Goal: Information Seeking & Learning: Learn about a topic

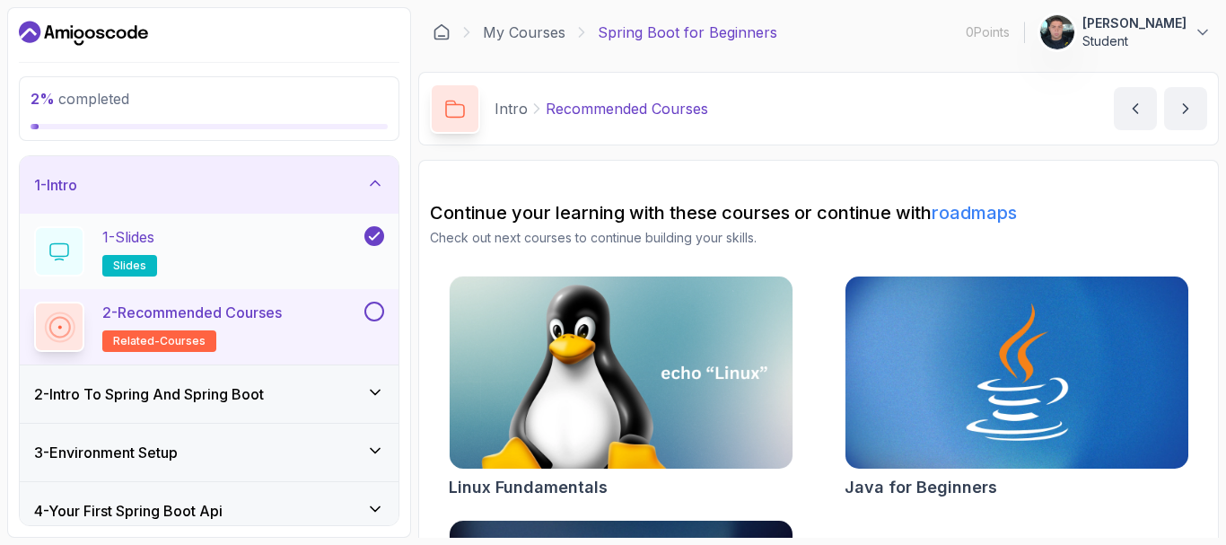
click at [257, 257] on div "1 - Slides slides" at bounding box center [197, 251] width 327 height 50
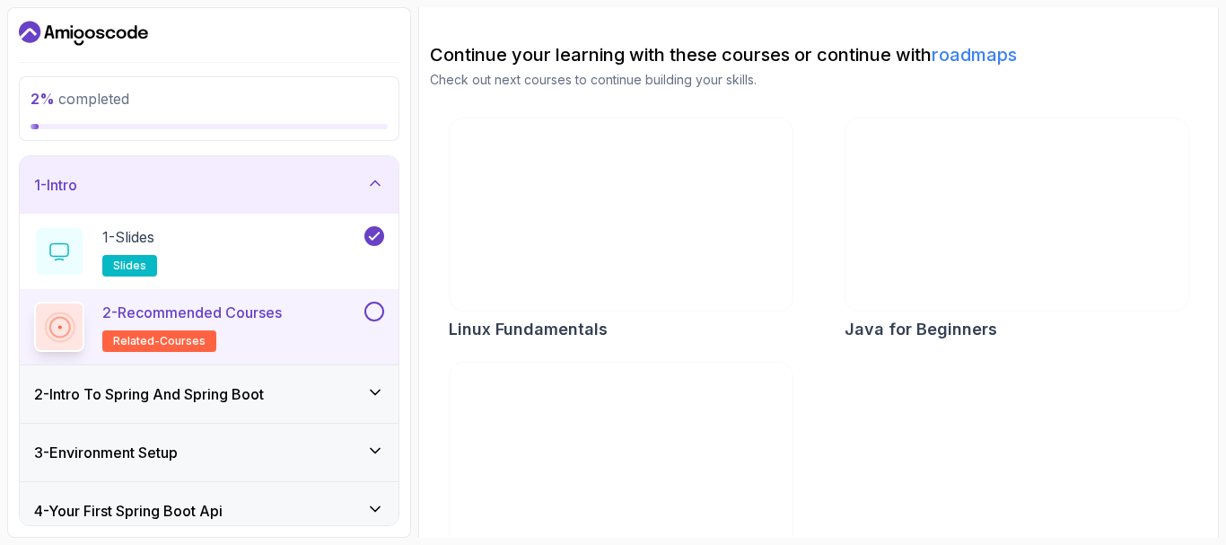
scroll to position [223, 0]
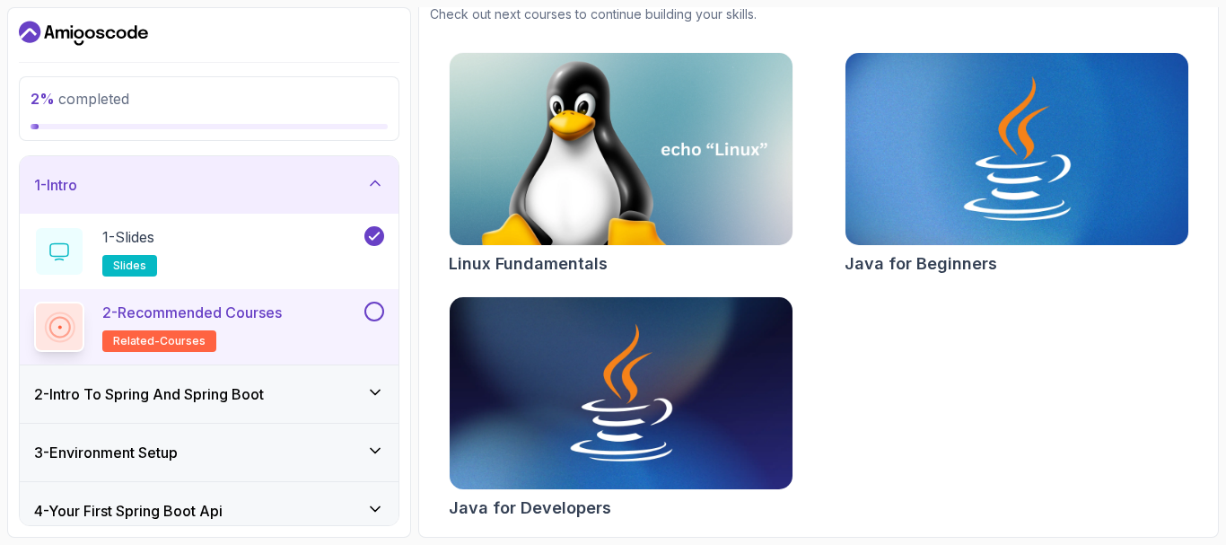
click at [1010, 207] on img at bounding box center [1016, 149] width 360 height 202
click at [372, 308] on button at bounding box center [374, 312] width 20 height 20
click at [369, 320] on div at bounding box center [372, 312] width 23 height 20
click at [378, 308] on icon at bounding box center [374, 311] width 16 height 18
click at [372, 235] on icon at bounding box center [374, 236] width 16 height 18
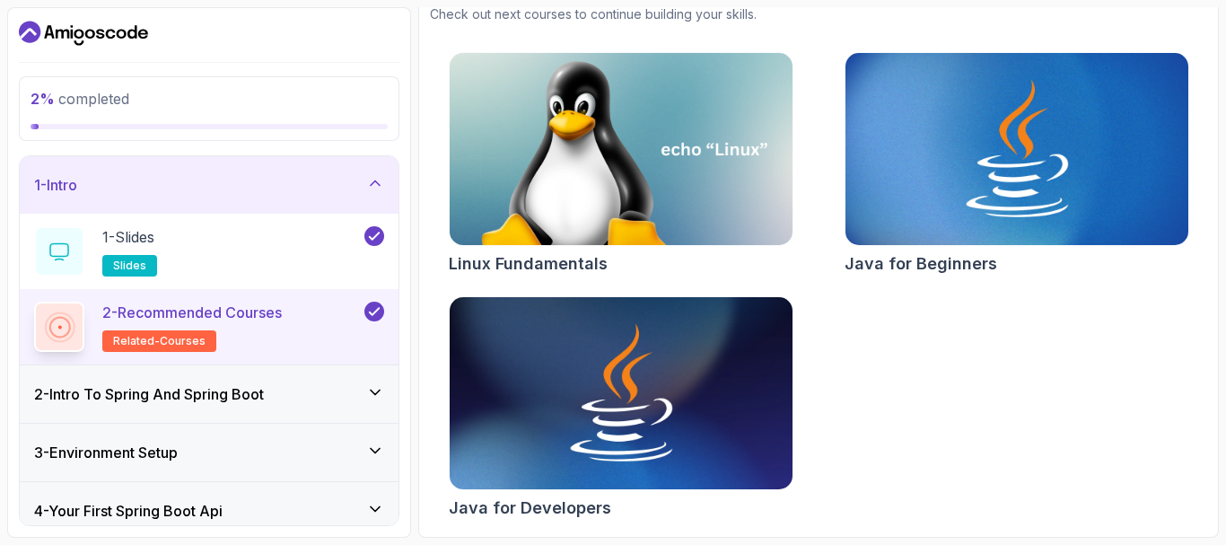
click at [378, 170] on div "1 - Intro" at bounding box center [209, 184] width 379 height 57
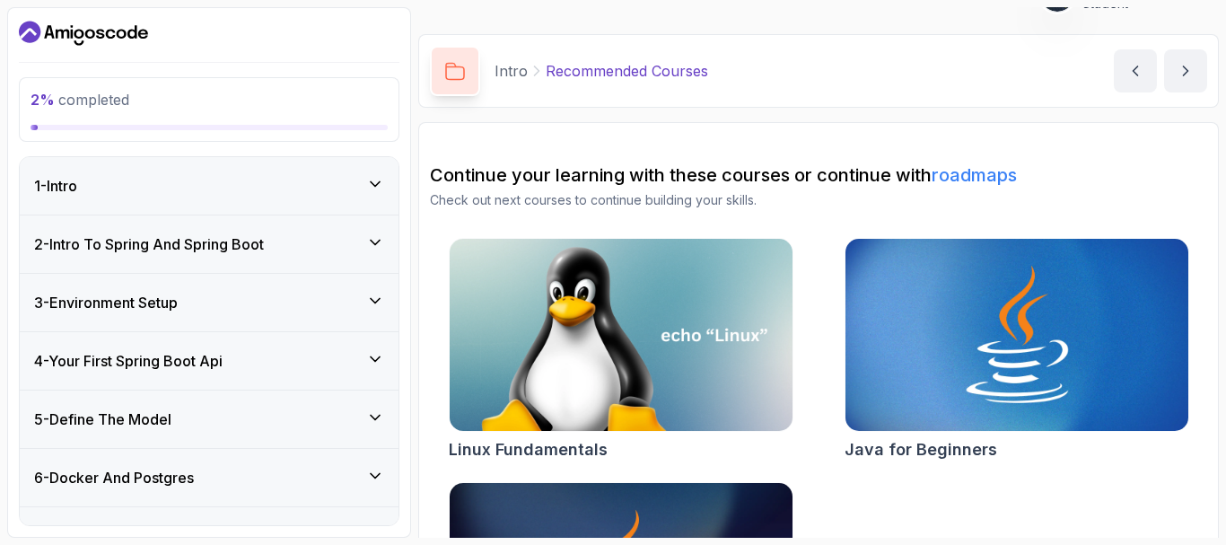
scroll to position [0, 0]
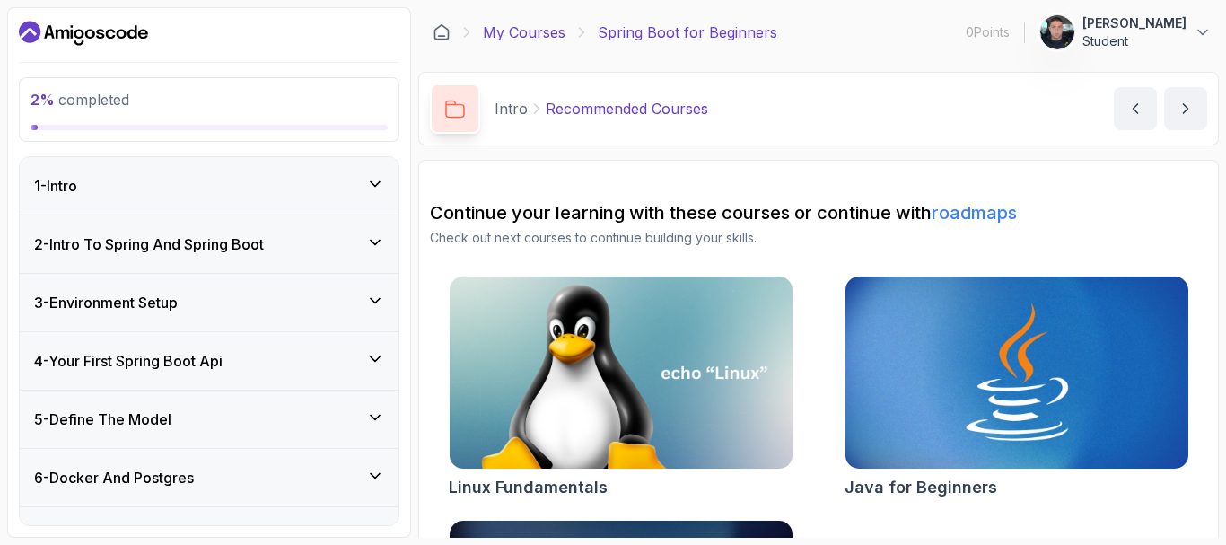
click at [501, 28] on link "My Courses" at bounding box center [524, 33] width 83 height 22
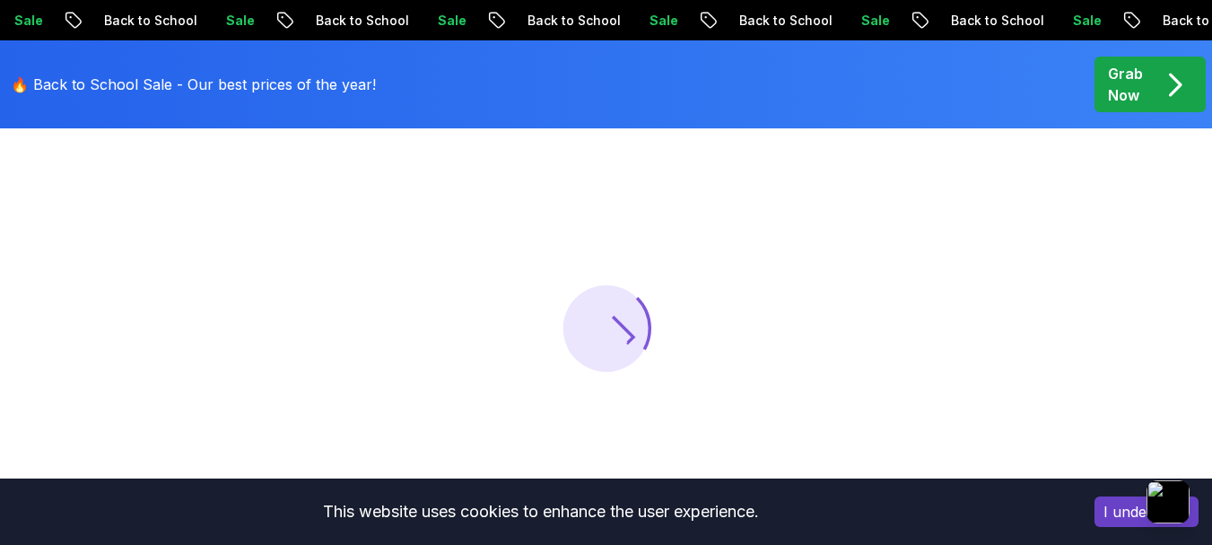
scroll to position [179, 0]
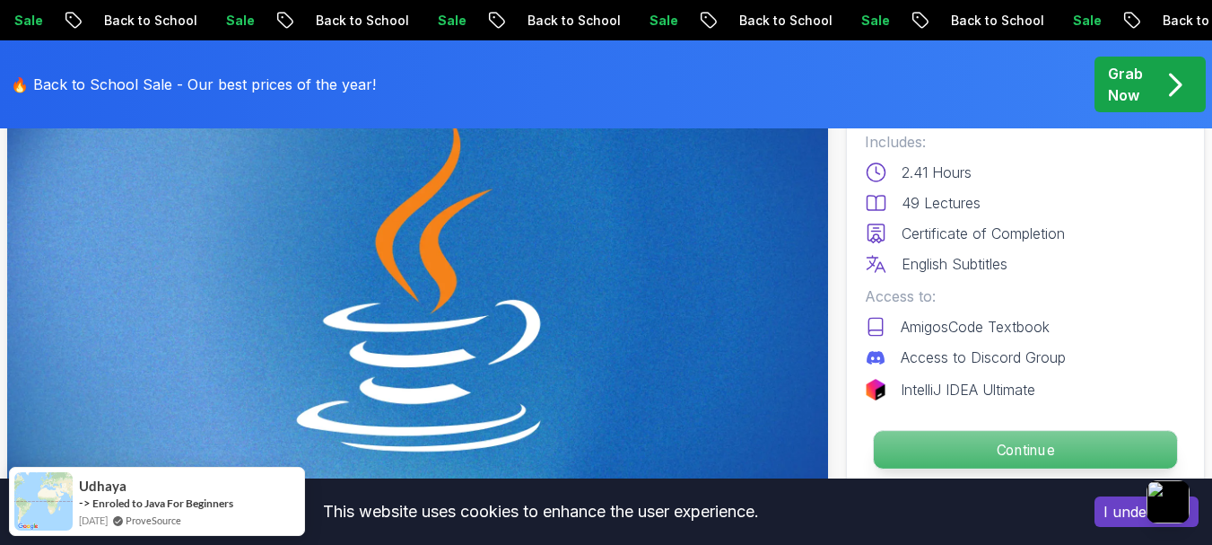
click at [1030, 467] on p "Continue" at bounding box center [1025, 450] width 303 height 38
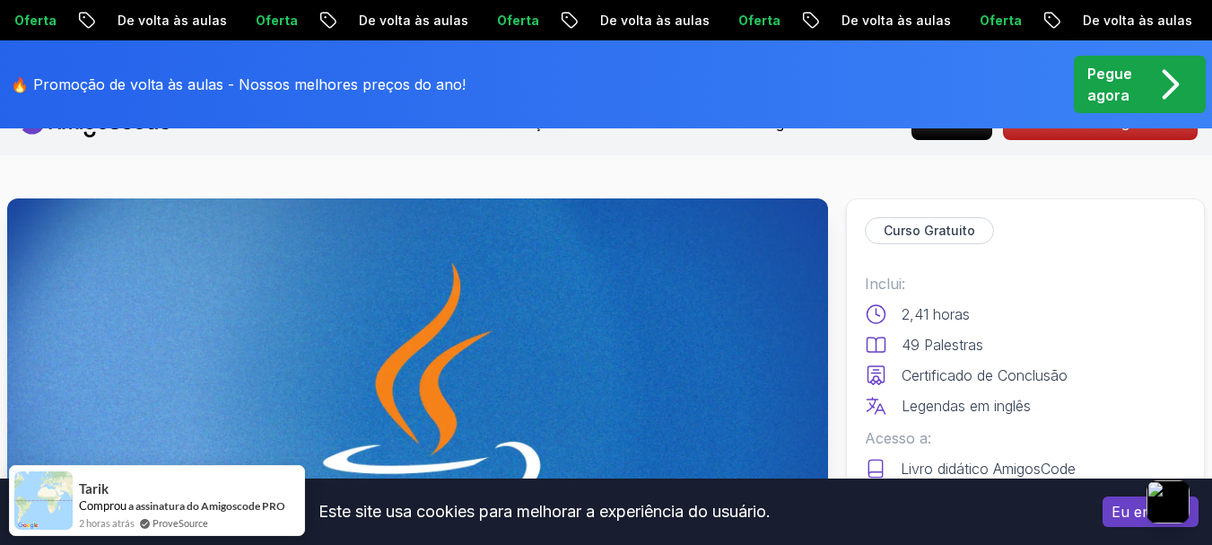
scroll to position [0, 0]
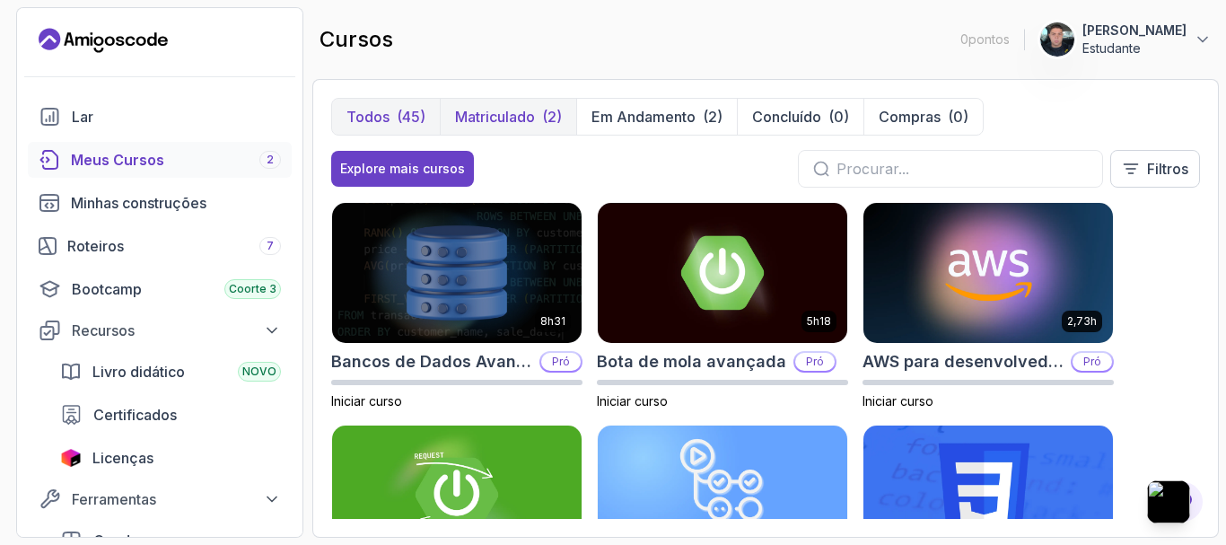
click at [532, 121] on font "Matriculado" at bounding box center [495, 117] width 80 height 18
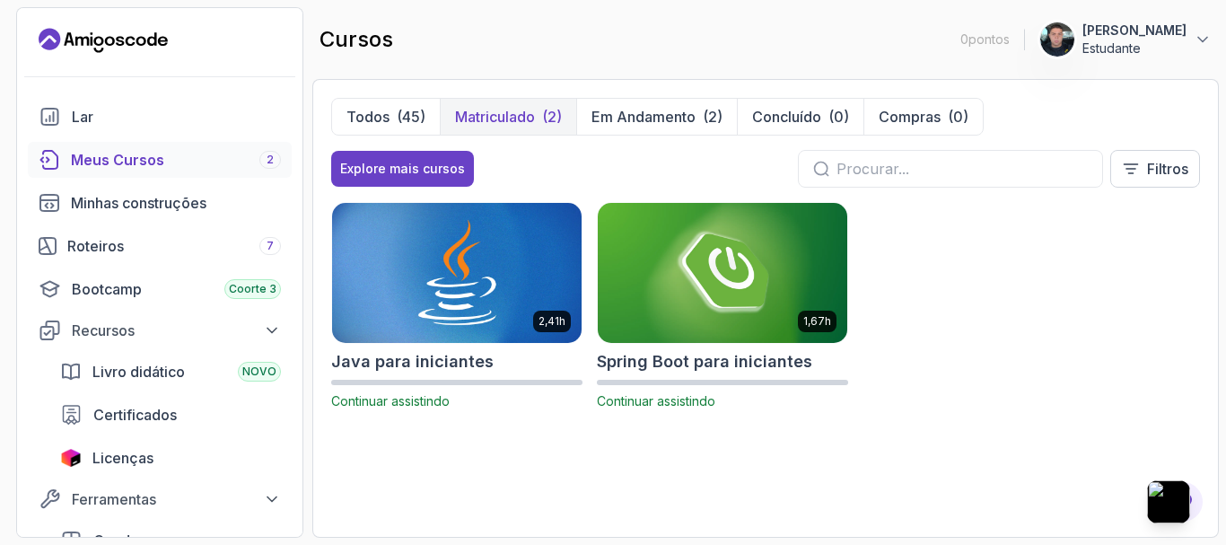
click at [449, 329] on img at bounding box center [457, 272] width 262 height 146
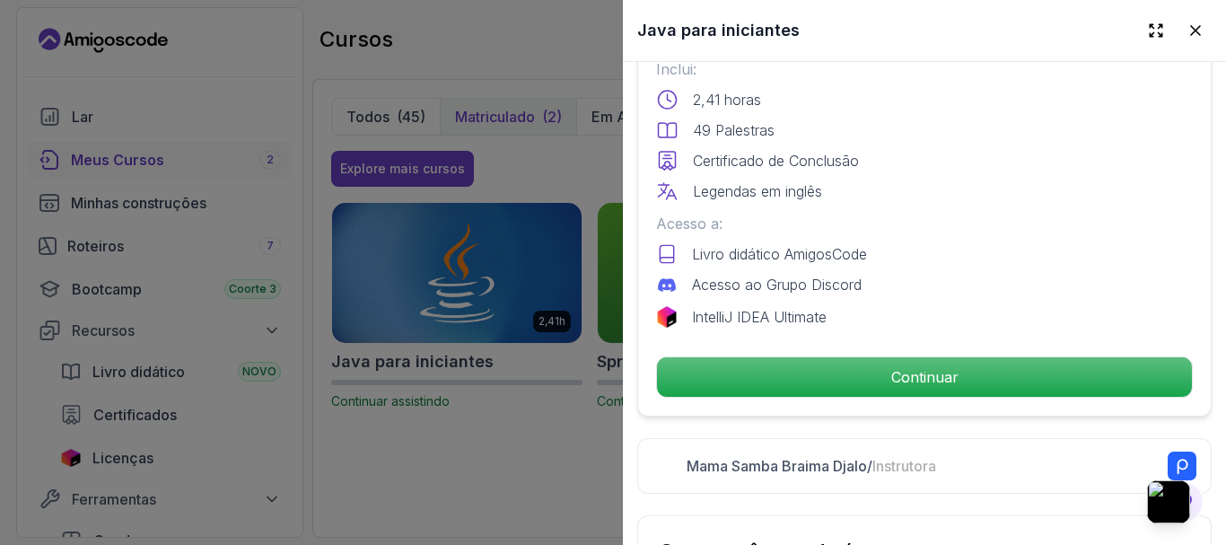
scroll to position [718, 0]
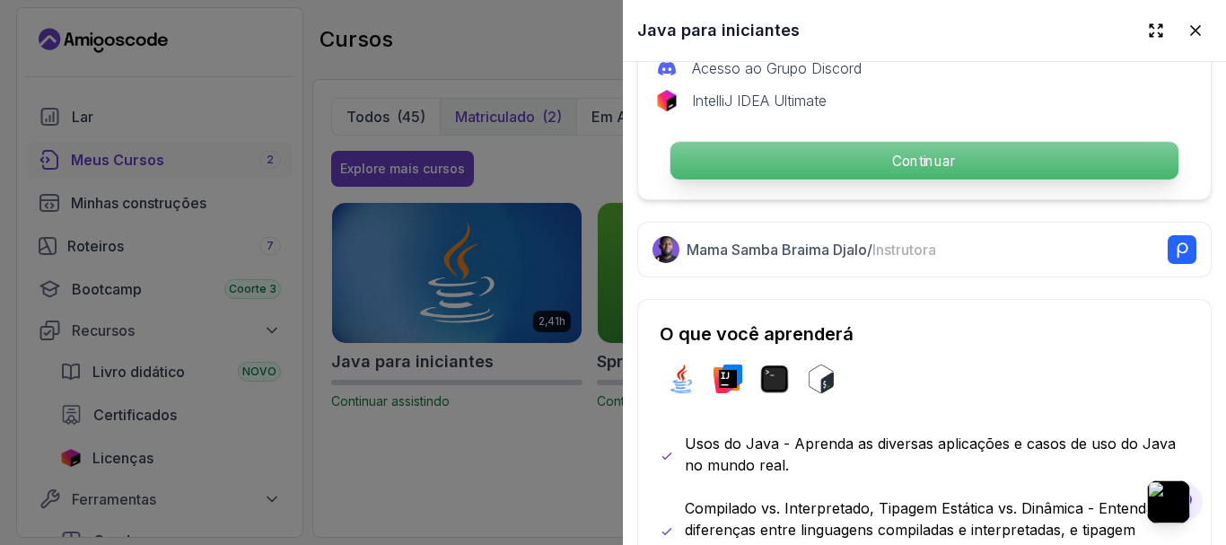
click at [892, 152] on font "Continuar" at bounding box center [924, 160] width 64 height 17
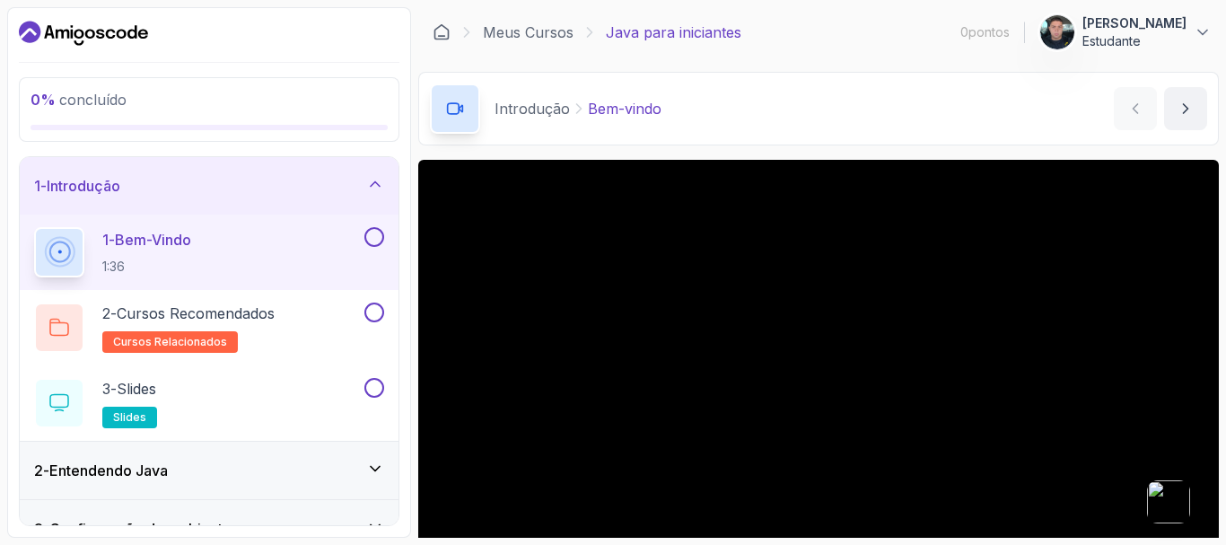
scroll to position [197, 0]
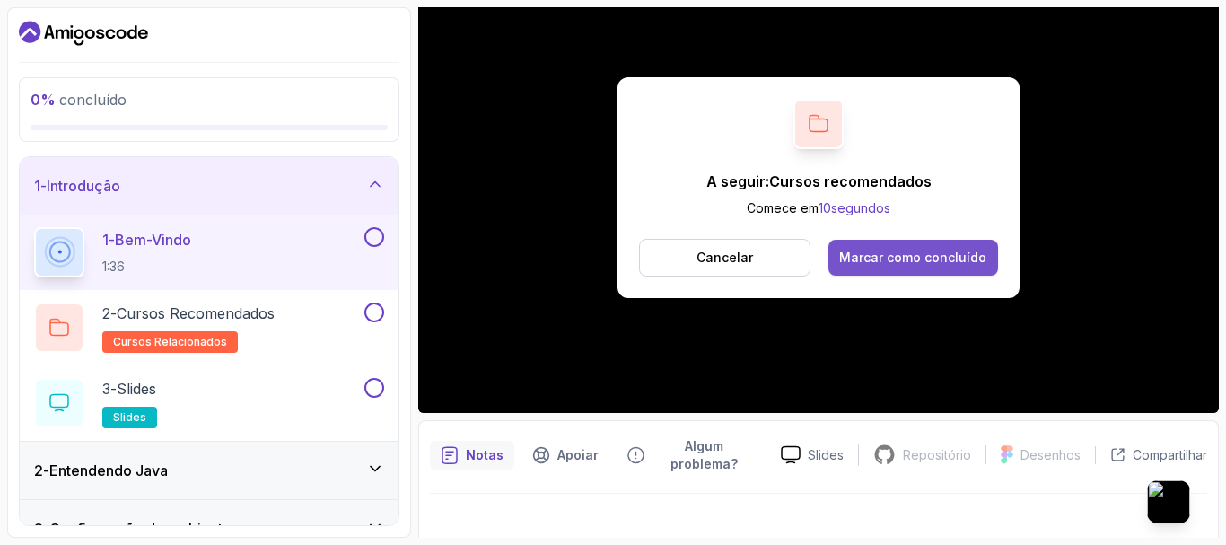
click at [930, 262] on font "Marcar como concluído" at bounding box center [912, 256] width 147 height 15
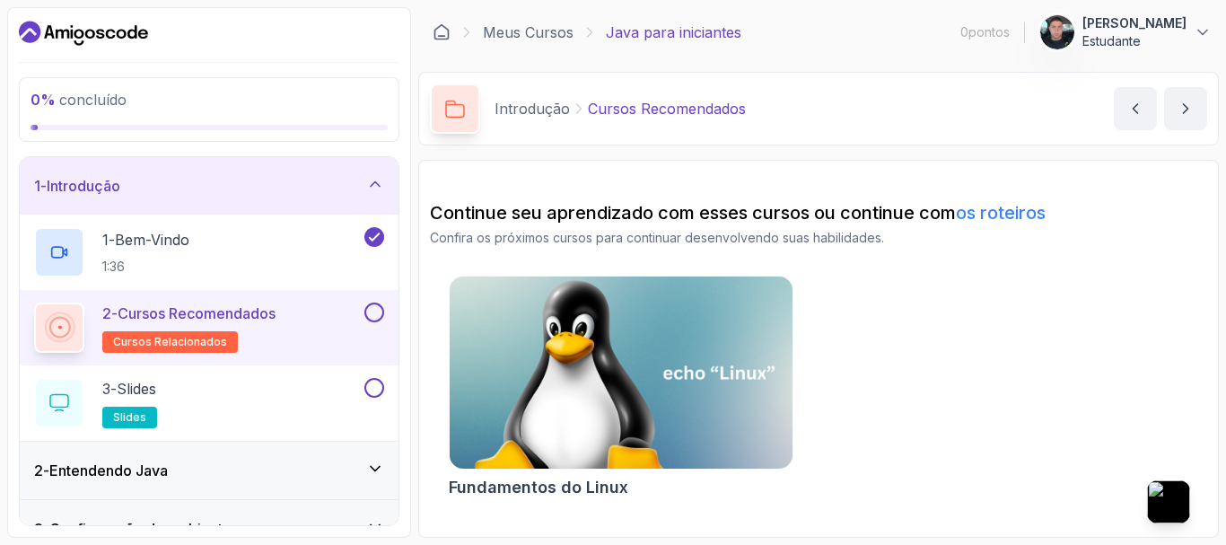
click at [660, 311] on img at bounding box center [621, 373] width 360 height 202
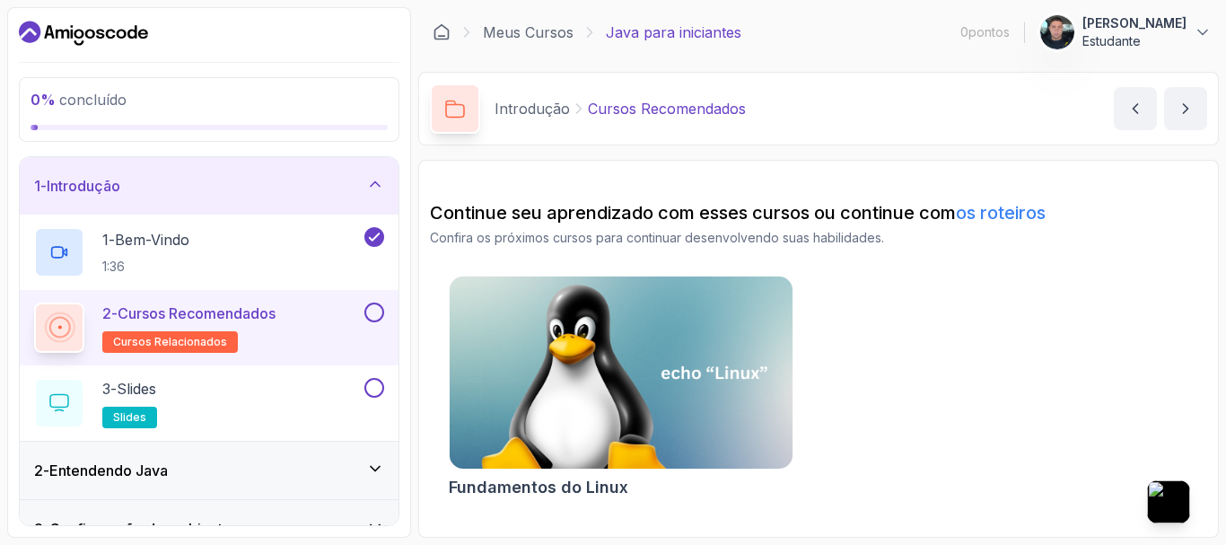
click at [358, 315] on div "2 - Cursos Recomendados cursos relacionados" at bounding box center [197, 327] width 327 height 50
click at [366, 318] on button at bounding box center [374, 312] width 20 height 20
click at [379, 386] on button at bounding box center [374, 388] width 20 height 20
click at [371, 169] on div "1 - Introdução" at bounding box center [209, 185] width 379 height 57
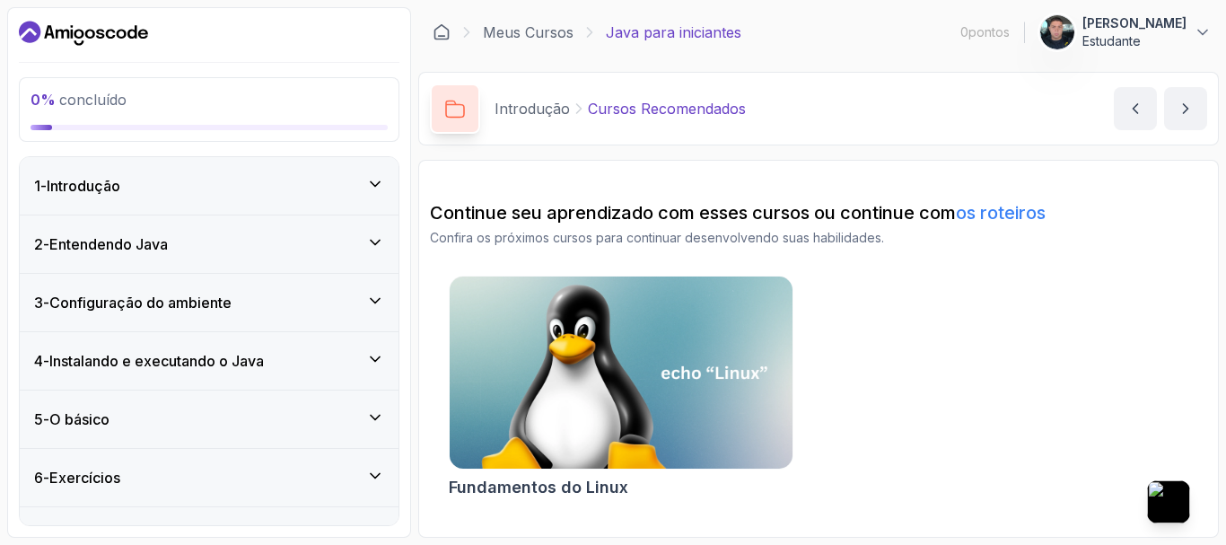
click at [376, 249] on icon at bounding box center [375, 242] width 18 height 18
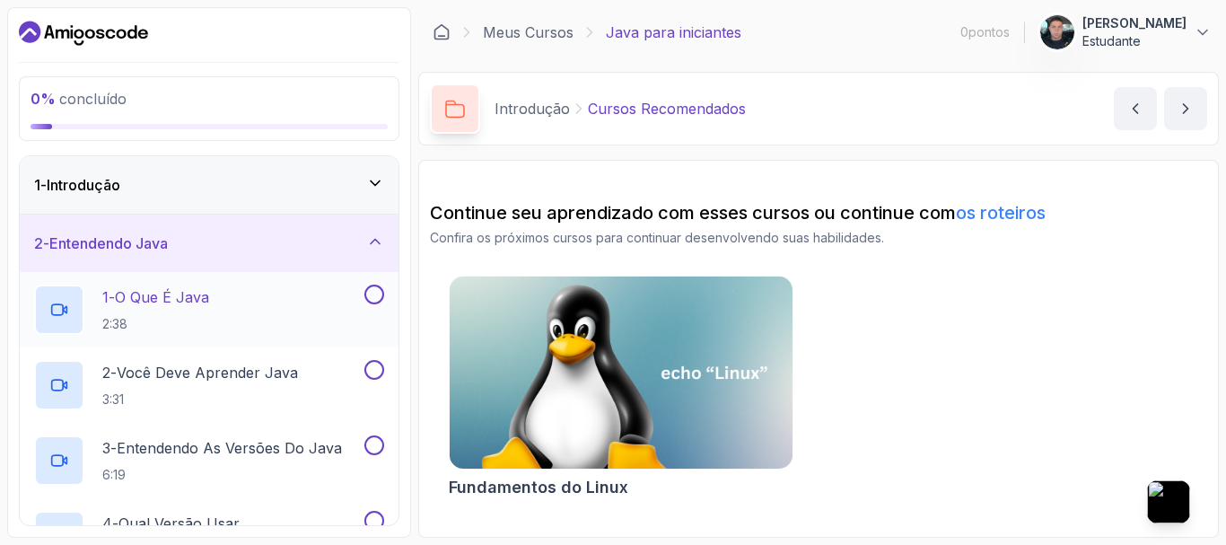
click at [380, 294] on button at bounding box center [374, 294] width 20 height 20
click at [383, 364] on div at bounding box center [372, 370] width 23 height 20
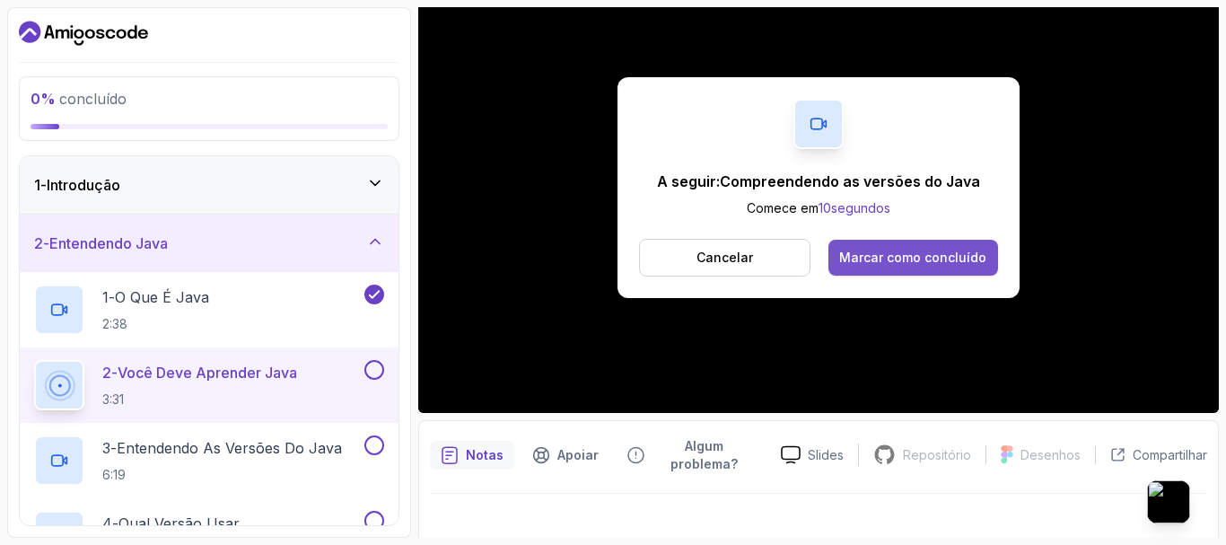
click at [920, 258] on font "Marcar como concluído" at bounding box center [912, 256] width 147 height 15
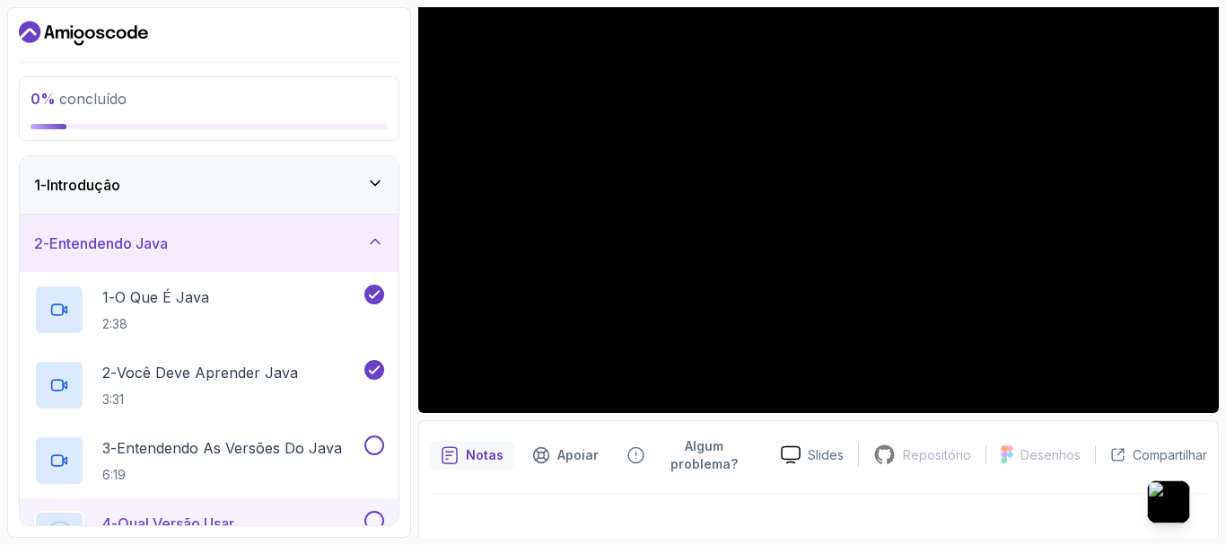
click at [887, 263] on div at bounding box center [818, 187] width 800 height 450
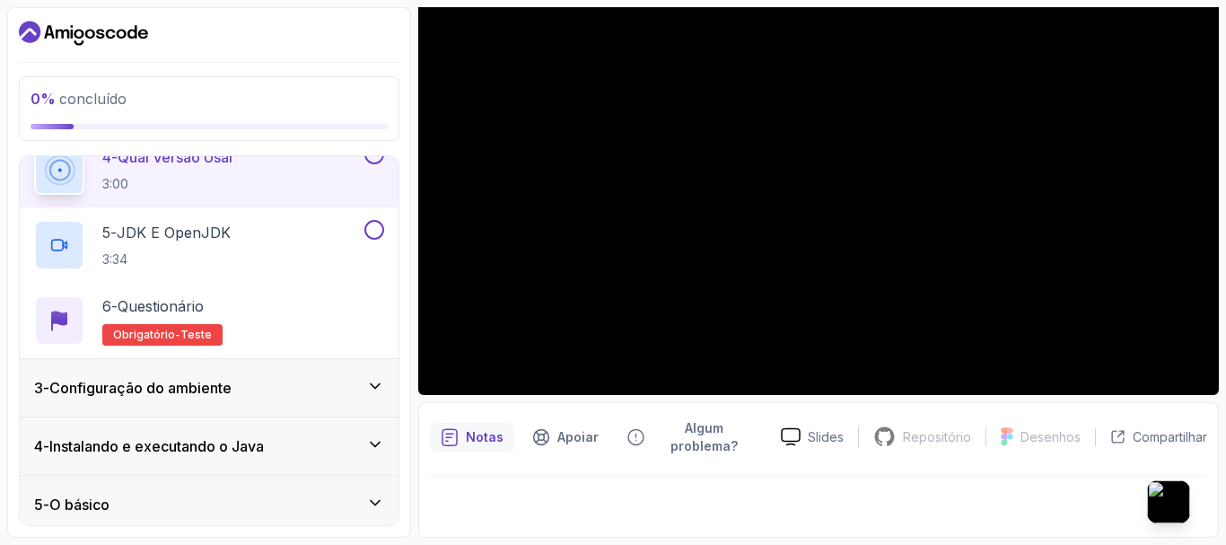
scroll to position [132, 0]
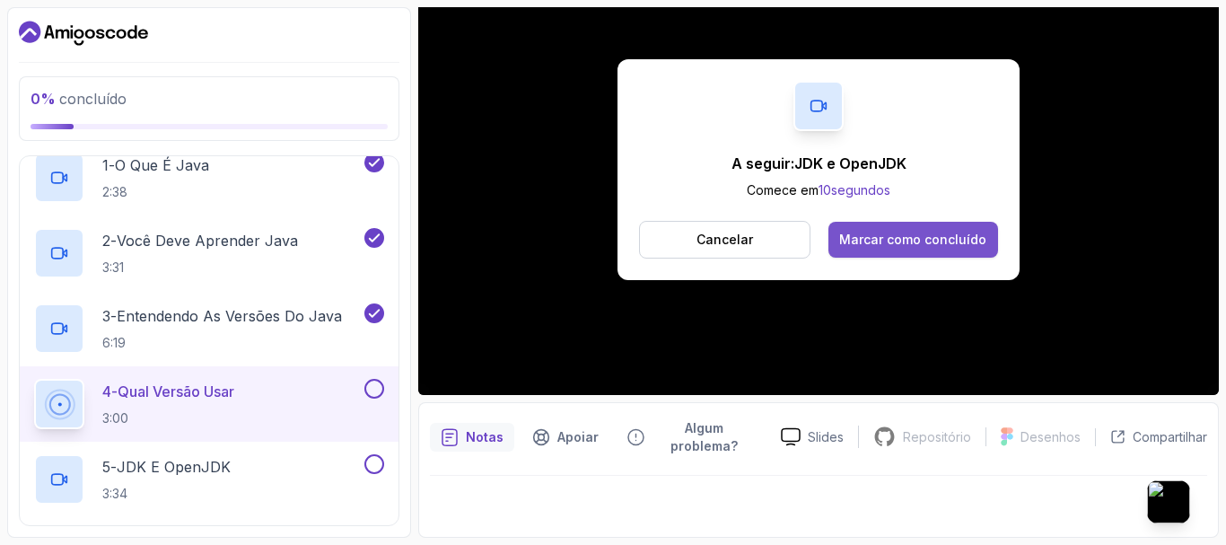
click at [930, 249] on button "Marcar como concluído" at bounding box center [913, 240] width 170 height 36
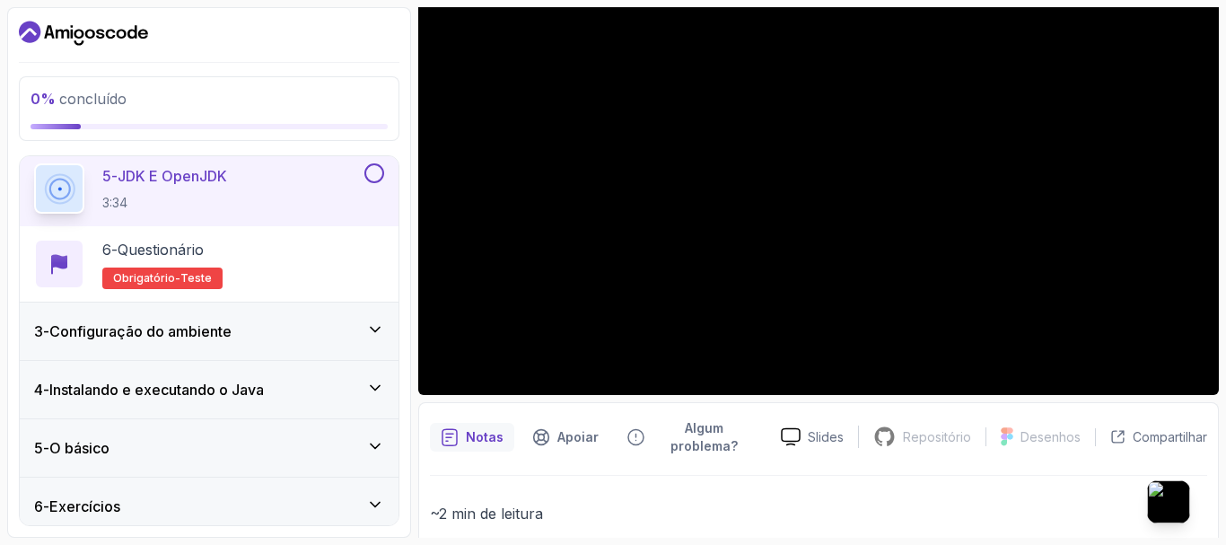
scroll to position [491, 0]
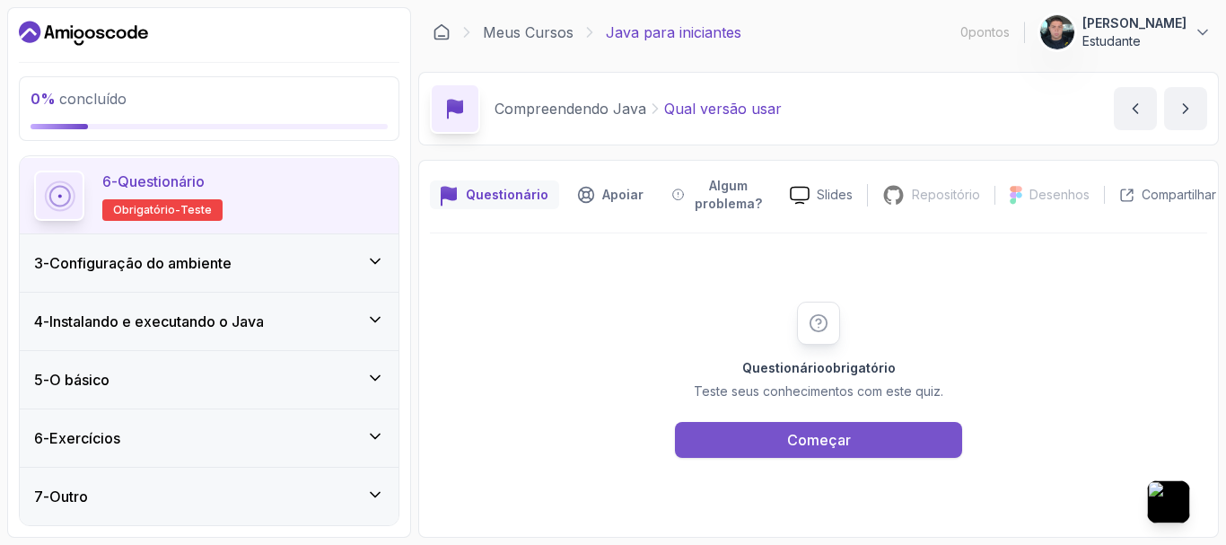
click at [779, 435] on button "Começar" at bounding box center [818, 440] width 287 height 36
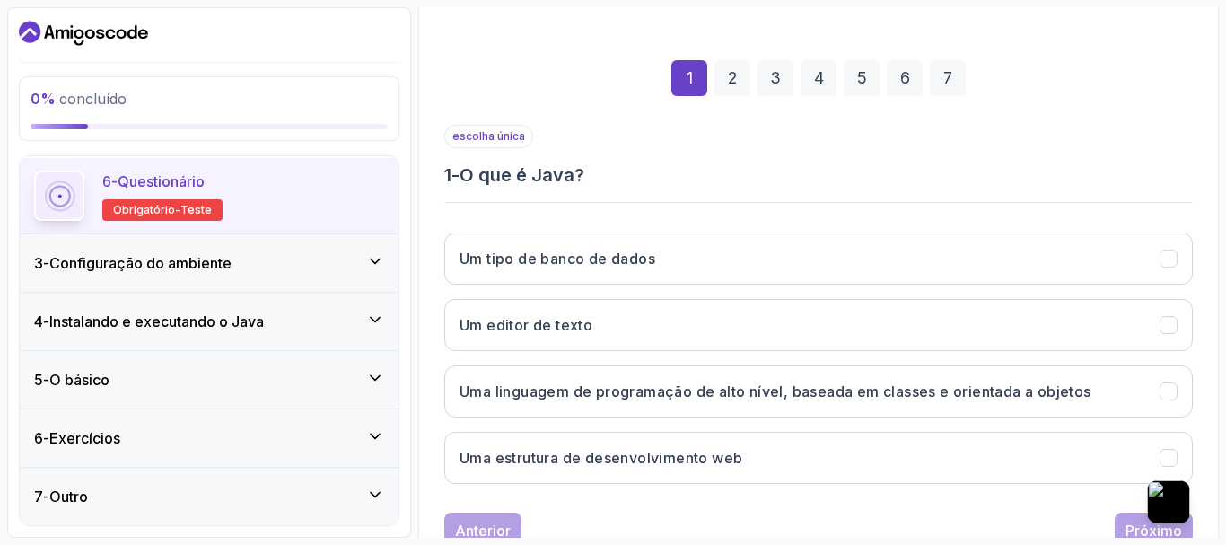
scroll to position [303, 0]
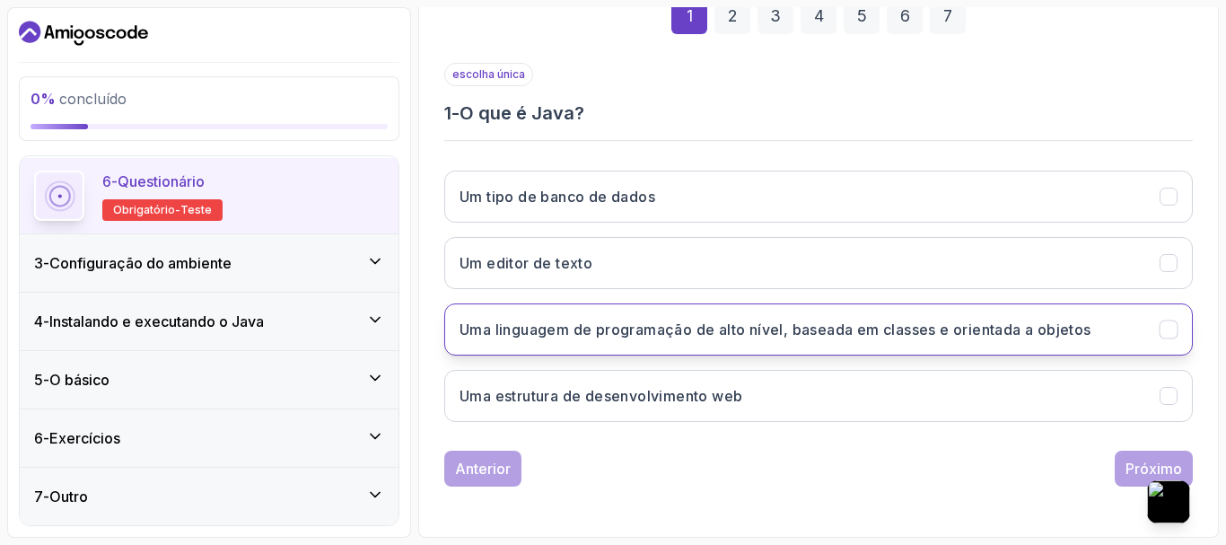
click at [571, 323] on font "Uma linguagem de programação de alto nível, baseada em classes e orientada a ob…" at bounding box center [775, 329] width 632 height 18
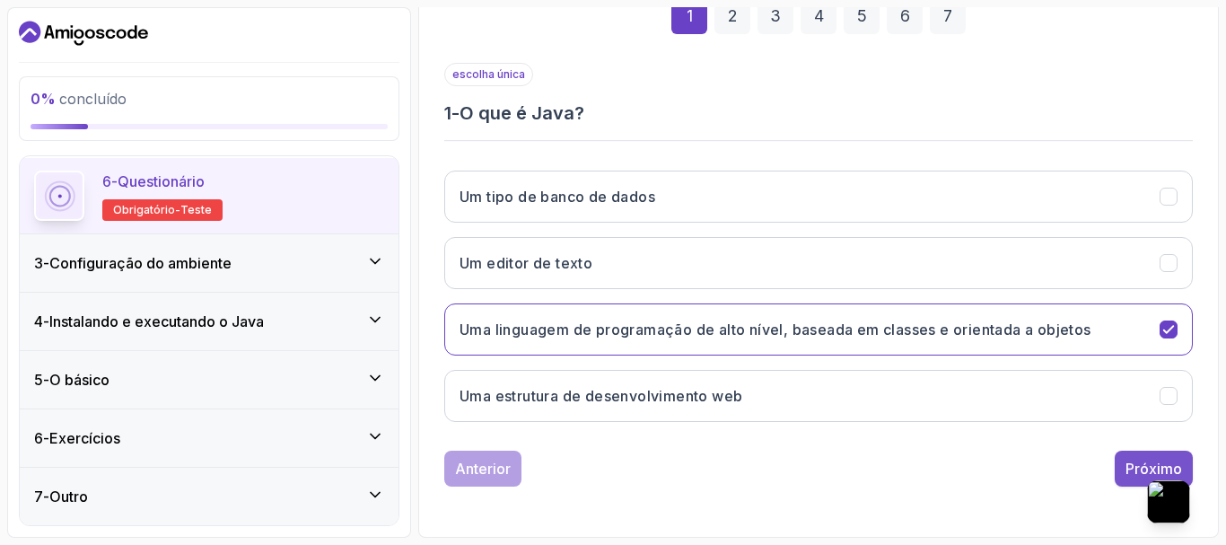
click at [1139, 468] on font "Próximo" at bounding box center [1153, 468] width 57 height 18
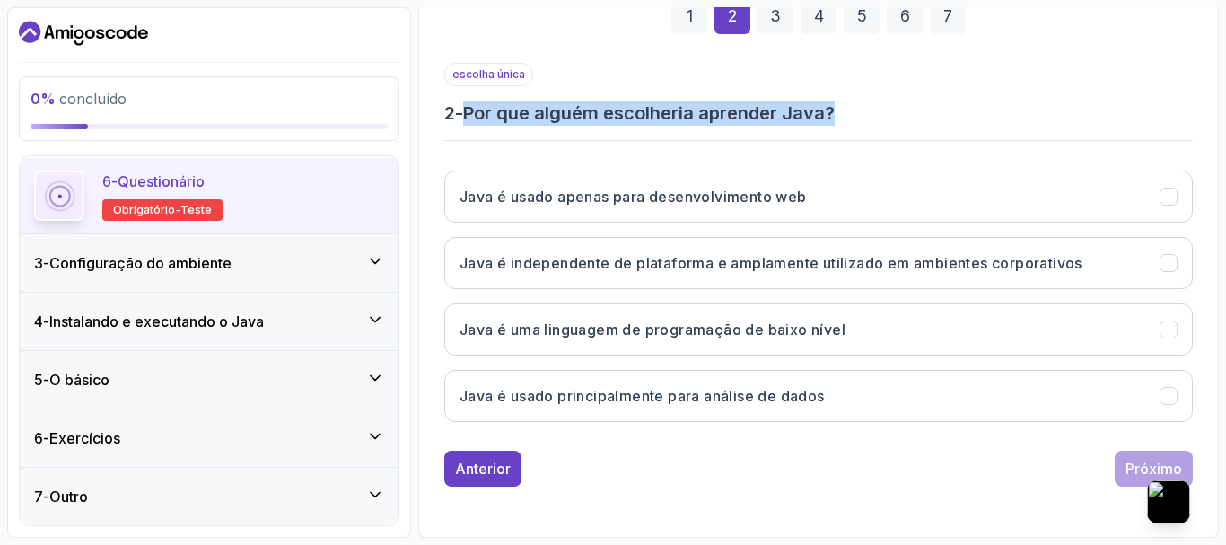
drag, startPoint x: 468, startPoint y: 110, endPoint x: 848, endPoint y: 103, distance: 379.6
click at [848, 103] on h3 "2 - Por que alguém escolheria aprender Java?" at bounding box center [818, 113] width 748 height 25
copy h3 "Por que alguém escolheria aprender Java?"
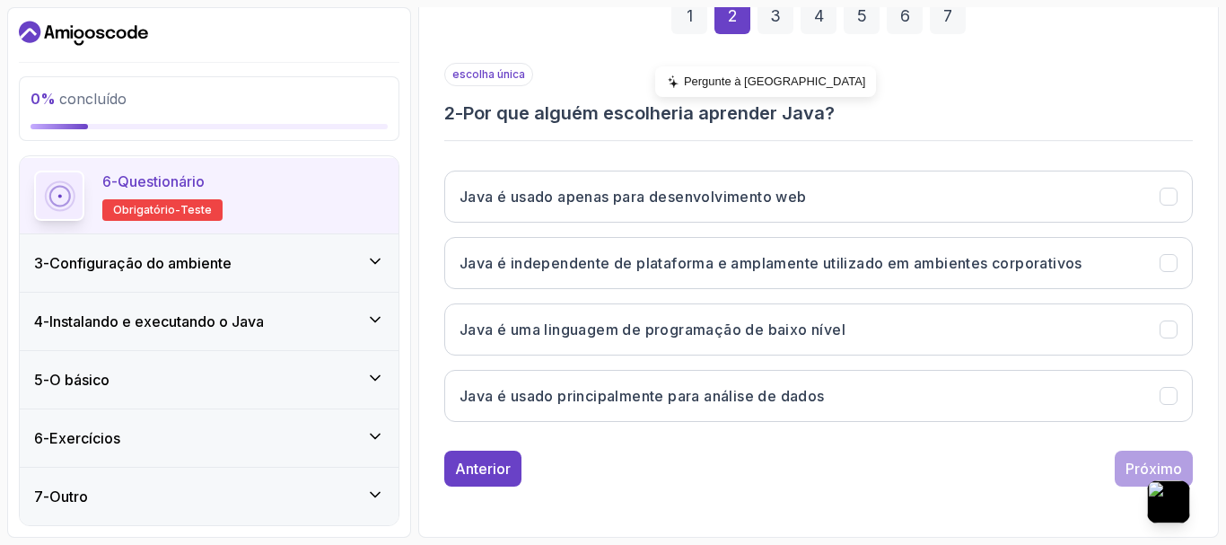
click at [936, 130] on div "escolha única 2 - Por que alguém escolheria aprender Java? Java é usado apenas …" at bounding box center [818, 249] width 748 height 373
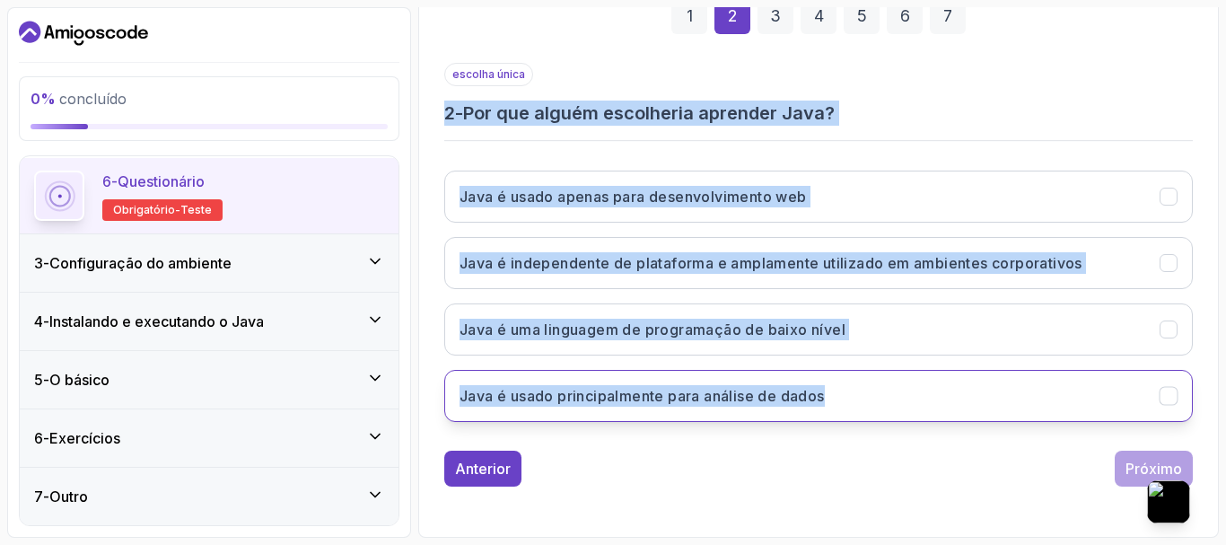
drag, startPoint x: 441, startPoint y: 107, endPoint x: 851, endPoint y: 396, distance: 501.7
click at [851, 396] on div "1 2 3 4 5 6 7 escolha única 2 - Por que alguém escolheria aprender Java? Java é…" at bounding box center [818, 228] width 777 height 546
copy div "2 - Por que alguém escolheria aprender Java? Java é usado apenas para desenvolv…"
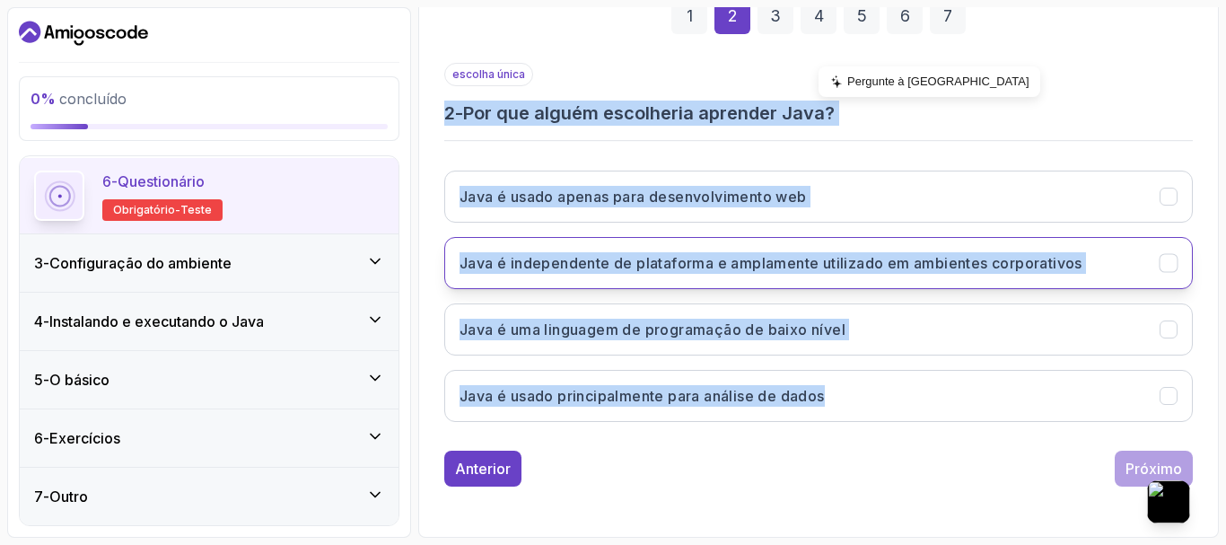
click at [922, 255] on font "Java é independente de plataforma e amplamente utilizado em ambientes corporati…" at bounding box center [770, 263] width 623 height 18
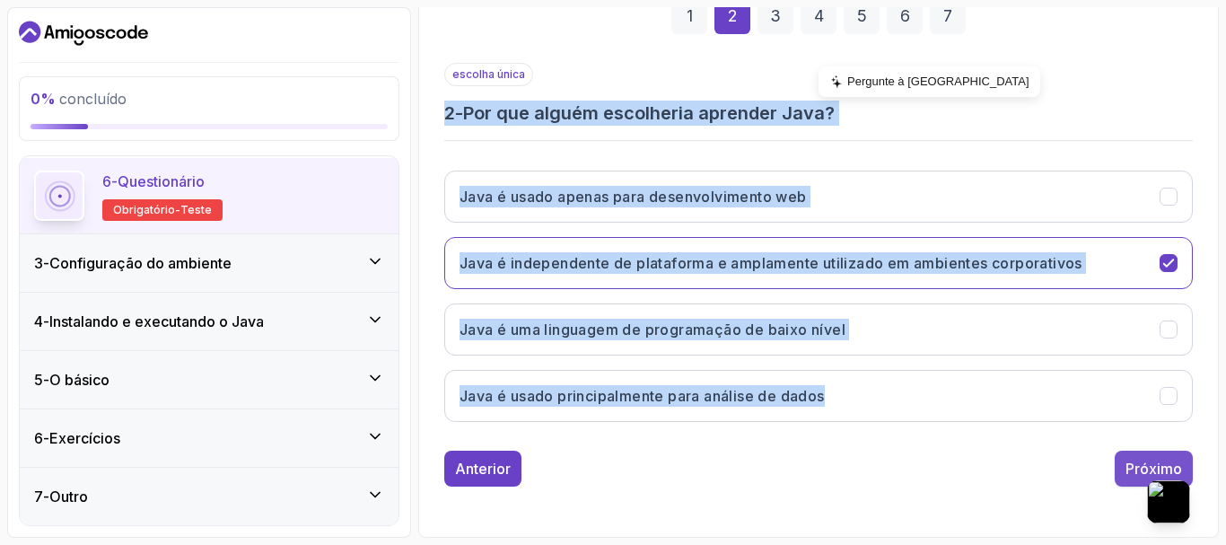
click at [1134, 466] on font "Próximo" at bounding box center [1153, 468] width 57 height 18
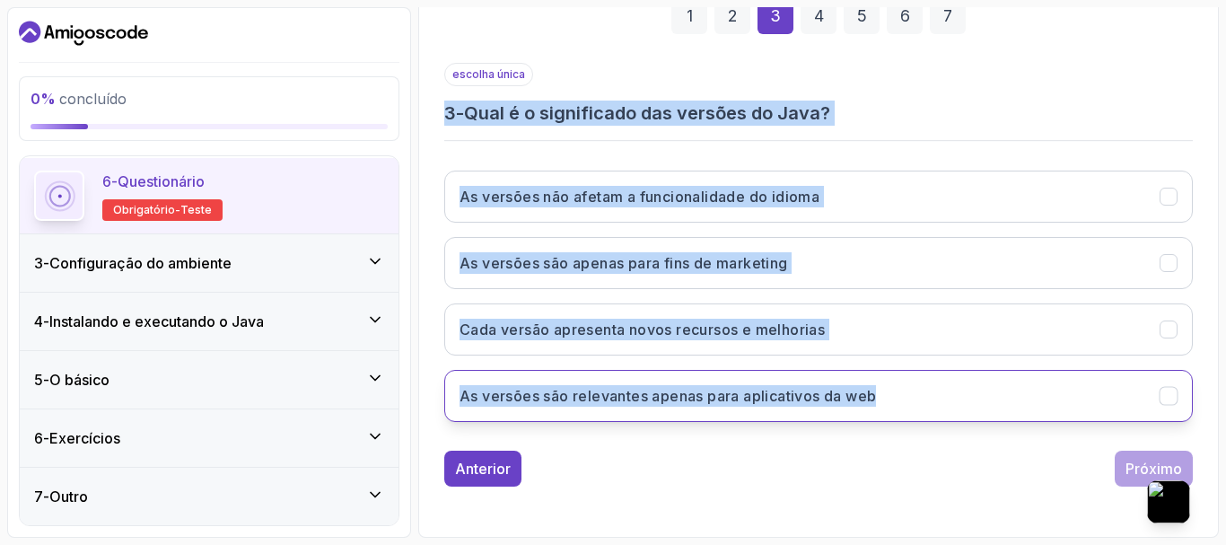
drag, startPoint x: 441, startPoint y: 109, endPoint x: 914, endPoint y: 411, distance: 562.1
click at [914, 411] on div "1 2 3 4 5 6 7 escolha única 3 - Qual é o significado das versões do Java? As ve…" at bounding box center [818, 228] width 777 height 546
copy div "3 - Qual é o significado das versões do Java? As versões não afetam a funcional…"
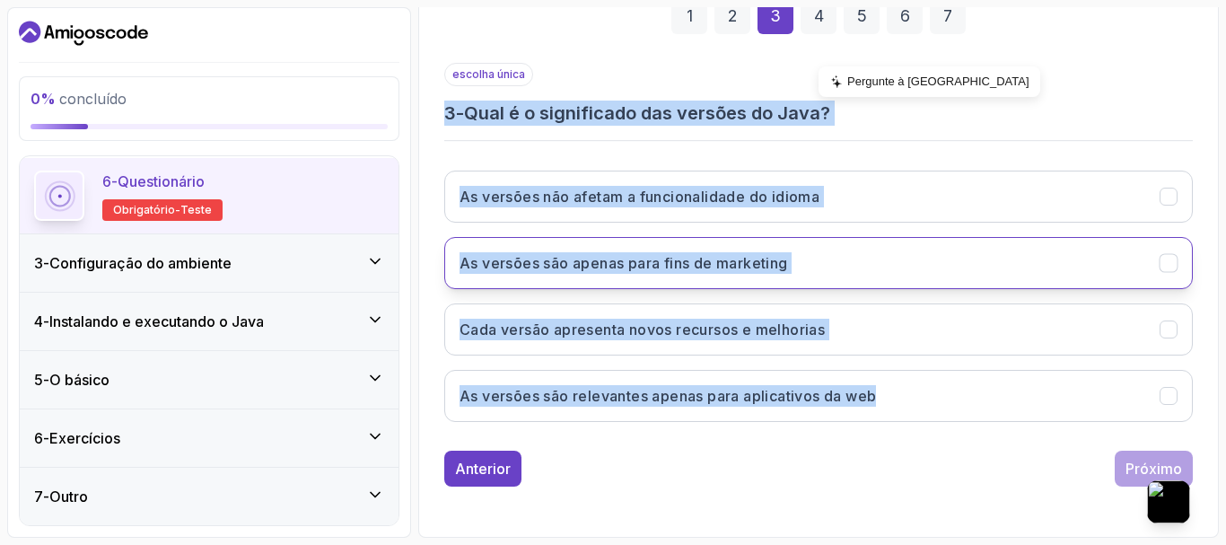
copy div "3 - Qual é o significado das versões do Java? As versões não afetam a funcional…"
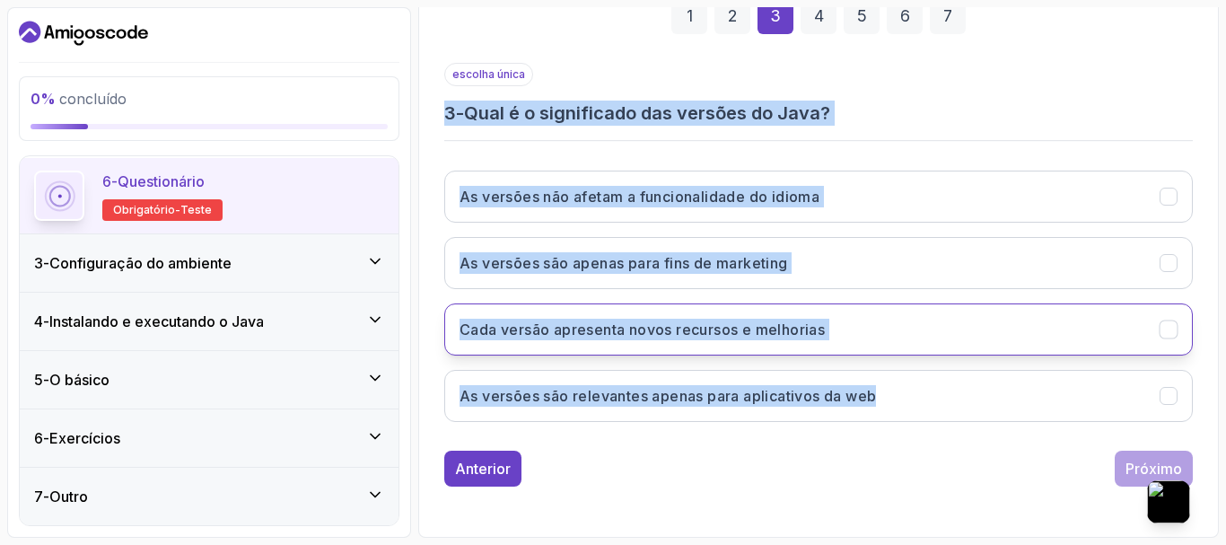
click at [494, 335] on font "Cada versão apresenta novos recursos e melhorias" at bounding box center [641, 329] width 365 height 18
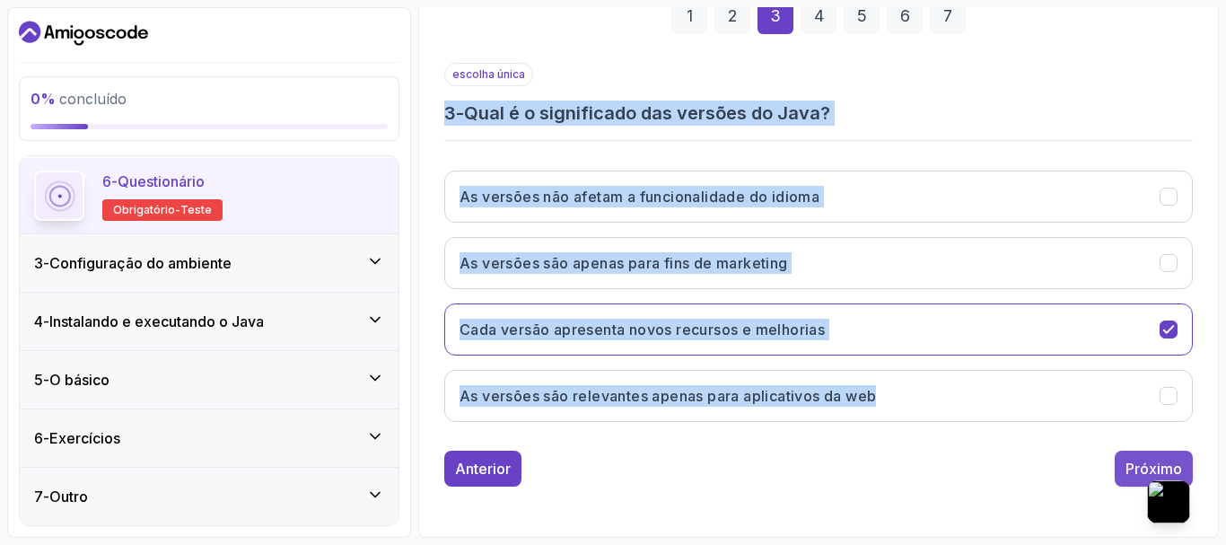
click at [1169, 462] on font "Próximo" at bounding box center [1153, 468] width 57 height 18
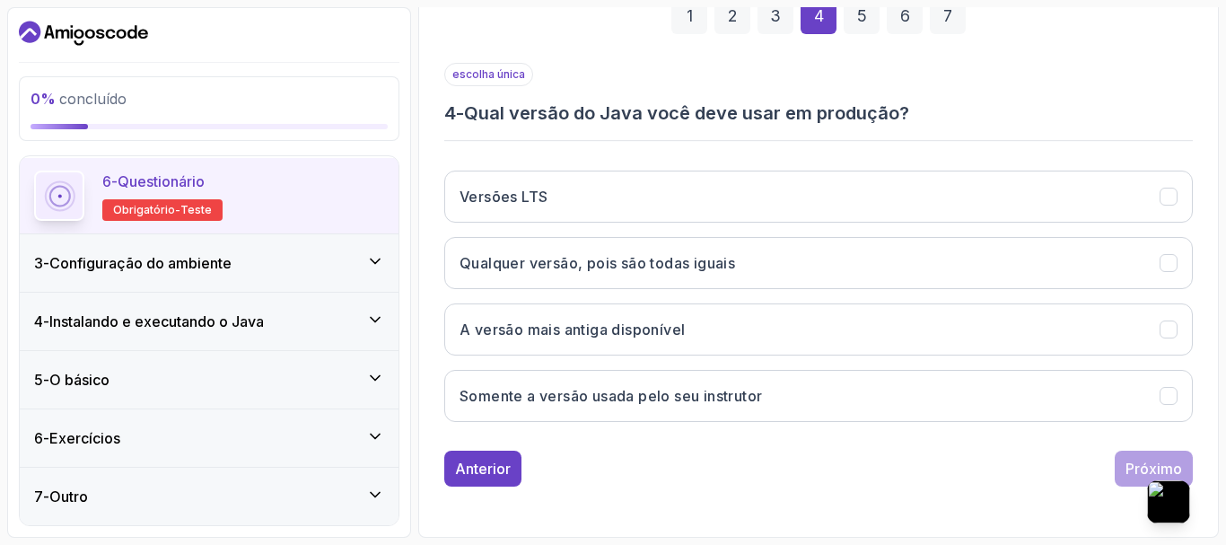
click at [885, 78] on font "Pergunte à IA" at bounding box center [938, 84] width 182 height 13
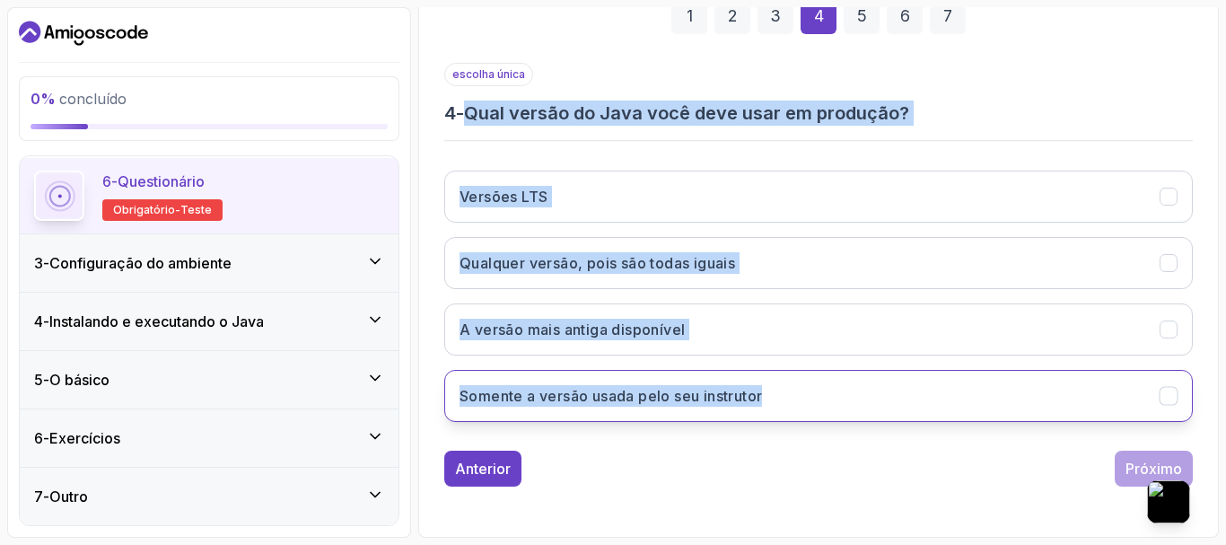
drag, startPoint x: 476, startPoint y: 112, endPoint x: 783, endPoint y: 406, distance: 425.2
click at [785, 406] on div "escolha única 4 - Qual versão do Java você deve usar em produção? Versões LTS Q…" at bounding box center [818, 249] width 748 height 373
copy div "Qual versão do Java você deve usar em produção? Versões LTS Qualquer versão, po…"
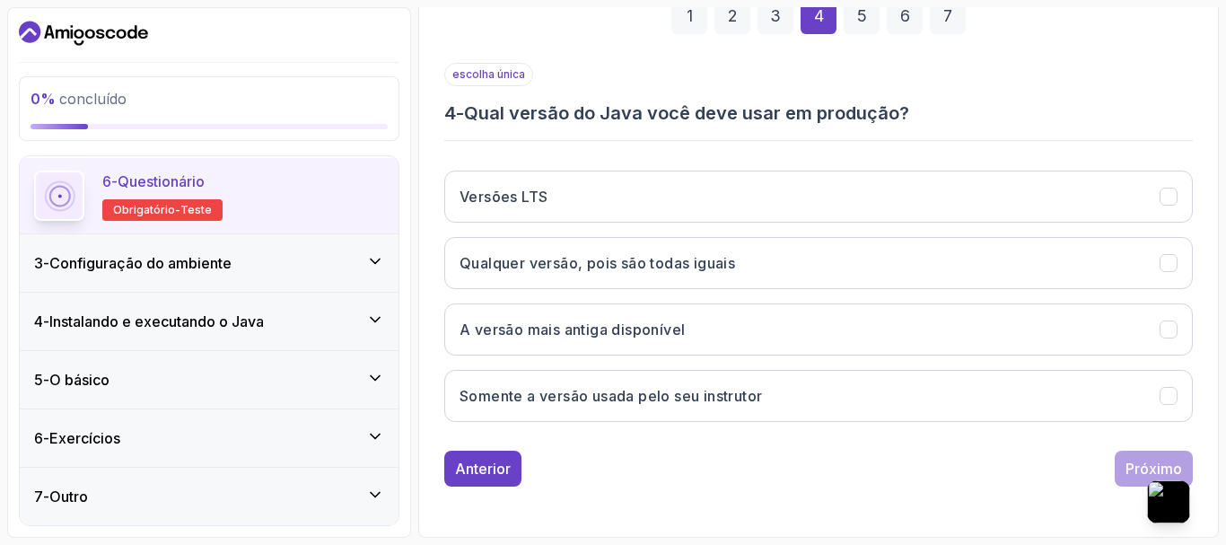
click at [867, 83] on font "Pergunte à IA" at bounding box center [938, 84] width 182 height 13
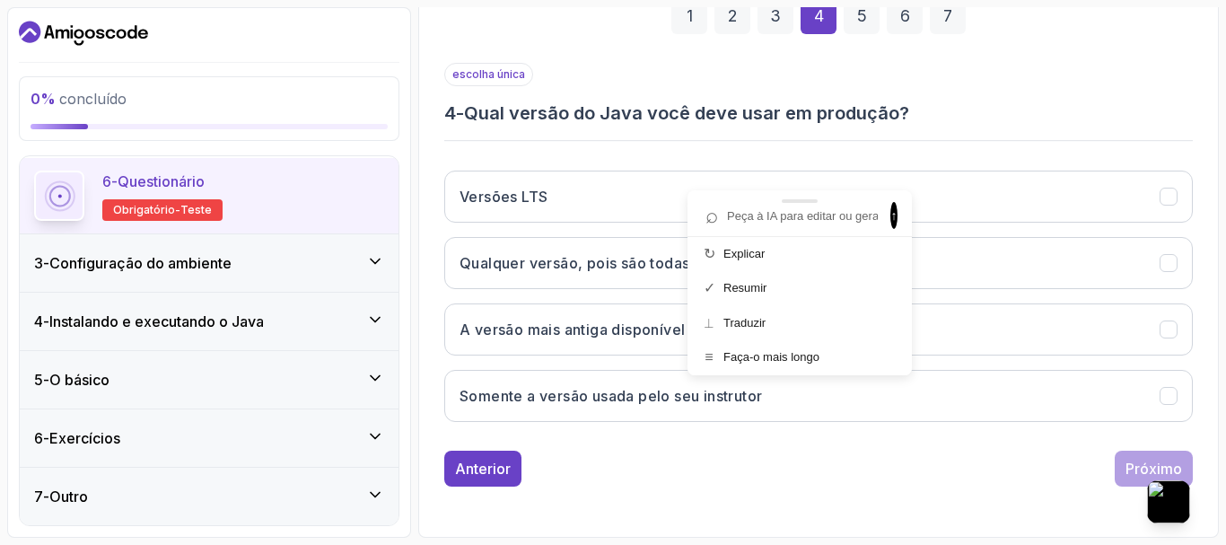
click at [760, 220] on input "text" at bounding box center [790, 216] width 185 height 24
type input "Qual versão do Java você deve usar em produção? Versões LTS Qualquer versão, po…"
click at [891, 219] on font "↑" at bounding box center [894, 215] width 6 height 14
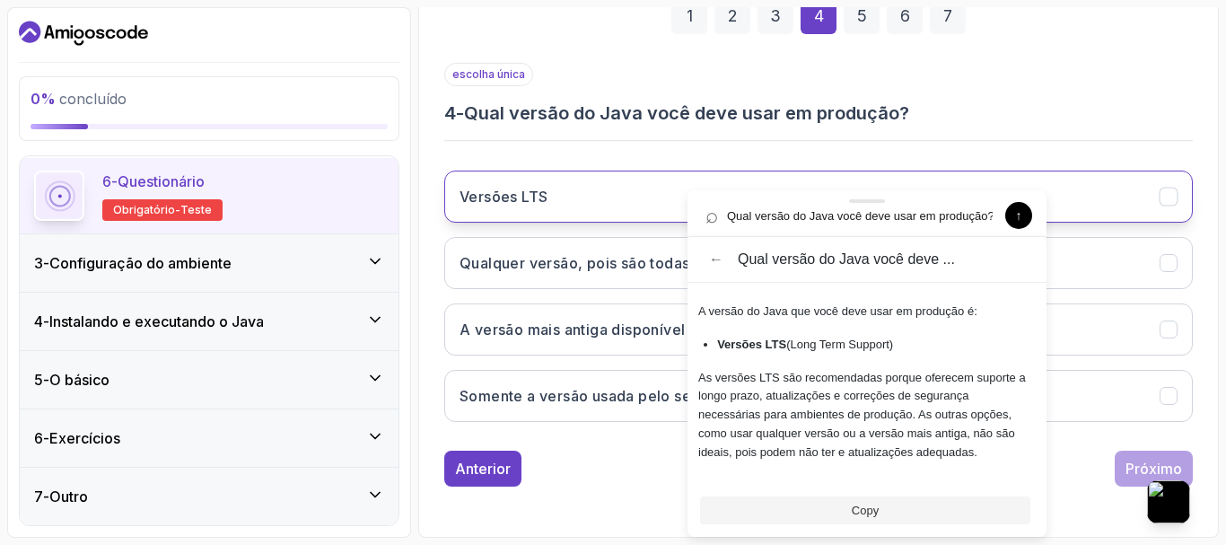
click at [532, 187] on h3 "Versões LTS" at bounding box center [503, 197] width 88 height 22
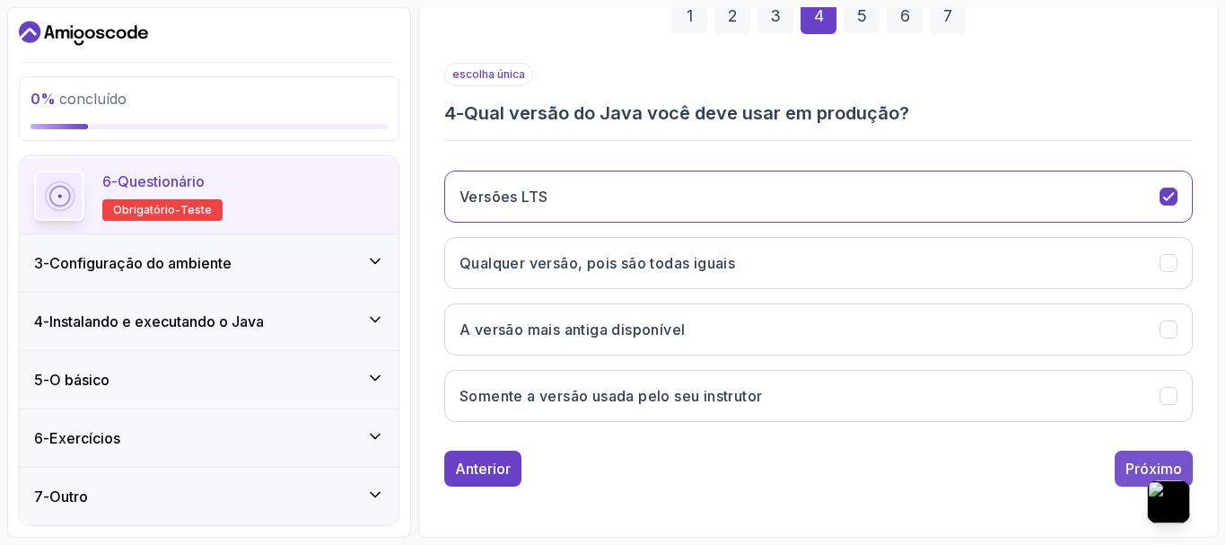
click at [1144, 460] on font "Próximo" at bounding box center [1153, 468] width 57 height 18
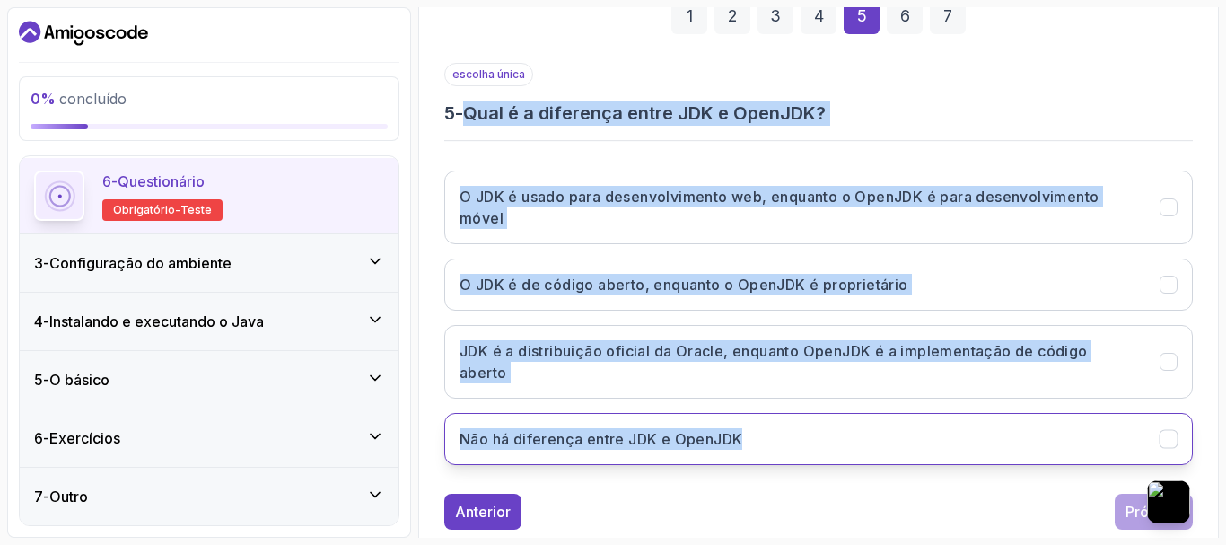
drag, startPoint x: 471, startPoint y: 106, endPoint x: 902, endPoint y: 441, distance: 546.0
click at [902, 441] on div "escolha única 5 - Qual é a diferença entre JDK e OpenJDK? O JDK é usado para de…" at bounding box center [818, 271] width 748 height 416
copy div "Qual é a diferença entre JDK e OpenJDK? O JDK é usado para desenvolvimento web,…"
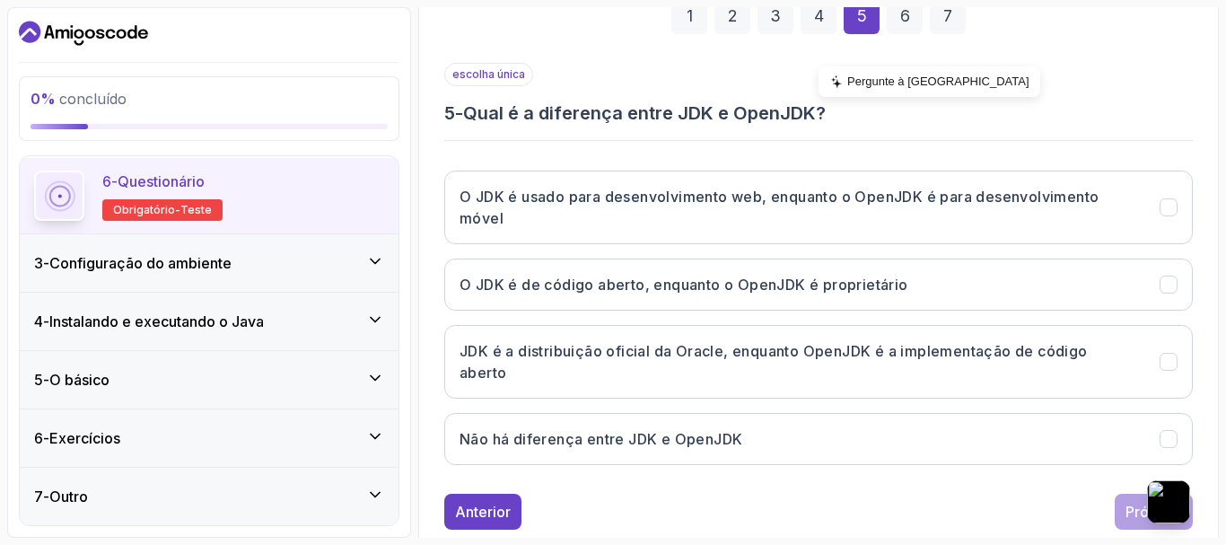
click at [874, 83] on font "Pergunte à IA" at bounding box center [938, 80] width 182 height 13
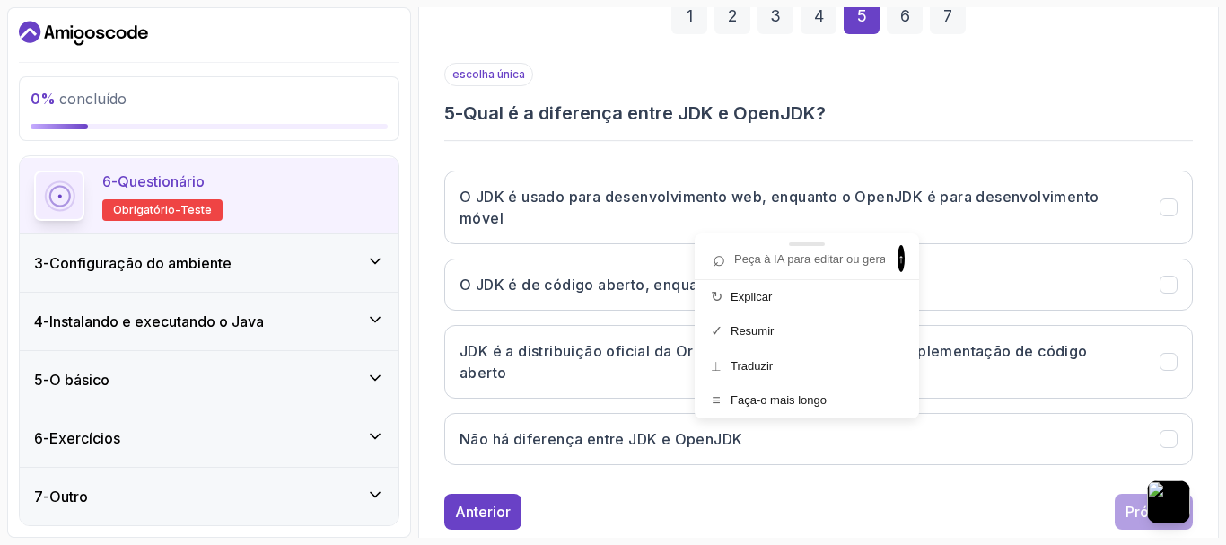
click at [786, 265] on input "text" at bounding box center [797, 259] width 185 height 24
type input "Qual é a diferença entre JDK e OpenJDK? O JDK é usado para desenvolvimento web,…"
click at [898, 257] on font "↑" at bounding box center [901, 258] width 6 height 14
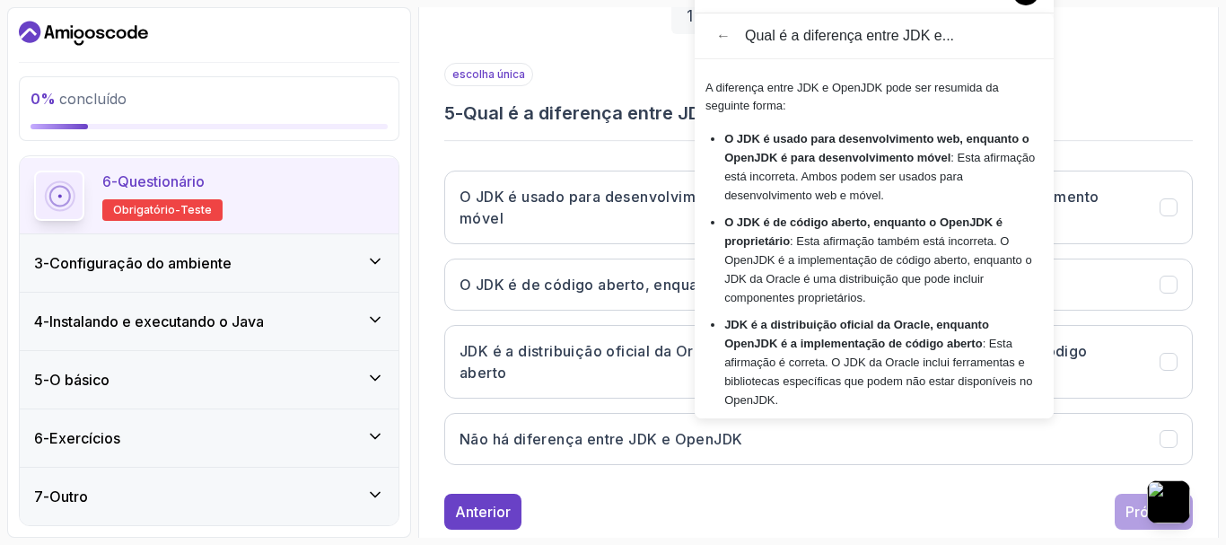
scroll to position [220, 0]
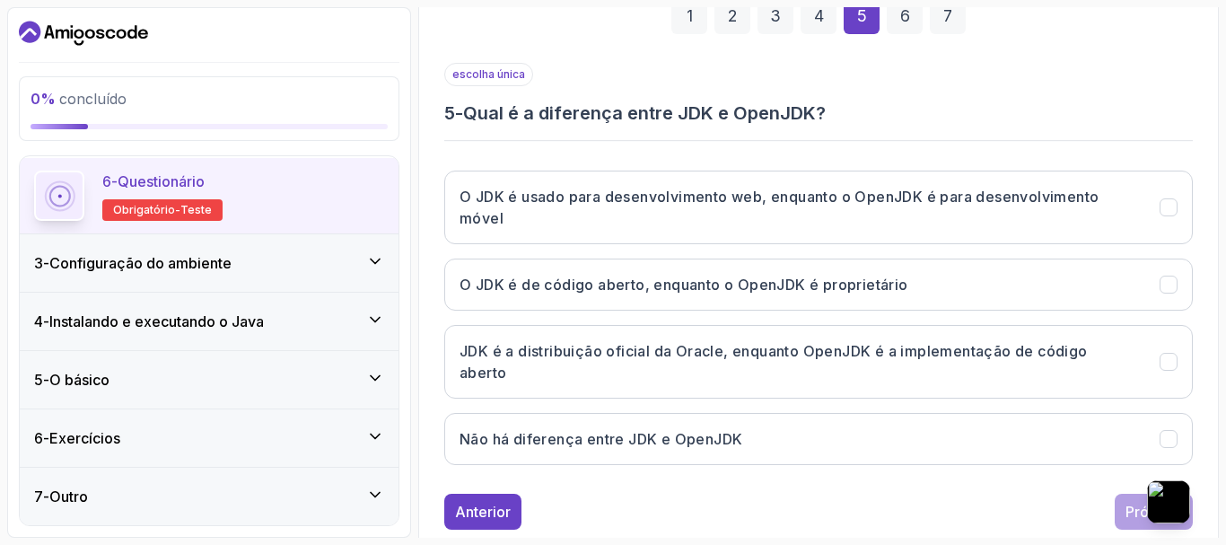
click at [825, 498] on div "Anterior Próximo" at bounding box center [818, 512] width 748 height 36
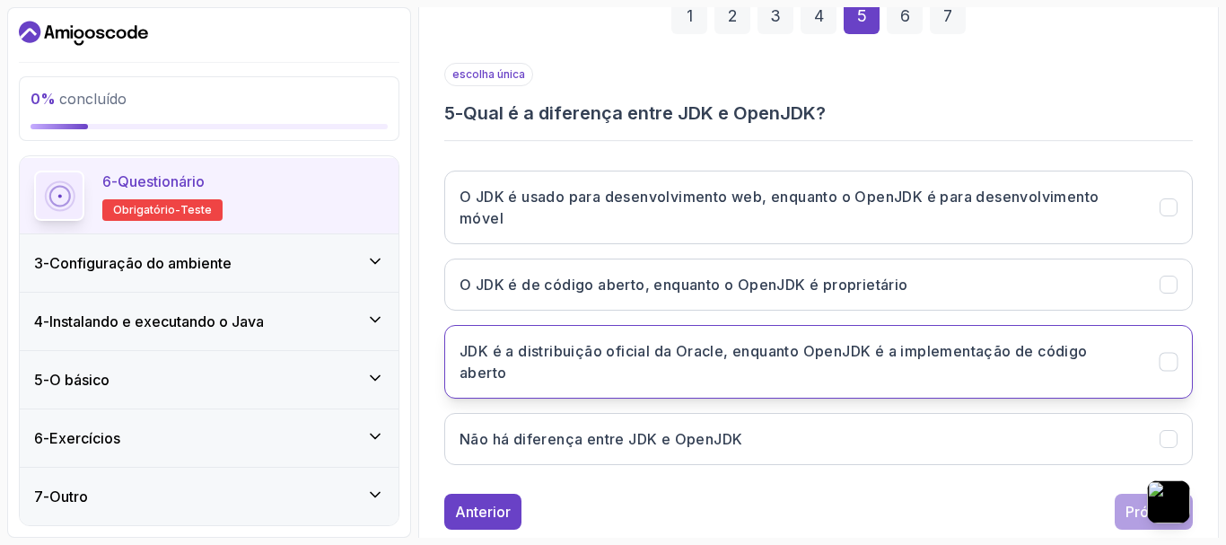
click at [686, 357] on font "JDK é a distribuição oficial da Oracle, enquanto OpenJDK é a implementação de c…" at bounding box center [773, 361] width 628 height 39
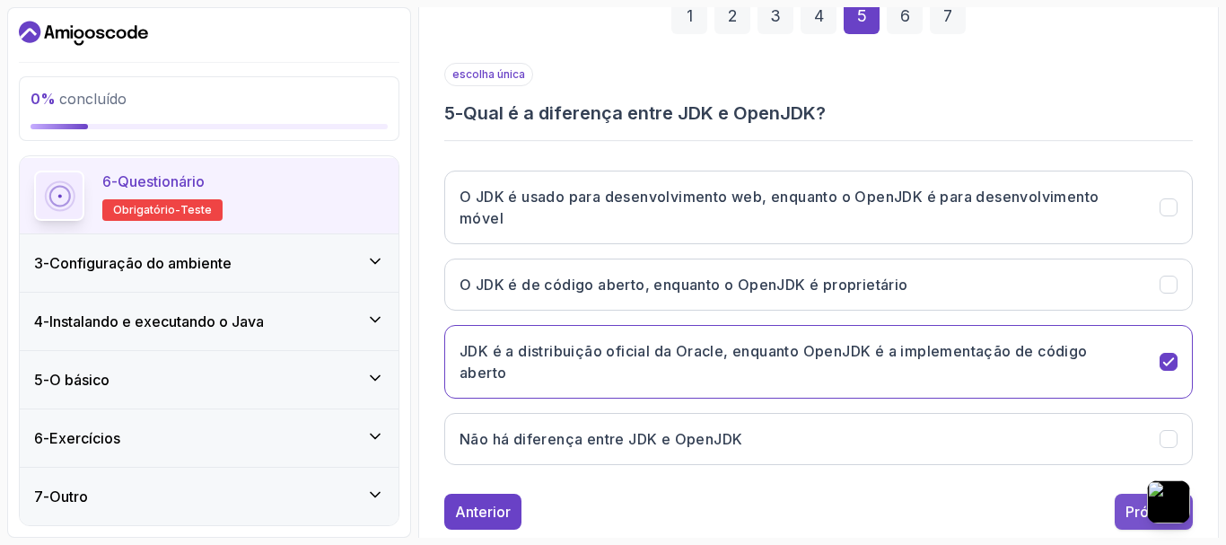
click at [1126, 507] on font "Próximo" at bounding box center [1153, 512] width 57 height 18
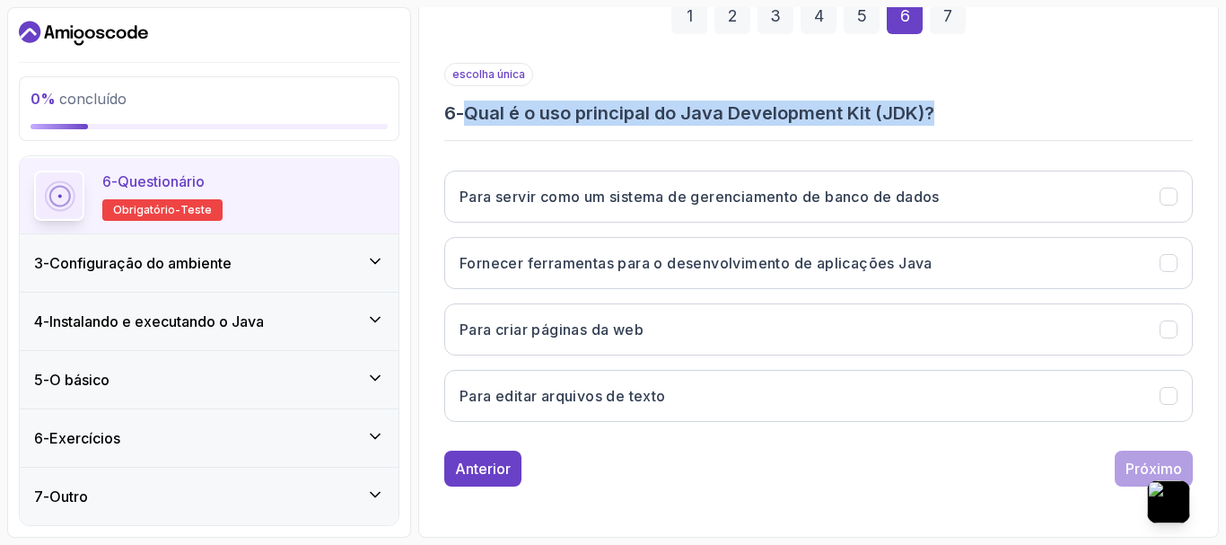
drag, startPoint x: 472, startPoint y: 113, endPoint x: 961, endPoint y: 121, distance: 489.1
click at [961, 121] on h3 "6 - Qual é o uso principal do Java Development Kit (JDK)?" at bounding box center [818, 113] width 748 height 25
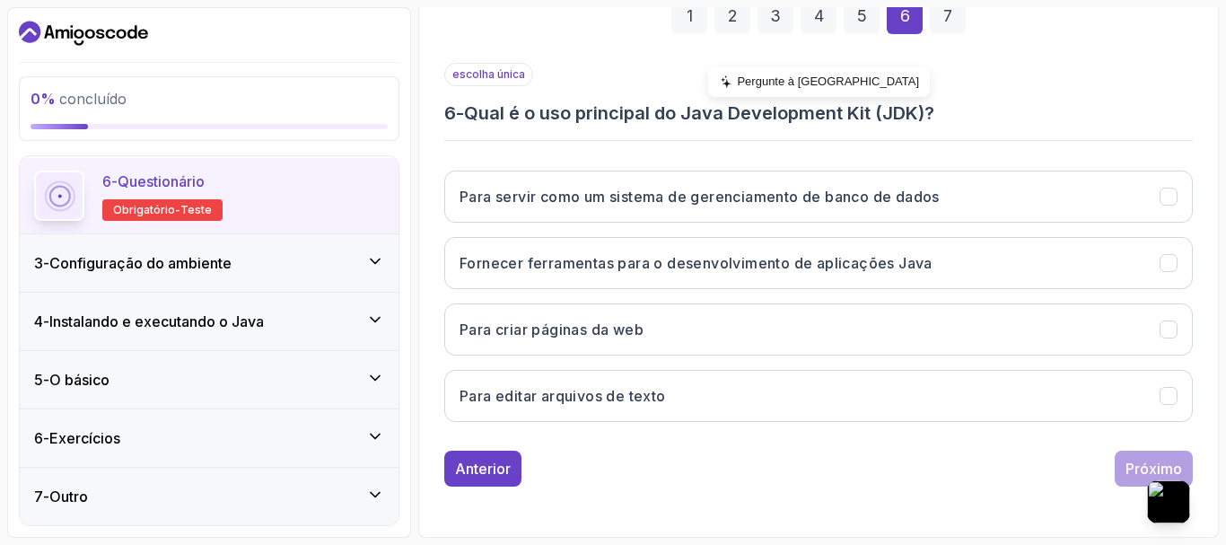
click at [504, 139] on div "escolha única 6 - Qual é o uso principal do Java Development Kit (JDK)? Para se…" at bounding box center [818, 249] width 748 height 373
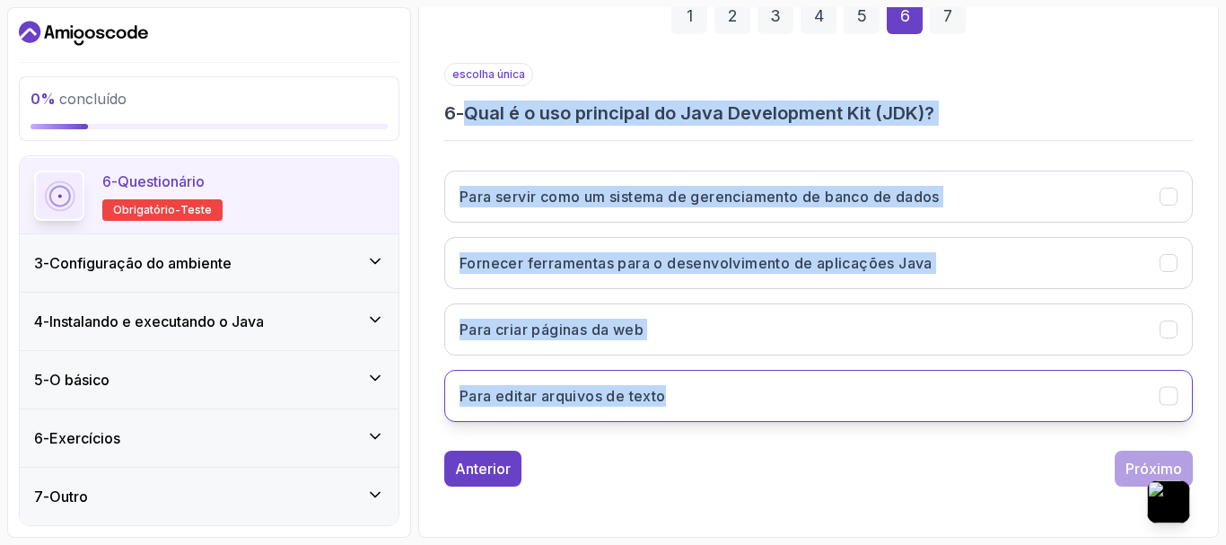
drag, startPoint x: 475, startPoint y: 109, endPoint x: 695, endPoint y: 415, distance: 376.1
click at [695, 415] on div "escolha única 6 - Qual é o uso principal do Java Development Kit (JDK)? Para se…" at bounding box center [818, 249] width 748 height 373
copy div "Qual é o uso principal do Java Development Kit (JDK)? Para servir como um siste…"
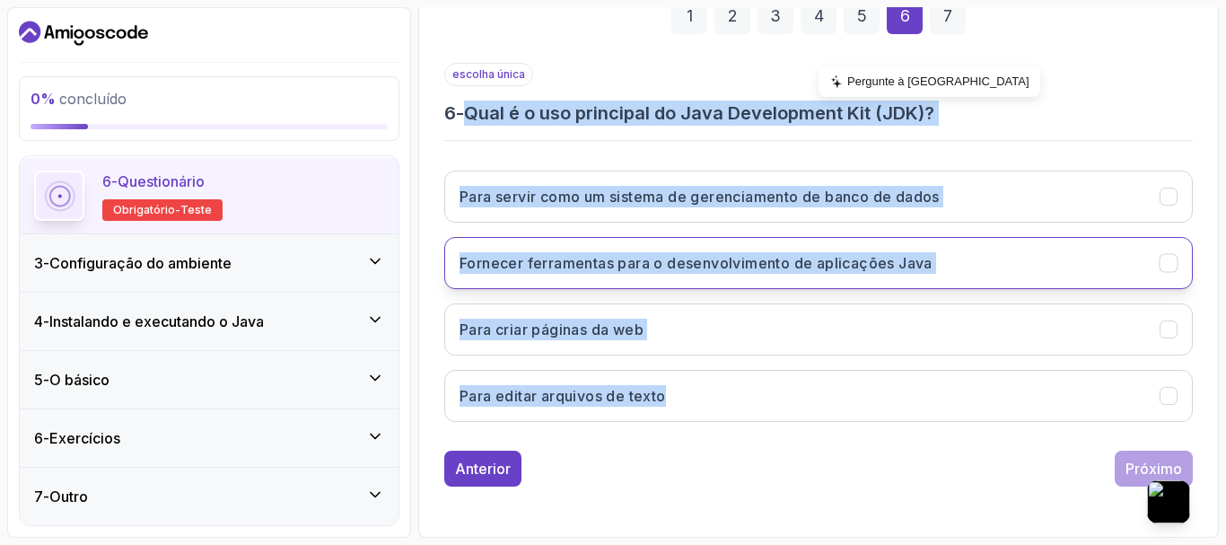
copy div "Qual é o uso principal do Java Development Kit (JDK)? Para servir como um siste…"
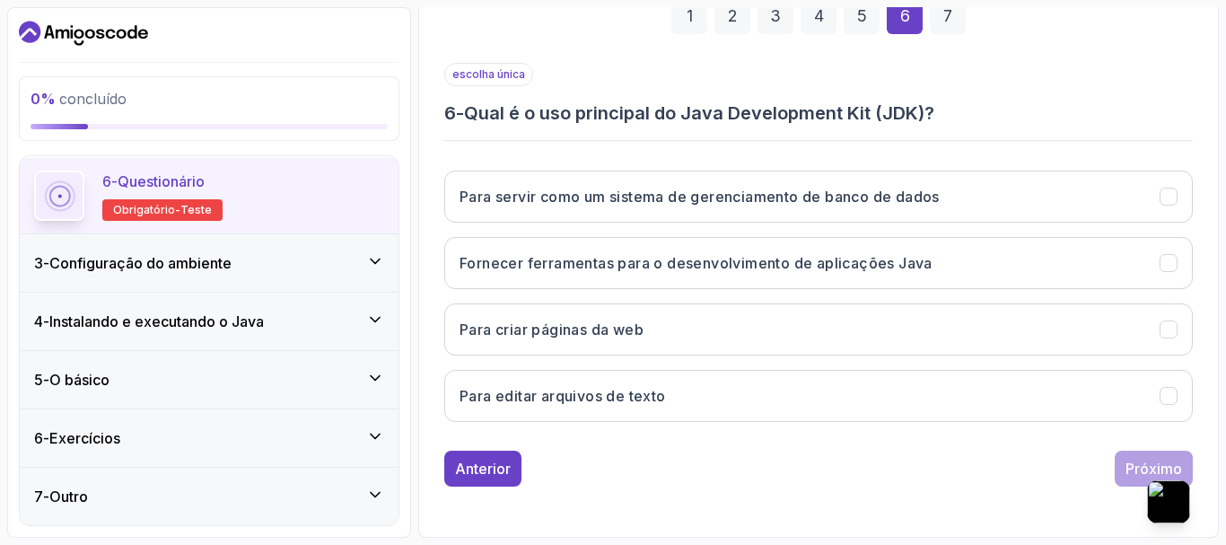
click at [878, 85] on font "Pergunte à IA" at bounding box center [938, 84] width 182 height 13
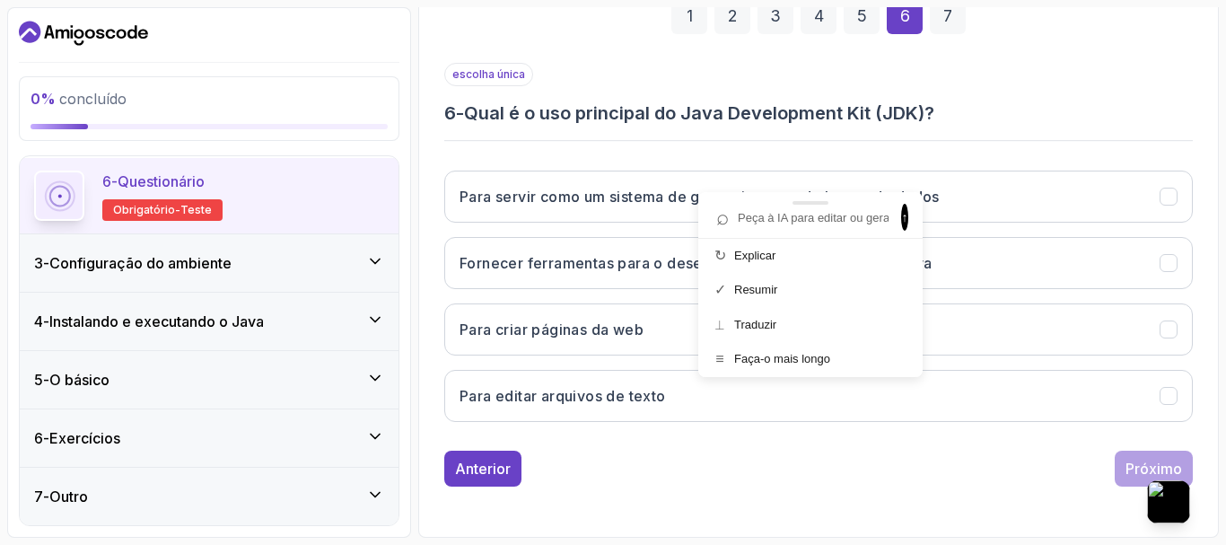
click at [789, 218] on input "text" at bounding box center [801, 217] width 185 height 24
type input "Qual é o uso principal do Java Development Kit (JDK)? Para servir como um siste…"
click at [902, 222] on span "↑" at bounding box center [904, 217] width 7 height 27
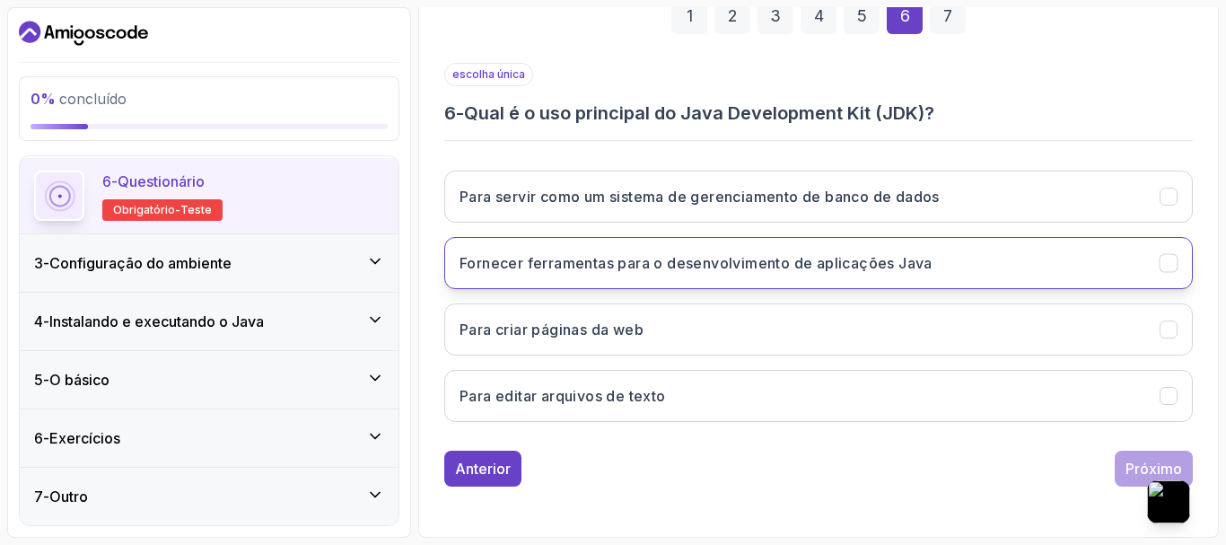
click at [552, 258] on font "Fornecer ferramentas para o desenvolvimento de aplicações Java" at bounding box center [695, 263] width 473 height 18
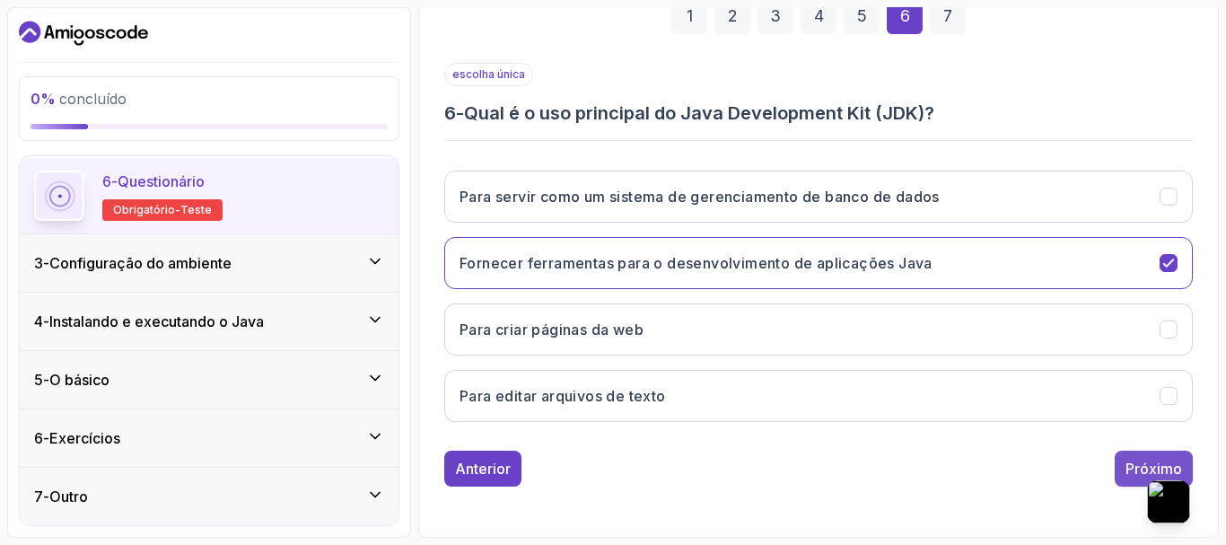
click at [1128, 460] on font "Próximo" at bounding box center [1153, 468] width 57 height 18
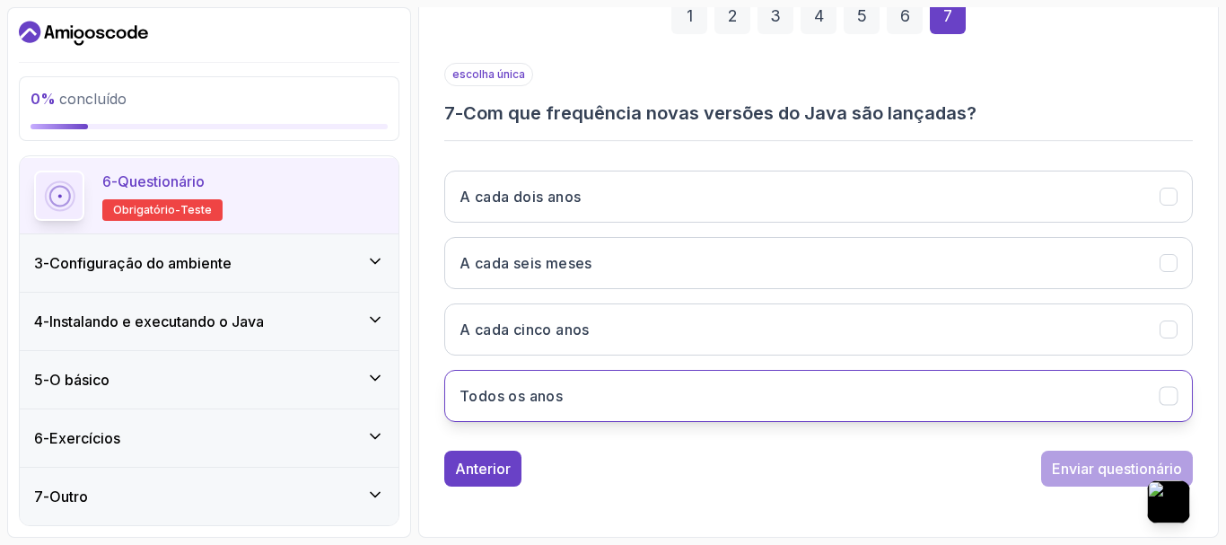
click at [511, 389] on font "Todos os anos" at bounding box center [510, 396] width 103 height 18
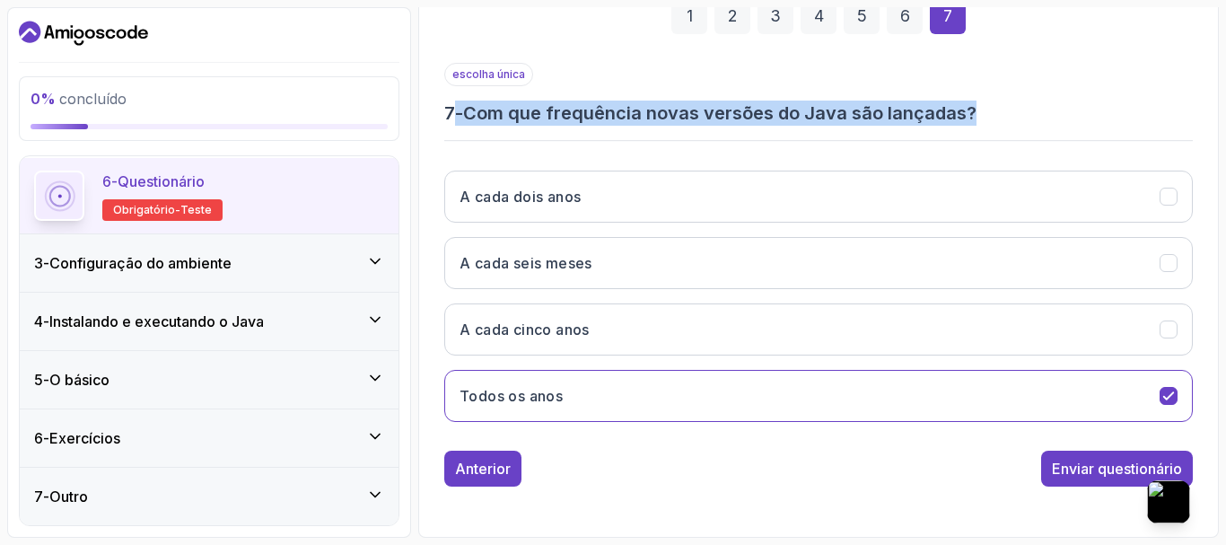
drag, startPoint x: 462, startPoint y: 114, endPoint x: 1027, endPoint y: 115, distance: 565.3
click at [1027, 115] on h3 "7 - Com que frequência novas versões do Java são lançadas?" at bounding box center [818, 113] width 748 height 25
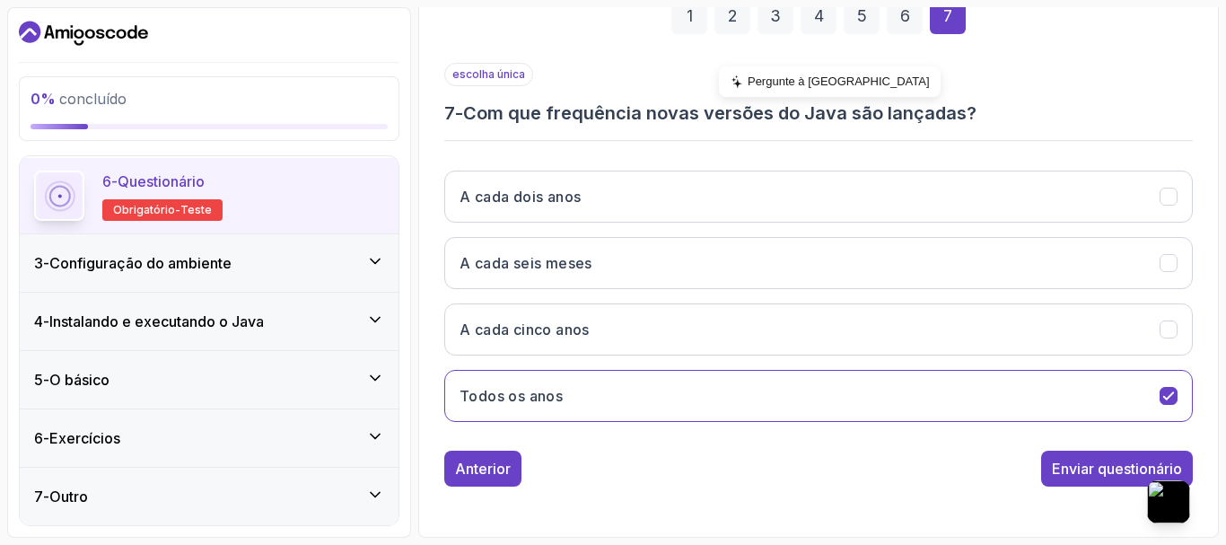
click at [742, 81] on icon at bounding box center [737, 81] width 14 height 14
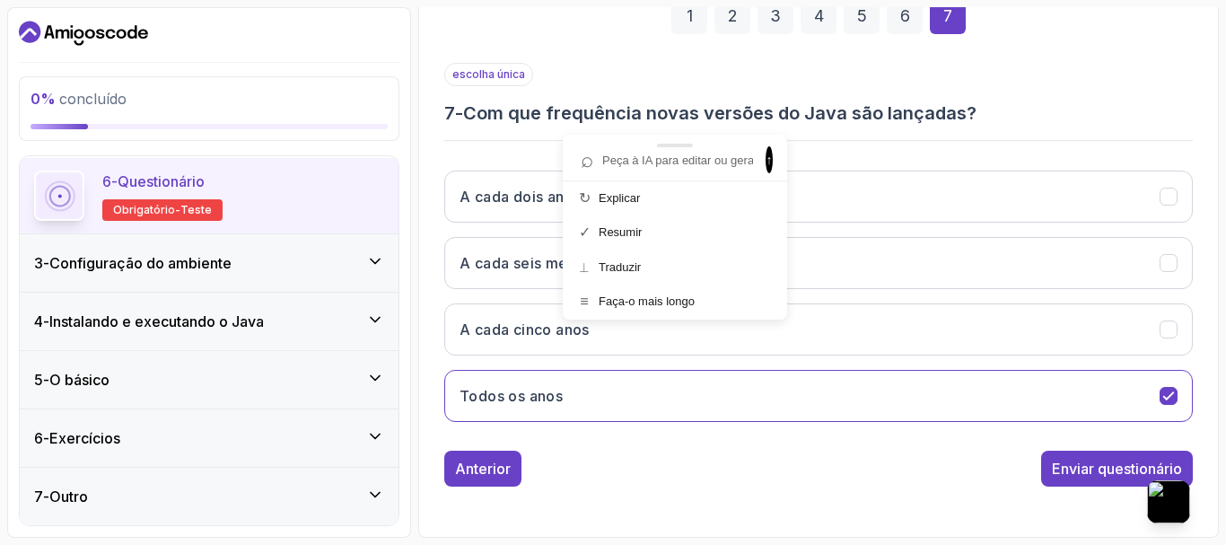
click at [672, 167] on input "text" at bounding box center [665, 160] width 185 height 24
type input "- Com que frequência novas versões do Java são lançadas?"
click at [760, 152] on div at bounding box center [675, 146] width 224 height 22
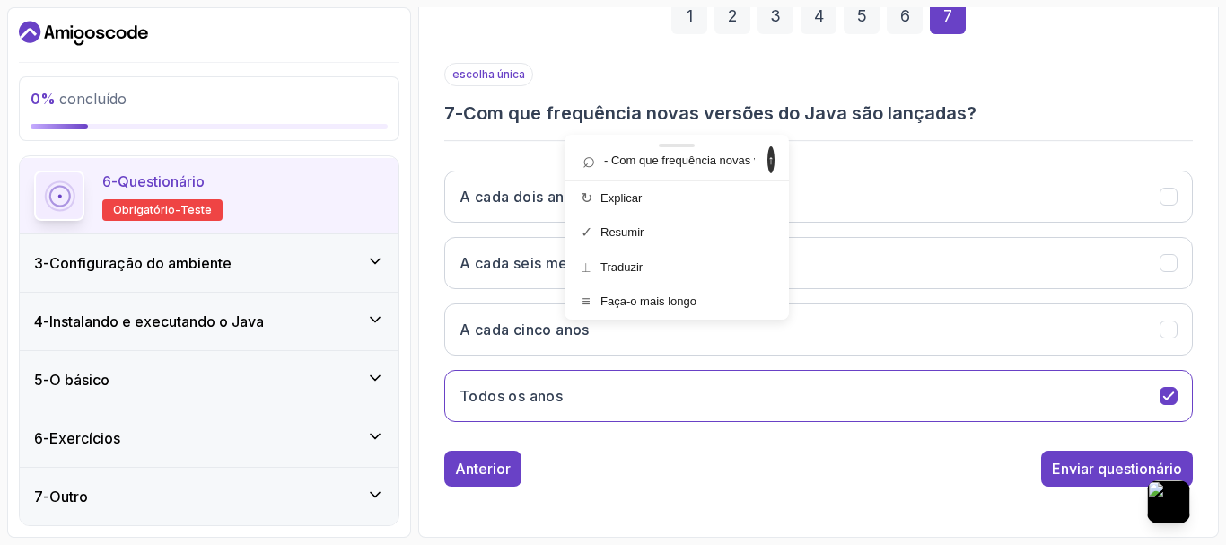
click at [768, 158] on font "↑" at bounding box center [771, 160] width 6 height 14
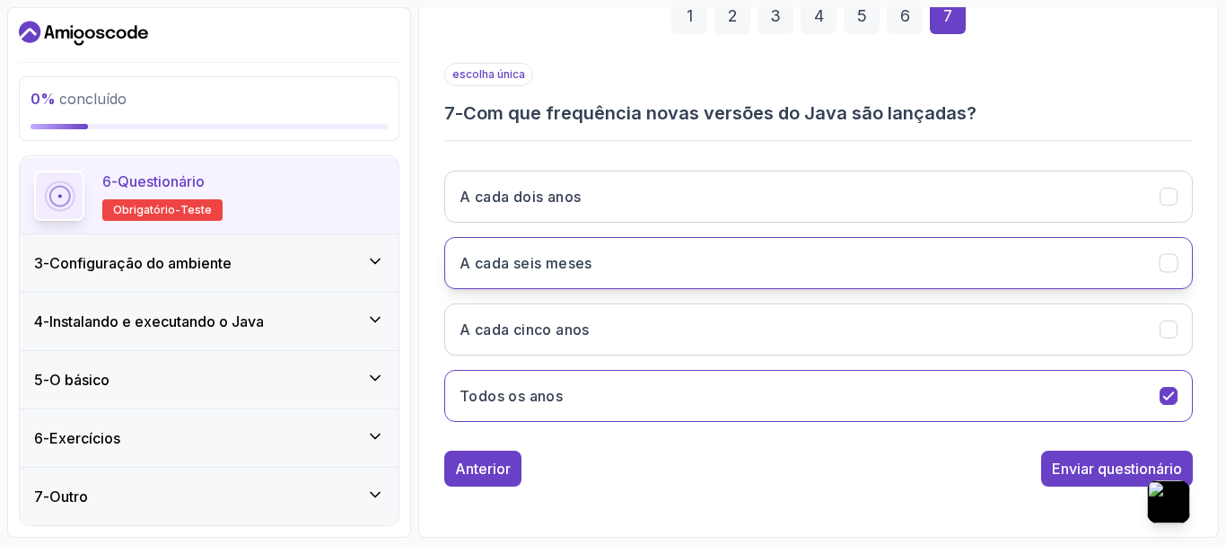
click at [506, 255] on font "A cada seis meses" at bounding box center [525, 263] width 133 height 18
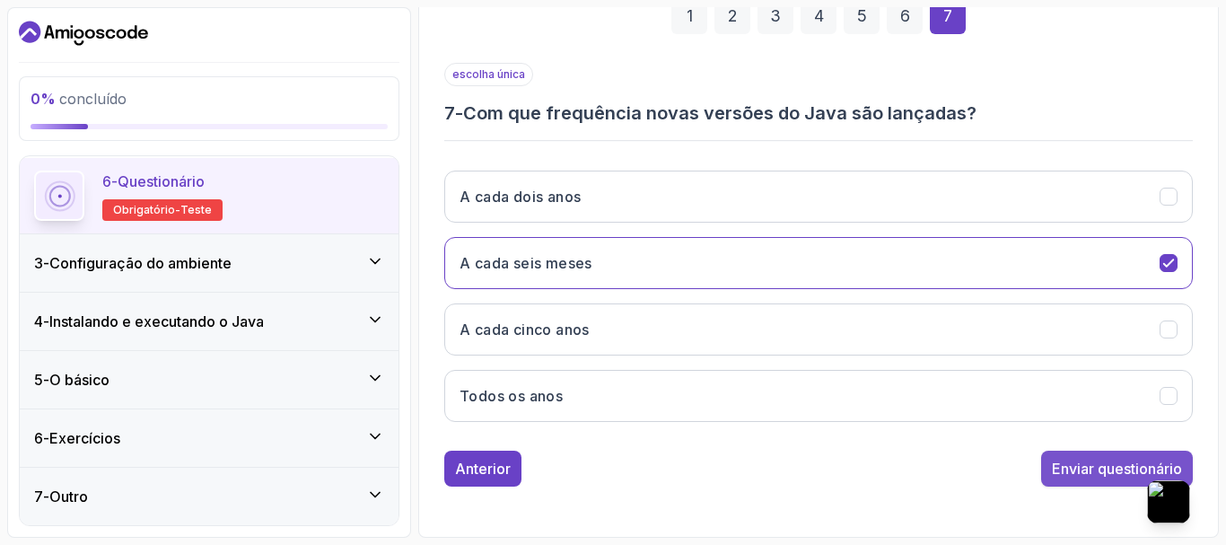
click at [1090, 457] on button "Enviar questionário" at bounding box center [1117, 468] width 152 height 36
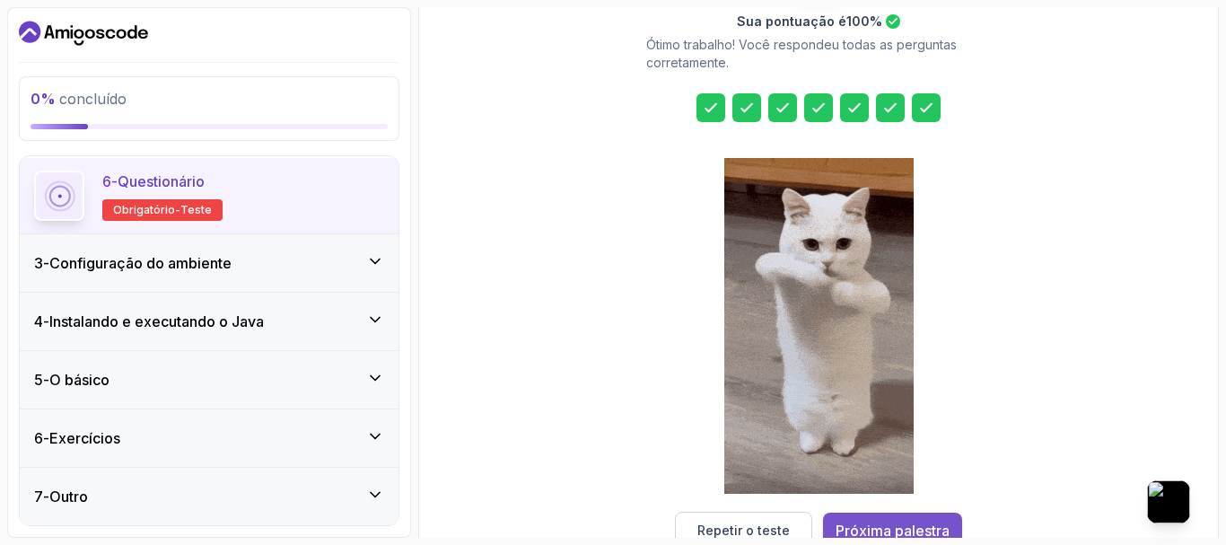
click at [917, 523] on font "Próxima palestra" at bounding box center [892, 530] width 114 height 18
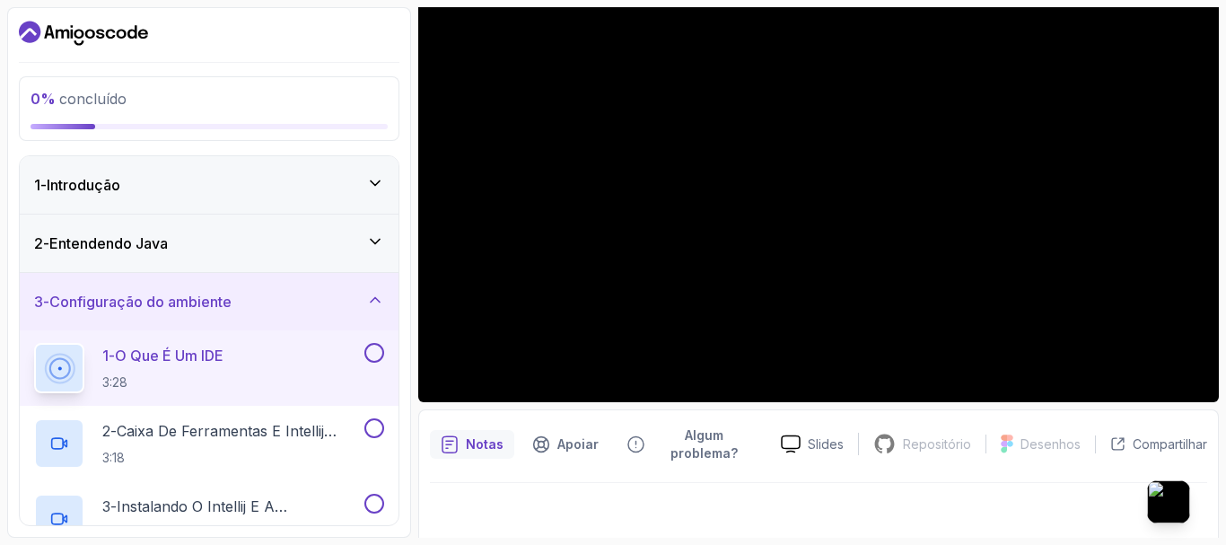
scroll to position [215, 0]
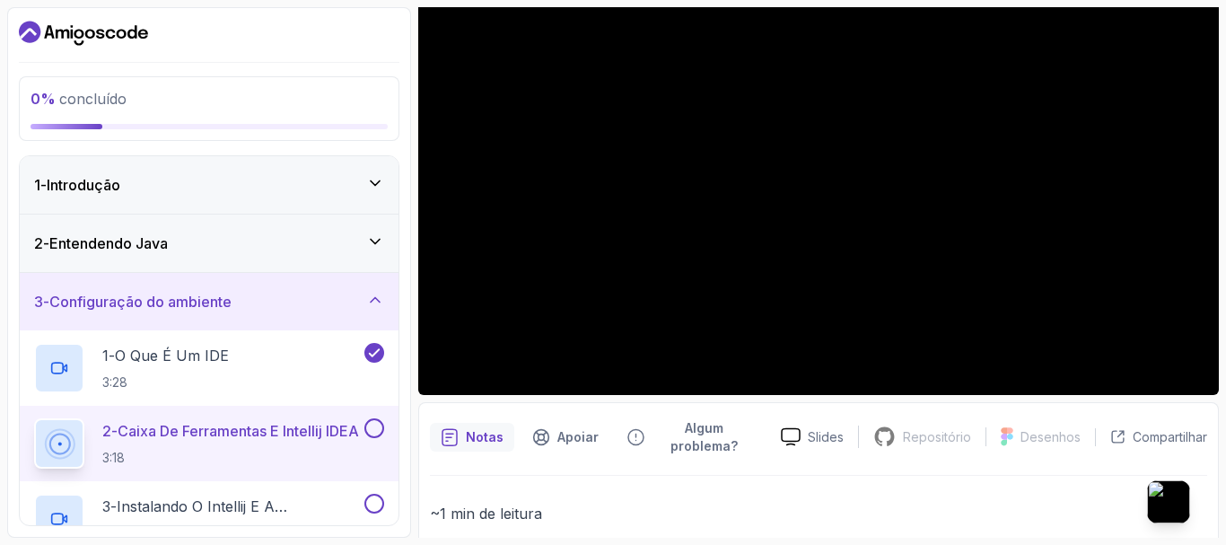
scroll to position [395, 0]
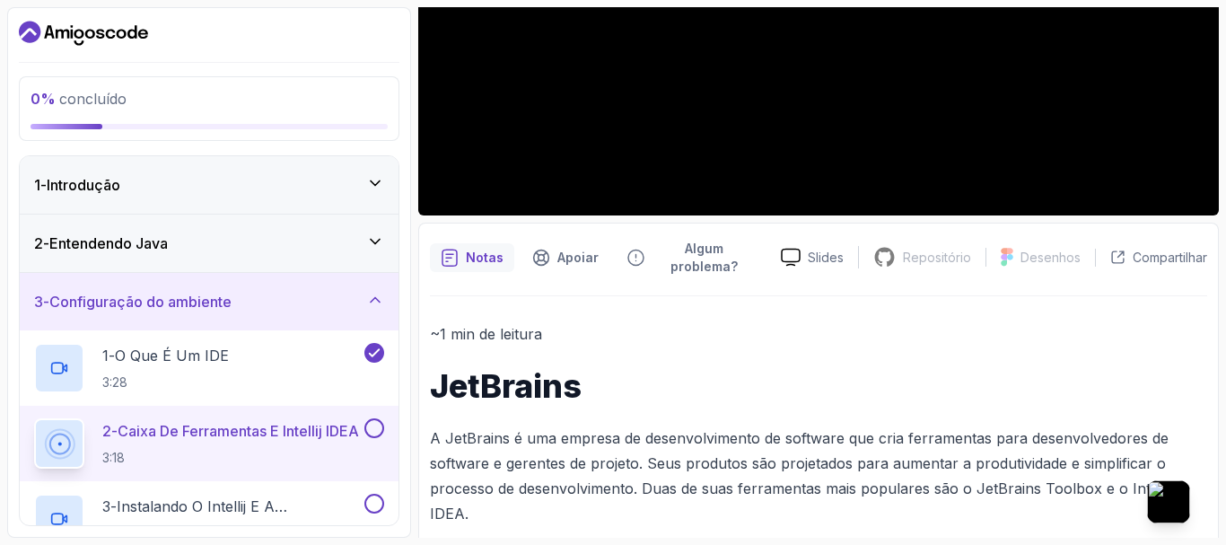
click at [380, 431] on button at bounding box center [374, 428] width 20 height 20
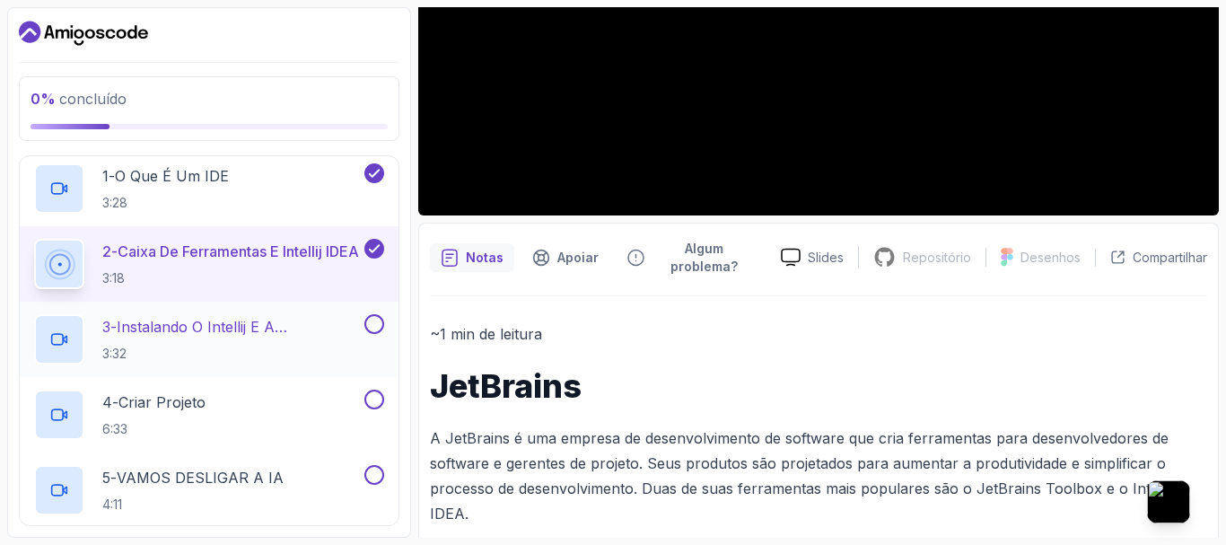
click at [375, 321] on button at bounding box center [374, 324] width 20 height 20
click at [372, 399] on button at bounding box center [374, 399] width 20 height 20
click at [372, 468] on button at bounding box center [374, 475] width 20 height 20
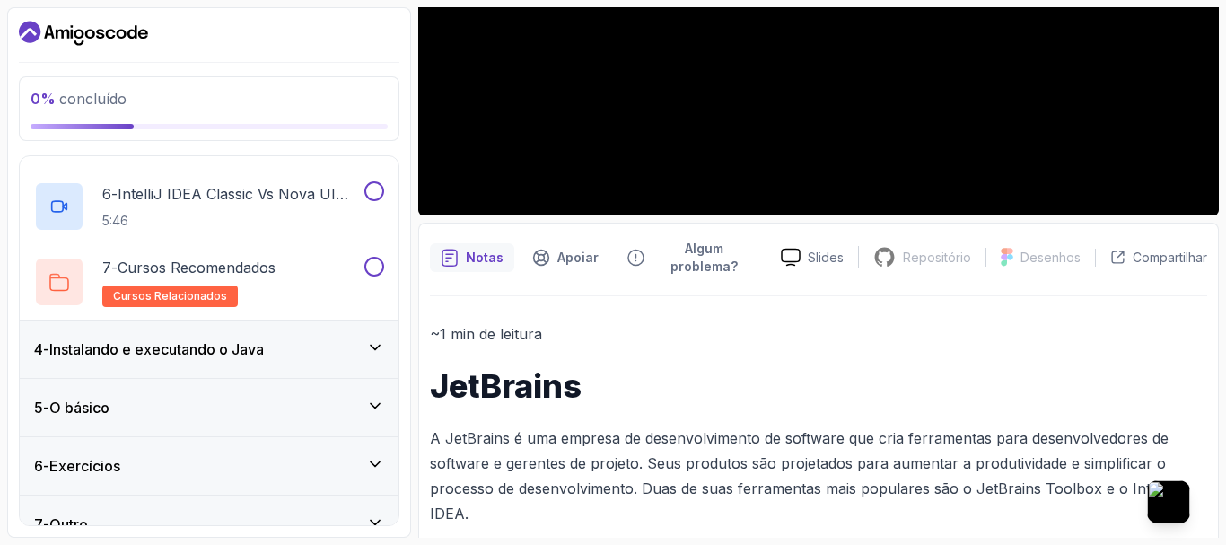
scroll to position [359, 0]
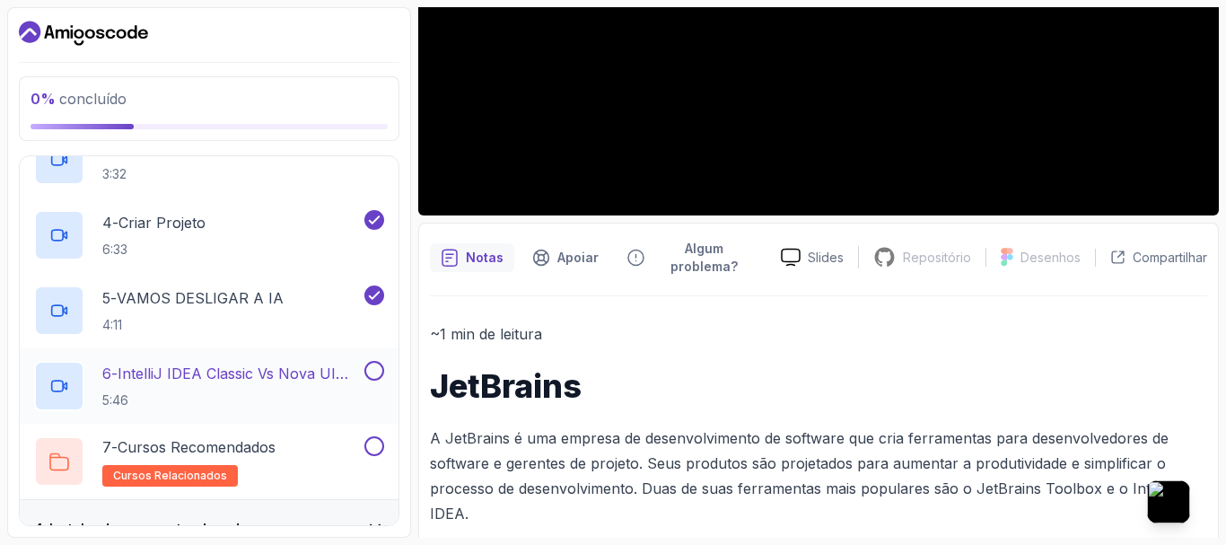
click at [376, 362] on button at bounding box center [374, 371] width 20 height 20
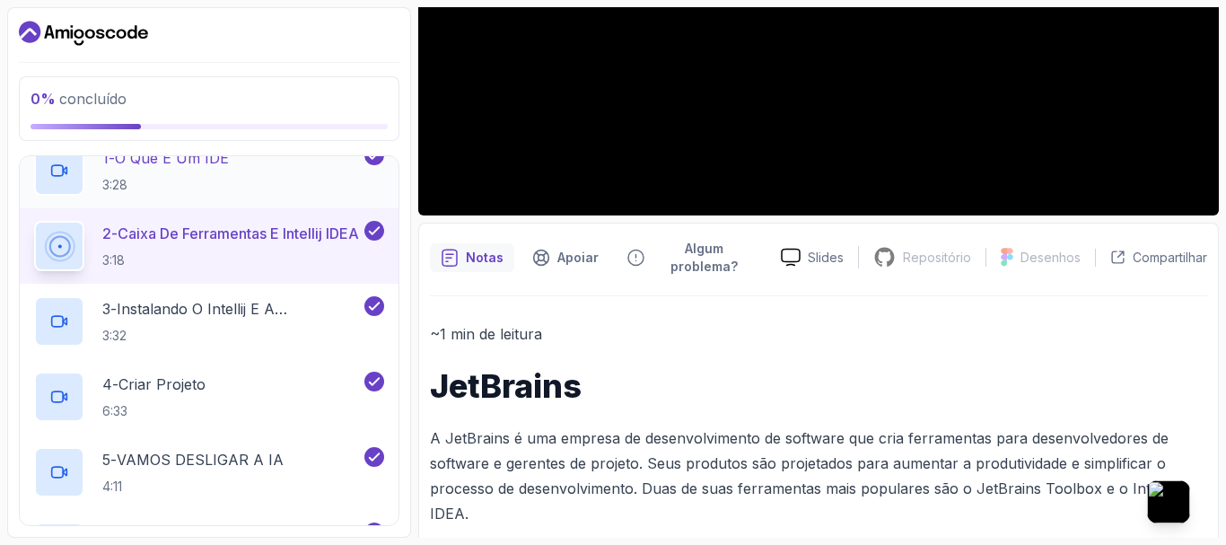
scroll to position [0, 0]
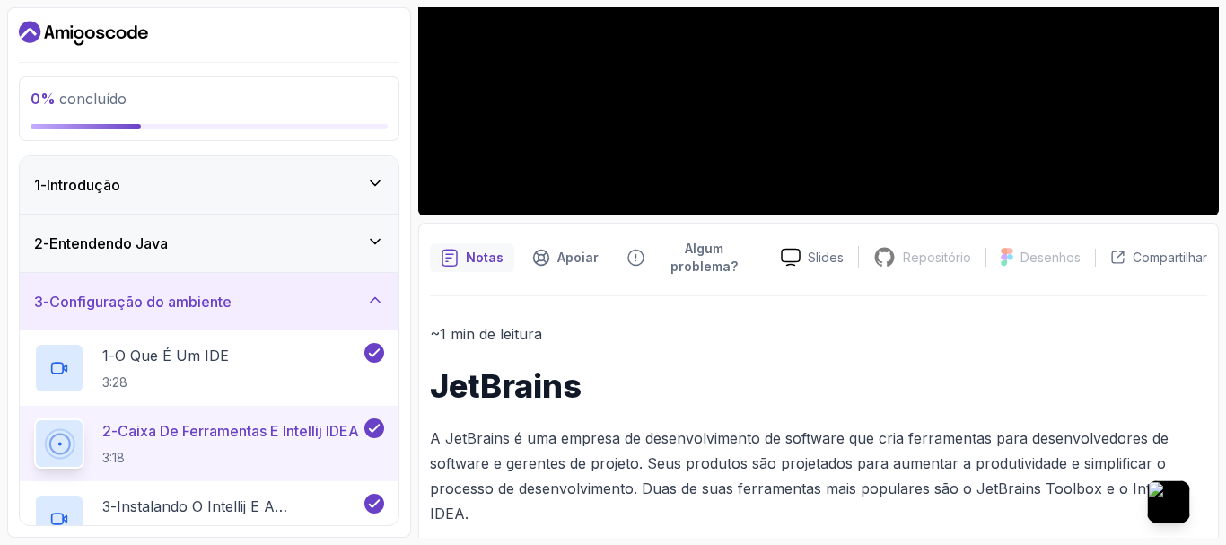
click at [366, 249] on icon at bounding box center [375, 241] width 18 height 18
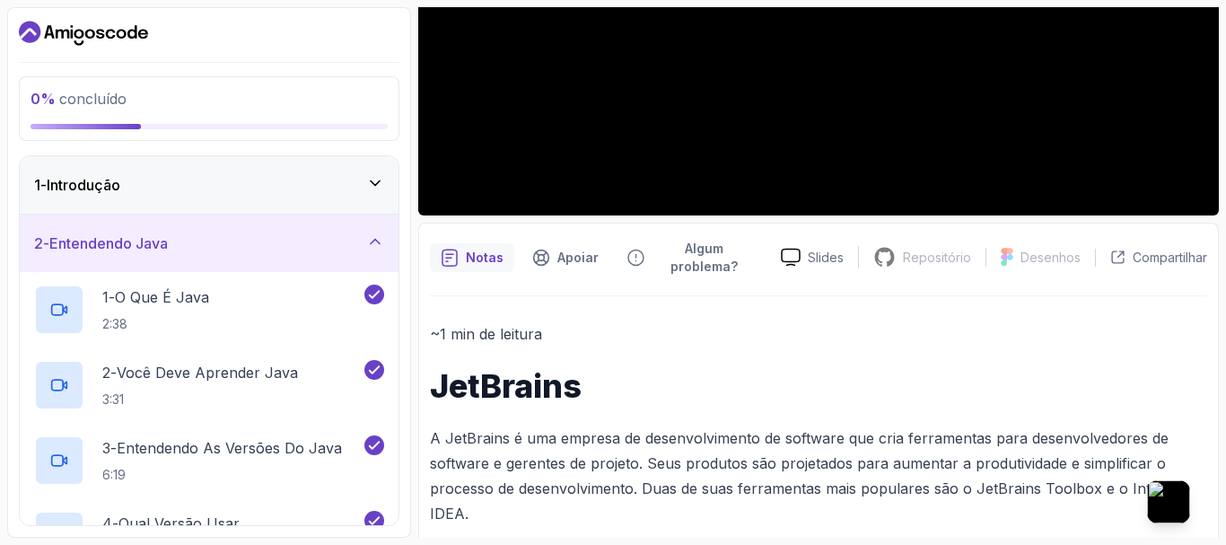
click at [382, 242] on icon at bounding box center [375, 241] width 18 height 18
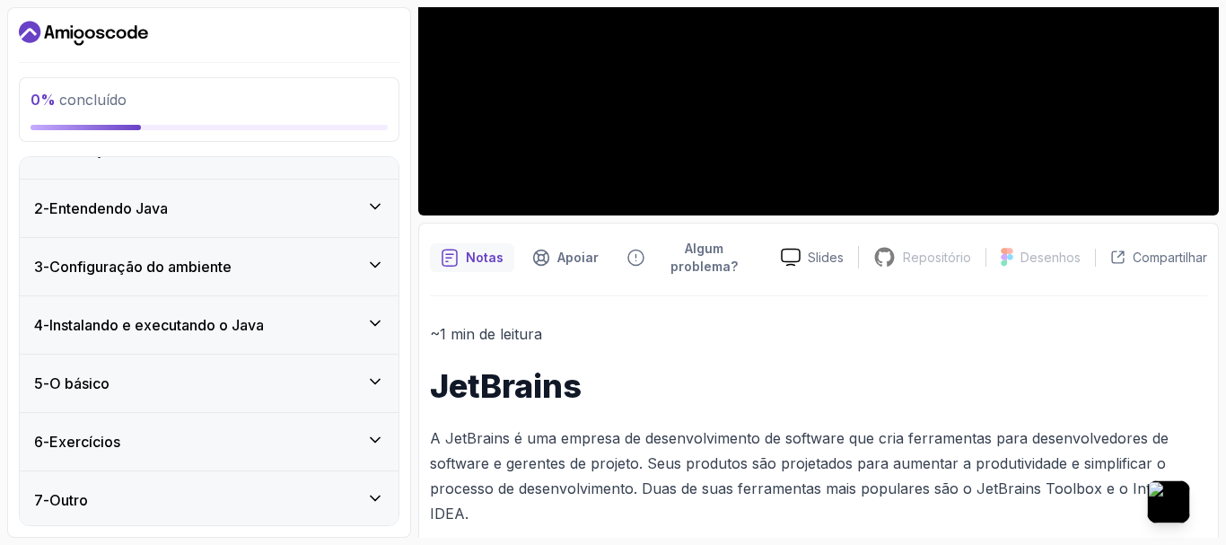
scroll to position [39, 0]
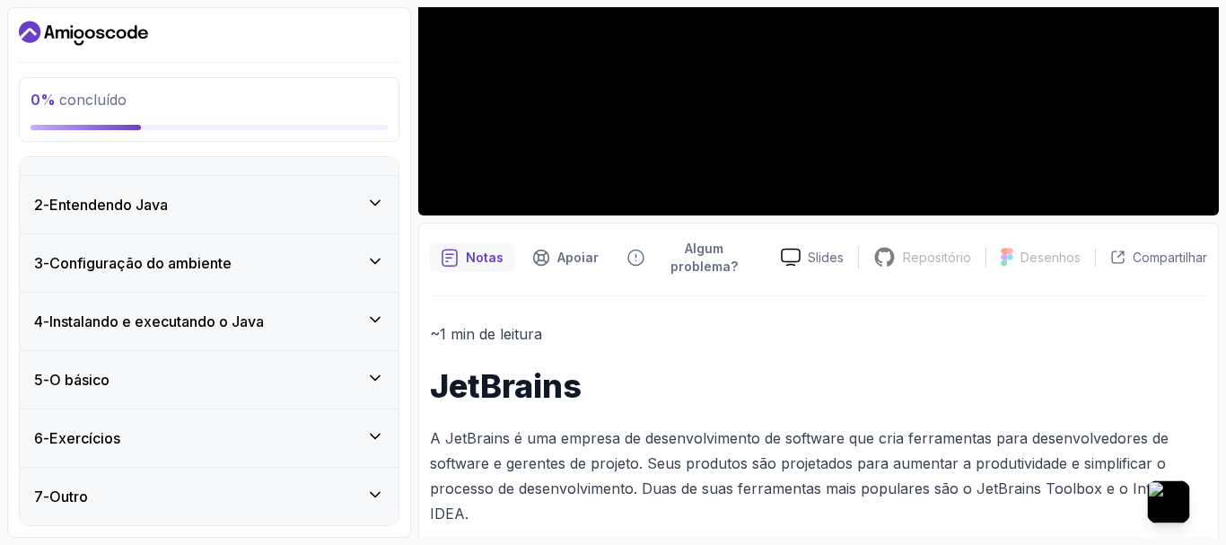
click at [380, 315] on icon at bounding box center [375, 319] width 18 height 18
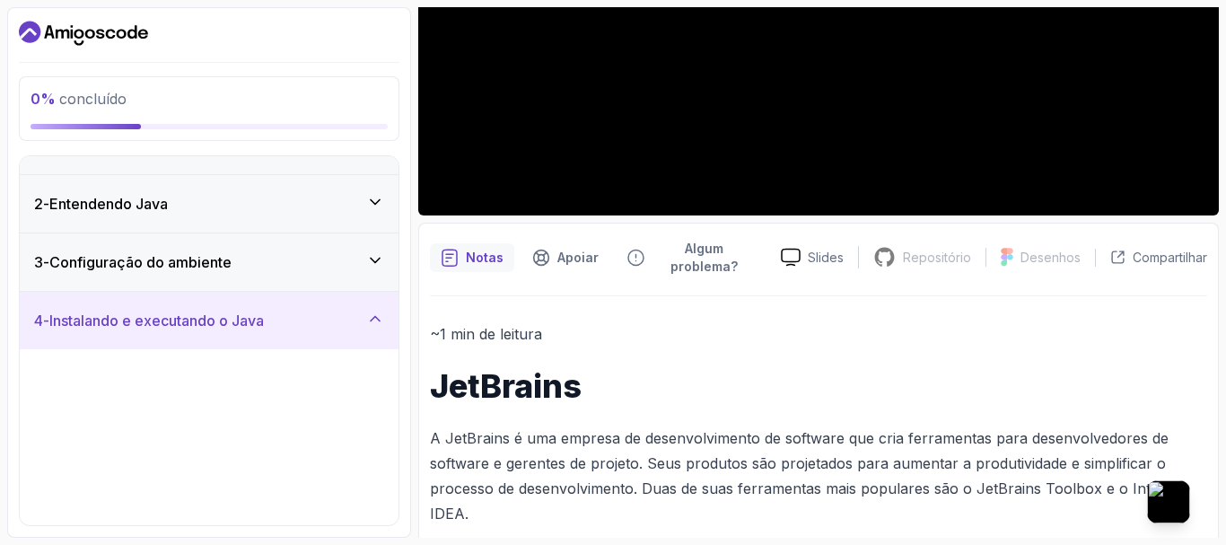
click at [380, 315] on icon at bounding box center [375, 319] width 18 height 18
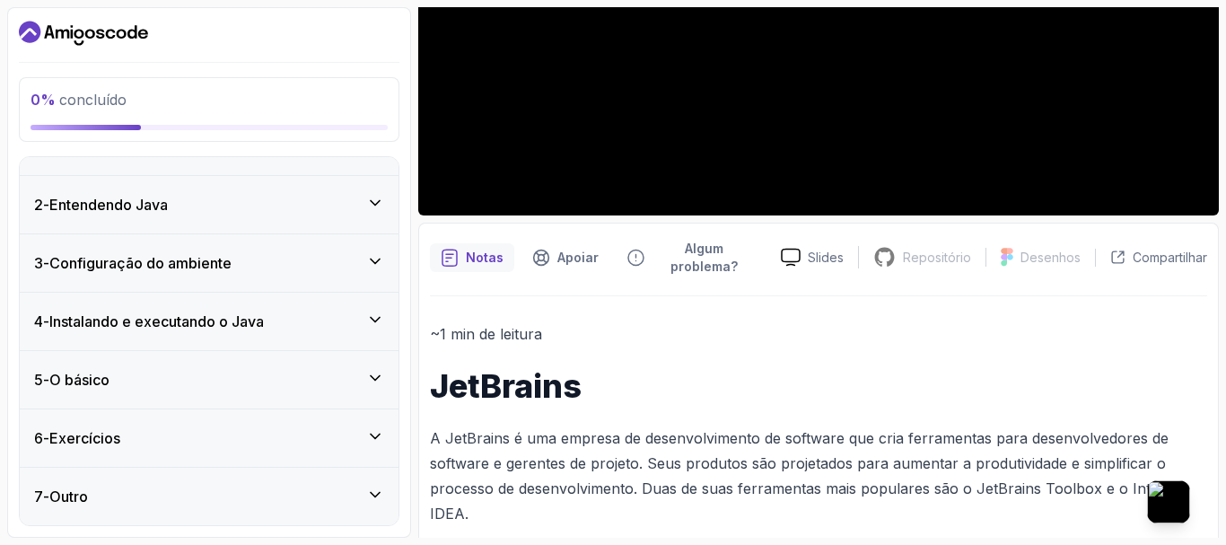
click at [376, 263] on icon at bounding box center [375, 260] width 9 height 4
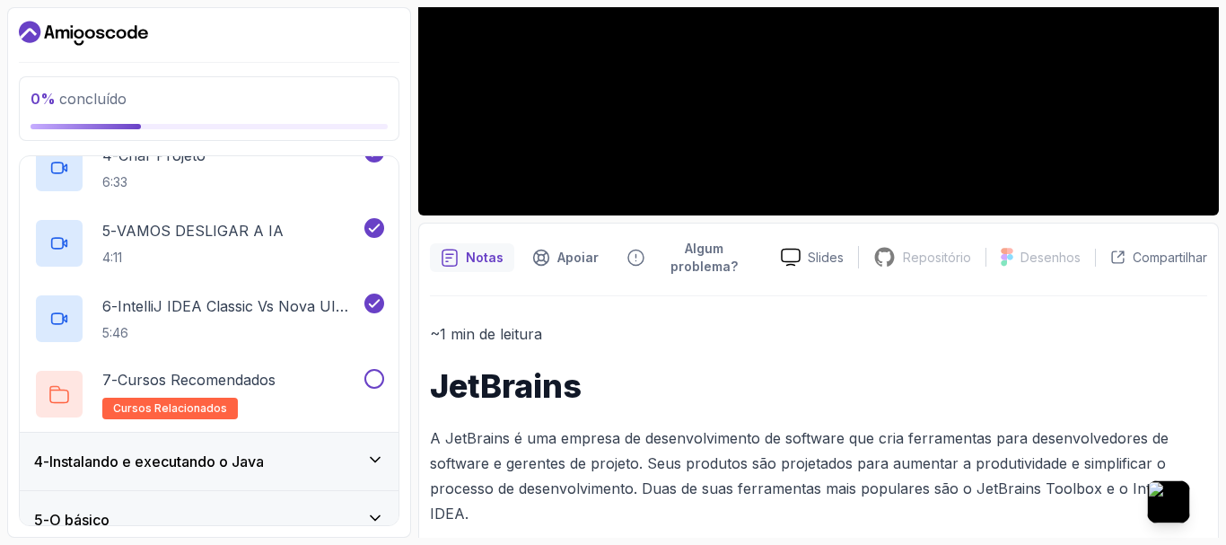
scroll to position [387, 0]
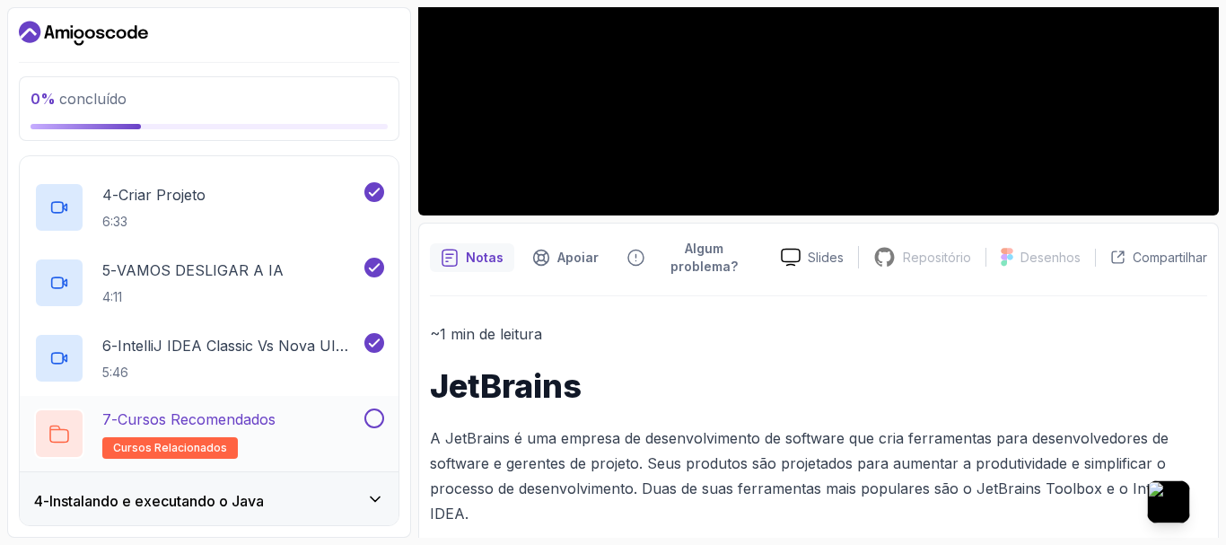
click at [377, 416] on button at bounding box center [374, 418] width 20 height 20
click at [375, 418] on icon at bounding box center [375, 418] width 10 height 7
click at [256, 418] on font "Cursos Recomendados" at bounding box center [197, 419] width 158 height 18
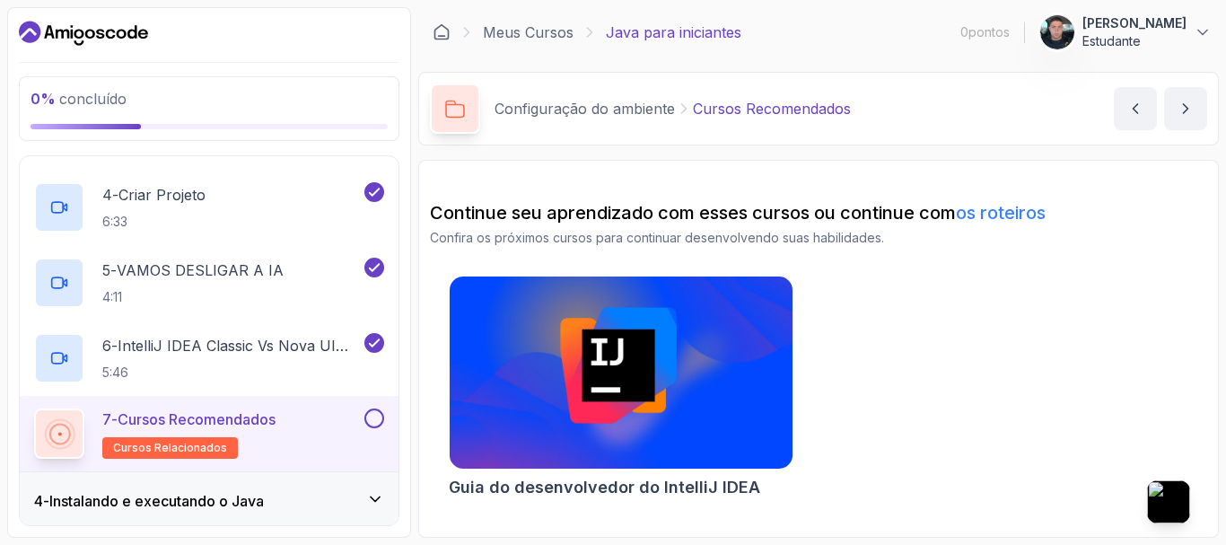
click at [217, 408] on p "7 - Cursos Recomendados" at bounding box center [188, 419] width 173 height 22
click at [1179, 101] on icon "próximo conteúdo" at bounding box center [1185, 109] width 18 height 18
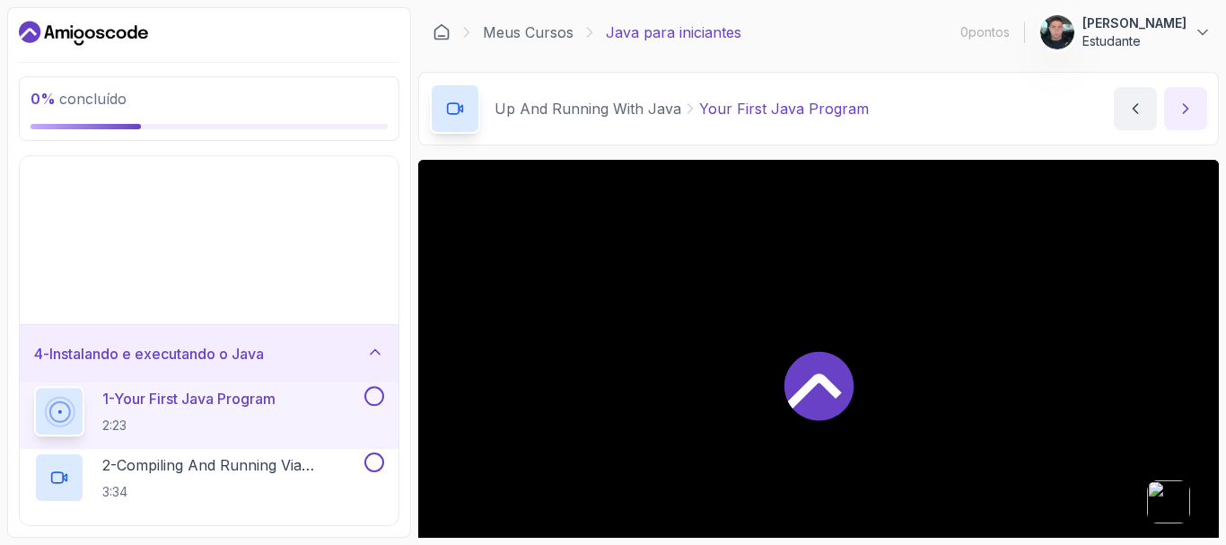
scroll to position [39, 0]
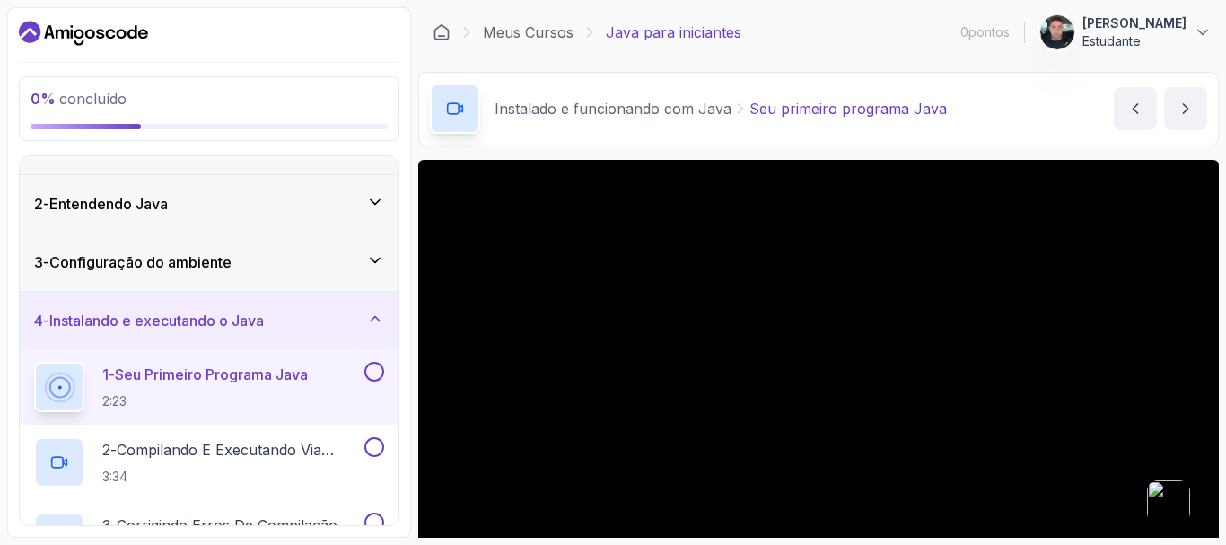
click at [274, 275] on div "3 - Configuração do ambiente" at bounding box center [209, 261] width 379 height 57
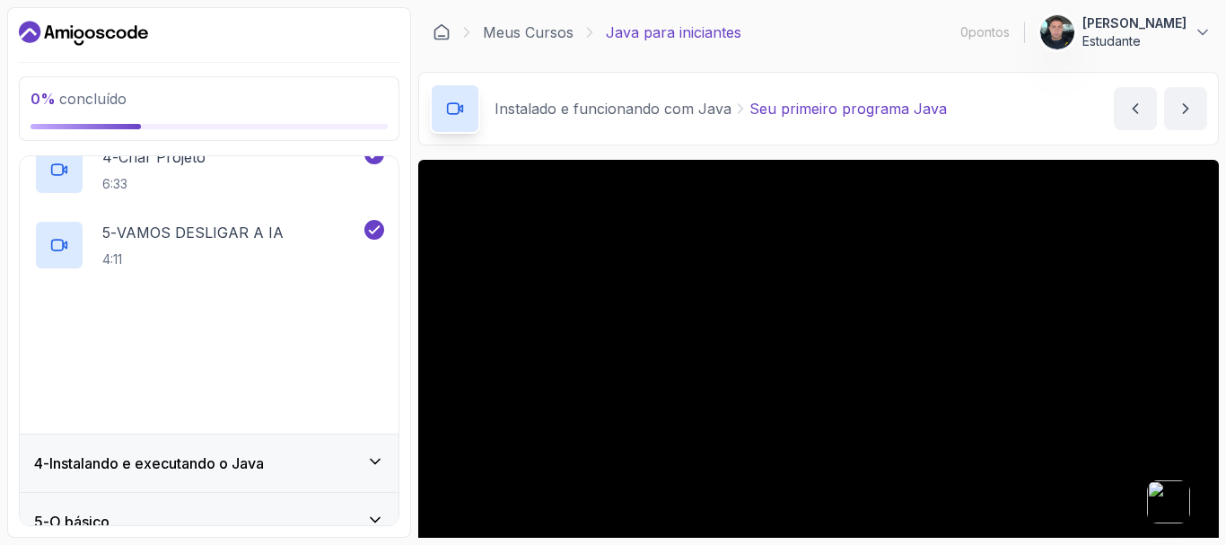
scroll to position [566, 0]
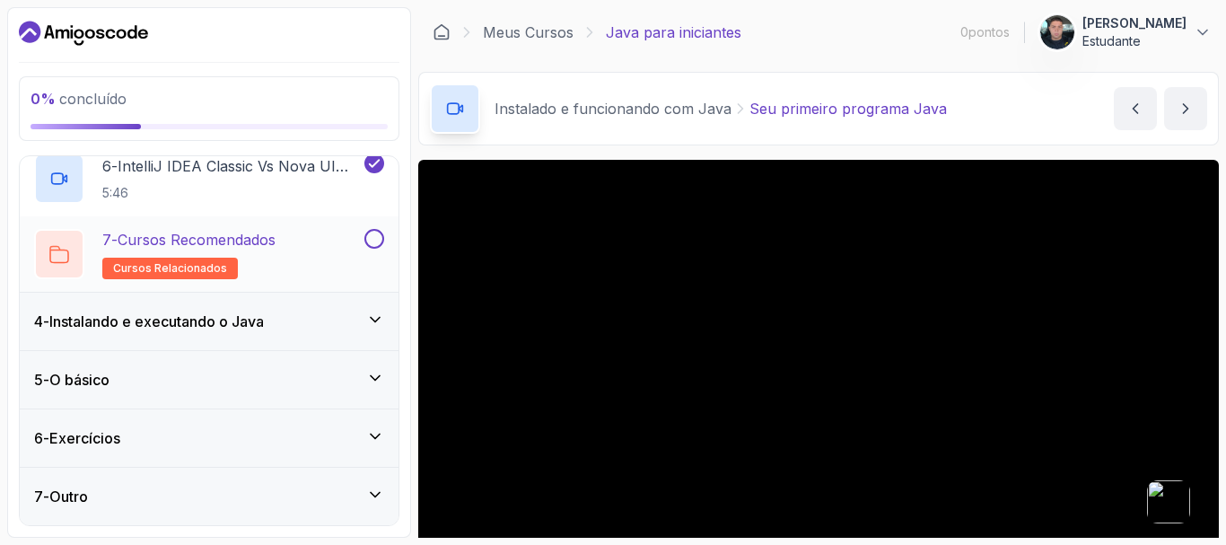
click at [381, 237] on button at bounding box center [374, 239] width 20 height 20
click at [380, 312] on icon at bounding box center [375, 319] width 18 height 18
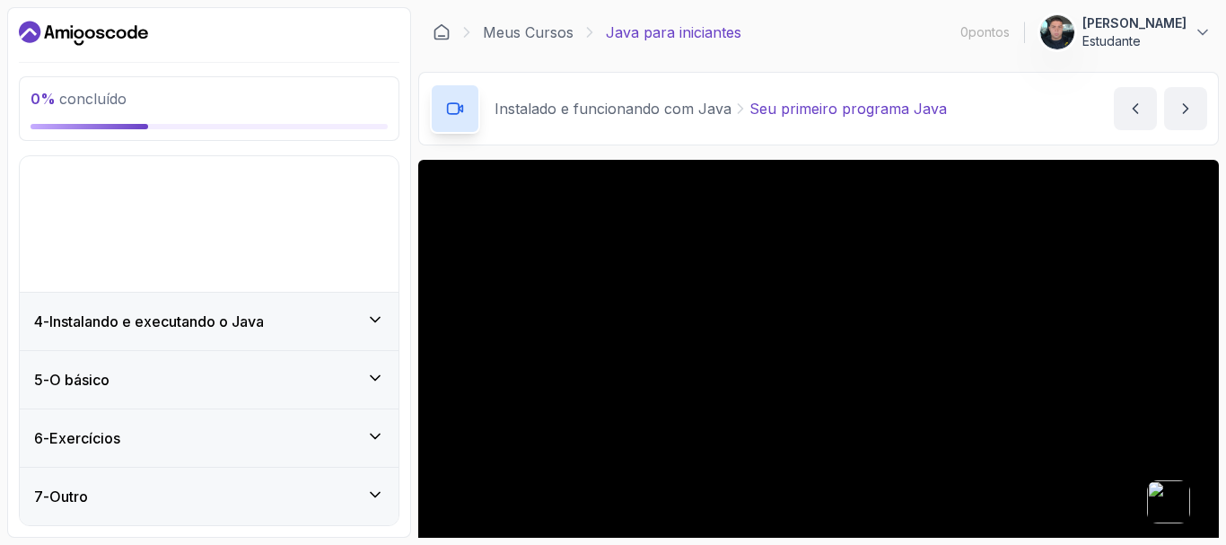
scroll to position [39, 0]
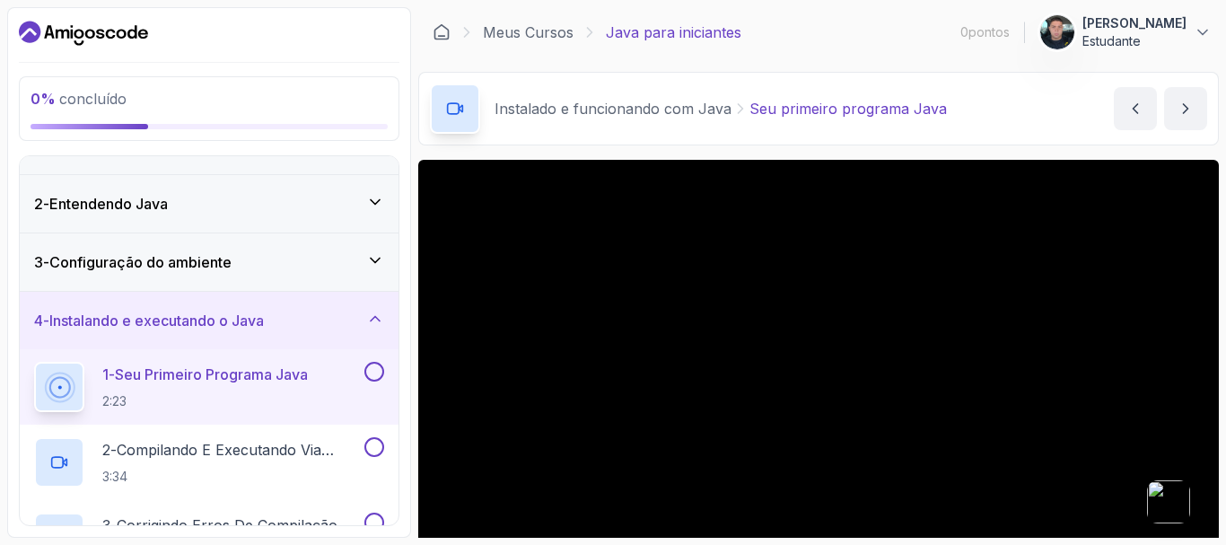
click at [372, 372] on button at bounding box center [374, 372] width 20 height 20
click at [391, 459] on div "2 - Compilando e Executando Via Terminal 3:34" at bounding box center [209, 461] width 379 height 75
click at [372, 440] on button at bounding box center [374, 447] width 20 height 20
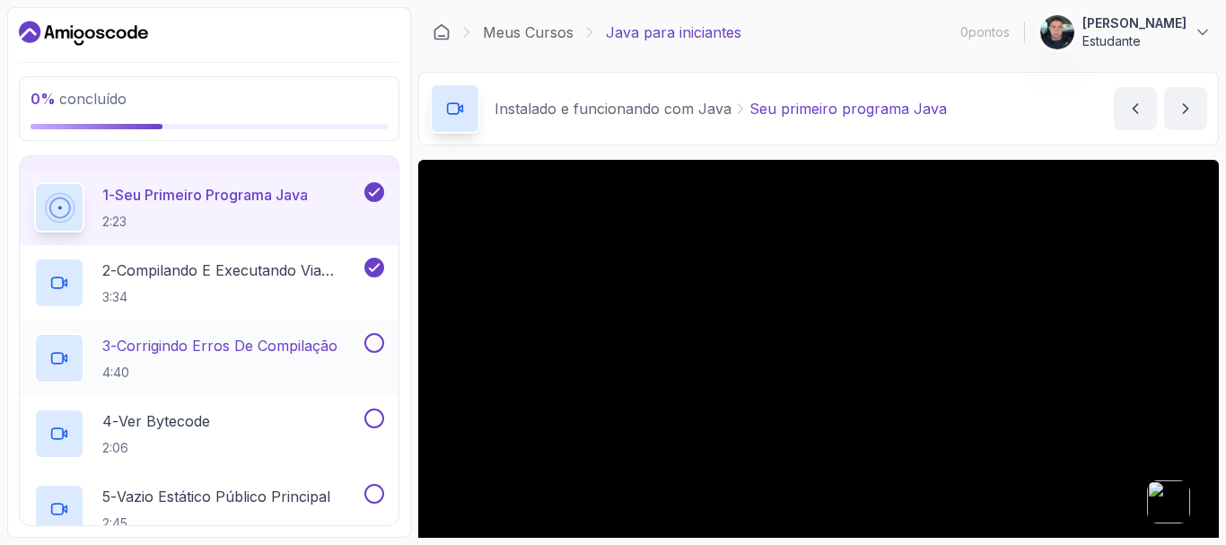
click at [373, 345] on button at bounding box center [374, 343] width 20 height 20
click at [373, 420] on button at bounding box center [374, 418] width 20 height 20
click at [369, 493] on button at bounding box center [374, 494] width 20 height 20
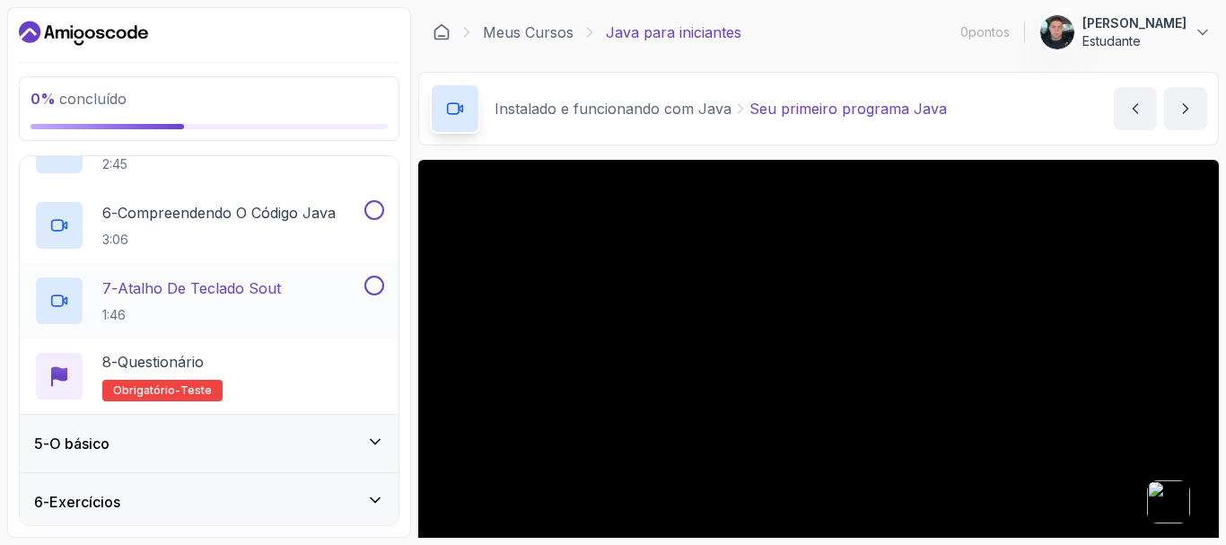
click at [378, 280] on button at bounding box center [374, 285] width 20 height 20
click at [383, 214] on div at bounding box center [372, 210] width 23 height 20
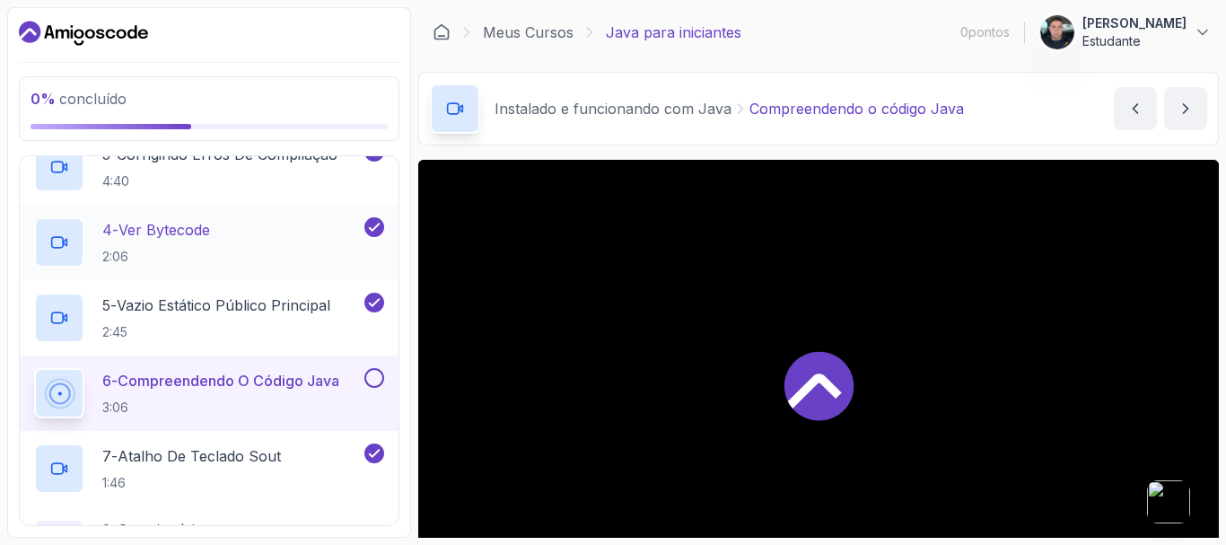
scroll to position [398, 0]
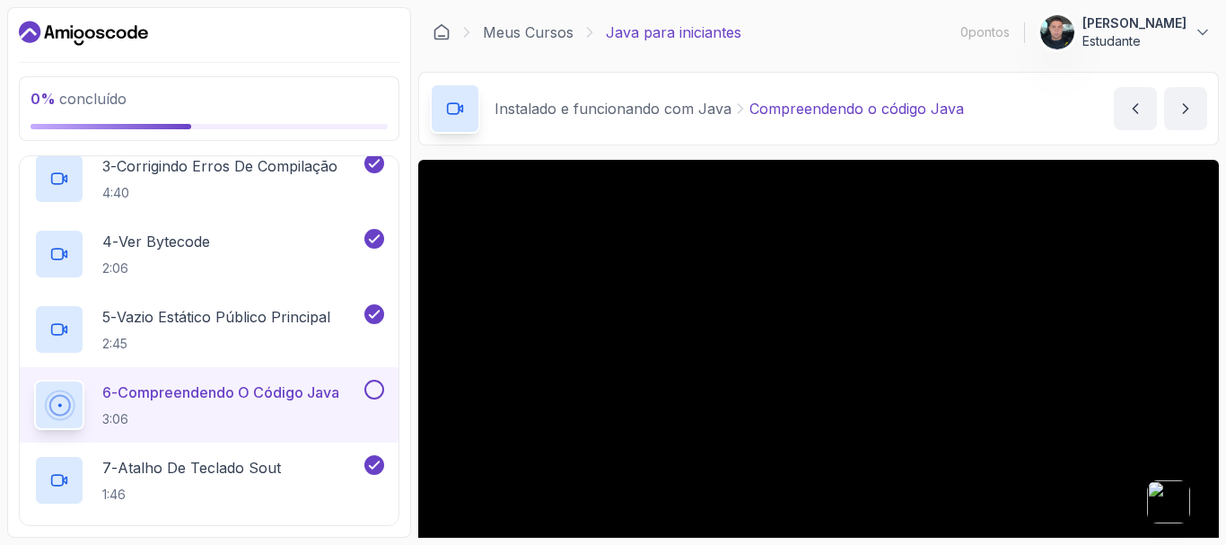
click at [376, 393] on button at bounding box center [374, 390] width 20 height 20
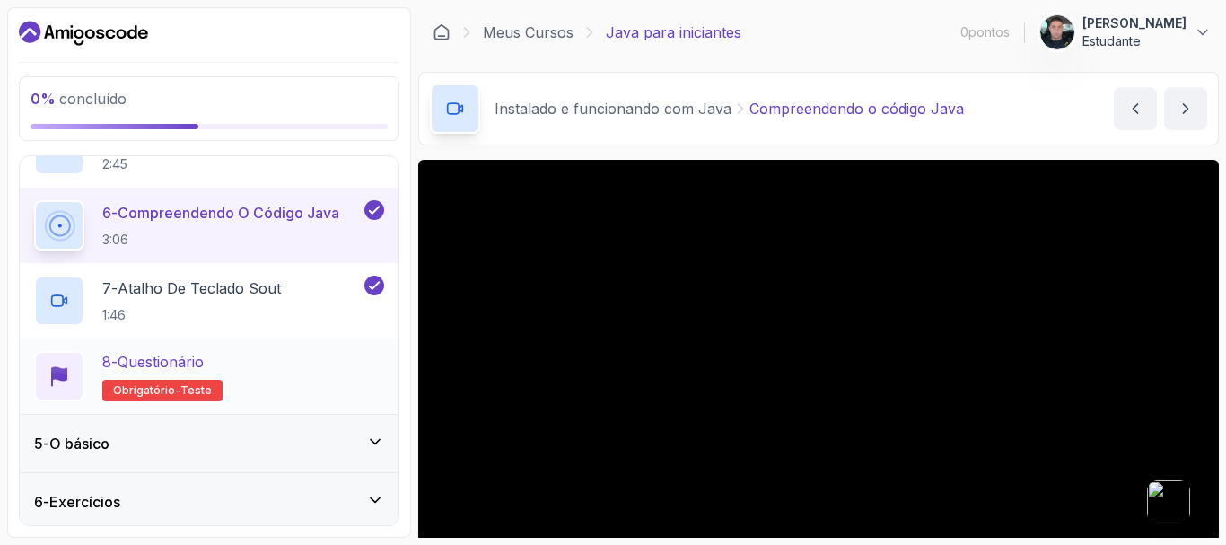
click at [293, 361] on div "8 - Questionário Obrigatório- teste" at bounding box center [209, 376] width 350 height 50
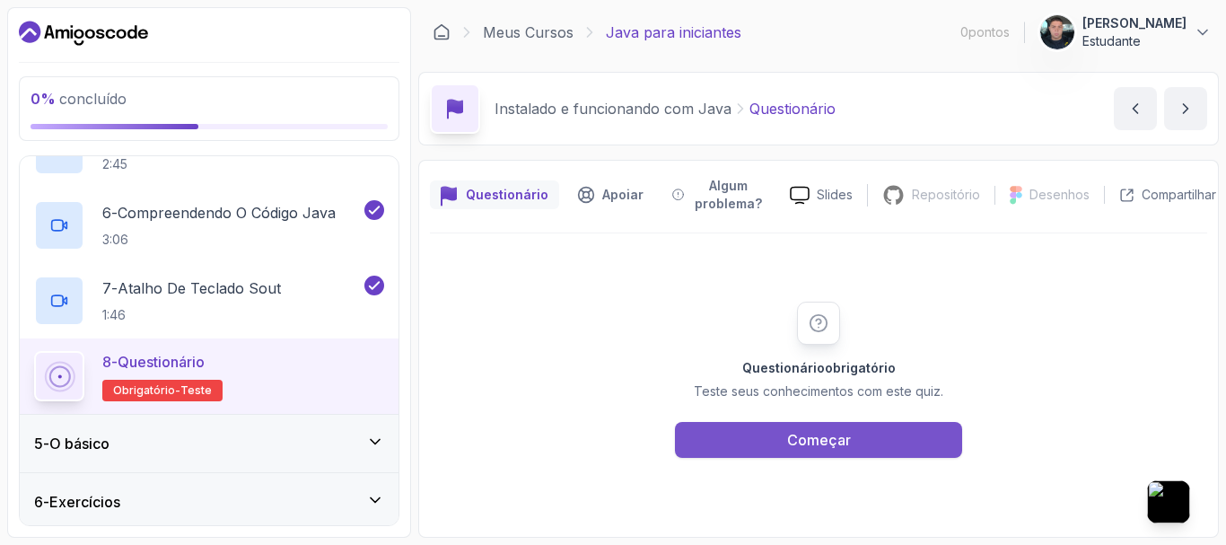
click at [787, 443] on font "Começar" at bounding box center [819, 440] width 64 height 18
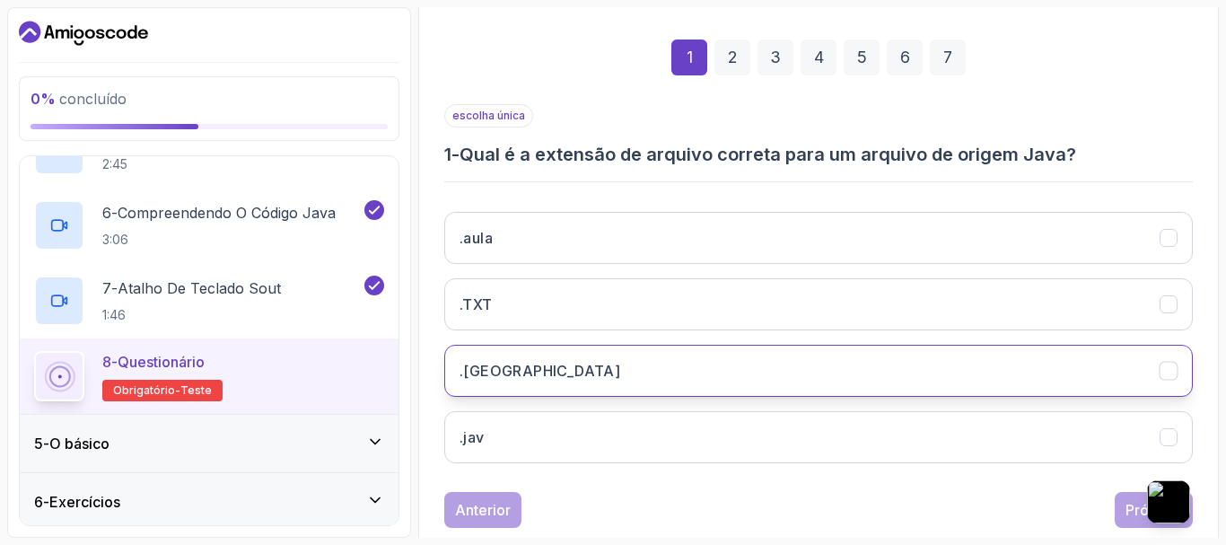
scroll to position [303, 0]
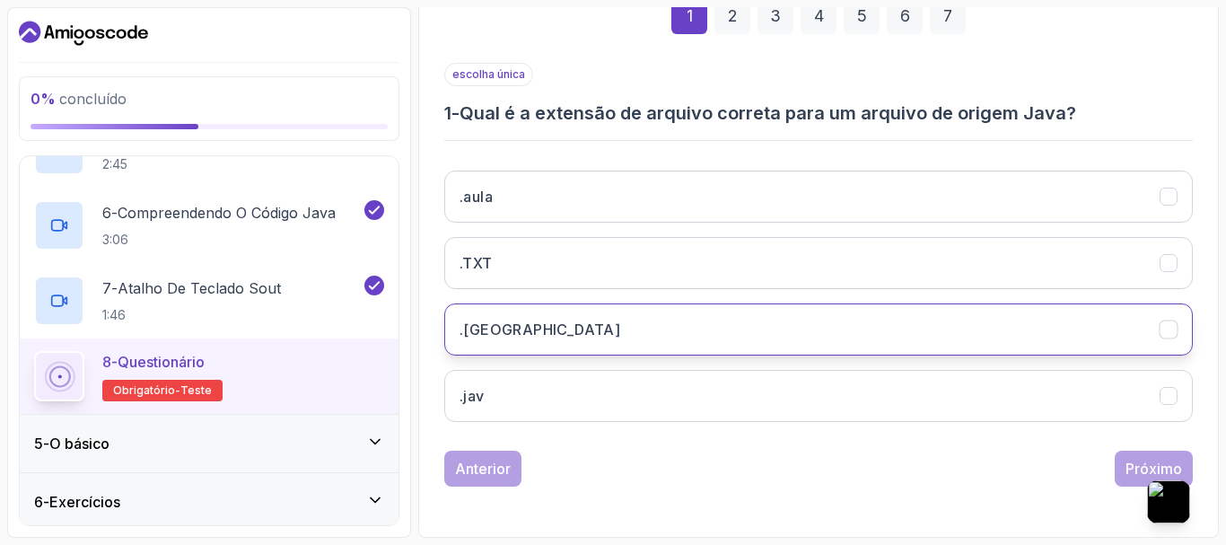
click at [514, 329] on button ".Java" at bounding box center [818, 329] width 748 height 52
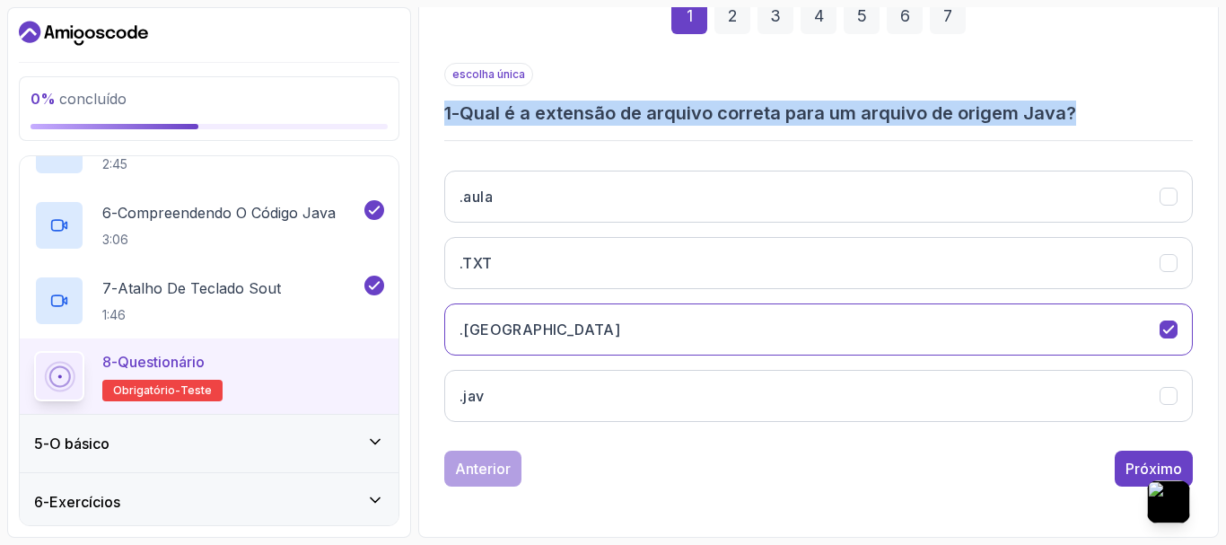
drag, startPoint x: 441, startPoint y: 109, endPoint x: 1092, endPoint y: 96, distance: 650.7
click at [1092, 96] on div "1 2 3 4 5 6 7 escolha única 1 - Qual é a extensão de arquivo correta para um ar…" at bounding box center [818, 228] width 777 height 546
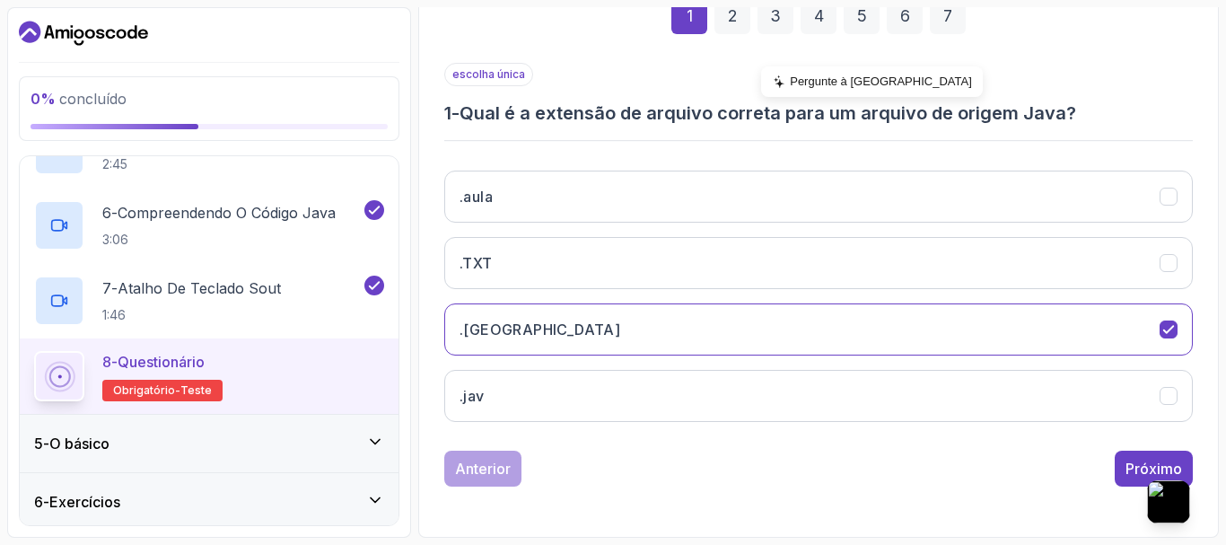
click at [824, 87] on font "Pergunte à IA" at bounding box center [881, 80] width 182 height 13
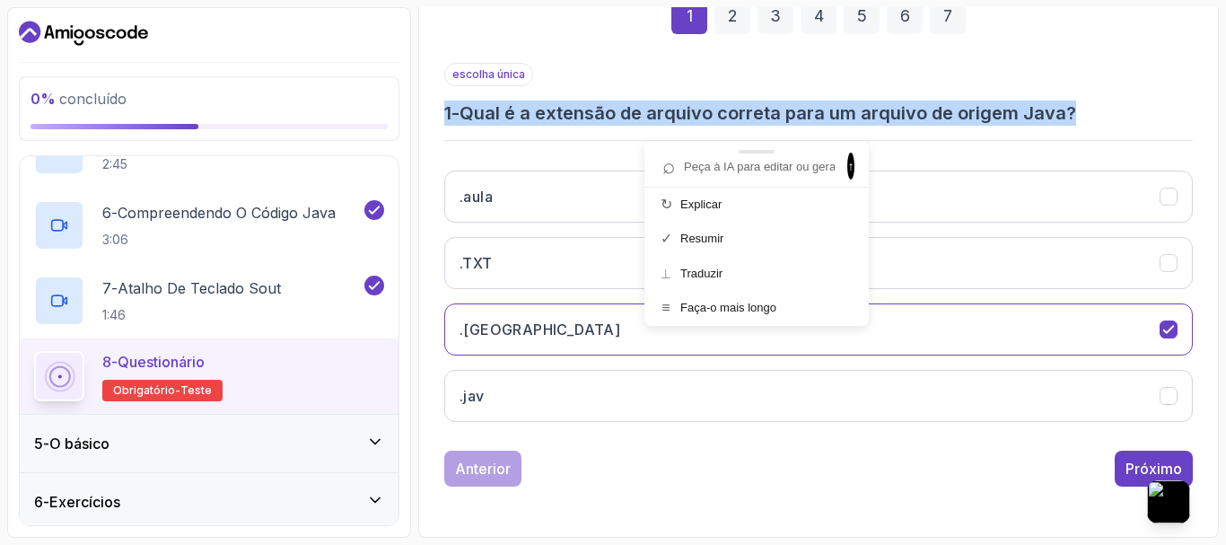
click at [756, 162] on div at bounding box center [756, 152] width 224 height 22
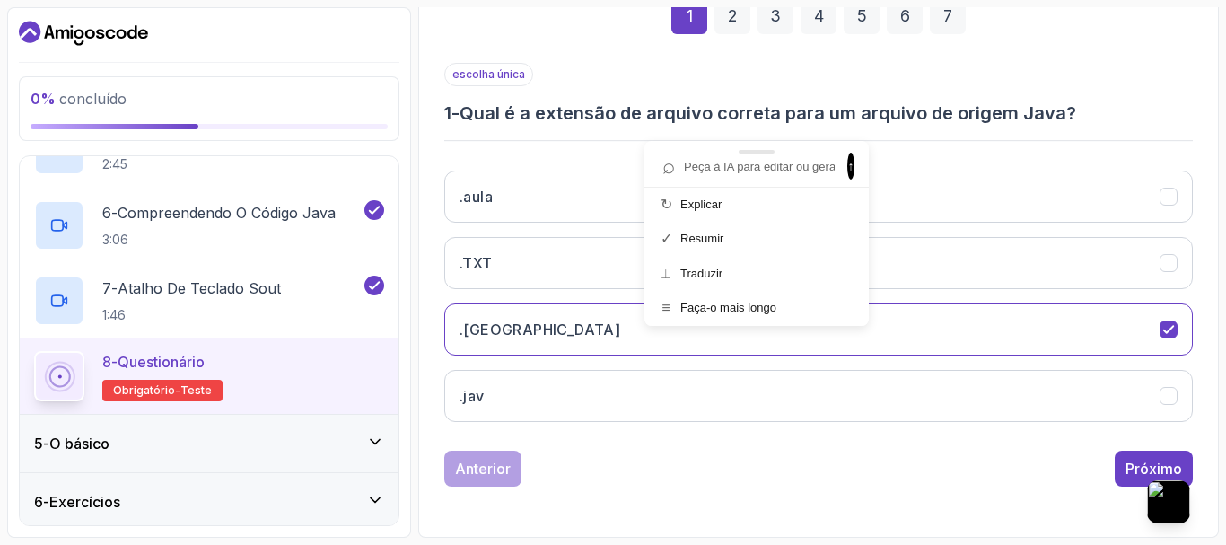
click at [753, 170] on input "text" at bounding box center [747, 166] width 185 height 24
click at [719, 118] on font "Qual é a extensão de arquivo correta para um arquivo de origem Java?" at bounding box center [767, 113] width 616 height 22
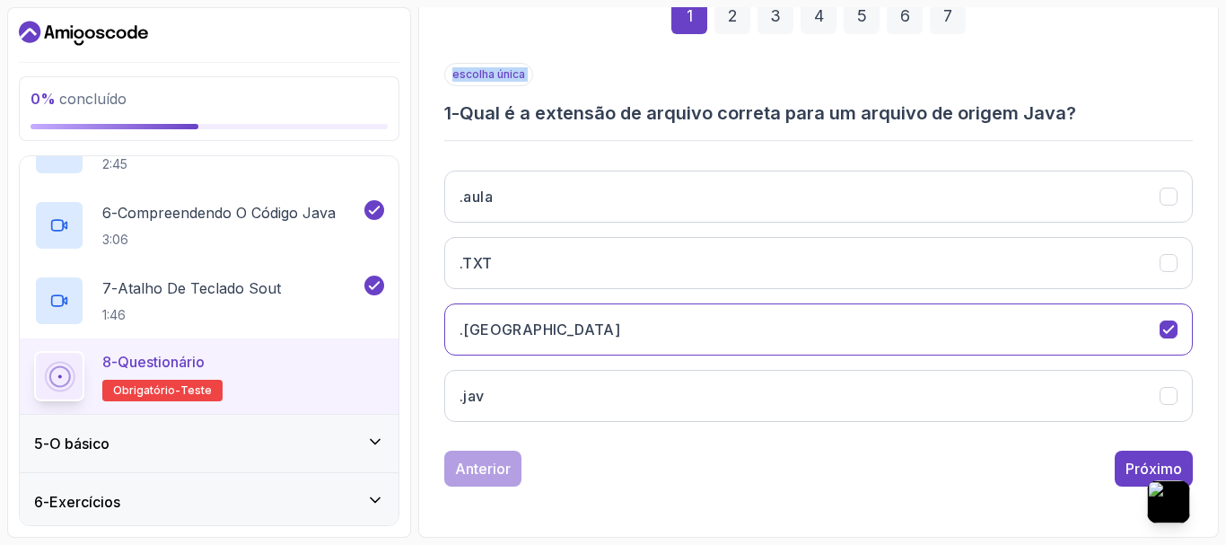
click at [719, 118] on font "Qual é a extensão de arquivo correta para um arquivo de origem Java?" at bounding box center [767, 113] width 616 height 22
copy p "escolha única"
click at [812, 78] on font "Pergunte à IA" at bounding box center [881, 80] width 182 height 13
click at [771, 156] on input "text" at bounding box center [735, 157] width 185 height 24
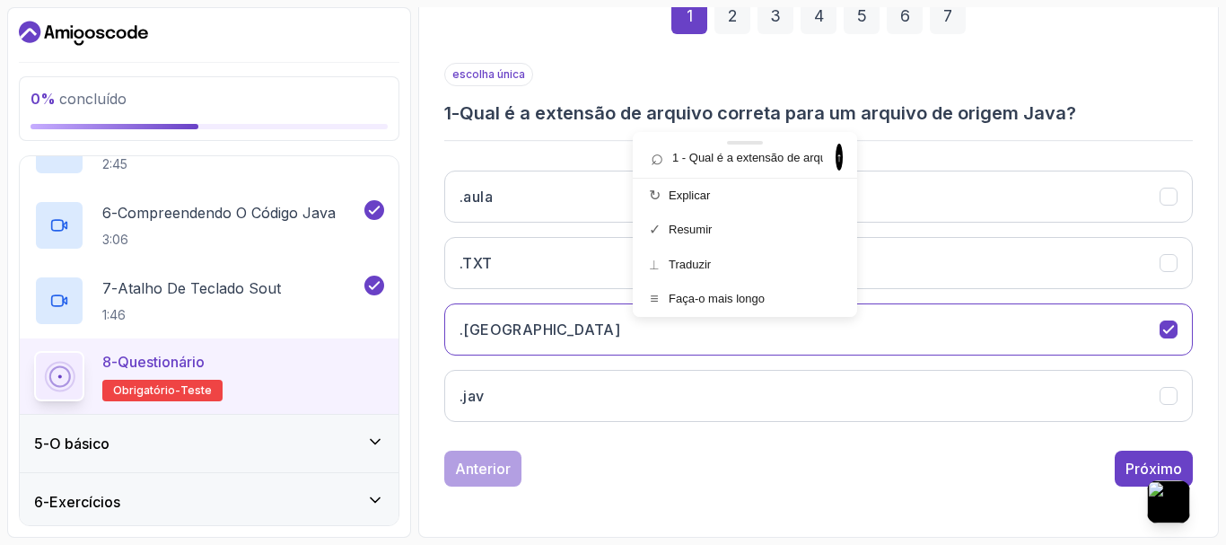
scroll to position [0, 248]
type input "1 - Qual é a extensão de arquivo correta para um arquivo de origem Java?"
click at [835, 155] on span "↑" at bounding box center [838, 157] width 7 height 27
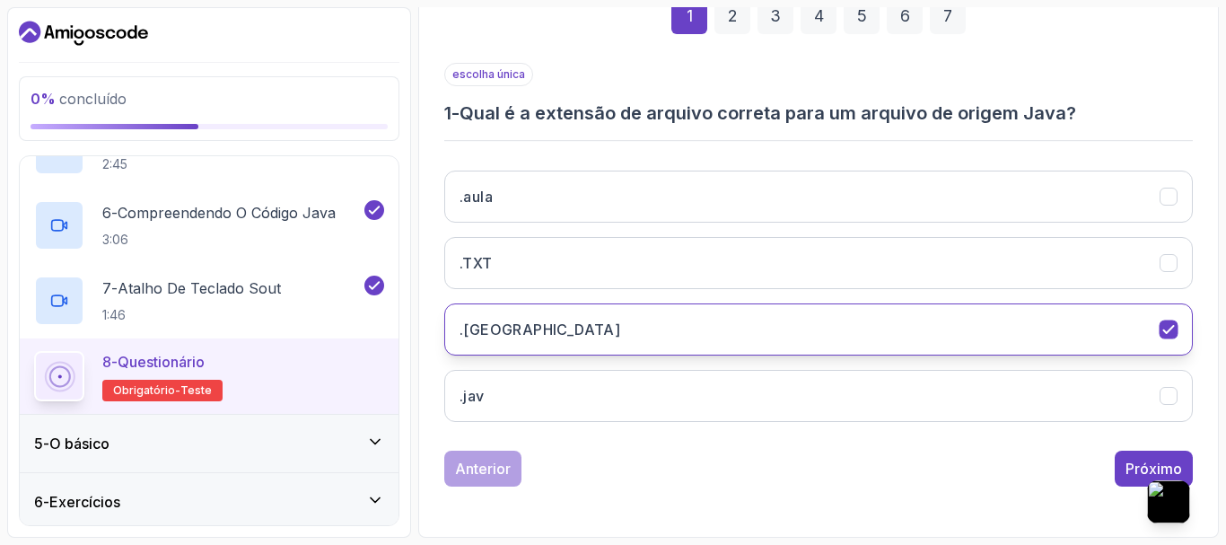
click at [493, 331] on font ".Java" at bounding box center [539, 329] width 161 height 18
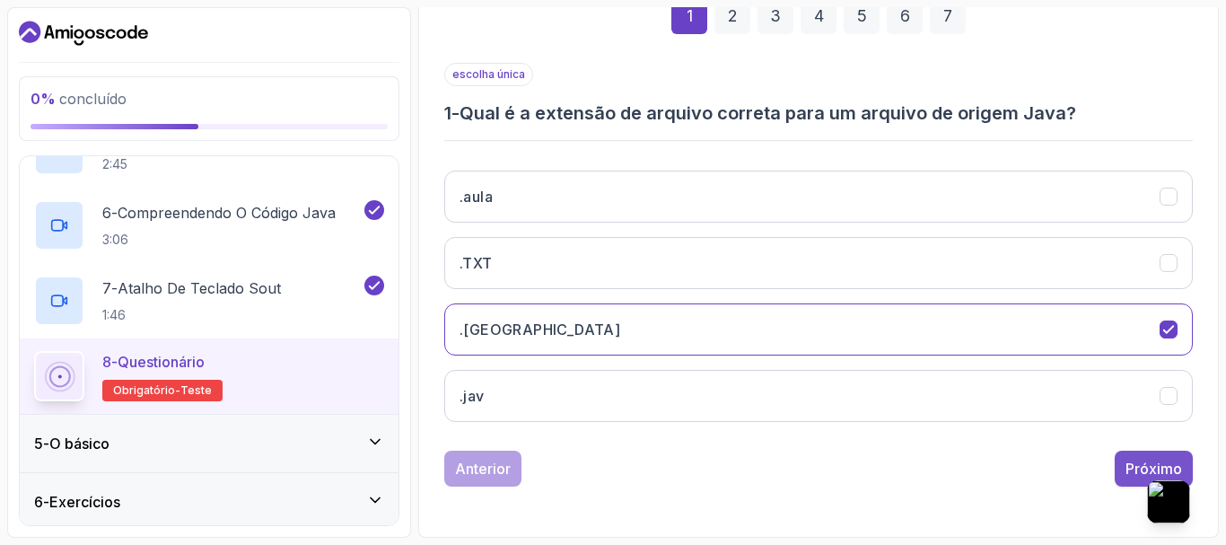
click at [1144, 454] on button "Próximo" at bounding box center [1154, 468] width 78 height 36
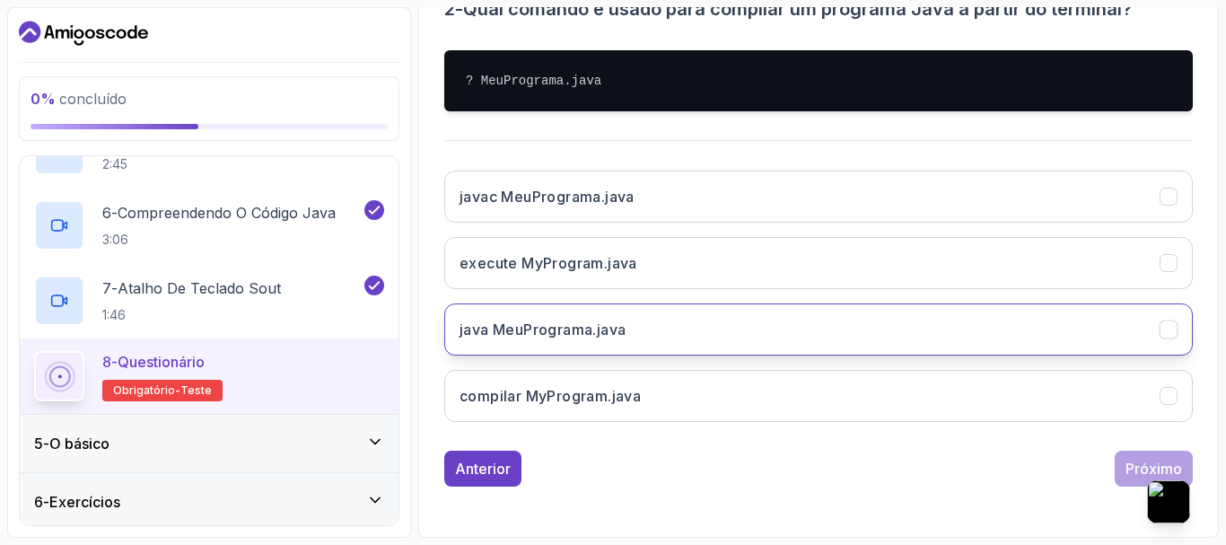
scroll to position [228, 0]
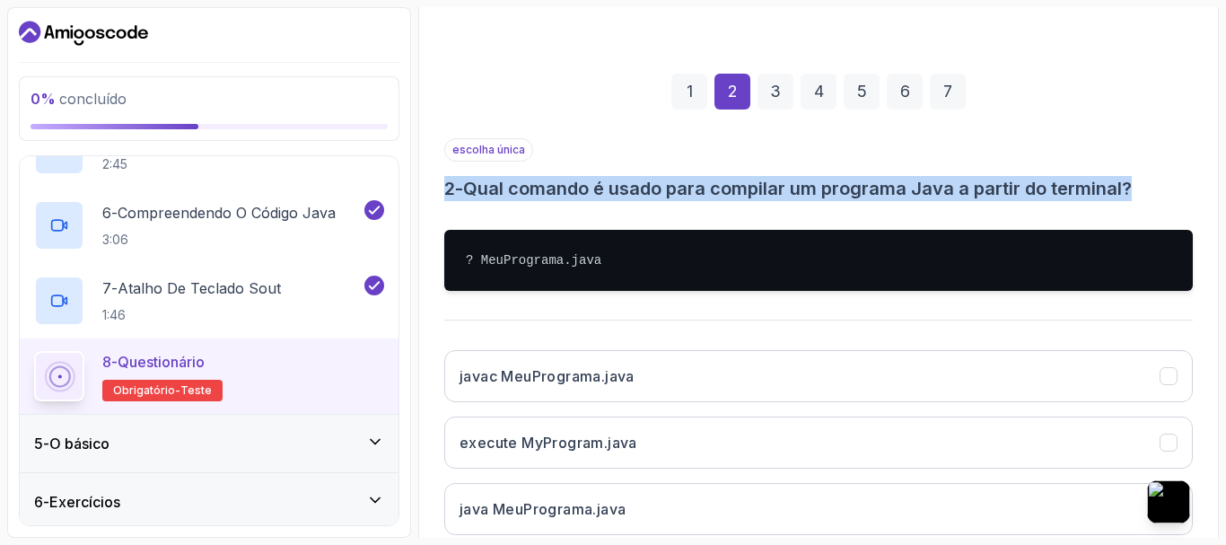
drag, startPoint x: 443, startPoint y: 188, endPoint x: 1155, endPoint y: 178, distance: 711.7
click at [1155, 178] on div "1 2 3 4 5 6 7 escolha única 2 - Qual comando é usado para compilar um programa …" at bounding box center [818, 356] width 777 height 650
copy h3 "2 - Qual comando é usado para compilar um programa Java a partir do terminal?"
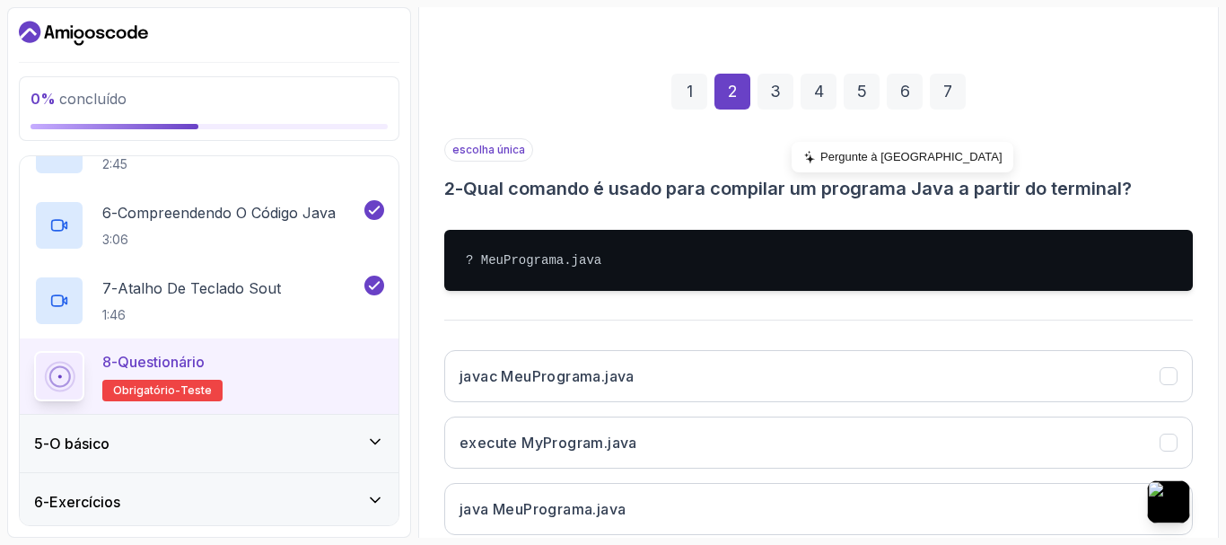
click at [854, 145] on div "Pergunte à IA" at bounding box center [902, 157] width 222 height 31
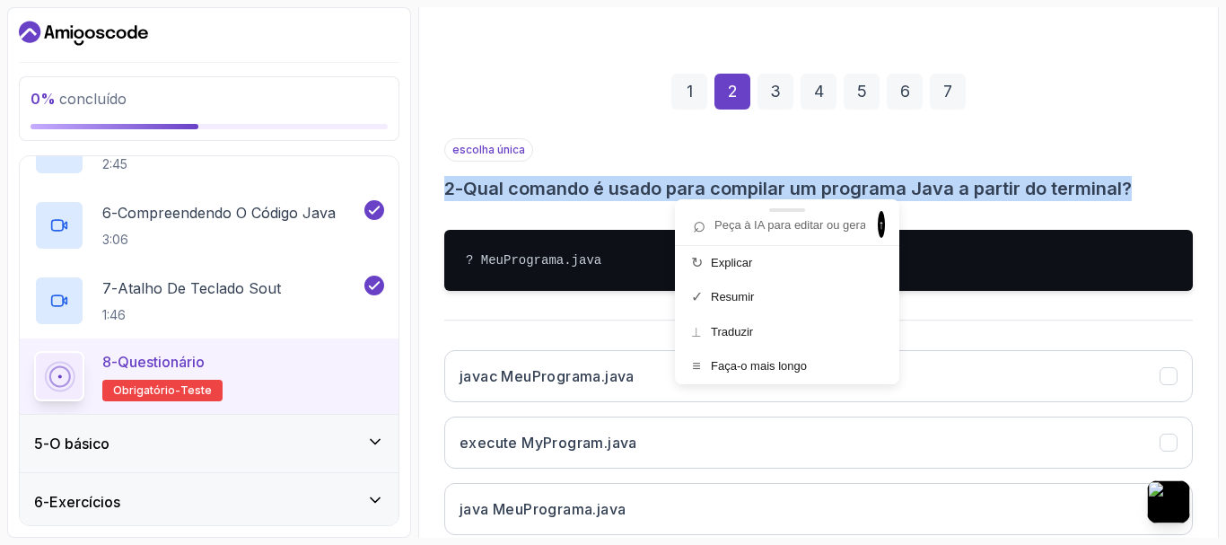
click at [745, 240] on div "⌕ ↑" at bounding box center [787, 222] width 224 height 47
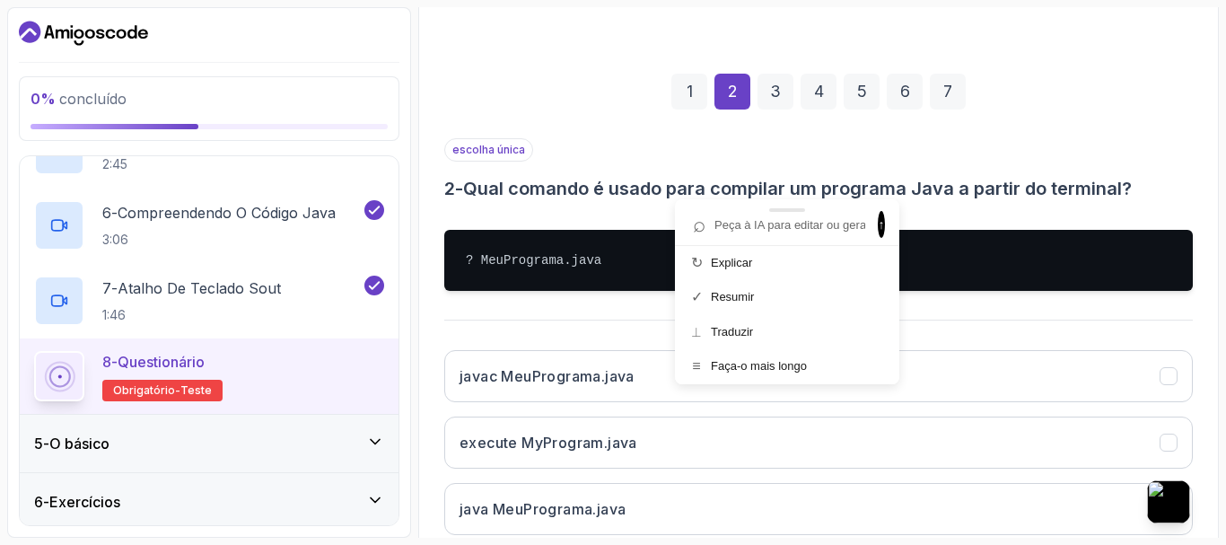
click at [747, 234] on input "text" at bounding box center [778, 225] width 185 height 24
paste input "2 - Qual comando é usado para compilar um programa Java a partir do terminal?"
type input "2 - Qual comando é usado para compilar um programa Java a partir do terminal?"
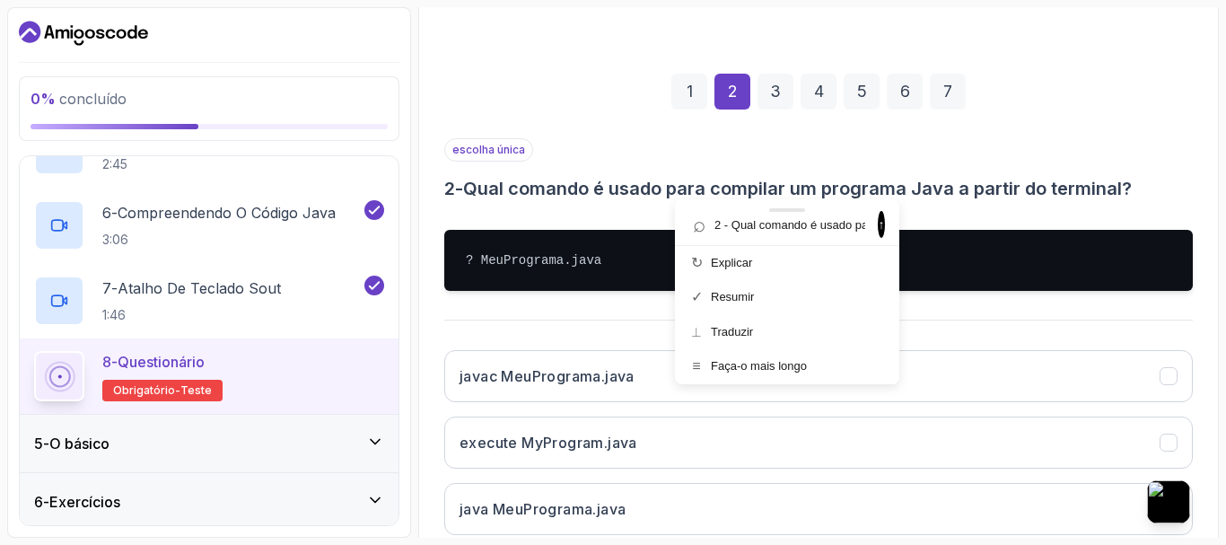
click at [868, 218] on div at bounding box center [787, 210] width 224 height 22
click at [879, 223] on font "↑" at bounding box center [882, 224] width 6 height 14
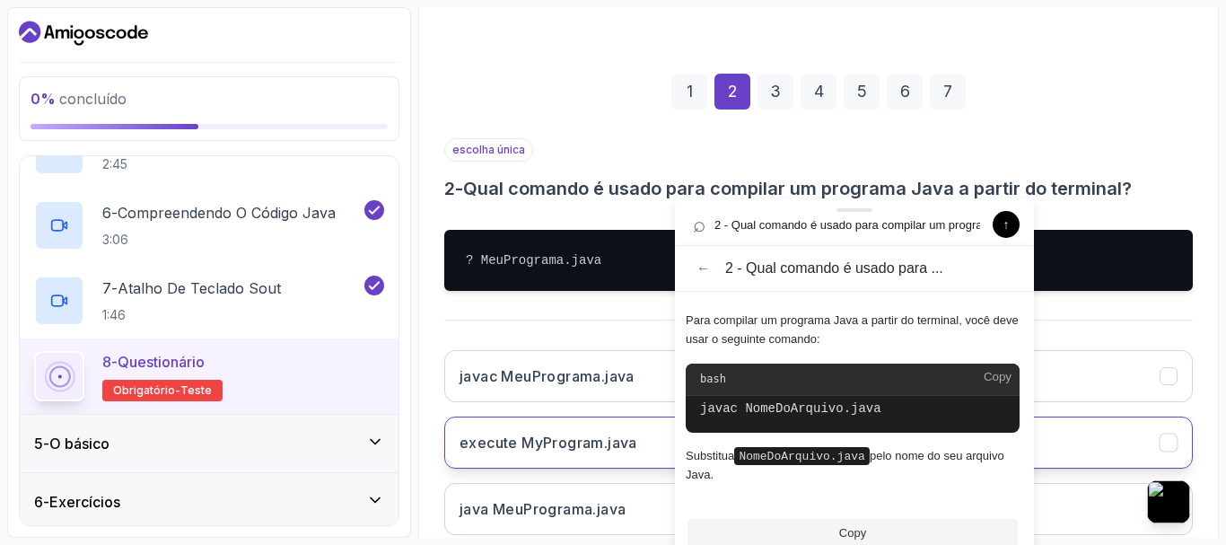
scroll to position [407, 0]
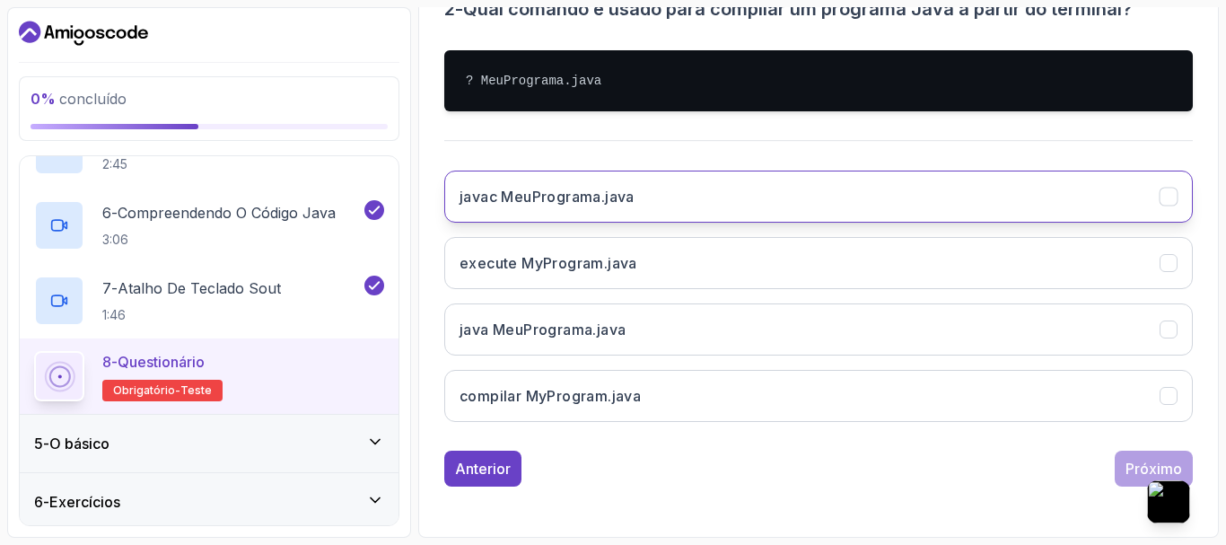
click at [550, 197] on font "javac MeuPrograma.java" at bounding box center [546, 197] width 175 height 18
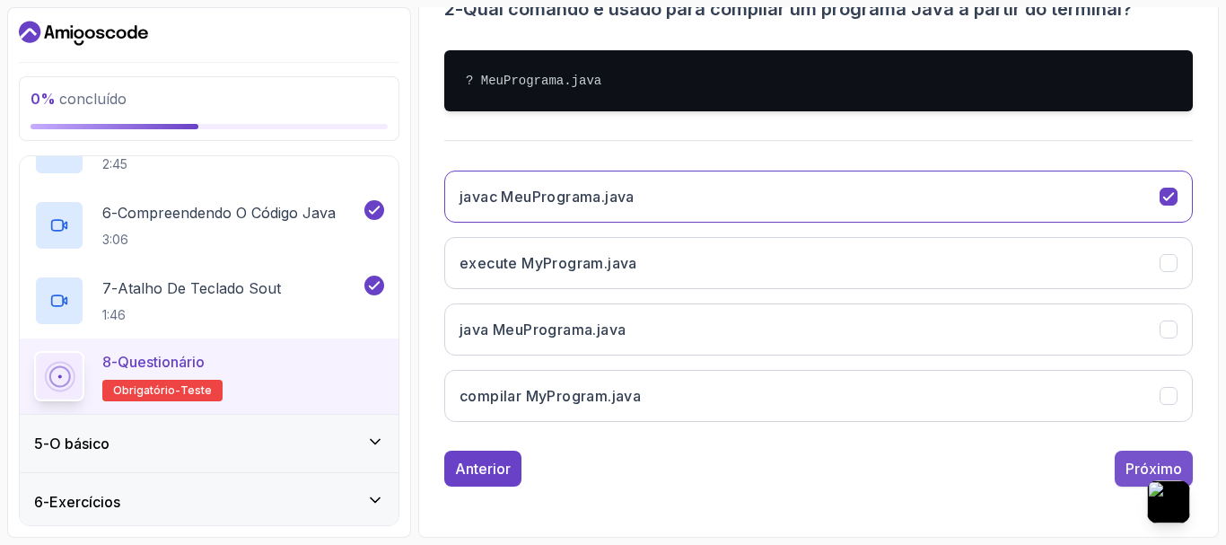
click at [1141, 465] on font "Próximo" at bounding box center [1153, 468] width 57 height 18
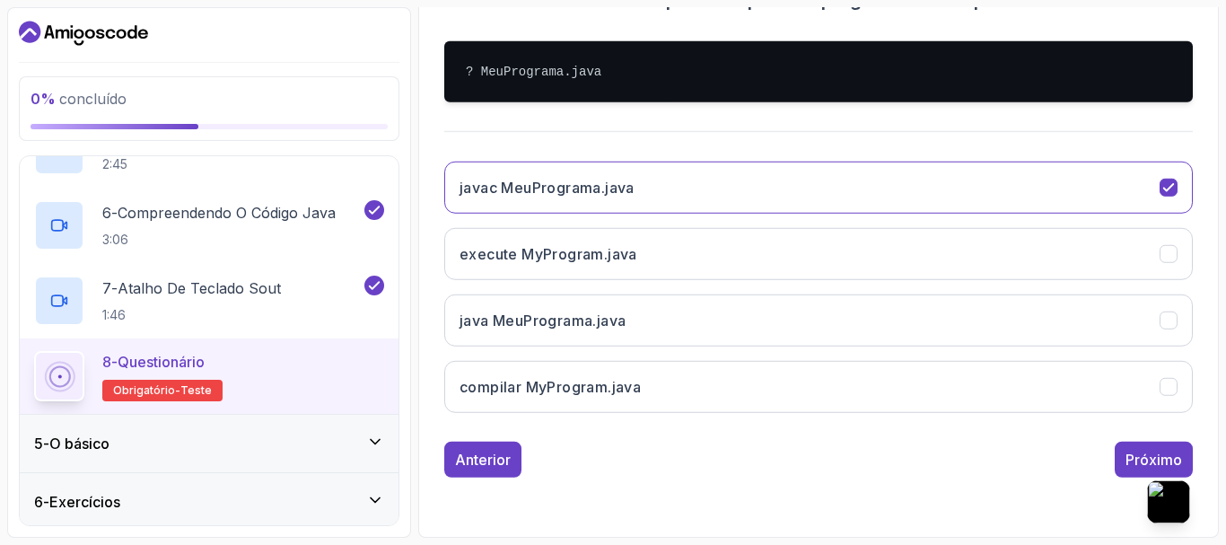
scroll to position [328, 0]
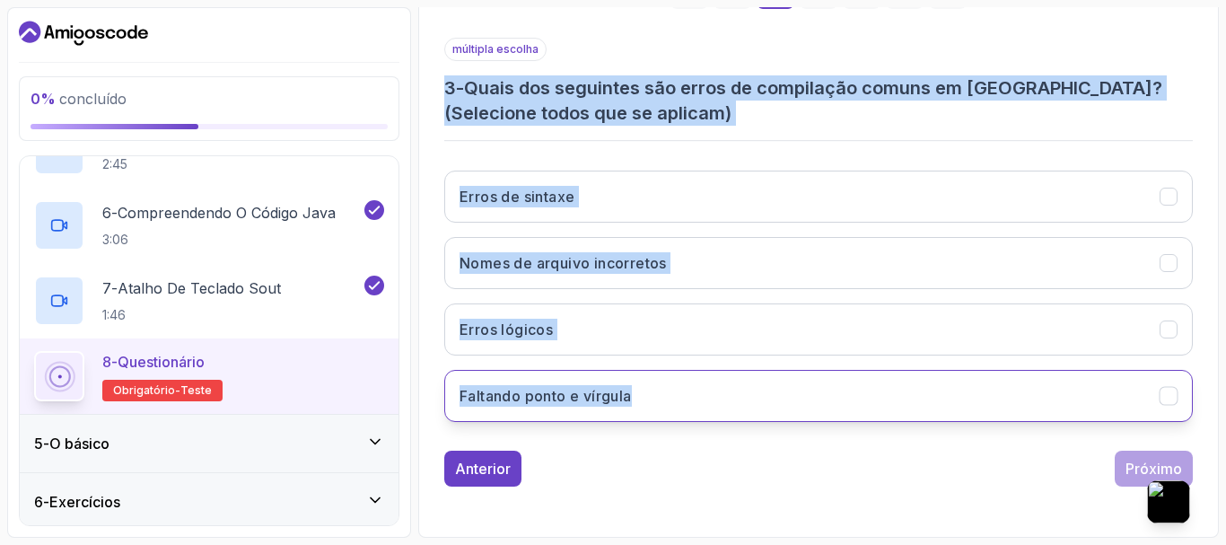
drag, startPoint x: 441, startPoint y: 74, endPoint x: 645, endPoint y: 398, distance: 383.1
click at [645, 398] on div "1 2 3 4 5 6 7 múltipla escolha 3 - Quais dos seguintes são erros de compilação …" at bounding box center [818, 215] width 777 height 571
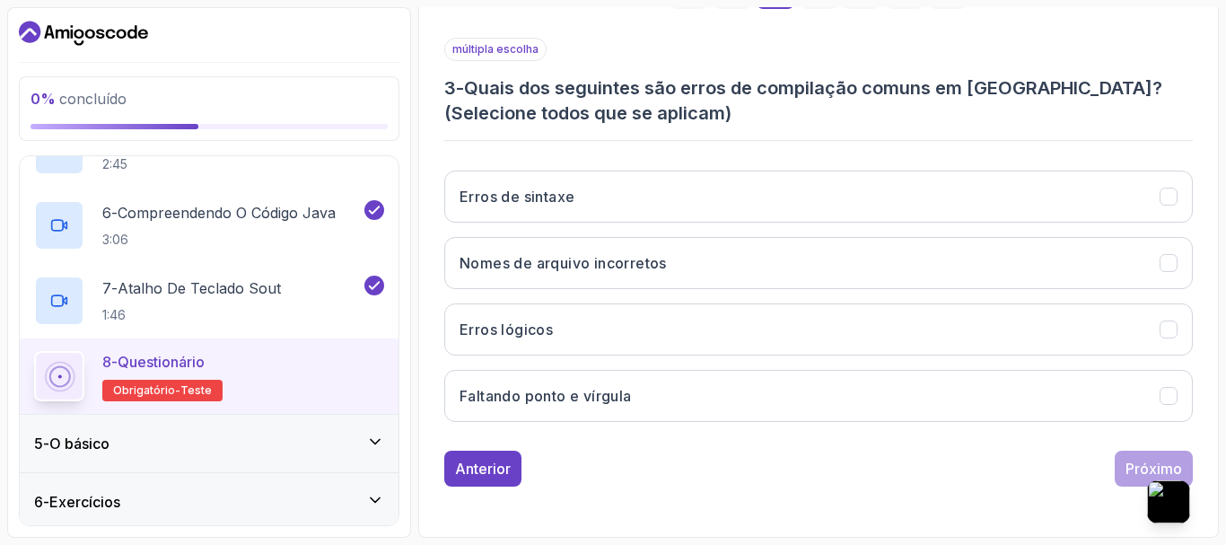
click at [870, 41] on body "0 % concluído 1 - Introdução 2 - Entendendo Java 3 - Configuração do ambiente 4…" at bounding box center [613, 272] width 1226 height 545
click at [755, 86] on font "Quais dos seguintes são erros de compilação comuns em Java? (Selecione todos qu…" at bounding box center [803, 100] width 718 height 47
click at [869, 57] on font "Pergunte à IA" at bounding box center [930, 55] width 182 height 13
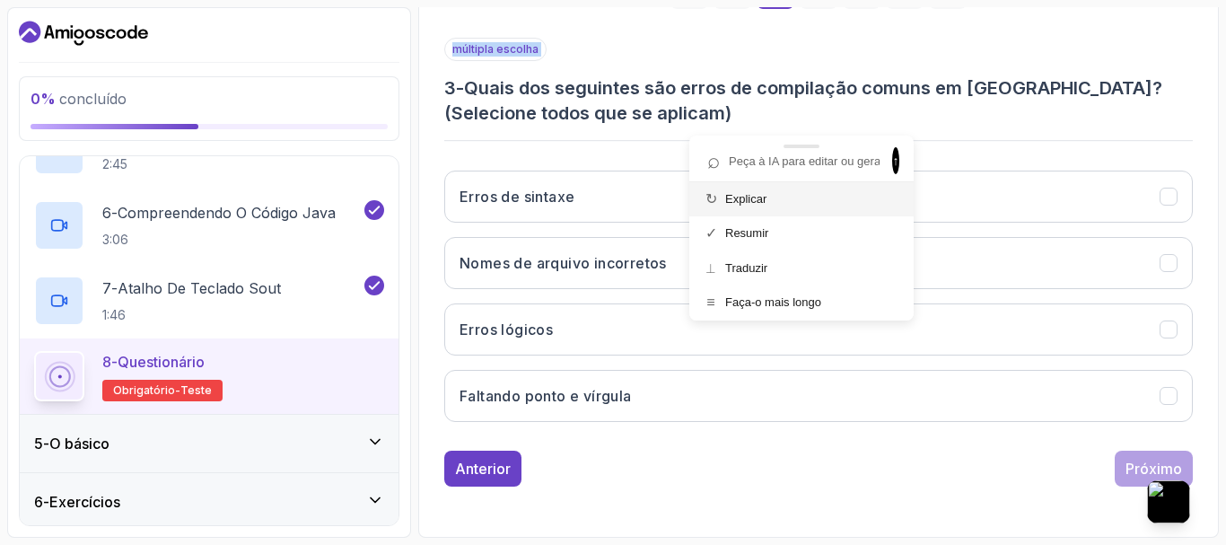
click at [750, 204] on font "Explicar" at bounding box center [745, 198] width 41 height 13
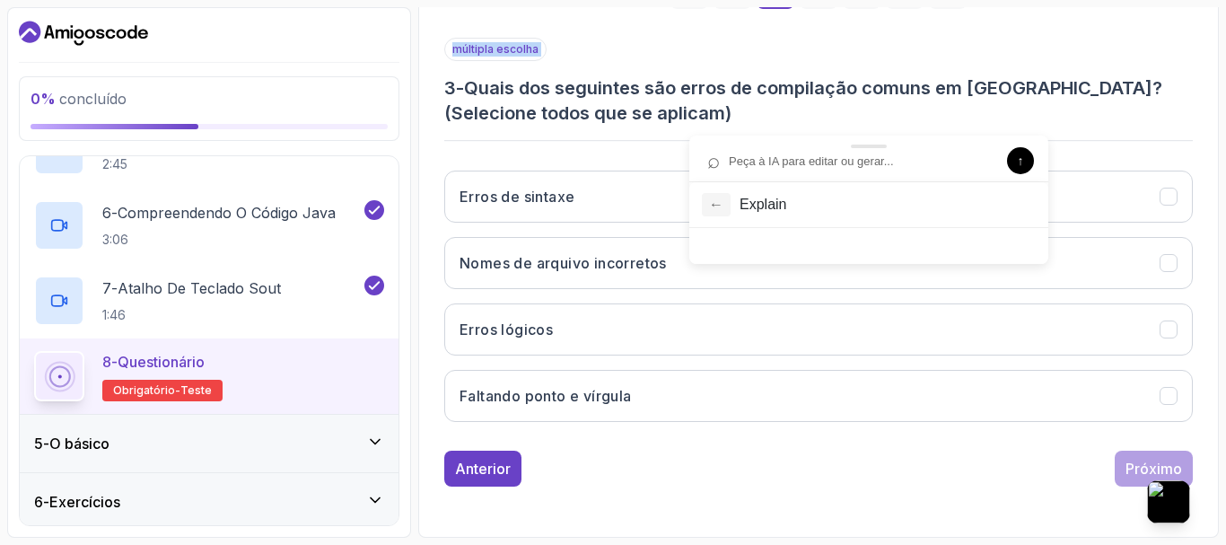
click at [721, 204] on button "←" at bounding box center [716, 204] width 29 height 23
click at [785, 161] on input "text" at bounding box center [850, 161] width 300 height 24
paste input "3 - Quais dos seguintes são erros de compilação comuns em Java? (Selecione todo…"
type input "3 - Quais dos seguintes são erros de compilação comuns em Java? (Selecione todo…"
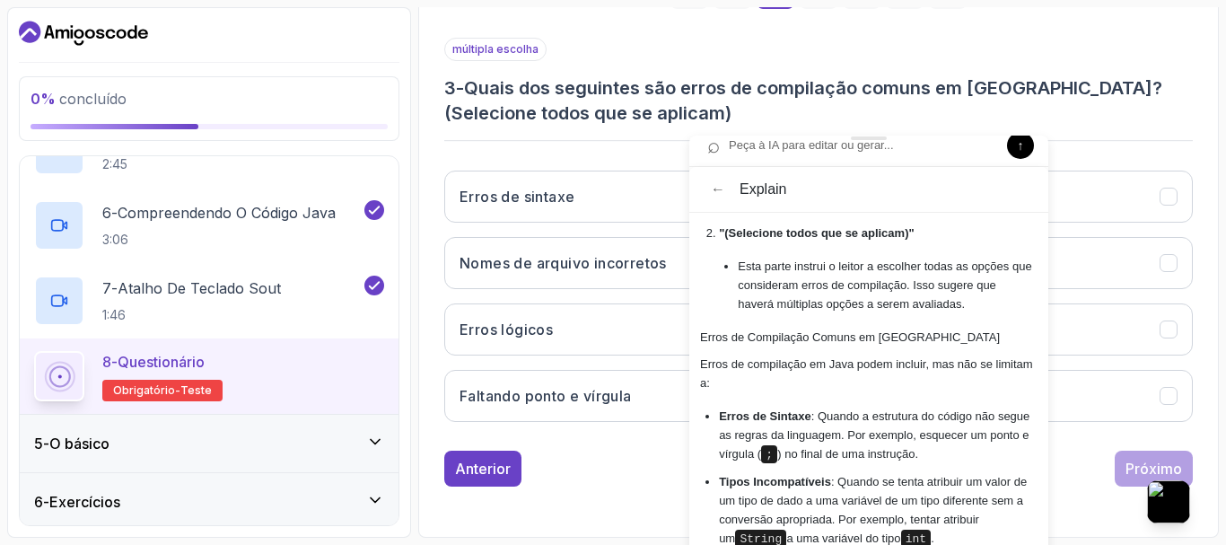
scroll to position [450, 0]
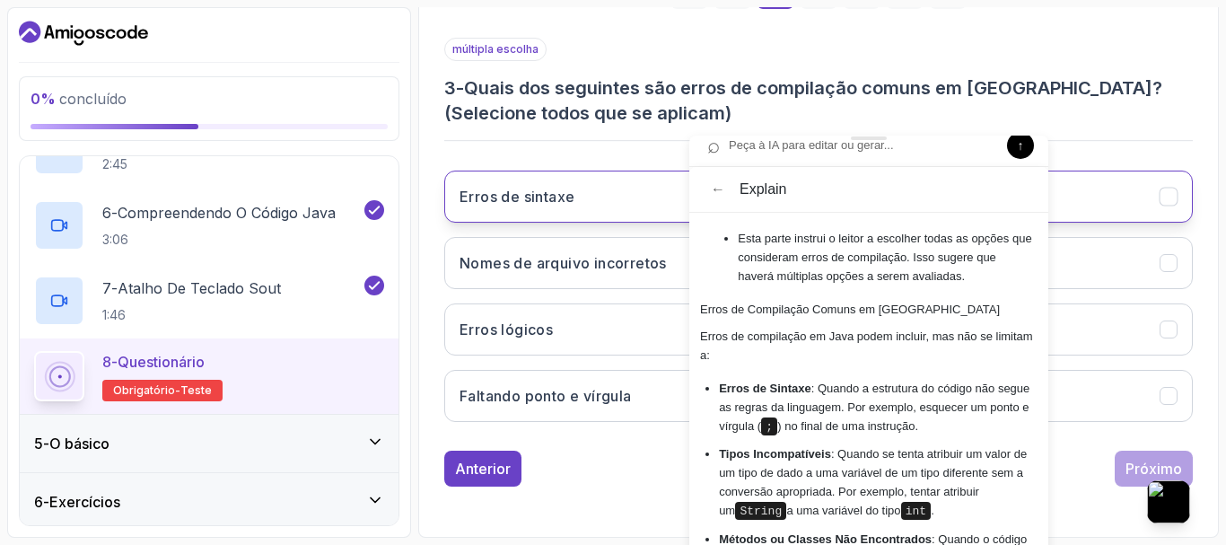
click at [588, 184] on button "Erros de sintaxe" at bounding box center [818, 196] width 748 height 52
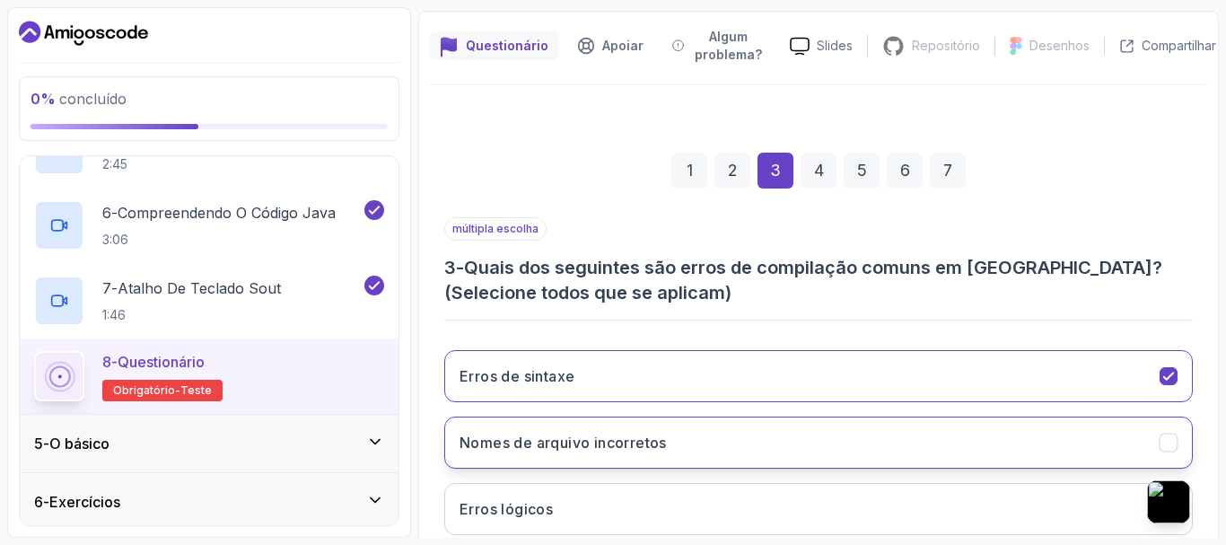
scroll to position [328, 0]
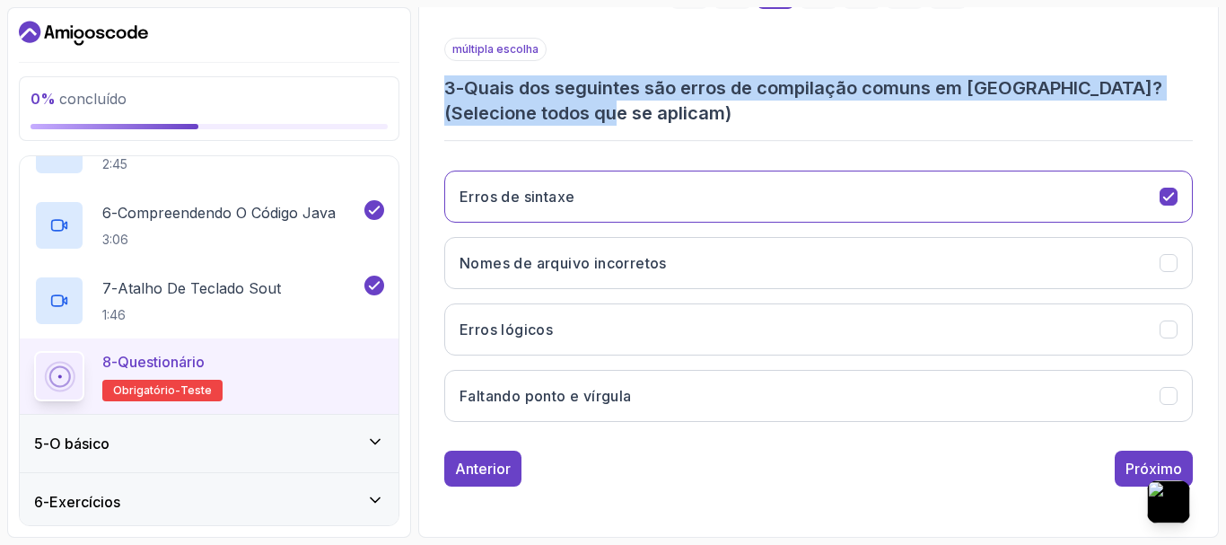
drag, startPoint x: 602, startPoint y: 117, endPoint x: 439, endPoint y: 77, distance: 168.0
click at [439, 77] on div "1 2 3 4 5 6 7 múltipla escolha 3 - Quais dos seguintes são erros de compilação …" at bounding box center [818, 215] width 777 height 571
click at [459, 76] on h3 "3 - Quais dos seguintes são erros de compilação comuns em Java? (Selecione todo…" at bounding box center [818, 100] width 748 height 50
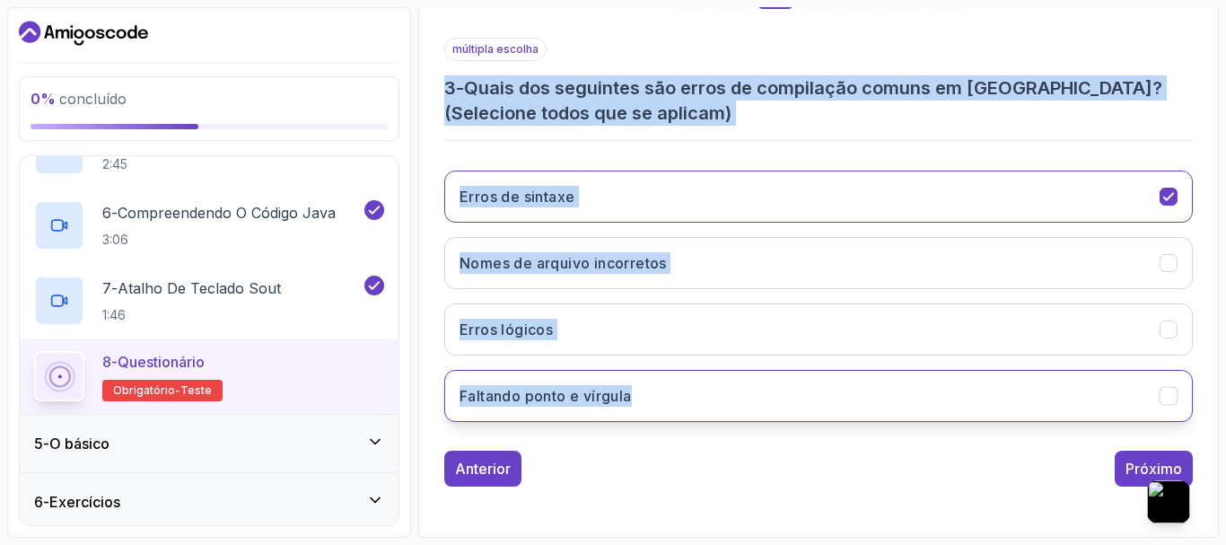
drag, startPoint x: 444, startPoint y: 76, endPoint x: 653, endPoint y: 387, distance: 374.3
click at [653, 387] on div "múltipla escolha 3 - Quais dos seguintes são erros de compilação comuns em Java…" at bounding box center [818, 237] width 748 height 398
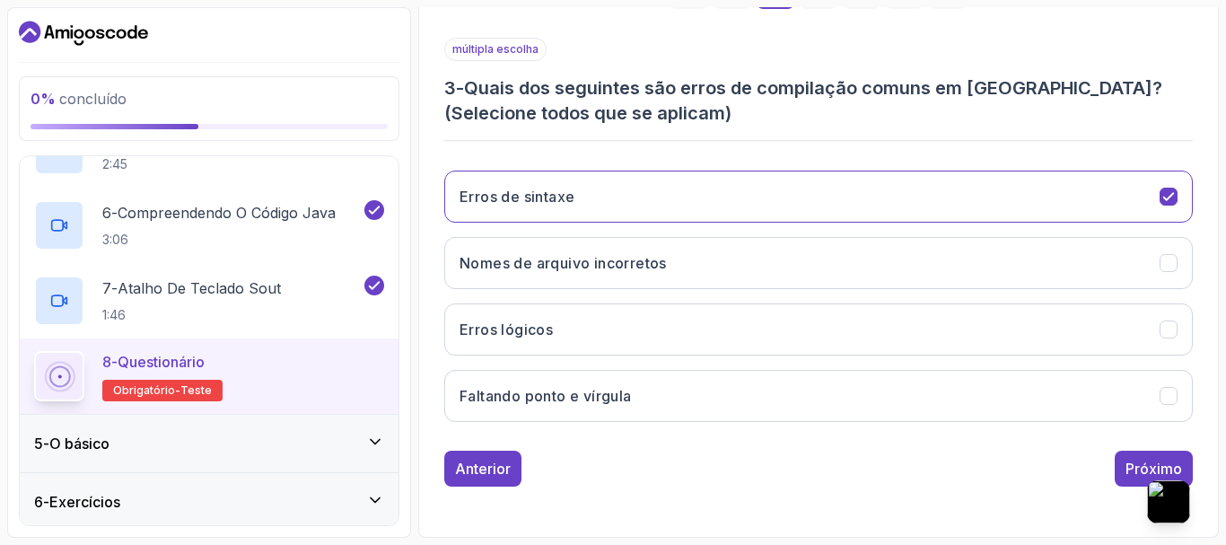
click at [884, 54] on font "Pergunte à IA" at bounding box center [938, 59] width 182 height 13
click at [771, 214] on input "text" at bounding box center [807, 211] width 185 height 24
type input "3 - Quais dos seguintes são erros de compilação comuns em Java? (Selecione todo…"
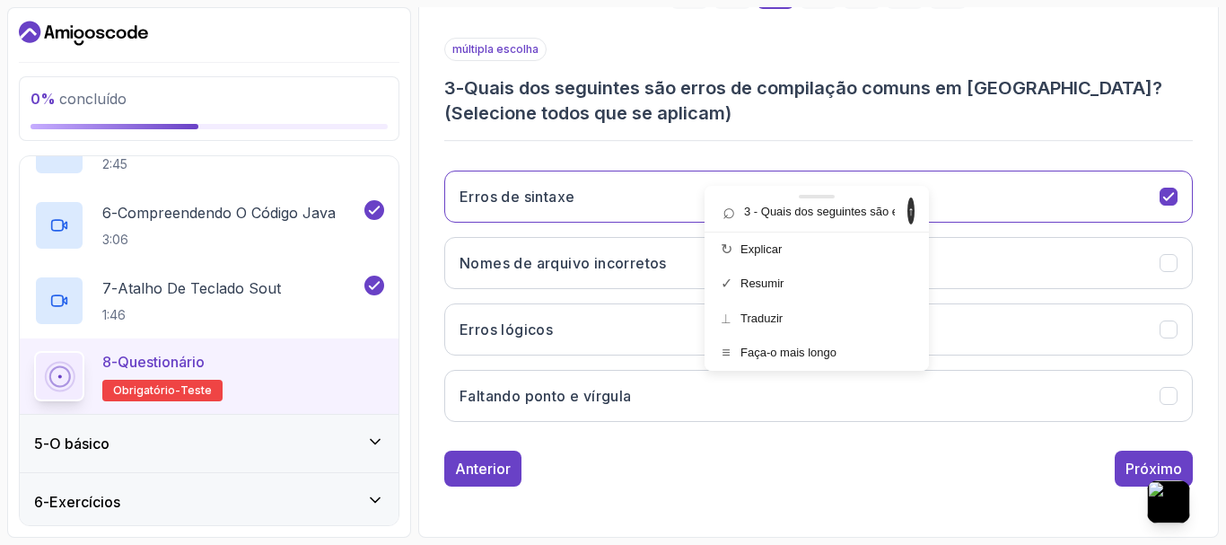
click at [908, 218] on font "↑" at bounding box center [911, 211] width 6 height 14
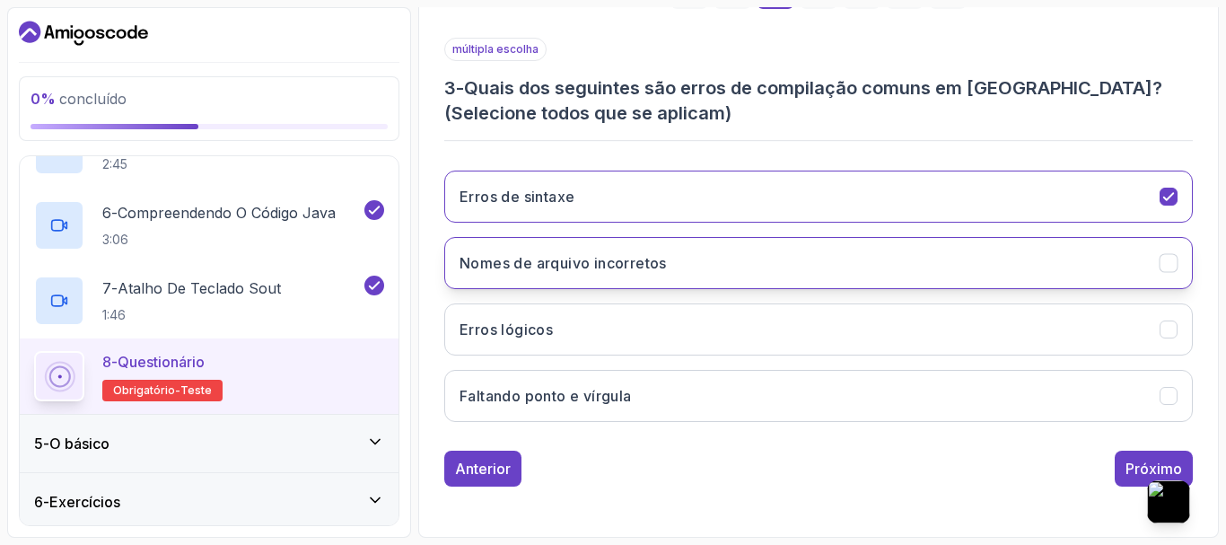
click at [624, 271] on font "Nomes de arquivo incorretos" at bounding box center [562, 263] width 207 height 18
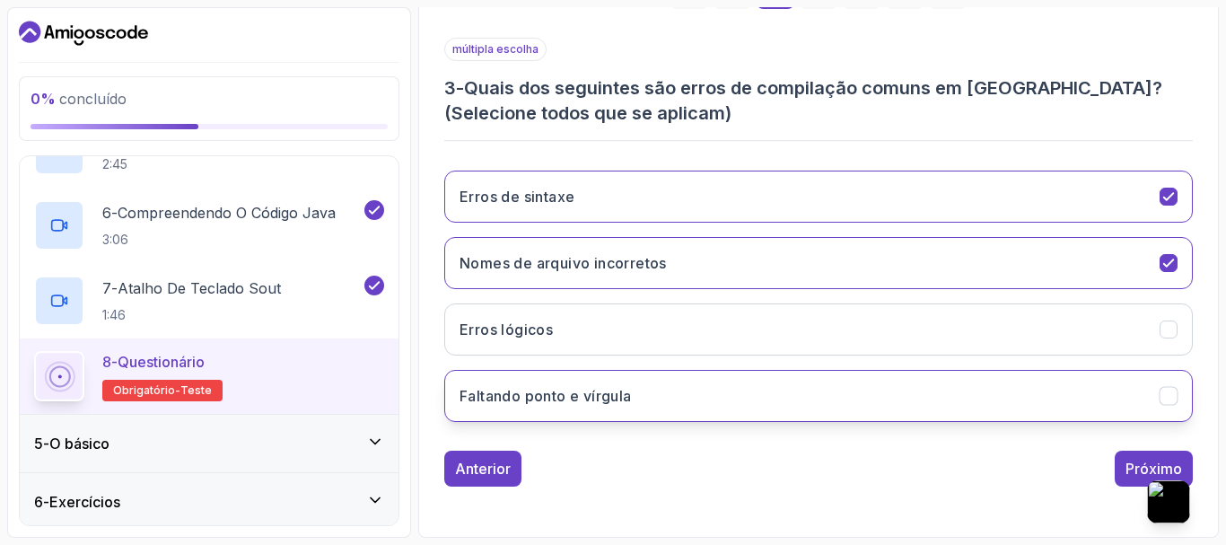
click at [619, 402] on font "Faltando ponto e vírgula" at bounding box center [545, 396] width 172 height 18
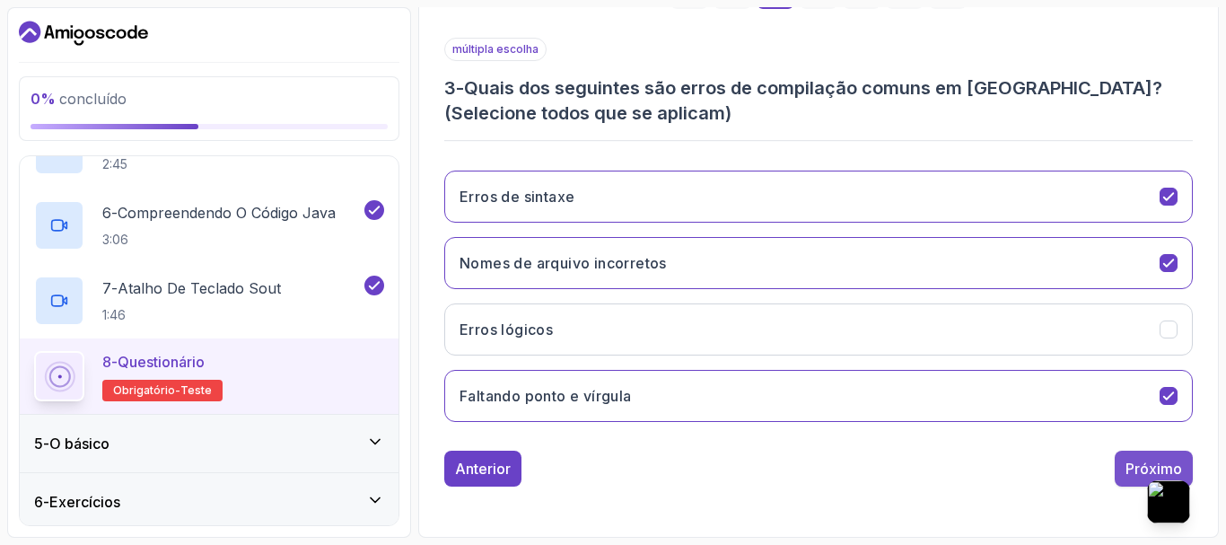
click at [1142, 460] on font "Próximo" at bounding box center [1153, 468] width 57 height 18
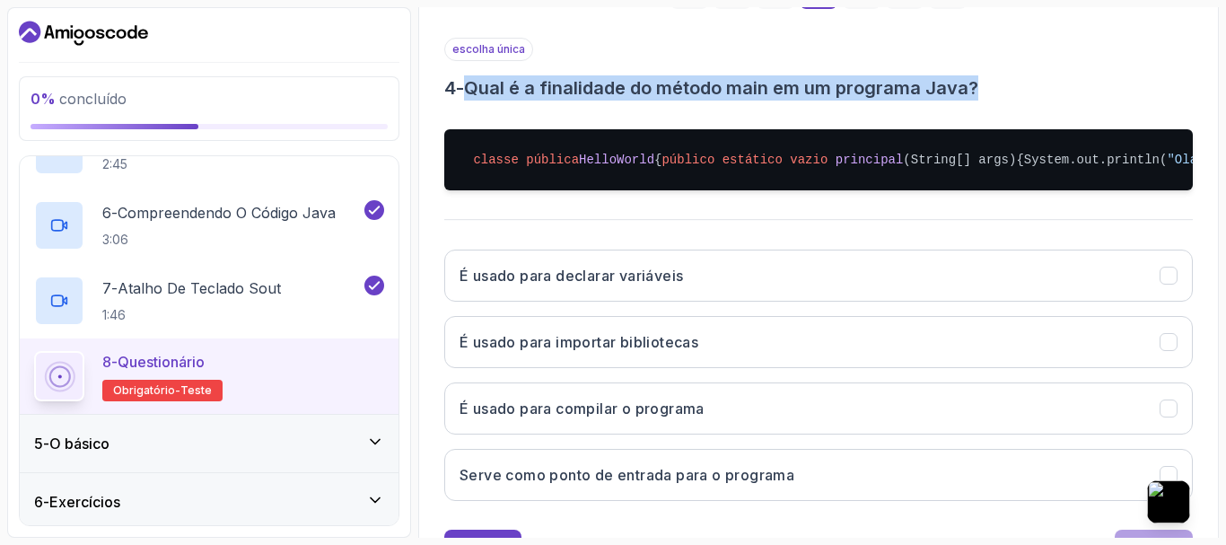
drag, startPoint x: 470, startPoint y: 83, endPoint x: 983, endPoint y: 77, distance: 512.4
click at [983, 77] on h3 "4 - Qual é a finalidade do método main em um programa Java?" at bounding box center [818, 87] width 748 height 25
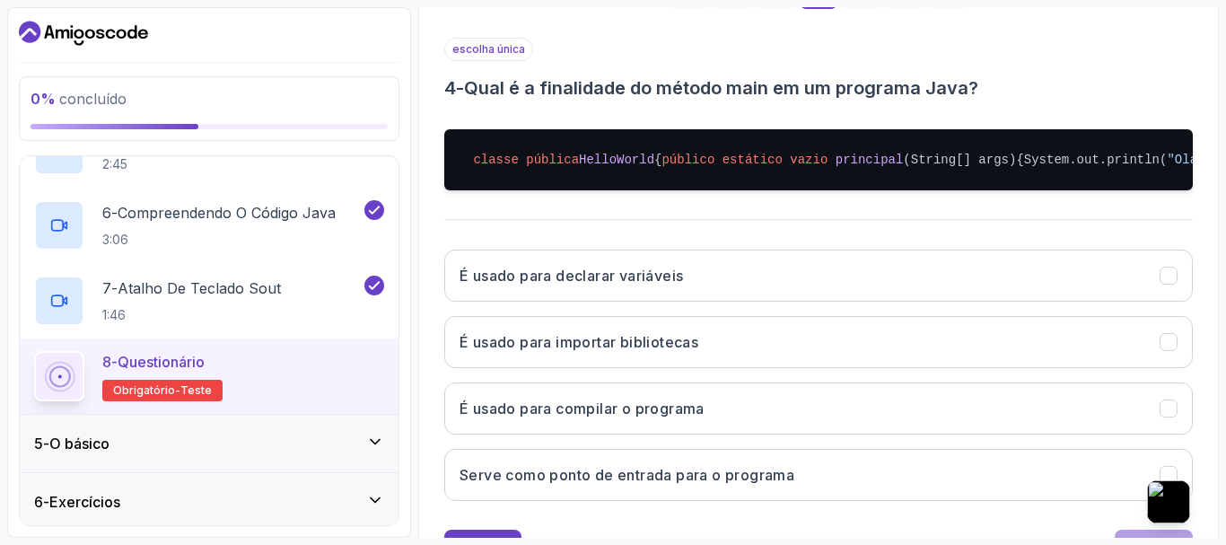
click at [796, 54] on font "Pergunte à IA" at bounding box center [847, 59] width 182 height 13
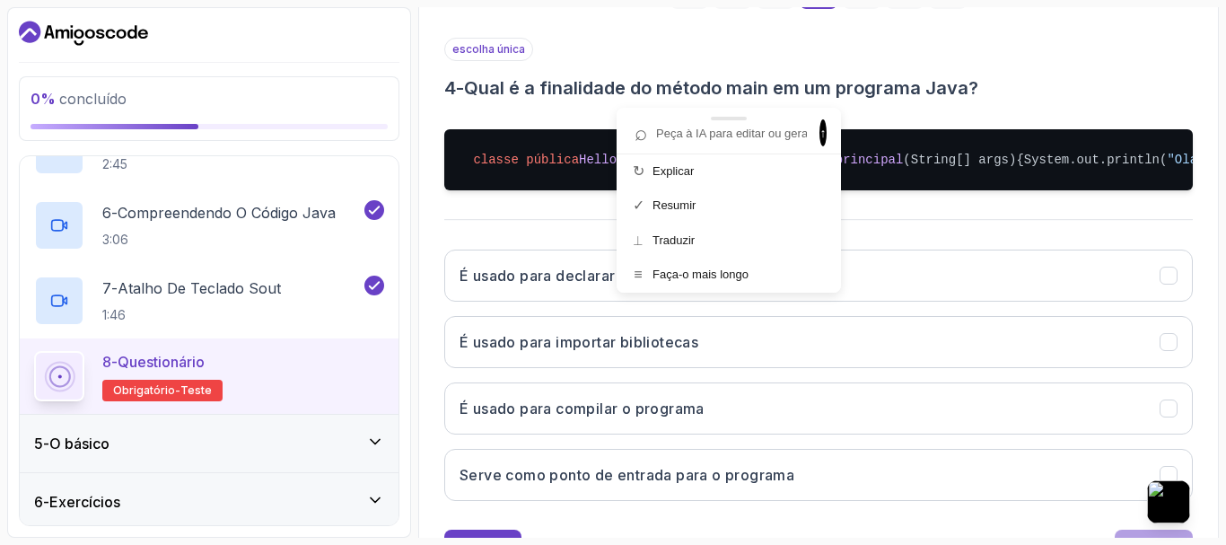
click at [757, 141] on input "text" at bounding box center [719, 133] width 185 height 24
type input "Qual é a finalidade do método main em um programa Java?"
click at [820, 134] on font "↑" at bounding box center [823, 133] width 6 height 14
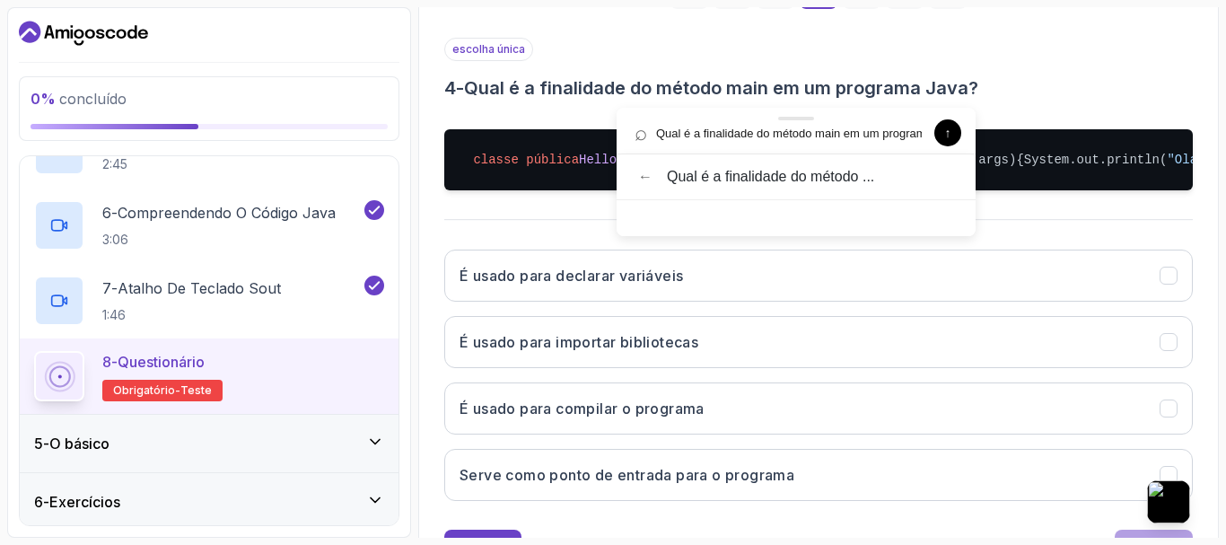
scroll to position [479, 0]
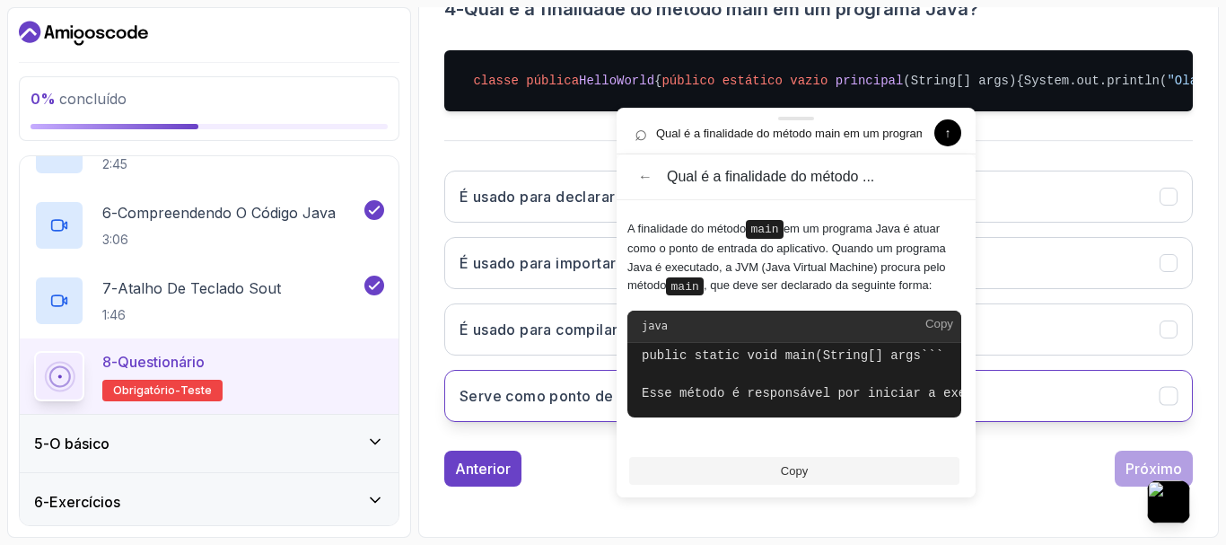
click at [541, 398] on font "Serve como ponto de entrada para o programa" at bounding box center [626, 396] width 335 height 18
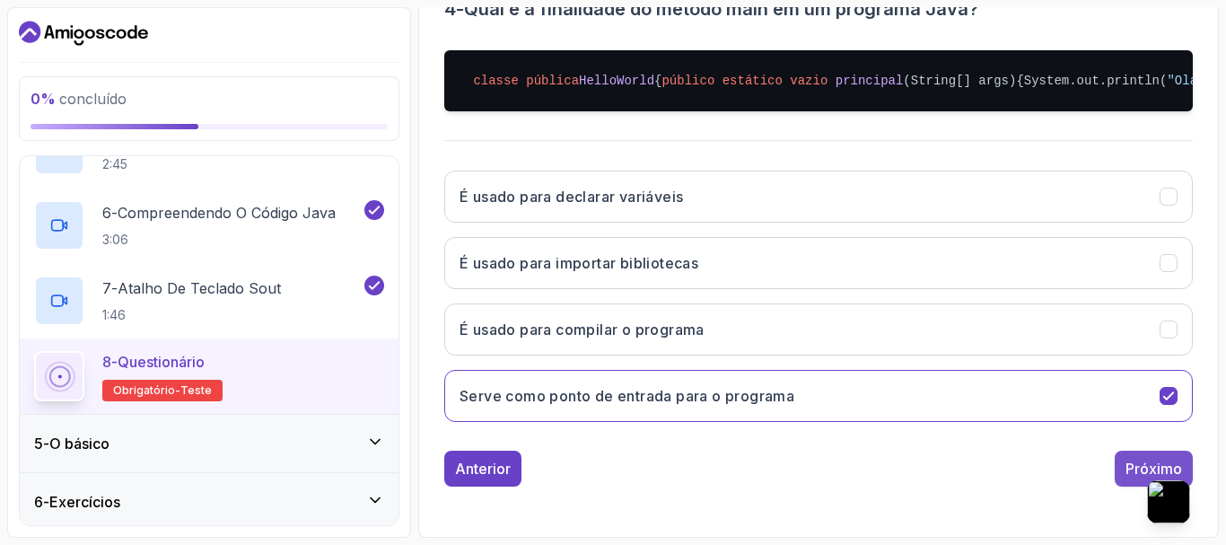
click at [1138, 461] on font "Próximo" at bounding box center [1153, 468] width 57 height 18
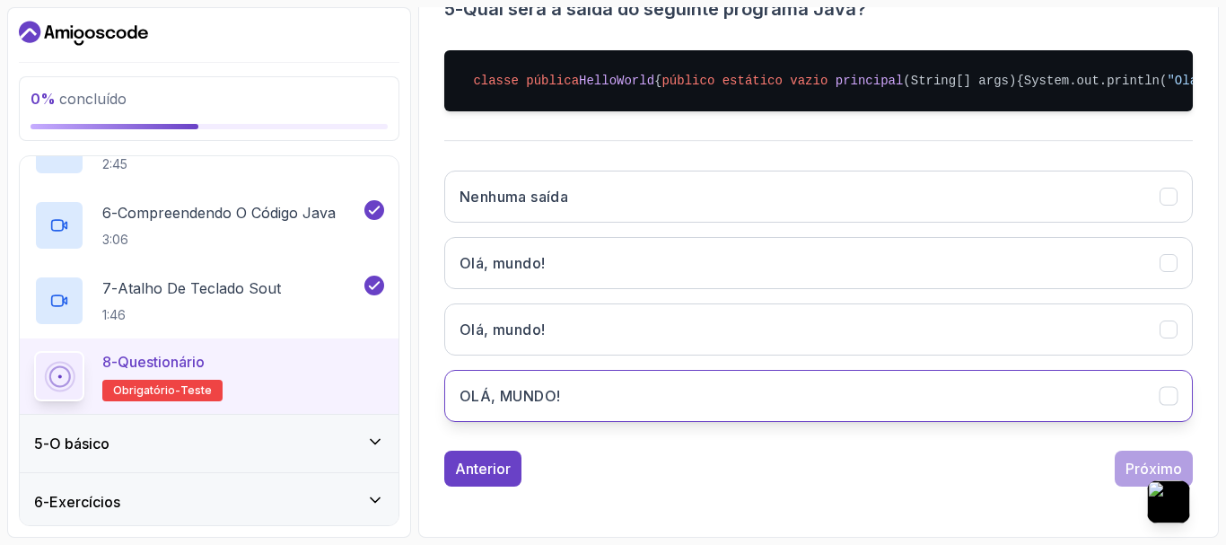
scroll to position [300, 0]
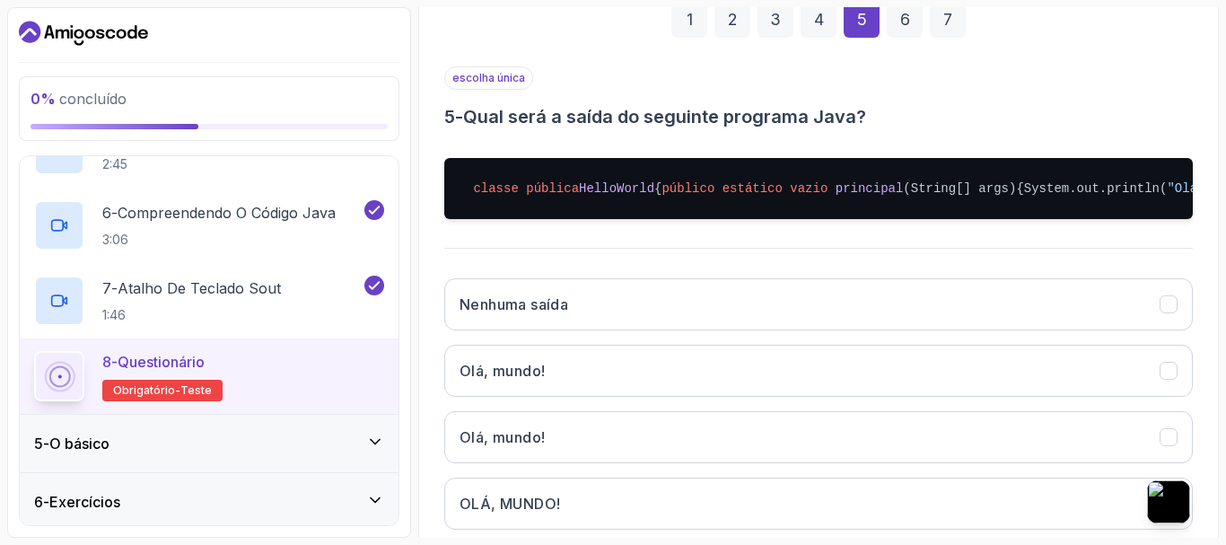
drag, startPoint x: 471, startPoint y: 111, endPoint x: 639, endPoint y: 269, distance: 230.4
click at [639, 269] on div "escolha única 5 - Qual será a saída do seguinte programa Java? classe pública H…" at bounding box center [818, 304] width 748 height 477
click at [730, 86] on font "Pergunte à IA" at bounding box center [788, 84] width 182 height 13
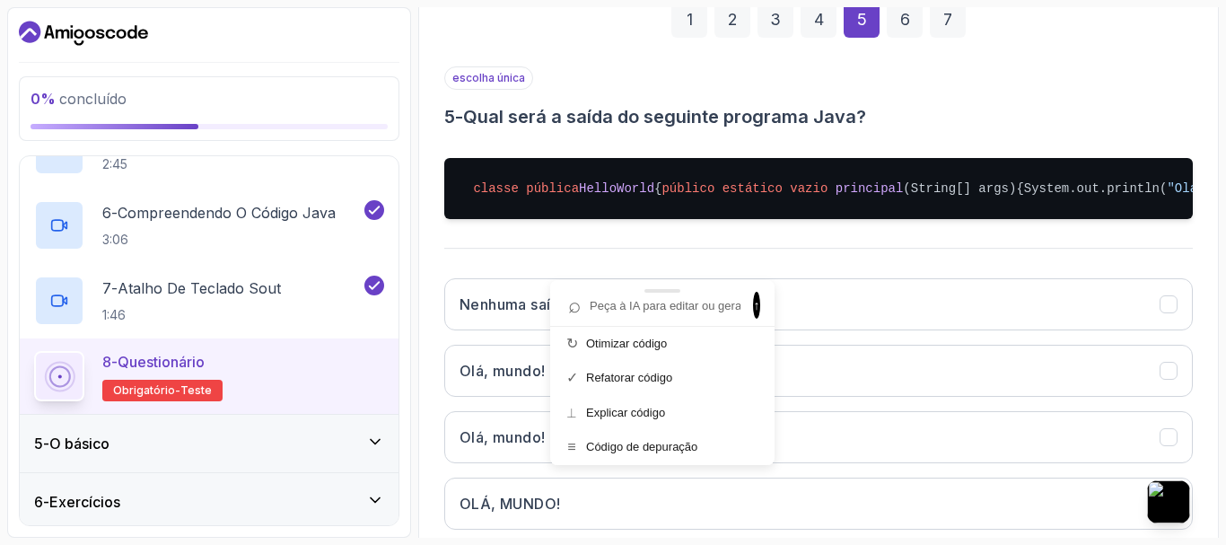
click at [647, 305] on input "text" at bounding box center [653, 305] width 185 height 24
type input "Qual será a saída do seguinte programa Java? classe pública HelloWorld { públic…"
click at [758, 303] on span "↑" at bounding box center [756, 305] width 7 height 27
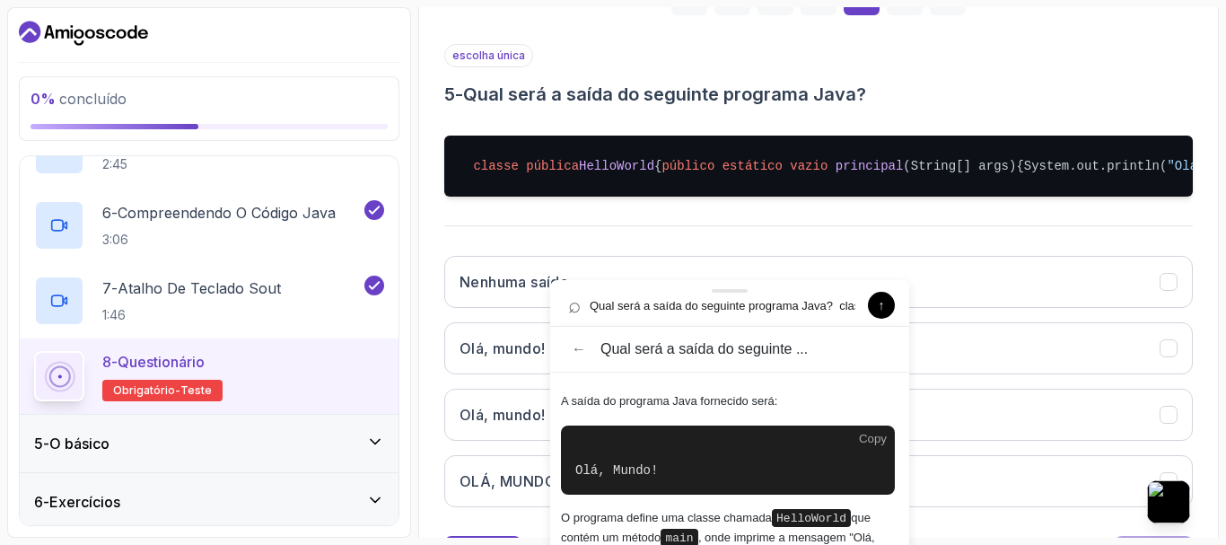
scroll to position [300, 0]
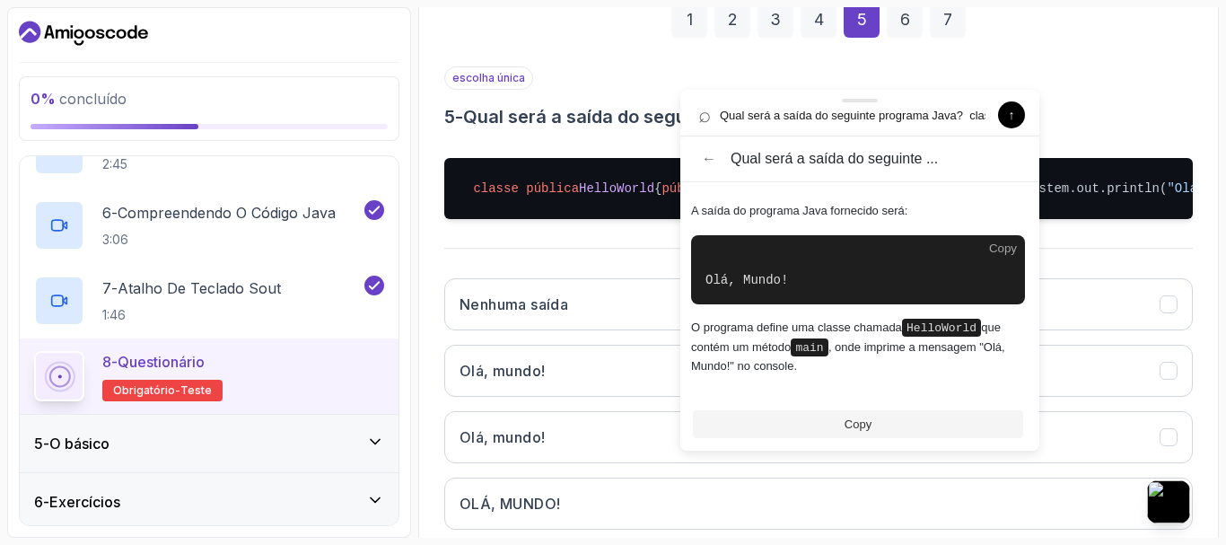
drag, startPoint x: 730, startPoint y: 299, endPoint x: 862, endPoint y: 102, distance: 236.7
click at [862, 102] on div at bounding box center [859, 101] width 359 height 22
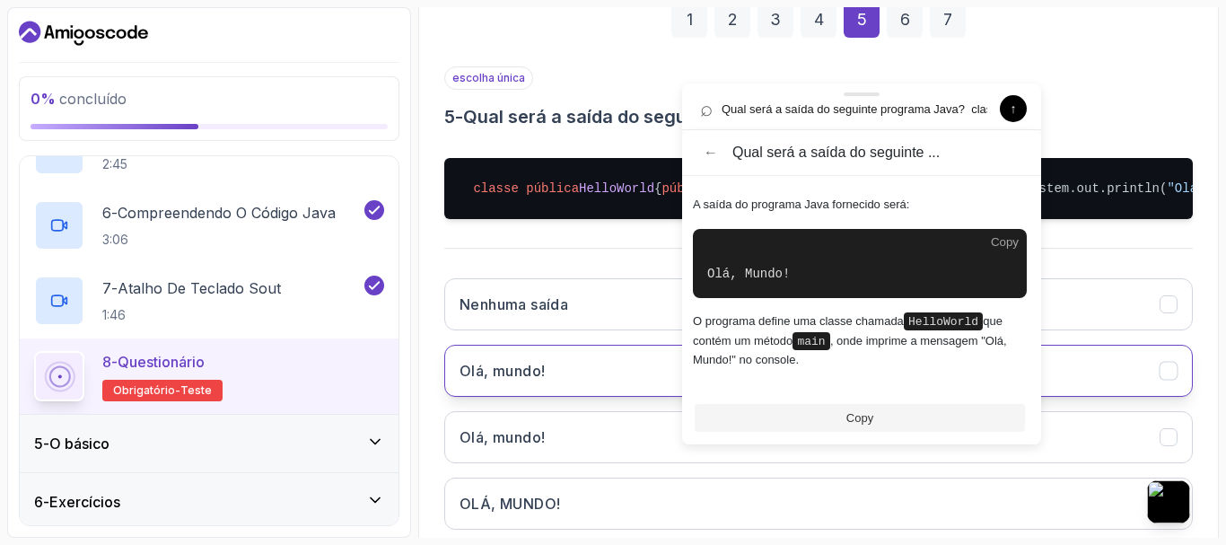
scroll to position [479, 0]
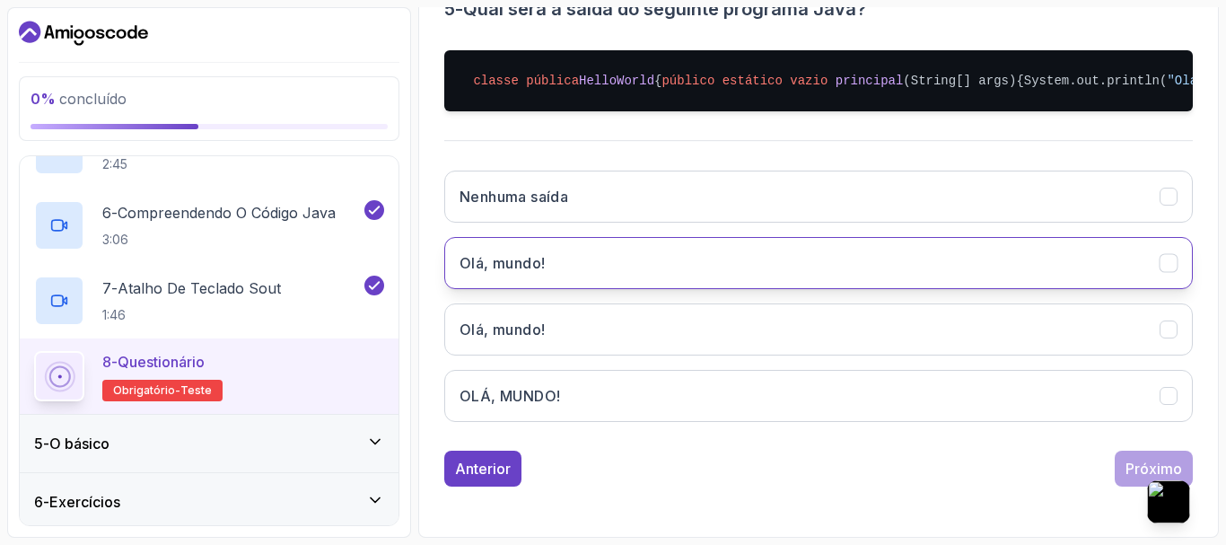
click at [560, 242] on button "Olá, mundo!" at bounding box center [818, 263] width 748 height 52
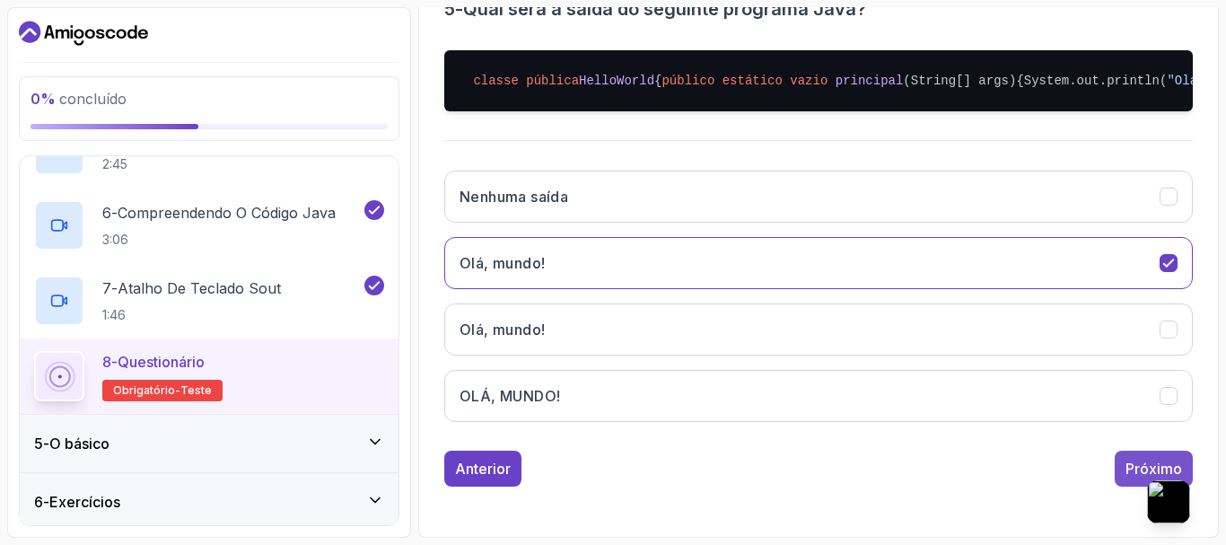
click at [1145, 460] on font "Próximo" at bounding box center [1153, 468] width 57 height 18
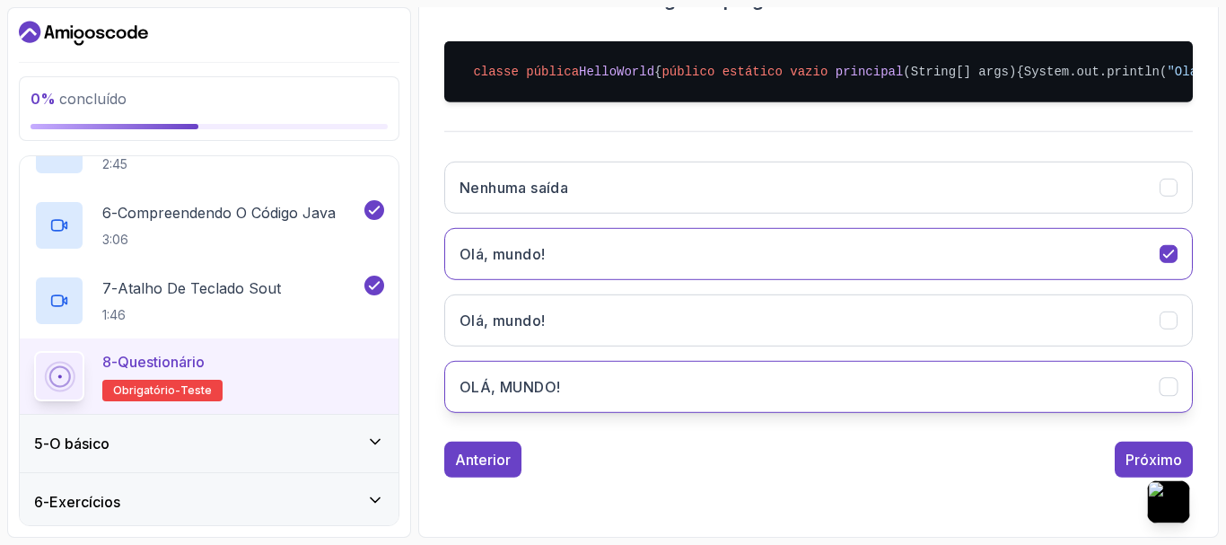
scroll to position [303, 0]
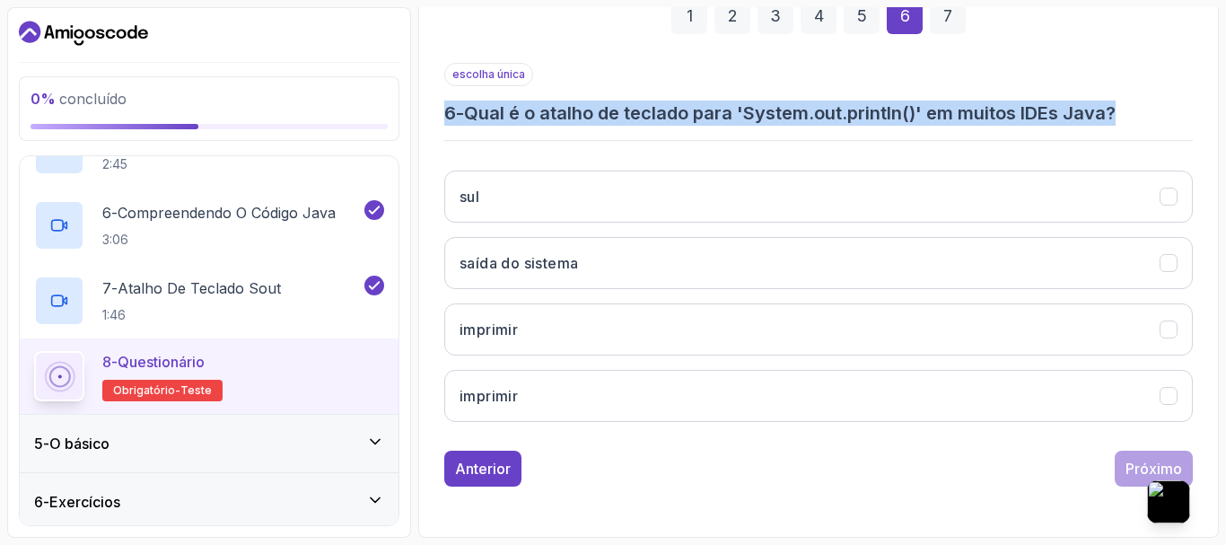
drag, startPoint x: 443, startPoint y: 109, endPoint x: 1126, endPoint y: 116, distance: 682.9
click at [1126, 116] on div "1 2 3 4 5 6 7 escolha única 6 - Qual é o atalho de teclado para 'System.out.pri…" at bounding box center [818, 228] width 777 height 546
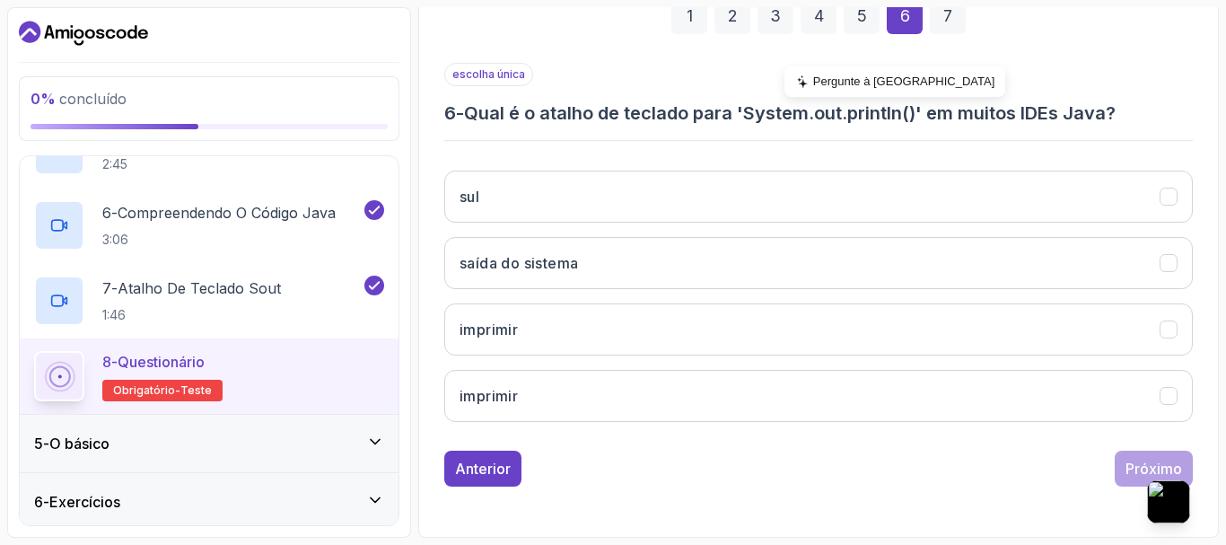
click at [871, 75] on div "Pergunte à IA" at bounding box center [895, 81] width 222 height 31
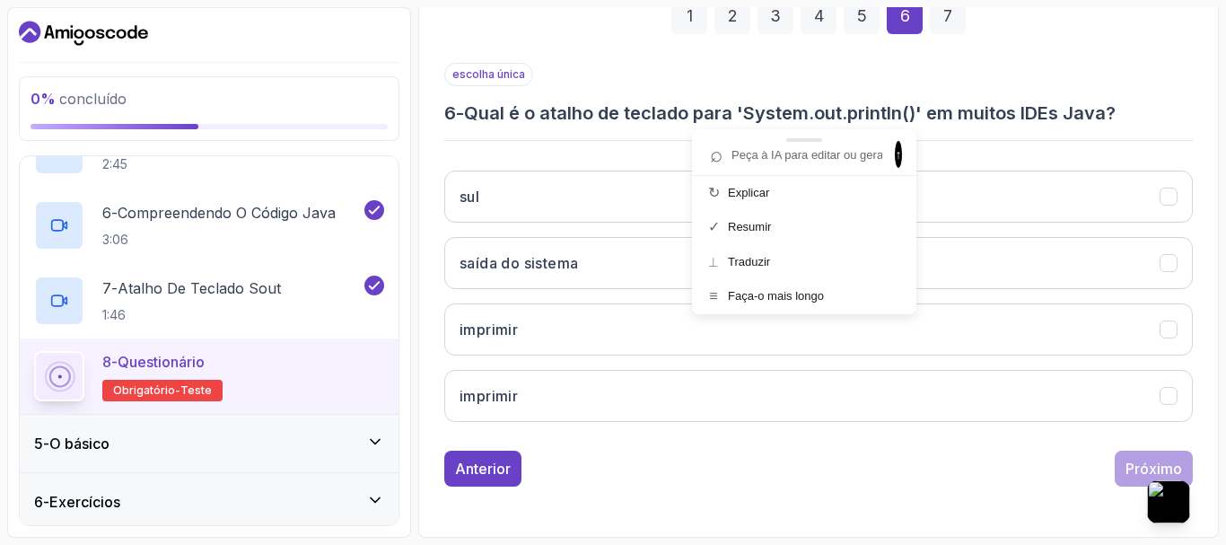
click at [814, 162] on input "text" at bounding box center [795, 155] width 185 height 24
paste input "6 - Qual é o atalho de teclado para 'System.out.println()' em muitos IDEs Java?"
type input "6 - Qual é o atalho de teclado para 'System.out.println()' em muitos IDEs Java?"
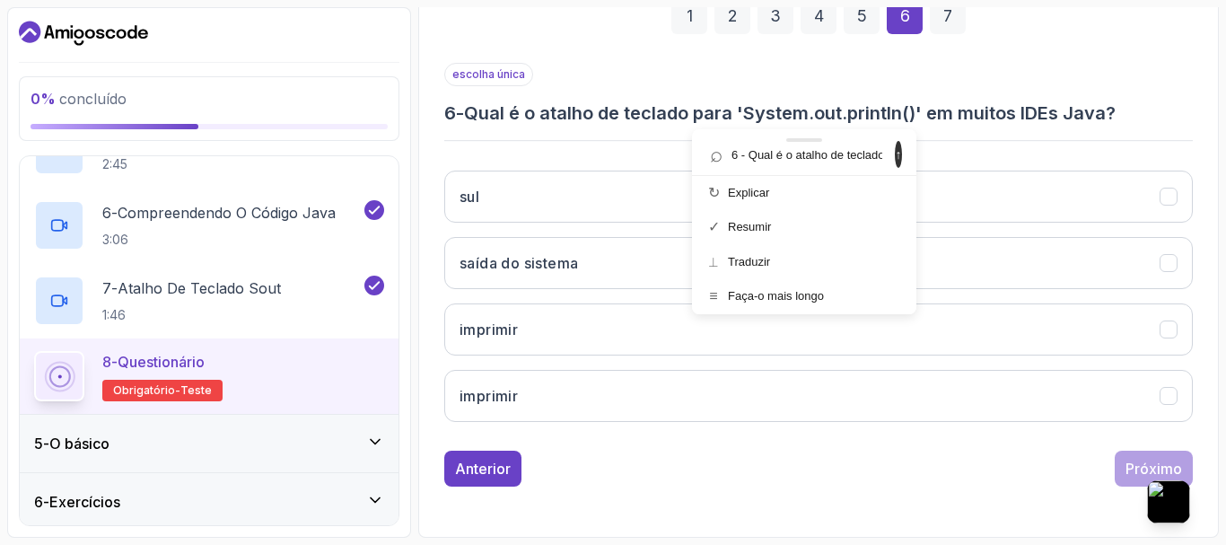
click at [895, 156] on span "↑" at bounding box center [898, 154] width 7 height 27
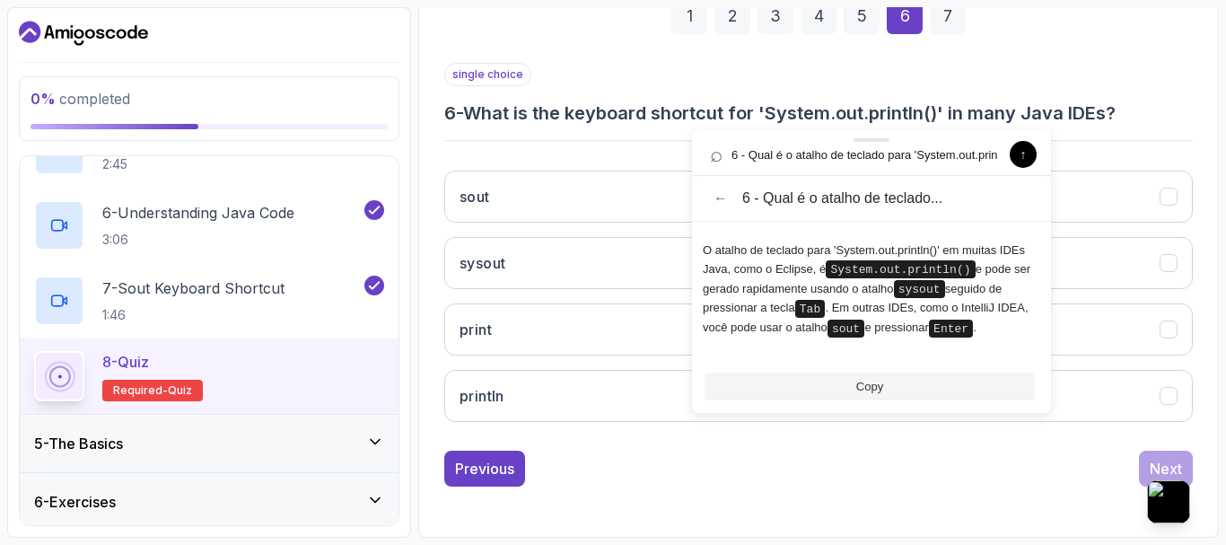
scroll to position [285, 0]
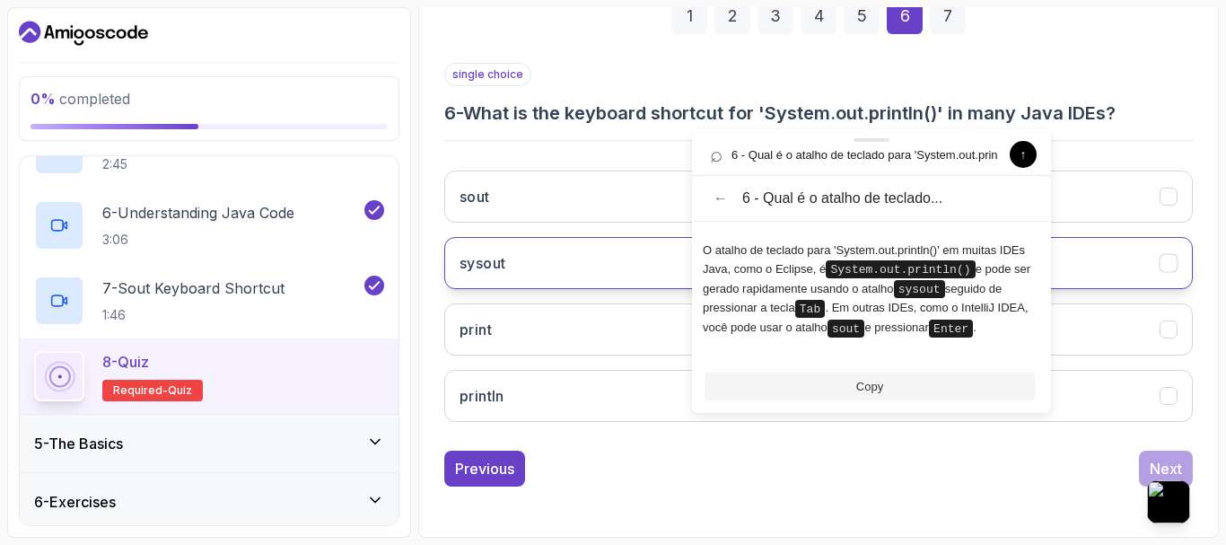
click at [547, 258] on button "sysout" at bounding box center [818, 263] width 748 height 52
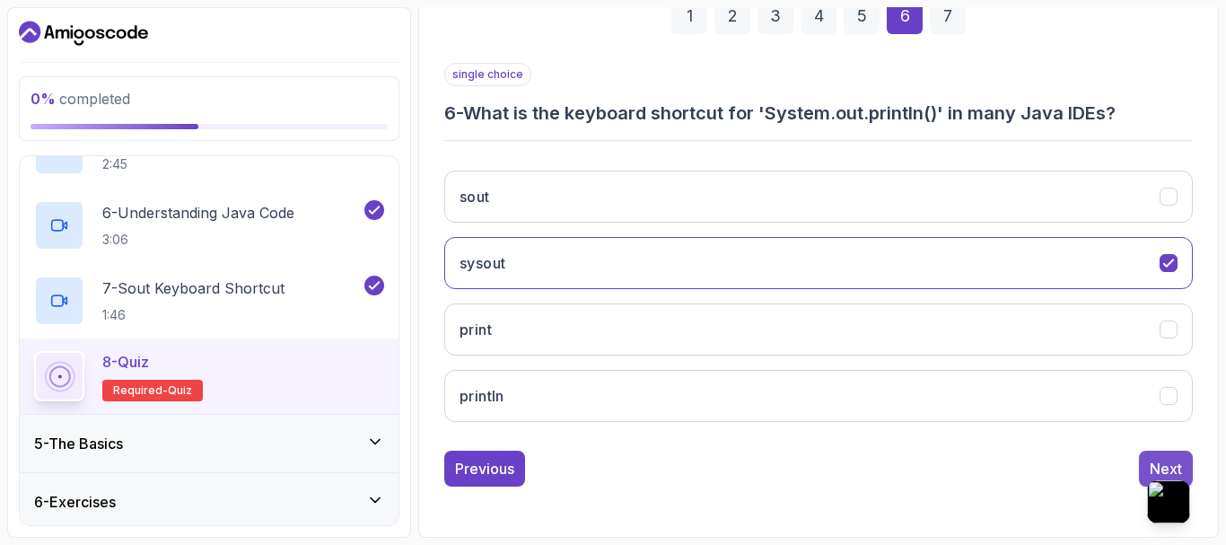
click at [1183, 458] on button "Next" at bounding box center [1166, 468] width 54 height 36
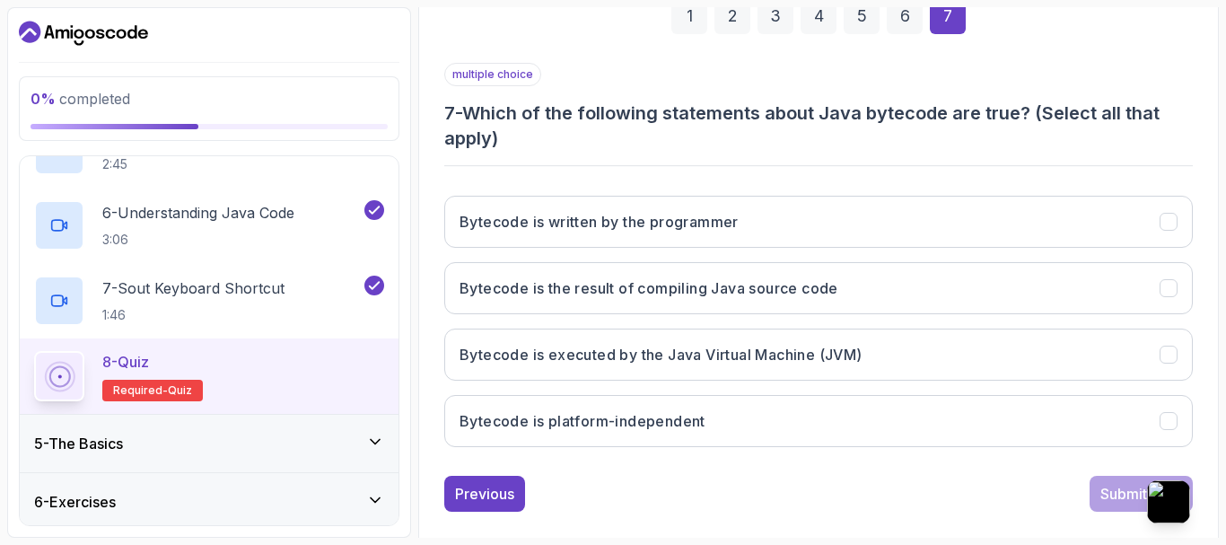
drag, startPoint x: 1106, startPoint y: 67, endPoint x: 998, endPoint y: 0, distance: 127.0
click at [1106, 61] on div "1 2 3 4 5 6 7 multiple choice 7 - Which of the following statements about Java …" at bounding box center [818, 240] width 748 height 542
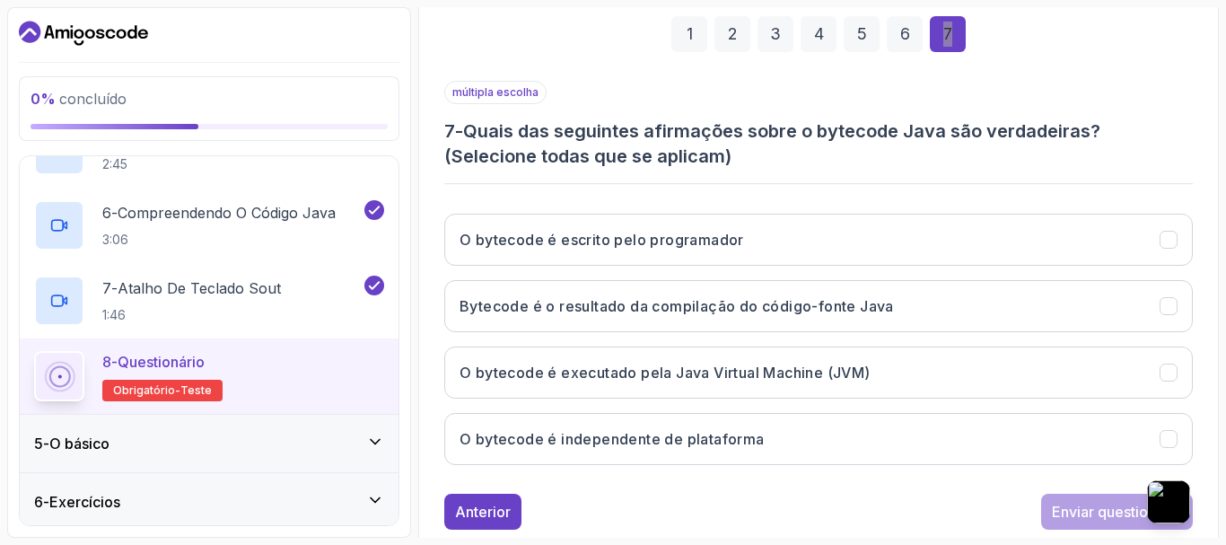
scroll to position [303, 0]
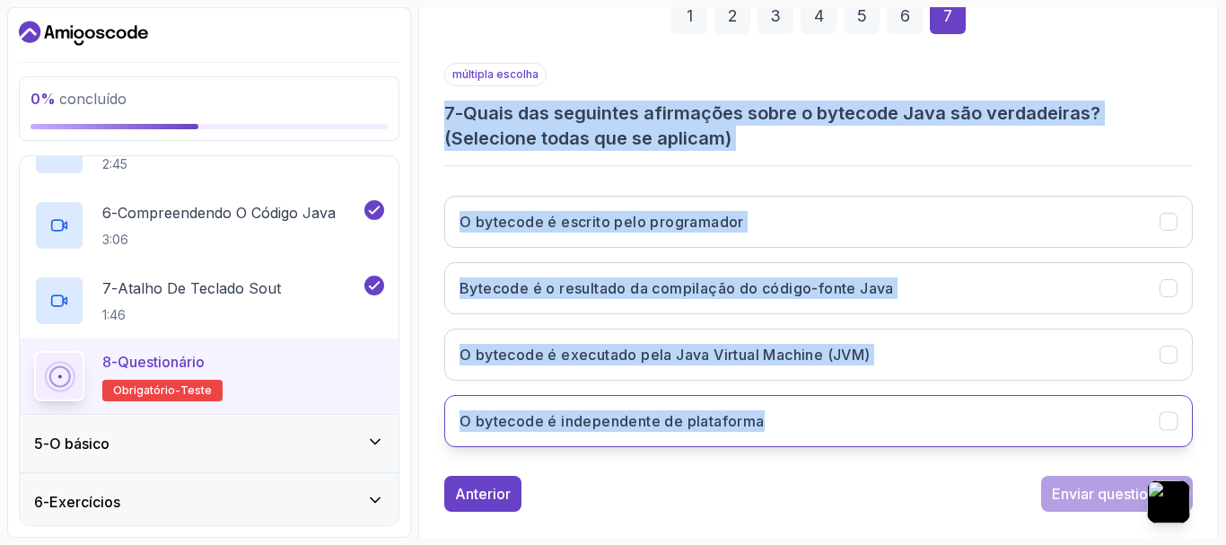
drag, startPoint x: 439, startPoint y: 113, endPoint x: 766, endPoint y: 421, distance: 449.5
click at [766, 421] on div "1 2 3 4 5 6 7 múltipla escolha 7 - Quais das seguintes afirmações sobre o bytec…" at bounding box center [818, 240] width 777 height 571
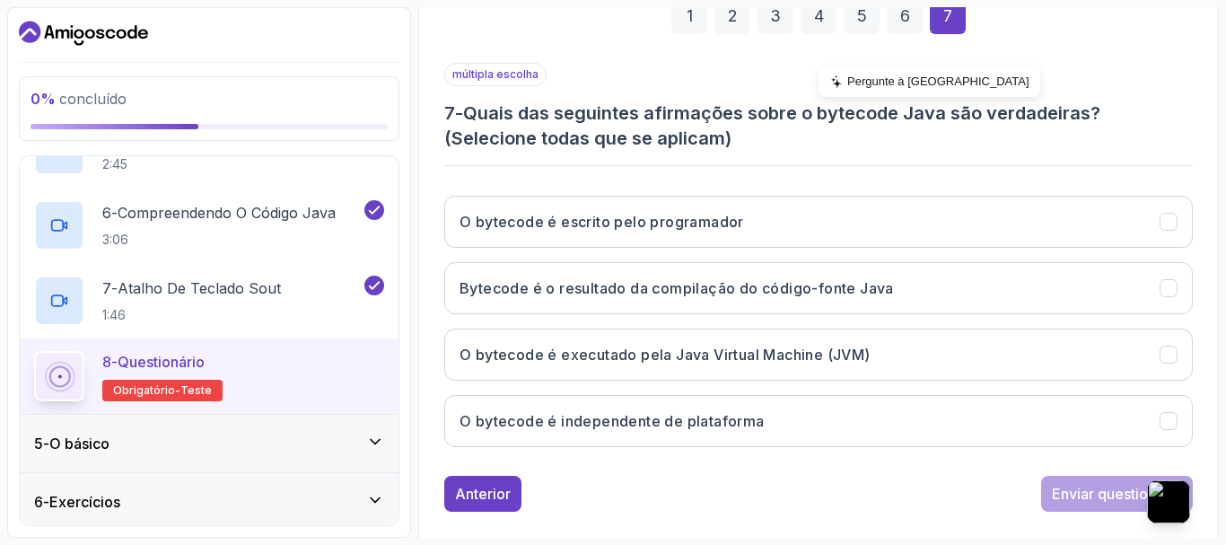
click at [858, 77] on font "Pergunte à IA" at bounding box center [938, 80] width 182 height 13
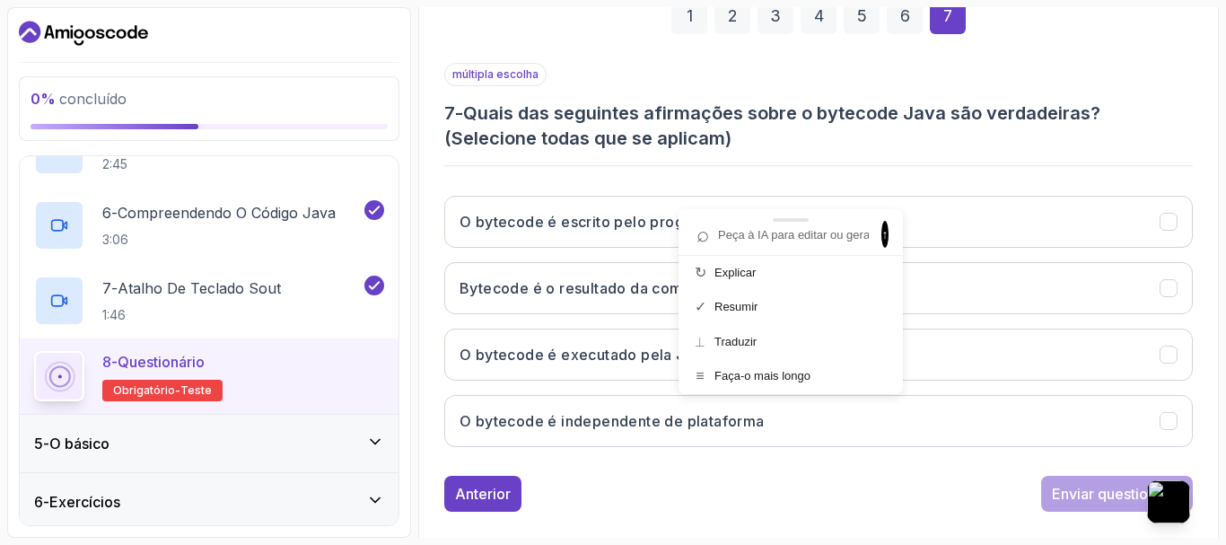
click at [776, 232] on input "text" at bounding box center [781, 235] width 185 height 24
paste input "7 - Quais das seguintes afirmações sobre o bytecode Java são verdadeiras? (Sele…"
type input "7 - Quais das seguintes afirmações sobre o bytecode Java são verdadeiras? (Sele…"
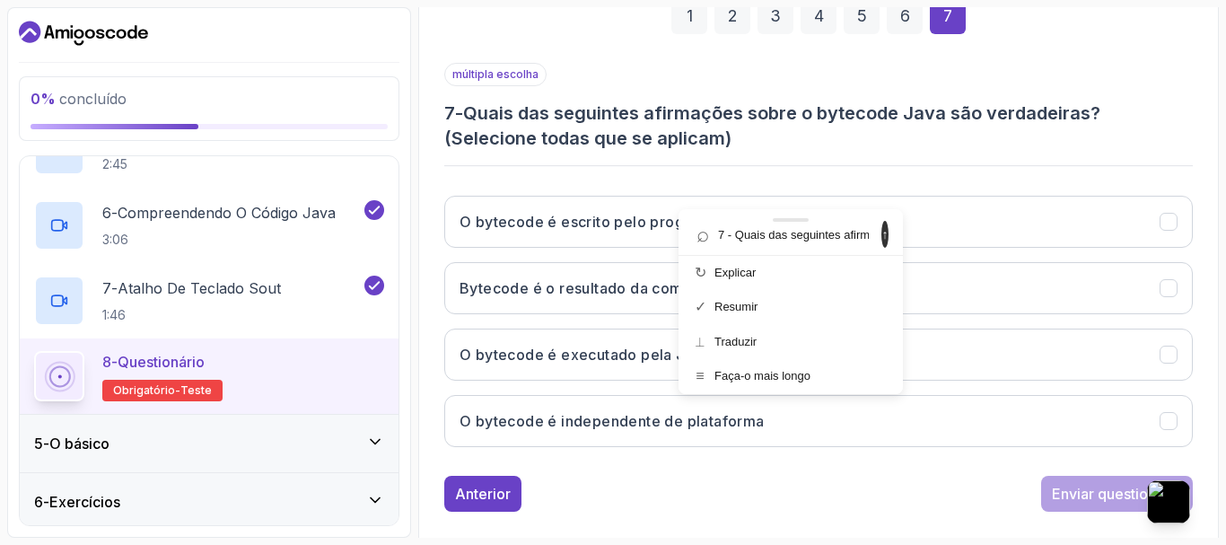
click at [882, 235] on font "↑" at bounding box center [885, 234] width 6 height 14
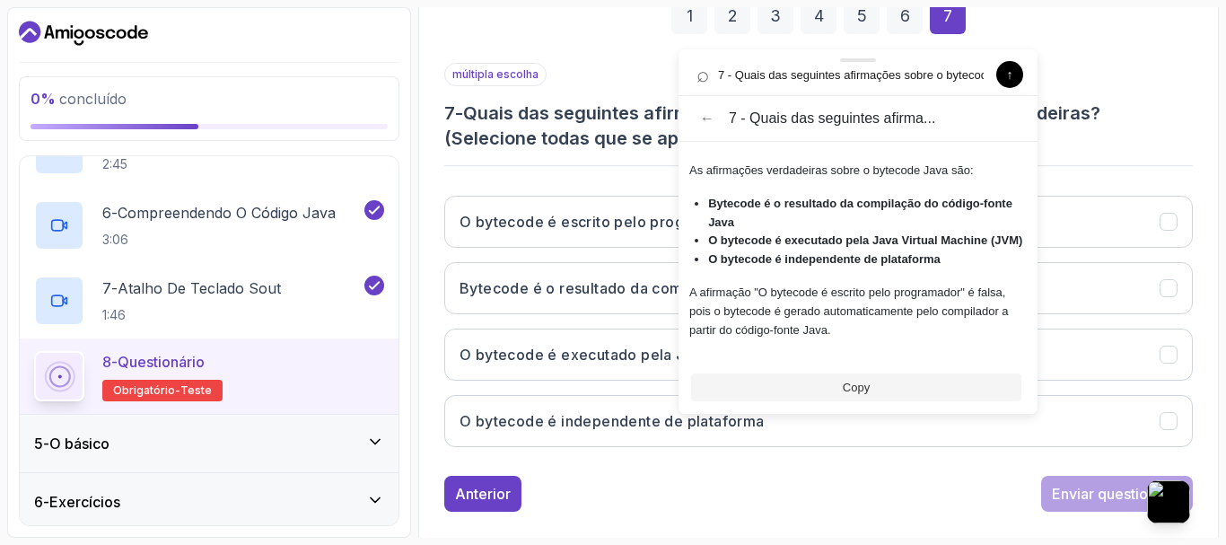
click at [1122, 74] on div "múltipla escolha 7 - Quais das seguintes afirmações sobre o bytecode Java são v…" at bounding box center [818, 107] width 748 height 88
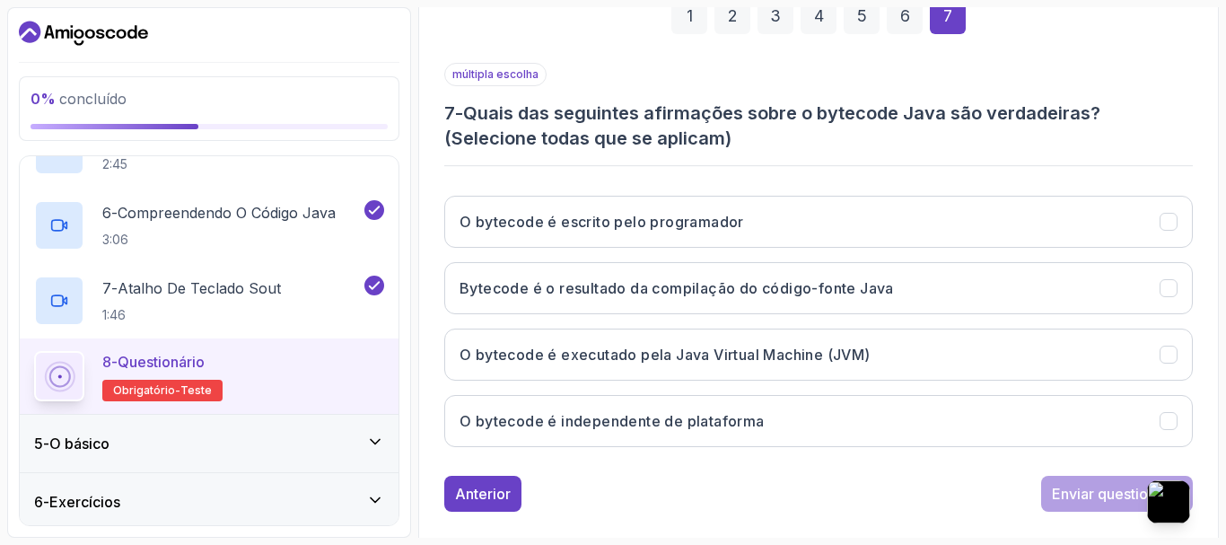
click at [780, 112] on font "Quais das seguintes afirmações sobre o bytecode Java são verdadeiras? (Selecion…" at bounding box center [772, 125] width 656 height 47
click at [807, 84] on font "Pergunte à IA" at bounding box center [893, 80] width 182 height 13
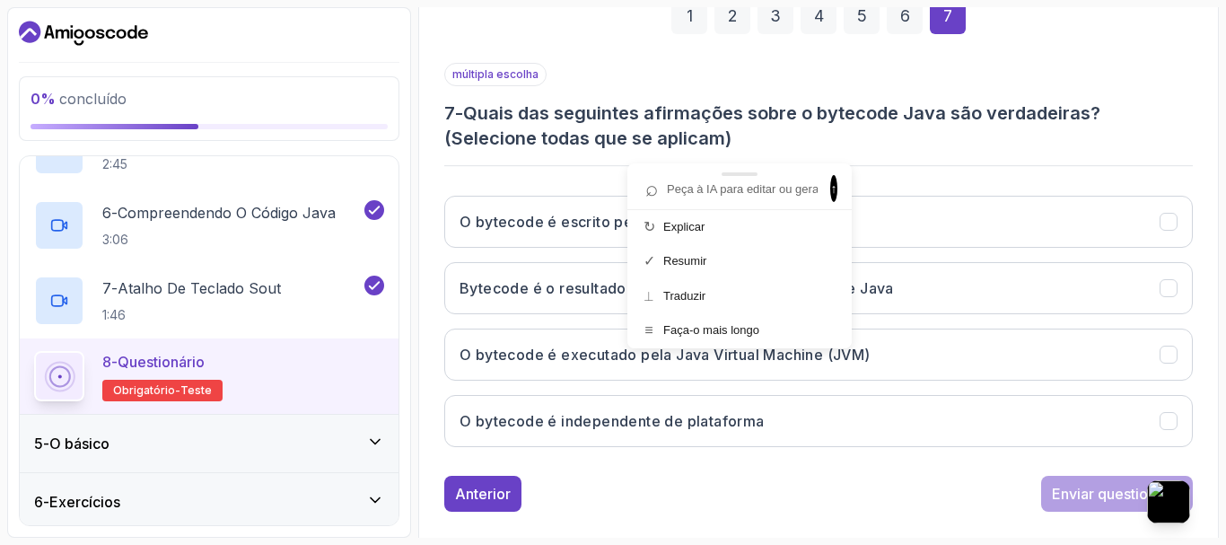
click at [743, 193] on input "text" at bounding box center [730, 189] width 185 height 24
paste input "7 - Quais das seguintes afirmações sobre o bytecode Java são verdadeiras? (Sele…"
type input "7 - Quais das seguintes afirmações sobre o bytecode Java são verdadeiras? (Sele…"
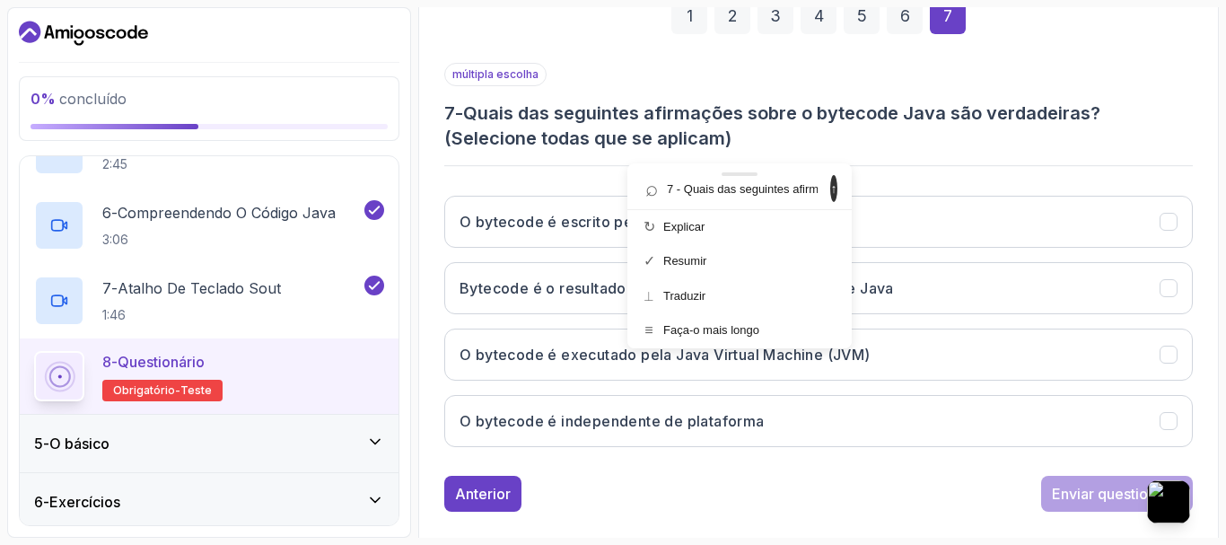
click at [830, 186] on span "↑" at bounding box center [833, 188] width 7 height 27
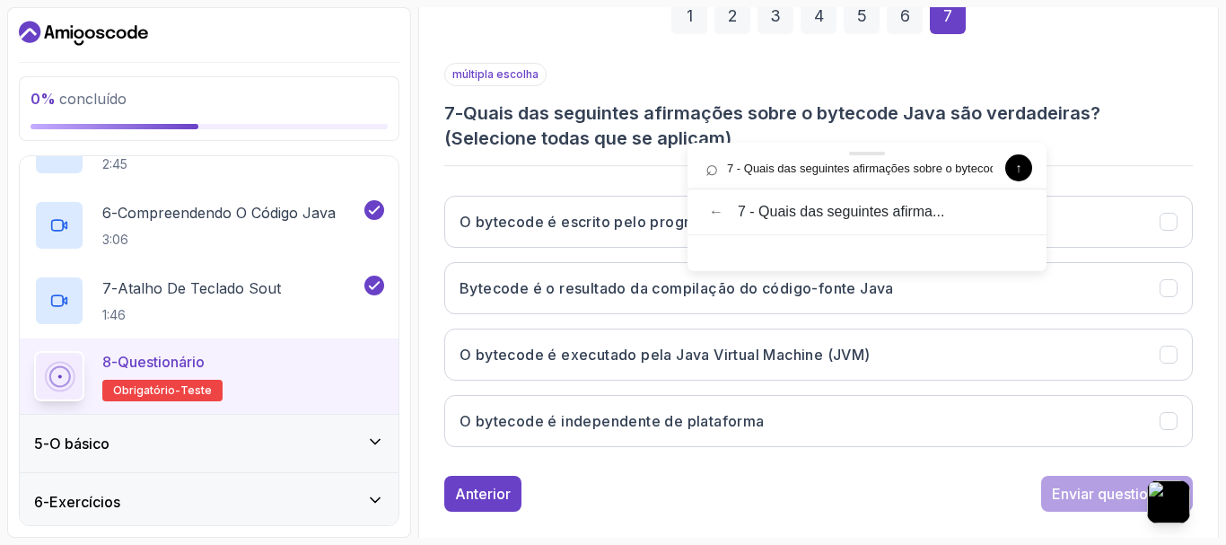
drag, startPoint x: 803, startPoint y: 174, endPoint x: 863, endPoint y: 153, distance: 63.6
click at [863, 153] on div at bounding box center [866, 154] width 359 height 22
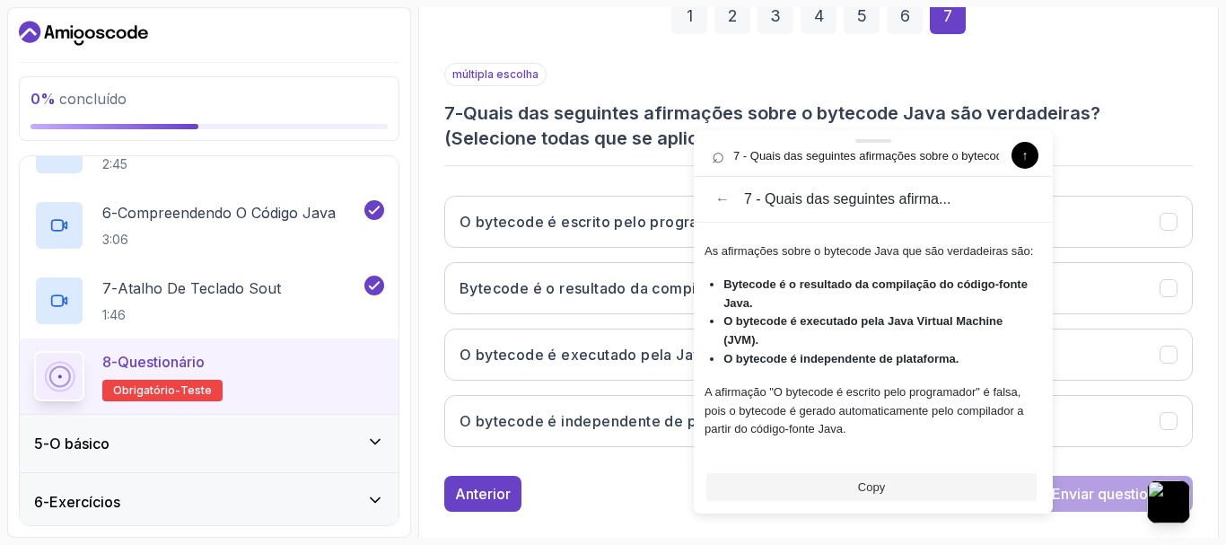
drag, startPoint x: 863, startPoint y: 153, endPoint x: 903, endPoint y: 150, distance: 39.6
click at [903, 150] on div at bounding box center [873, 141] width 359 height 22
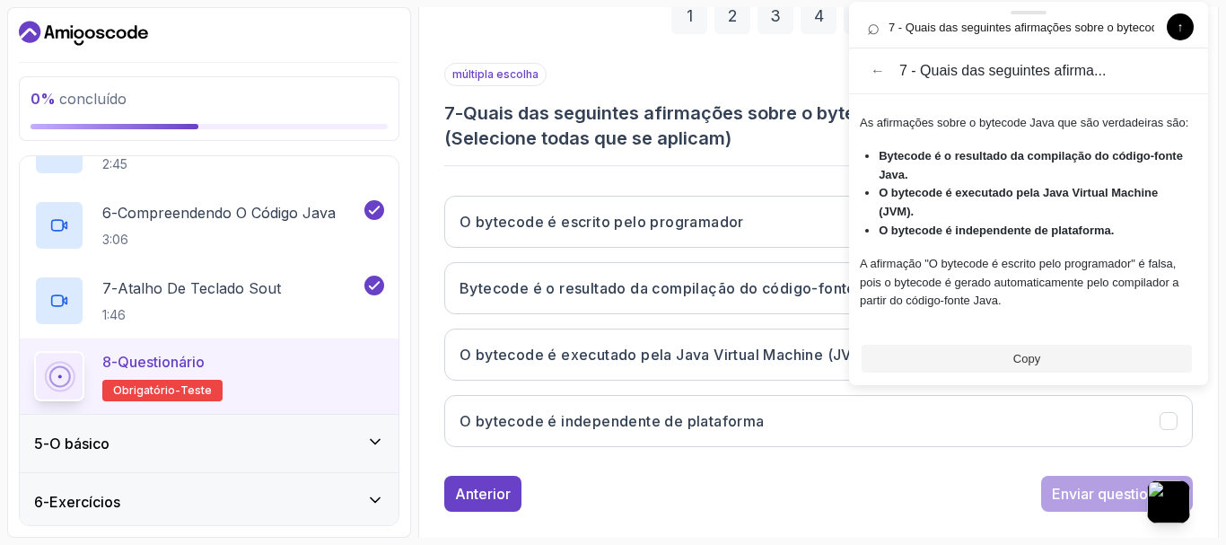
drag, startPoint x: 889, startPoint y: 148, endPoint x: 1045, endPoint y: 20, distance: 201.4
click at [1045, 20] on div at bounding box center [1028, 13] width 359 height 22
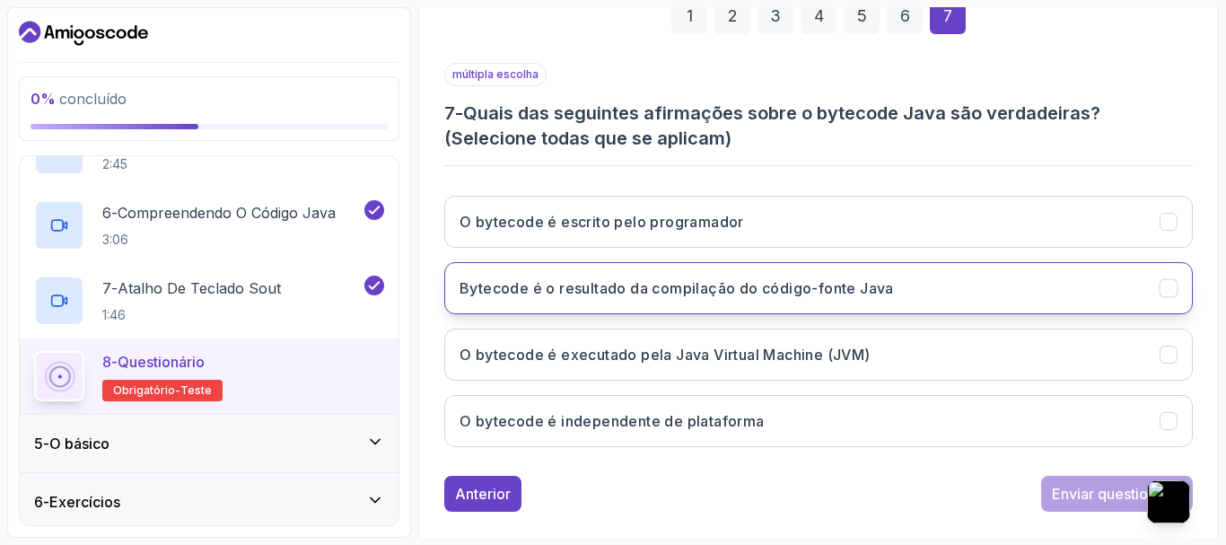
click at [665, 296] on font "Bytecode é o resultado da compilação do código-fonte Java" at bounding box center [676, 288] width 434 height 18
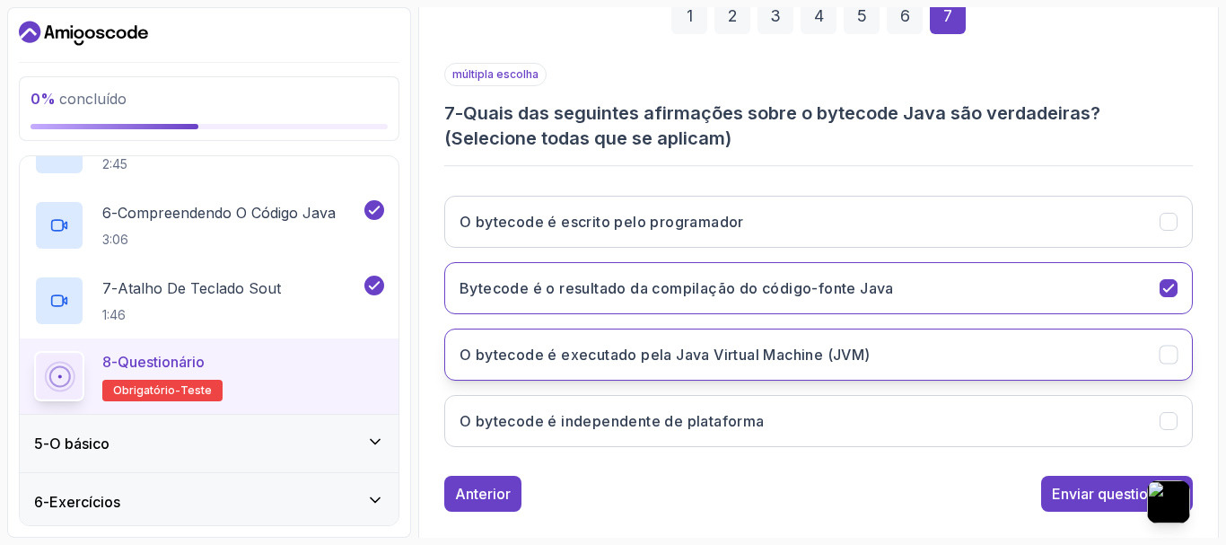
click at [652, 380] on button "O bytecode é executado pela Java Virtual Machine (JVM)" at bounding box center [818, 354] width 748 height 52
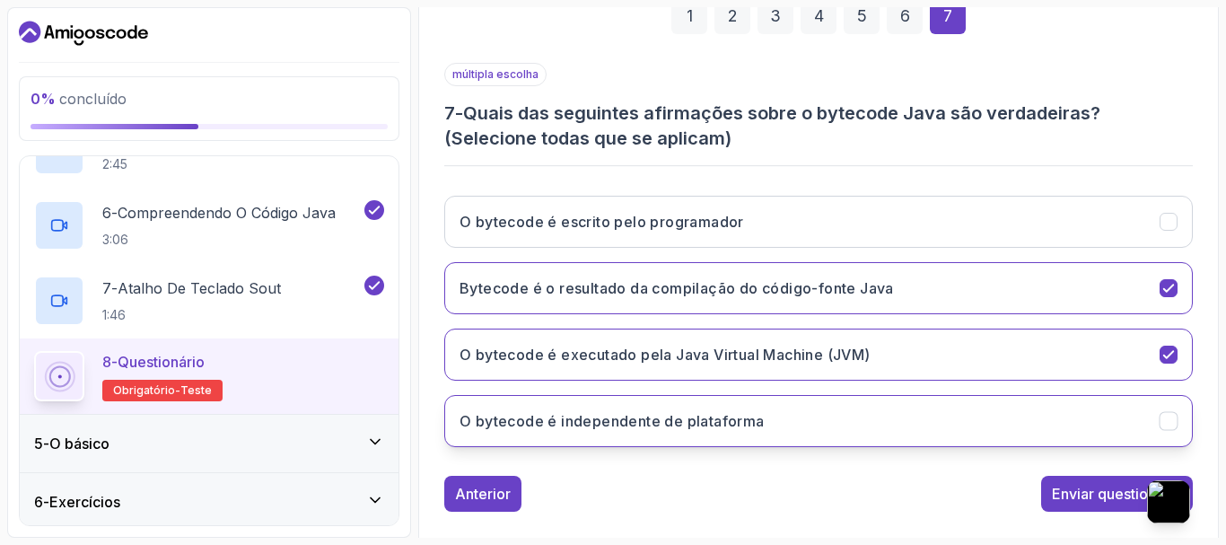
click at [652, 404] on button "O bytecode é independente de plataforma" at bounding box center [818, 421] width 748 height 52
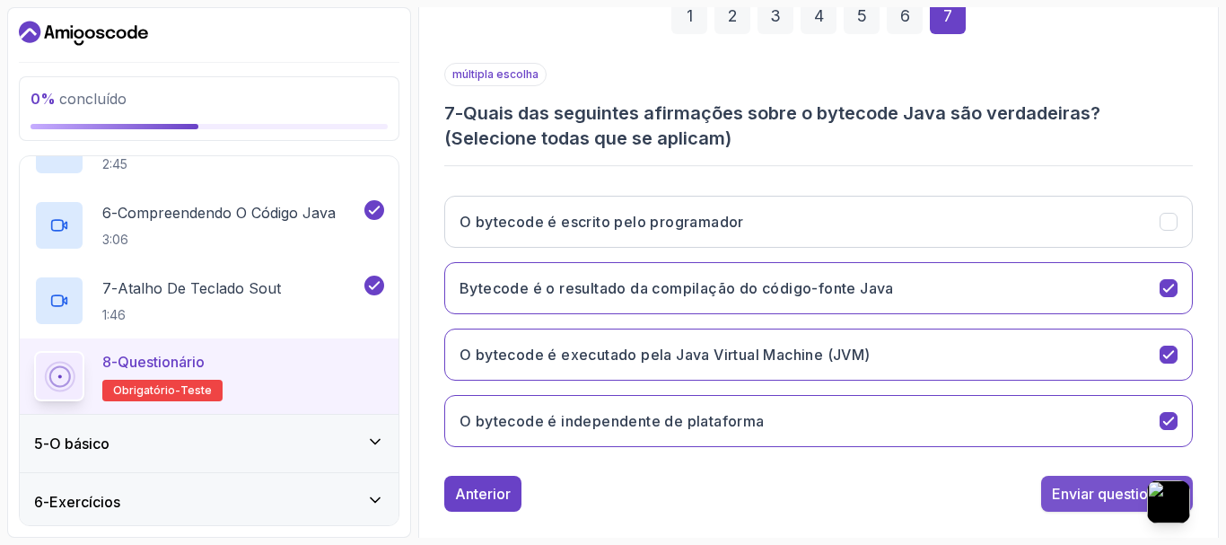
click at [1094, 488] on font "Enviar questionário" at bounding box center [1117, 494] width 130 height 18
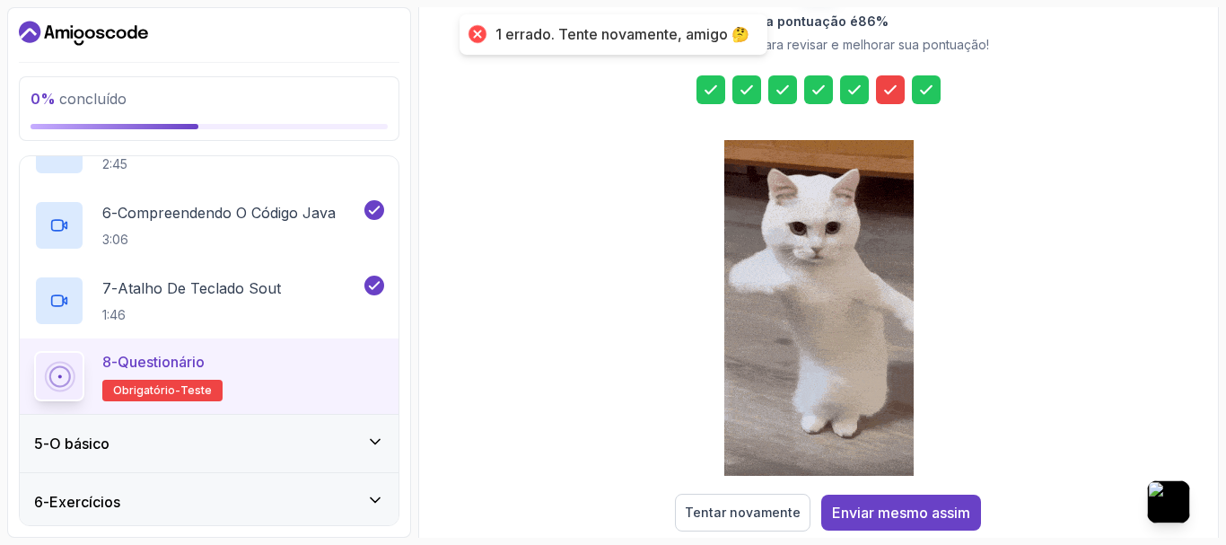
click at [889, 94] on icon at bounding box center [890, 90] width 18 height 18
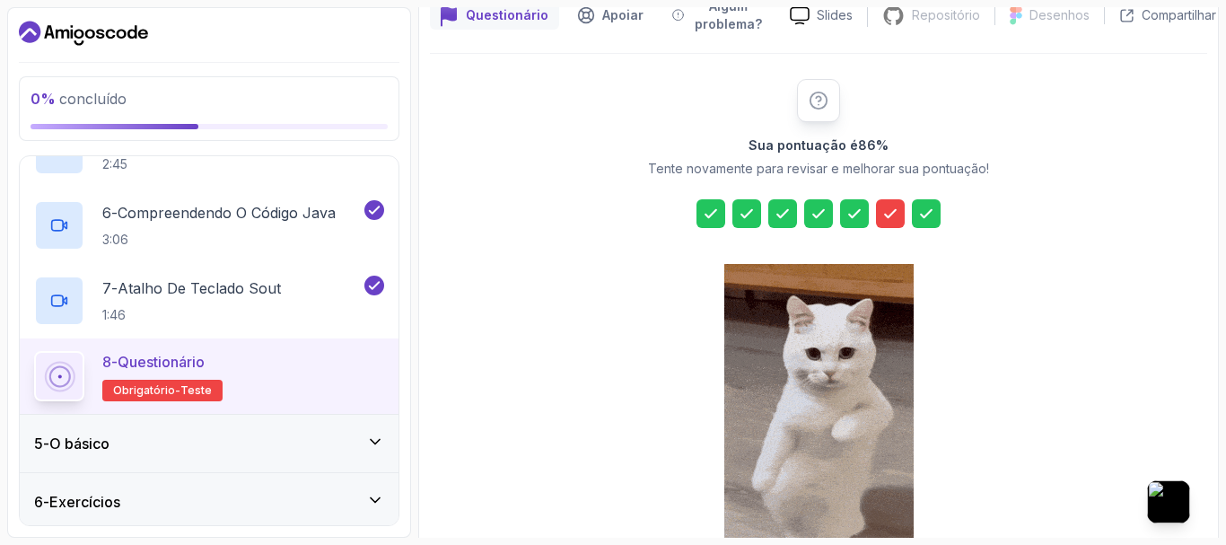
scroll to position [334, 0]
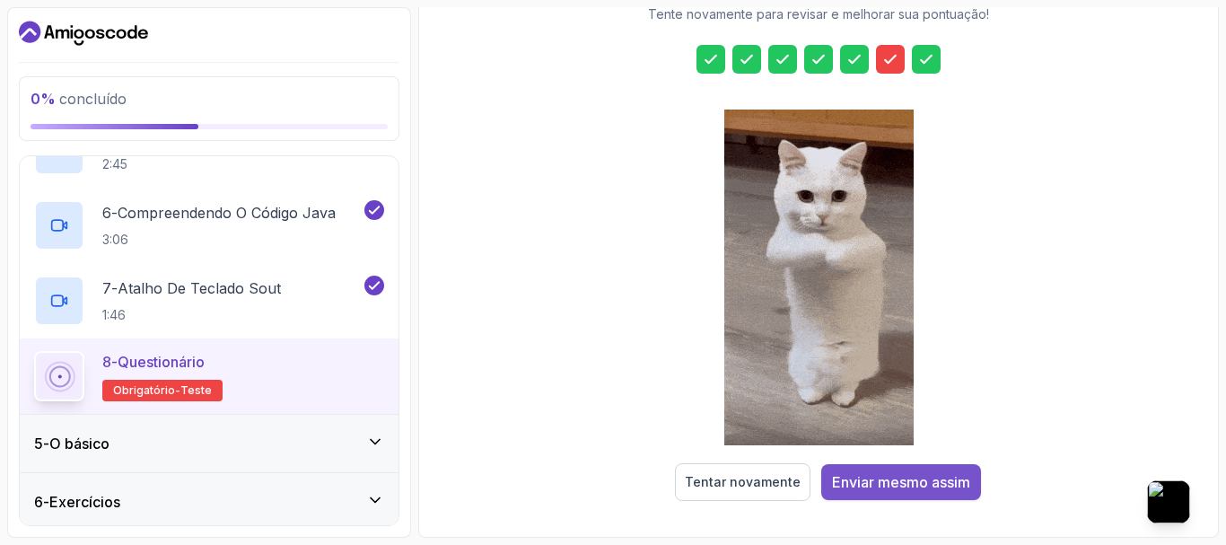
click at [903, 478] on font "Enviar mesmo assim" at bounding box center [901, 482] width 138 height 18
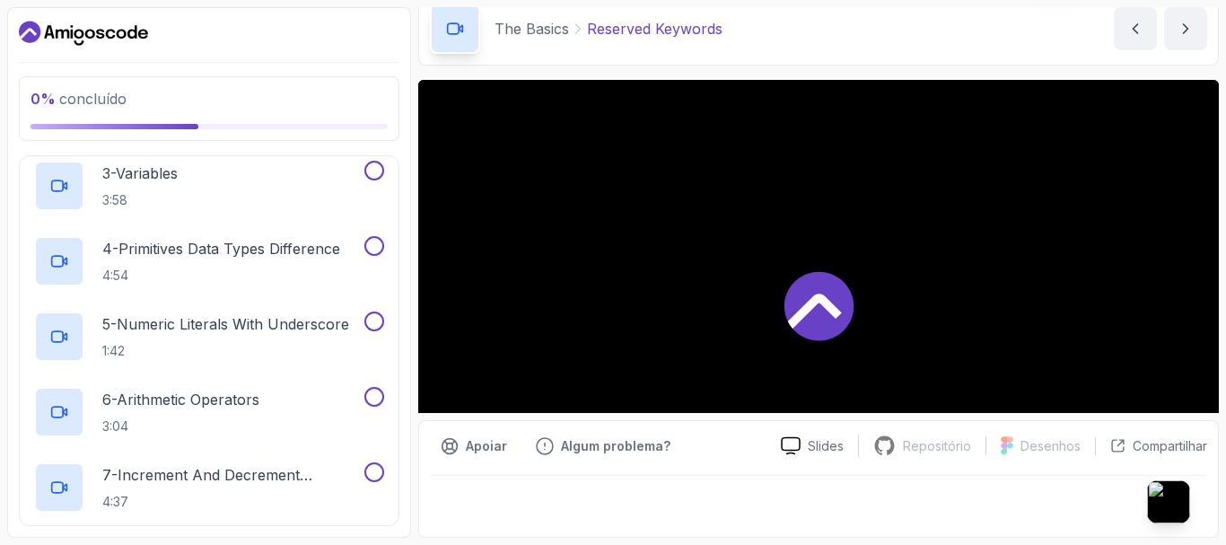
scroll to position [39, 0]
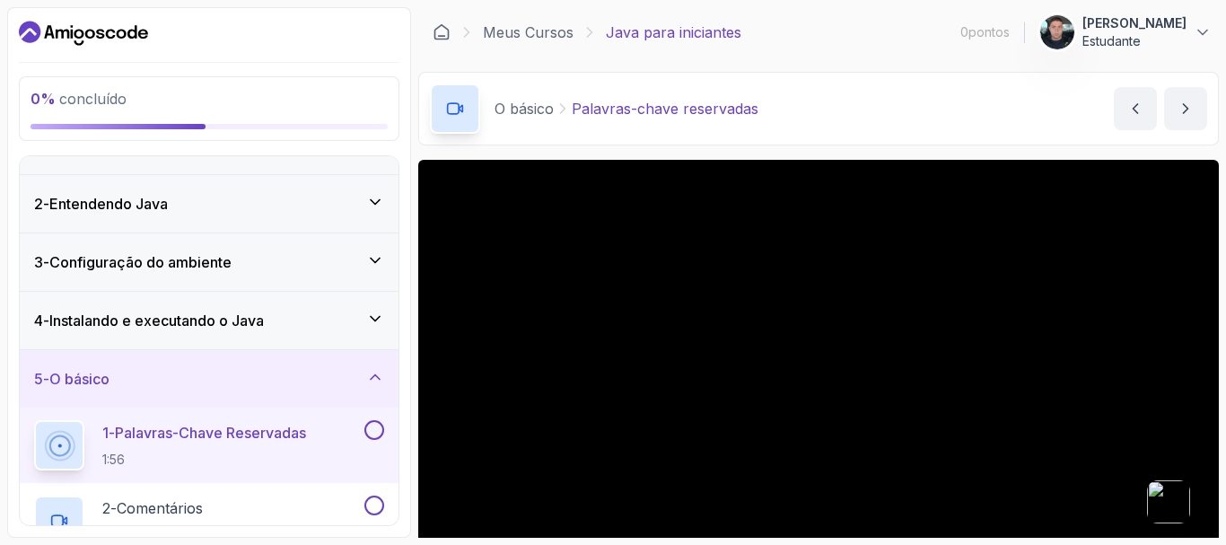
click at [387, 431] on div "1 - Palavras-chave reservadas 1:56" at bounding box center [209, 444] width 379 height 75
drag, startPoint x: 380, startPoint y: 498, endPoint x: 371, endPoint y: 430, distance: 68.9
click at [380, 497] on button at bounding box center [374, 505] width 20 height 20
click at [370, 413] on div "1 - Palavras-chave reservadas 1:56" at bounding box center [209, 444] width 379 height 75
click at [369, 429] on button at bounding box center [374, 430] width 20 height 20
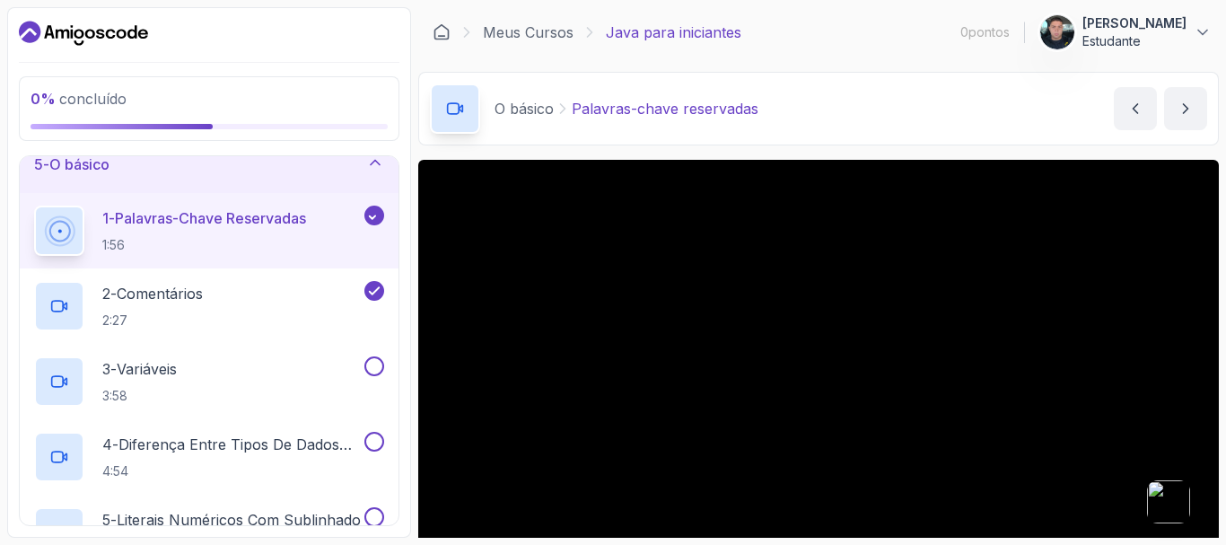
scroll to position [398, 0]
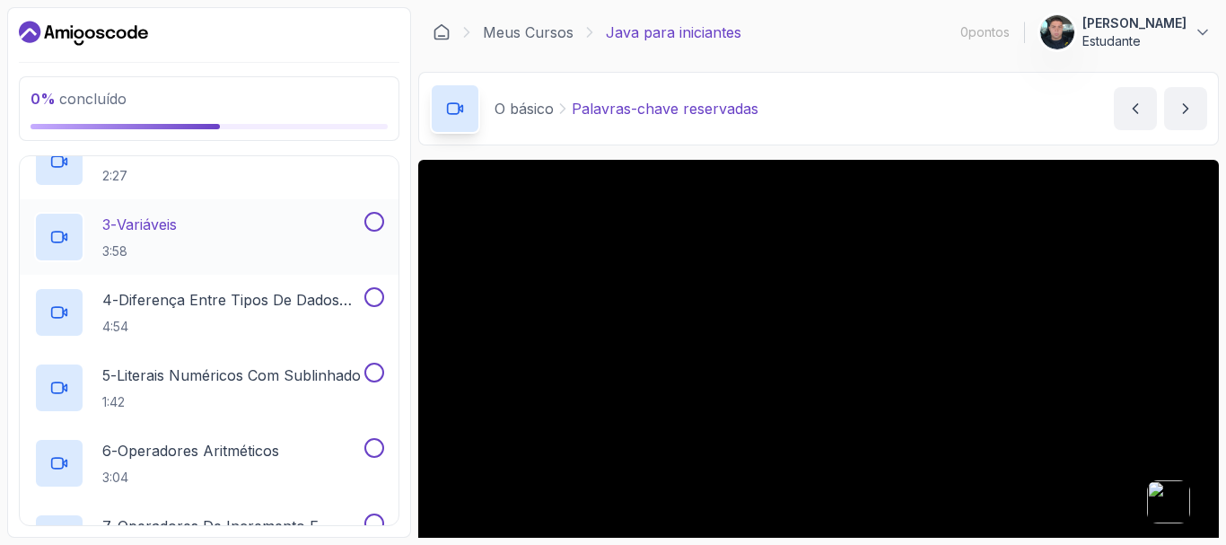
click at [389, 220] on div "3 - Variáveis 3:58" at bounding box center [209, 236] width 379 height 75
click at [369, 222] on button at bounding box center [374, 222] width 20 height 20
click at [382, 296] on button at bounding box center [374, 297] width 20 height 20
drag, startPoint x: 369, startPoint y: 369, endPoint x: 380, endPoint y: 418, distance: 50.5
click at [373, 387] on button "5 - Literais numéricos com sublinhado 1:42" at bounding box center [209, 388] width 350 height 50
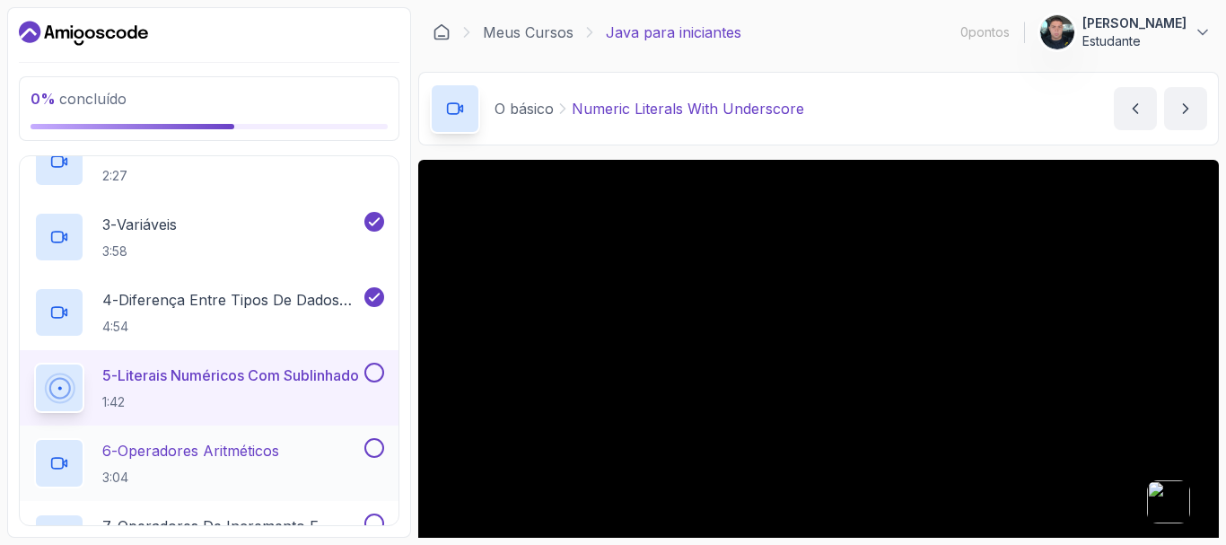
click at [368, 443] on button at bounding box center [374, 448] width 20 height 20
click at [374, 367] on button at bounding box center [374, 373] width 20 height 20
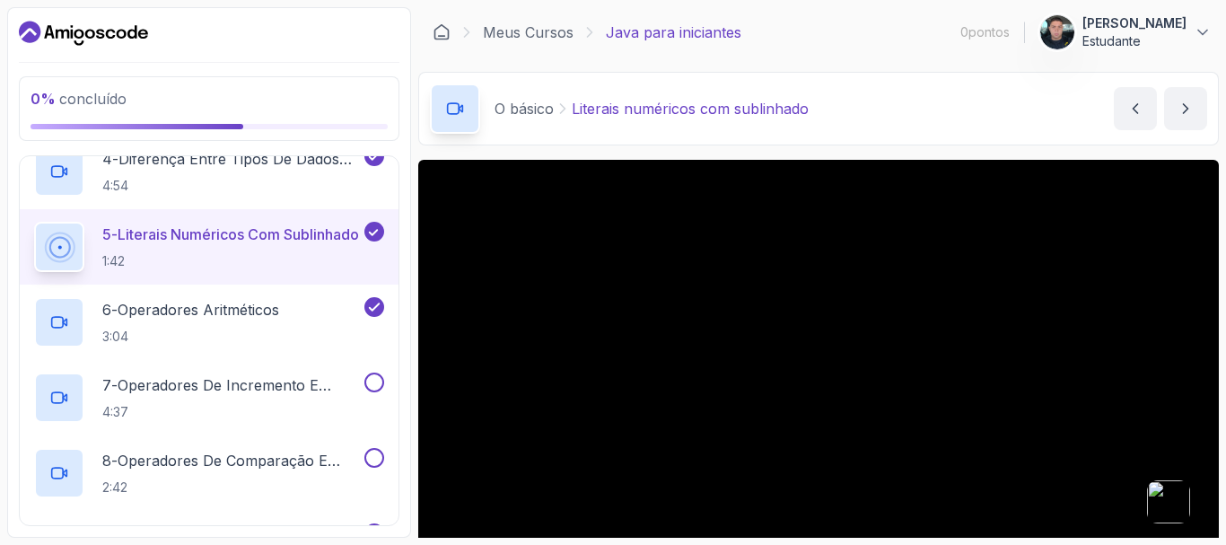
scroll to position [578, 0]
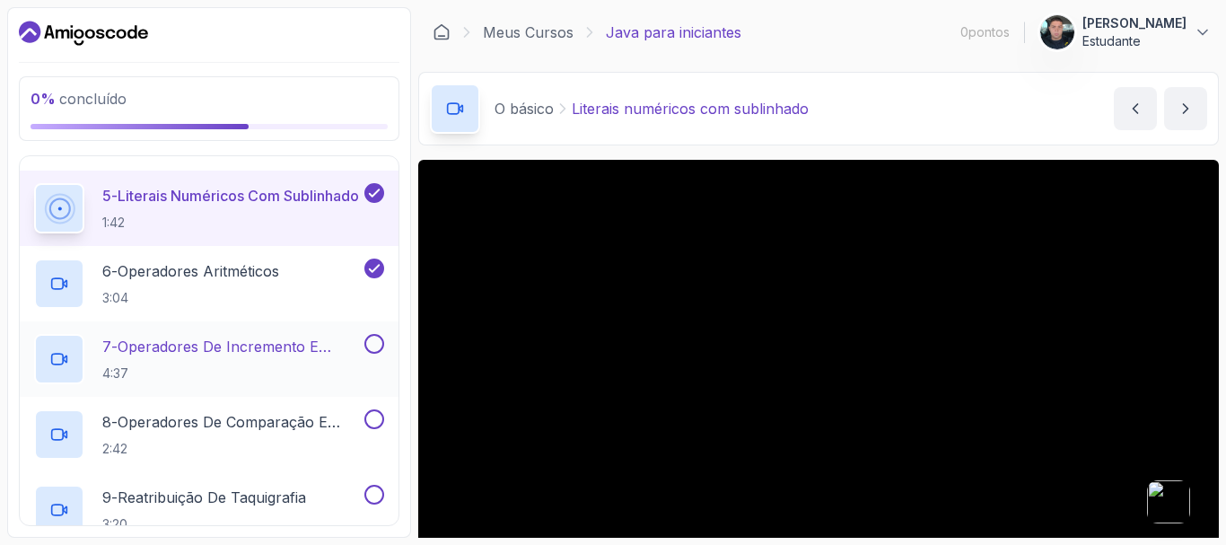
click at [373, 354] on button "7 - Operadores de Incremento e Decremento 4:37" at bounding box center [209, 359] width 350 height 50
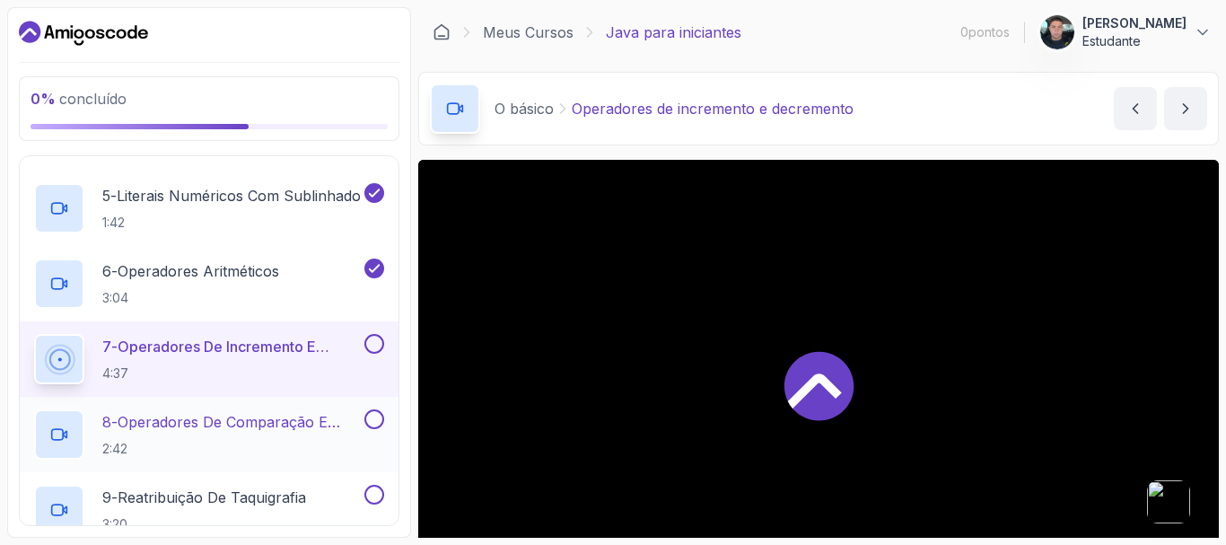
click at [379, 415] on button at bounding box center [374, 419] width 20 height 20
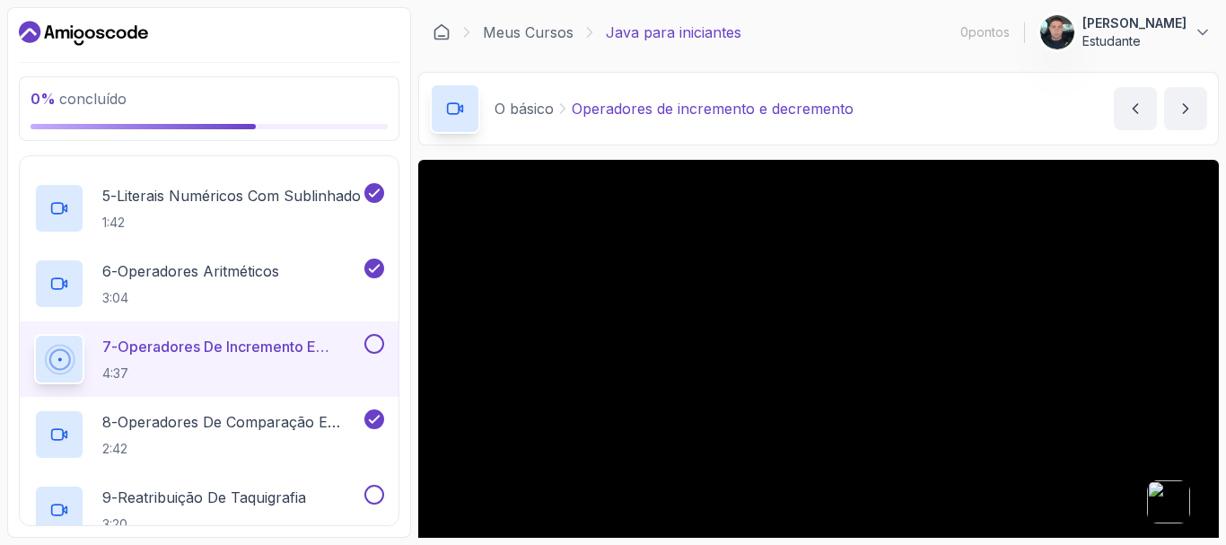
click at [372, 345] on button at bounding box center [374, 344] width 20 height 20
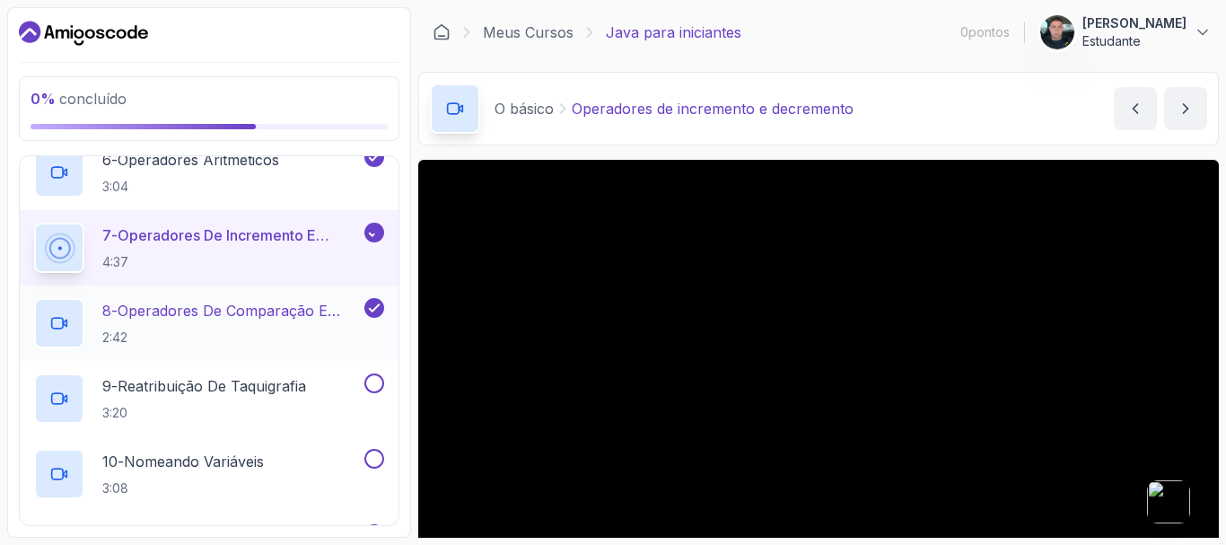
scroll to position [757, 0]
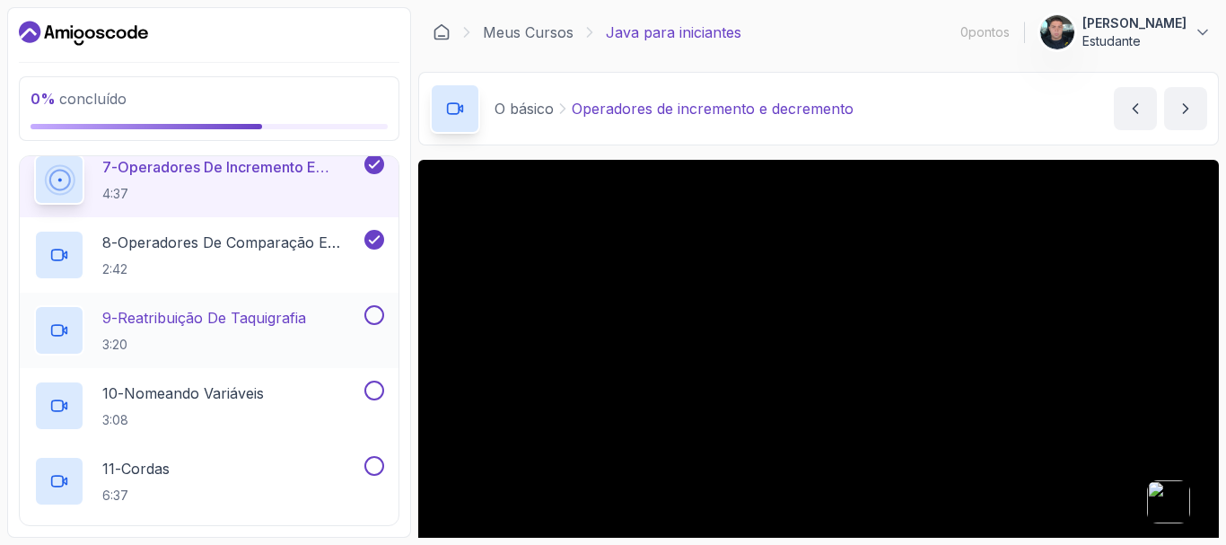
click at [375, 323] on button at bounding box center [374, 315] width 20 height 20
click at [372, 393] on button at bounding box center [374, 390] width 20 height 20
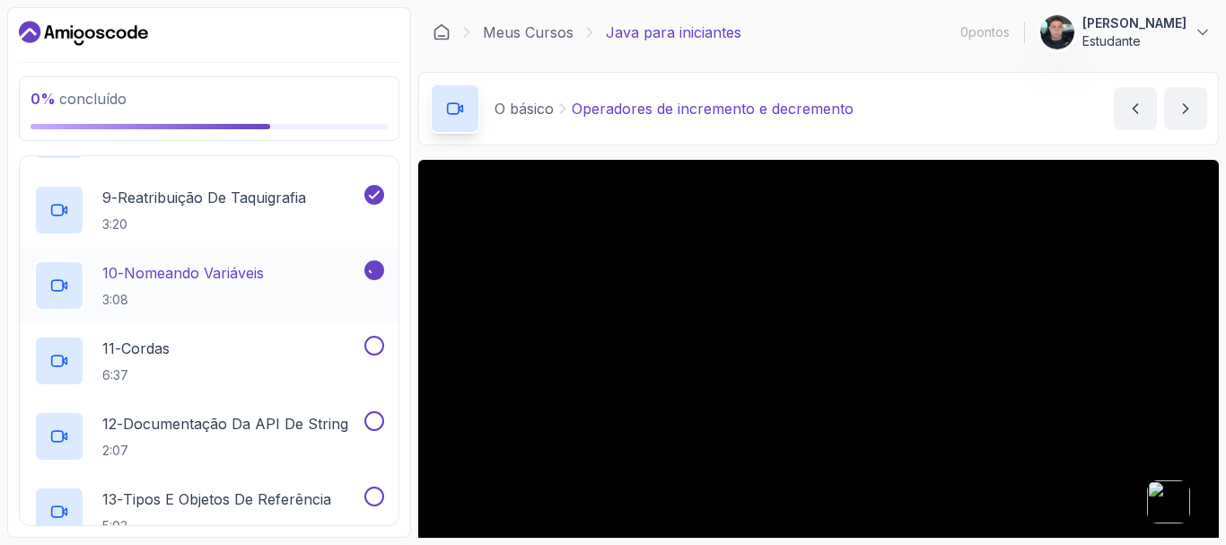
scroll to position [937, 0]
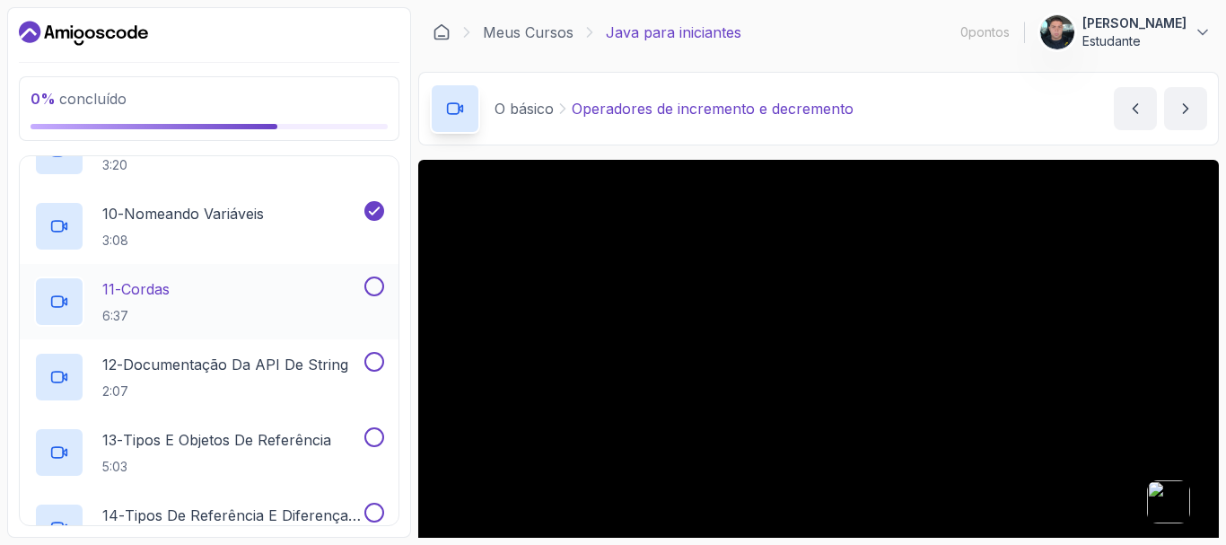
click at [374, 286] on button at bounding box center [374, 286] width 20 height 20
click at [371, 361] on button at bounding box center [374, 362] width 20 height 20
click at [377, 433] on button at bounding box center [374, 437] width 20 height 20
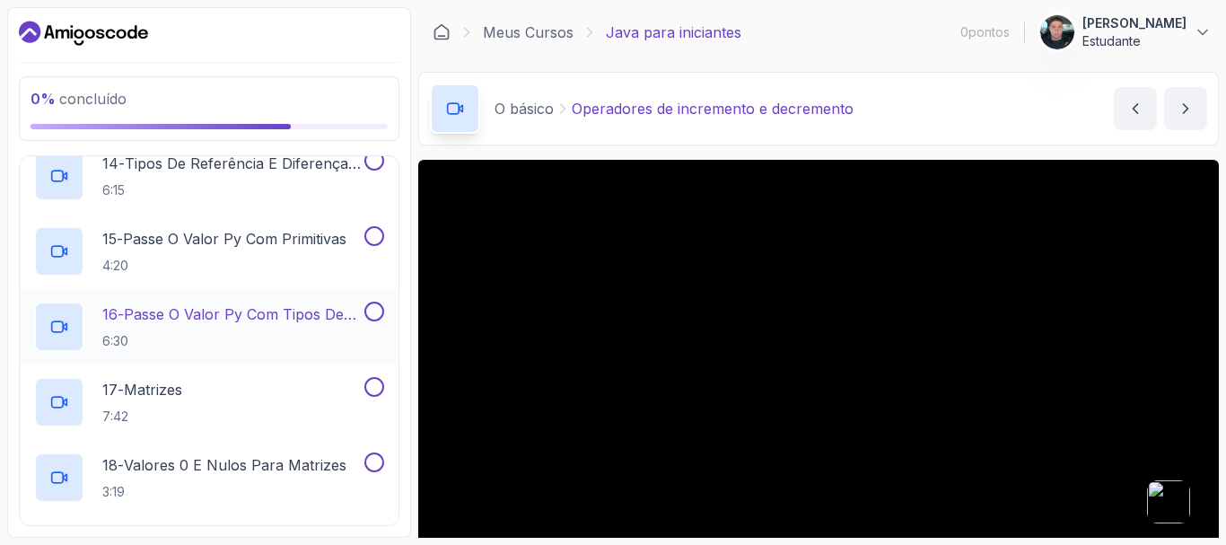
scroll to position [1296, 0]
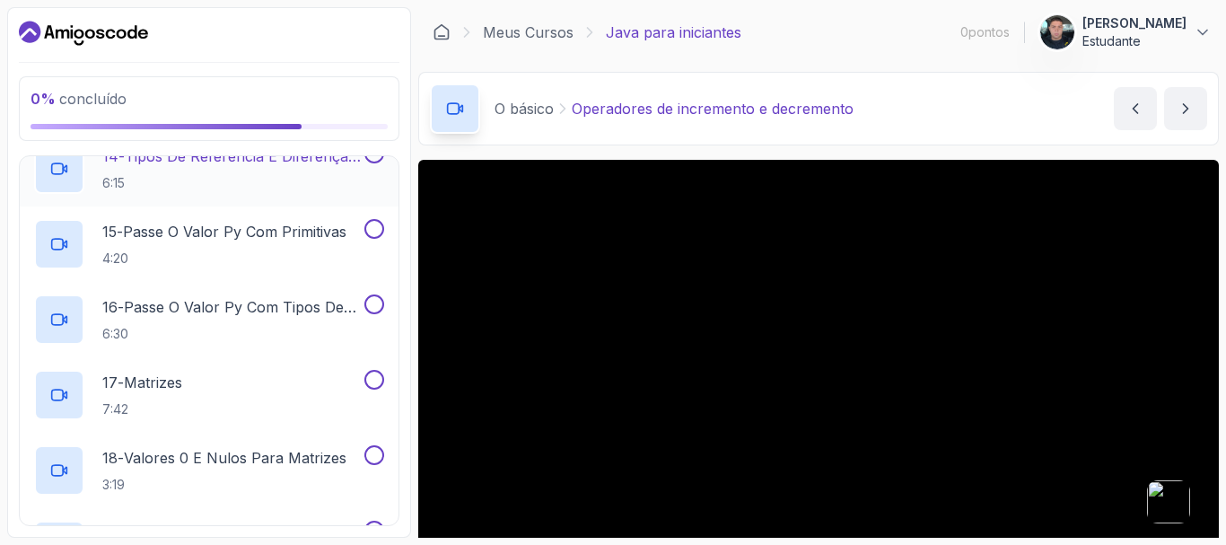
click at [375, 162] on button at bounding box center [374, 154] width 20 height 20
click at [377, 223] on button at bounding box center [374, 229] width 20 height 20
click at [369, 302] on button at bounding box center [374, 304] width 20 height 20
click at [379, 376] on button at bounding box center [374, 380] width 20 height 20
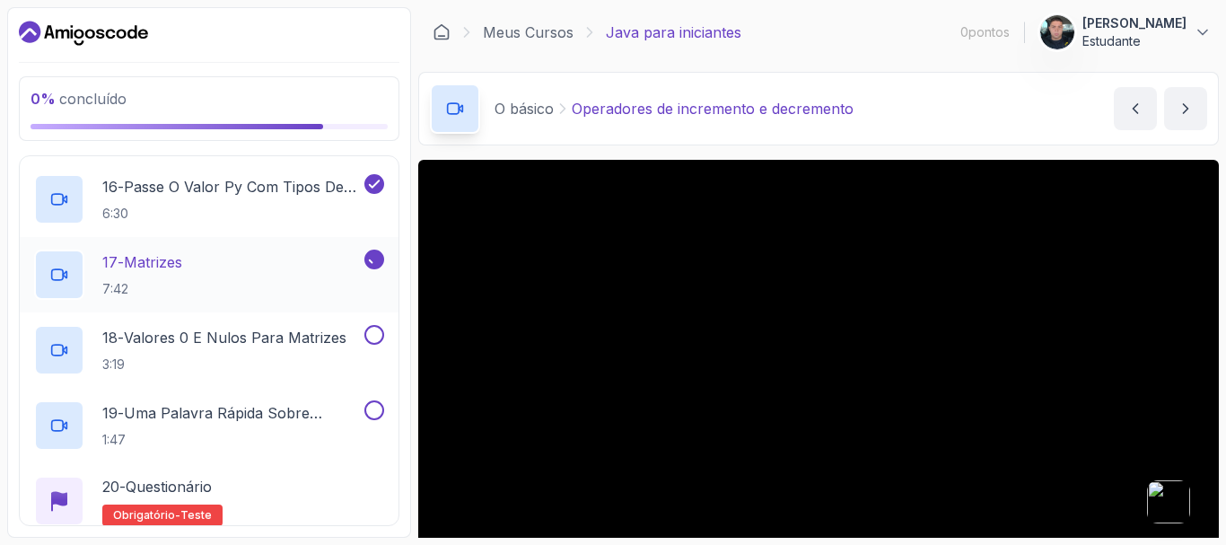
scroll to position [1475, 0]
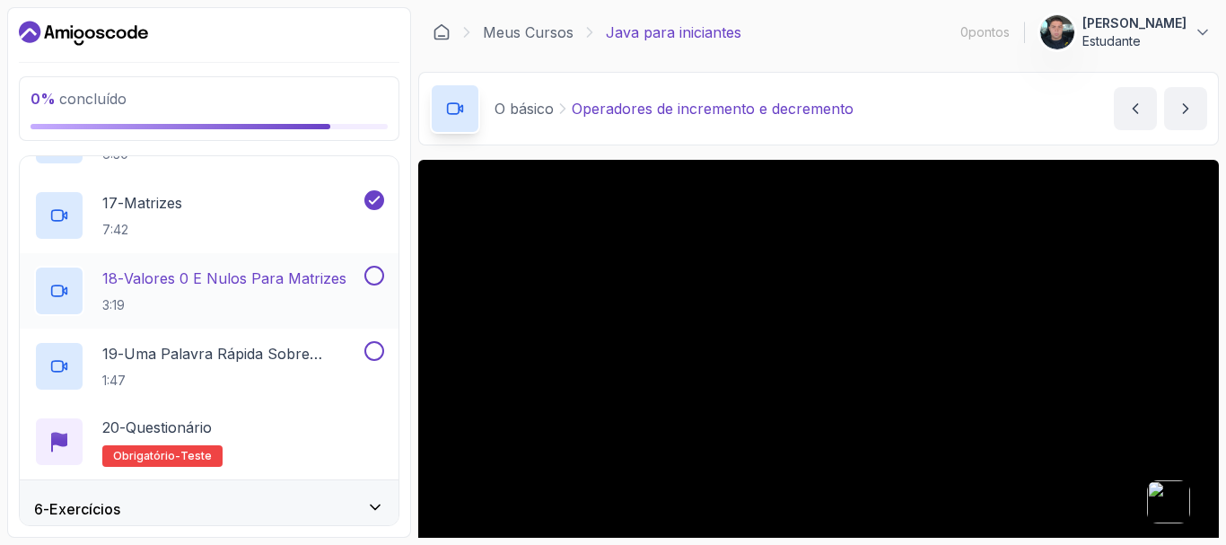
click at [374, 272] on button at bounding box center [374, 276] width 20 height 20
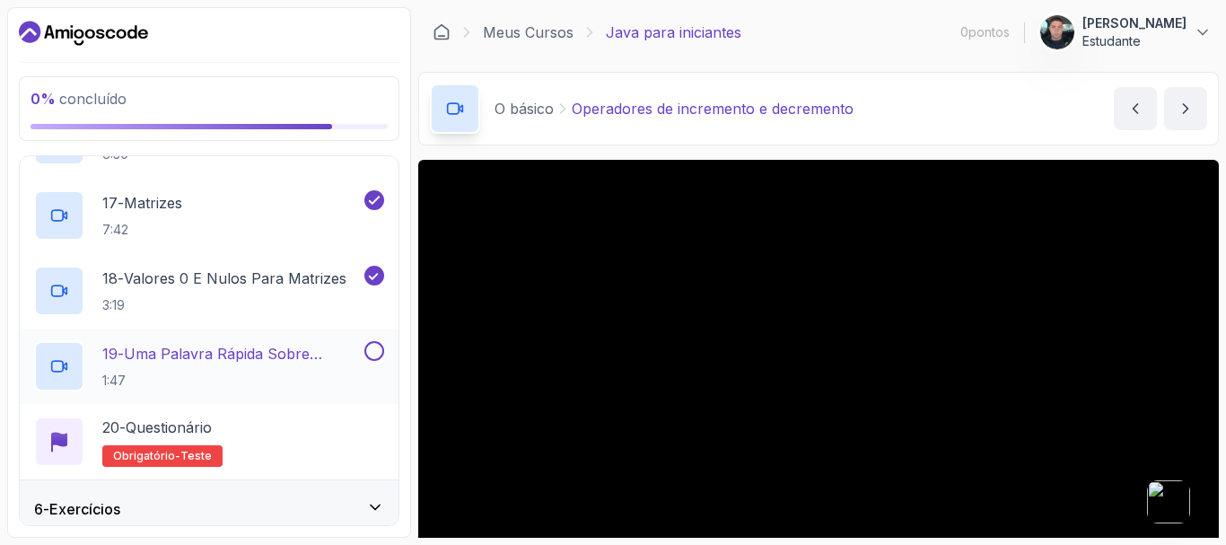
click at [364, 353] on button at bounding box center [374, 351] width 20 height 20
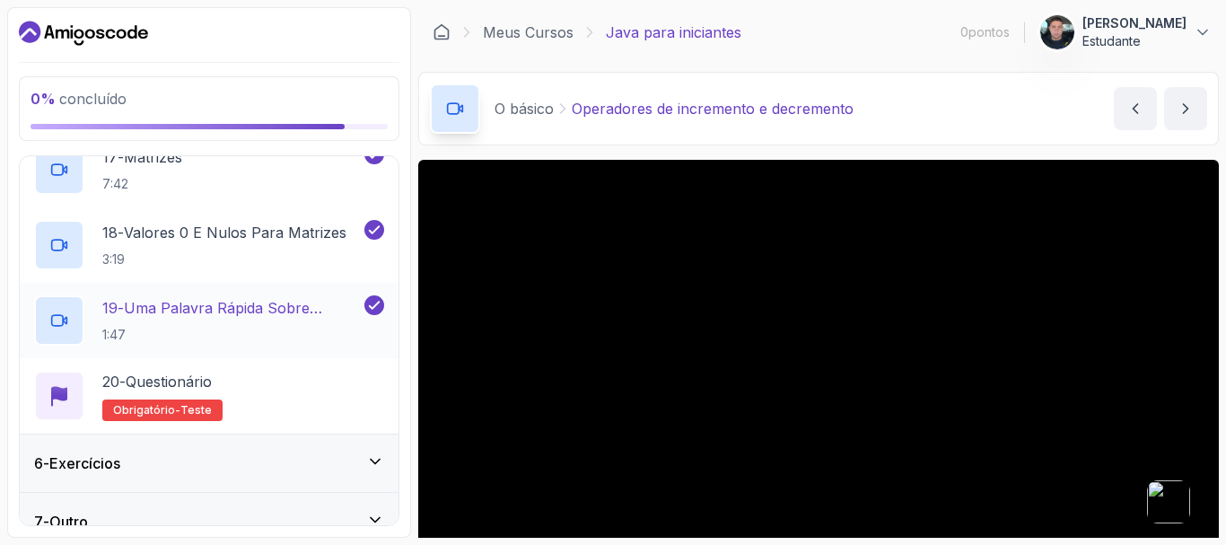
scroll to position [1546, 0]
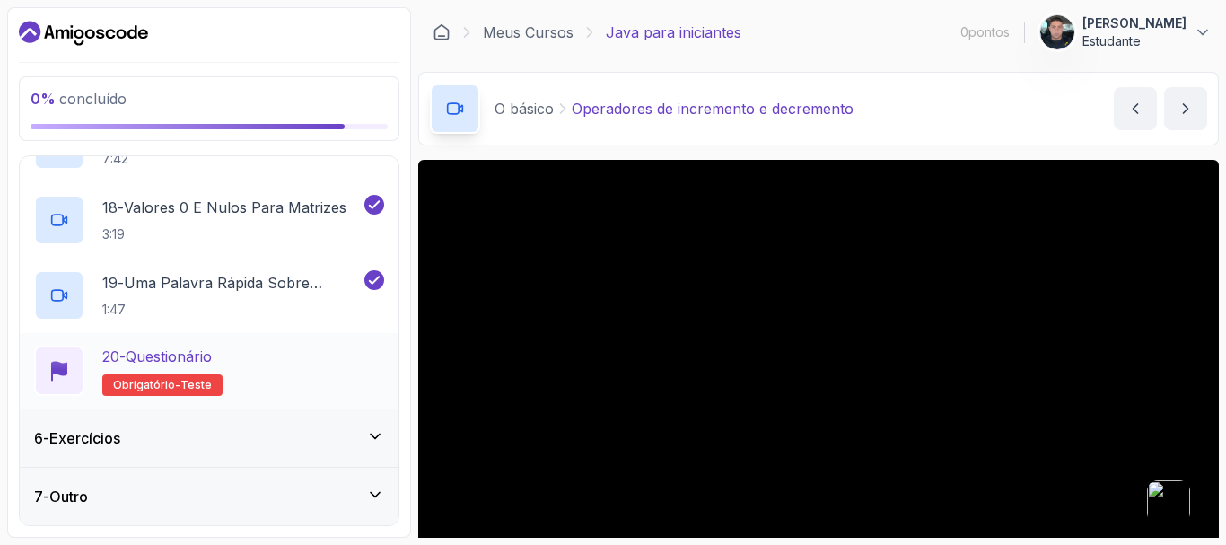
click at [296, 365] on div "20 - Questionário Obrigatório- teste" at bounding box center [209, 370] width 350 height 50
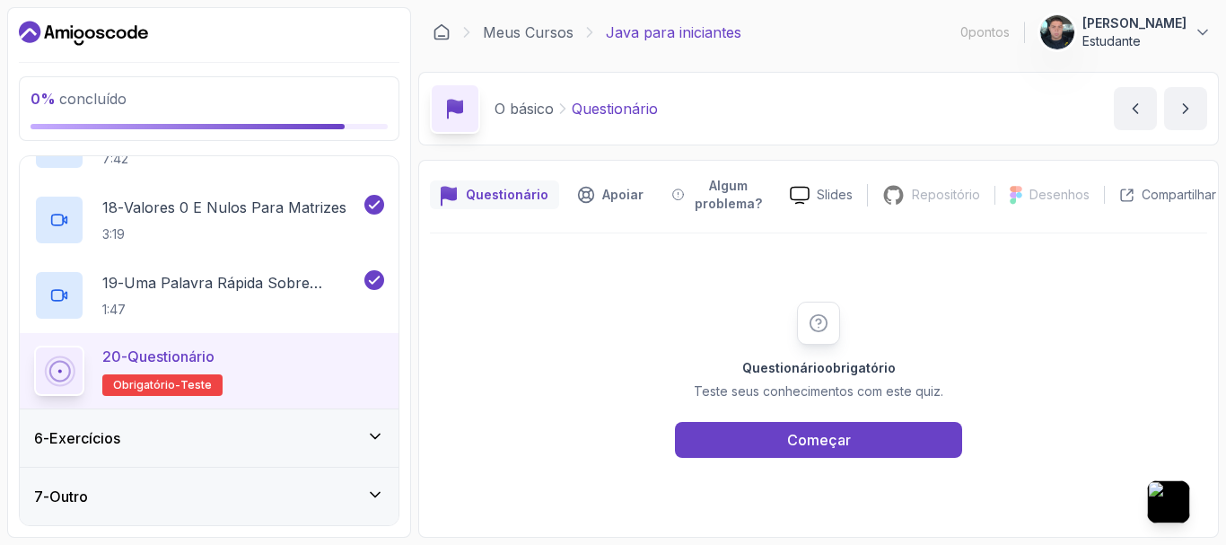
click at [32, 97] on font "0" at bounding box center [36, 99] width 10 height 18
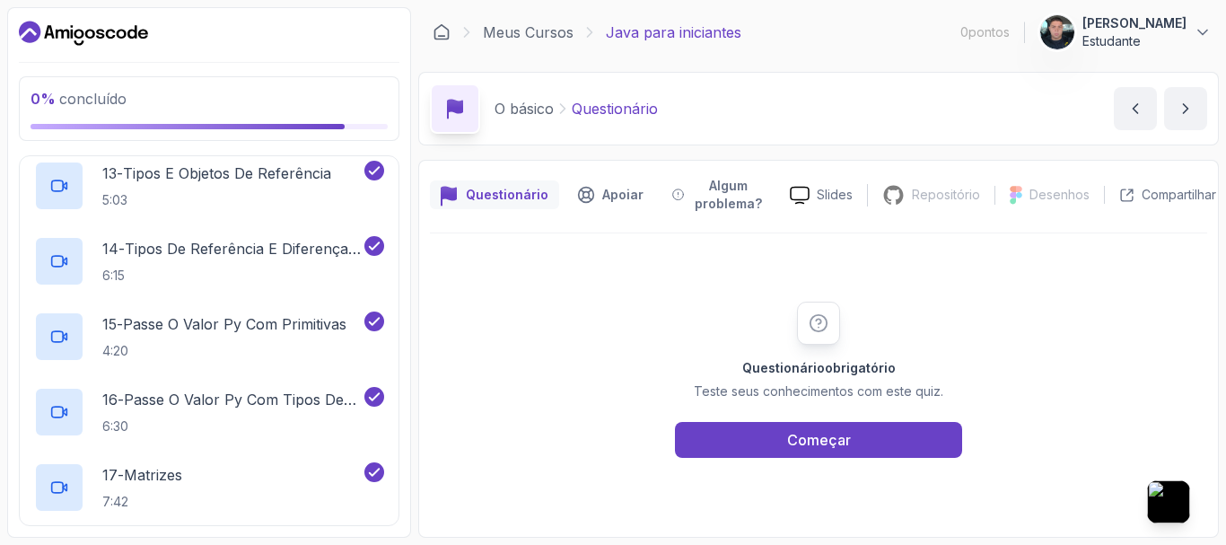
scroll to position [1546, 0]
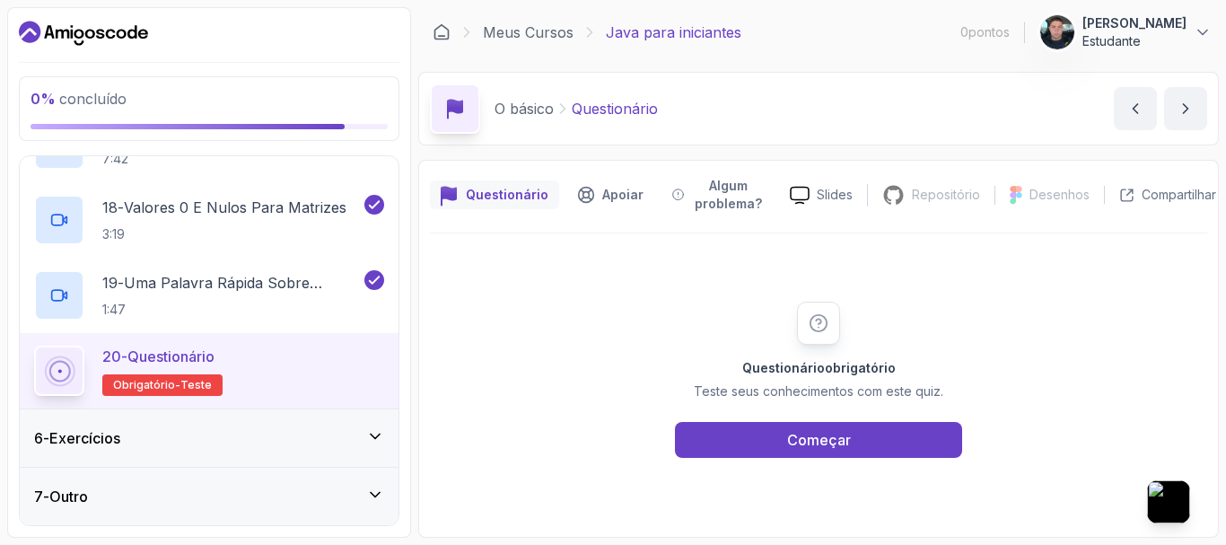
click at [385, 496] on div "7 - Outro" at bounding box center [209, 496] width 379 height 57
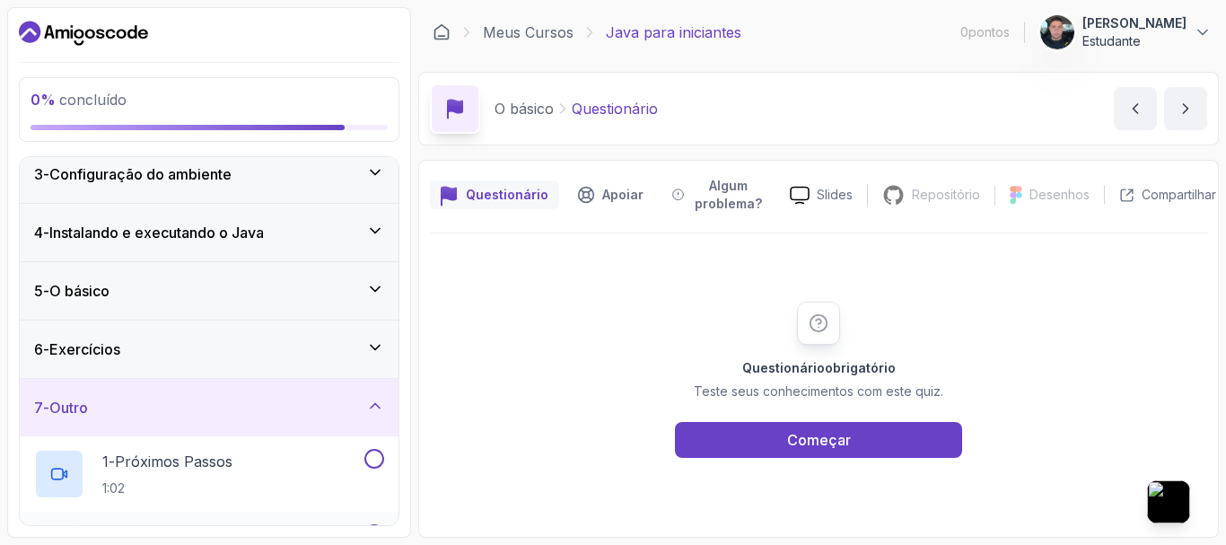
scroll to position [86, 0]
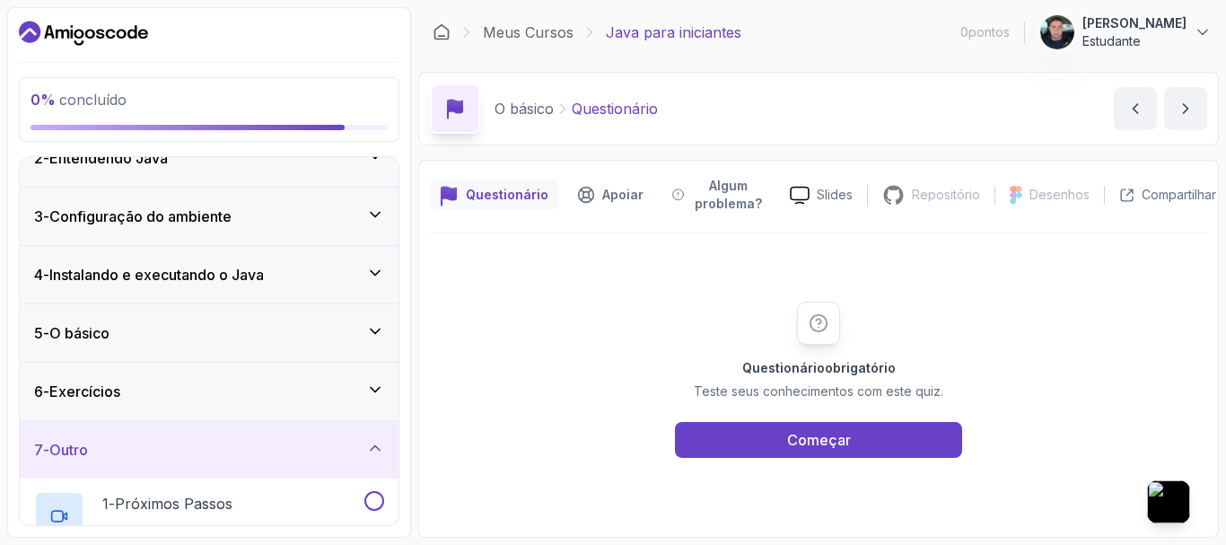
click at [374, 446] on icon at bounding box center [375, 447] width 9 height 4
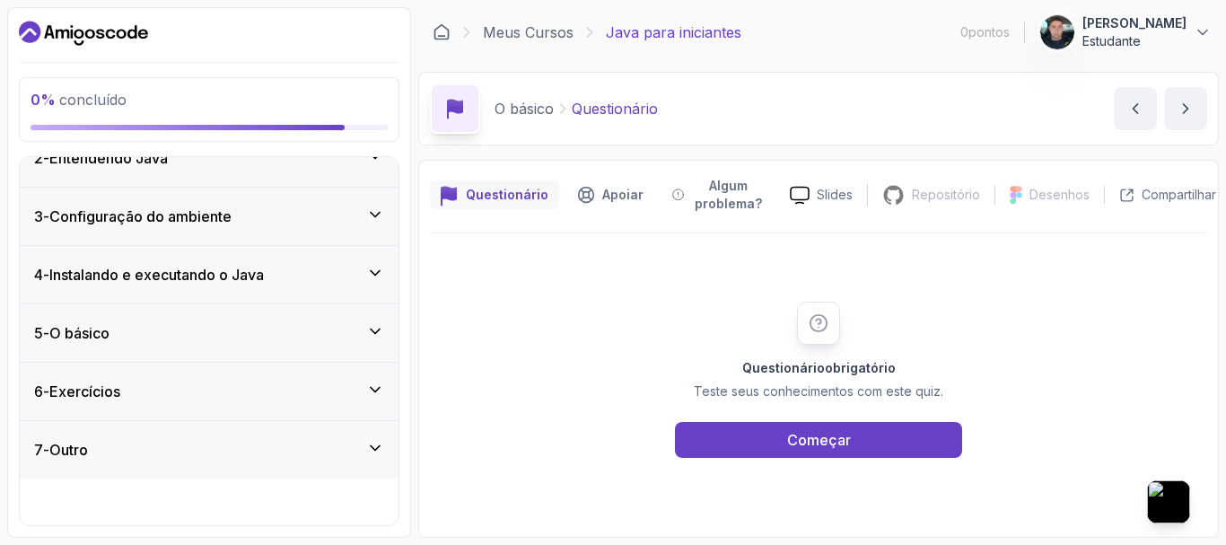
scroll to position [39, 0]
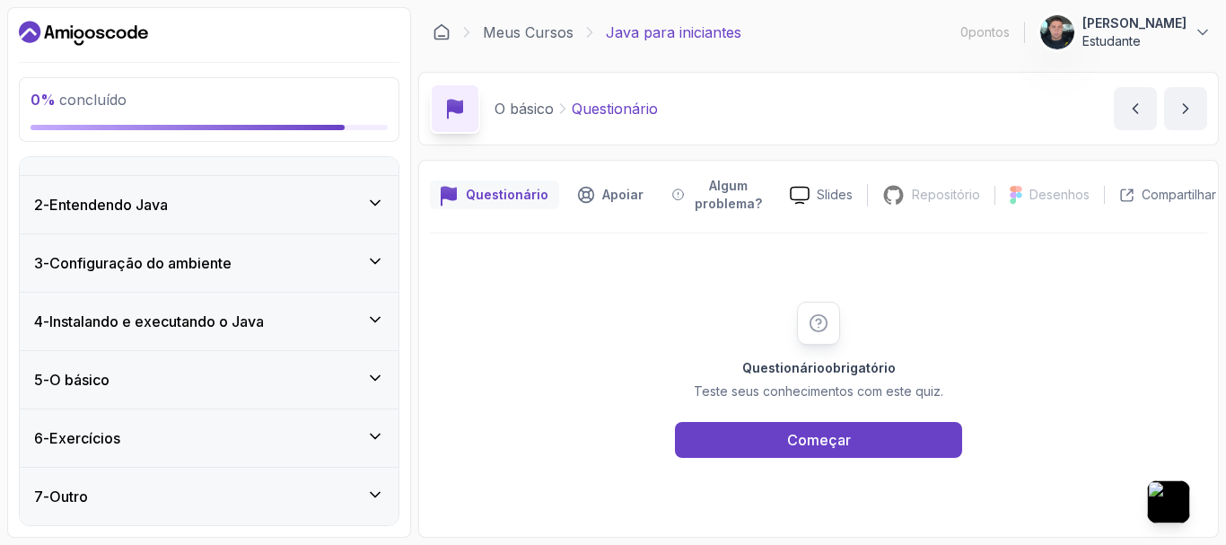
click at [371, 438] on icon at bounding box center [375, 436] width 18 height 18
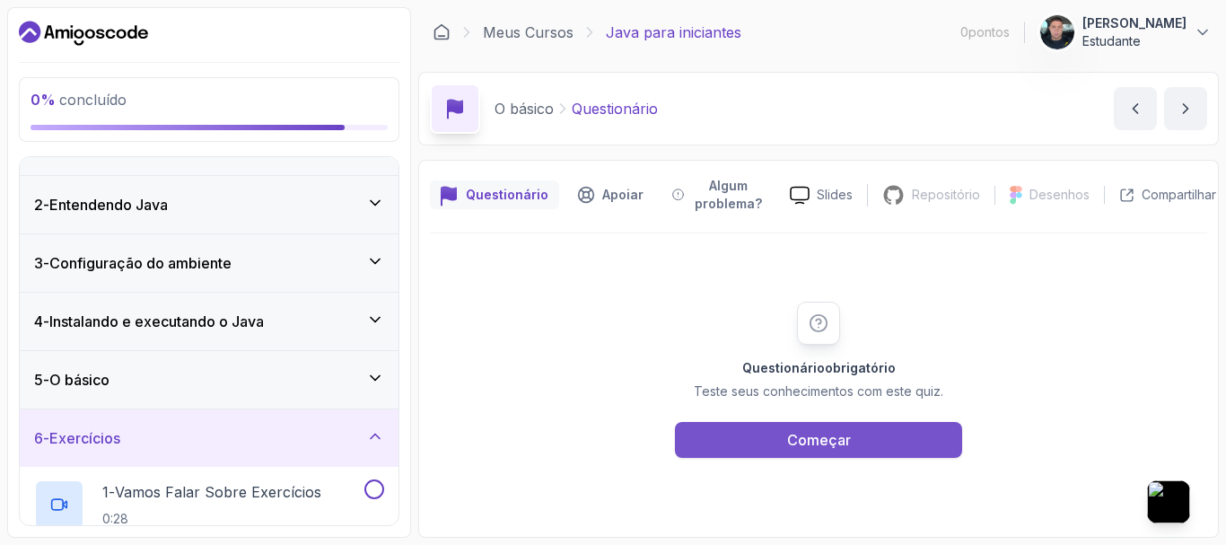
click at [754, 453] on button "Começar" at bounding box center [818, 440] width 287 height 36
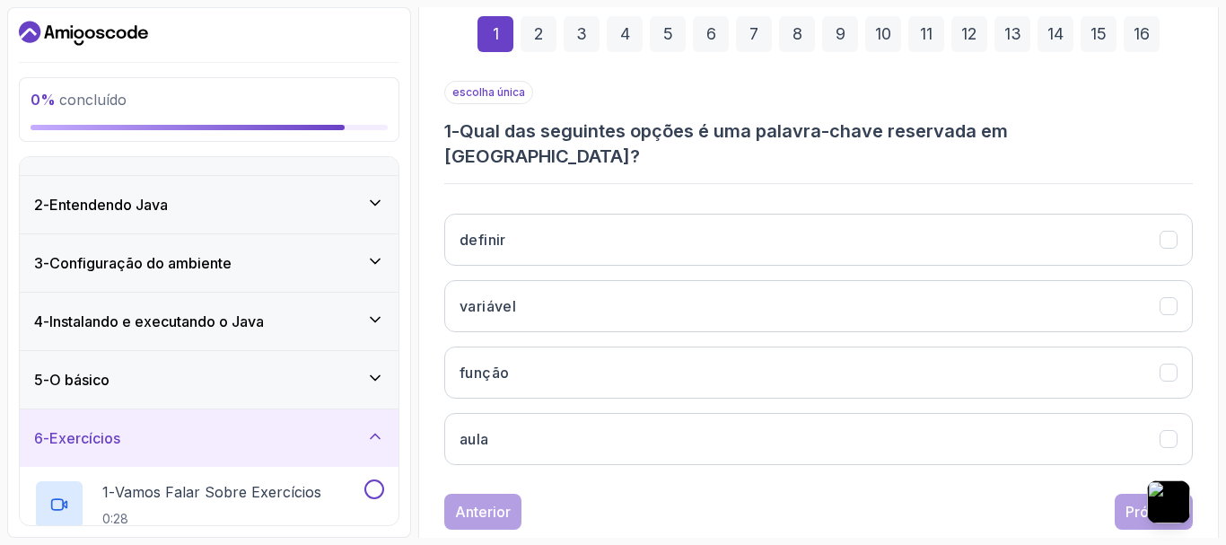
scroll to position [303, 0]
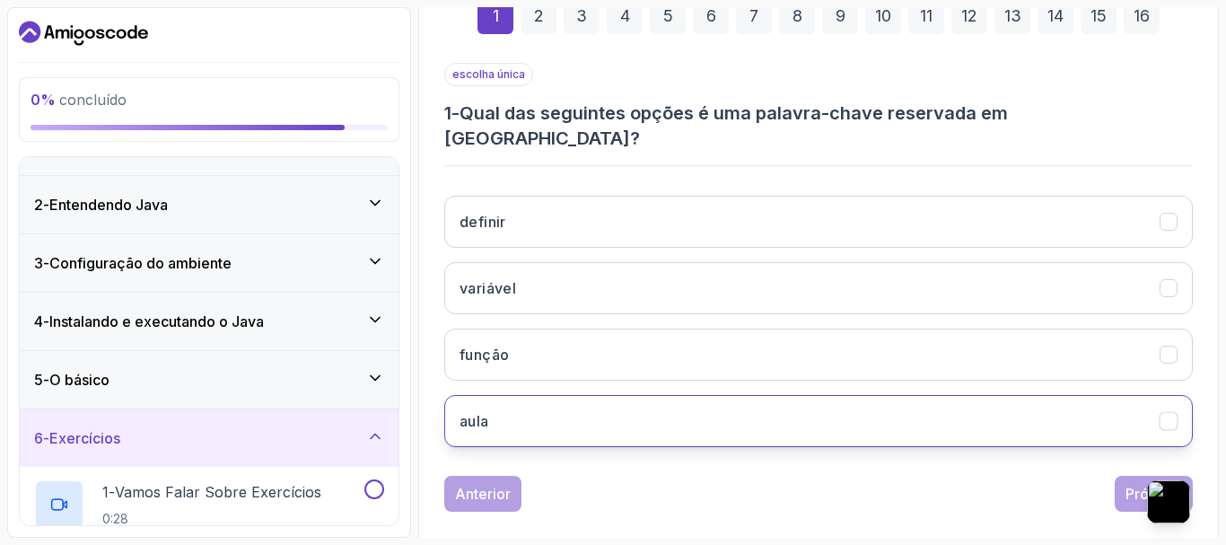
drag, startPoint x: 654, startPoint y: 454, endPoint x: 643, endPoint y: 389, distance: 65.7
click at [654, 476] on div "Anterior Próximo" at bounding box center [818, 494] width 748 height 36
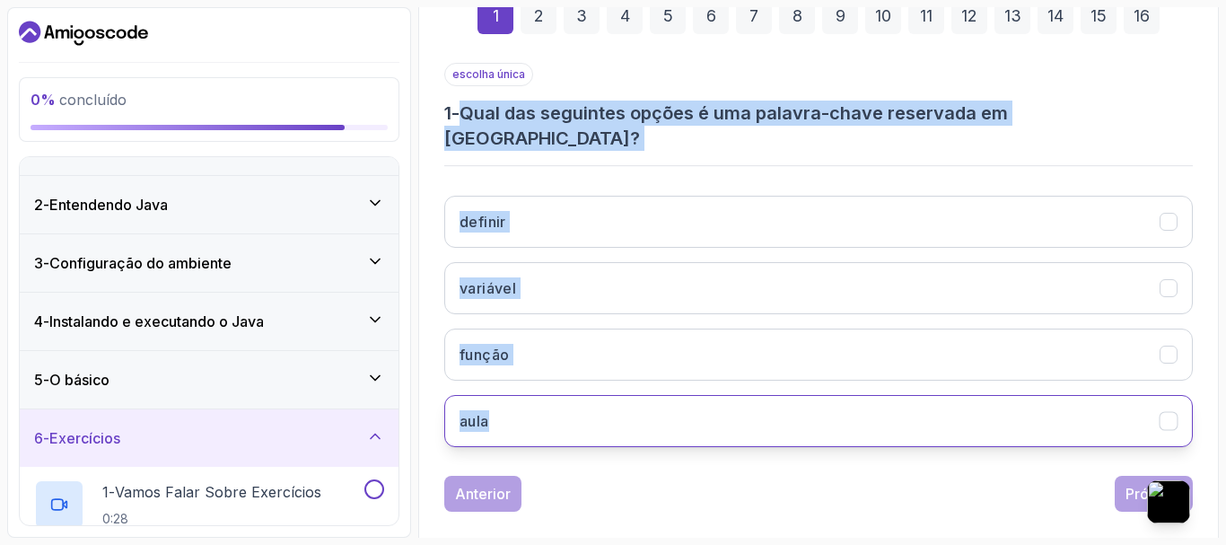
drag, startPoint x: 472, startPoint y: 112, endPoint x: 592, endPoint y: 398, distance: 310.5
click at [592, 398] on div "escolha única 1 - Qual das seguintes opções é uma palavra-chave reservada em Ja…" at bounding box center [818, 262] width 748 height 398
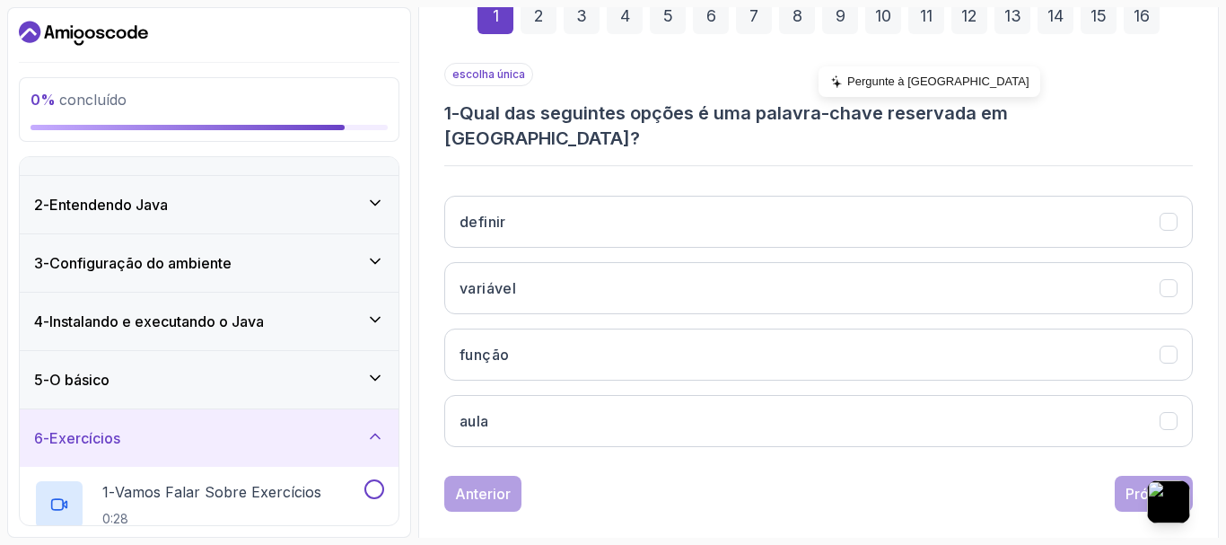
click at [852, 83] on font "Pergunte à IA" at bounding box center [938, 80] width 182 height 13
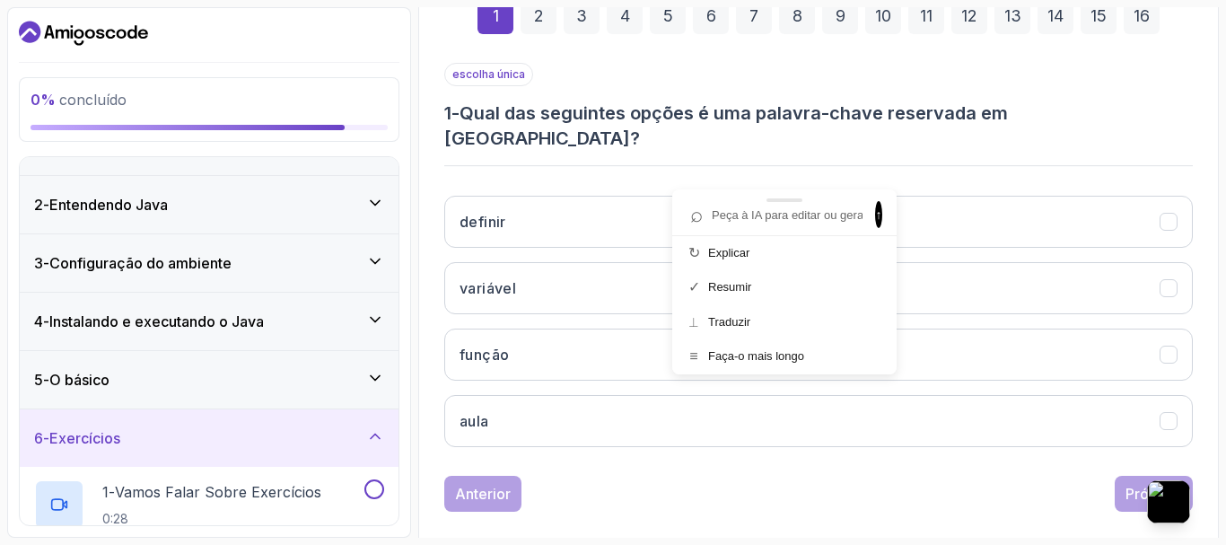
click at [758, 225] on input "text" at bounding box center [775, 215] width 185 height 24
paste input "Qual das seguintes opções é uma palavra-chave reservada em Java? definir variáv…"
type input "Qual das seguintes opções é uma palavra-chave reservada em Java? definir variáv…"
click at [875, 214] on span "↑" at bounding box center [878, 214] width 7 height 27
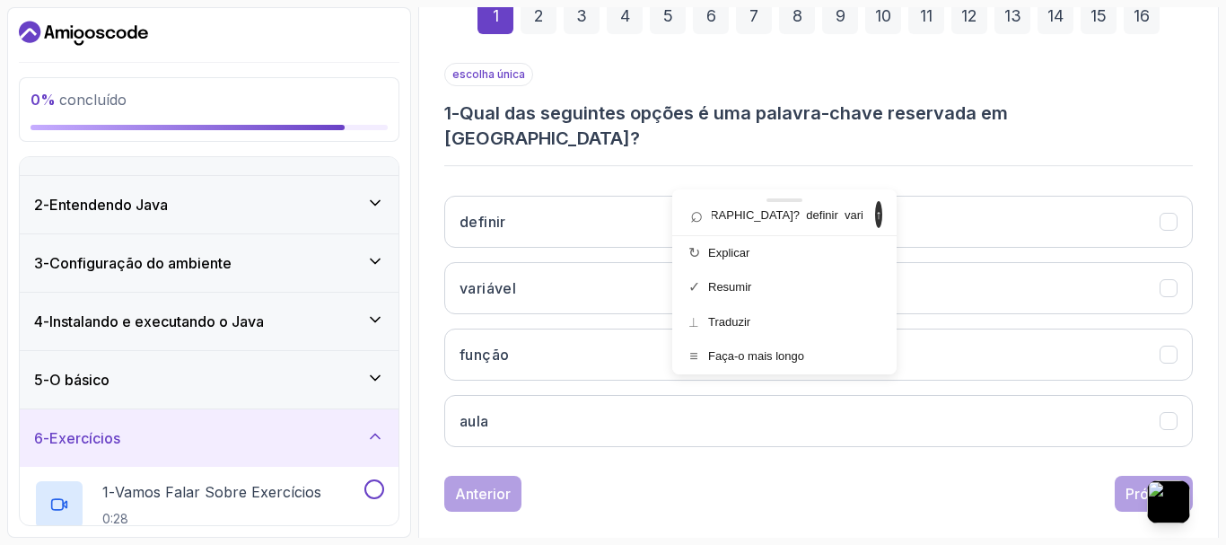
scroll to position [0, 0]
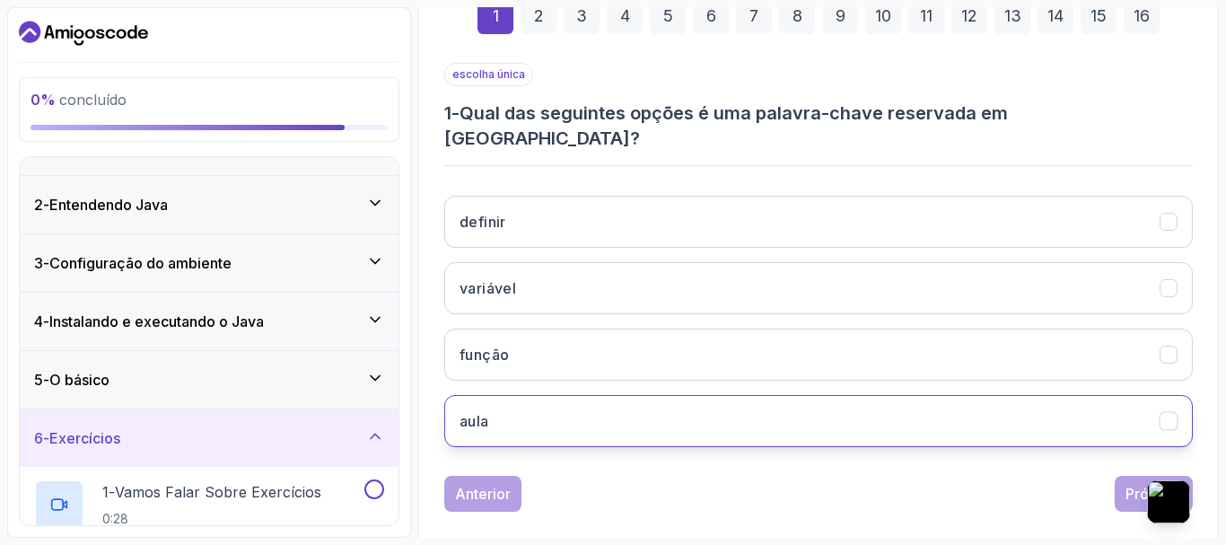
click at [552, 406] on button "aula" at bounding box center [818, 421] width 748 height 52
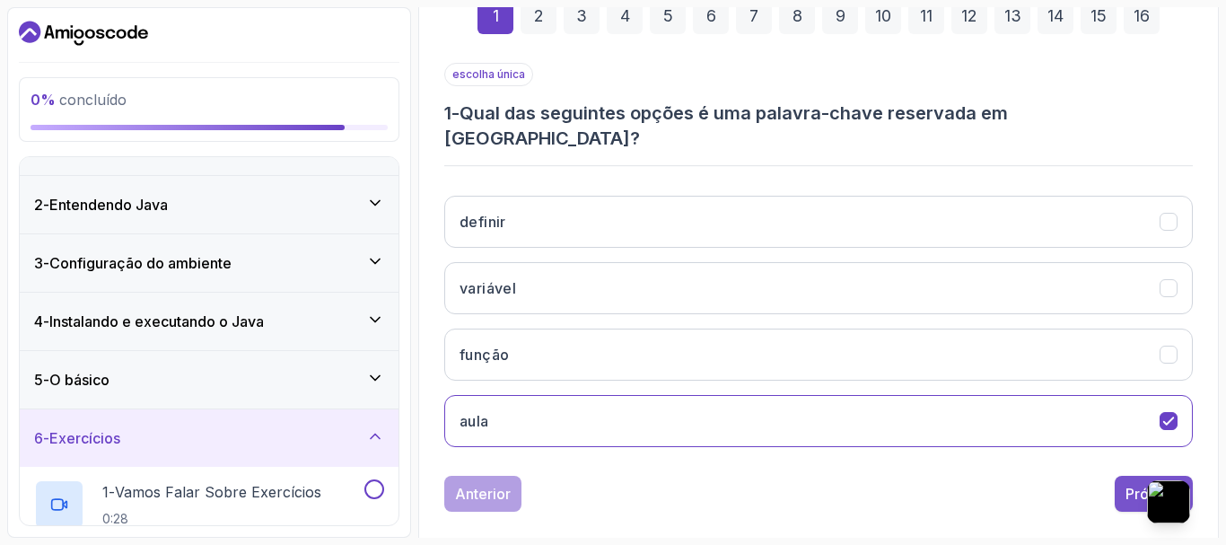
click at [1141, 476] on button "Próximo" at bounding box center [1154, 494] width 78 height 36
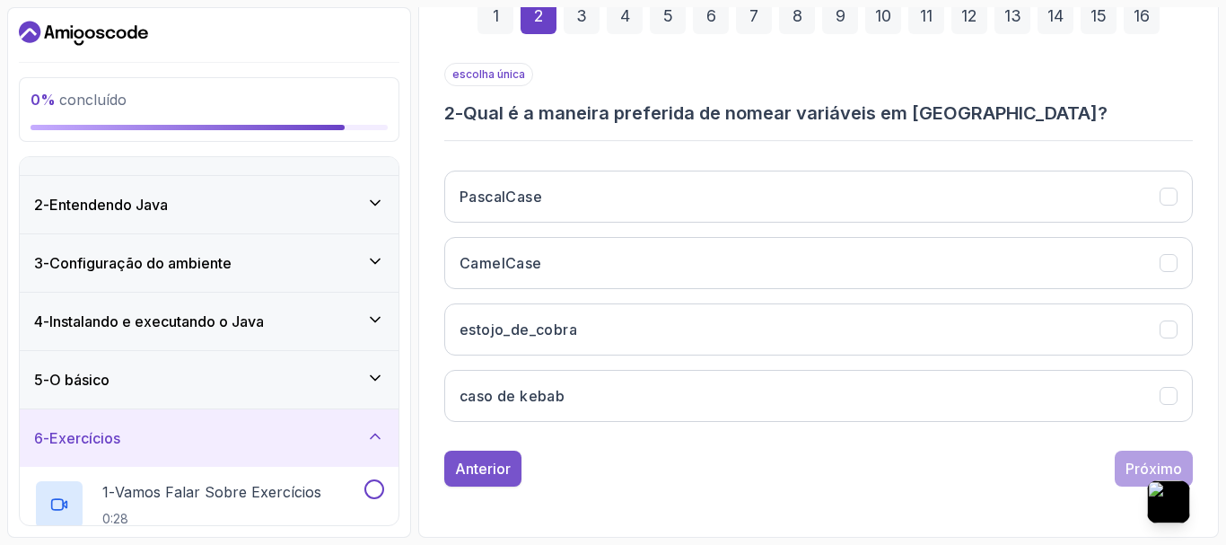
click at [468, 454] on button "Anterior" at bounding box center [482, 468] width 77 height 36
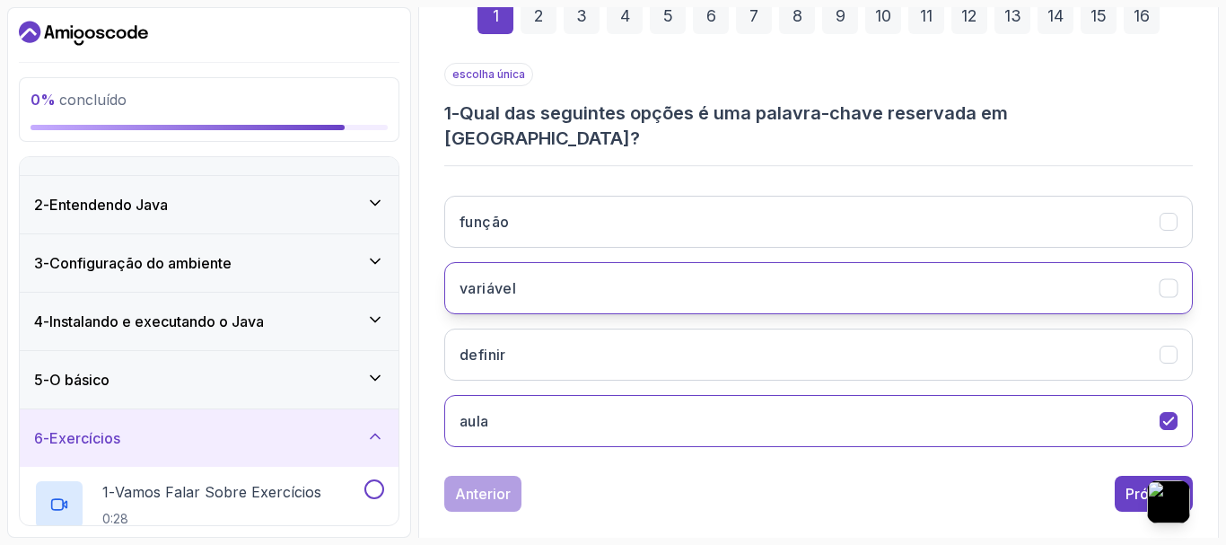
click at [547, 282] on button "variável" at bounding box center [818, 288] width 748 height 52
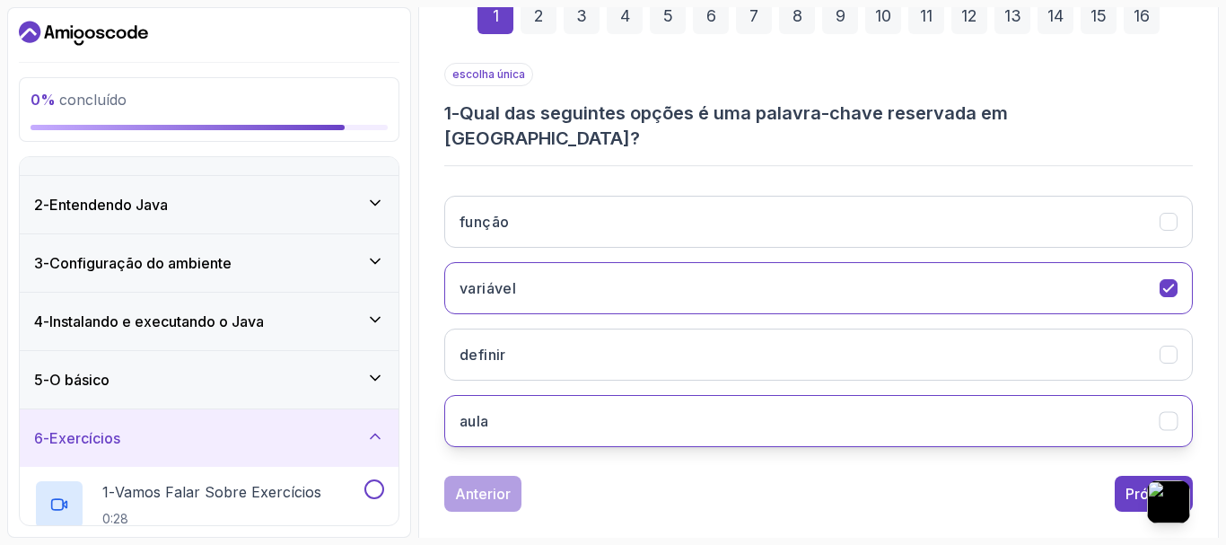
click at [597, 400] on button "aula" at bounding box center [818, 421] width 748 height 52
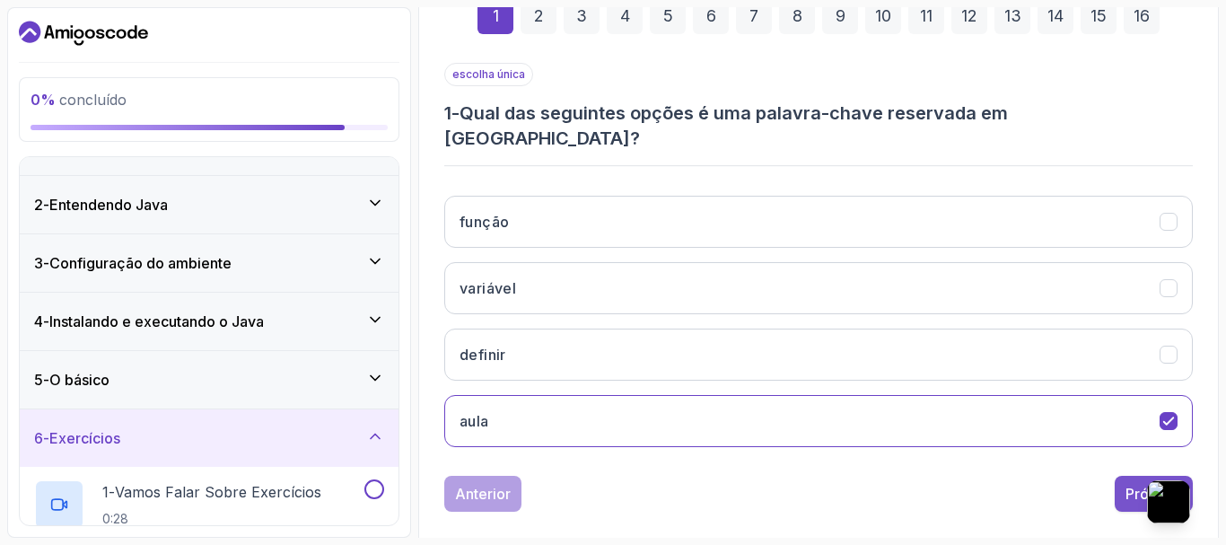
click at [1129, 476] on button "Próximo" at bounding box center [1154, 494] width 78 height 36
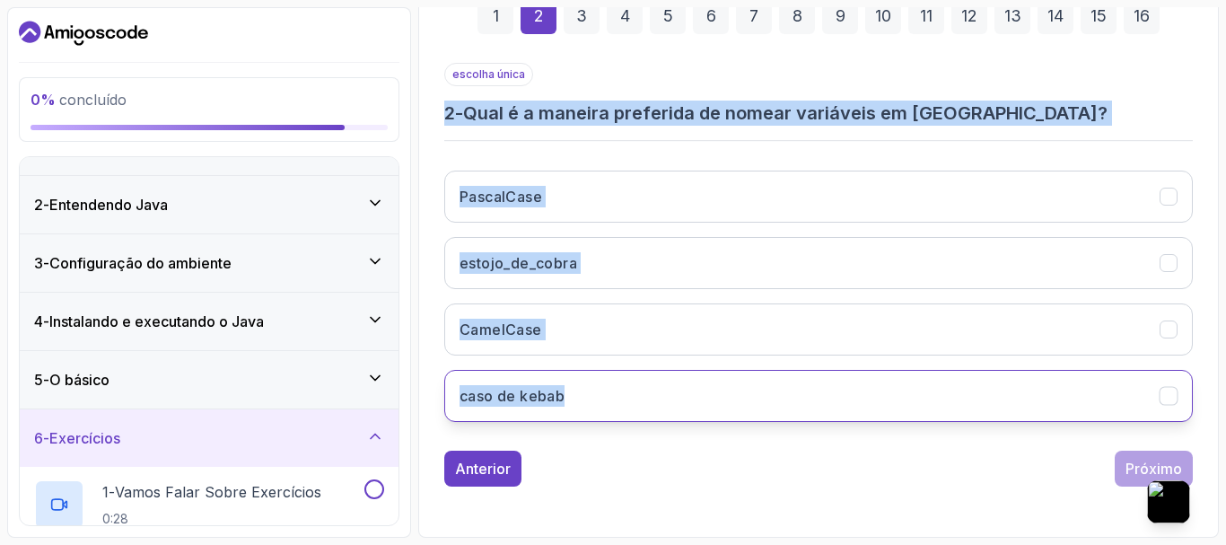
drag, startPoint x: 444, startPoint y: 107, endPoint x: 579, endPoint y: 399, distance: 322.0
click at [579, 399] on div "escolha única 2 - Qual é a maneira preferida de nomear variáveis ​​em Java? Pas…" at bounding box center [818, 249] width 748 height 373
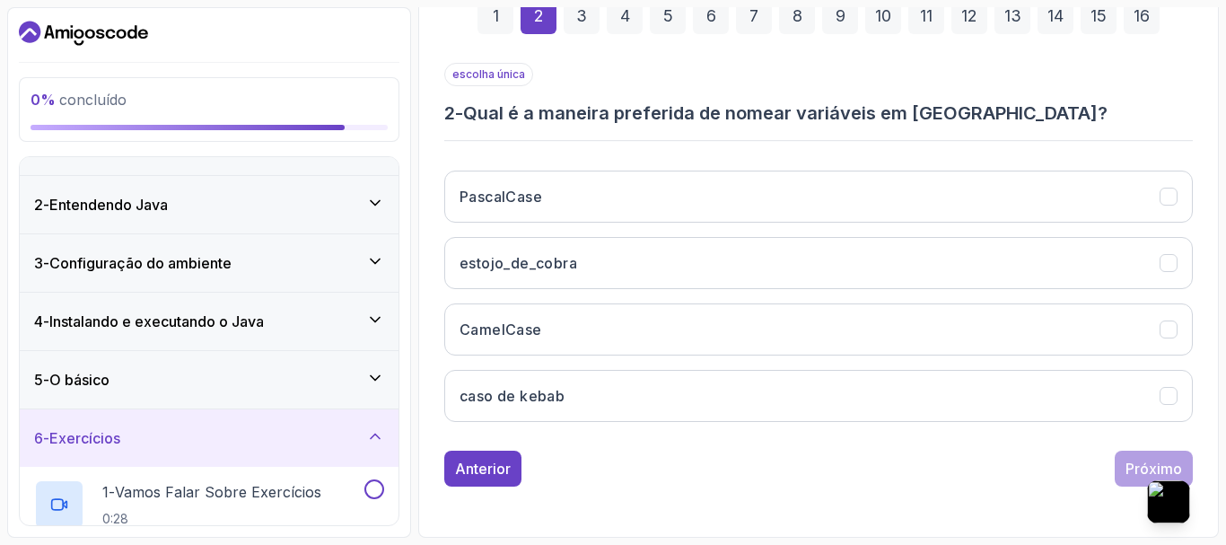
click at [887, 83] on font "Pergunte à IA" at bounding box center [938, 84] width 182 height 13
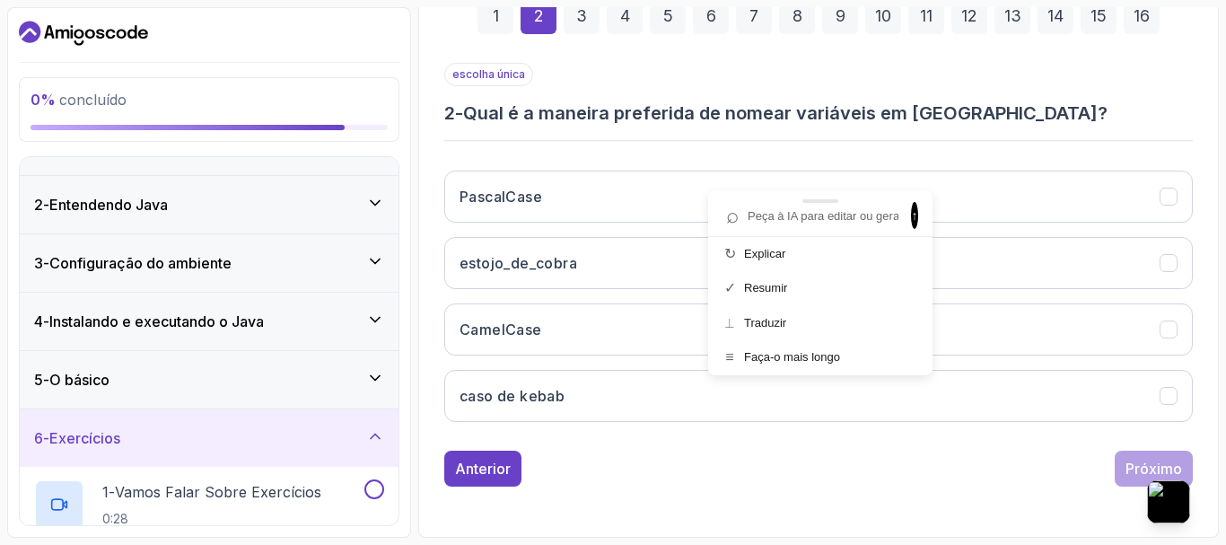
click at [797, 213] on input "text" at bounding box center [811, 216] width 185 height 24
type input "2 - Qual é a maneira preferida de nomear variáveis ​​em Java? PascalCase estojo…"
click at [912, 219] on font "↑" at bounding box center [915, 215] width 6 height 14
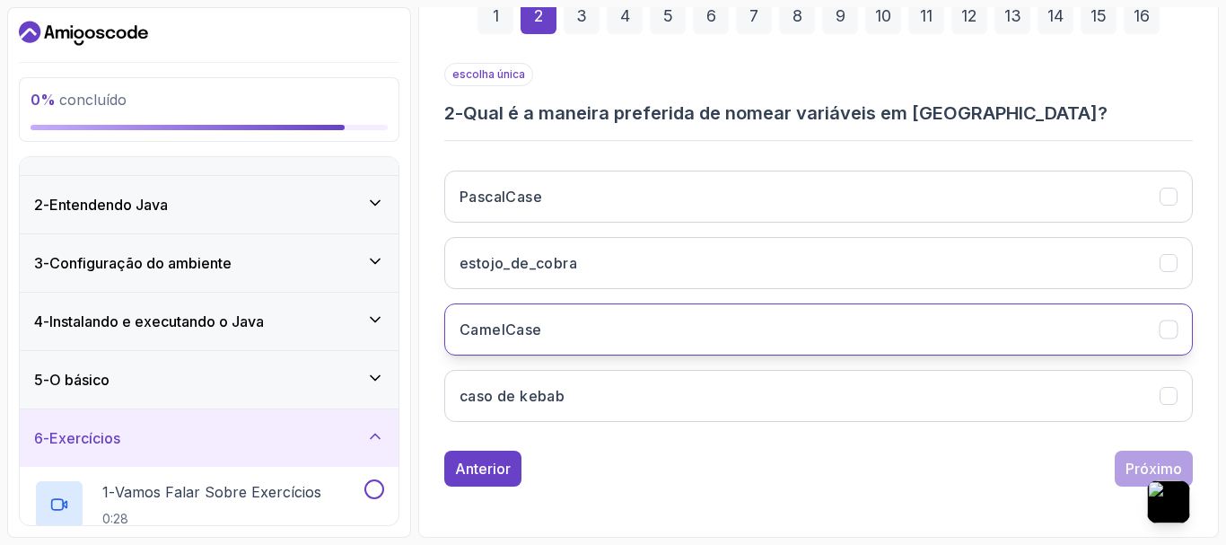
click at [509, 328] on font "CamelCase" at bounding box center [500, 329] width 83 height 18
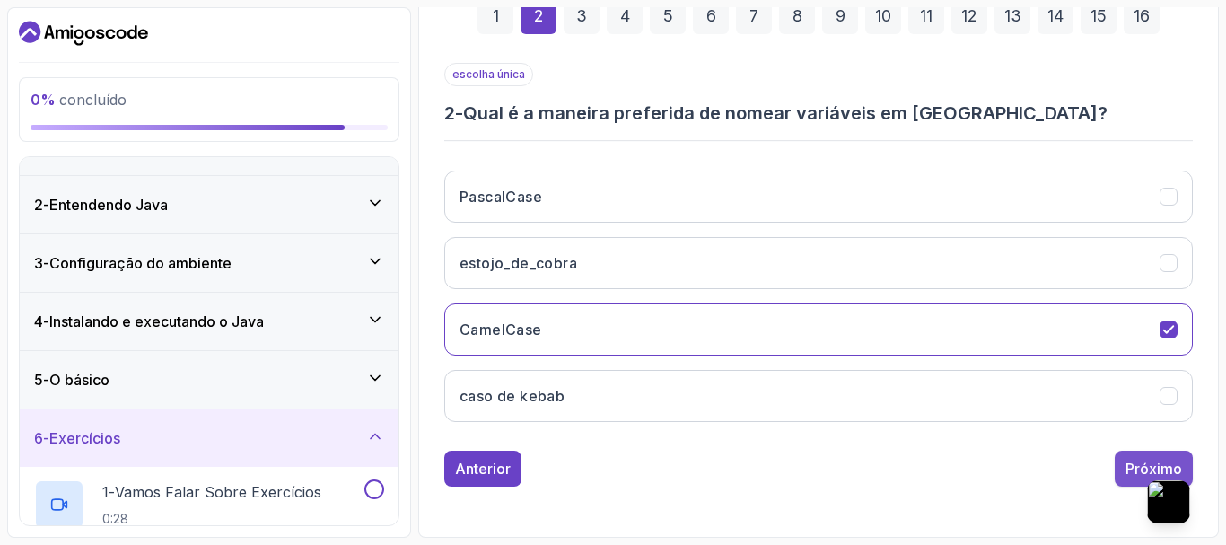
click at [1158, 459] on font "Próximo" at bounding box center [1153, 468] width 57 height 18
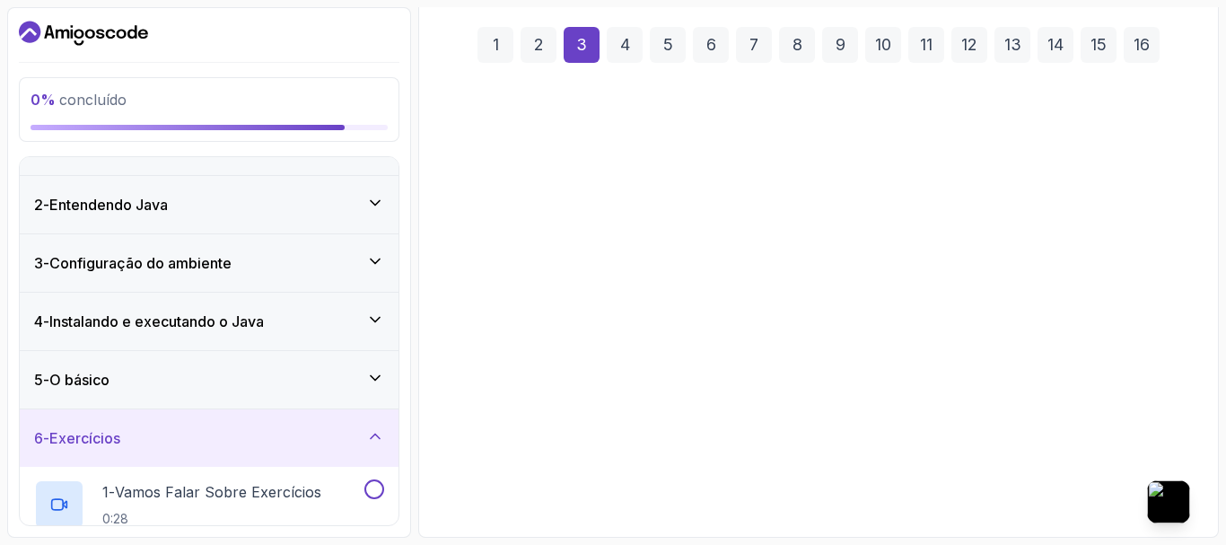
scroll to position [275, 0]
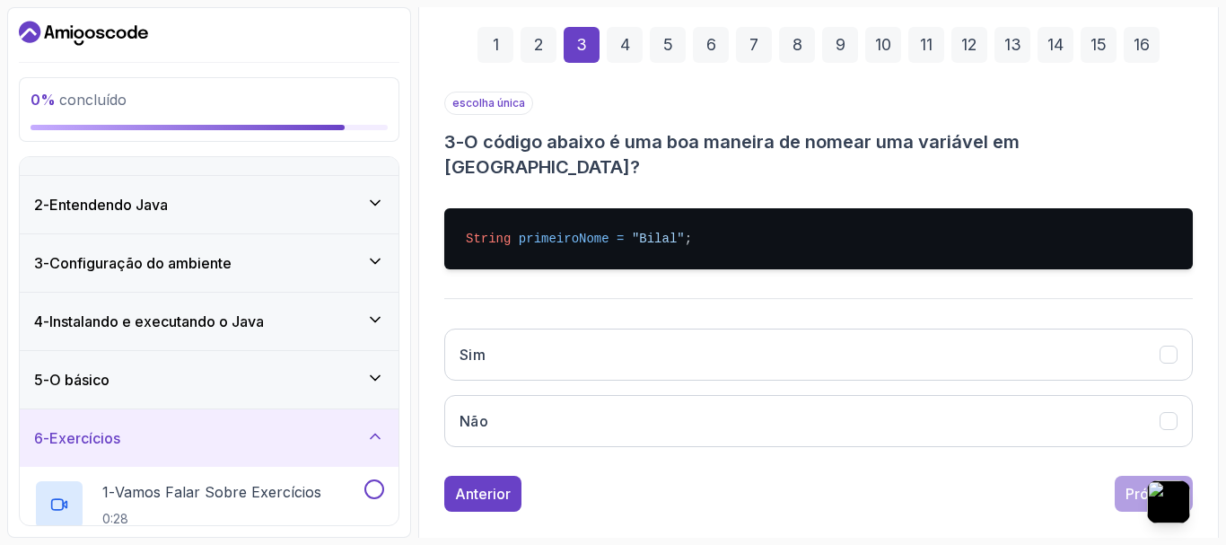
click at [1140, 141] on h3 "3 - O código abaixo é uma boa maneira de nomear uma variável em Java?" at bounding box center [818, 154] width 748 height 50
drag, startPoint x: 494, startPoint y: 159, endPoint x: 725, endPoint y: 221, distance: 238.8
click at [725, 221] on div "escolha única 3 - O código abaixo é uma boa maneira de nomear uma variável em J…" at bounding box center [818, 277] width 748 height 370
click at [819, 109] on font "Pergunte à IA" at bounding box center [888, 113] width 182 height 13
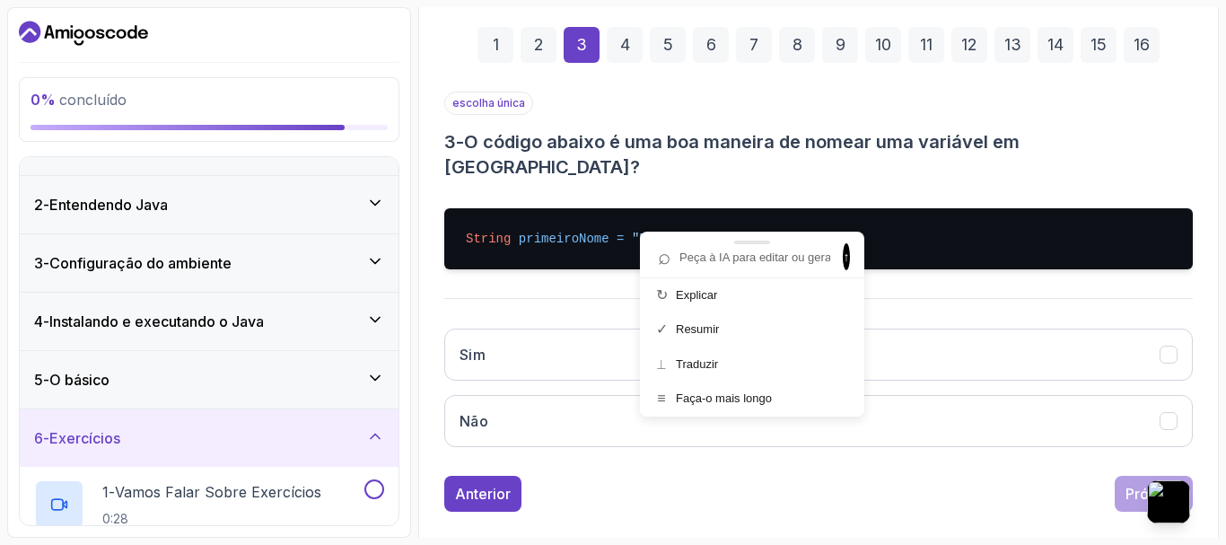
click at [750, 261] on input "text" at bounding box center [743, 257] width 185 height 24
type input "- O código abaixo é uma boa maneira de nomear uma variável em Java? String prim…"
click at [843, 261] on span "↑" at bounding box center [846, 256] width 7 height 27
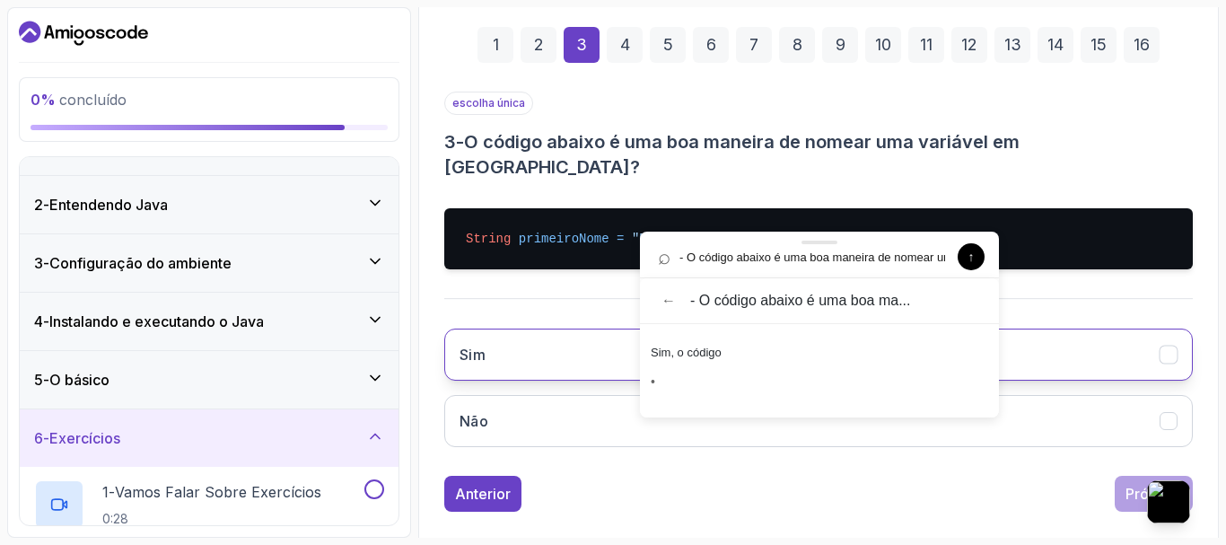
click at [485, 345] on font "Sim" at bounding box center [472, 354] width 26 height 18
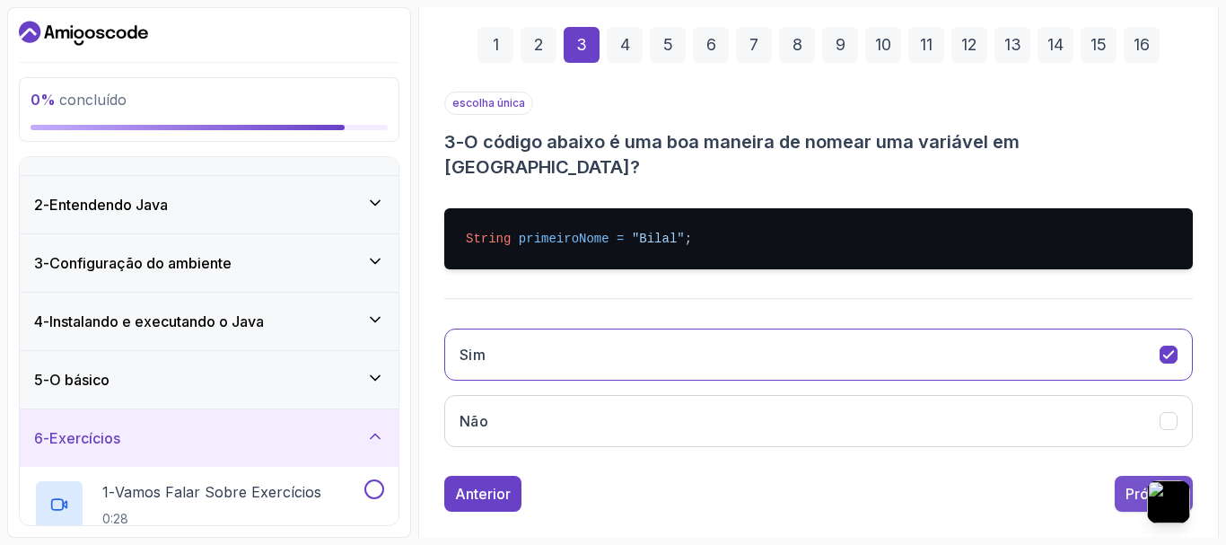
click at [1150, 485] on font "Próximo" at bounding box center [1153, 494] width 57 height 18
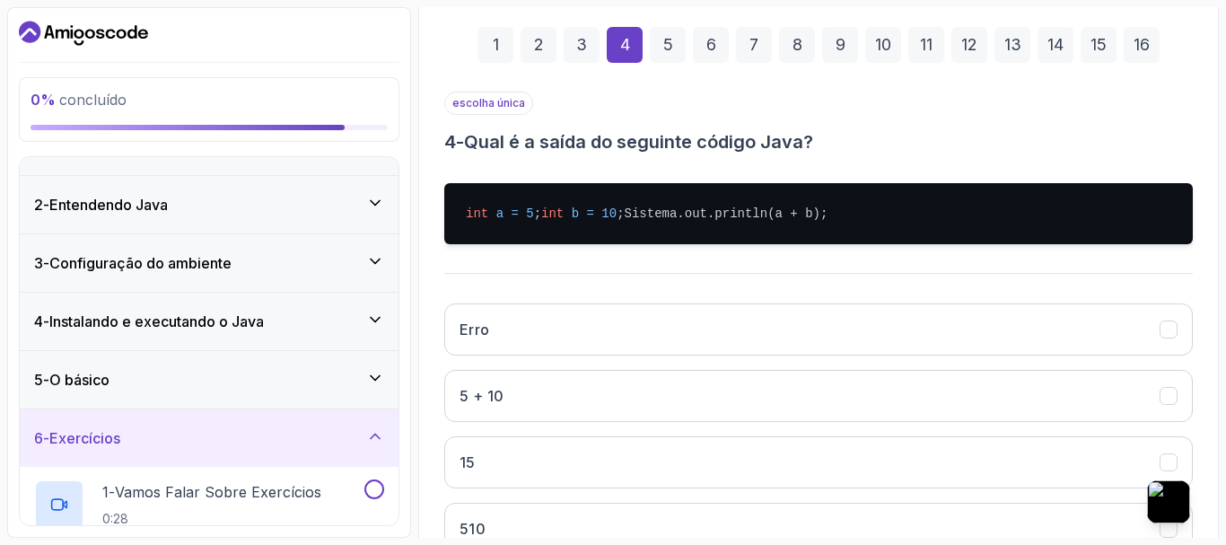
drag, startPoint x: 474, startPoint y: 139, endPoint x: 693, endPoint y: 245, distance: 243.2
click at [693, 245] on div "escolha única 4 - Qual é a saída do seguinte código Java? int a = 5 ; int b = 1…" at bounding box center [818, 330] width 748 height 477
drag, startPoint x: 599, startPoint y: -43, endPoint x: 570, endPoint y: -78, distance: 45.8
click at [570, 0] on html "0 % concluído 1 - Introdução 2 - Entendendo Java 3 - Configuração do ambiente 4…" at bounding box center [613, 272] width 1226 height 545
drag, startPoint x: 471, startPoint y: 136, endPoint x: 652, endPoint y: 259, distance: 219.0
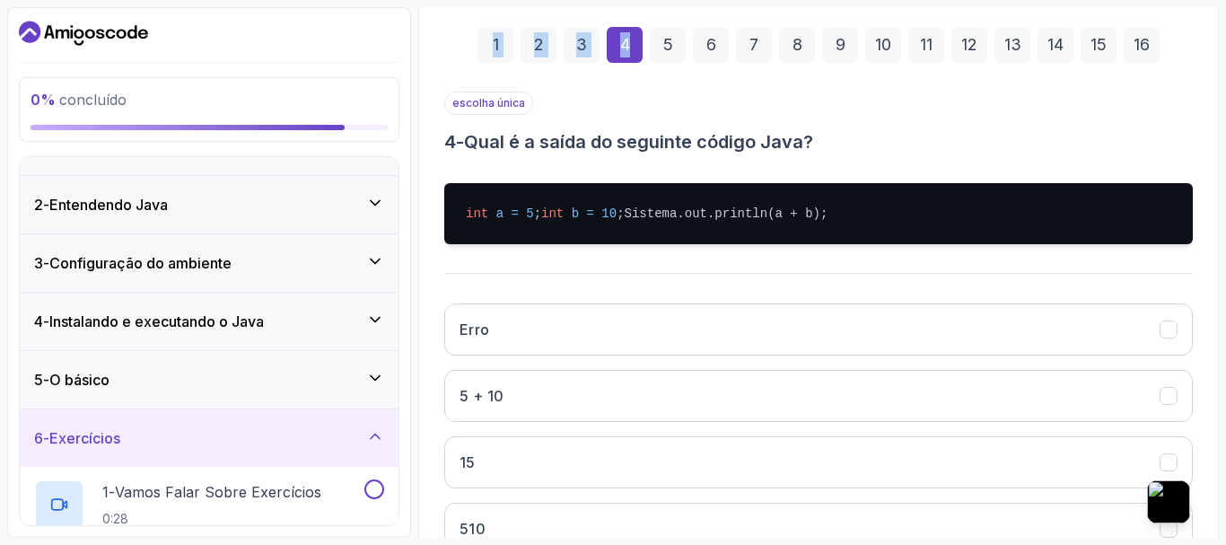
click at [652, 259] on div "escolha única 4 - Qual é a saída do seguinte código Java? int a = 5 ; int b = 1…" at bounding box center [818, 330] width 748 height 477
click at [723, 117] on font "Pergunte à IA" at bounding box center [762, 109] width 182 height 13
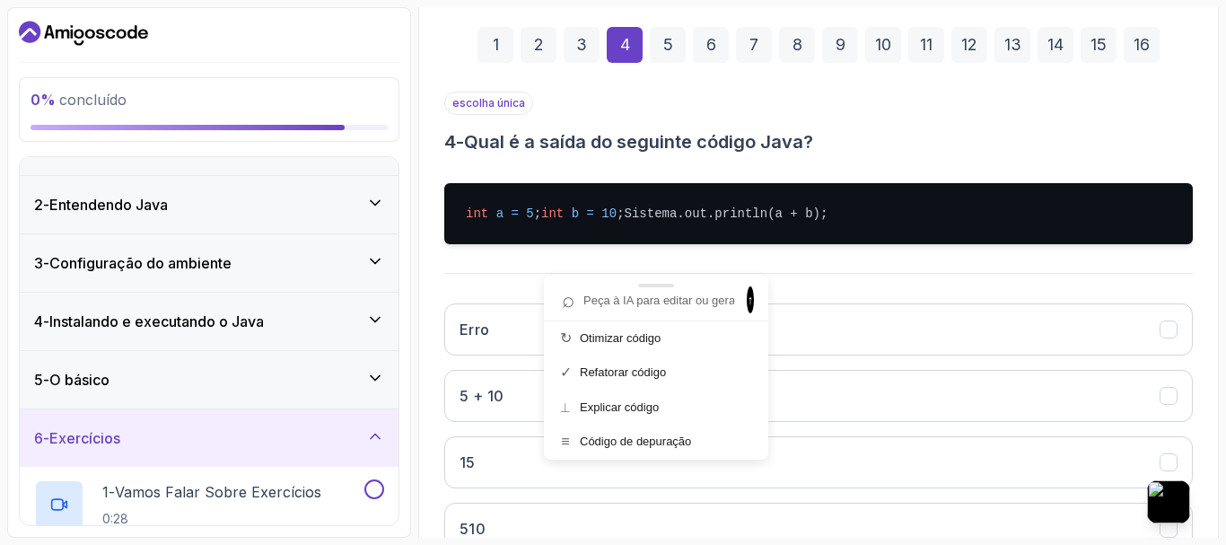
click at [662, 311] on input "text" at bounding box center [647, 300] width 185 height 24
paste input "Qual é a saída do seguinte código Java? int a = 5 ; int b = 10 ; Sistema.out.pr…"
type input "Qual é a saída do seguinte código Java? int a = 5 ; int b = 10 ; Sistema.out.pr…"
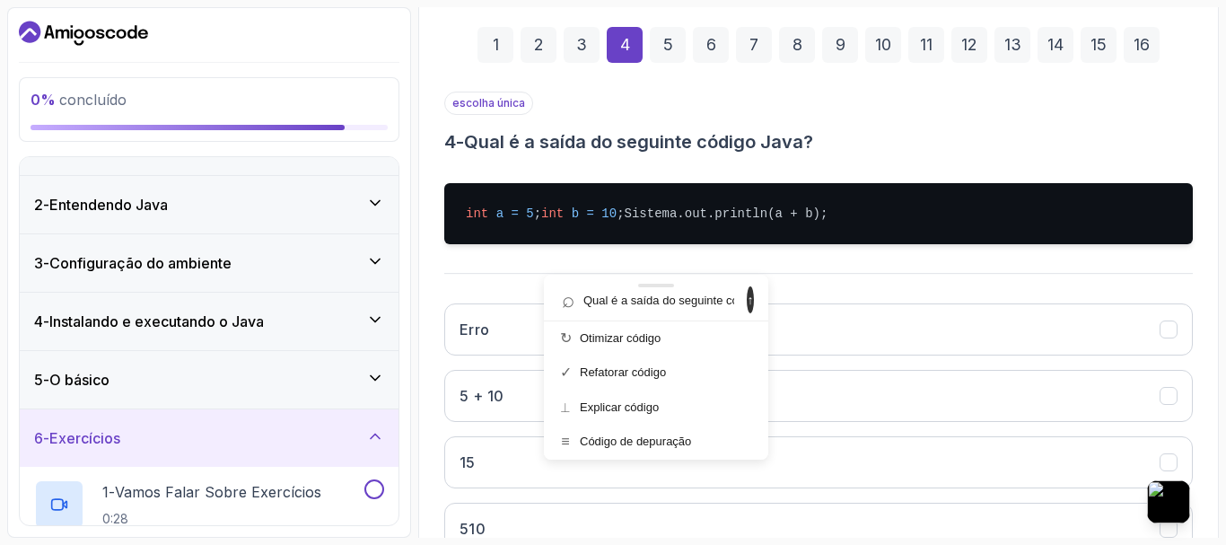
click at [749, 299] on span "↑" at bounding box center [750, 299] width 7 height 27
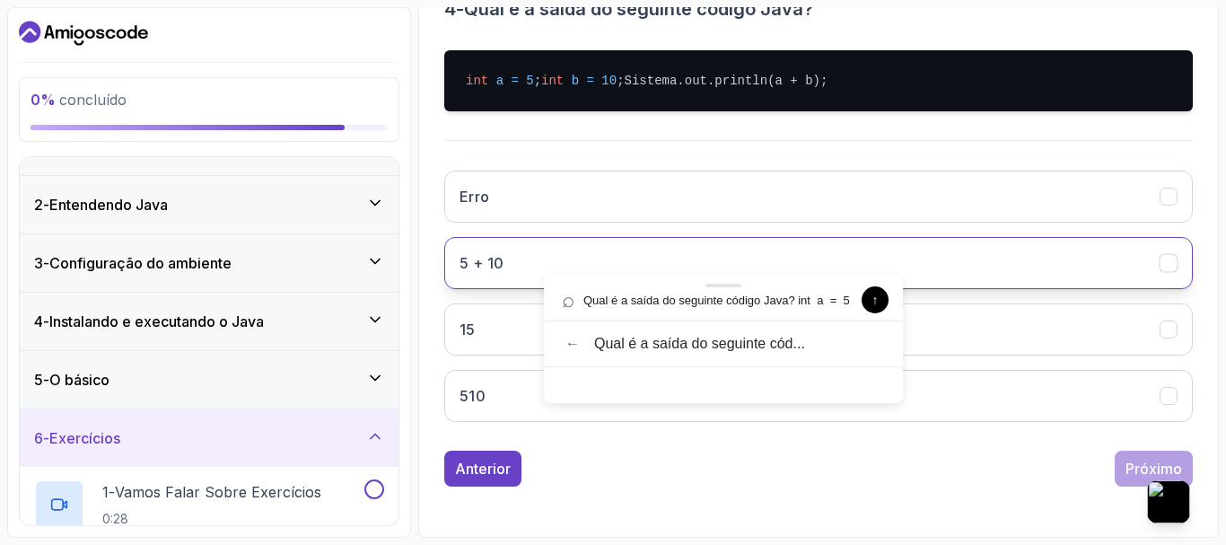
scroll to position [443, 0]
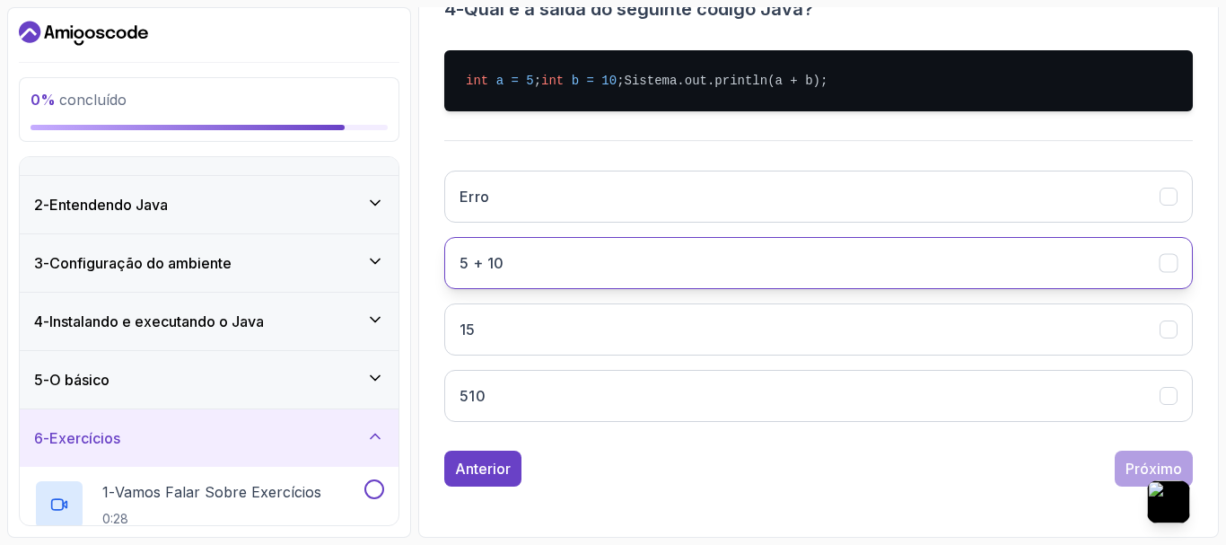
click at [481, 256] on font "5 + 10" at bounding box center [481, 263] width 44 height 18
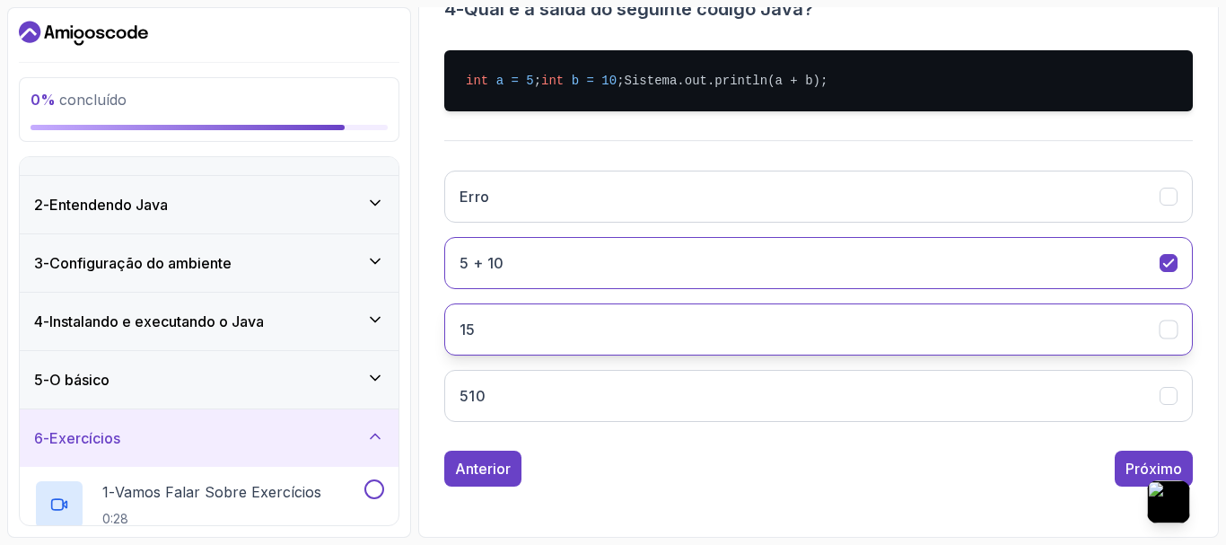
drag, startPoint x: 515, startPoint y: 318, endPoint x: 540, endPoint y: 330, distance: 28.1
click at [515, 319] on button "15" at bounding box center [818, 329] width 748 height 52
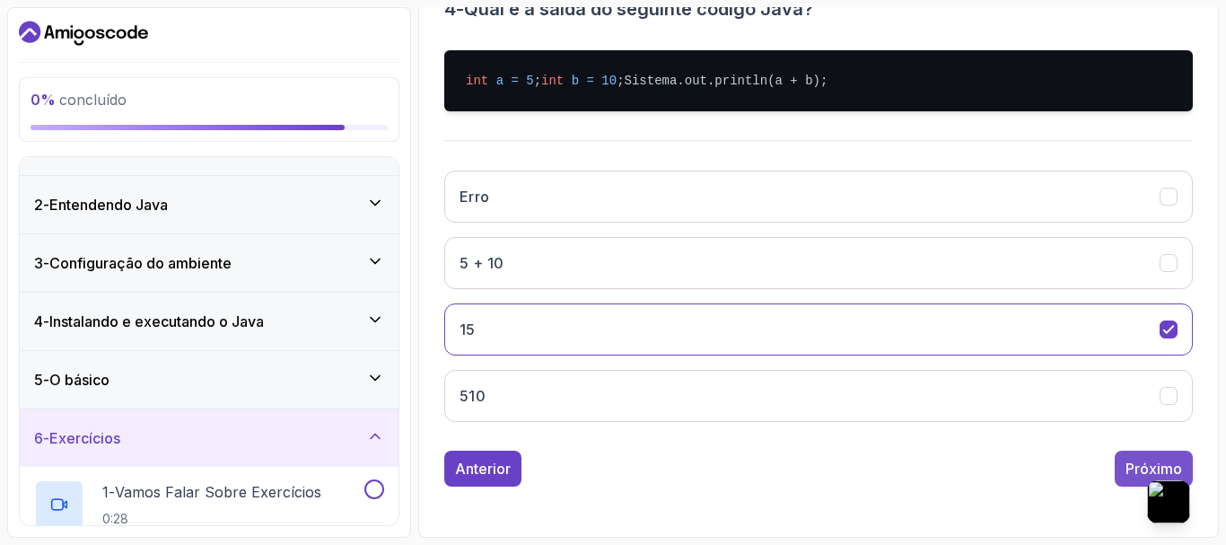
click at [1131, 459] on div "Próximo" at bounding box center [1153, 469] width 57 height 22
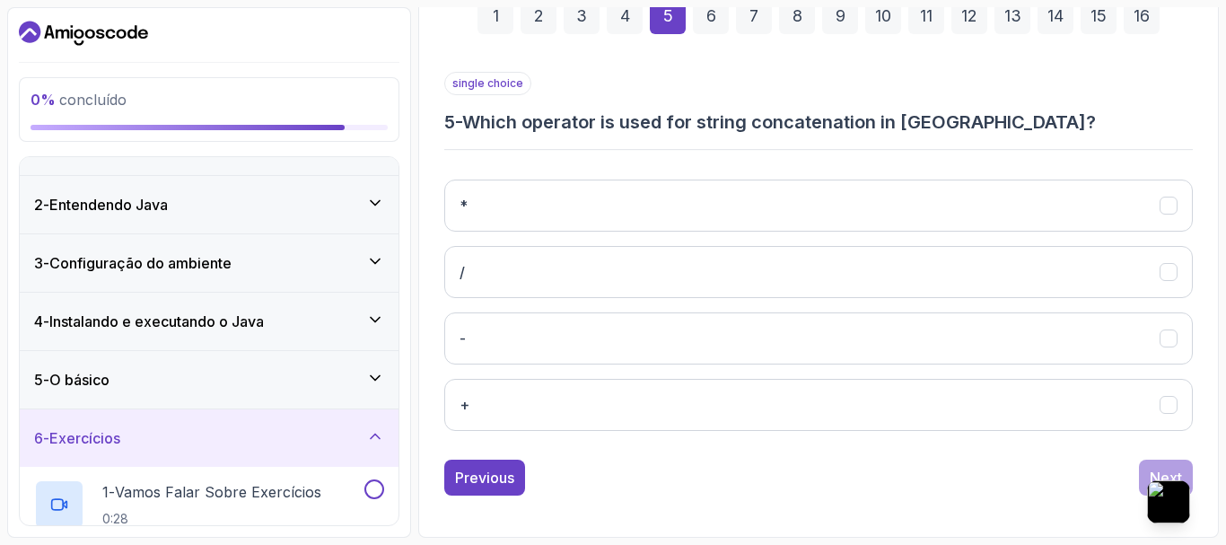
scroll to position [303, 0]
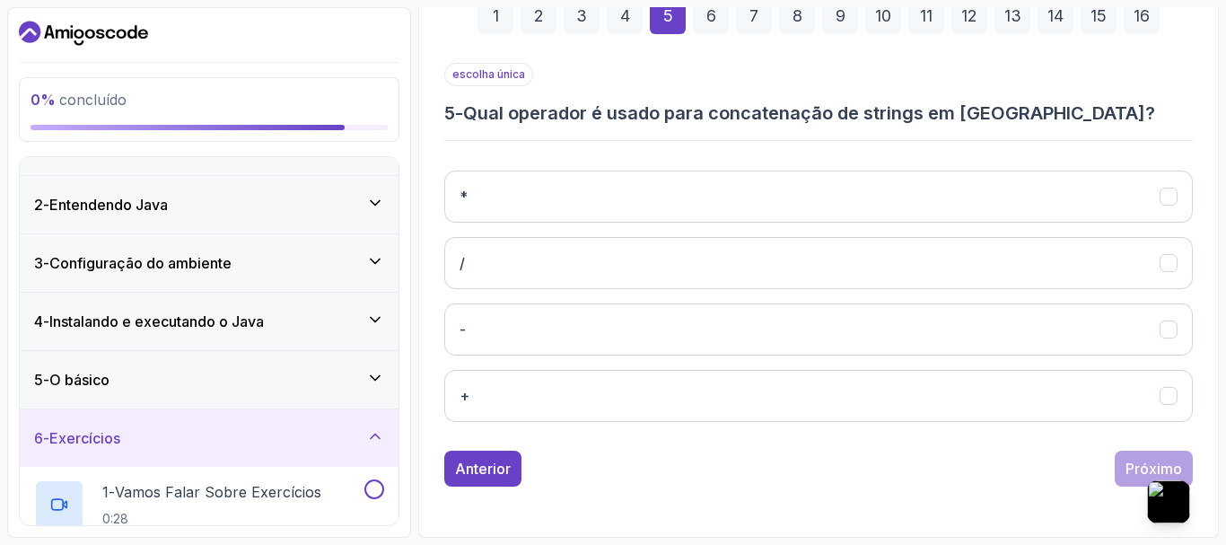
click at [1120, 61] on div "1 2 3 4 5 6 7 8 9 10 11 12 13 14 15 16" at bounding box center [818, 15] width 748 height 93
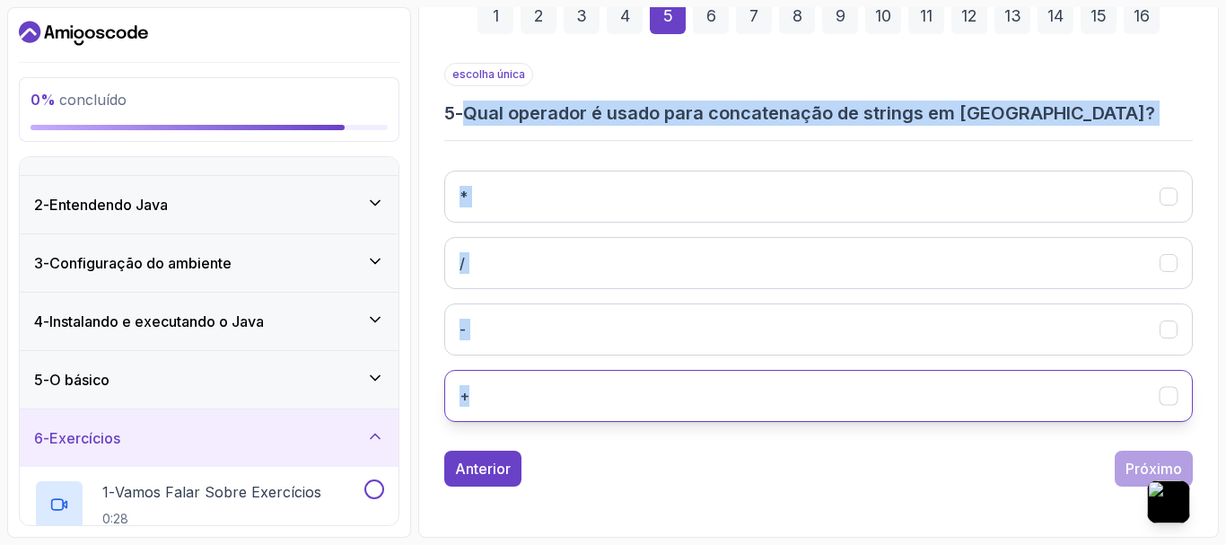
drag, startPoint x: 474, startPoint y: 109, endPoint x: 578, endPoint y: 388, distance: 297.9
click at [578, 388] on div "escolha única 5 - Qual operador é usado para concatenação de strings em Java? *…" at bounding box center [818, 249] width 748 height 373
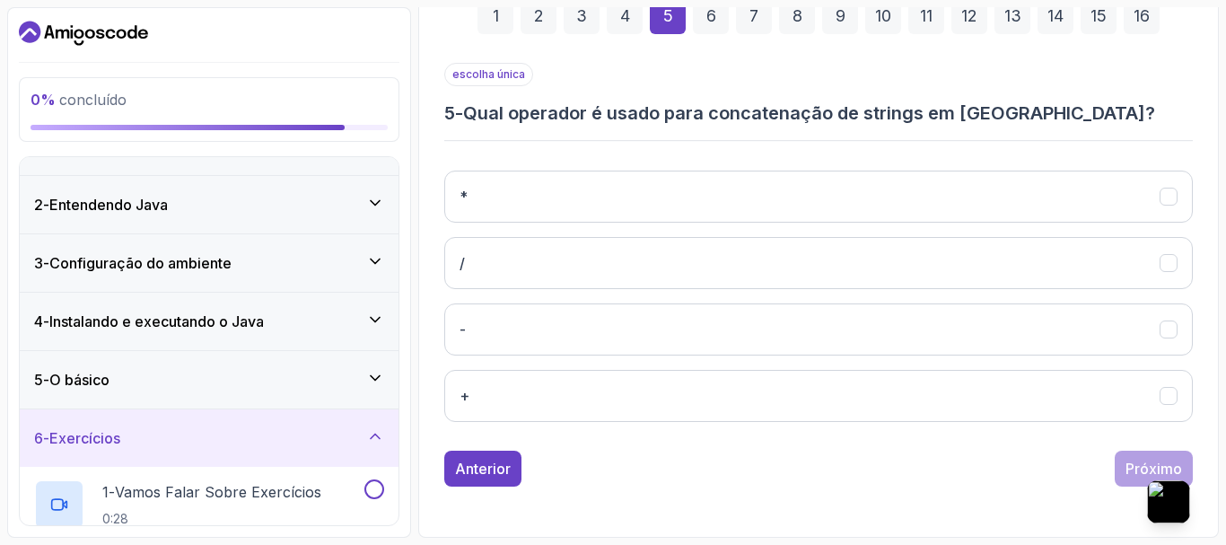
click at [875, 85] on font "Pergunte à IA" at bounding box center [938, 84] width 182 height 13
click at [765, 219] on input "text" at bounding box center [798, 217] width 185 height 24
type input "Qual operador é usado para concatenação de strings em Java? * / - +"
click at [898, 221] on span "↑" at bounding box center [901, 217] width 7 height 27
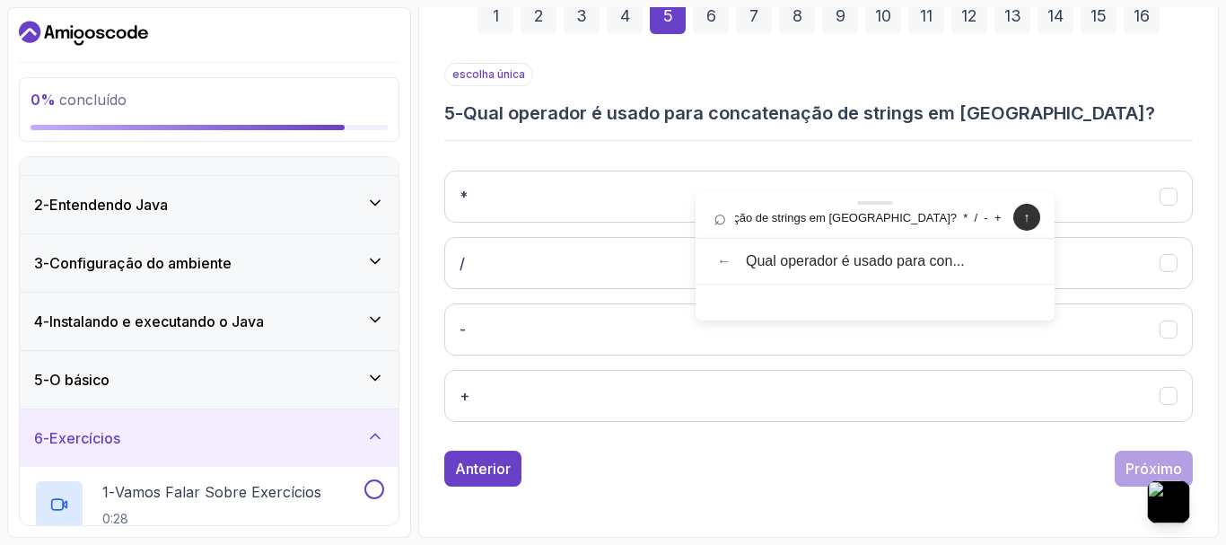
scroll to position [0, 0]
click at [946, 266] on span "Qual operador é usado para con..." at bounding box center [893, 261] width 294 height 16
click at [722, 259] on button "←" at bounding box center [722, 260] width 29 height 23
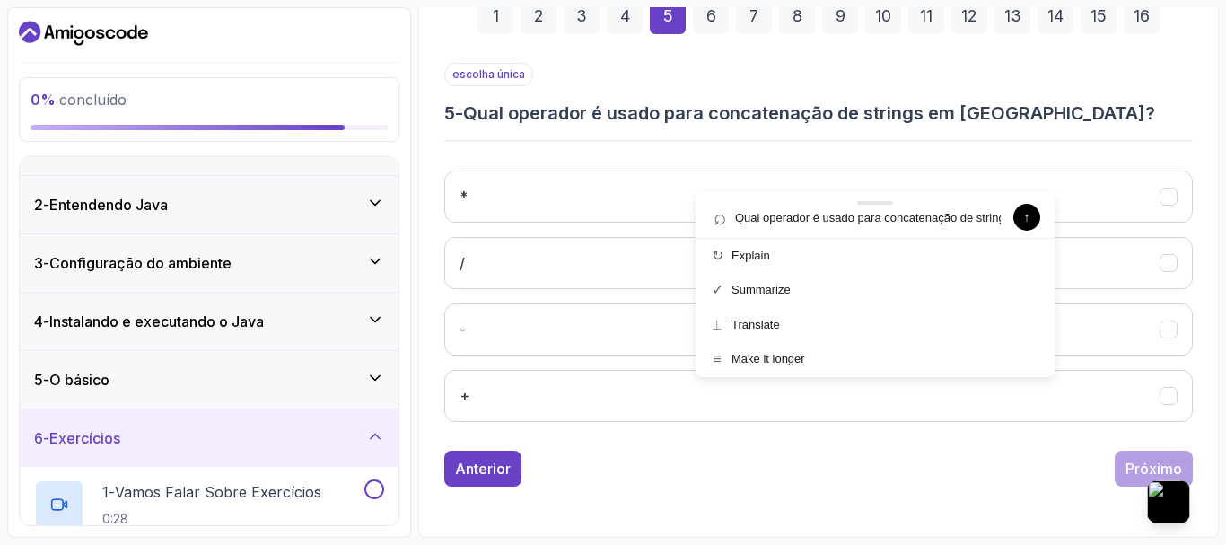
click at [800, 214] on input "Qual operador é usado para concatenação de strings em Java? * / - +" at bounding box center [856, 217] width 300 height 24
paste input "Qual operador é usado para concatenação de strings em Java? * / - +"
type input "Qual operador é usado para concatenação de strings em Java? * / - +"
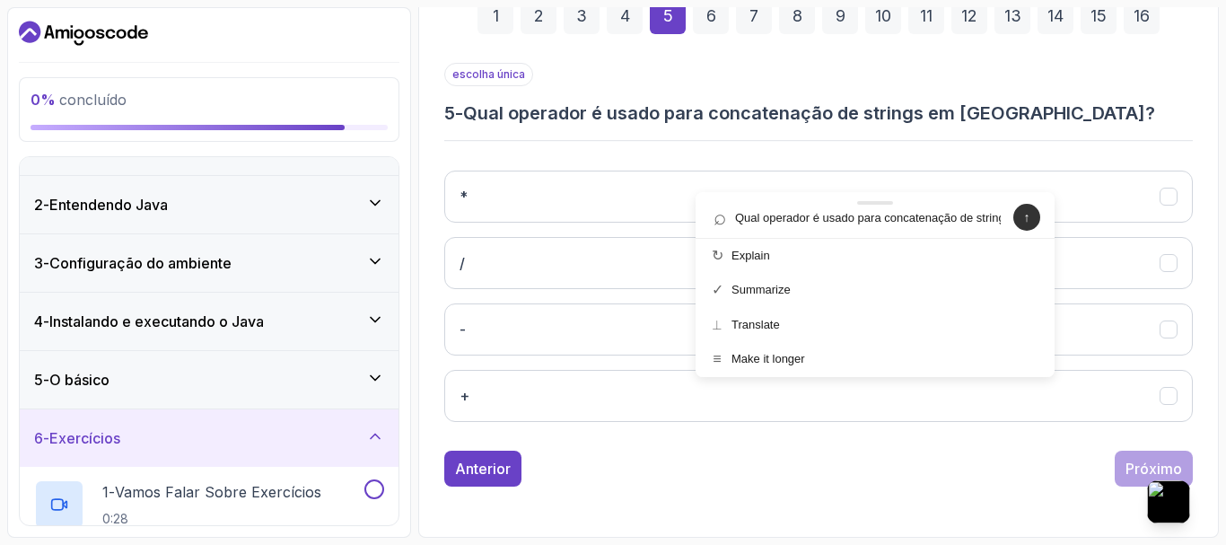
click at [1029, 224] on font "↑" at bounding box center [1027, 217] width 6 height 14
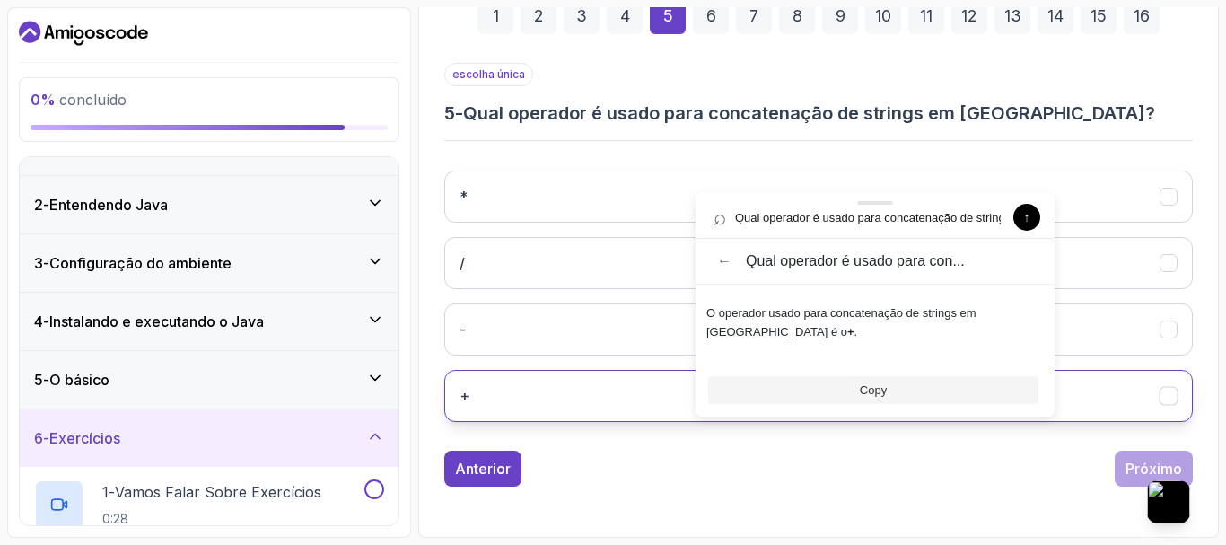
click at [540, 391] on button "+" at bounding box center [818, 396] width 748 height 52
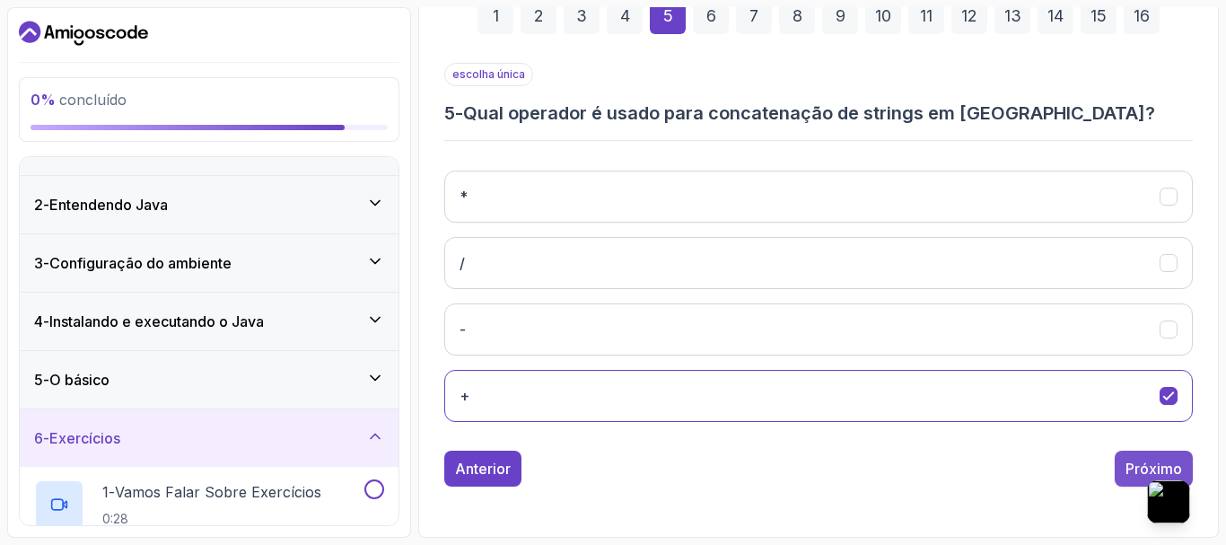
click at [1130, 456] on button "Próximo" at bounding box center [1154, 468] width 78 height 36
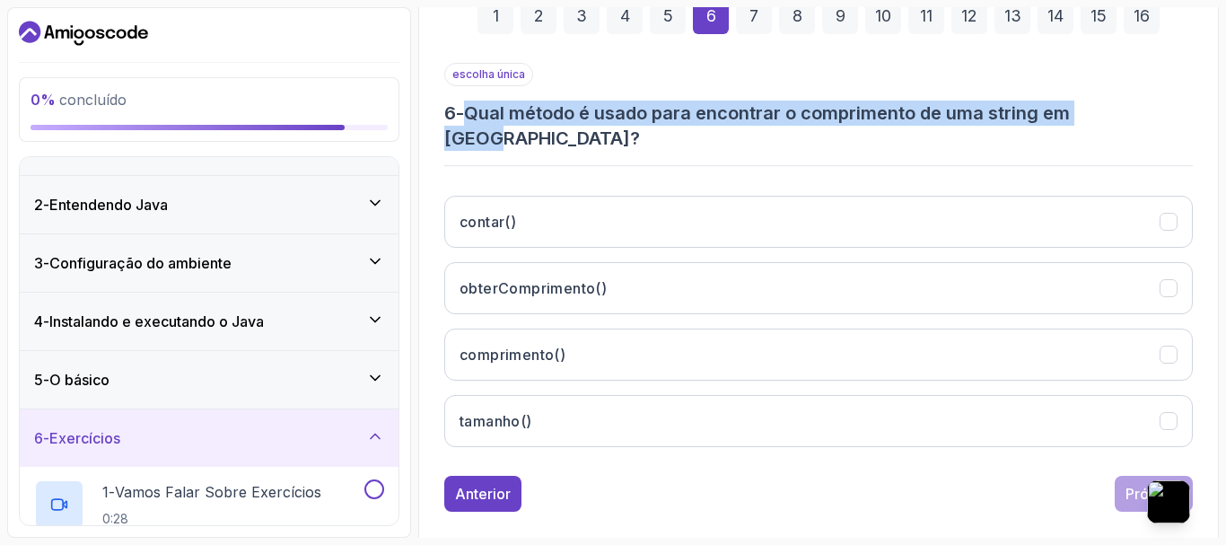
drag, startPoint x: 471, startPoint y: 111, endPoint x: 1174, endPoint y: 105, distance: 702.7
click at [1174, 105] on h3 "6 - Qual método é usado para encontrar o comprimento de uma string em Java?" at bounding box center [818, 126] width 748 height 50
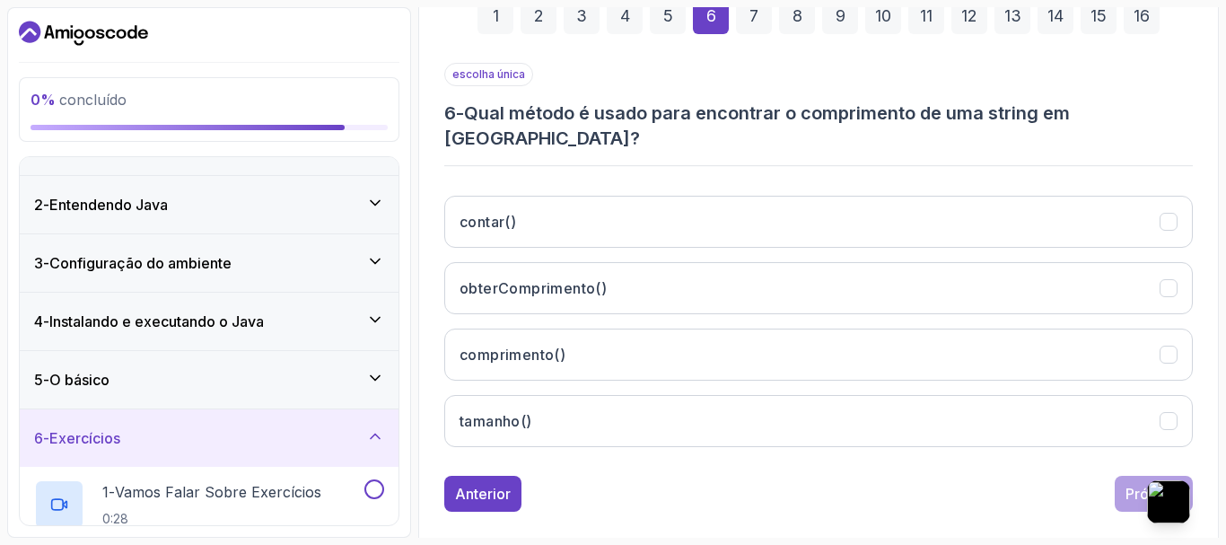
click at [856, 78] on font "Pergunte à IA" at bounding box center [924, 84] width 182 height 13
click at [797, 162] on input "text" at bounding box center [779, 156] width 185 height 24
type input "Qual método é usado para encontrar o comprimento de uma string em Java?"
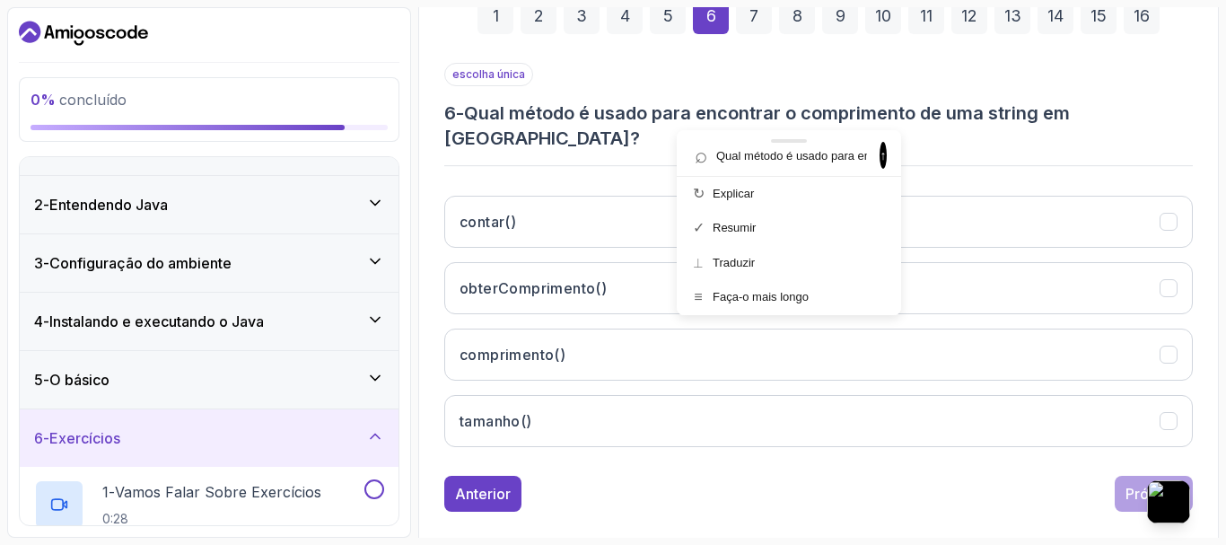
click at [874, 150] on div at bounding box center [789, 141] width 224 height 22
click at [880, 155] on font "↑" at bounding box center [883, 155] width 6 height 14
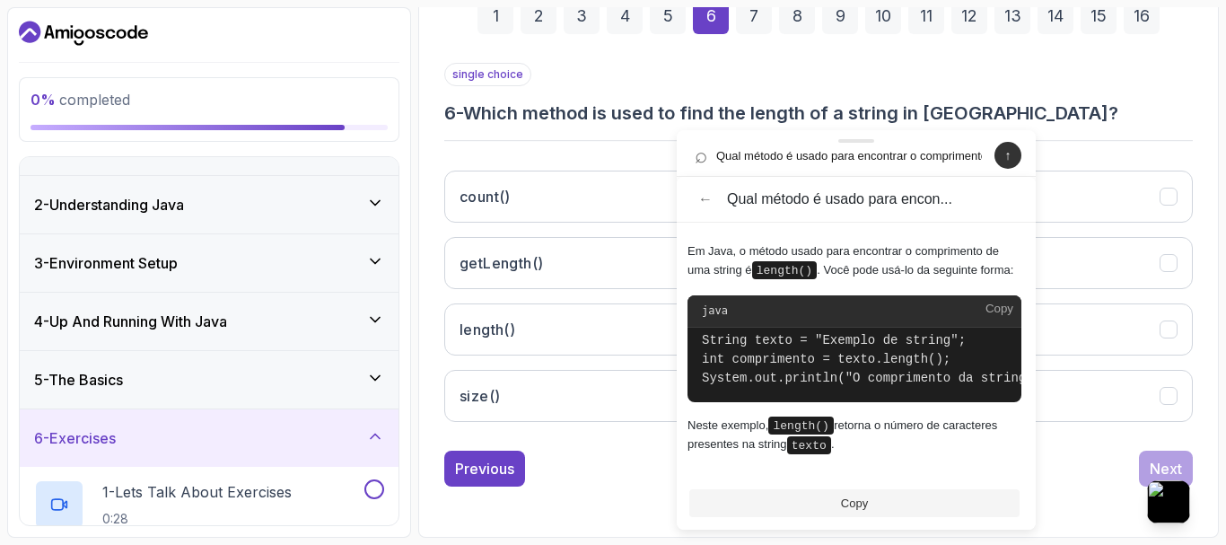
scroll to position [285, 0]
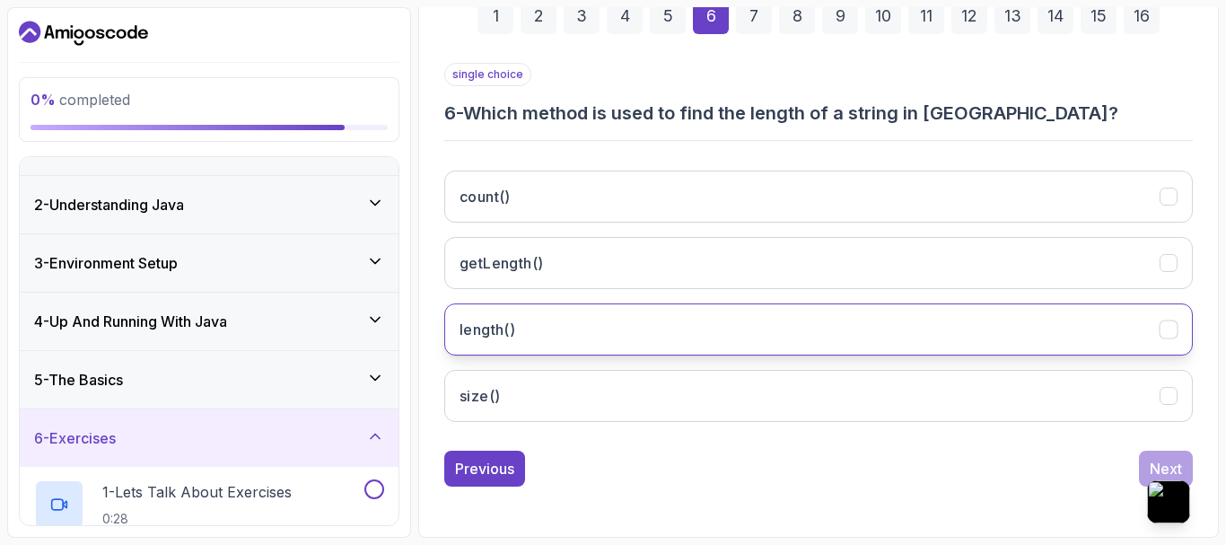
click at [496, 328] on h3 "length()" at bounding box center [487, 330] width 56 height 22
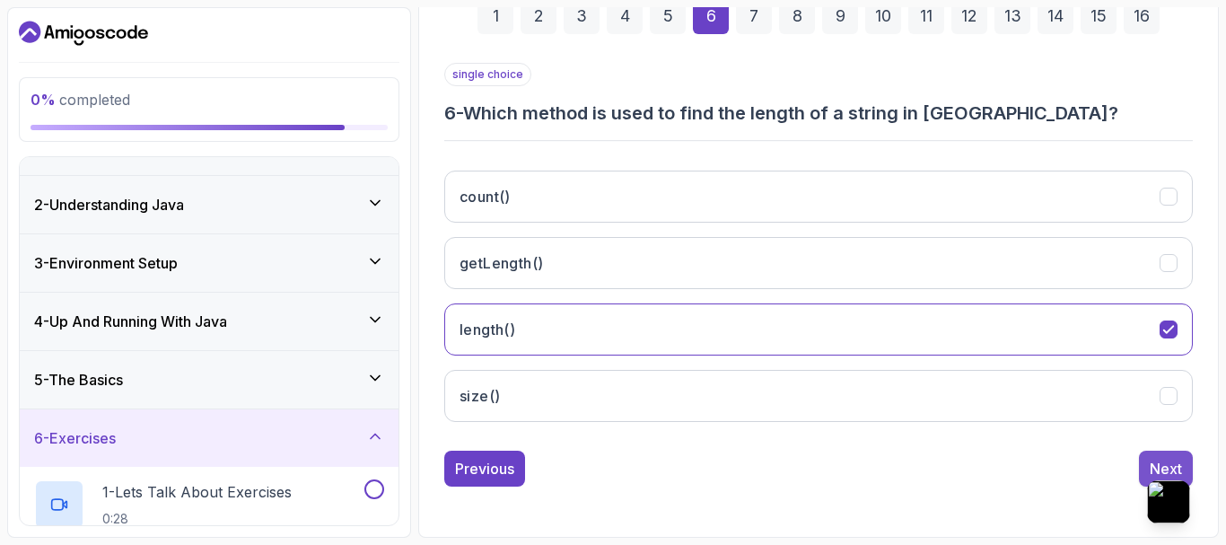
click at [1156, 462] on div "Next" at bounding box center [1166, 469] width 32 height 22
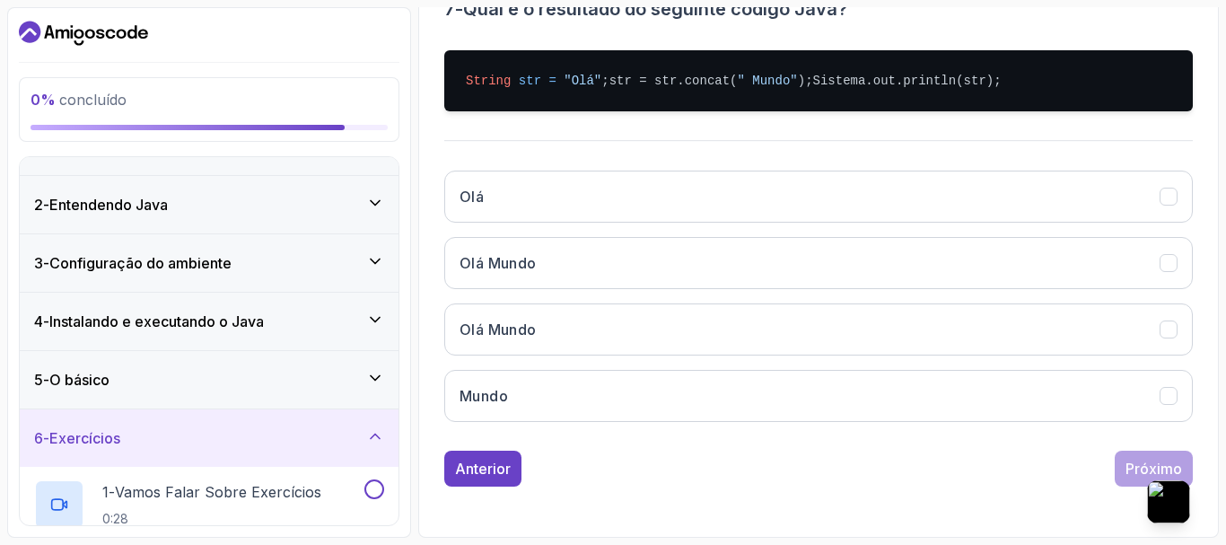
scroll to position [84, 0]
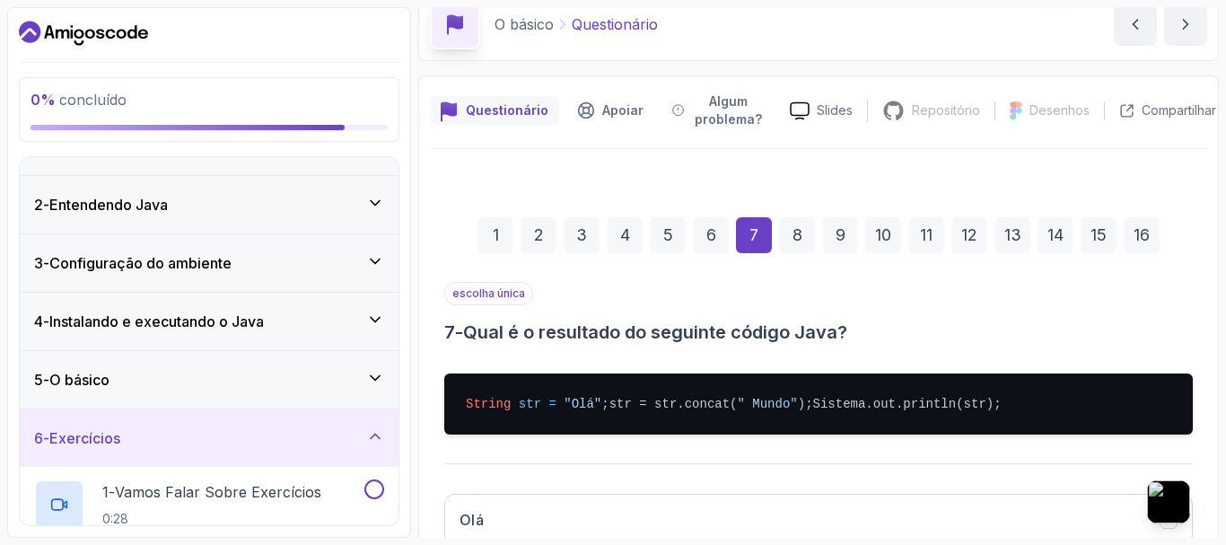
drag, startPoint x: 472, startPoint y: 323, endPoint x: 673, endPoint y: 431, distance: 228.0
click at [673, 431] on div "escolha única 7 - Qual é o resultado do seguinte código Java? String str = "Olá…" at bounding box center [818, 520] width 748 height 477
click at [731, 300] on font "Pergunte à IA" at bounding box center [780, 299] width 182 height 13
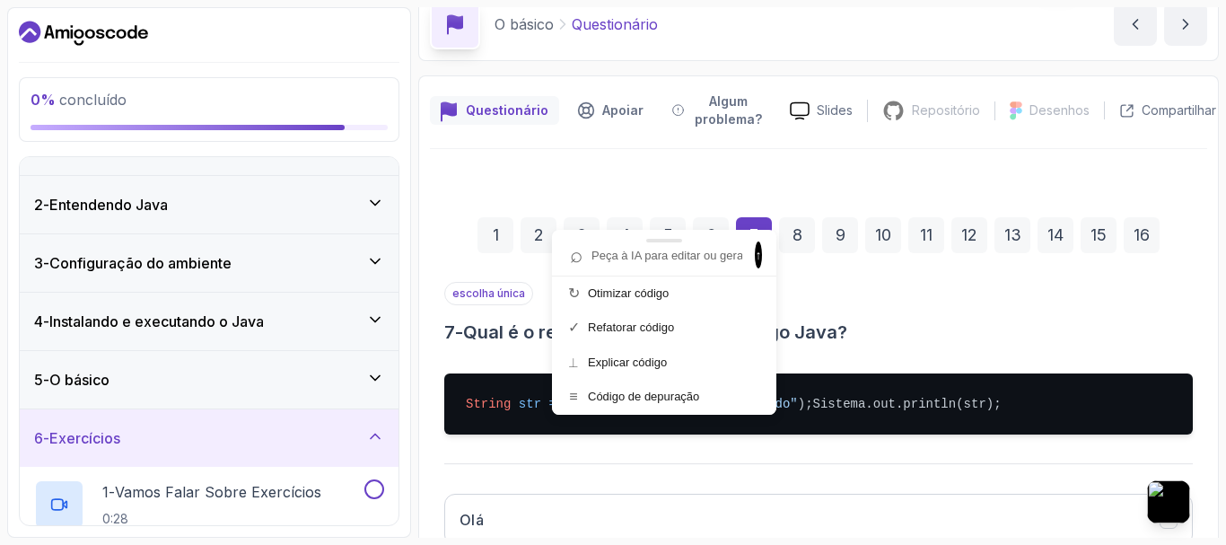
click at [686, 255] on input "text" at bounding box center [655, 255] width 185 height 24
paste input "Qual é o resultado do seguinte código Java? String str = "Olá" ; str = str.conc…"
type input "Qual é o resultado do seguinte código Java? String str = "Olá" ; str = str.conc…"
click at [755, 261] on span "↑" at bounding box center [758, 254] width 7 height 27
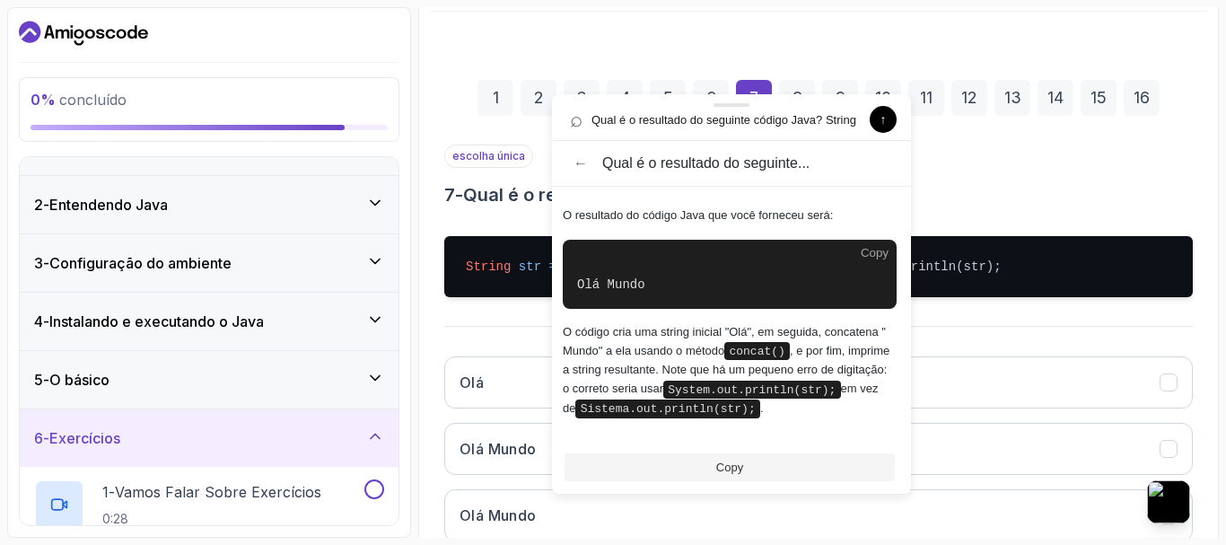
scroll to position [264, 0]
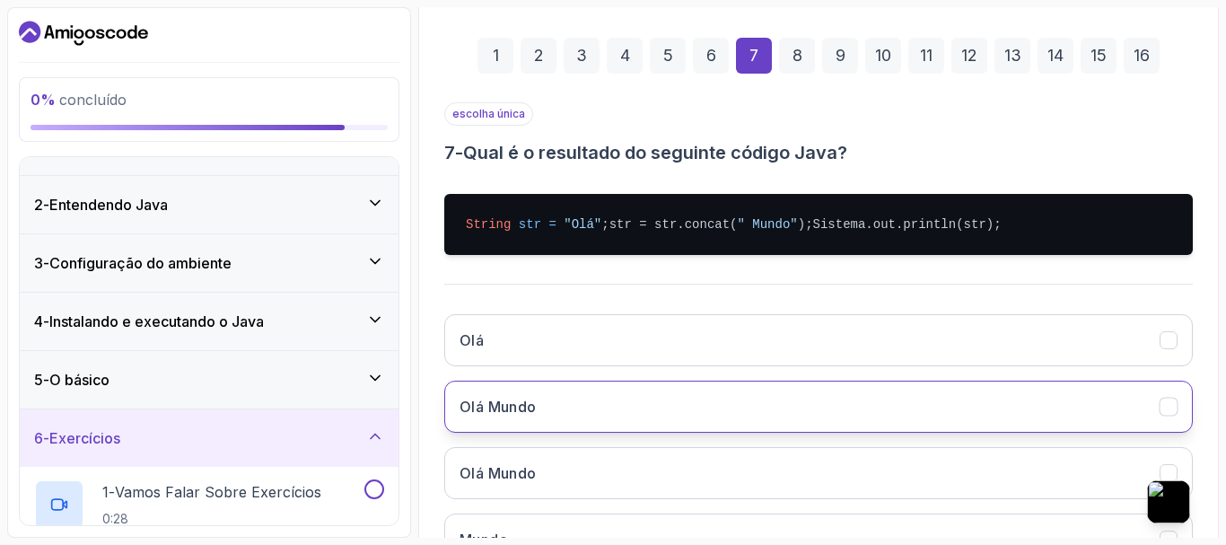
click at [495, 415] on font "Olá Mundo" at bounding box center [497, 407] width 77 height 18
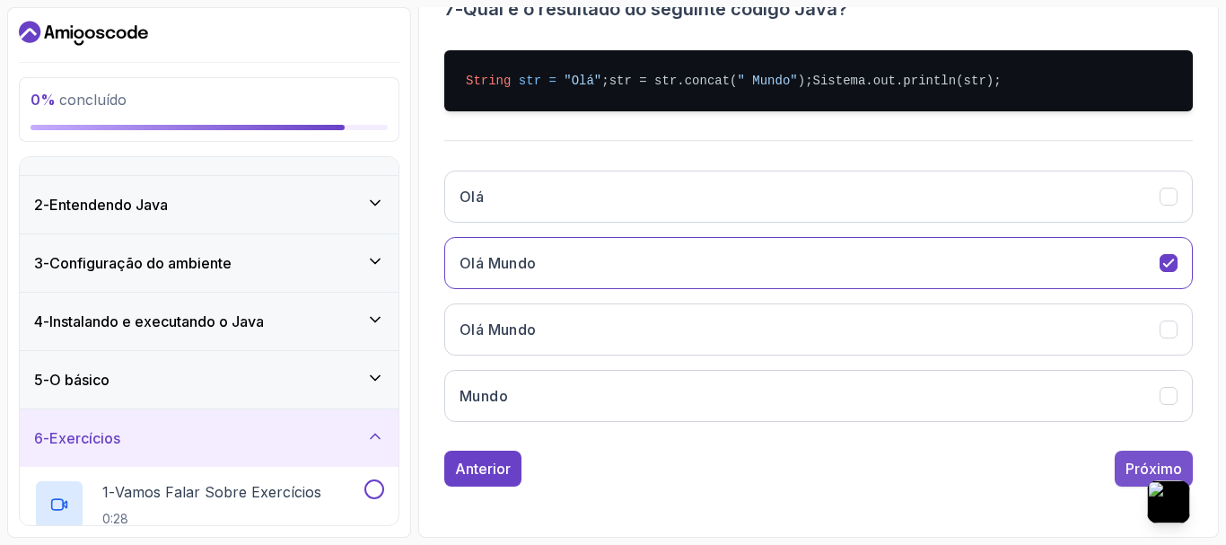
click at [1139, 470] on font "Próximo" at bounding box center [1153, 468] width 57 height 18
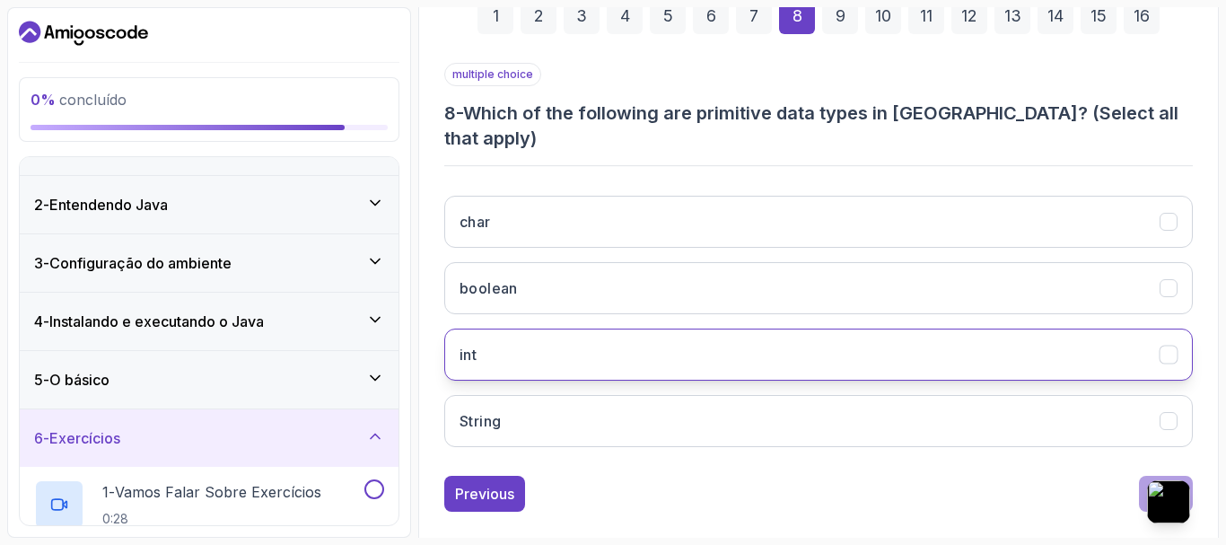
scroll to position [328, 0]
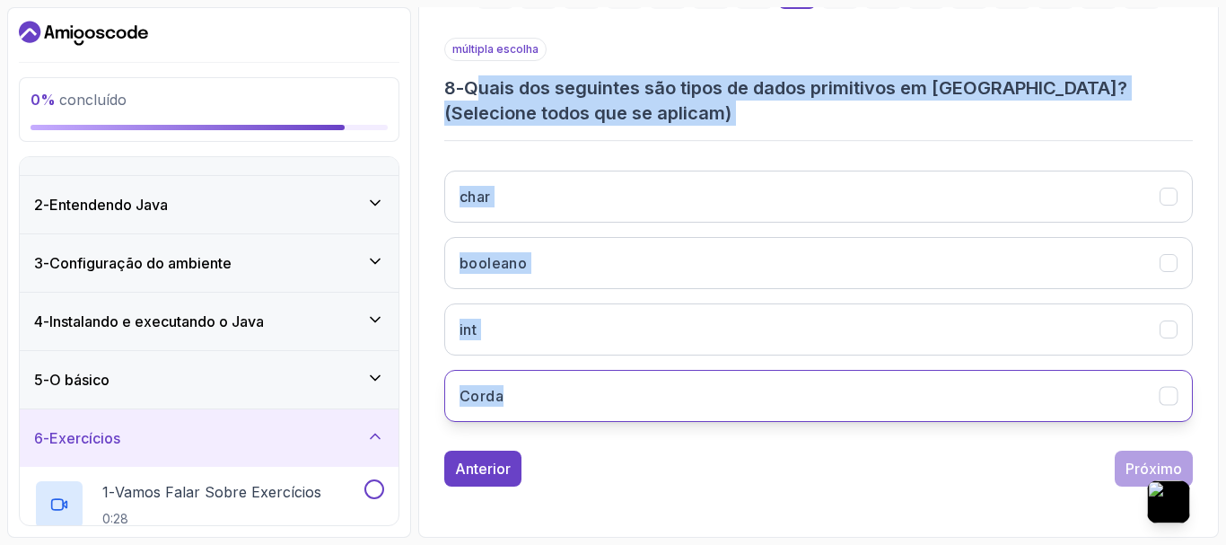
drag, startPoint x: 485, startPoint y: 101, endPoint x: 514, endPoint y: 373, distance: 274.3
click at [514, 373] on div "múltipla escolha 8 - Quais dos seguintes são tipos de dados primitivos em Java?…" at bounding box center [818, 237] width 748 height 398
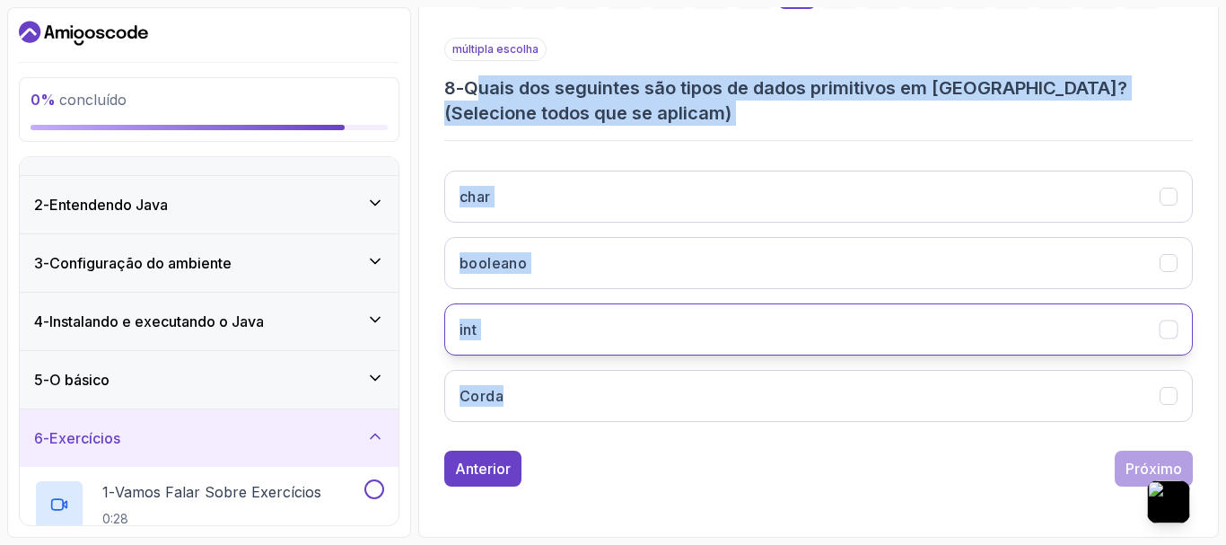
click at [511, 322] on button "int" at bounding box center [818, 329] width 748 height 52
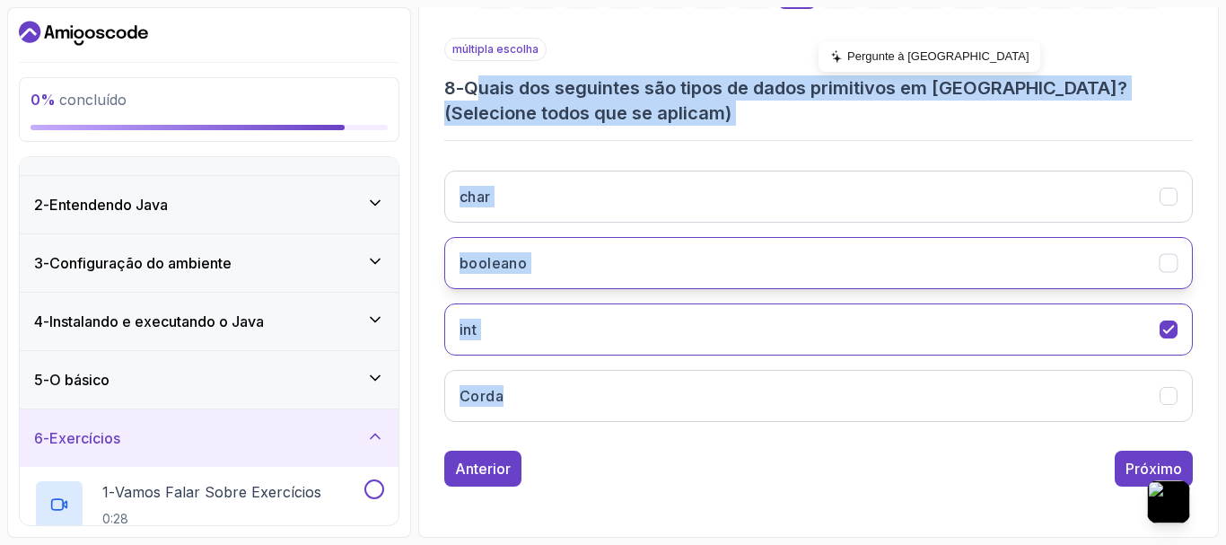
click at [622, 258] on button "booleano" at bounding box center [818, 263] width 748 height 52
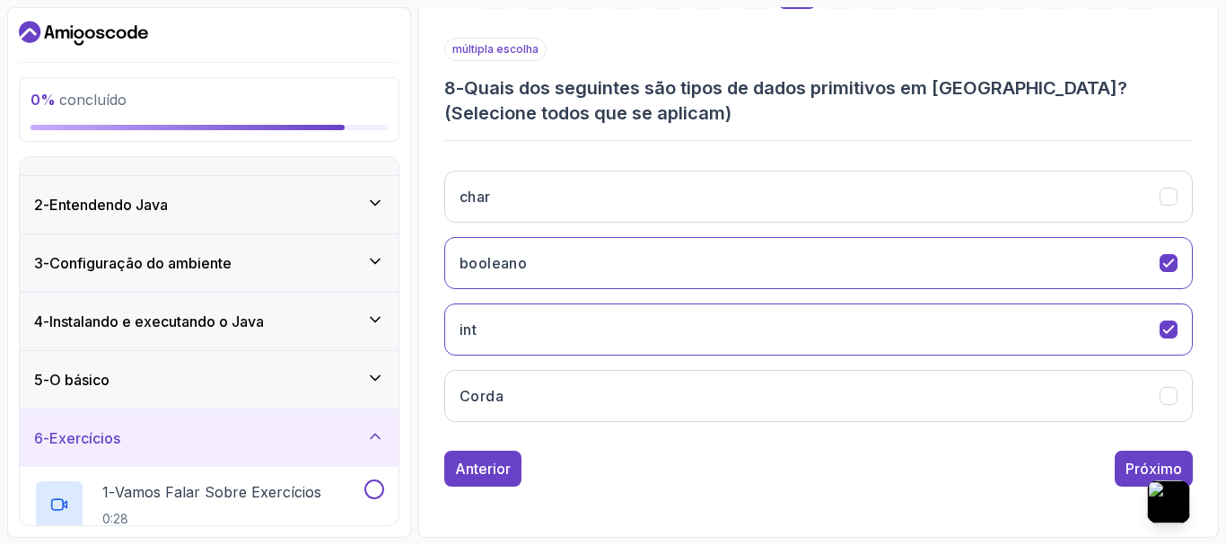
click at [859, 53] on font "Pergunte à IA" at bounding box center [938, 59] width 182 height 13
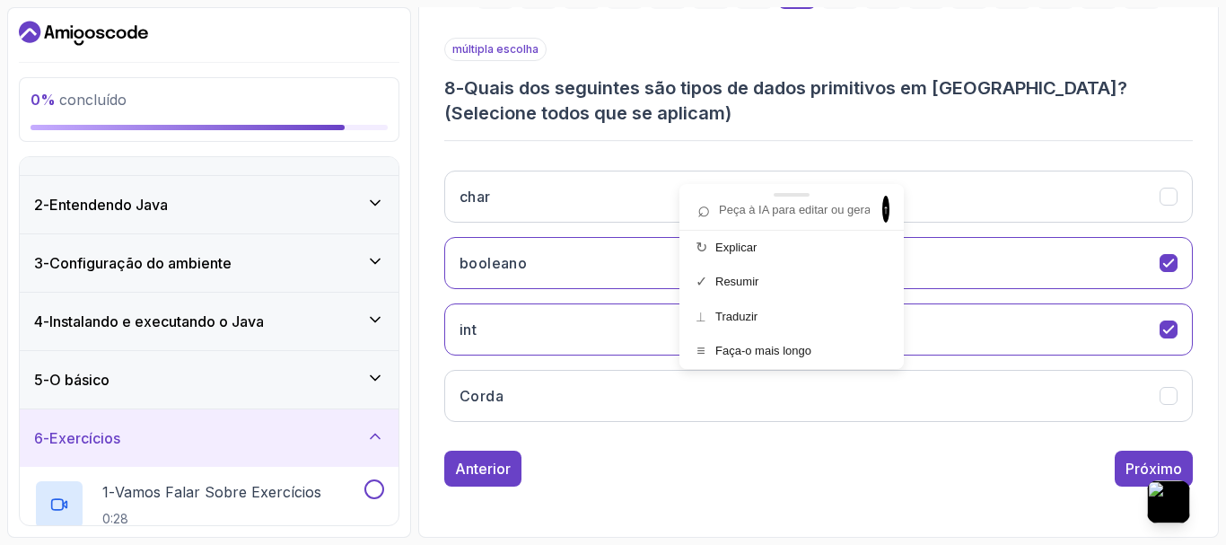
click at [739, 213] on input "text" at bounding box center [782, 209] width 185 height 24
type input "uais dos seguintes são tipos de dados primitivos em Java? (Selecione todos que …"
click at [883, 214] on font "↑" at bounding box center [886, 209] width 6 height 14
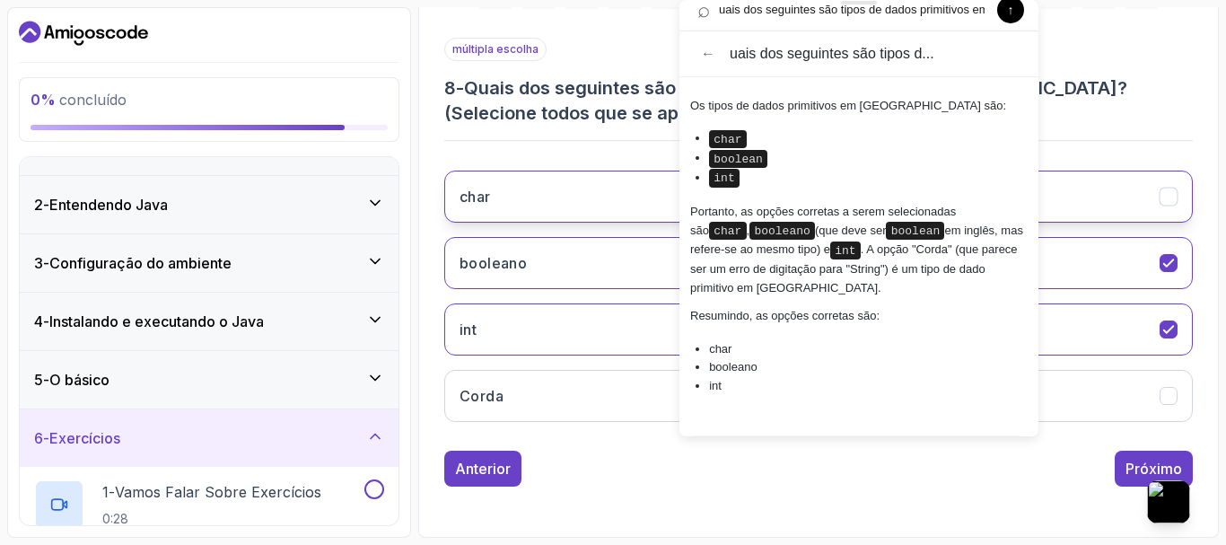
click at [571, 206] on button "char" at bounding box center [818, 196] width 748 height 52
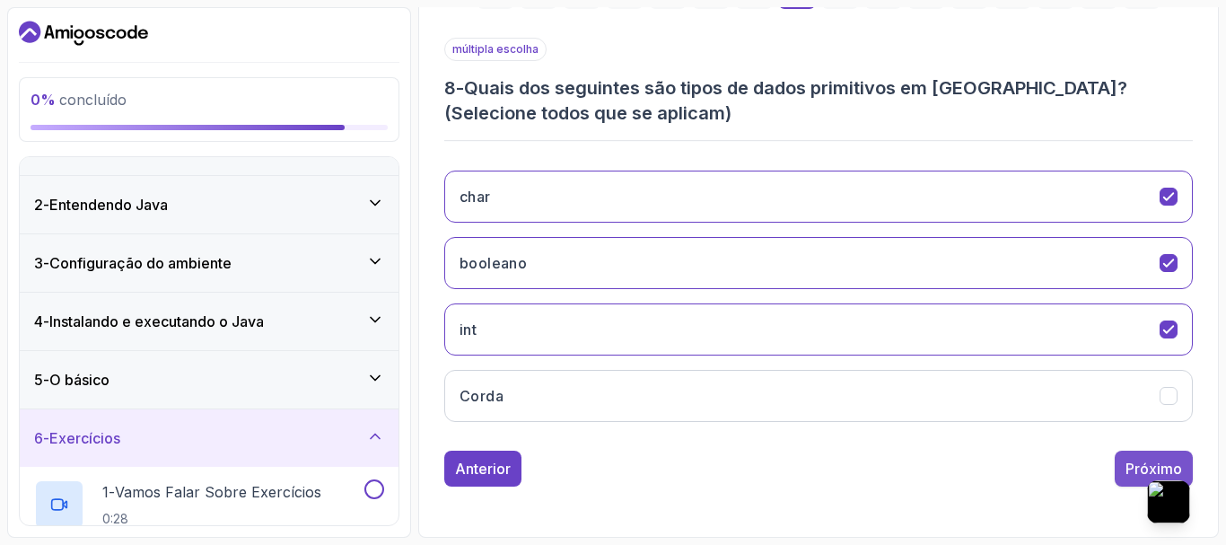
click at [1138, 467] on font "Próximo" at bounding box center [1153, 468] width 57 height 18
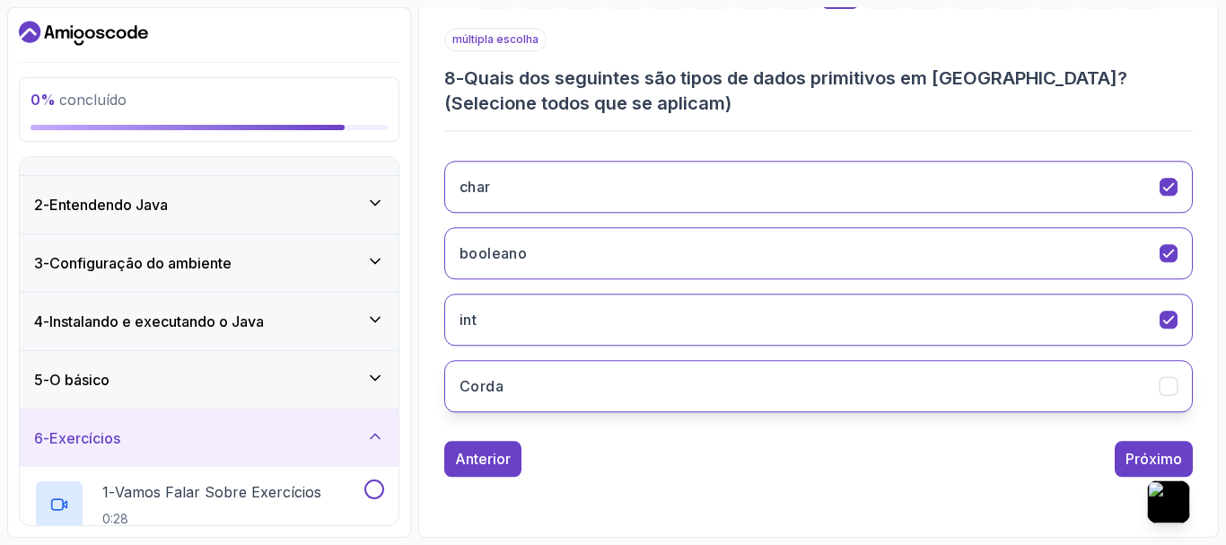
scroll to position [303, 0]
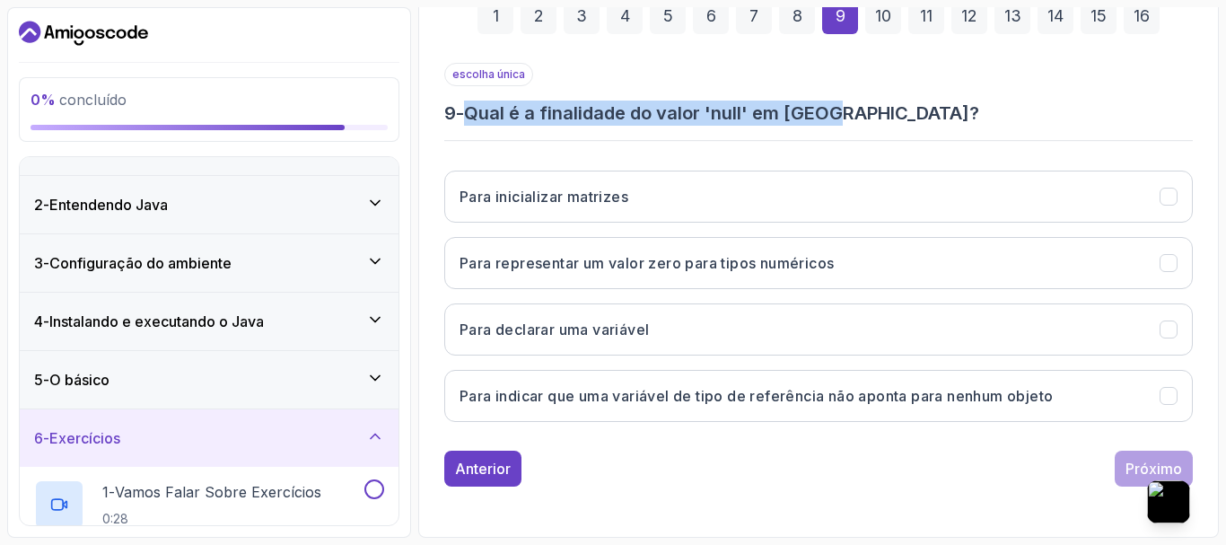
drag, startPoint x: 474, startPoint y: 109, endPoint x: 851, endPoint y: 117, distance: 377.0
click at [851, 117] on h3 "9 - Qual é a finalidade do valor 'null' em Java?" at bounding box center [818, 113] width 748 height 25
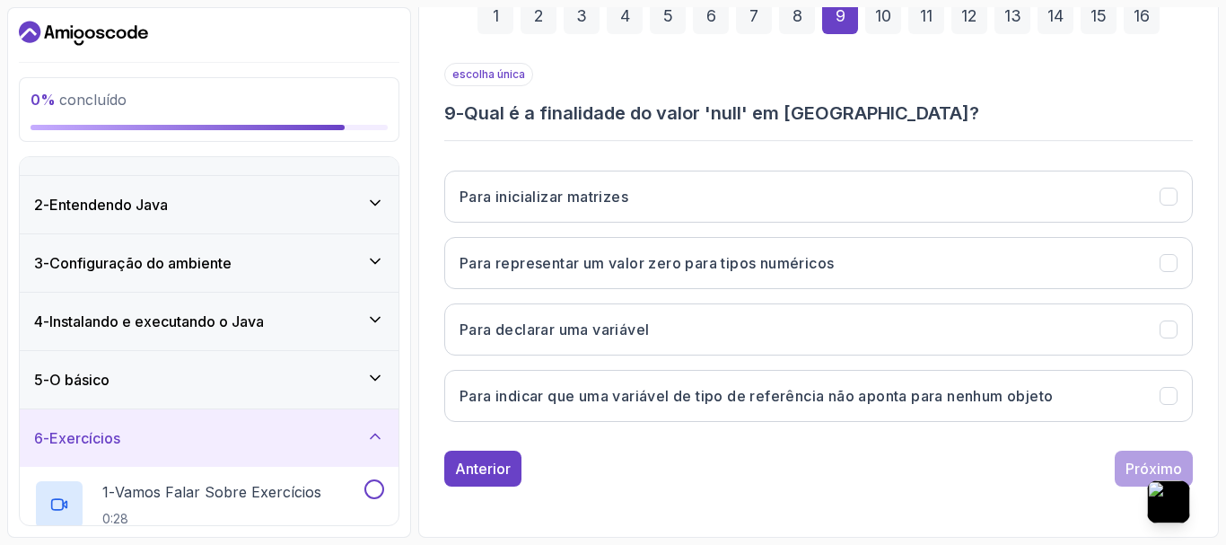
click at [696, 70] on div "Pergunte à IA" at bounding box center [766, 85] width 222 height 31
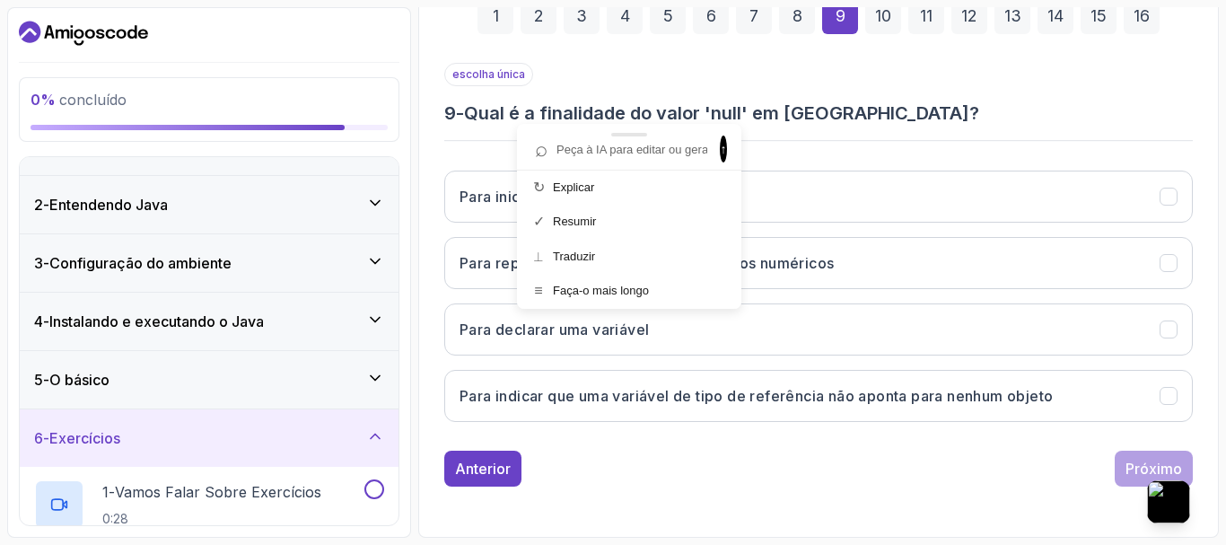
click at [645, 150] on input "text" at bounding box center [620, 149] width 185 height 24
type input "Qual é a finalidade do valor 'null' em Java?"
click at [724, 151] on span "↑" at bounding box center [723, 148] width 7 height 27
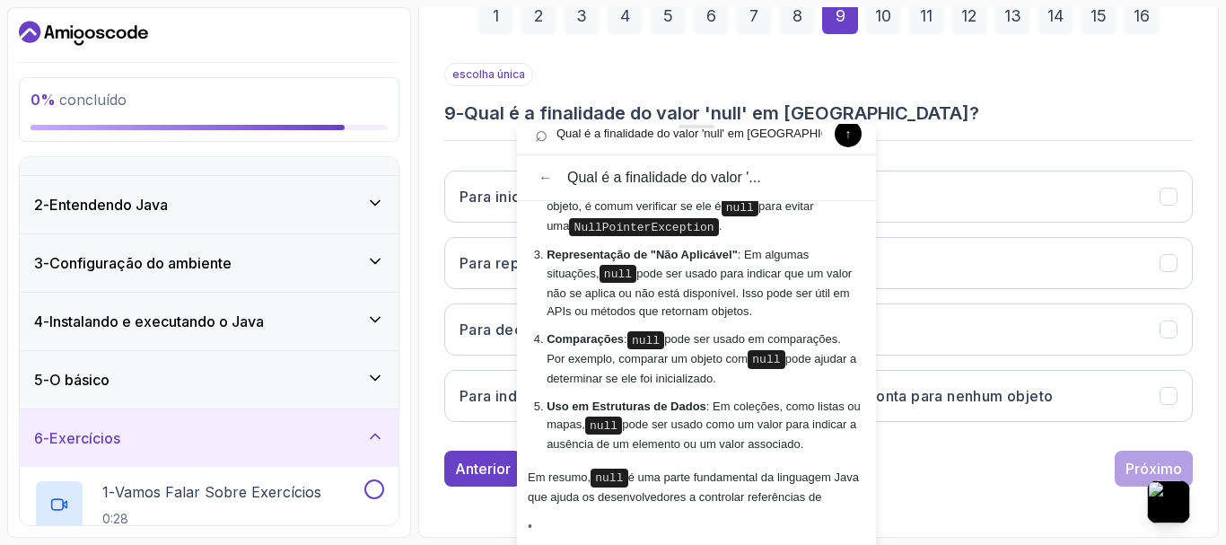
scroll to position [274, 0]
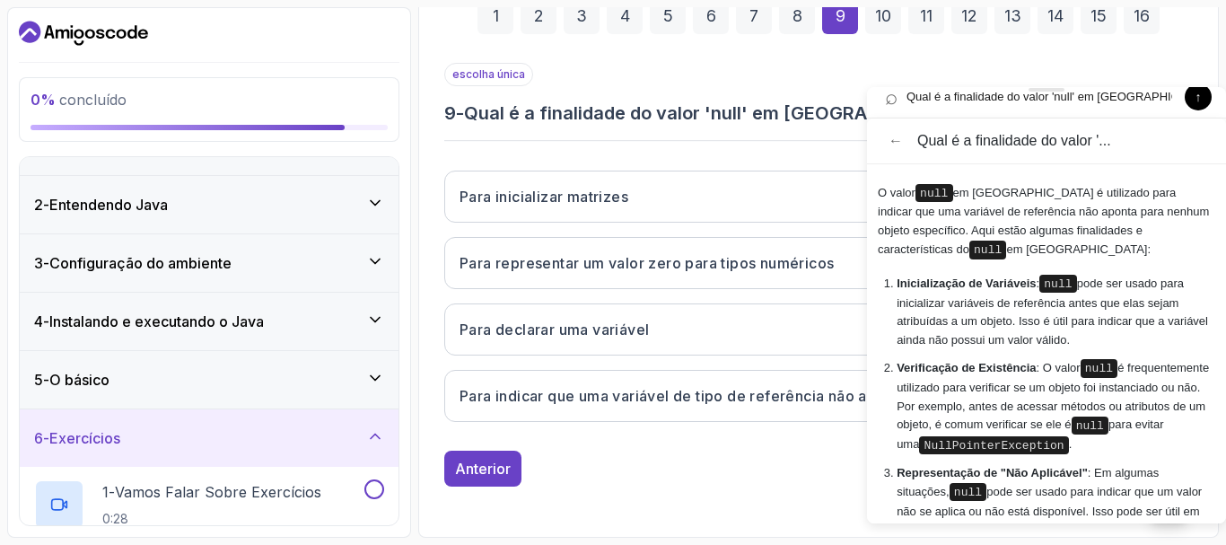
drag, startPoint x: 692, startPoint y: 129, endPoint x: 1073, endPoint y: 92, distance: 383.1
click at [1073, 92] on div at bounding box center [1046, 90] width 359 height 6
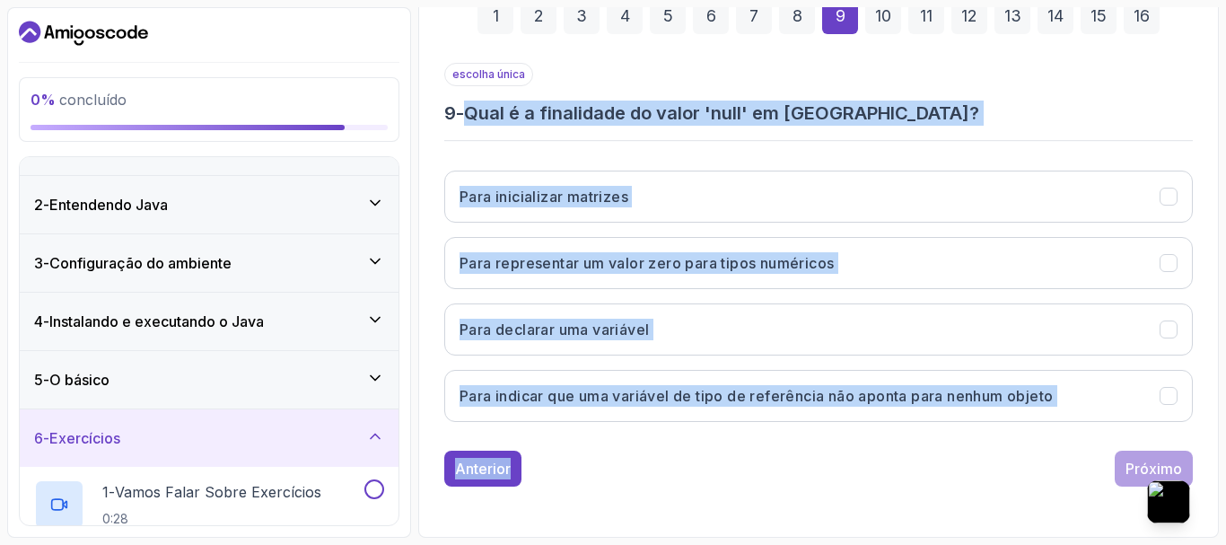
drag, startPoint x: 477, startPoint y: 105, endPoint x: 1008, endPoint y: 438, distance: 626.2
click at [1008, 438] on div "escolha única 9 - Qual é a finalidade do valor 'null' em Java? Para inicializar…" at bounding box center [818, 275] width 748 height 424
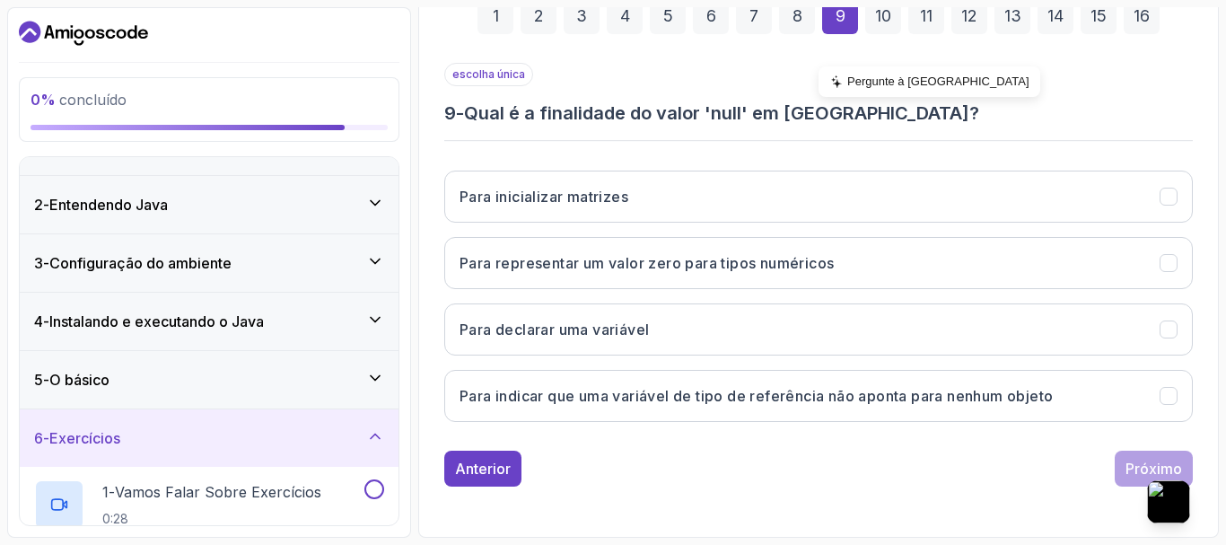
click at [884, 76] on font "Pergunte à IA" at bounding box center [938, 80] width 182 height 13
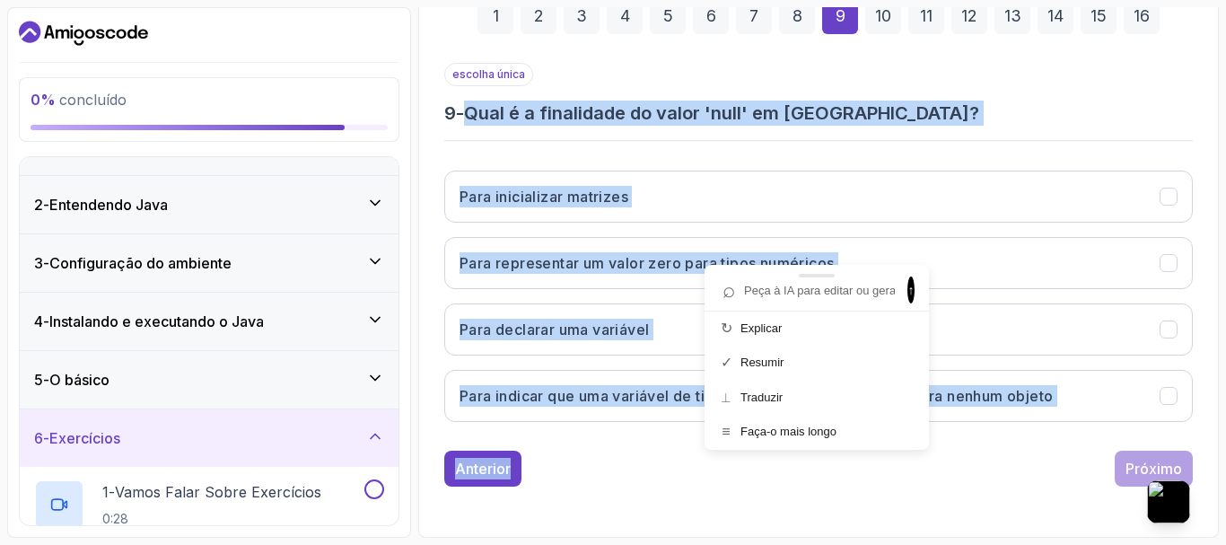
click at [772, 283] on div at bounding box center [816, 276] width 224 height 22
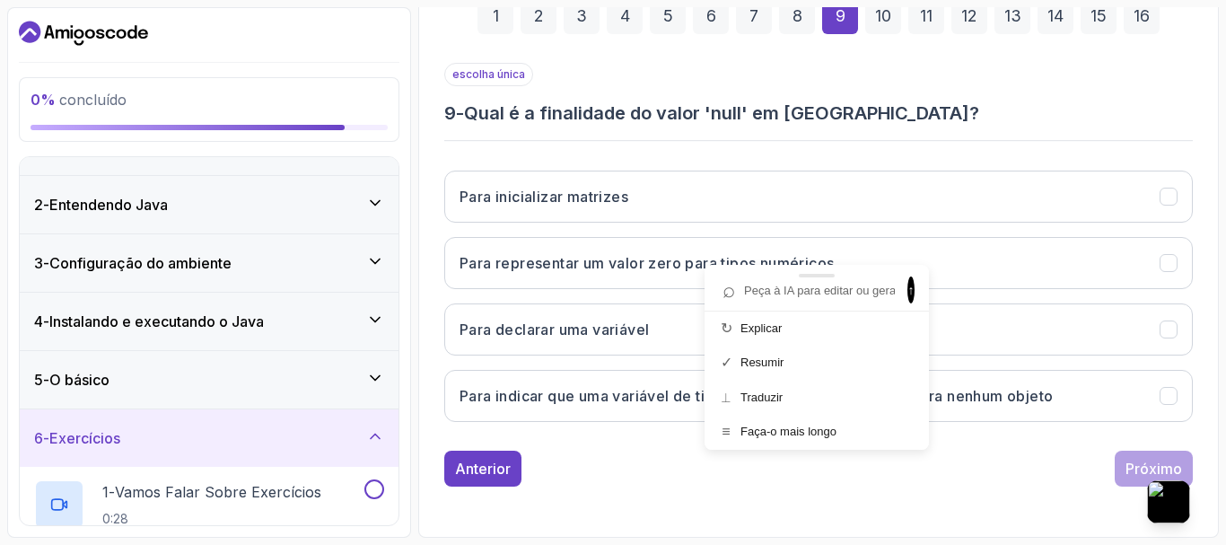
click at [774, 288] on input "text" at bounding box center [807, 290] width 185 height 24
paste input "Qual é a finalidade do valor 'null' em Java? Para inicializar matrizes Para rep…"
type input "Qual é a finalidade do valor 'null' em Java? Para inicializar matrizes Para rep…"
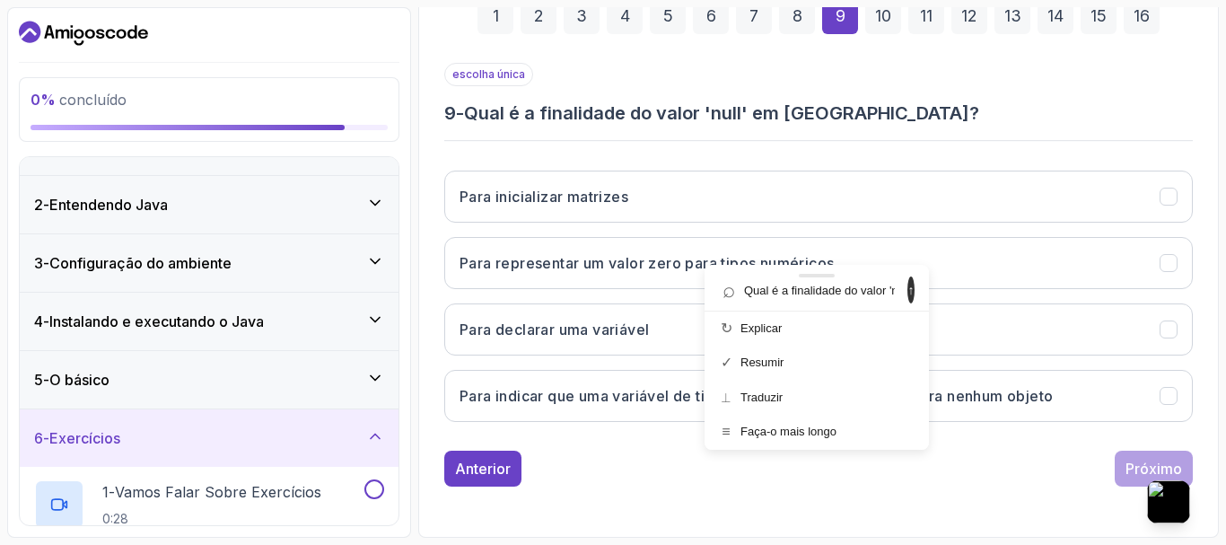
click at [907, 288] on span "↑" at bounding box center [910, 289] width 7 height 27
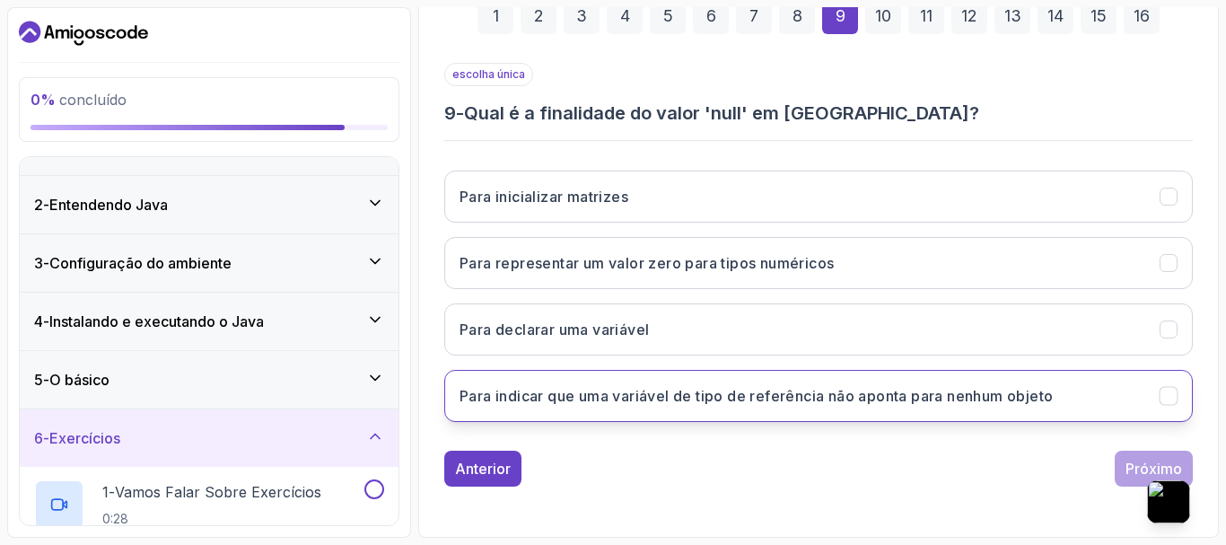
click at [653, 385] on h3 "Para indicar que uma variável de tipo de referência não aponta para nenhum obje…" at bounding box center [755, 396] width 593 height 22
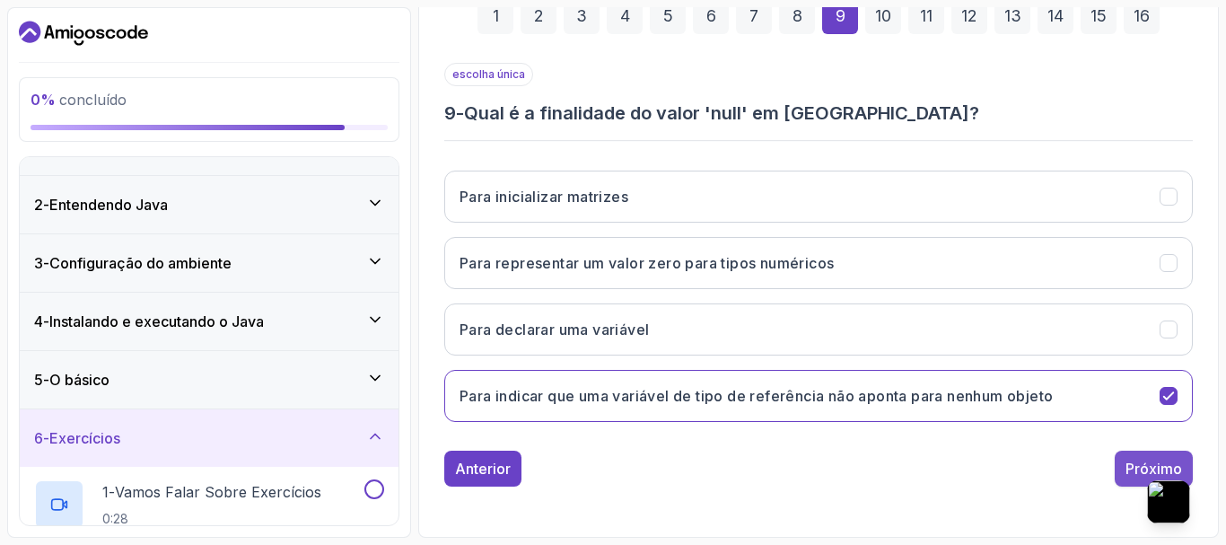
click at [1123, 466] on button "Próximo" at bounding box center [1154, 468] width 78 height 36
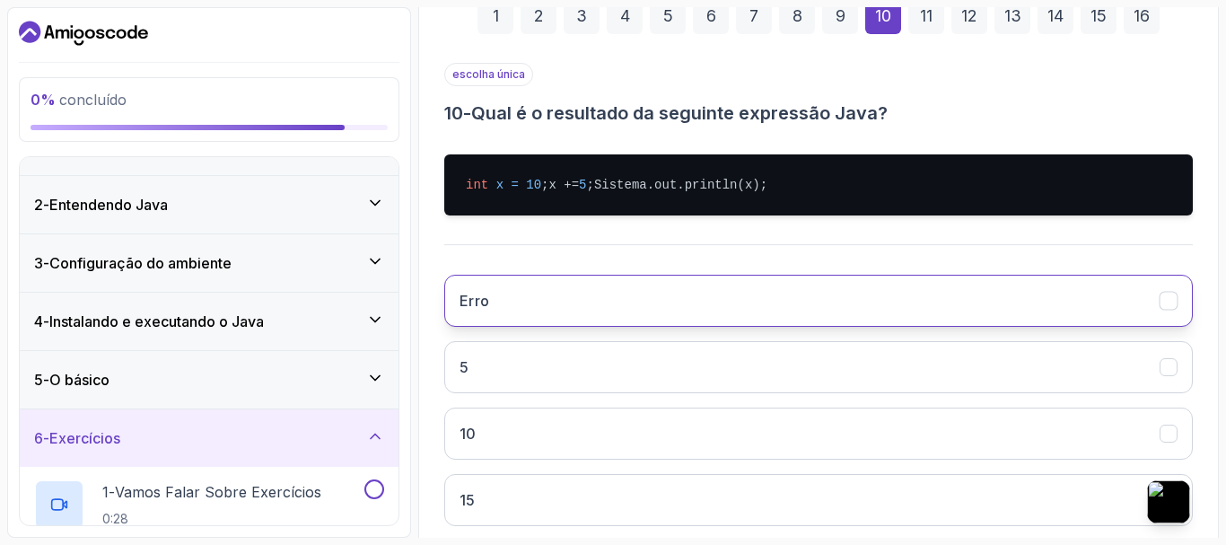
click at [506, 312] on button "Erro" at bounding box center [818, 301] width 748 height 52
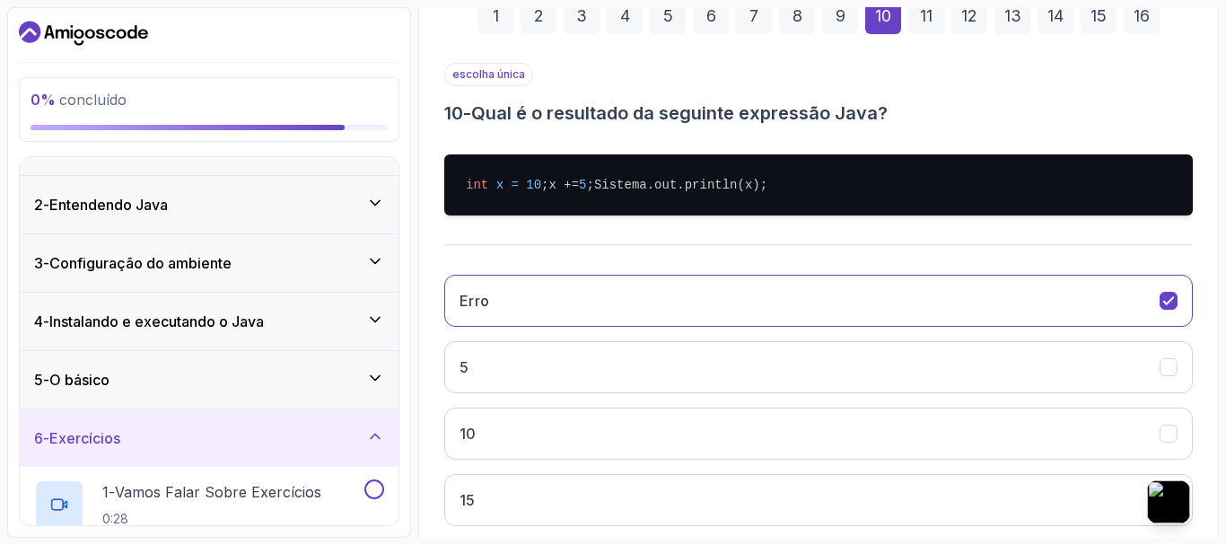
drag, startPoint x: 477, startPoint y: 107, endPoint x: 656, endPoint y: 216, distance: 209.5
click at [656, 216] on div "escolha única 10 - Qual é o resultado da seguinte expressão Java? int x = 10 ; …" at bounding box center [818, 301] width 748 height 477
click at [732, 90] on span "Pergunte à IA" at bounding box center [799, 85] width 182 height 16
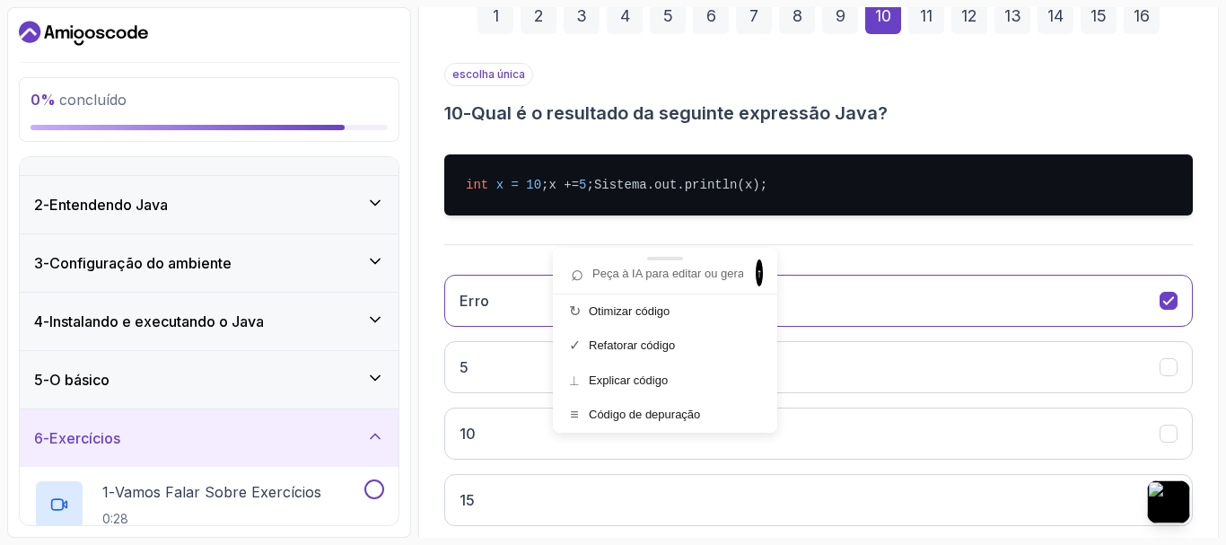
click at [673, 272] on input "text" at bounding box center [656, 273] width 185 height 24
type input "Qual é o resultado da seguinte expressão Java? int x = 10 ; x += 5 ; Sistema.ou…"
click at [756, 274] on font "↑" at bounding box center [759, 273] width 6 height 14
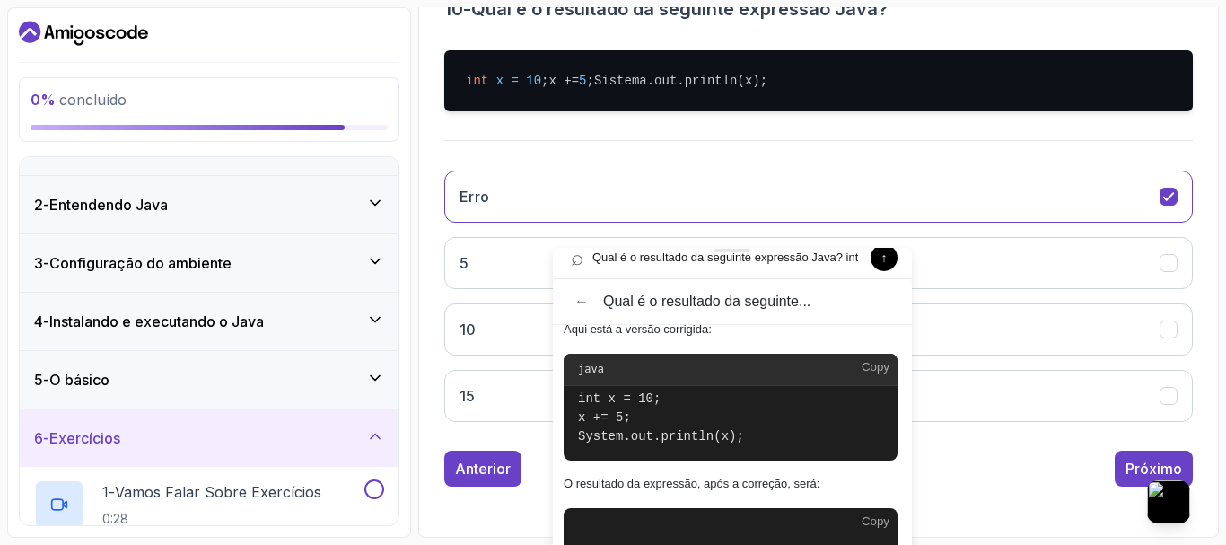
scroll to position [71, 0]
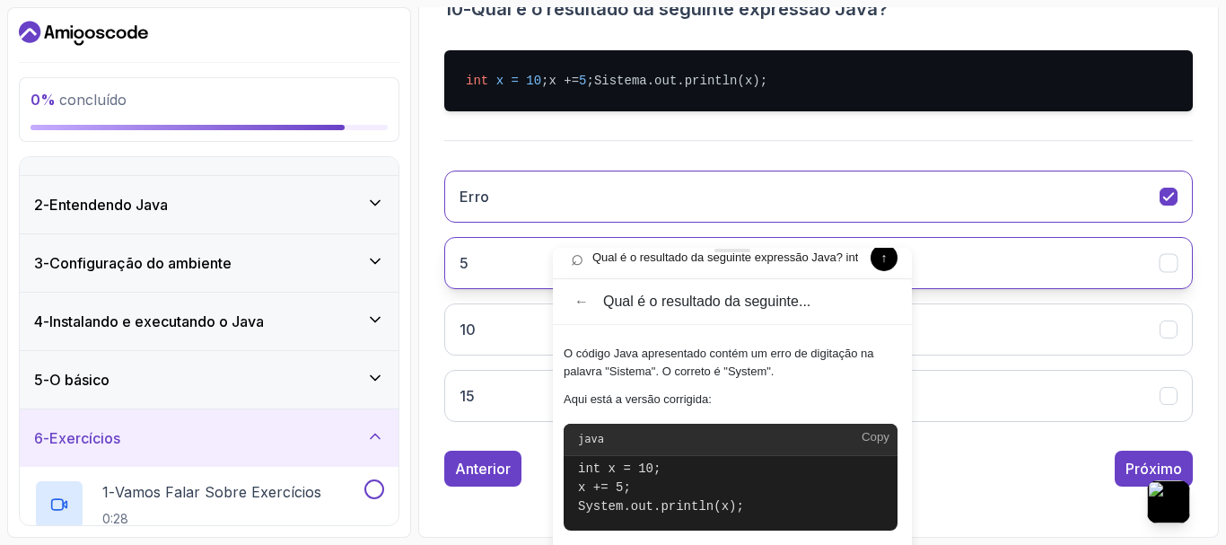
drag, startPoint x: 800, startPoint y: 254, endPoint x: 804, endPoint y: 242, distance: 12.5
click at [804, 242] on body "0 % concluído 1 - Introdução 2 - Entendendo Java 3 - Configuração do ambiente 4…" at bounding box center [613, 272] width 1226 height 545
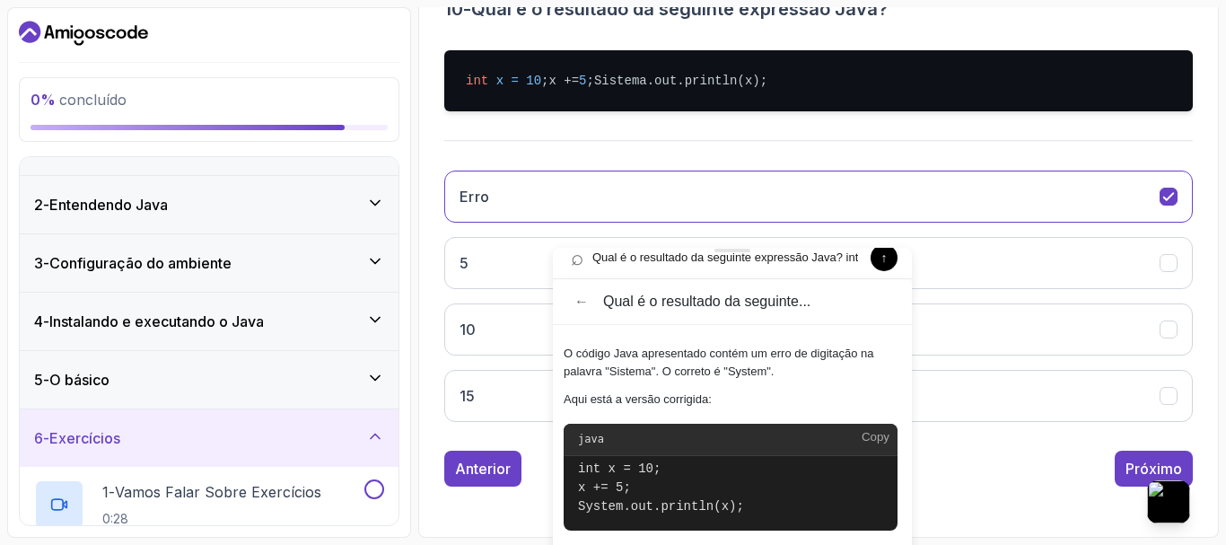
click at [729, 255] on input "Qual é o resultado da seguinte expressão Java? int x = 10 ; x += 5 ; Sistema.ou…" at bounding box center [714, 257] width 300 height 24
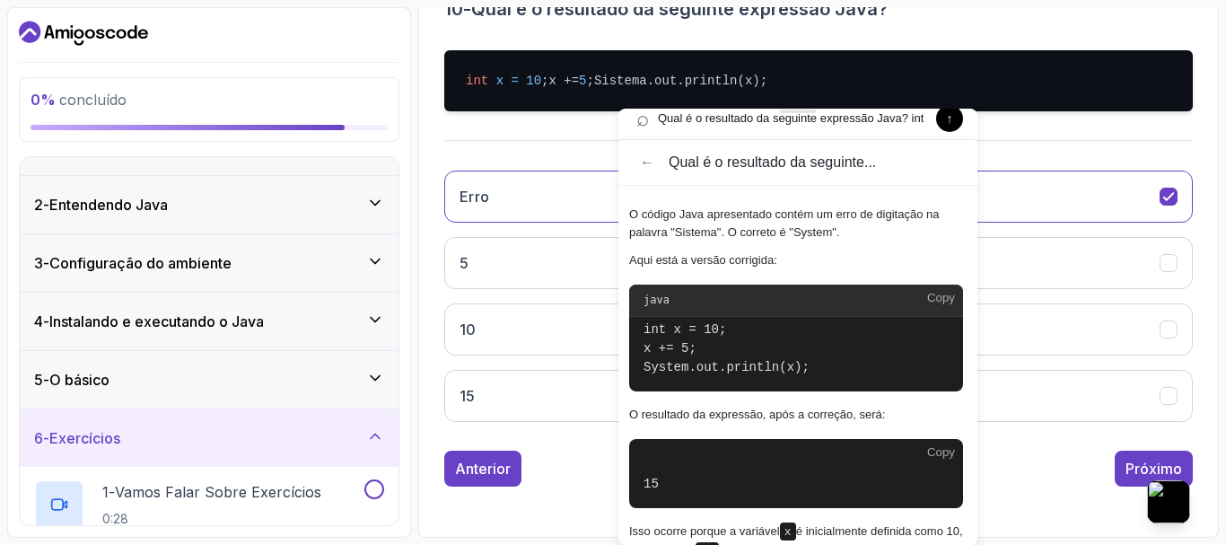
drag, startPoint x: 739, startPoint y: 251, endPoint x: 804, endPoint y: 182, distance: 95.2
click at [804, 182] on div "⌕ Qual é o resultado da seguinte expressão Java? int x = 10 ; x += 5 ; Sistema.…" at bounding box center [797, 327] width 359 height 436
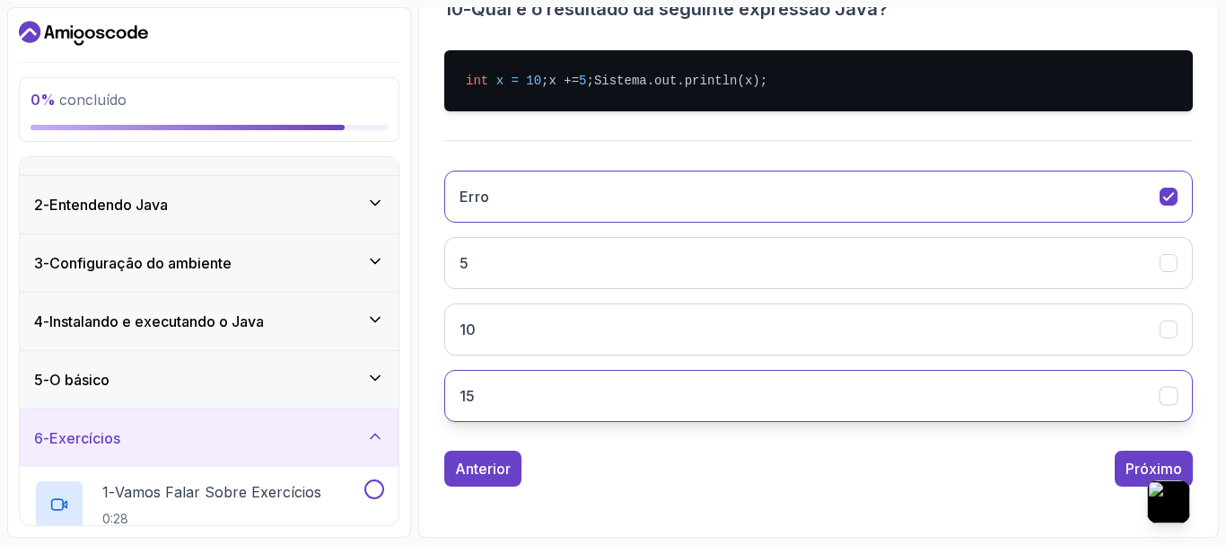
click at [508, 406] on button "15" at bounding box center [818, 396] width 748 height 52
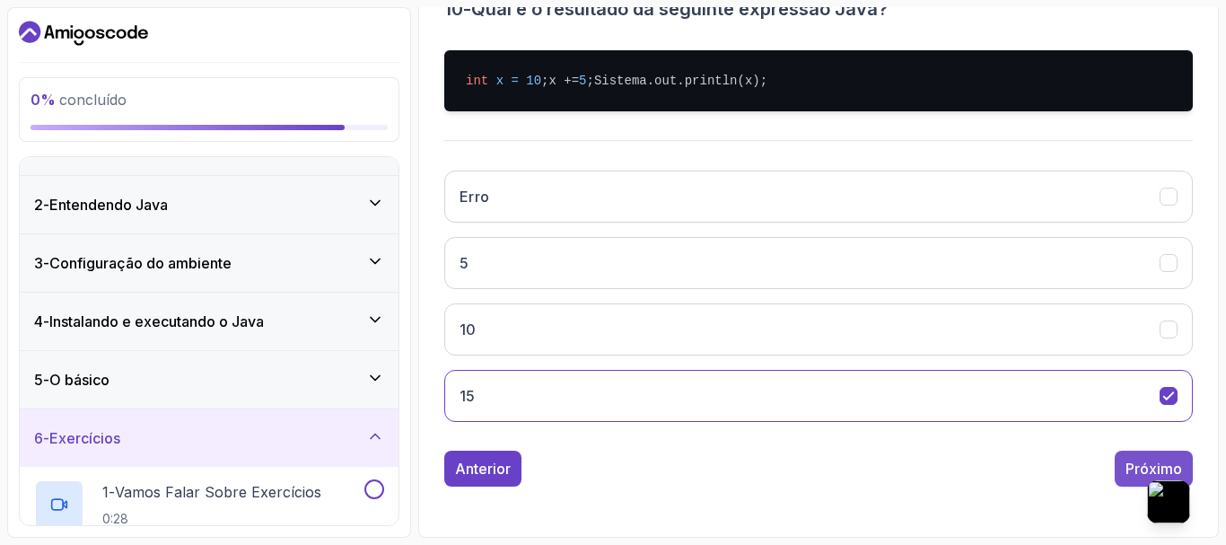
click at [1123, 460] on button "Próximo" at bounding box center [1154, 468] width 78 height 36
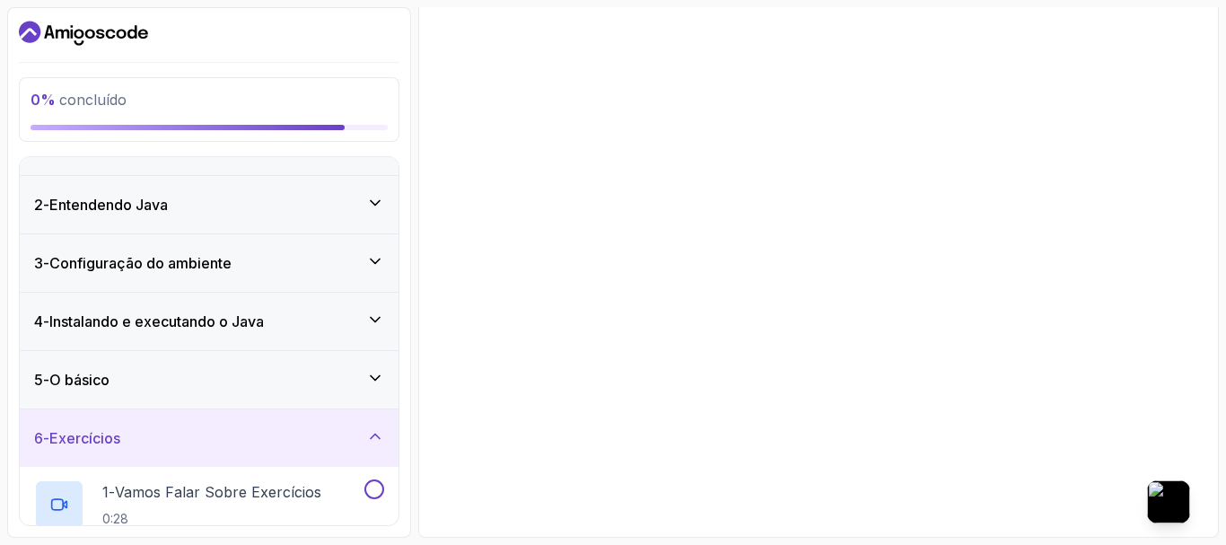
scroll to position [395, 0]
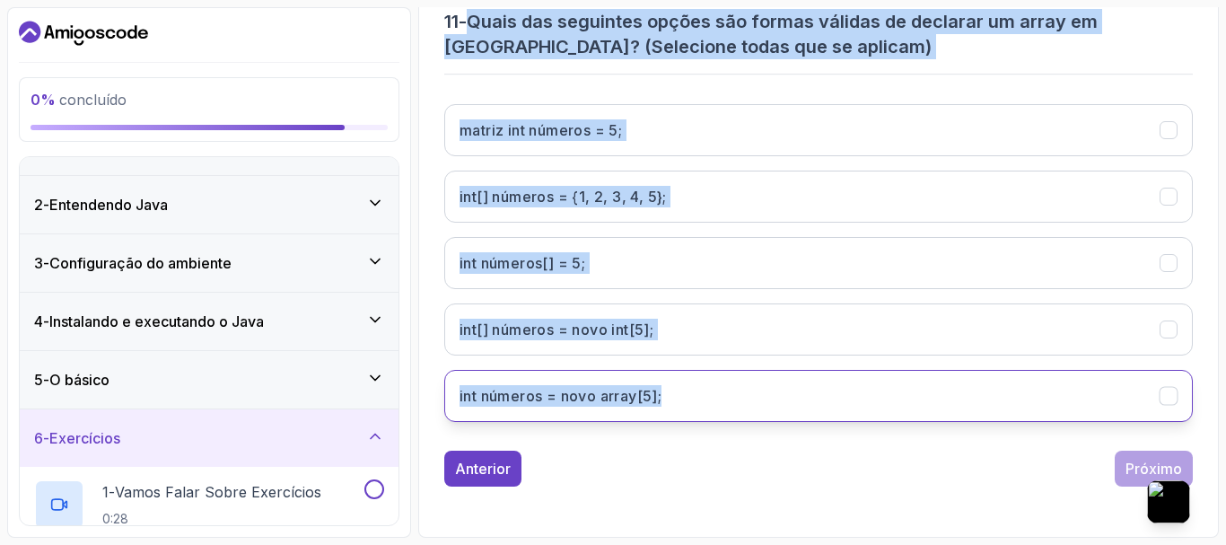
drag, startPoint x: 477, startPoint y: 22, endPoint x: 665, endPoint y: 389, distance: 413.0
click at [665, 389] on div "múltipla escolha 11 - Quais das seguintes opções são formas válidas de declarar…" at bounding box center [818, 203] width 748 height 465
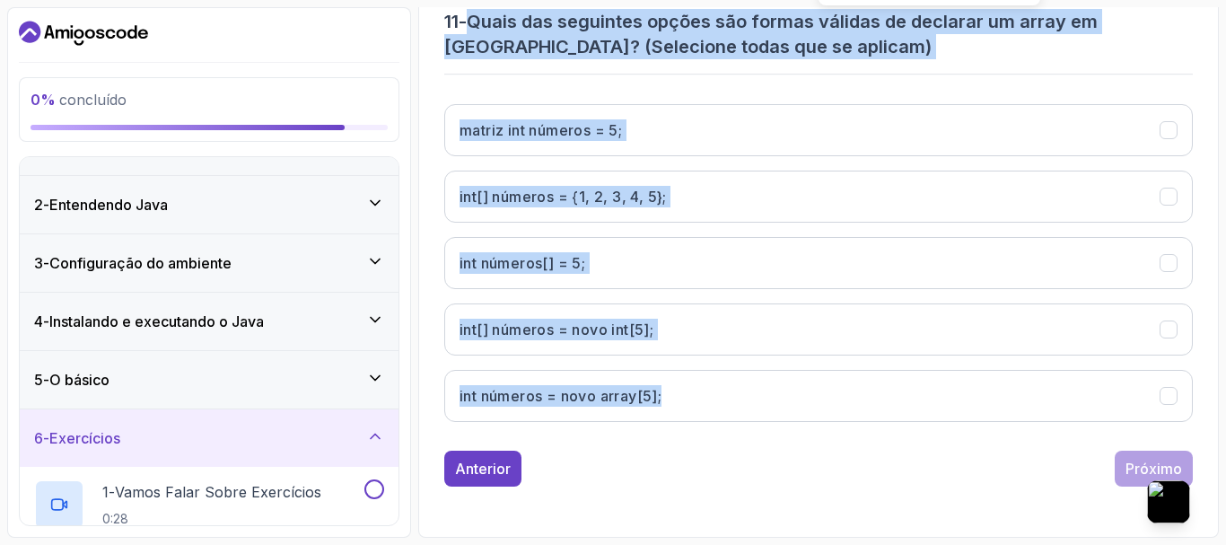
drag, startPoint x: 616, startPoint y: 40, endPoint x: 582, endPoint y: 40, distance: 34.1
click at [582, 40] on font "Quais das seguintes opções são formas válidas de declarar um array em Java? (Se…" at bounding box center [770, 34] width 653 height 47
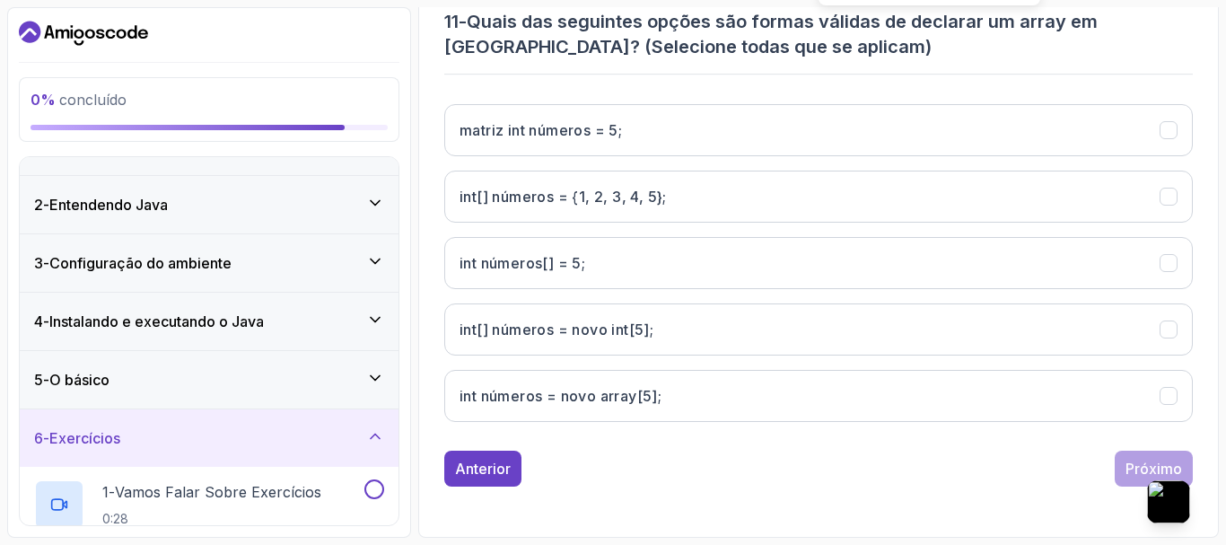
scroll to position [36, 0]
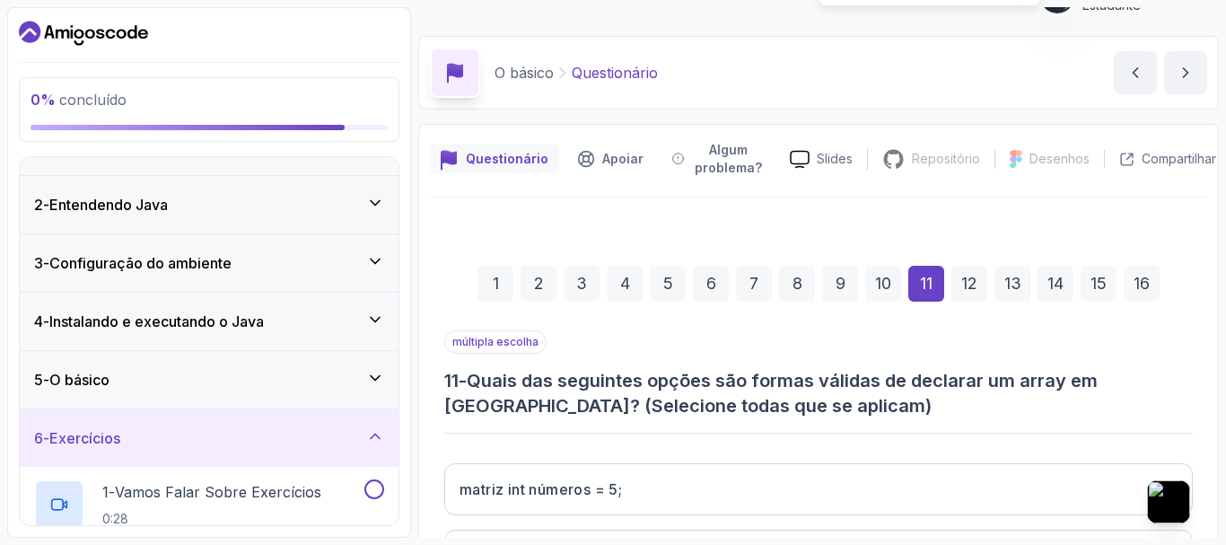
click at [574, 396] on font "Quais das seguintes opções são formas válidas de declarar um array em Java? (Se…" at bounding box center [770, 393] width 653 height 47
click at [573, 397] on font "Quais das seguintes opções são formas válidas de declarar um array em Java? (Se…" at bounding box center [770, 393] width 653 height 47
click at [600, 373] on font "Pergunte à IA" at bounding box center [687, 373] width 182 height 13
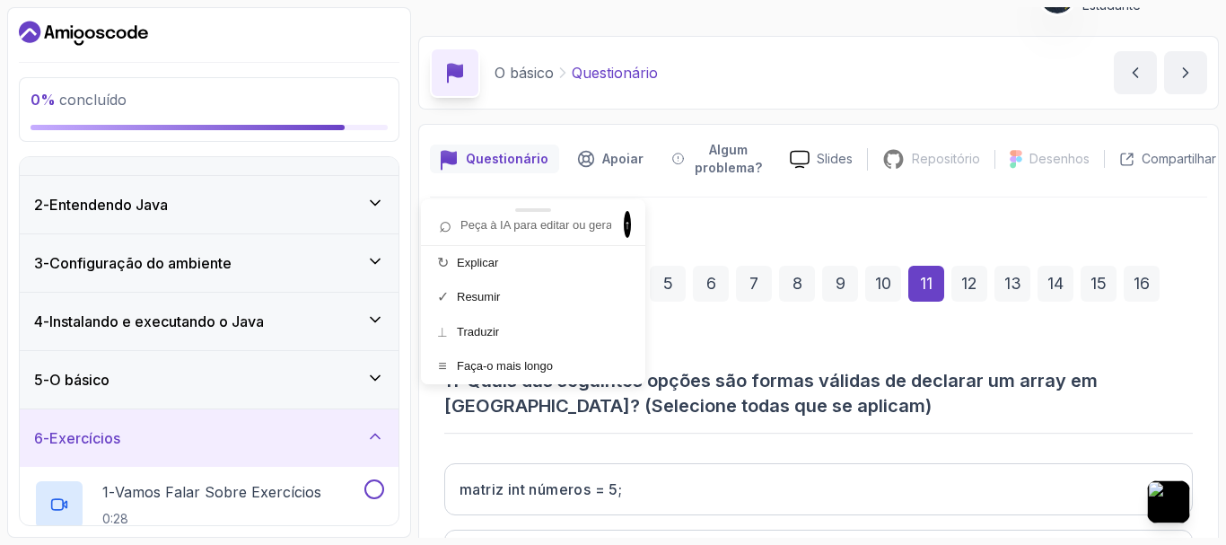
click at [549, 227] on input "text" at bounding box center [524, 225] width 185 height 24
paste input "Quais das seguintes opções são formas válidas de declarar um array em Java? (Se…"
type input "Quais das seguintes opções são formas válidas de declarar um array em Java? (Se…"
click at [625, 223] on font "↑" at bounding box center [628, 224] width 6 height 14
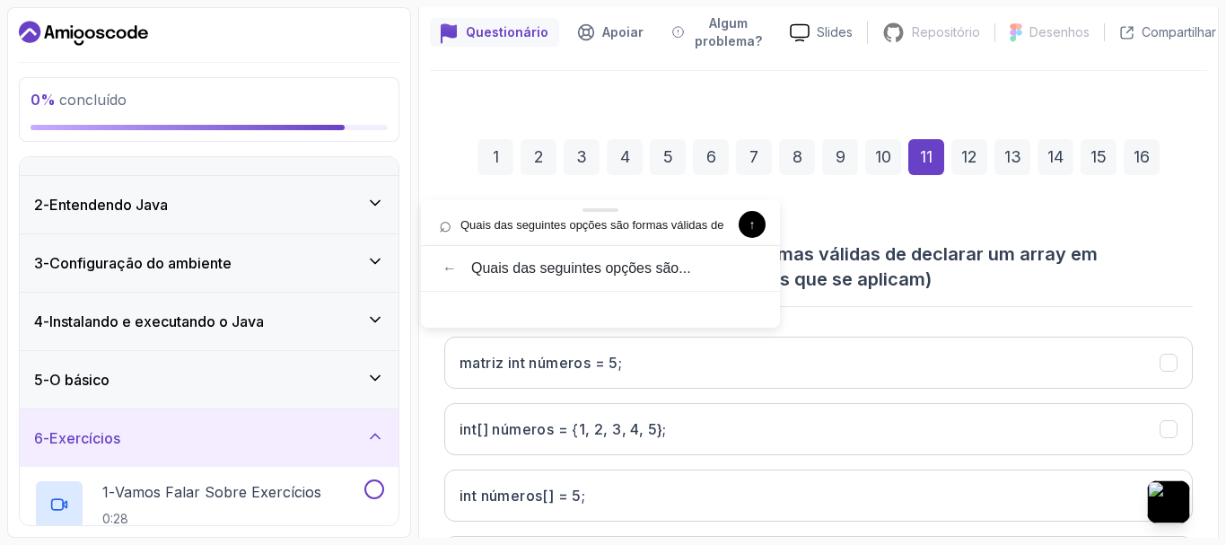
scroll to position [395, 0]
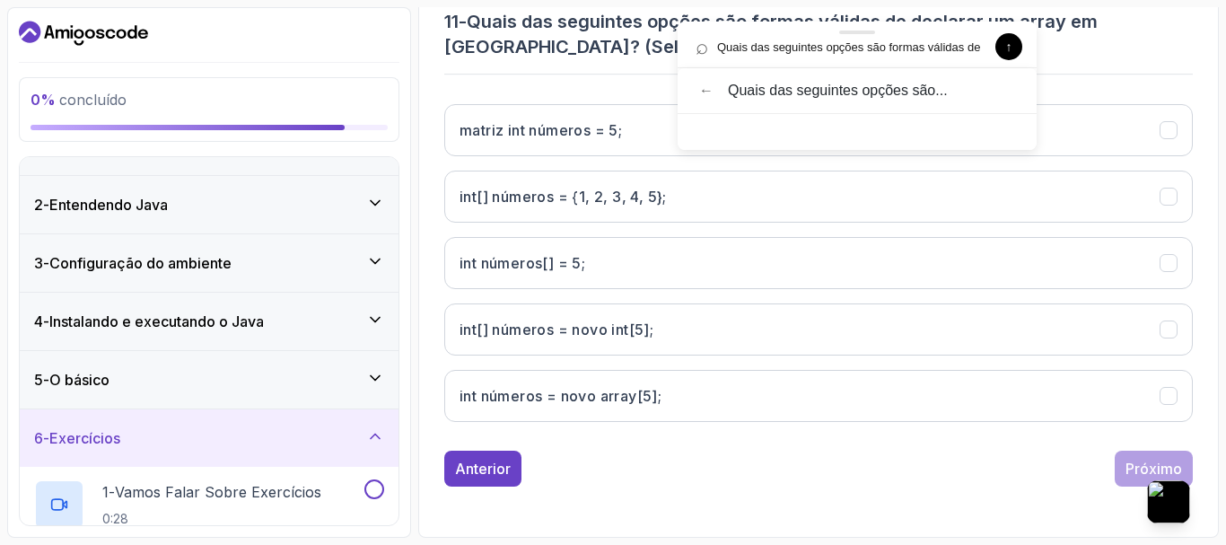
drag, startPoint x: 581, startPoint y: 214, endPoint x: 836, endPoint y: 37, distance: 310.7
click at [836, 37] on div at bounding box center [856, 33] width 359 height 22
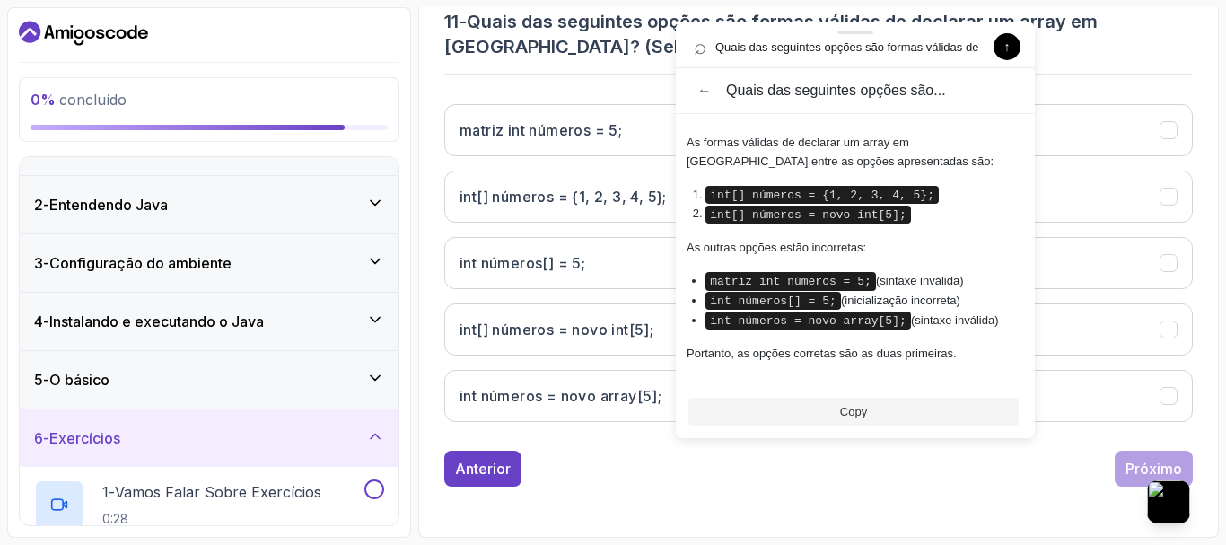
drag, startPoint x: 859, startPoint y: 43, endPoint x: 900, endPoint y: 62, distance: 45.4
click at [900, 62] on div "⌕ Quais das seguintes opções são formas válidas de declarar um array em Java? (…" at bounding box center [855, 45] width 359 height 47
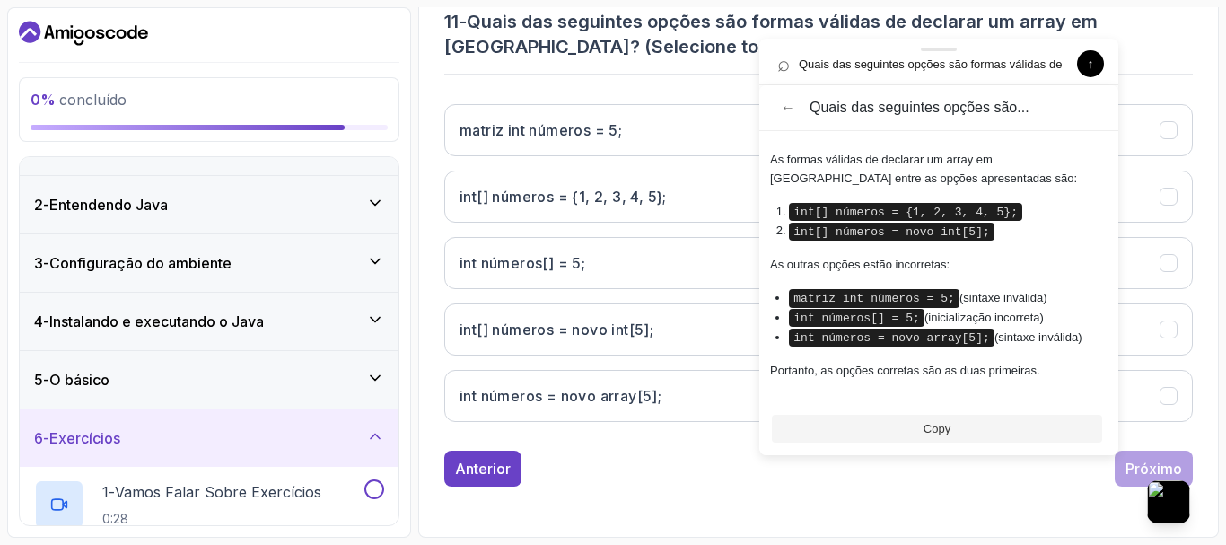
drag, startPoint x: 853, startPoint y: 36, endPoint x: 937, endPoint y: 53, distance: 85.2
click at [937, 53] on div at bounding box center [938, 50] width 359 height 22
click at [602, 325] on font "int[] números = novo int[5];" at bounding box center [556, 329] width 194 height 18
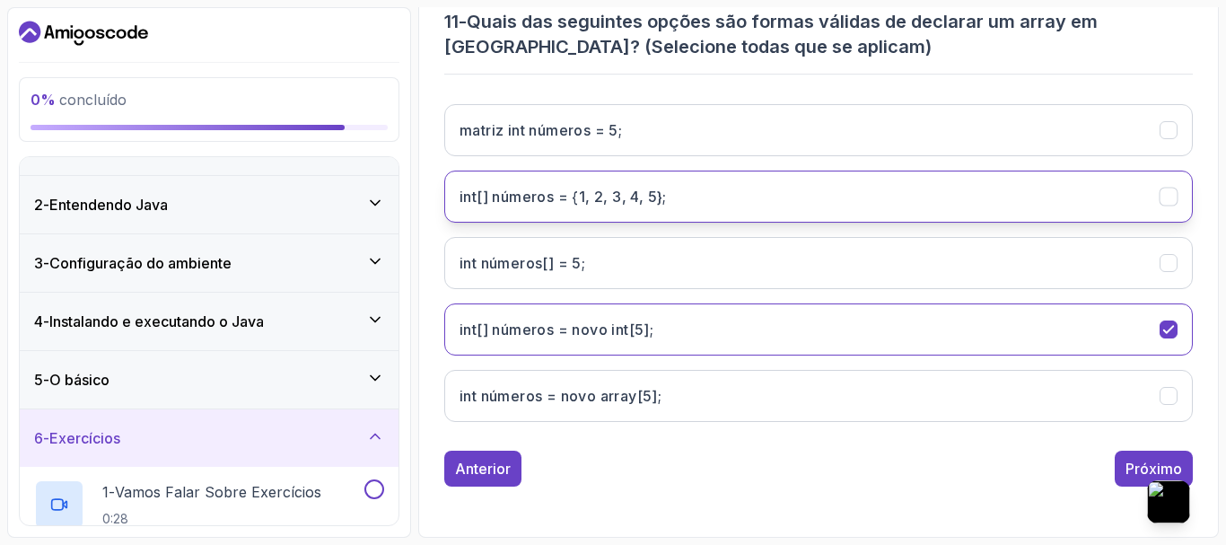
click at [606, 188] on font "int[] números = {1, 2, 3, 4, 5};" at bounding box center [562, 197] width 207 height 18
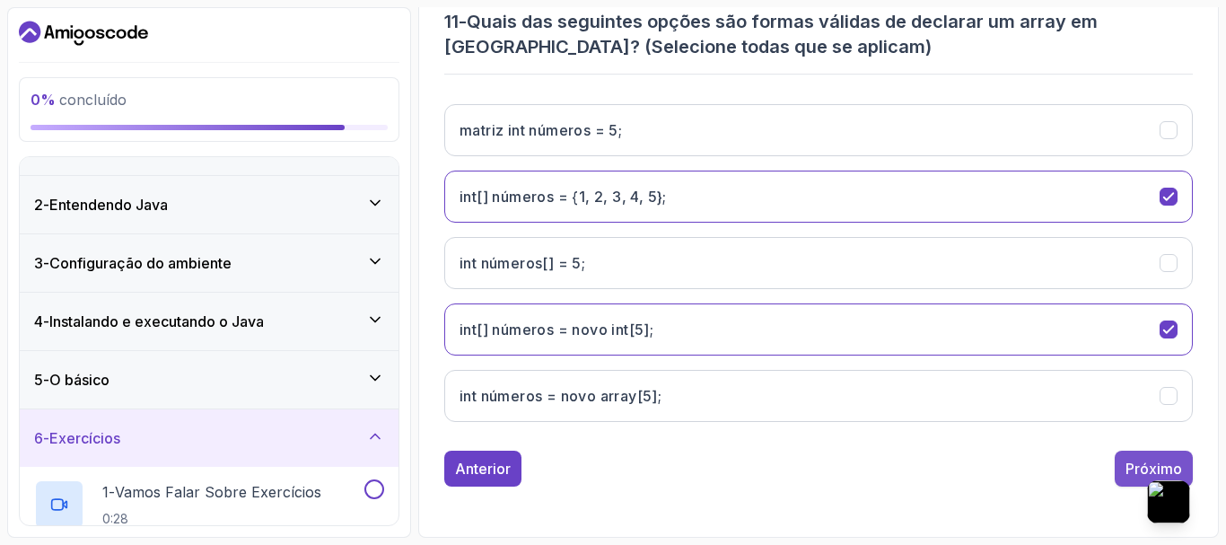
click at [1124, 466] on button "Próximo" at bounding box center [1154, 468] width 78 height 36
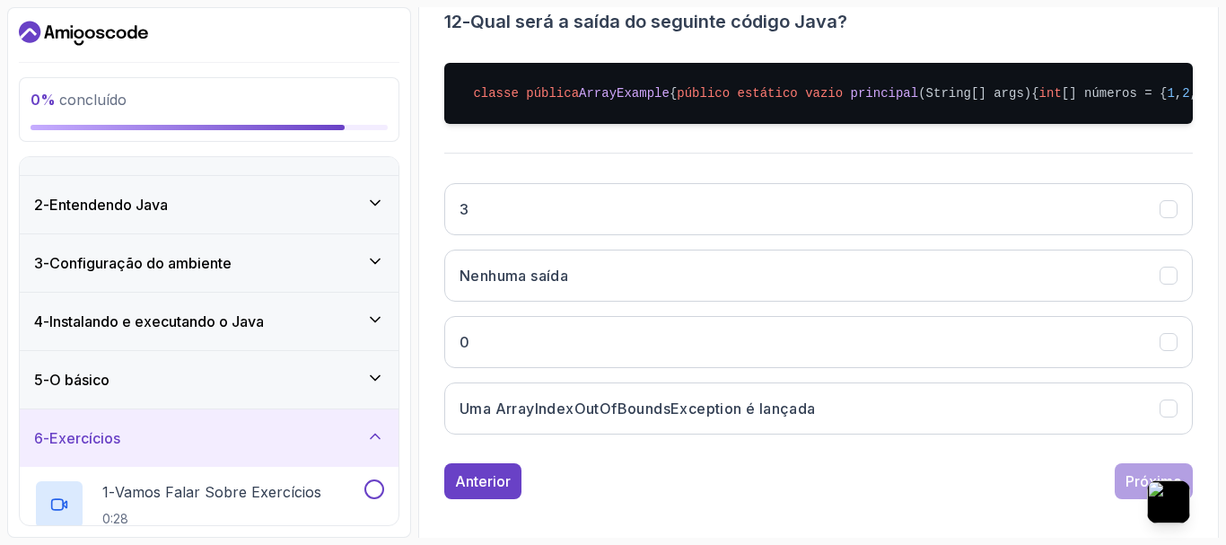
scroll to position [372, 0]
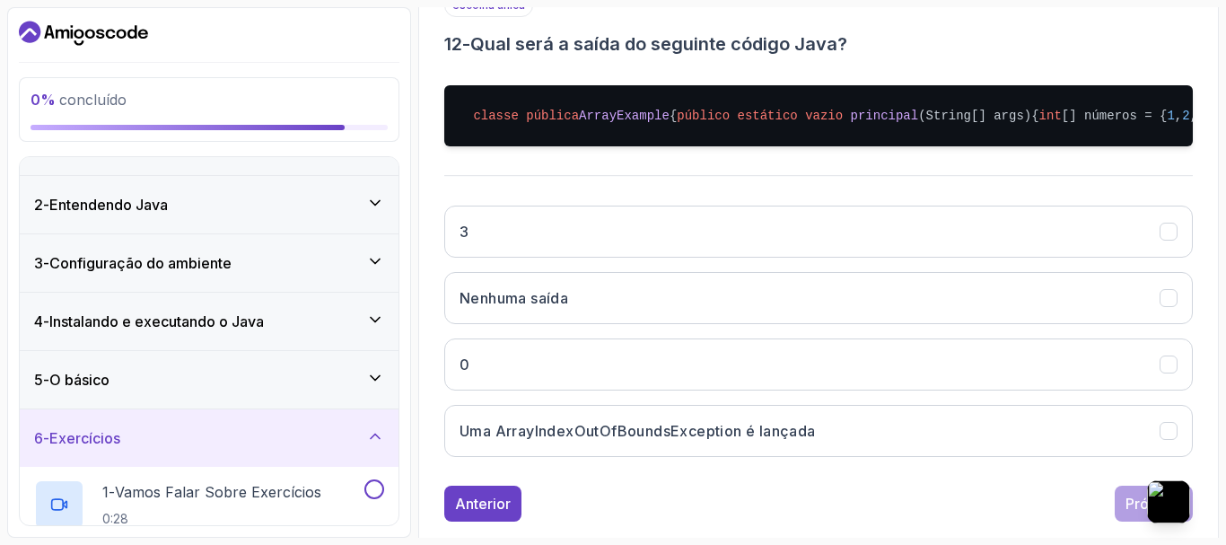
drag, startPoint x: 478, startPoint y: 21, endPoint x: 754, endPoint y: 171, distance: 314.0
click at [754, 171] on div "escolha única 12 - Qual será a saída do seguinte código Java? classe pública Ar…" at bounding box center [818, 232] width 748 height 477
click at [730, 15] on font "Pergunte à IA" at bounding box center [786, 11] width 182 height 13
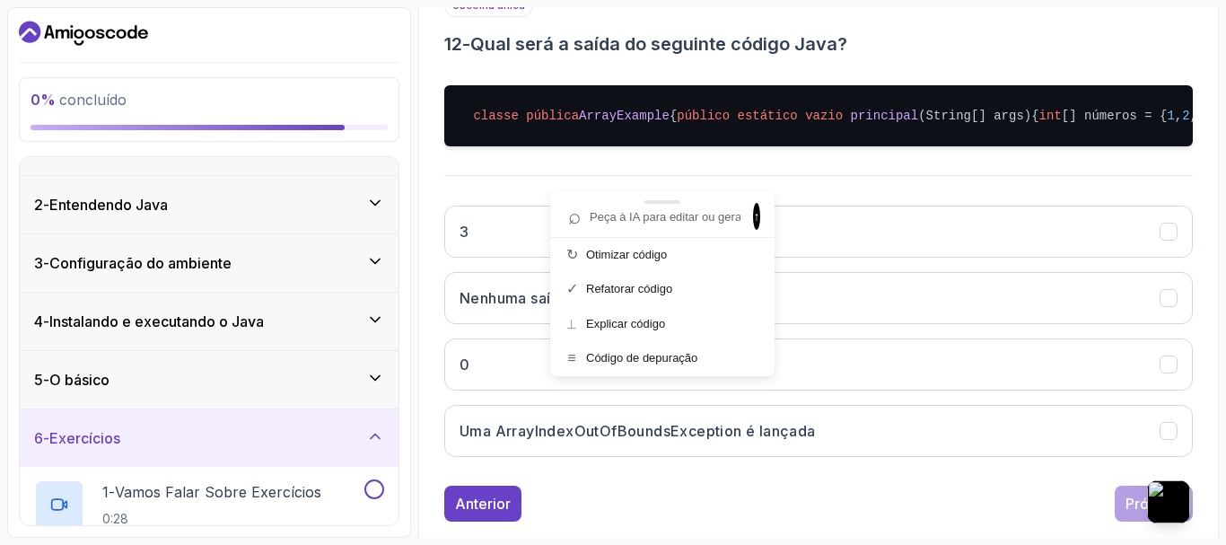
click at [665, 226] on input "text" at bounding box center [653, 217] width 185 height 24
drag, startPoint x: 665, startPoint y: 226, endPoint x: 732, endPoint y: 226, distance: 67.3
click at [731, 226] on div "⌕ Qual será a saída do seguinte código Java? classe pública ArrayExample { públ…" at bounding box center [662, 216] width 203 height 27
type input "Qual será a saída do seguinte código Java? classe pública ArrayExample { públic…"
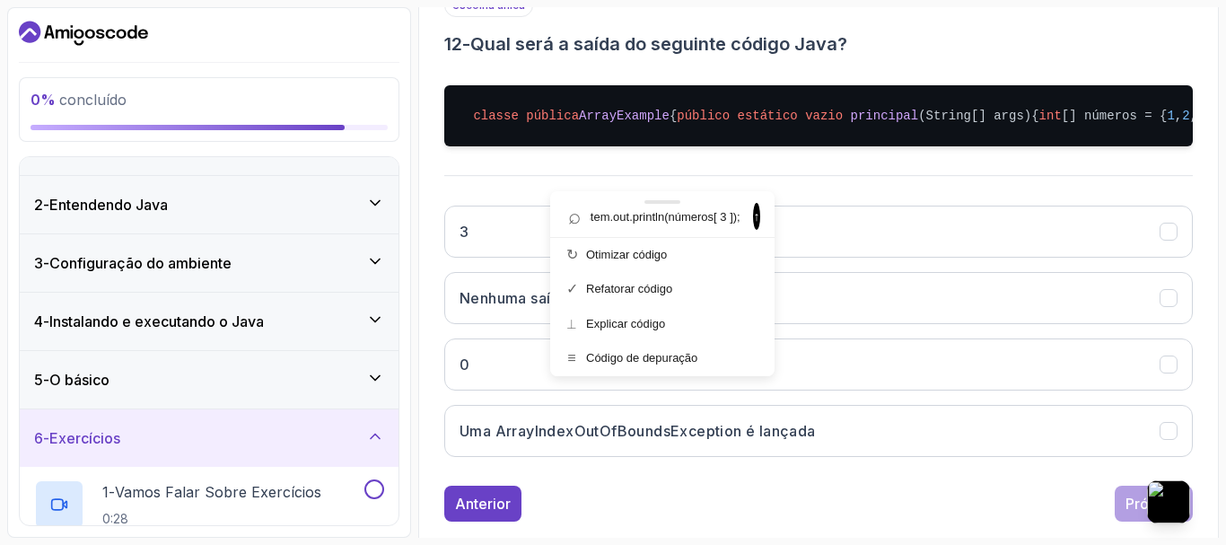
scroll to position [0, 0]
click at [753, 212] on div at bounding box center [662, 202] width 224 height 22
click at [753, 226] on span "↑" at bounding box center [756, 216] width 7 height 27
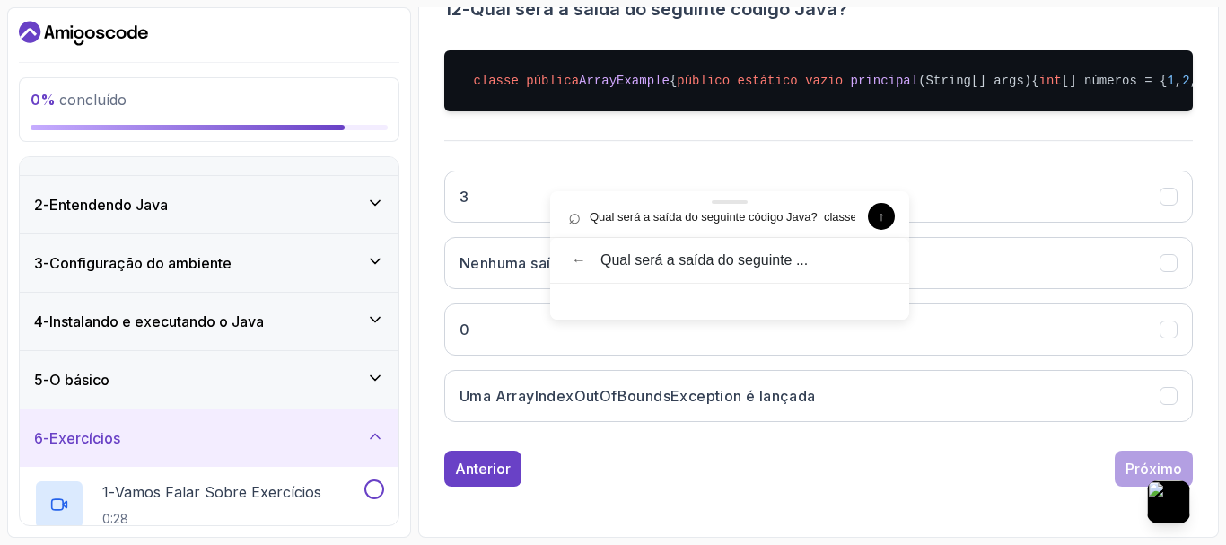
scroll to position [497, 0]
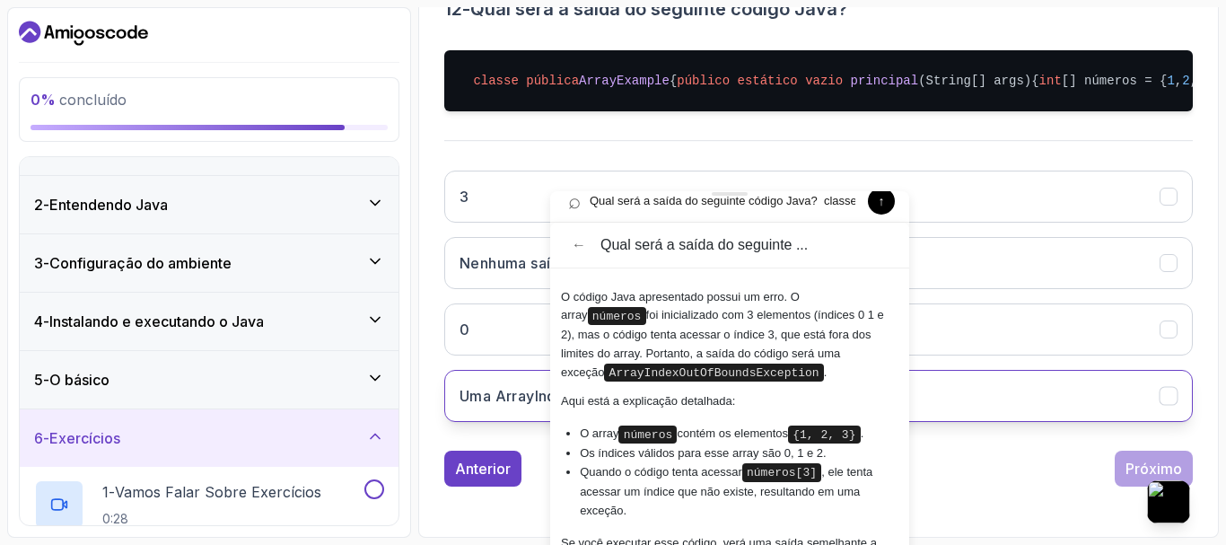
click at [508, 392] on font "Uma ArrayIndexOutOfBoundsException é lançada" at bounding box center [637, 396] width 356 height 18
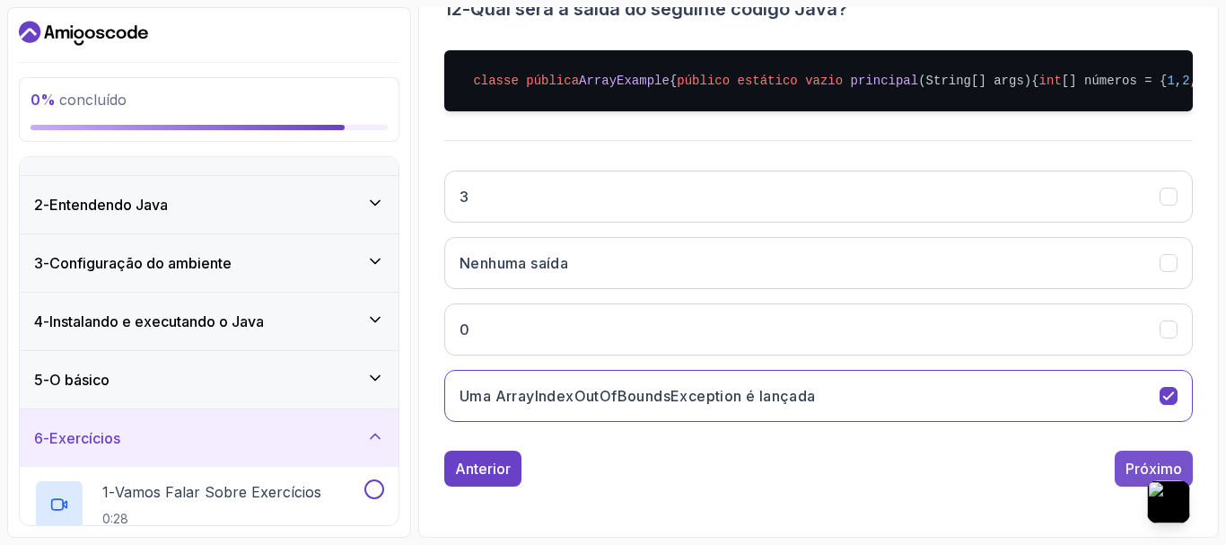
drag, startPoint x: 1136, startPoint y: 473, endPoint x: 1126, endPoint y: 473, distance: 9.9
click at [1131, 473] on font "Próximo" at bounding box center [1153, 468] width 57 height 18
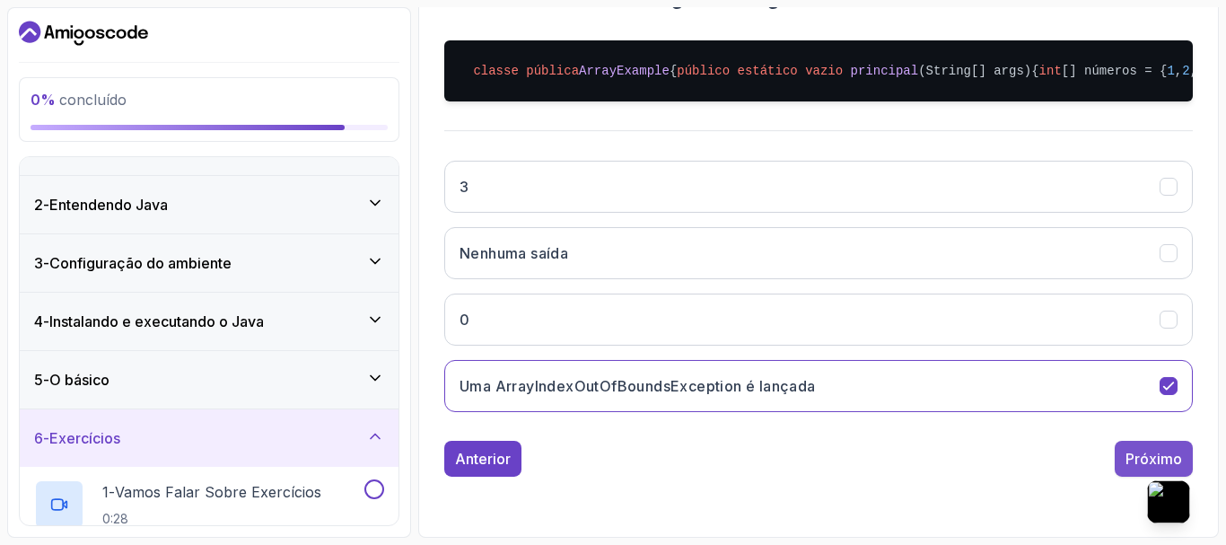
scroll to position [303, 0]
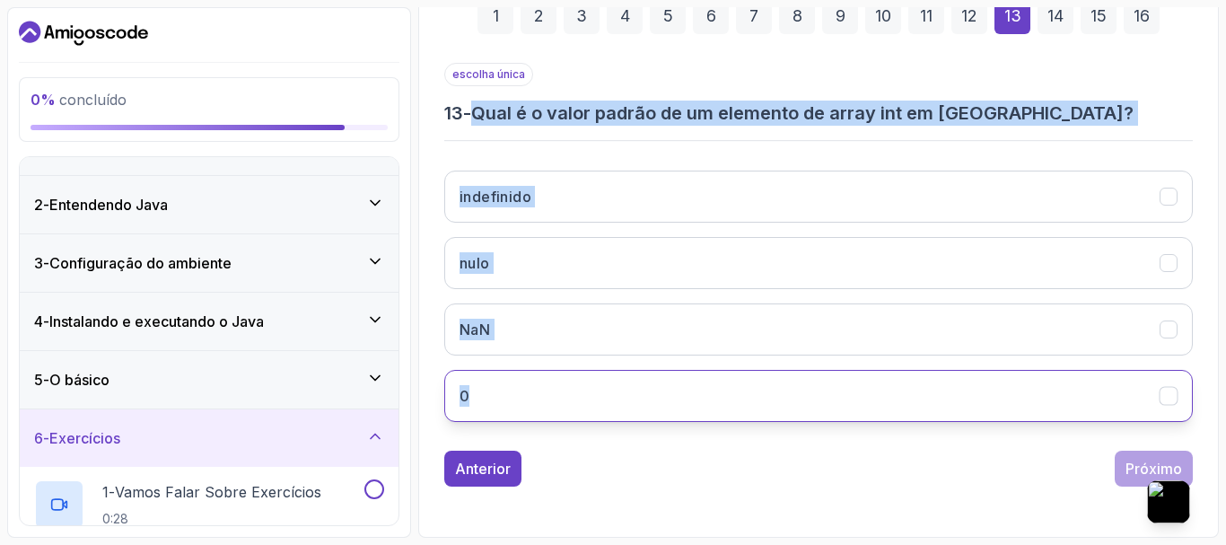
drag, startPoint x: 484, startPoint y: 109, endPoint x: 602, endPoint y: 373, distance: 290.0
click at [602, 373] on div "escolha única 13 - Qual é o valor padrão de um elemento de array int em Java? i…" at bounding box center [818, 249] width 748 height 373
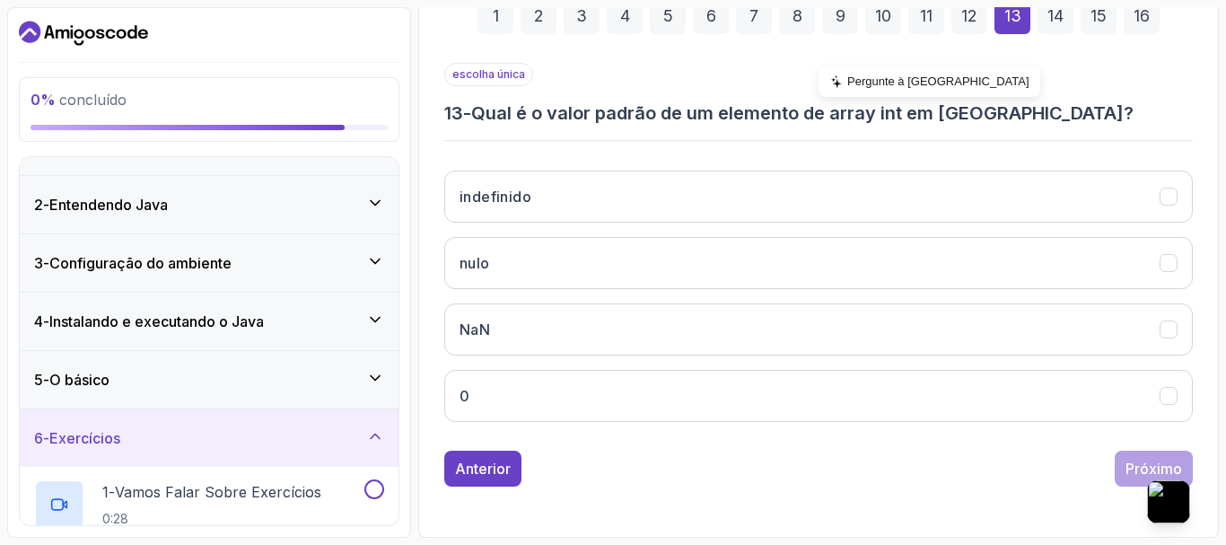
click at [902, 82] on font "Pergunte à IA" at bounding box center [938, 80] width 182 height 13
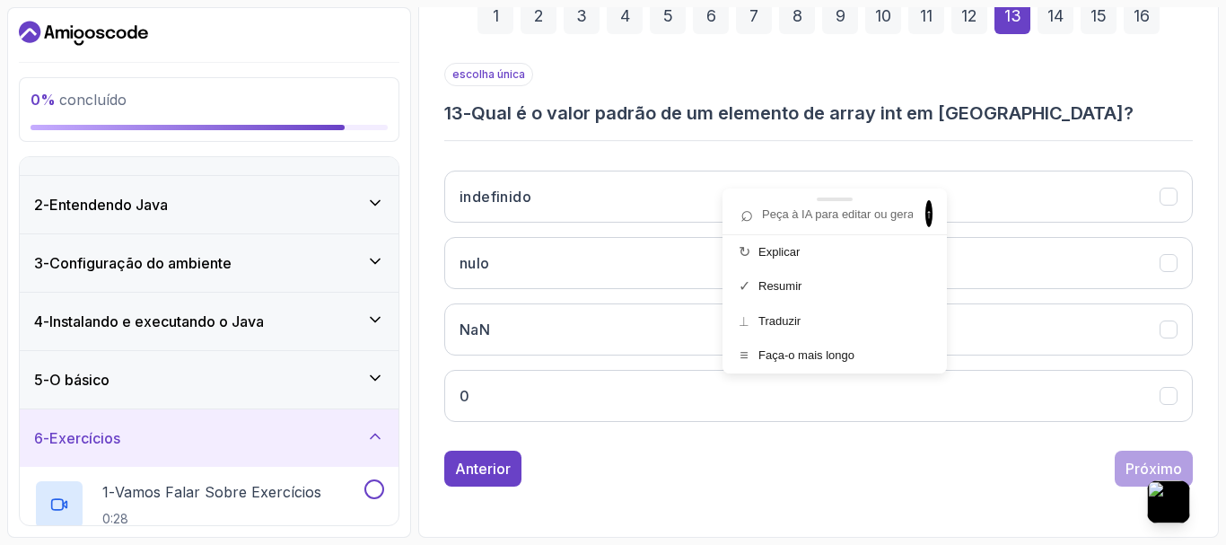
click at [844, 214] on input "text" at bounding box center [825, 214] width 185 height 24
type input "Qual é o valor padrão de um elemento de array int em Java? indefinido nulo NaN 0"
click at [925, 224] on span "↑" at bounding box center [928, 213] width 7 height 27
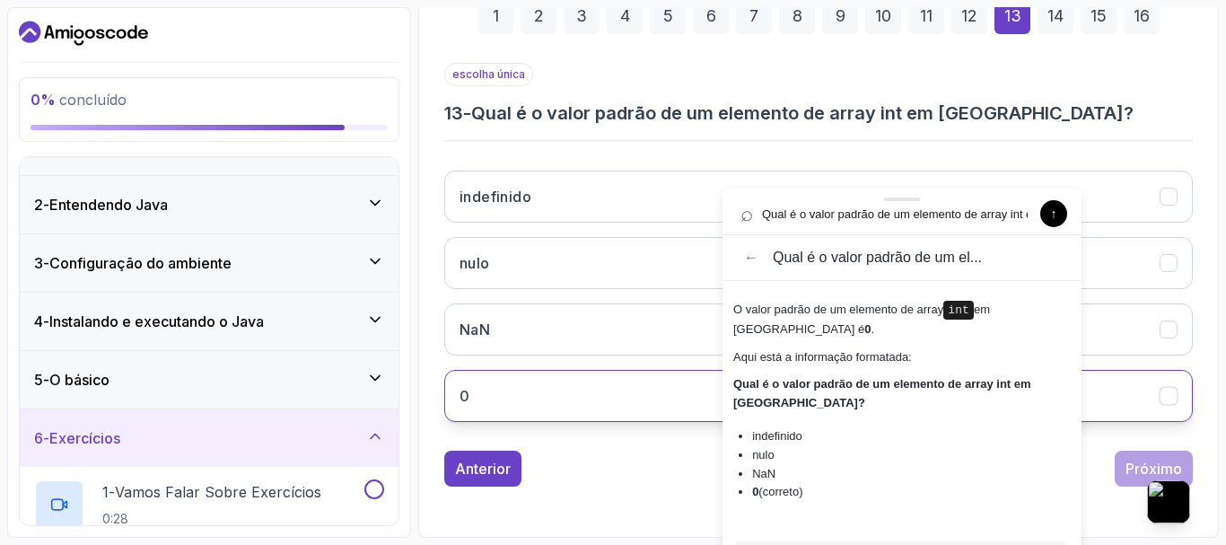
click at [622, 389] on button "0" at bounding box center [818, 396] width 748 height 52
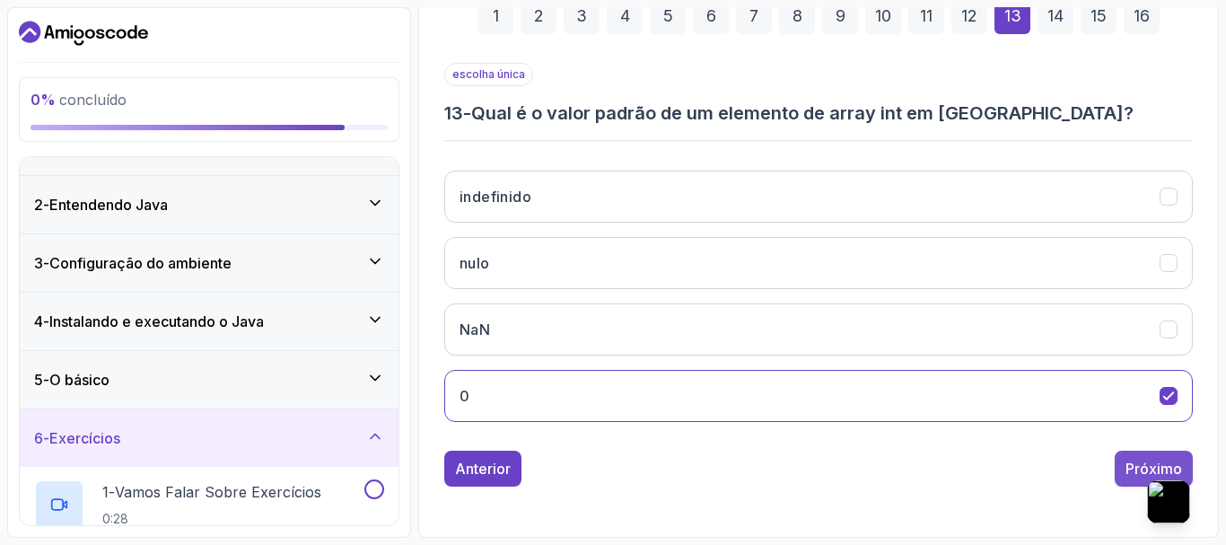
click at [1135, 463] on font "Próximo" at bounding box center [1153, 468] width 57 height 18
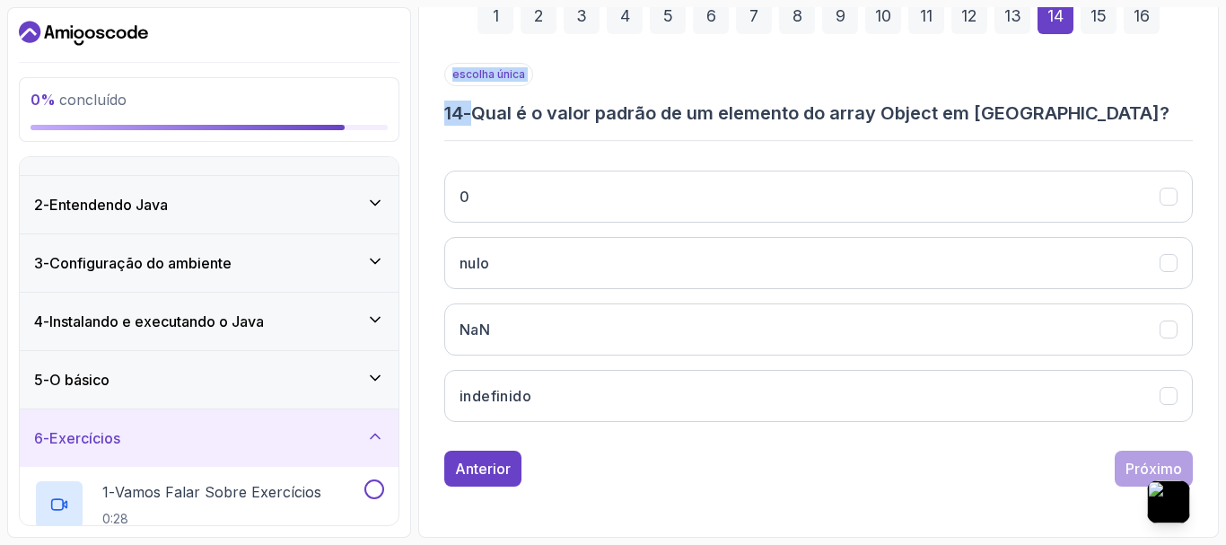
drag, startPoint x: 481, startPoint y: 112, endPoint x: 1079, endPoint y: 127, distance: 597.8
click at [1079, 127] on div "escolha única 14 - Qual é o valor padrão de um elemento do array Object em Java…" at bounding box center [818, 249] width 748 height 373
click at [803, 74] on div "Pergunte à IA" at bounding box center [868, 85] width 222 height 31
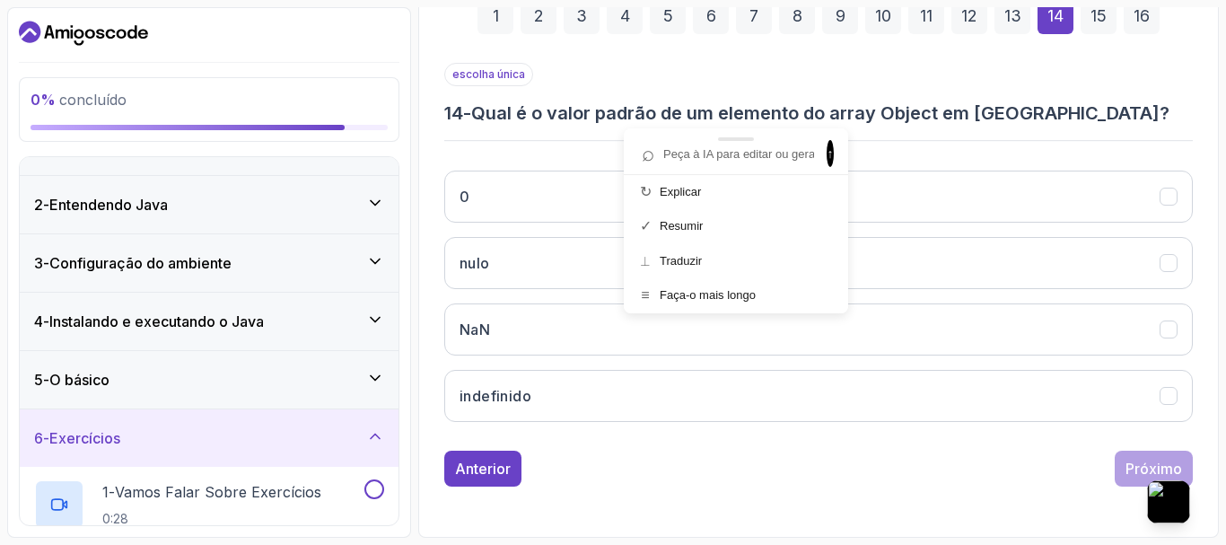
click at [741, 162] on input "text" at bounding box center [726, 154] width 185 height 24
type input "Qual é o valor padrão de um elemento do array Object em Java?"
click at [836, 150] on div "⌕ Qual é o valor padrão de um elemento do array Object em Java? ↑" at bounding box center [735, 153] width 203 height 27
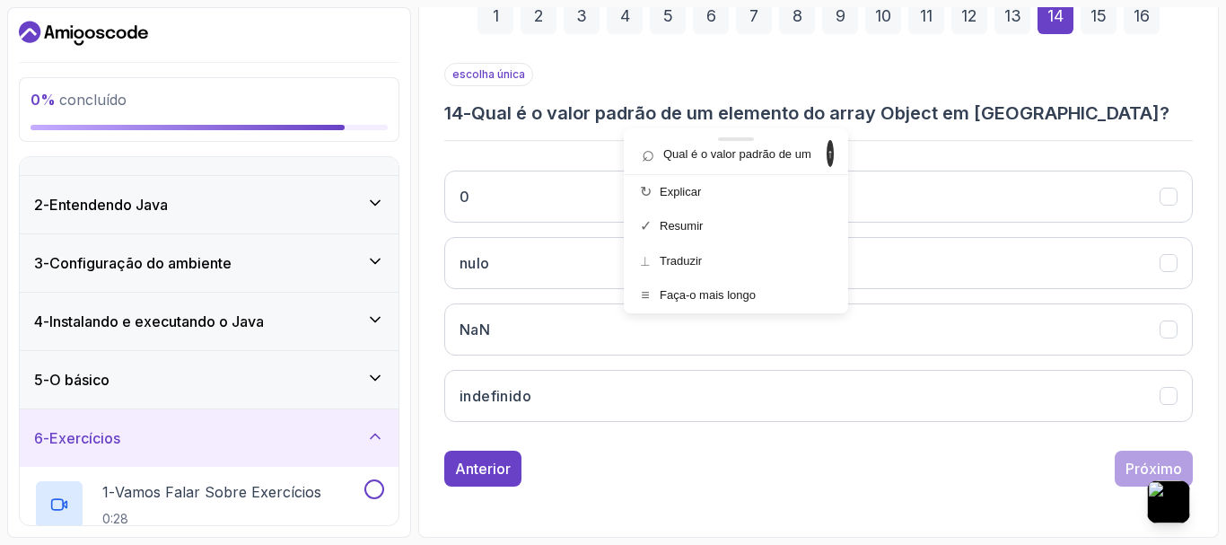
click at [828, 158] on span "↑" at bounding box center [829, 153] width 7 height 27
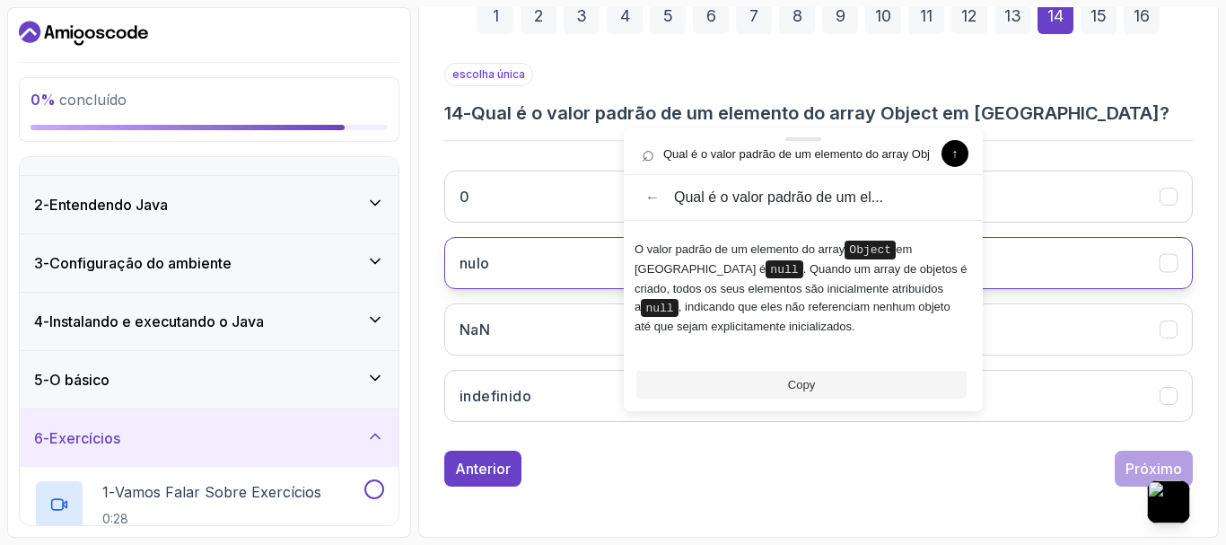
click at [526, 258] on button "nulo" at bounding box center [818, 263] width 748 height 52
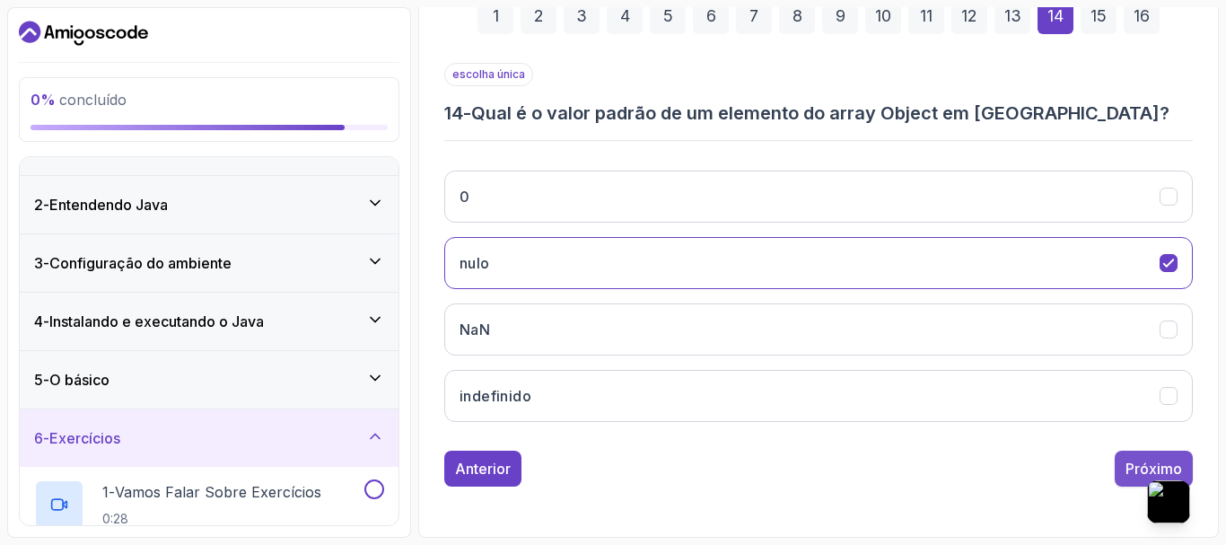
click at [1136, 459] on div "Próximo" at bounding box center [1153, 469] width 57 height 22
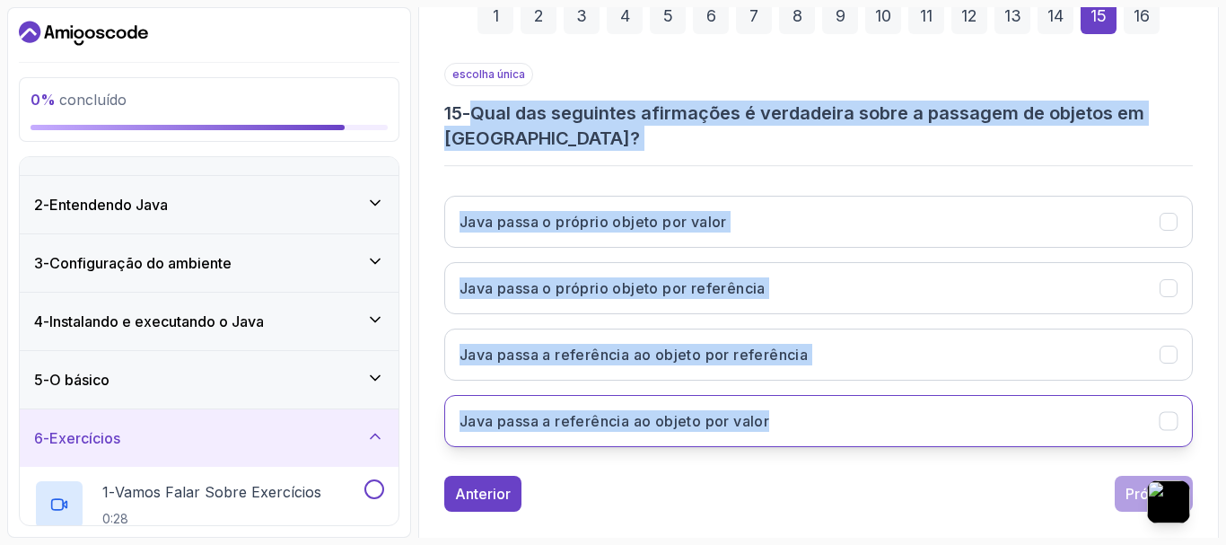
drag, startPoint x: 481, startPoint y: 106, endPoint x: 780, endPoint y: 431, distance: 441.4
click at [780, 431] on div "escolha única 15 - Qual das seguintes afirmações é verdadeira sobre a passagem …" at bounding box center [818, 262] width 748 height 398
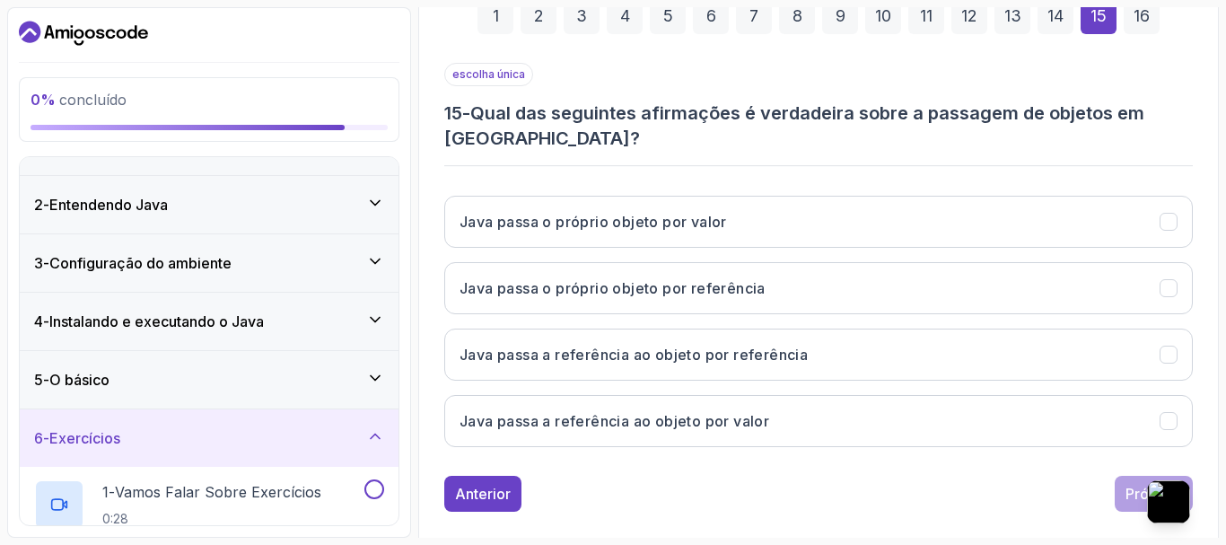
click at [873, 74] on div "Pergunte à IA" at bounding box center [929, 85] width 222 height 31
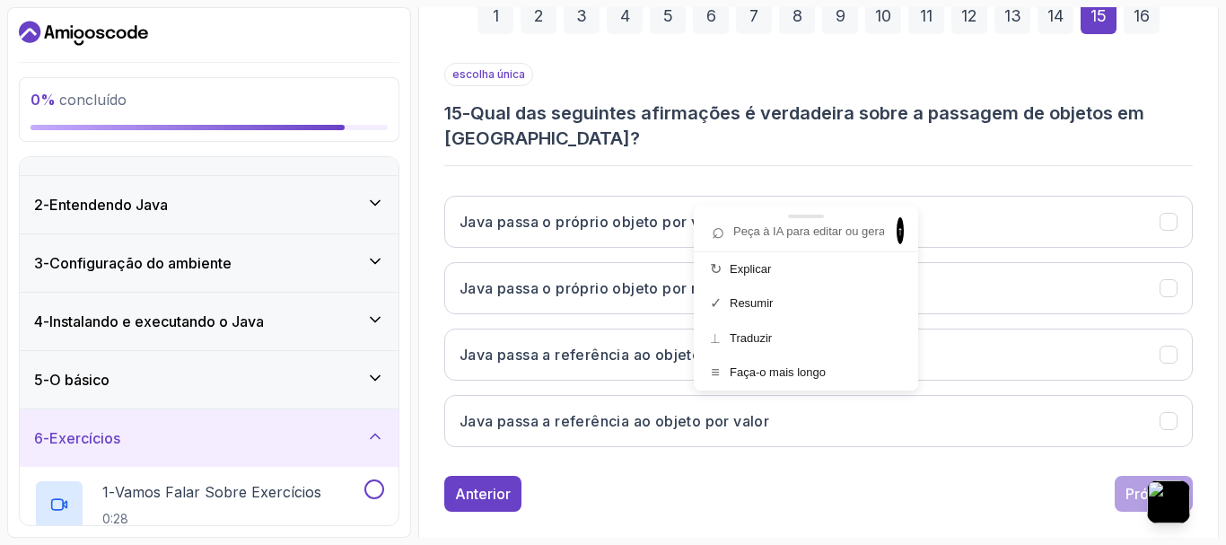
click at [797, 228] on input "text" at bounding box center [796, 231] width 185 height 24
type input "Qual é o valor padrão de um elemento do array Object em Java?"
click at [896, 216] on div at bounding box center [806, 216] width 224 height 22
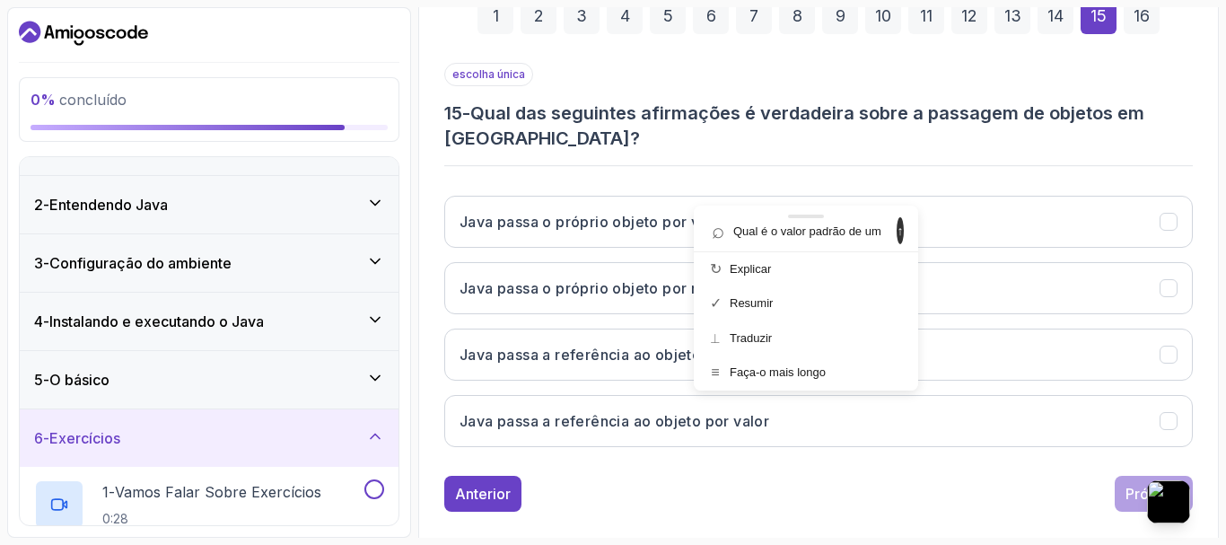
click at [896, 229] on span "↑" at bounding box center [899, 230] width 7 height 27
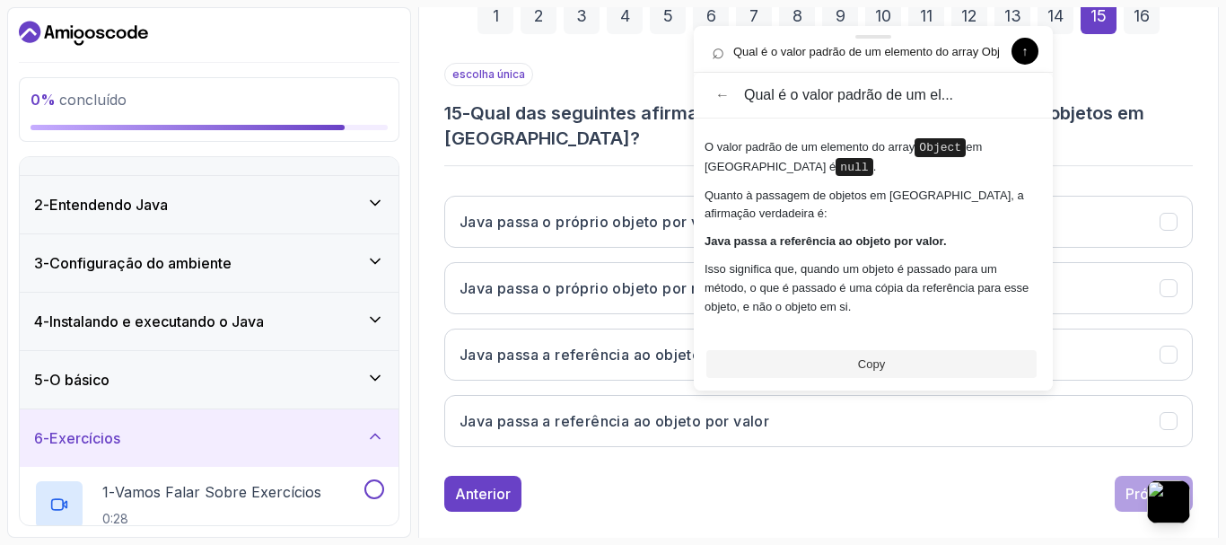
drag, startPoint x: 887, startPoint y: 48, endPoint x: 904, endPoint y: 48, distance: 17.0
click at [904, 48] on input "Qual é o valor padrão de um elemento do array Object em Java?" at bounding box center [854, 51] width 300 height 24
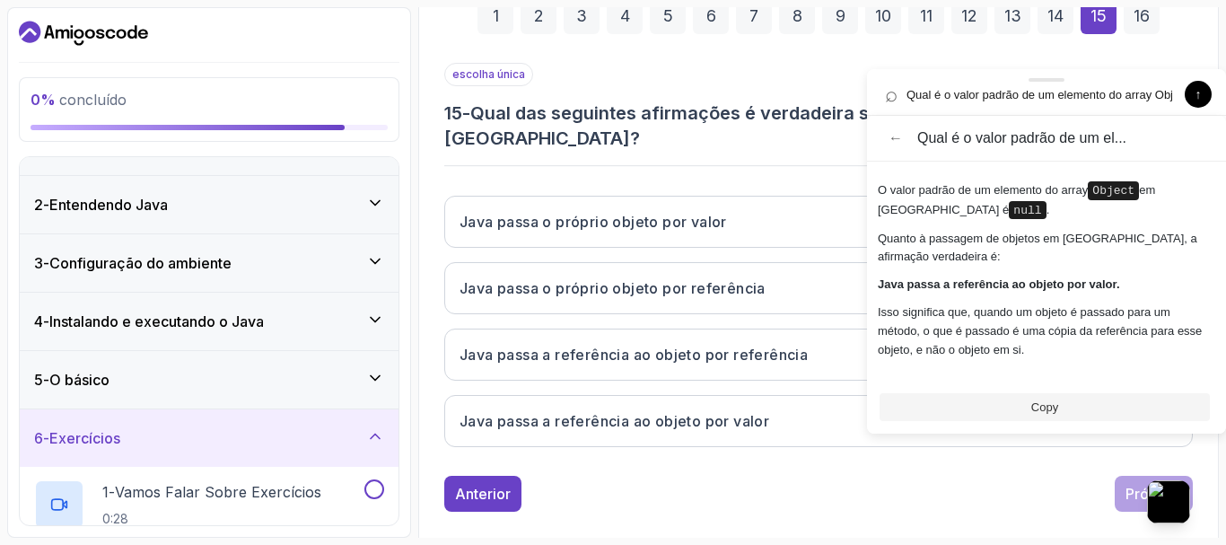
drag, startPoint x: 881, startPoint y: 41, endPoint x: 1078, endPoint y: 84, distance: 201.2
click at [1078, 84] on div at bounding box center [1046, 80] width 359 height 22
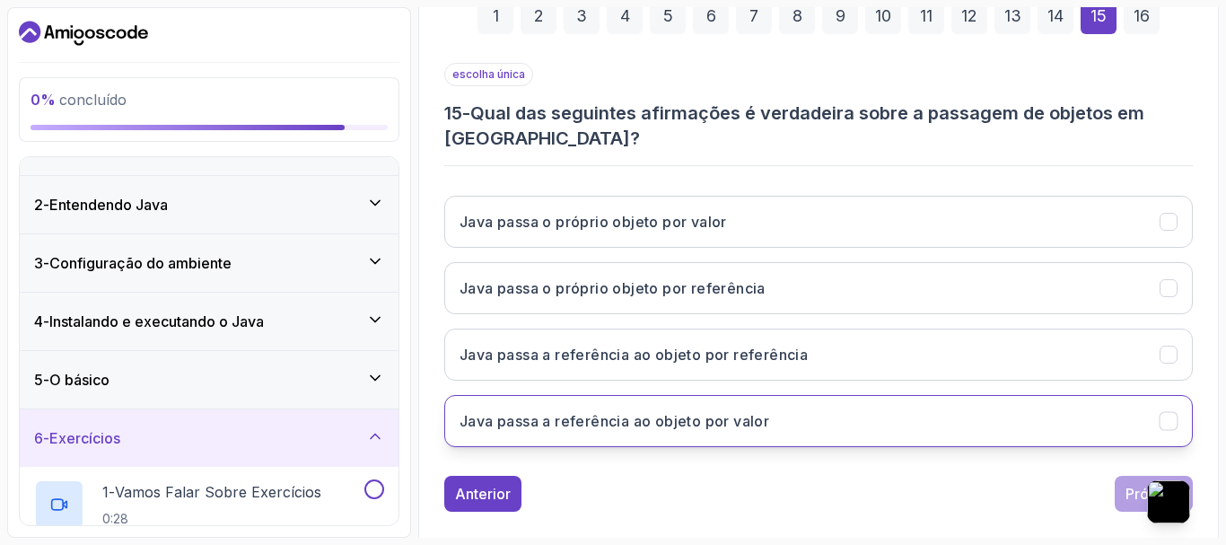
click at [677, 402] on button "Java passa a referência ao objeto por valor" at bounding box center [818, 421] width 748 height 52
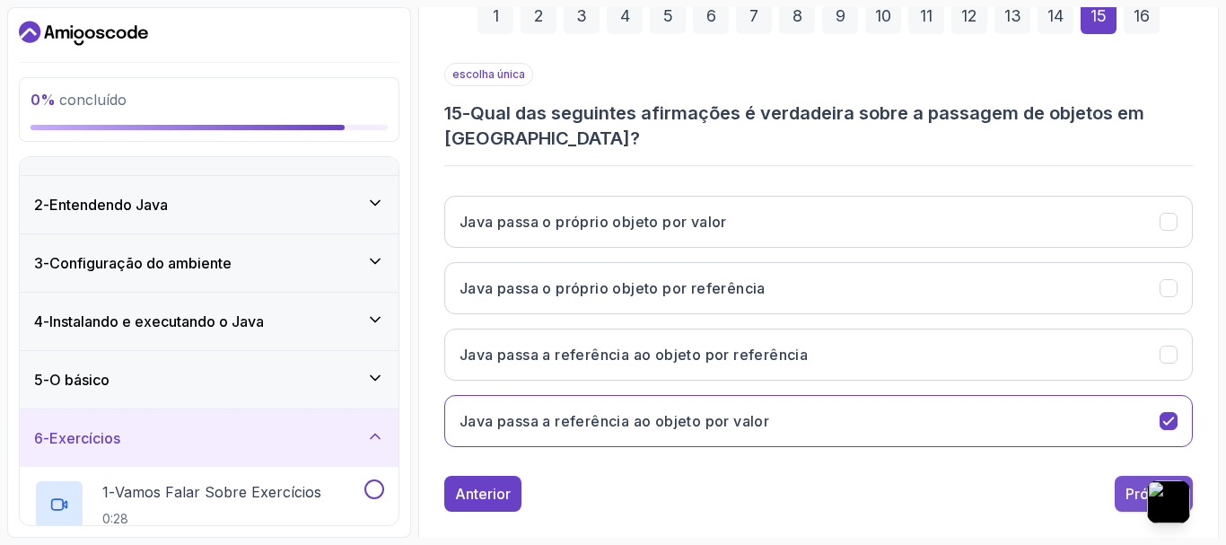
click at [1142, 494] on font "Próximo" at bounding box center [1153, 494] width 57 height 18
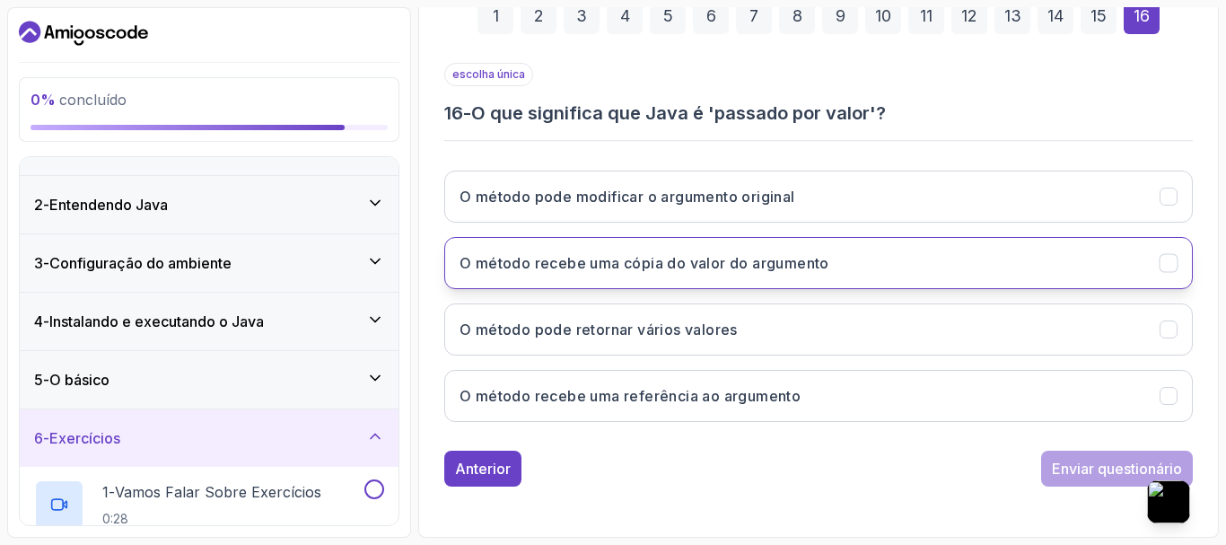
click at [583, 259] on font "O método recebe uma cópia do valor do argumento" at bounding box center [644, 263] width 370 height 18
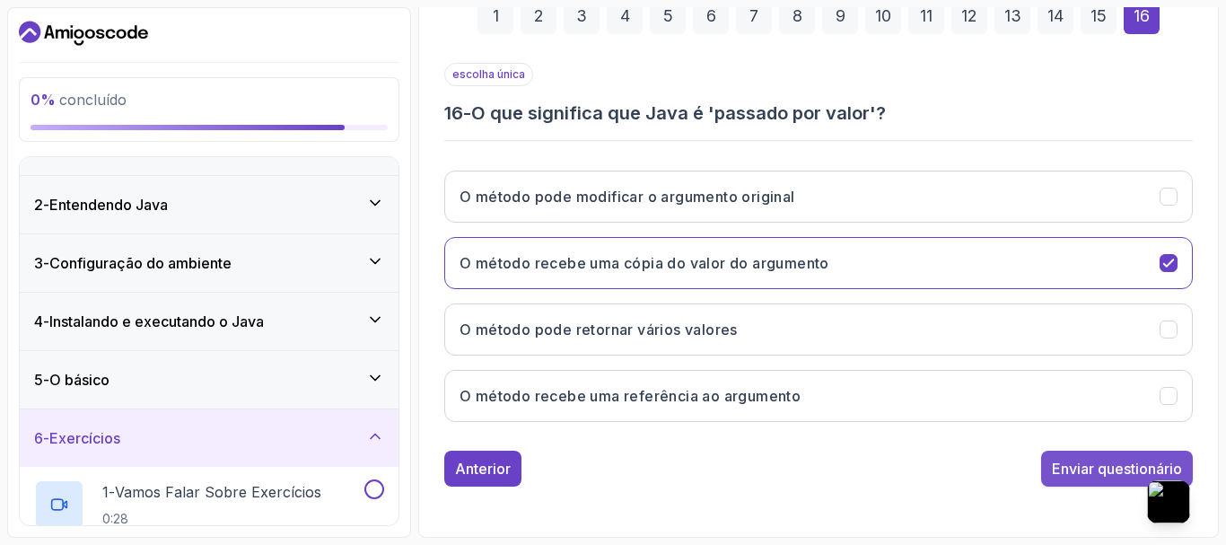
click at [1059, 470] on font "Enviar questionário" at bounding box center [1117, 468] width 130 height 18
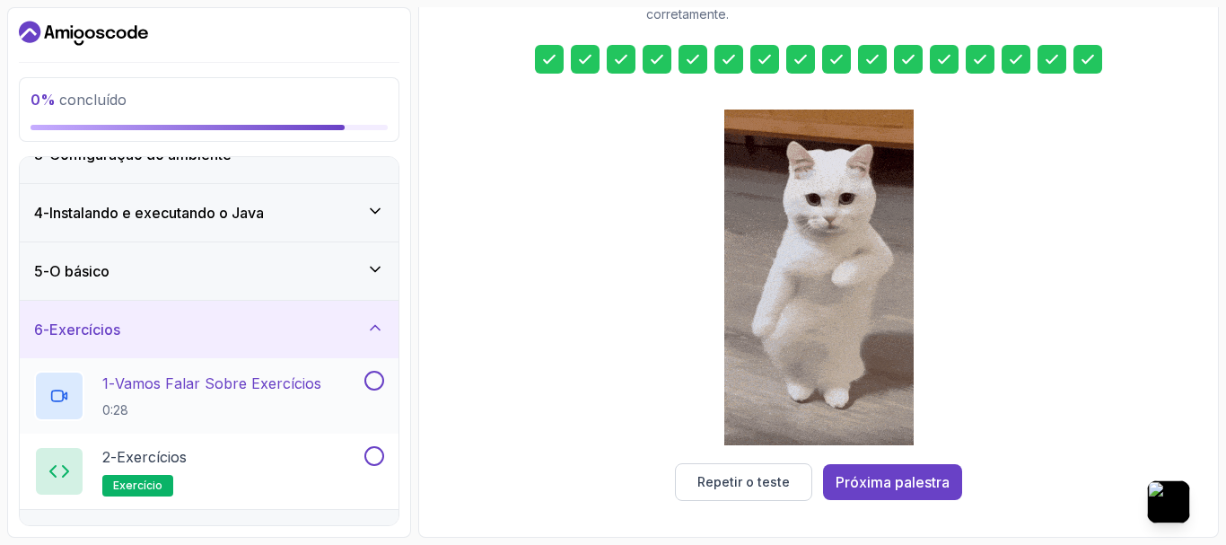
scroll to position [190, 0]
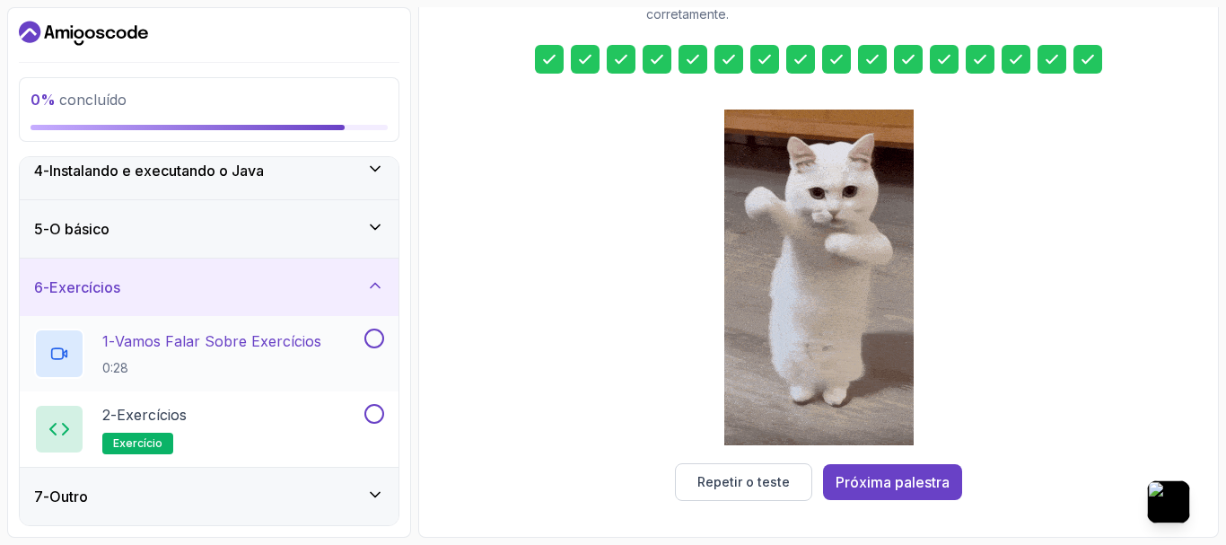
click at [380, 341] on button at bounding box center [374, 338] width 20 height 20
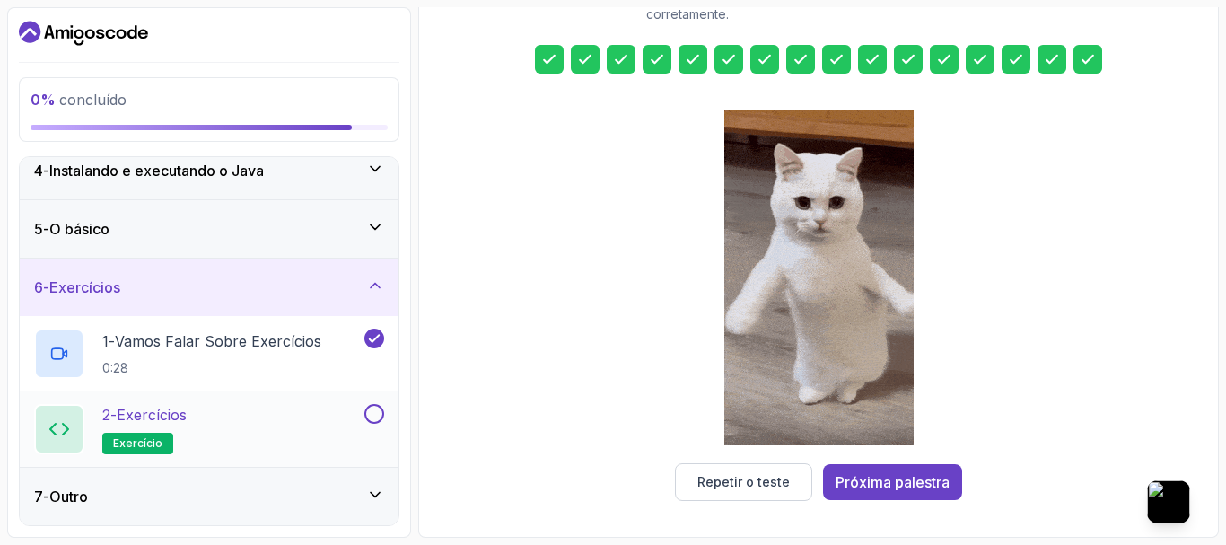
click at [371, 415] on button at bounding box center [374, 414] width 20 height 20
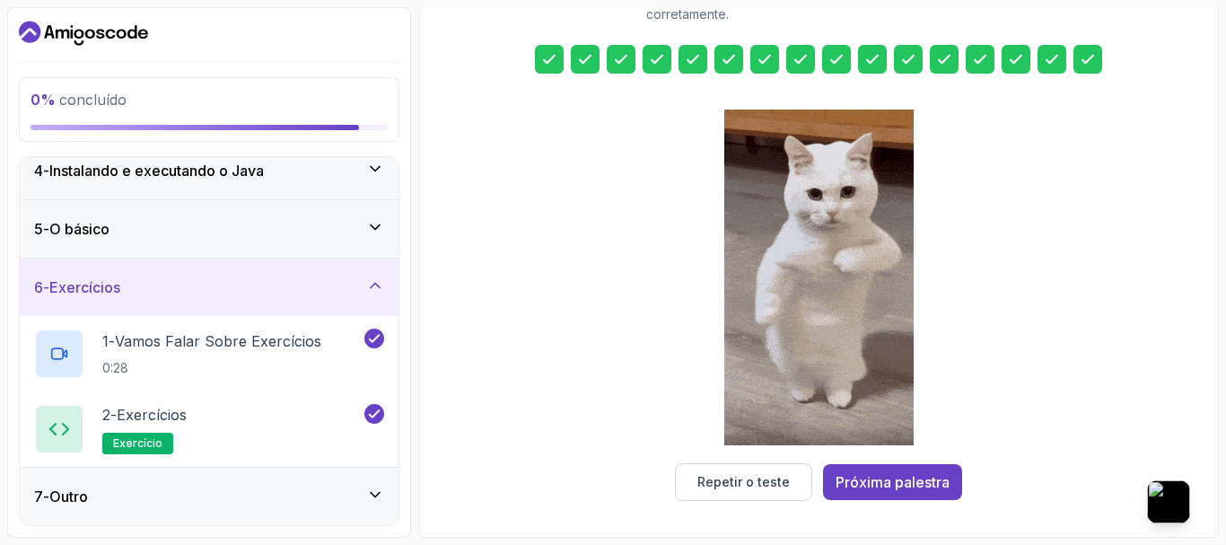
click at [378, 501] on icon at bounding box center [375, 494] width 18 height 18
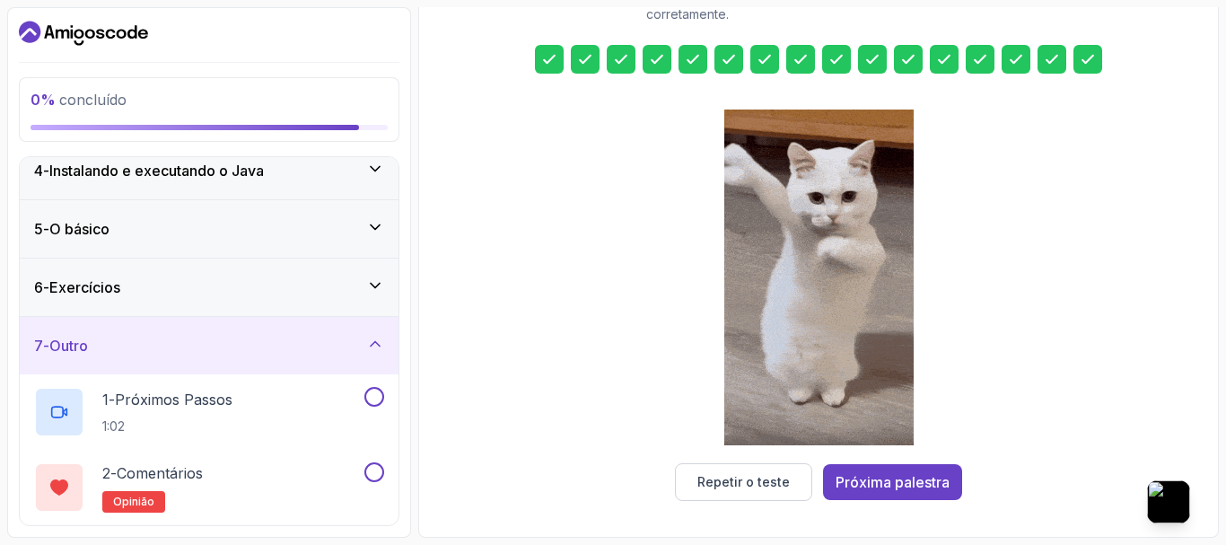
click at [383, 345] on icon at bounding box center [375, 344] width 18 height 18
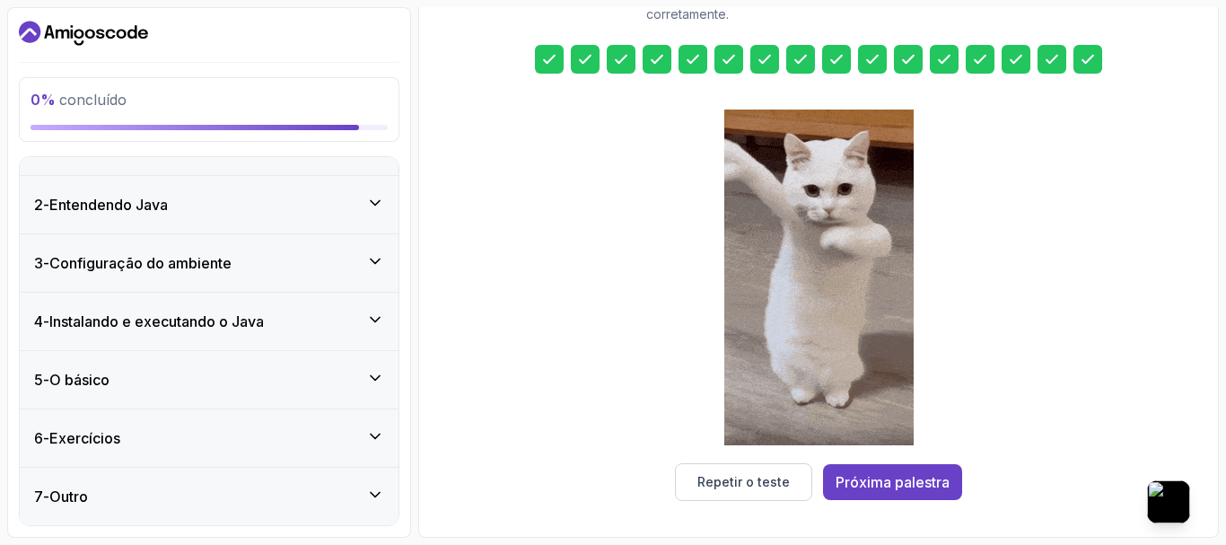
scroll to position [39, 0]
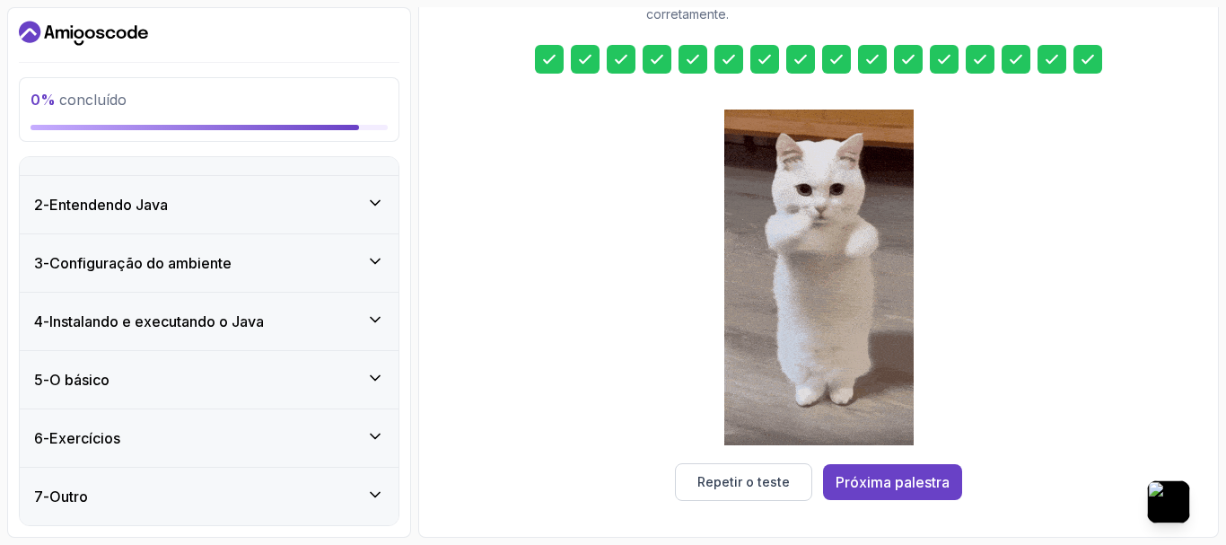
click at [377, 444] on icon at bounding box center [375, 436] width 18 height 18
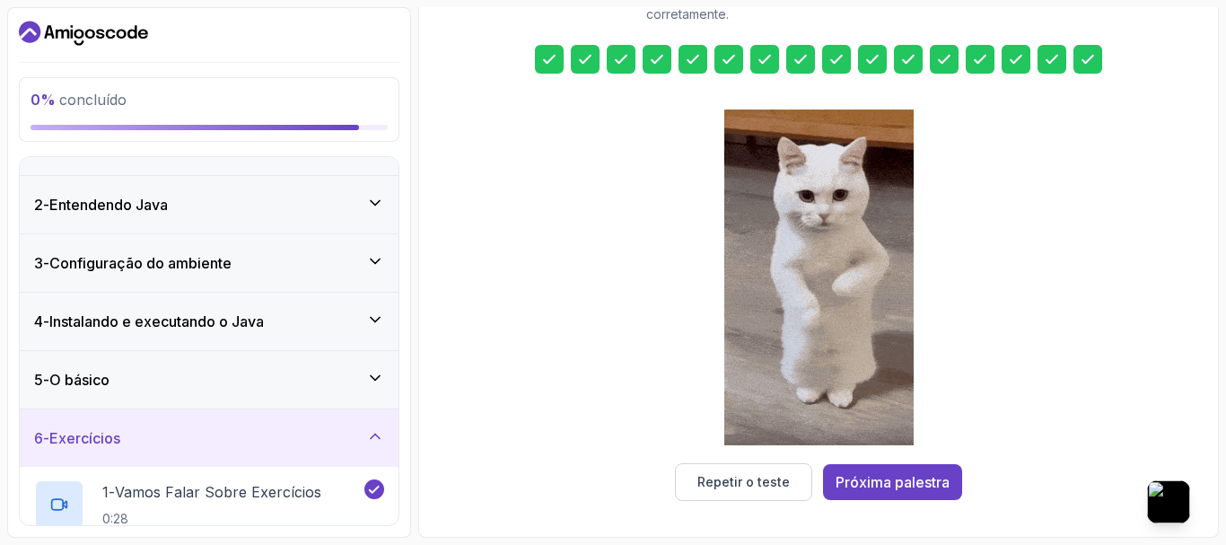
scroll to position [190, 0]
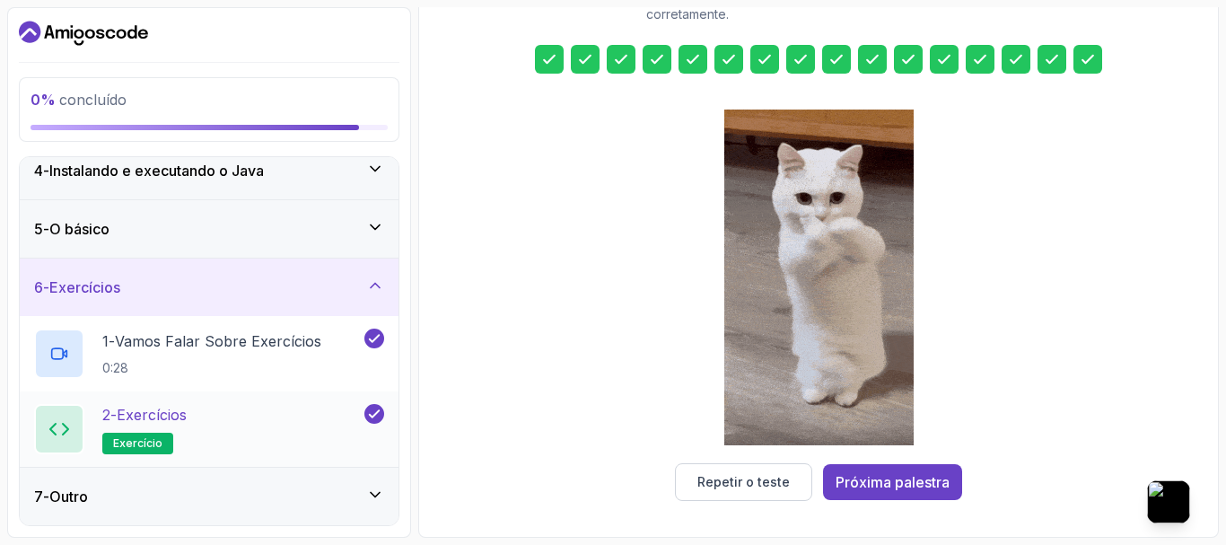
click at [242, 426] on div "2 - Exercícios exercício" at bounding box center [197, 429] width 327 height 50
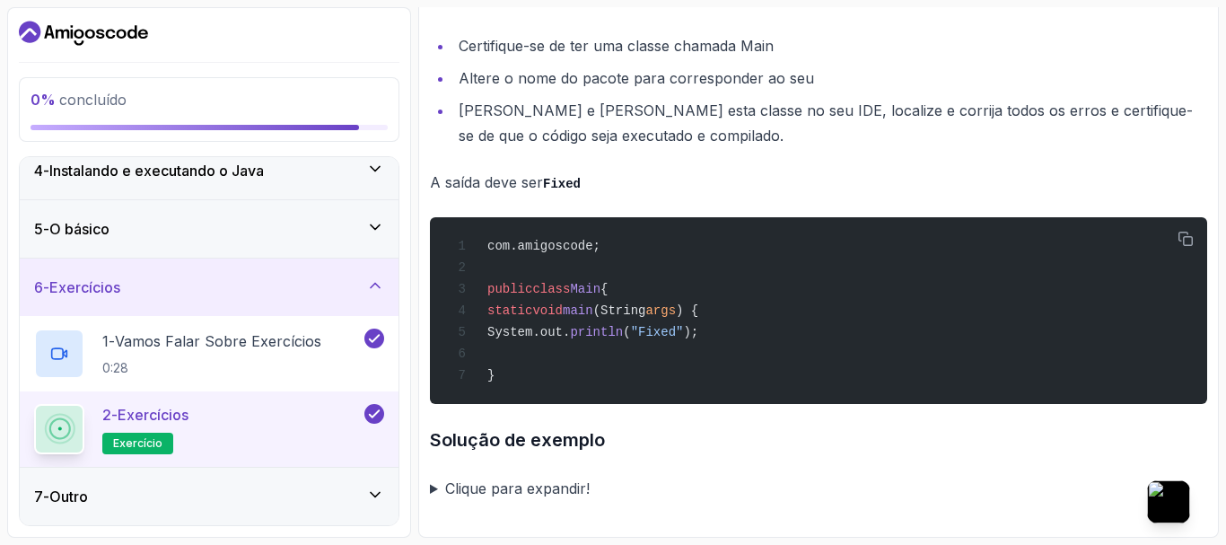
scroll to position [3670, 0]
drag, startPoint x: 380, startPoint y: 492, endPoint x: 354, endPoint y: 455, distance: 45.1
click at [380, 493] on icon at bounding box center [375, 494] width 18 height 18
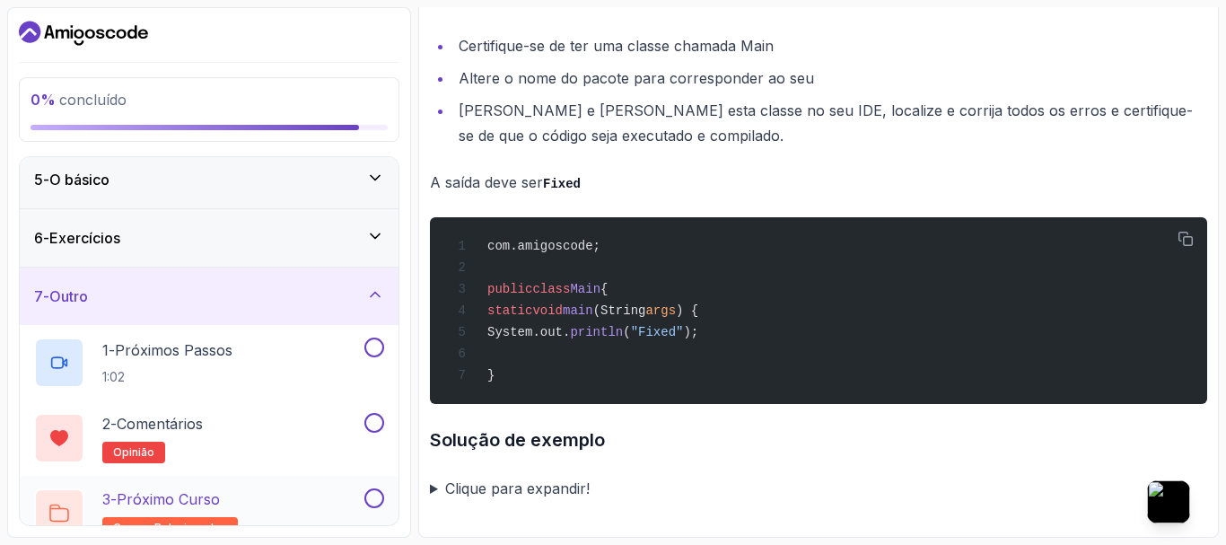
scroll to position [265, 0]
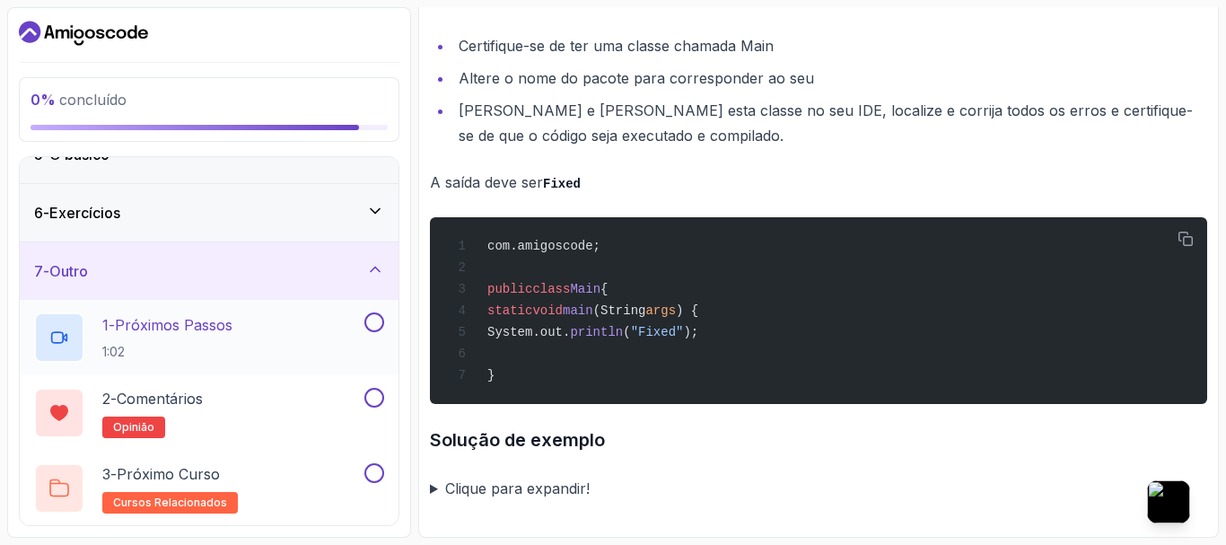
click at [375, 322] on button at bounding box center [374, 322] width 20 height 20
click at [369, 398] on button at bounding box center [374, 398] width 20 height 20
click at [378, 468] on button at bounding box center [374, 473] width 20 height 20
click at [365, 272] on div "7 - Outro" at bounding box center [209, 270] width 350 height 22
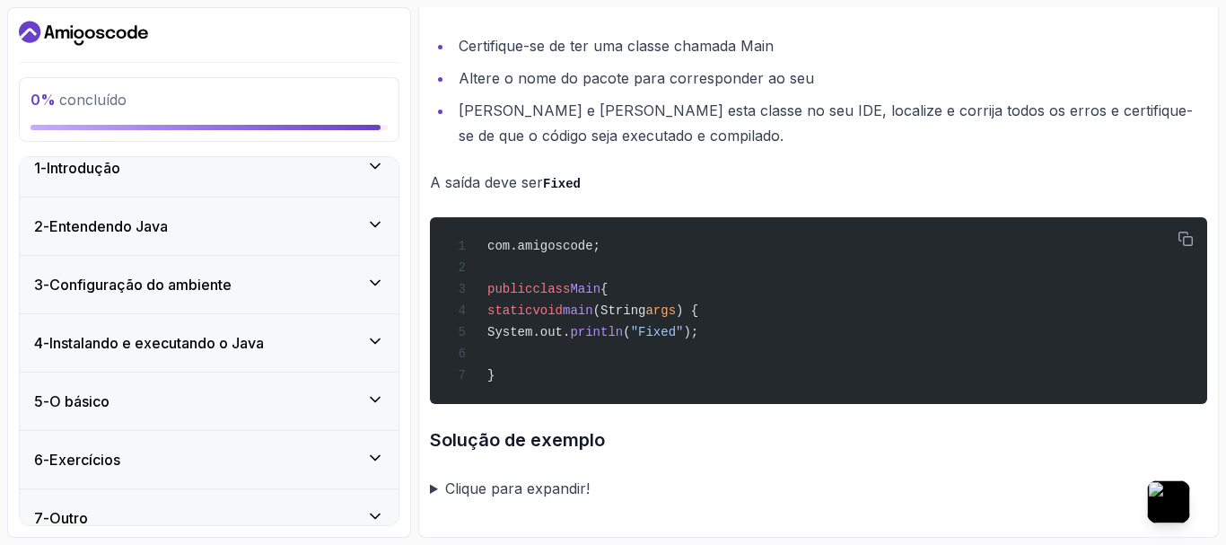
scroll to position [0, 0]
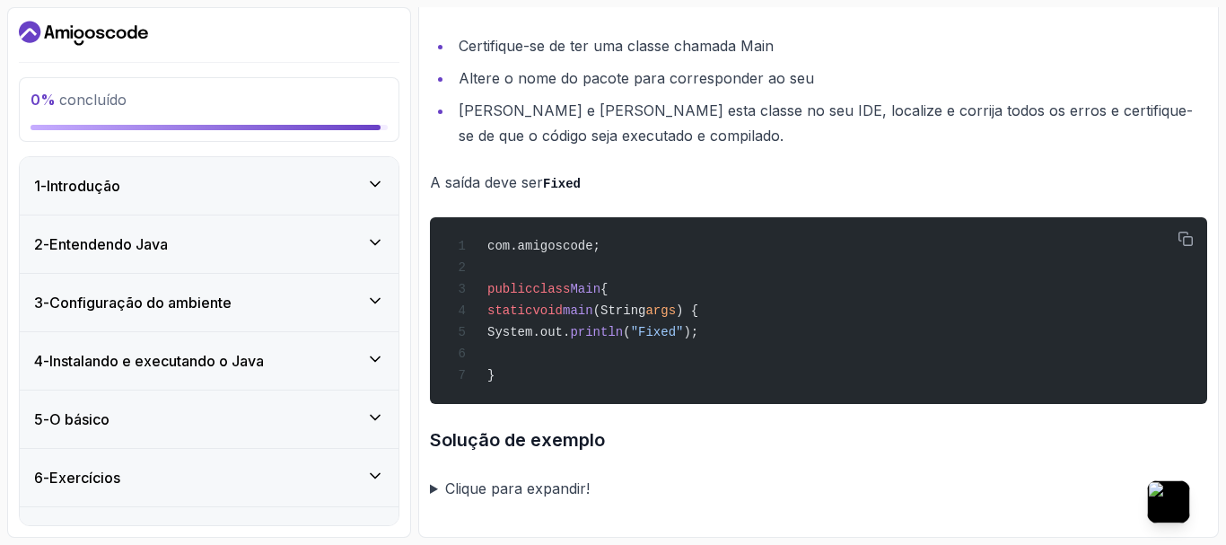
click at [376, 183] on icon at bounding box center [375, 184] width 18 height 18
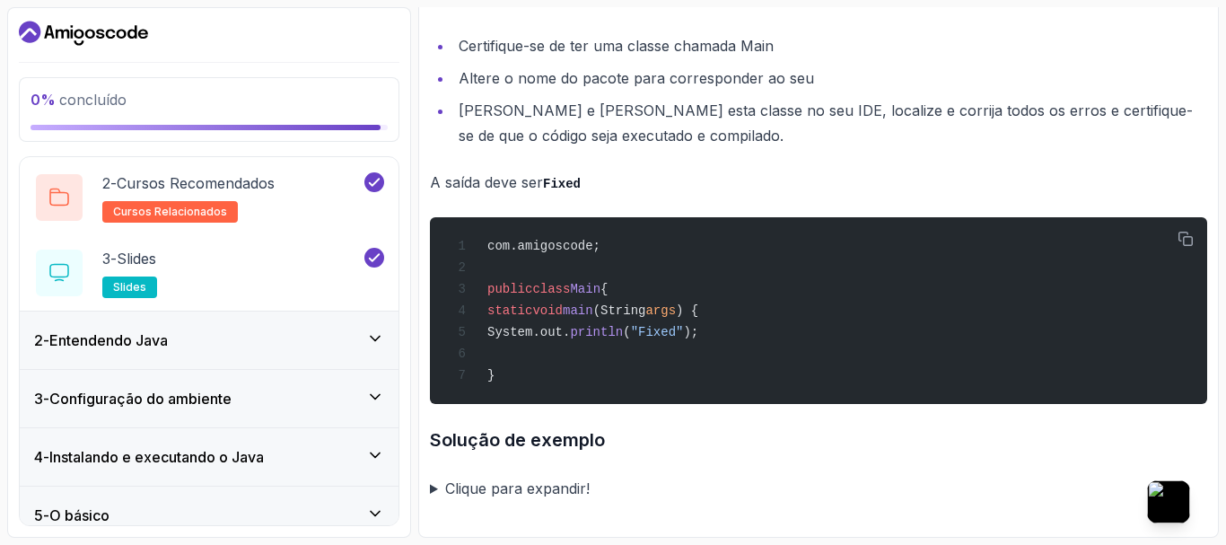
scroll to position [86, 0]
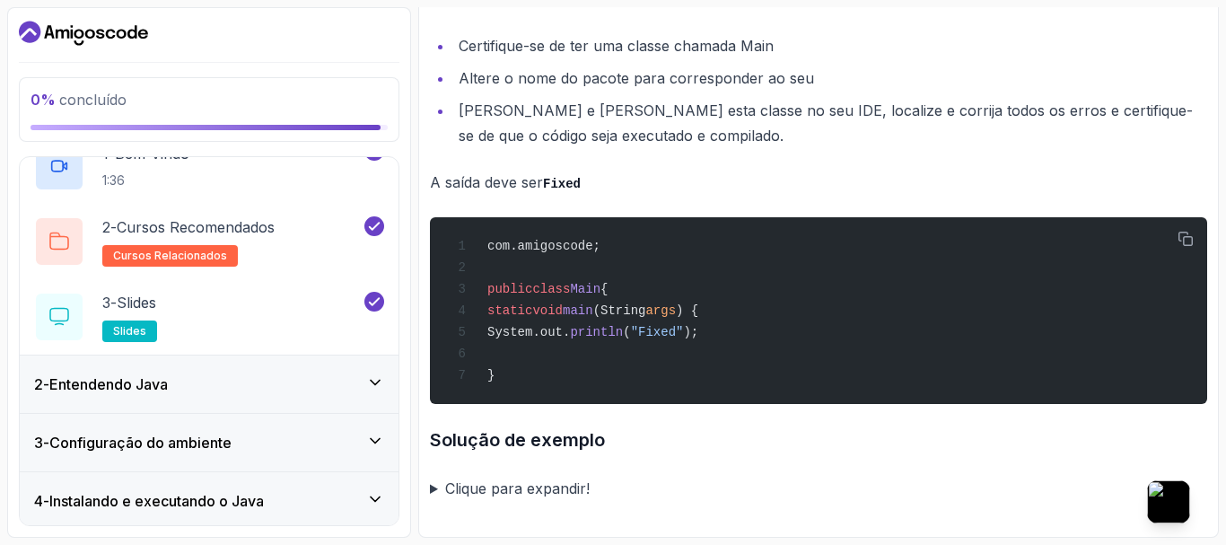
click at [381, 377] on icon at bounding box center [375, 382] width 18 height 18
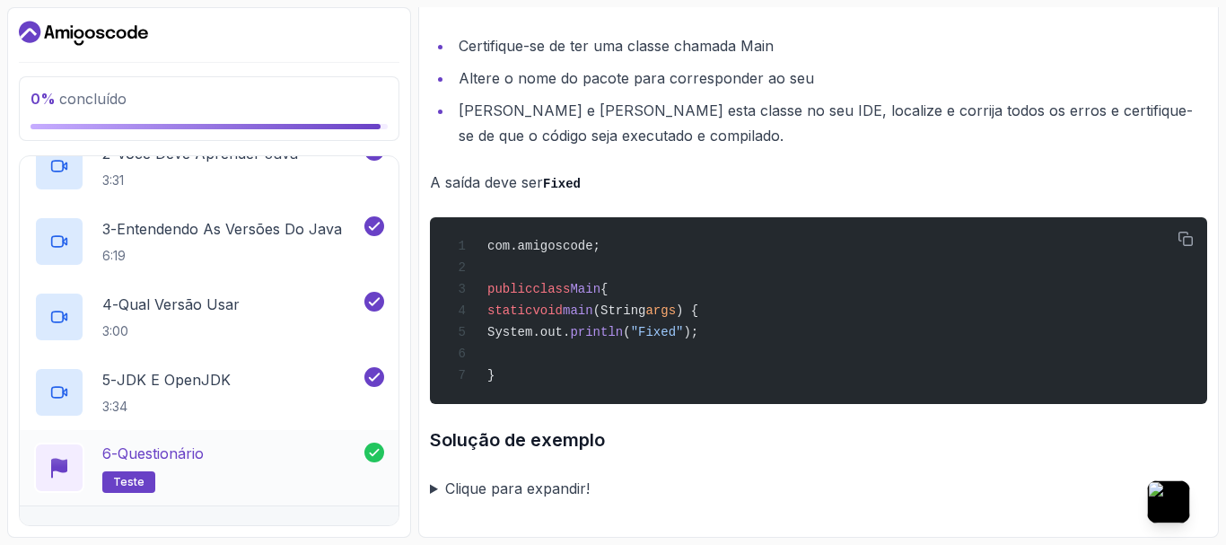
scroll to position [398, 0]
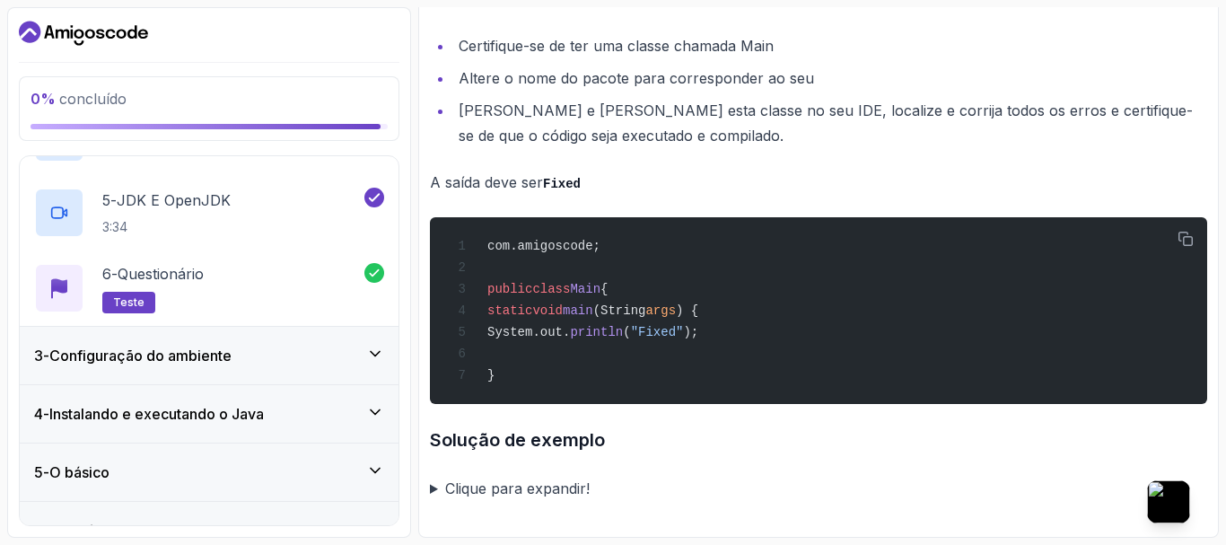
click at [376, 356] on icon at bounding box center [375, 354] width 18 height 18
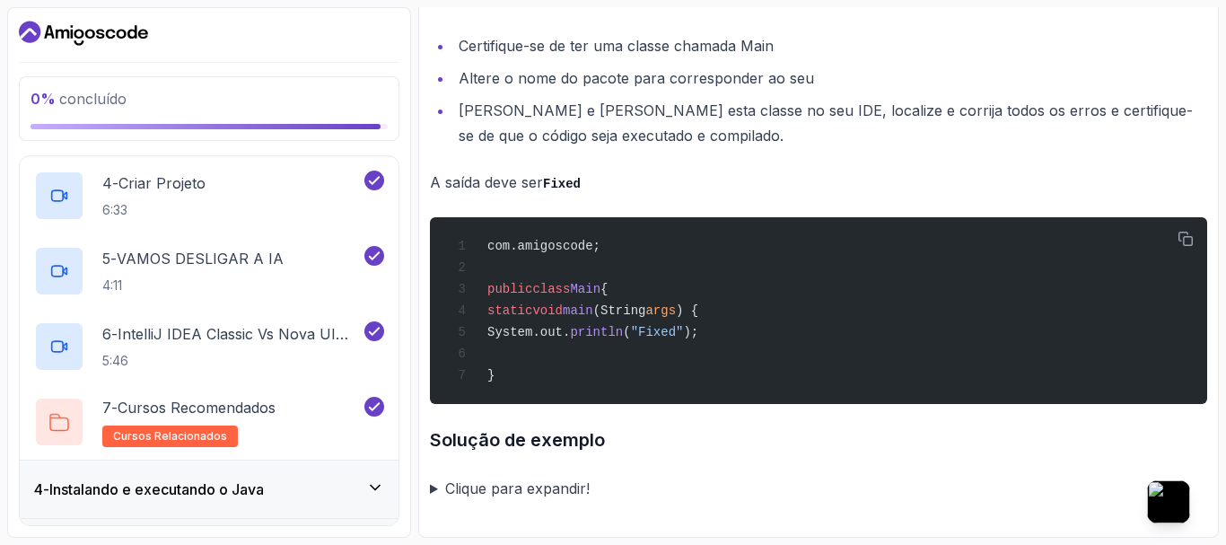
scroll to position [566, 0]
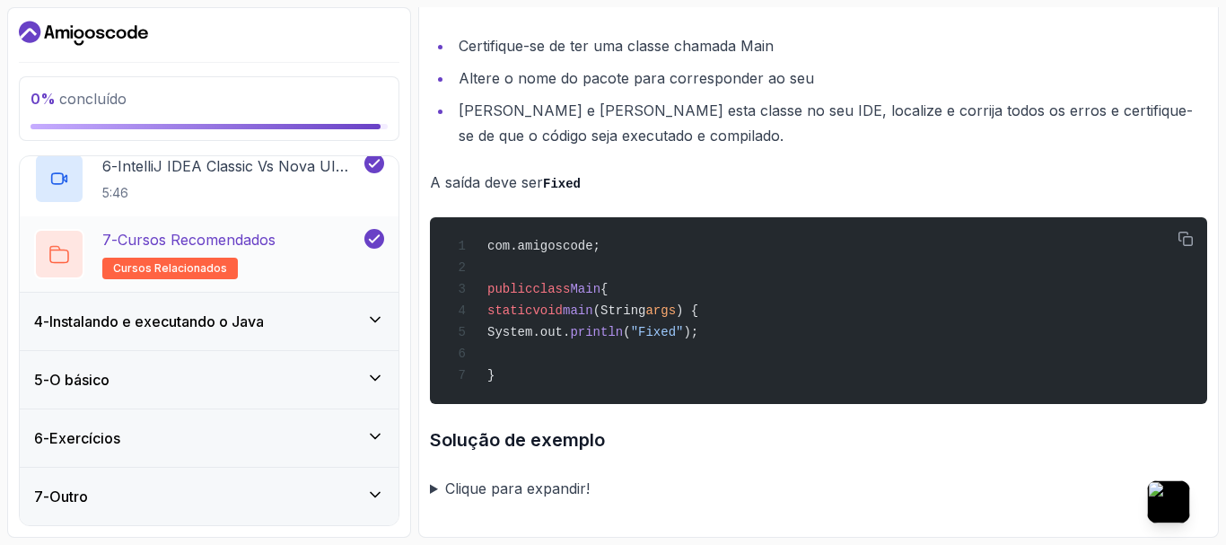
click at [305, 265] on div "7 - Cursos Recomendados cursos relacionados" at bounding box center [197, 254] width 327 height 50
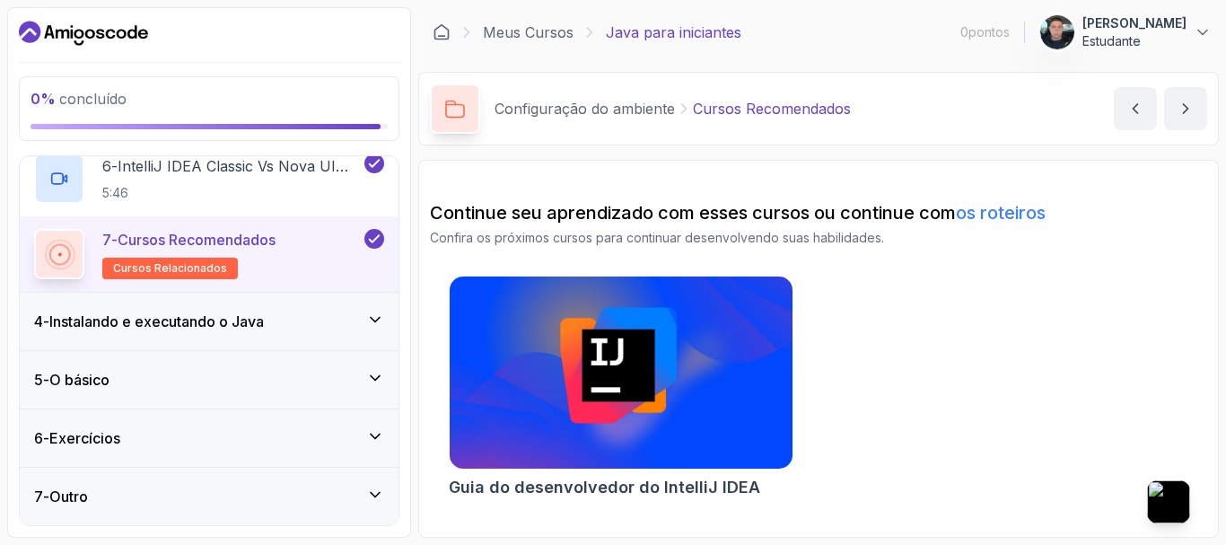
click at [382, 319] on icon at bounding box center [375, 319] width 18 height 18
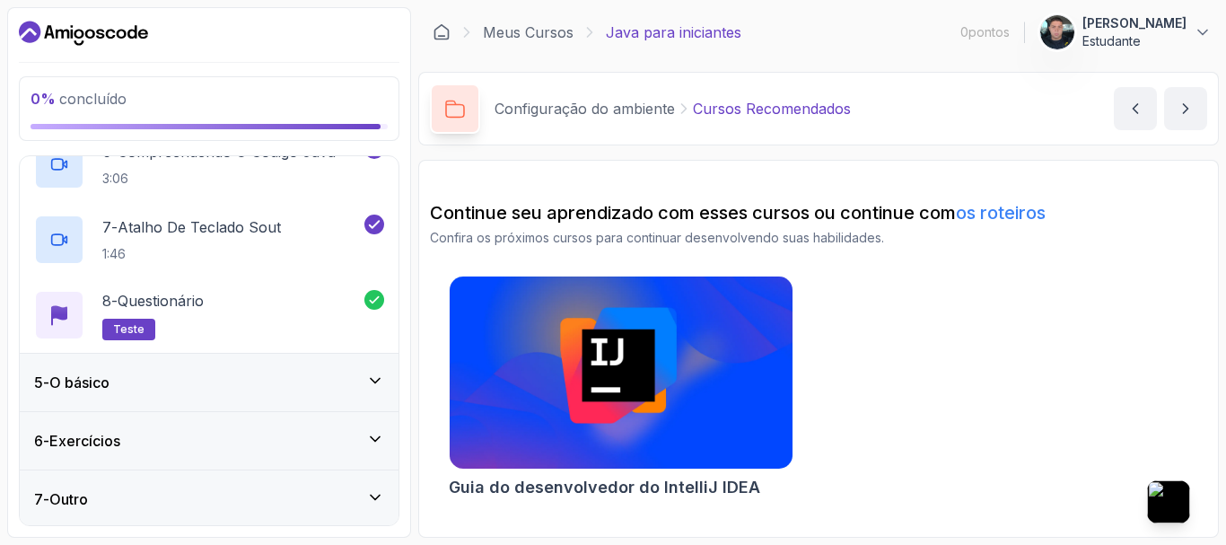
scroll to position [642, 0]
click at [376, 380] on icon at bounding box center [375, 378] width 18 height 18
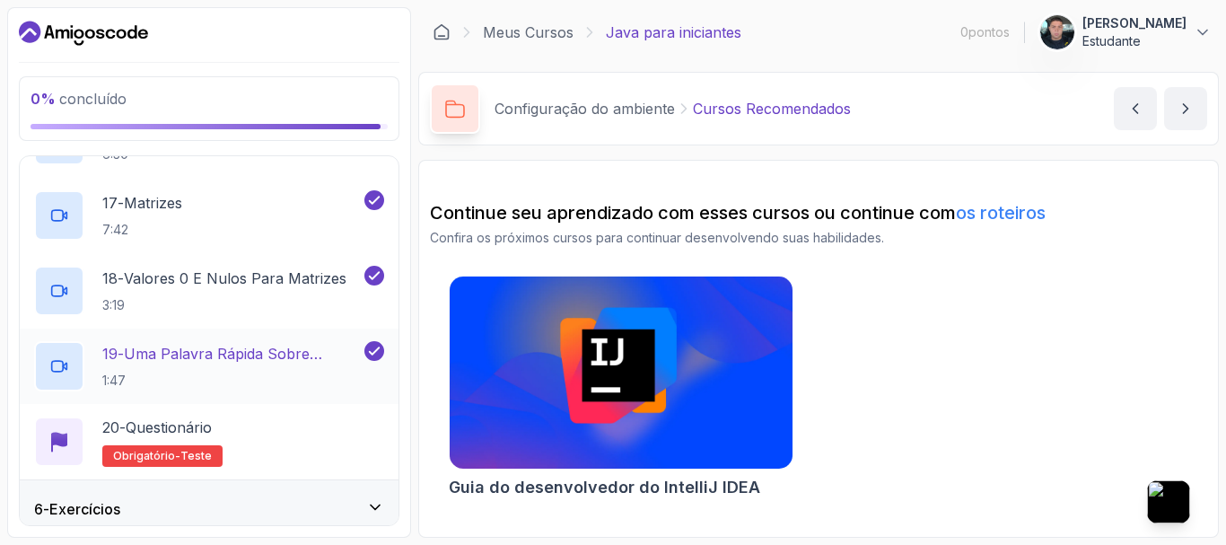
scroll to position [1546, 0]
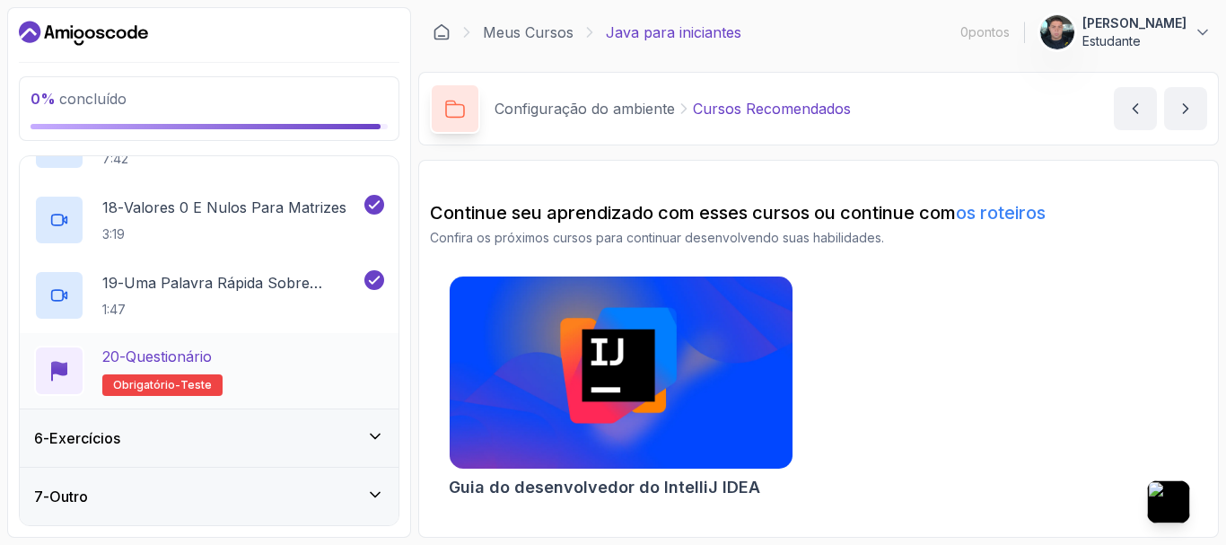
click at [325, 365] on div "20 - Questionário Obrigatório- teste" at bounding box center [209, 370] width 350 height 50
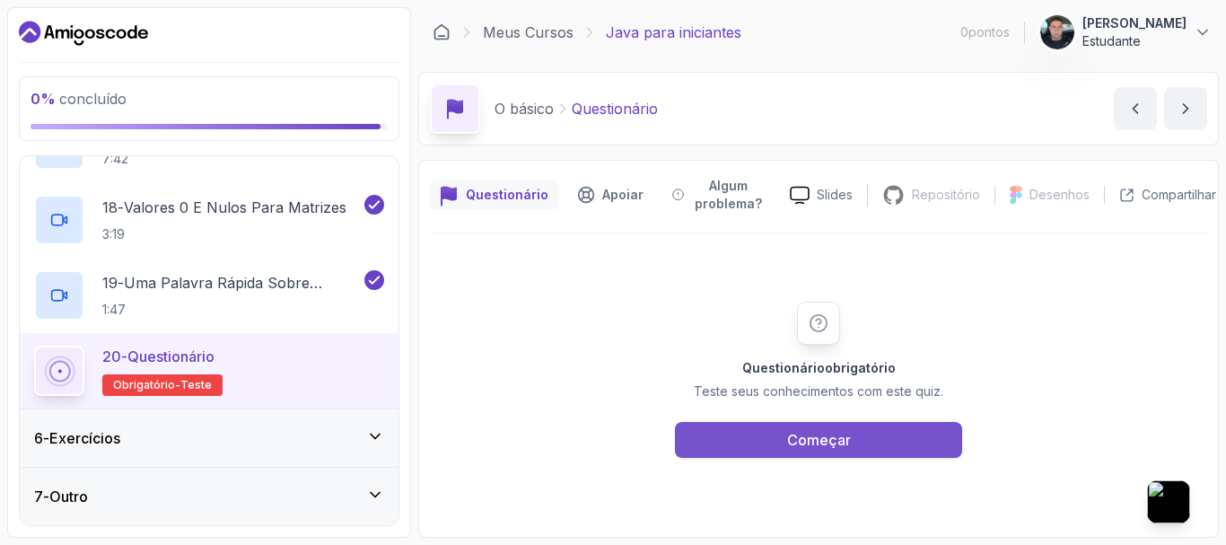
click at [769, 436] on button "Começar" at bounding box center [818, 440] width 287 height 36
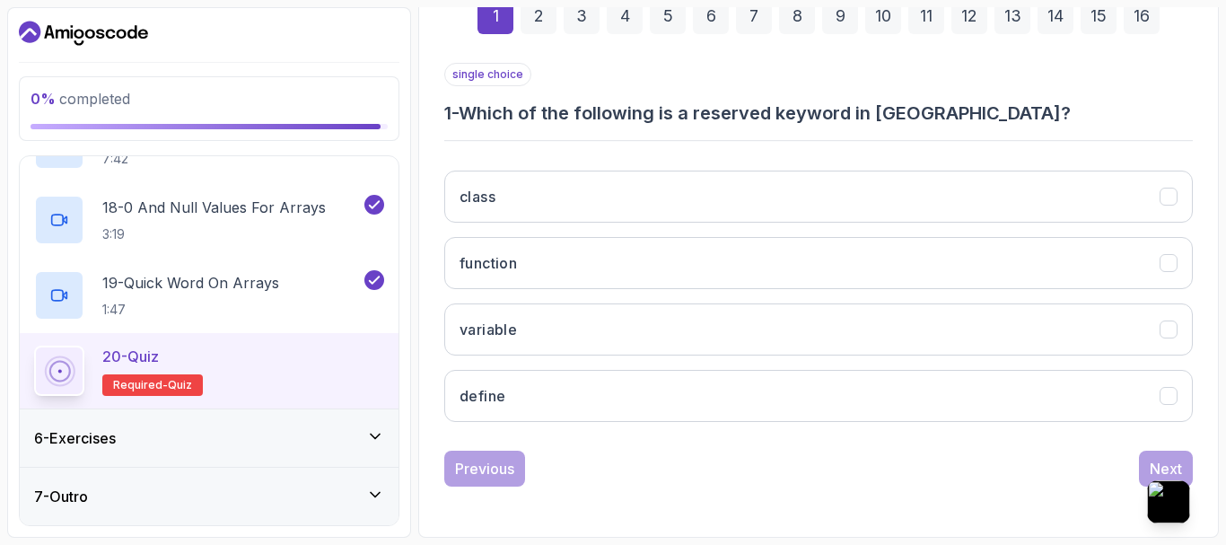
scroll to position [285, 0]
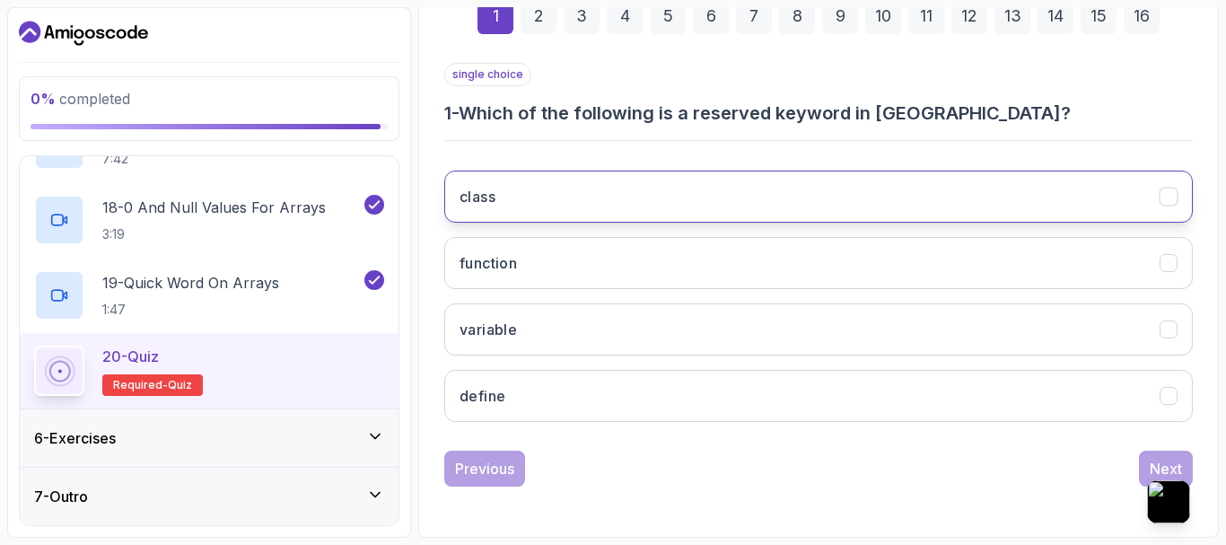
click at [504, 195] on button "class" at bounding box center [818, 196] width 748 height 52
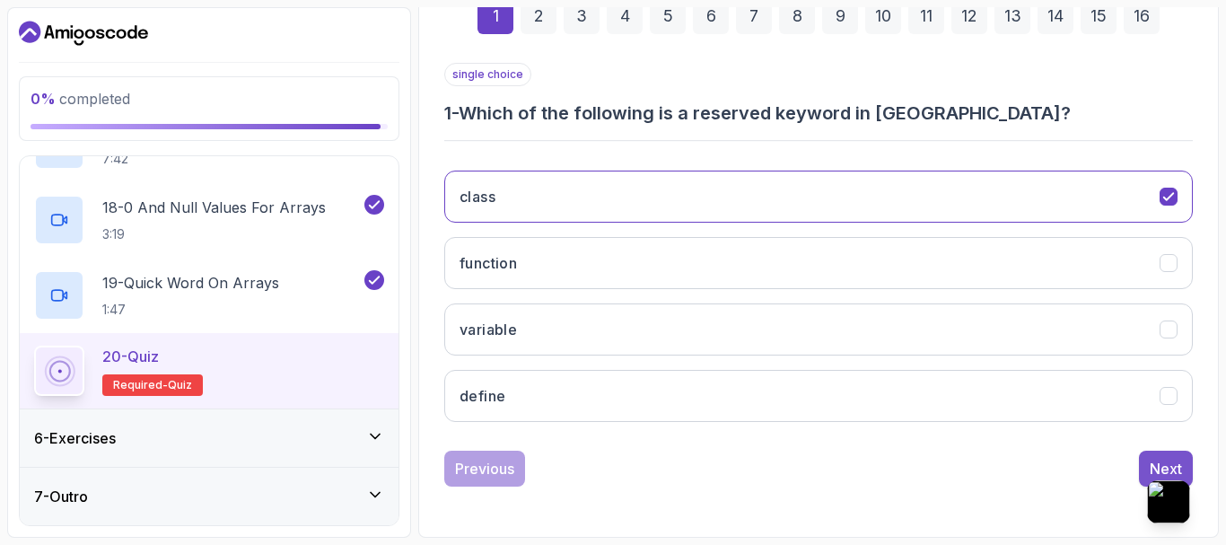
click at [1165, 459] on div "Next" at bounding box center [1166, 469] width 32 height 22
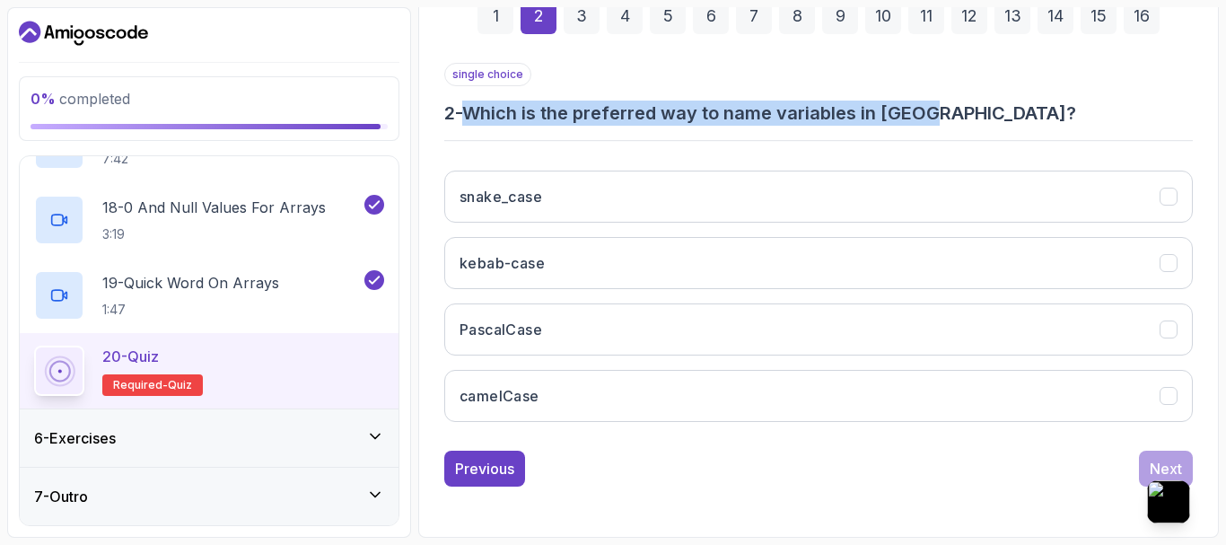
drag, startPoint x: 944, startPoint y: 117, endPoint x: 474, endPoint y: 111, distance: 470.2
click at [474, 111] on h3 "2 - Which is the preferred way to name variables in Java?" at bounding box center [818, 113] width 748 height 25
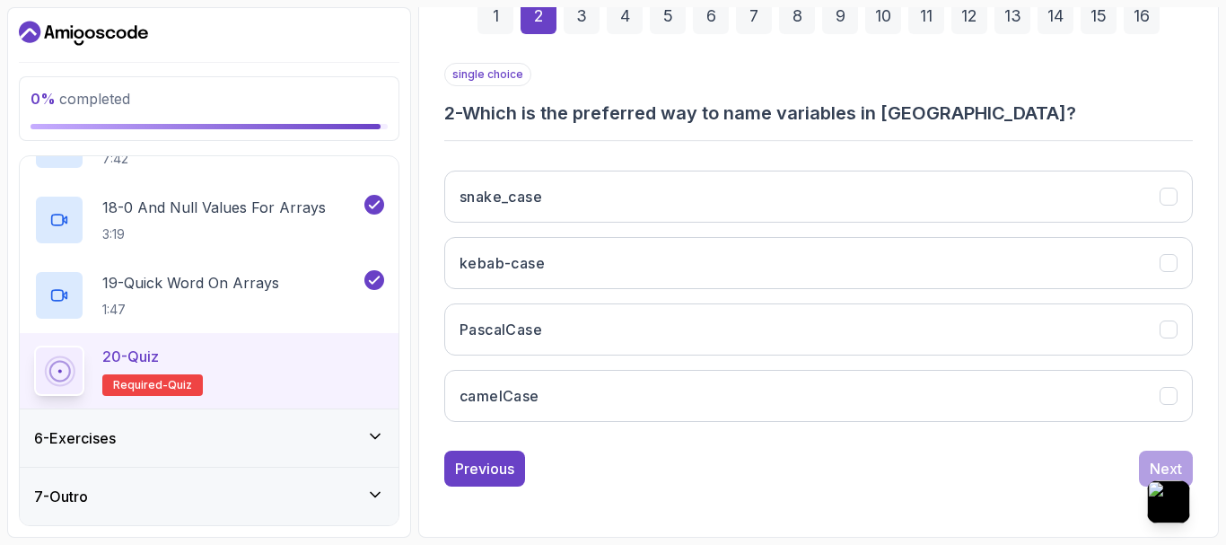
click at [734, 75] on div "Ask AI" at bounding box center [742, 85] width 73 height 31
click at [711, 153] on input "text" at bounding box center [657, 155] width 185 height 24
type input "Which is the preferred way to name variables in Java?"
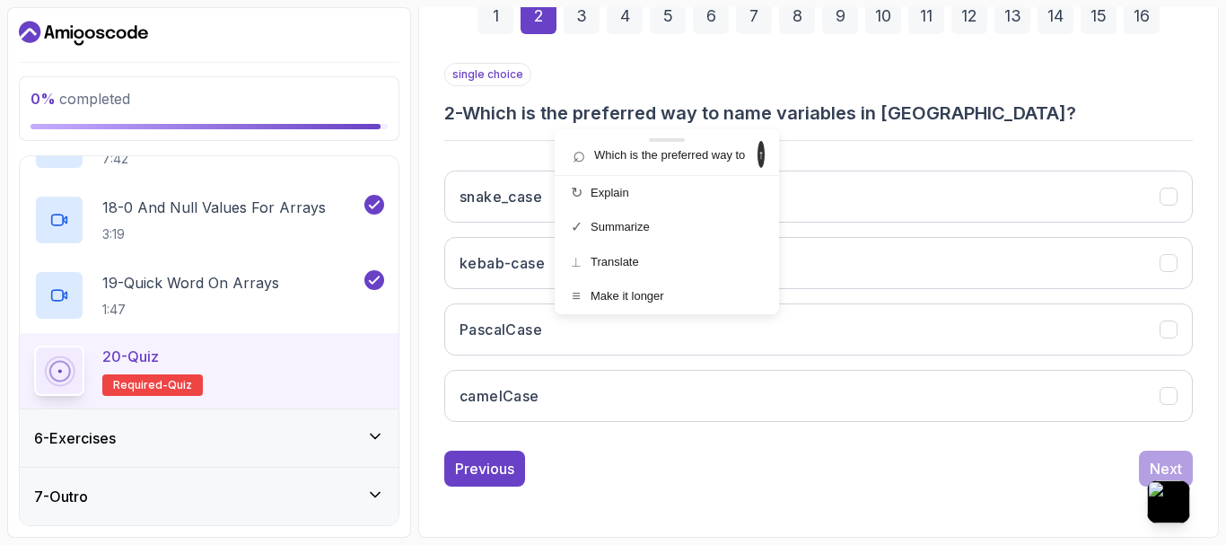
click at [758, 156] on span "↑" at bounding box center [760, 154] width 7 height 27
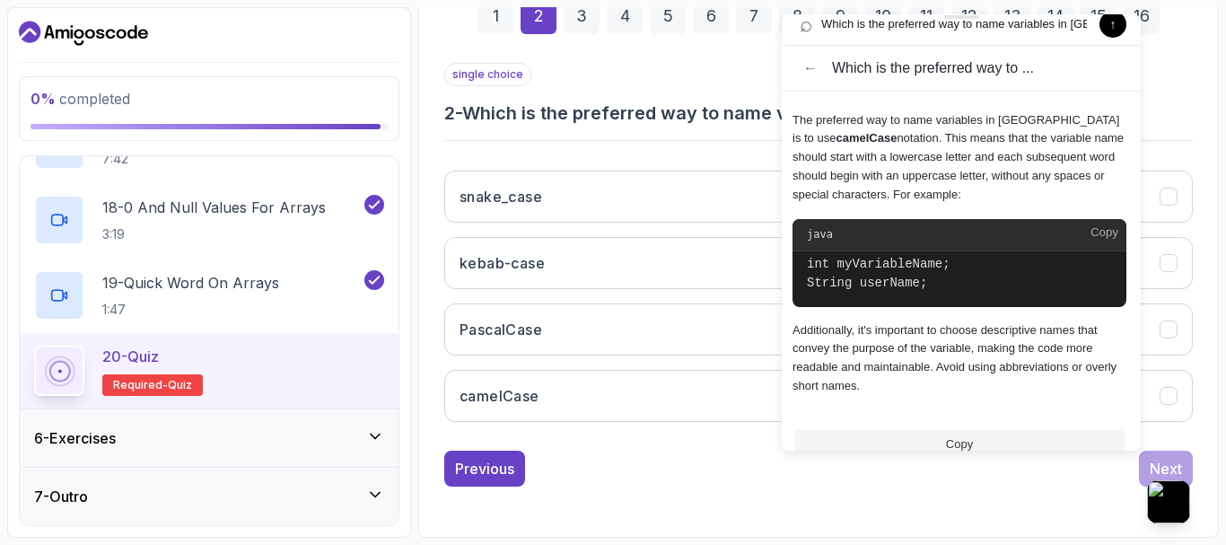
drag, startPoint x: 729, startPoint y: 136, endPoint x: 957, endPoint y: 20, distance: 256.0
click at [957, 20] on div "⌕ Which is the preferred way to name variables in Java? ↑ ← Which is the prefer…" at bounding box center [961, 232] width 359 height 436
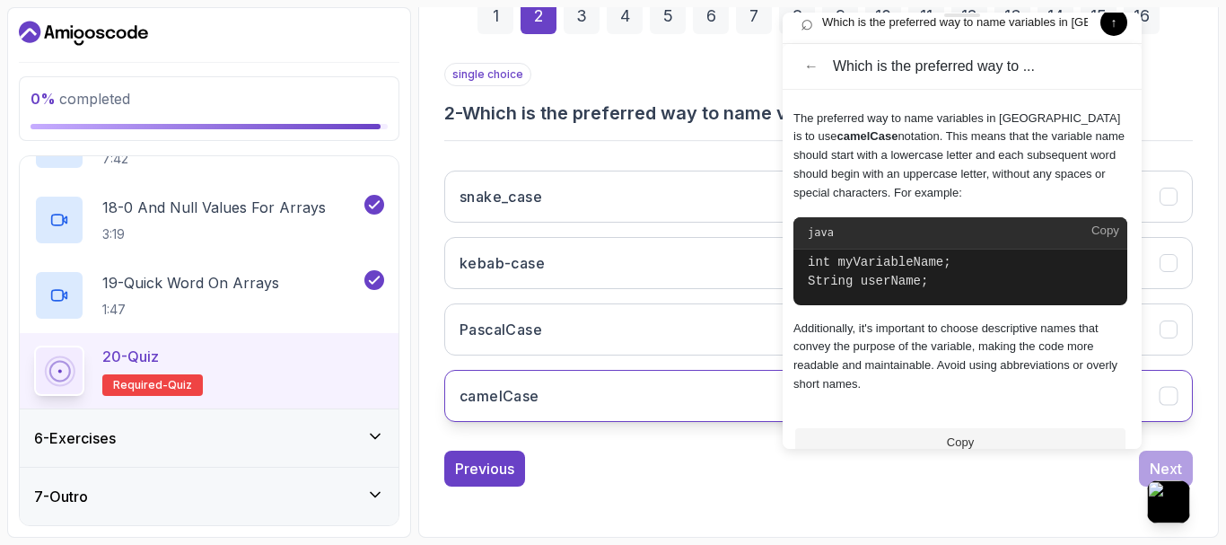
click at [538, 391] on h3 "camelCase" at bounding box center [499, 396] width 80 height 22
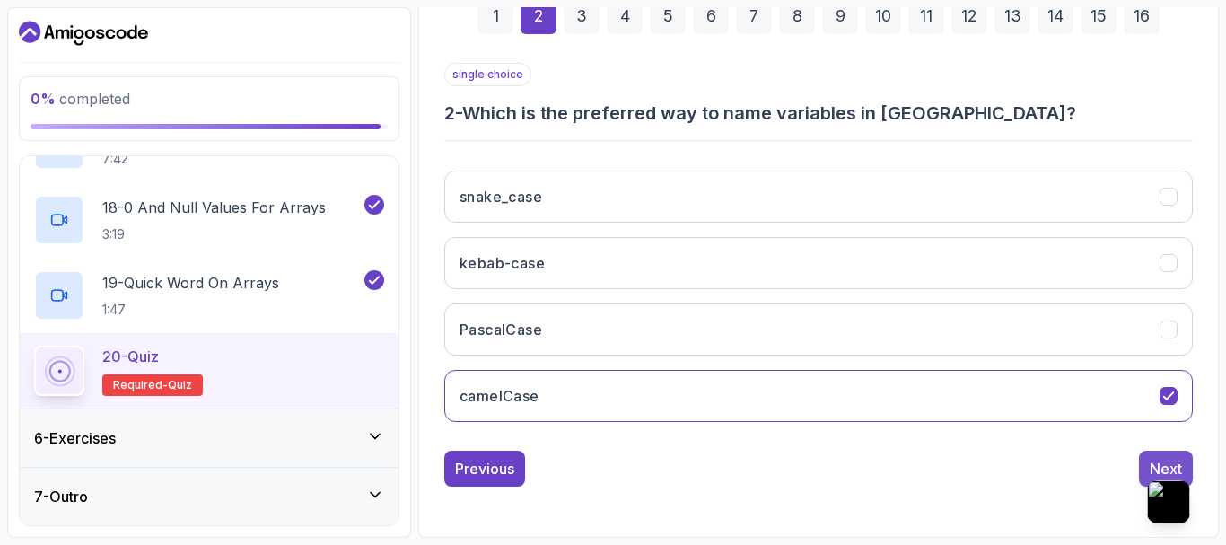
drag, startPoint x: 1138, startPoint y: 457, endPoint x: 1155, endPoint y: 457, distance: 17.0
click at [1148, 457] on div "Previous Next" at bounding box center [818, 468] width 748 height 36
click at [1155, 457] on button "Next" at bounding box center [1166, 468] width 54 height 36
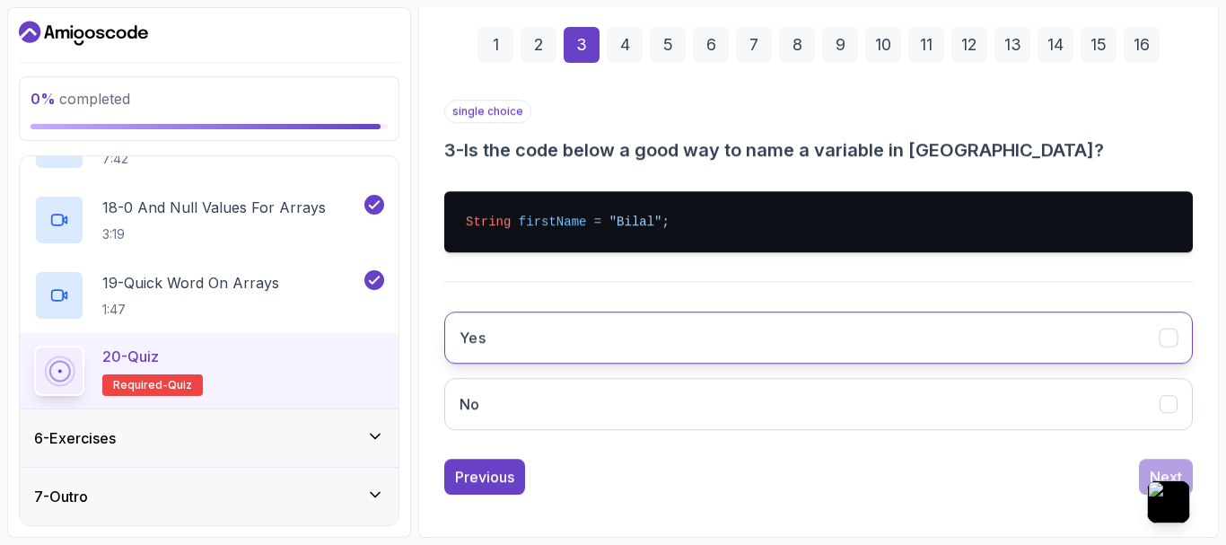
scroll to position [257, 0]
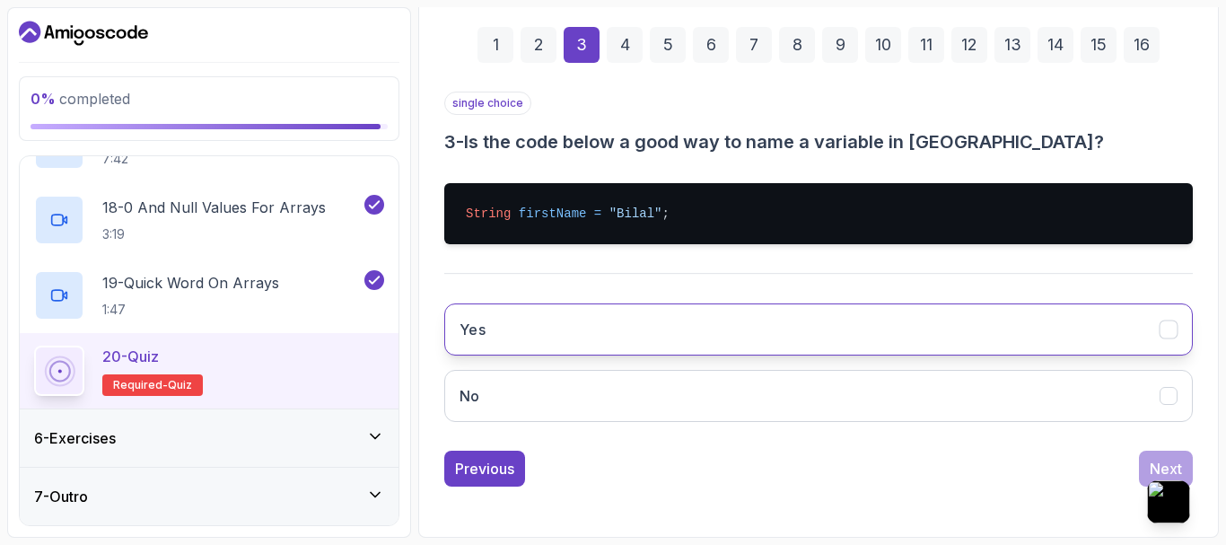
click at [528, 318] on button "Yes" at bounding box center [818, 329] width 748 height 52
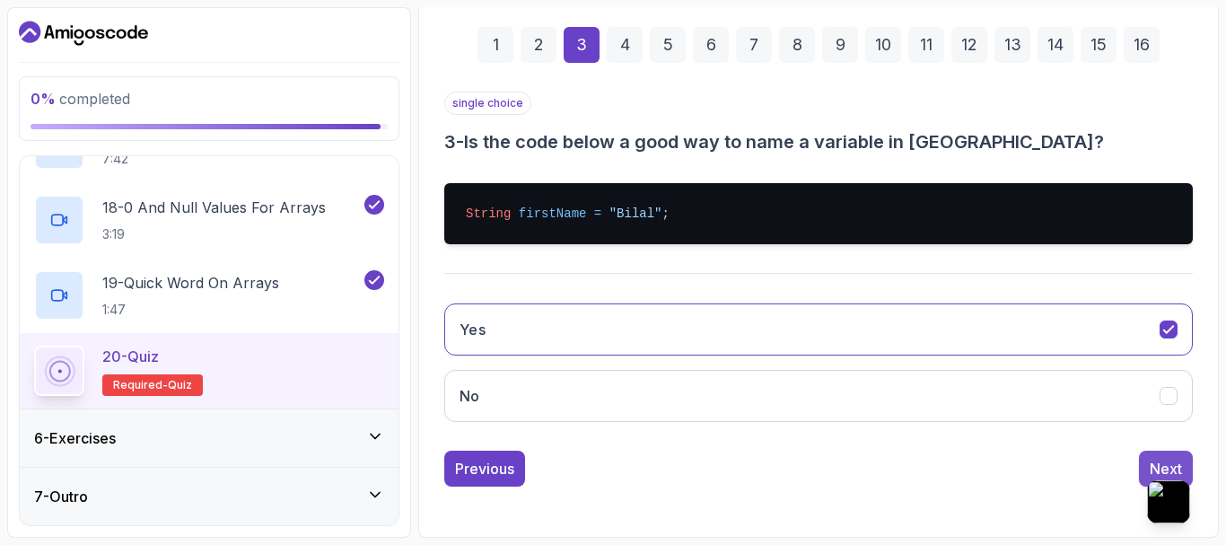
click at [1158, 459] on div "Next" at bounding box center [1166, 469] width 32 height 22
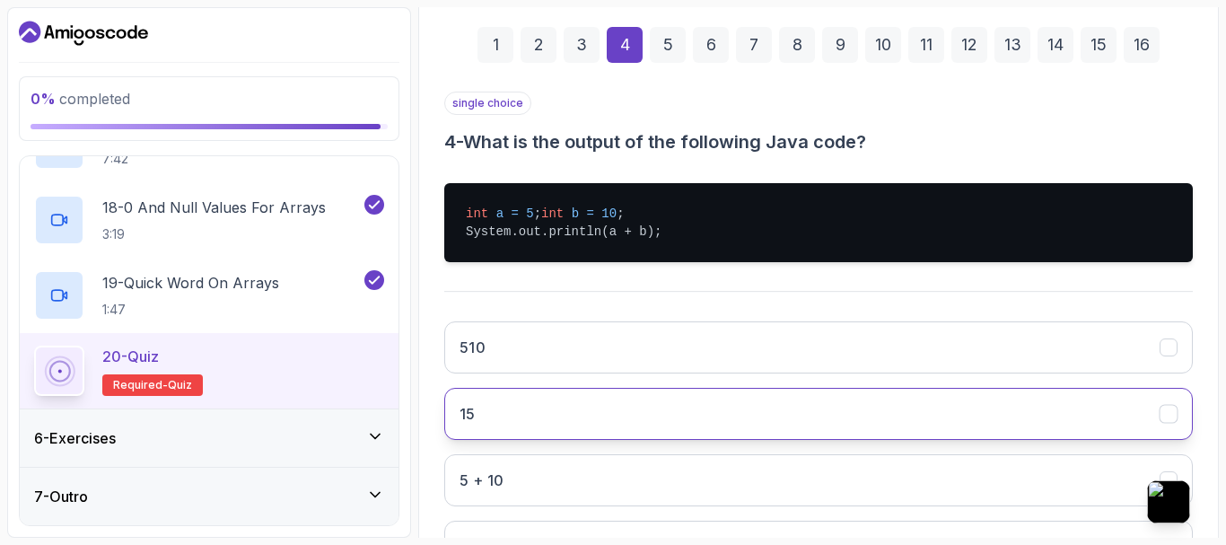
click at [511, 422] on button "15" at bounding box center [818, 414] width 748 height 52
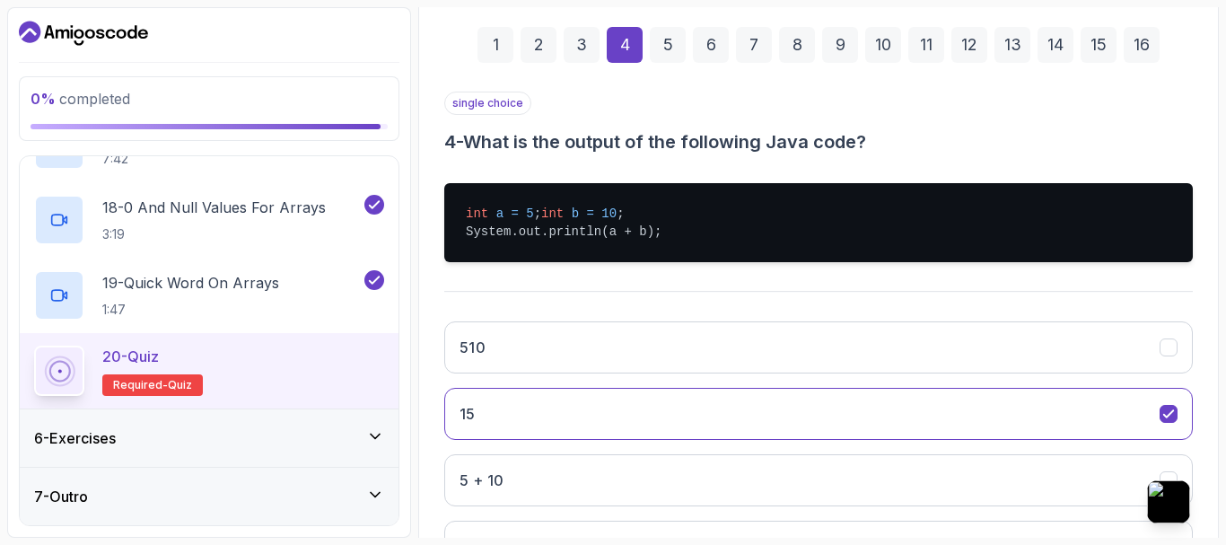
scroll to position [425, 0]
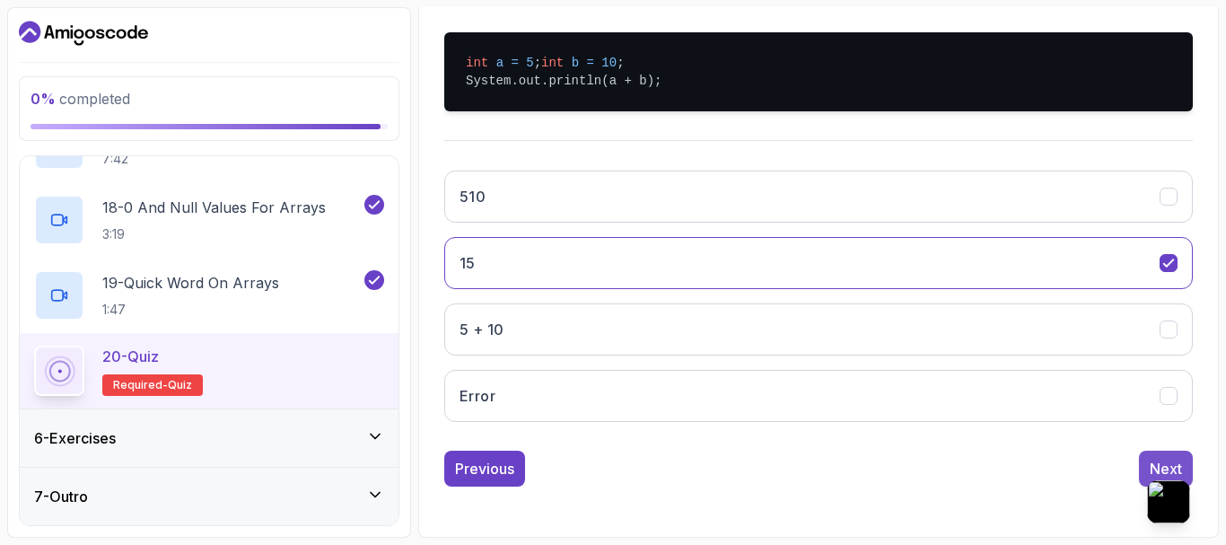
click at [1154, 456] on button "Next" at bounding box center [1166, 468] width 54 height 36
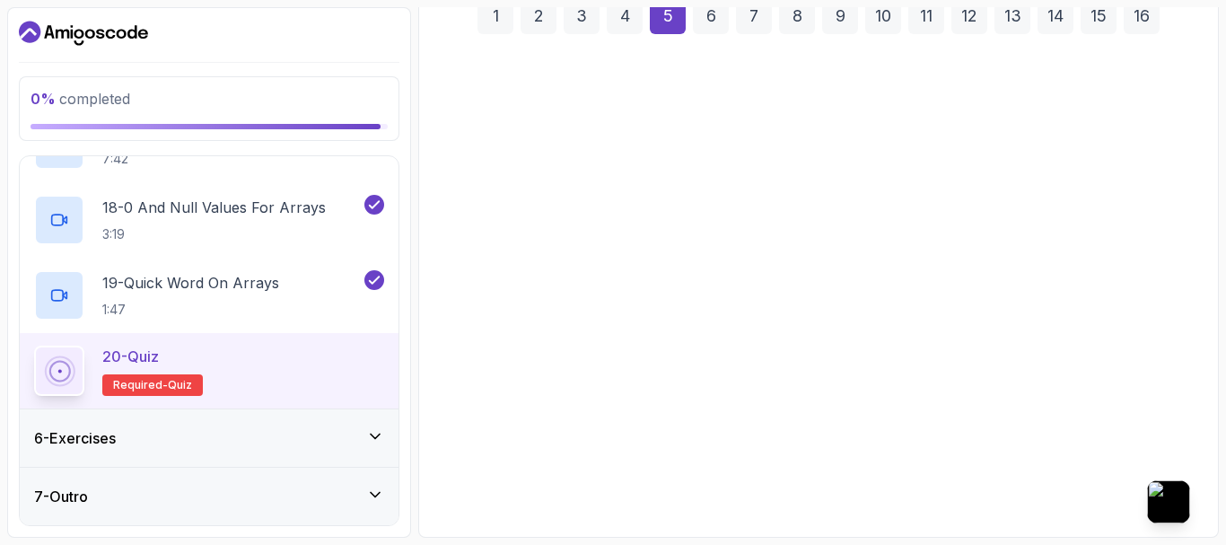
scroll to position [285, 0]
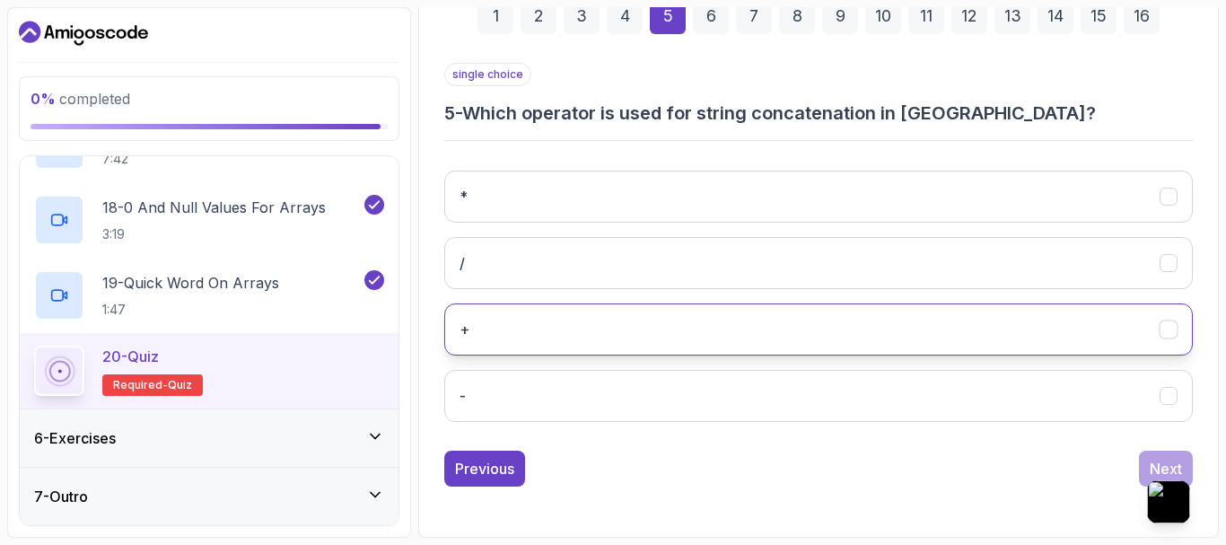
click at [481, 323] on button "+" at bounding box center [818, 329] width 748 height 52
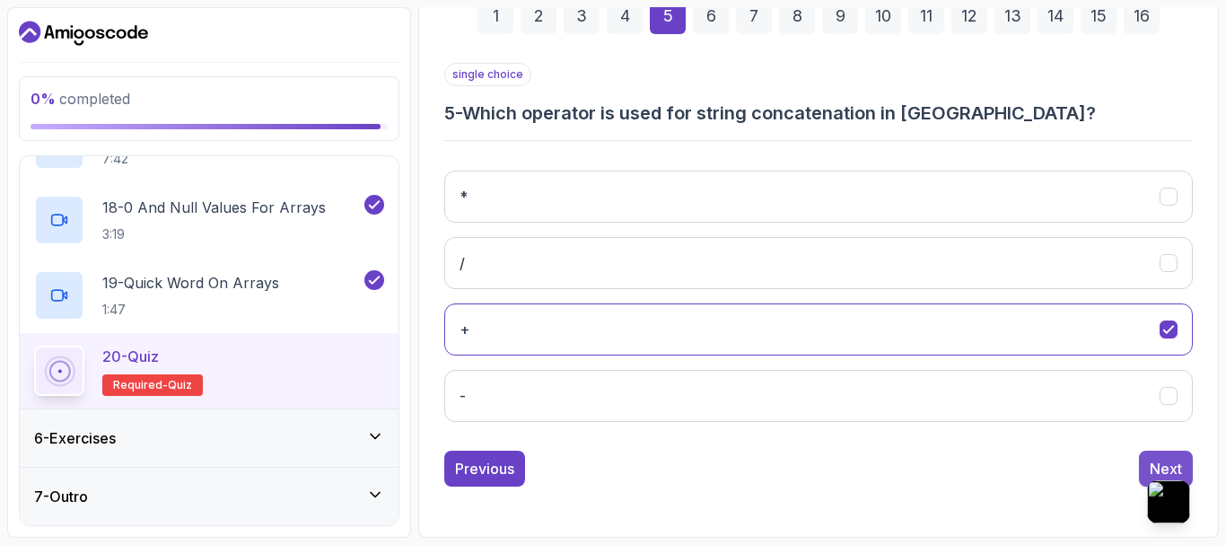
click at [1161, 456] on button "Next" at bounding box center [1166, 468] width 54 height 36
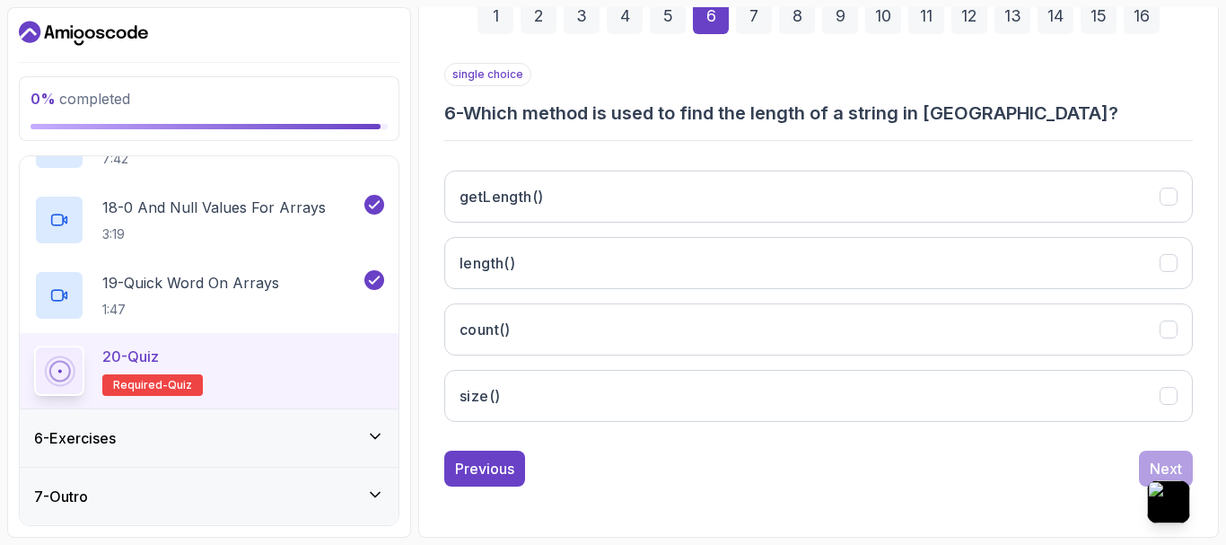
drag, startPoint x: 469, startPoint y: 109, endPoint x: 985, endPoint y: 106, distance: 516.0
click at [985, 106] on h3 "6 - Which method is used to find the length of a string in Java?" at bounding box center [818, 113] width 748 height 25
click at [773, 76] on span "Ask AI" at bounding box center [772, 82] width 33 height 16
click at [744, 156] on input "text" at bounding box center [696, 156] width 185 height 24
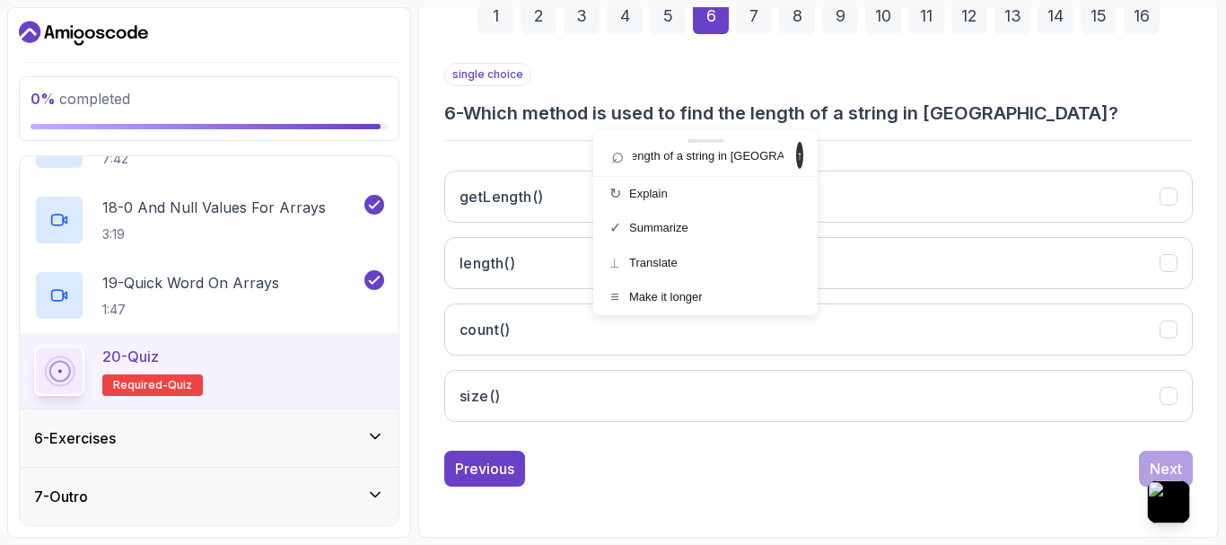
type input "Which method is used to find the length of a string in Java?"
click at [796, 157] on span "↑" at bounding box center [799, 155] width 7 height 27
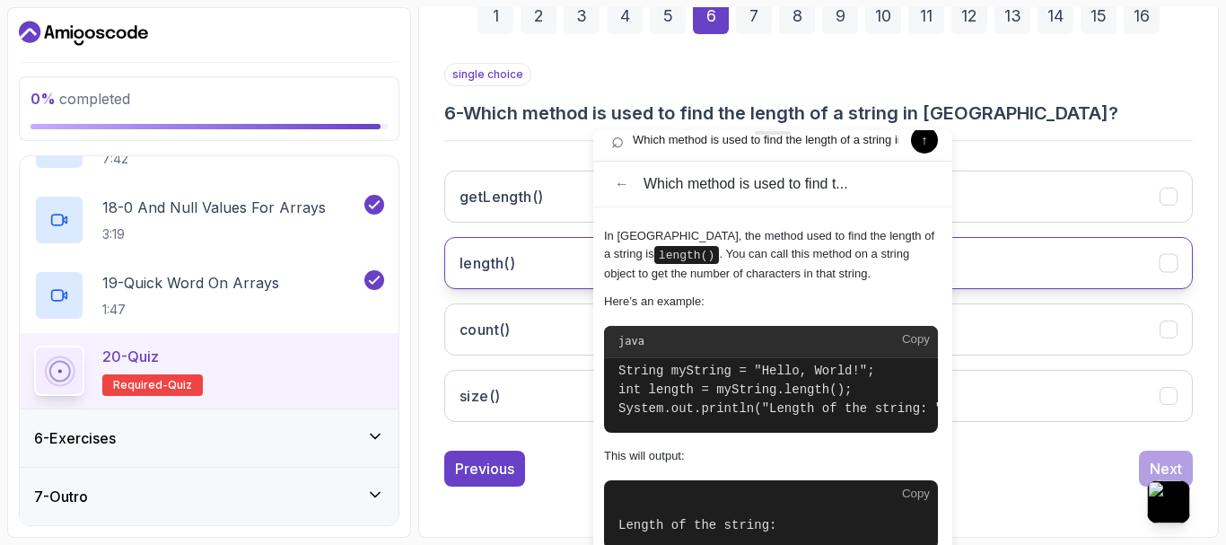
scroll to position [56, 0]
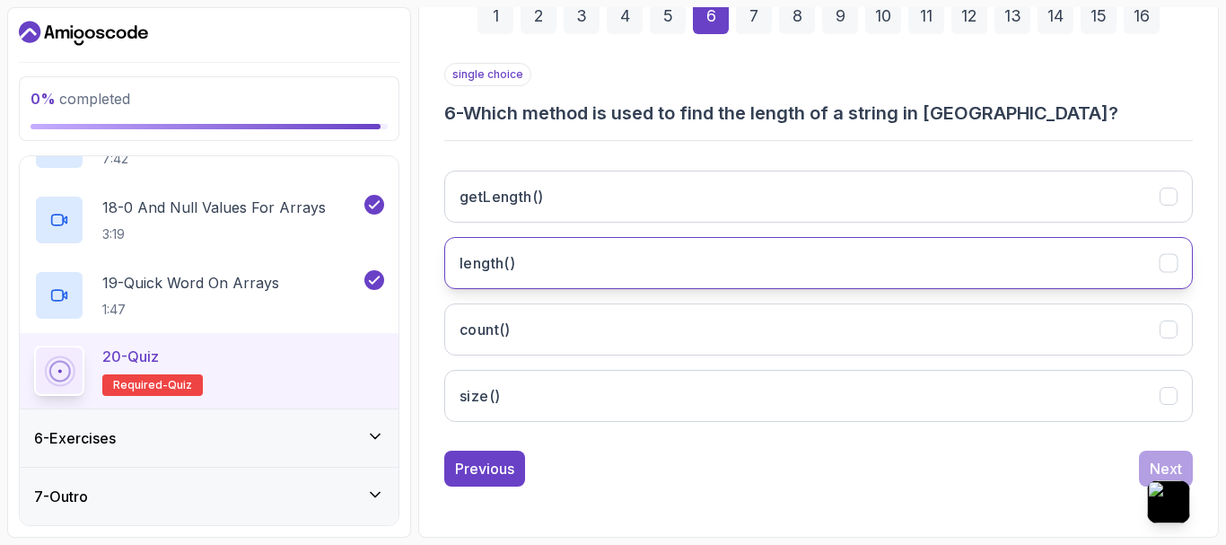
click at [492, 272] on h3 "length()" at bounding box center [487, 263] width 56 height 22
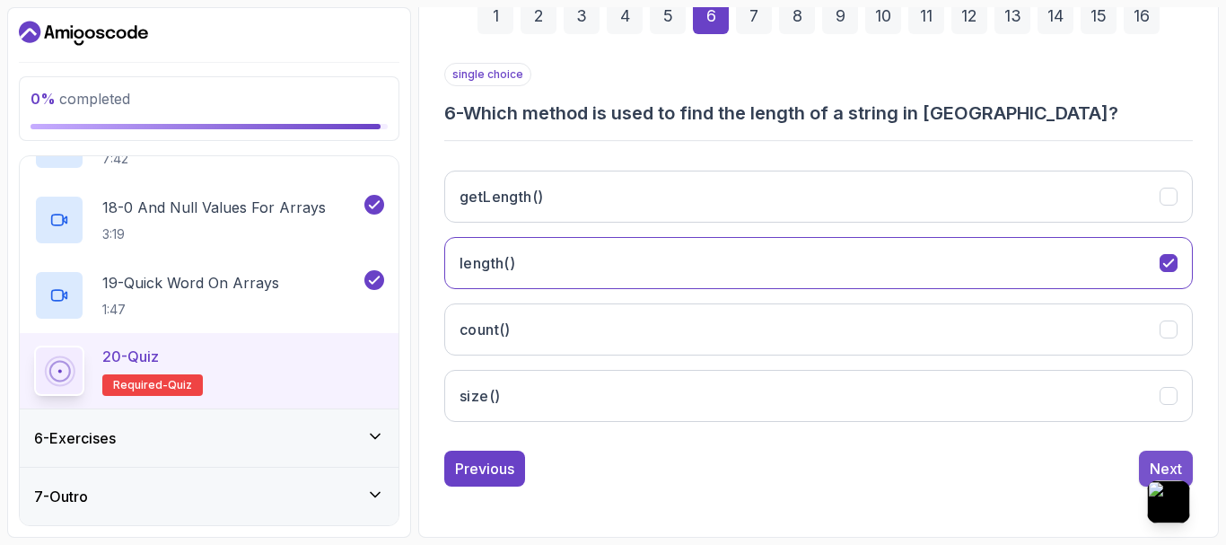
click at [1155, 455] on button "Next" at bounding box center [1166, 468] width 54 height 36
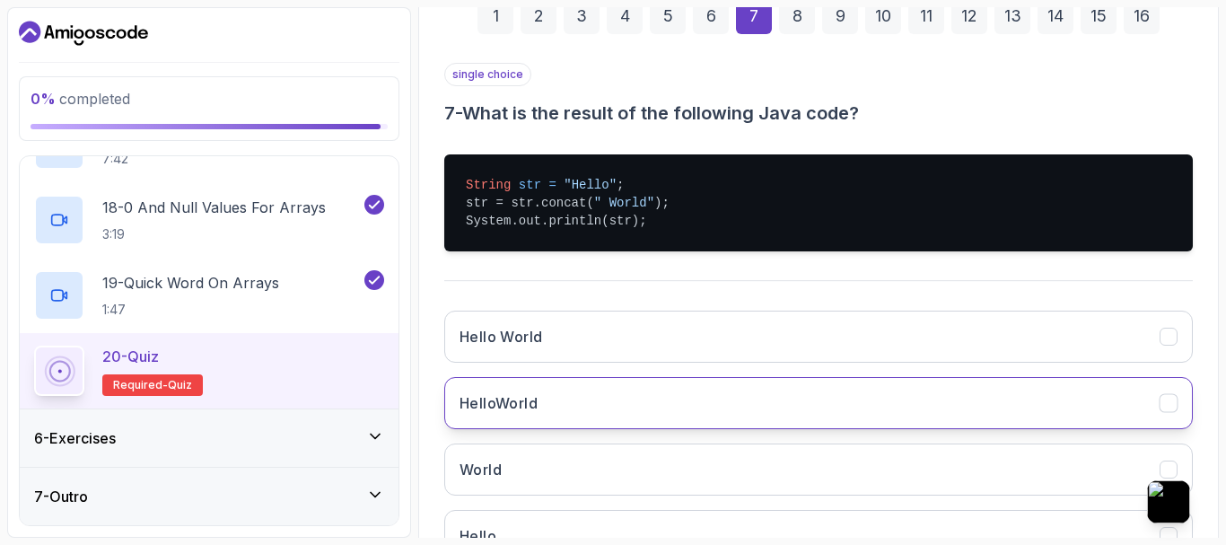
scroll to position [425, 0]
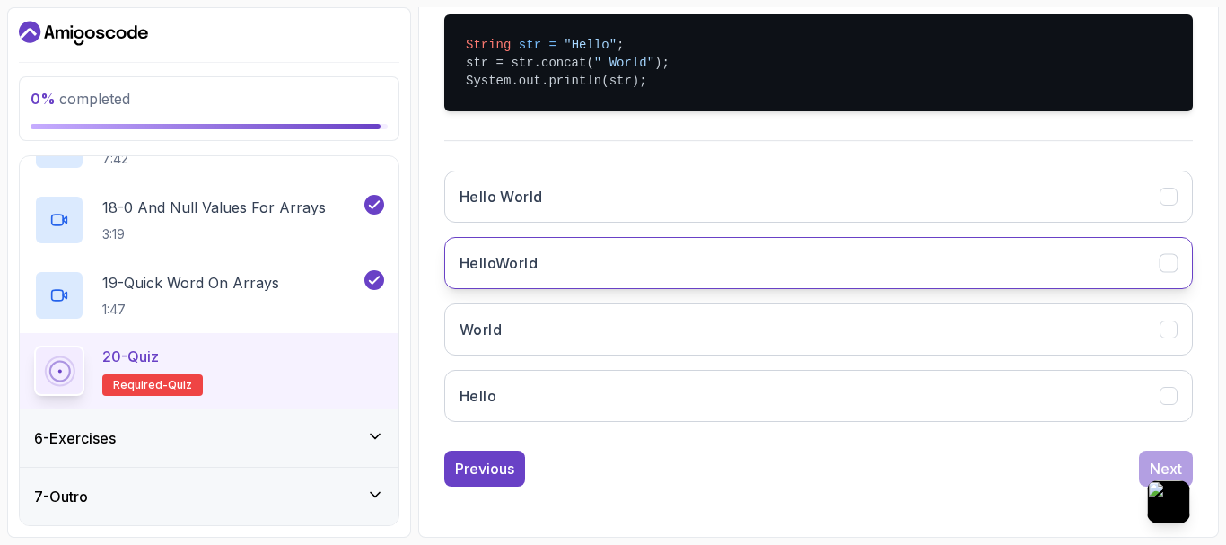
click at [567, 267] on button "HelloWorld" at bounding box center [818, 263] width 748 height 52
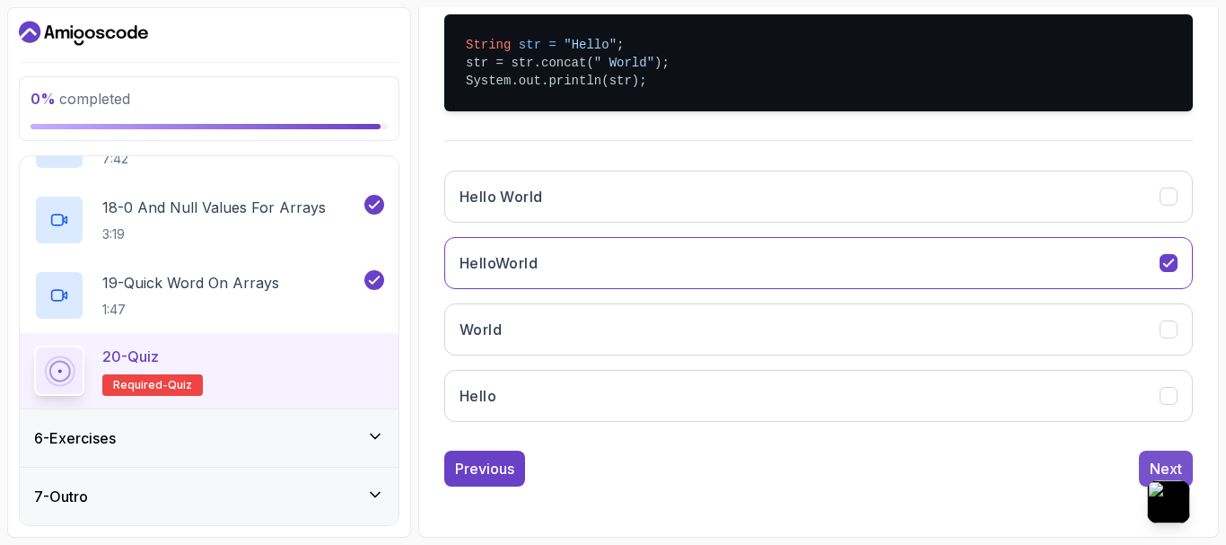
click at [1162, 459] on div "Next" at bounding box center [1166, 469] width 32 height 22
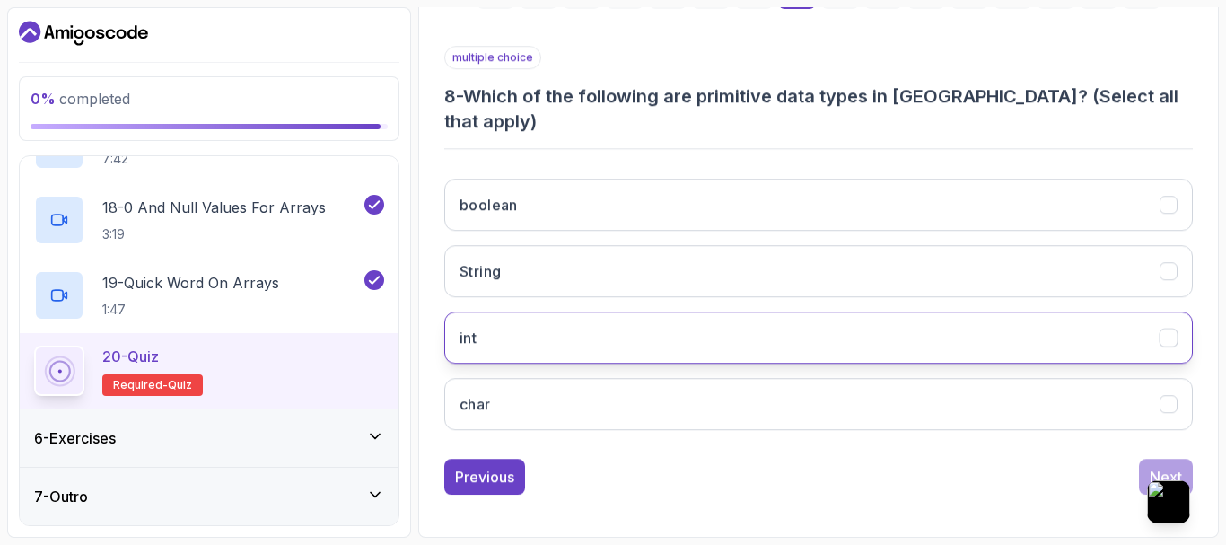
scroll to position [285, 0]
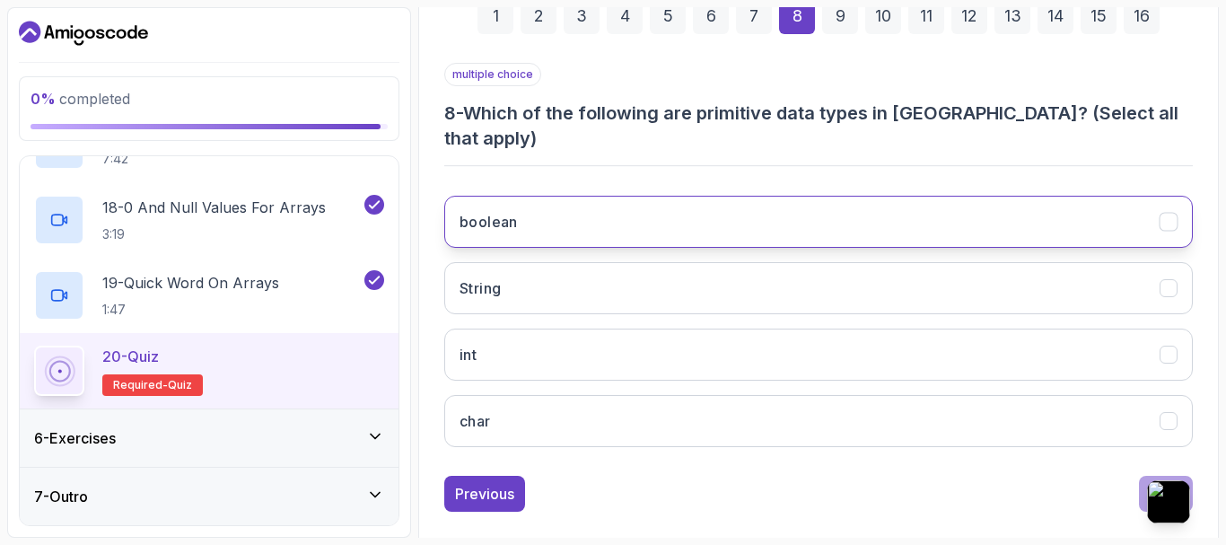
click at [586, 209] on button "boolean" at bounding box center [818, 222] width 748 height 52
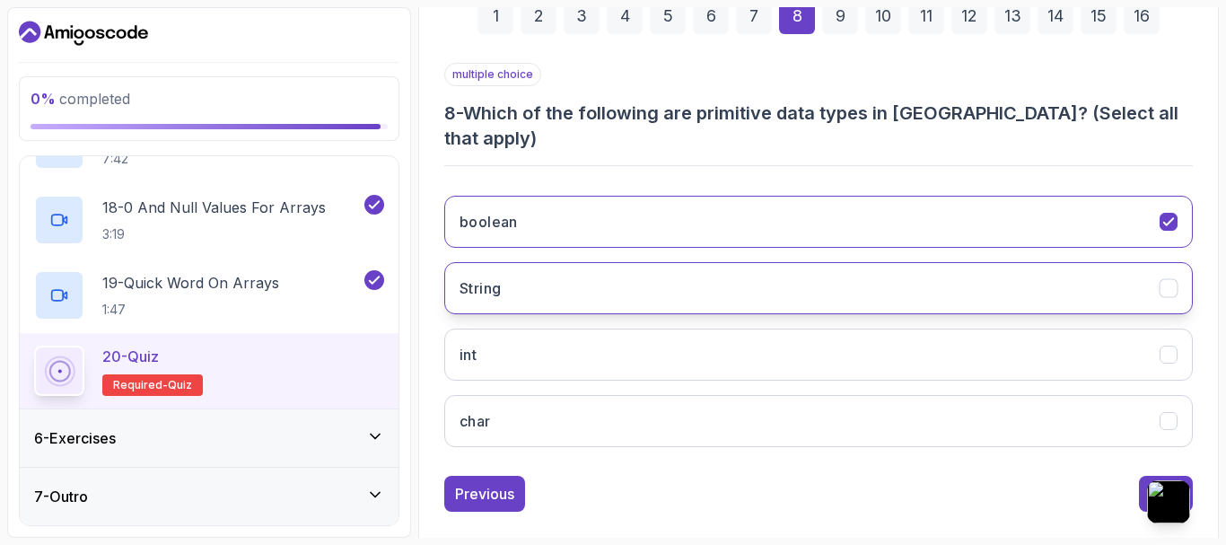
click at [583, 267] on button "String" at bounding box center [818, 288] width 748 height 52
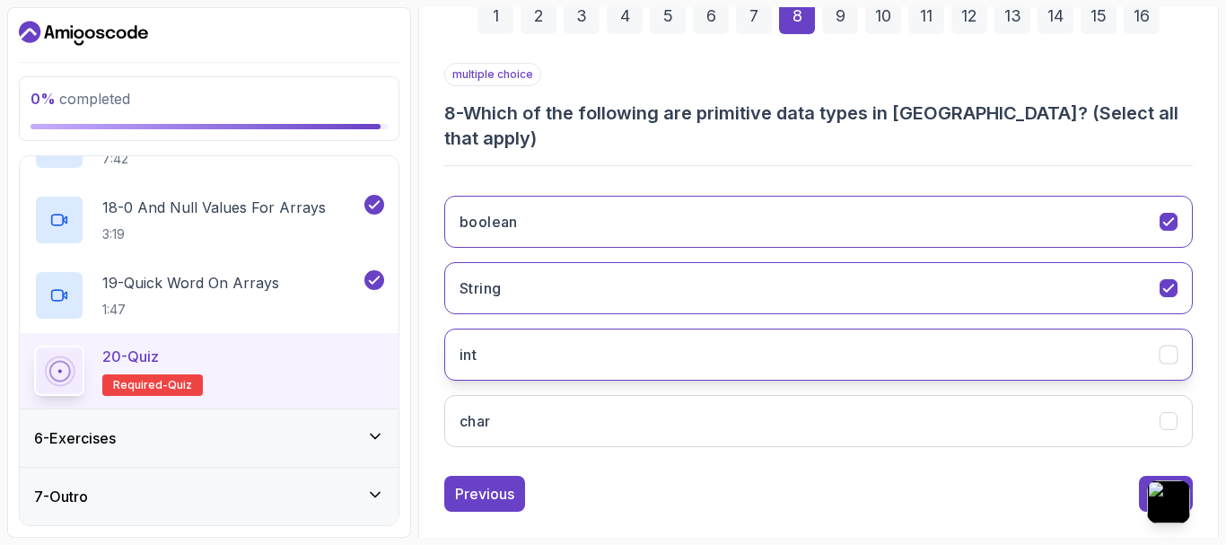
click at [568, 328] on button "int" at bounding box center [818, 354] width 748 height 52
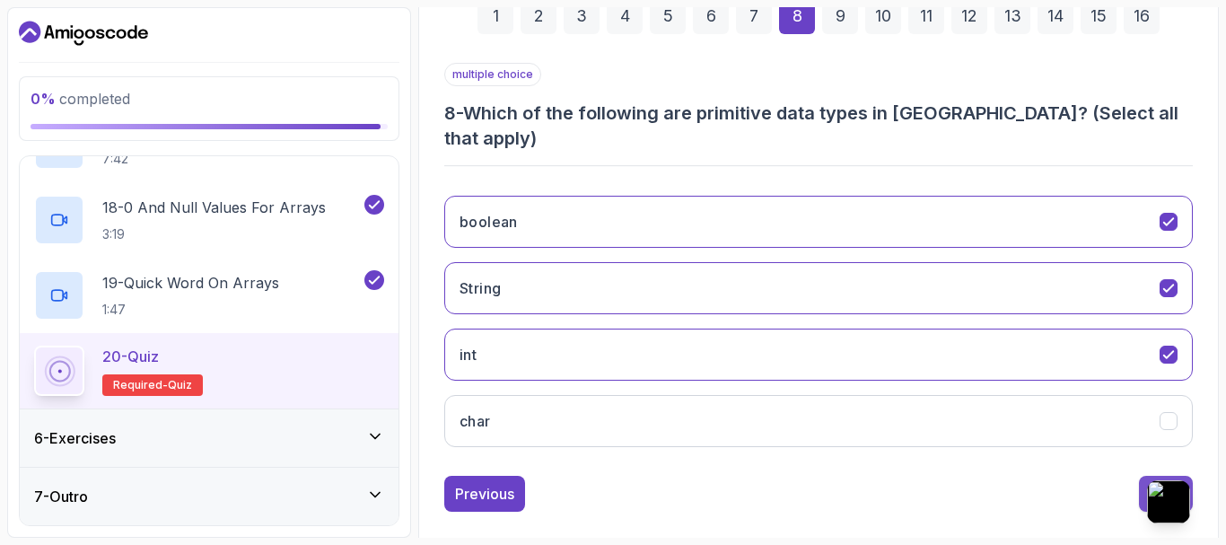
click at [1155, 483] on div "Next" at bounding box center [1166, 494] width 32 height 22
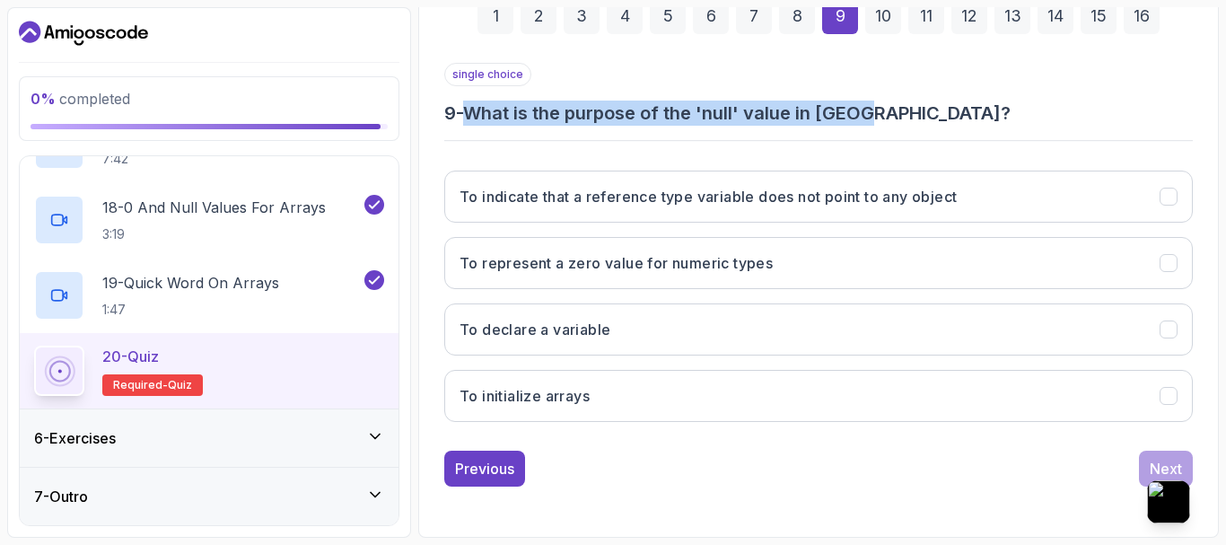
drag, startPoint x: 478, startPoint y: 114, endPoint x: 913, endPoint y: 99, distance: 434.6
click at [913, 99] on div "single choice 9 - What is the purpose of the 'null' value in Java?" at bounding box center [818, 94] width 748 height 63
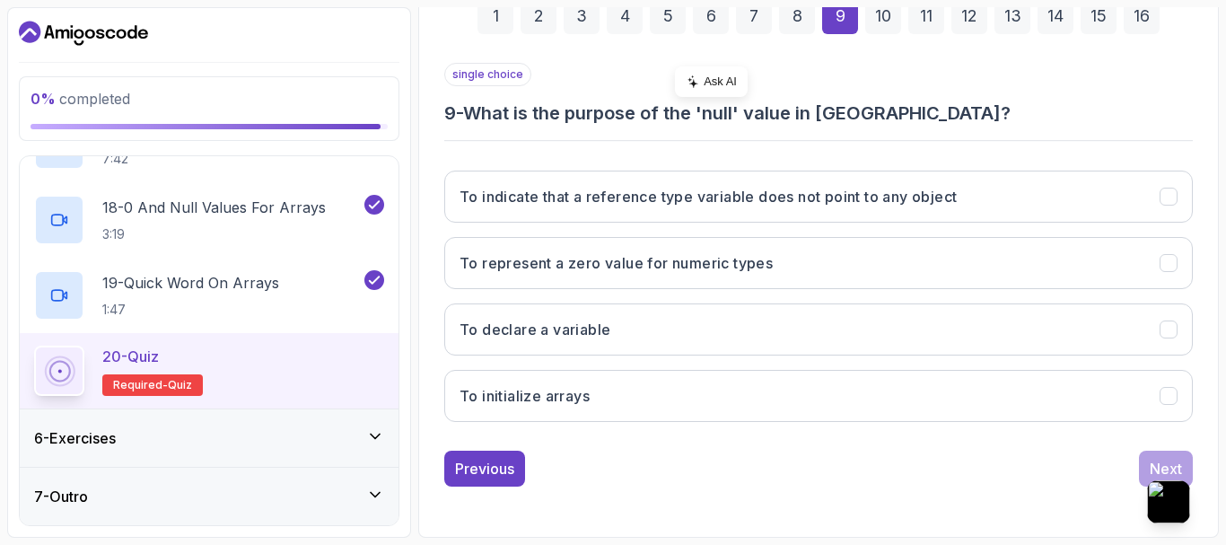
click at [721, 92] on div "Ask AI" at bounding box center [711, 81] width 73 height 31
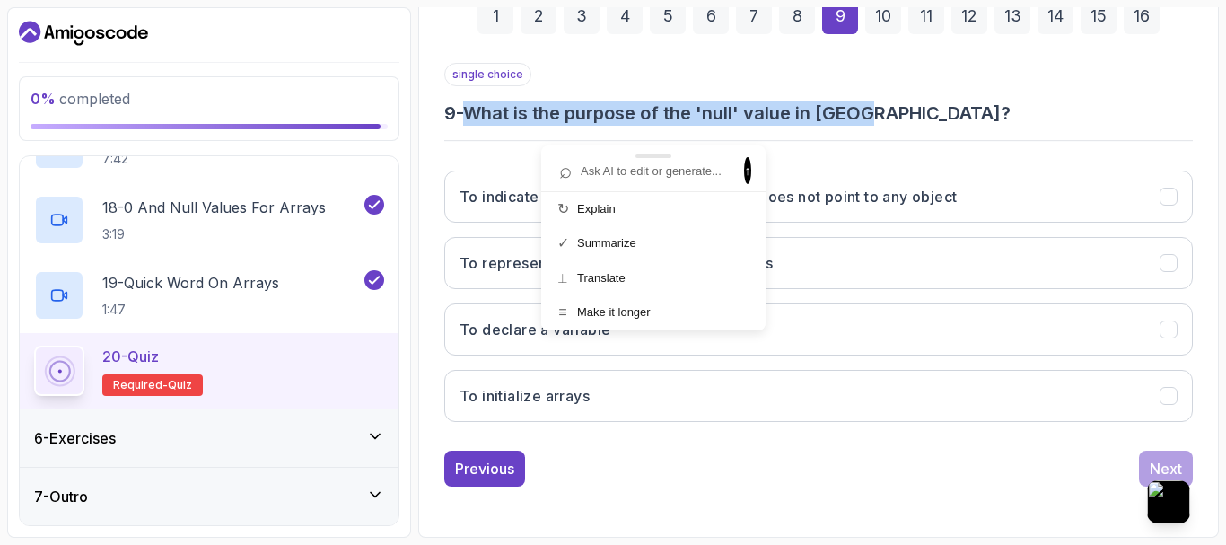
click at [669, 163] on div at bounding box center [653, 156] width 224 height 22
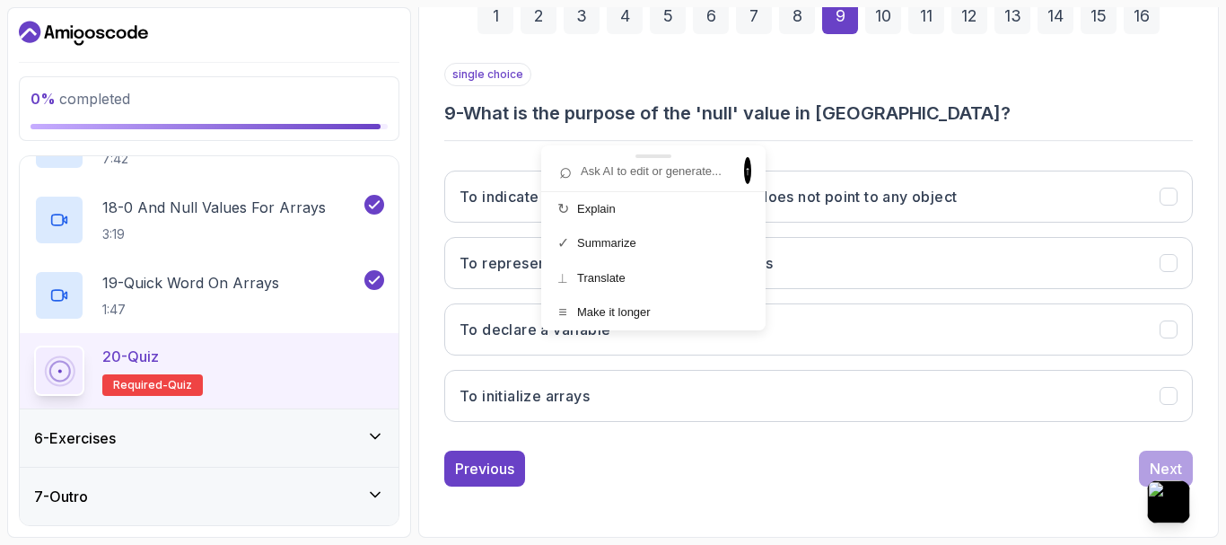
click at [663, 171] on input "text" at bounding box center [644, 171] width 185 height 24
paste input "What is the purpose of the 'null' value in Java?"
type input "What is the purpose of the 'null' value in Java?"
click at [736, 165] on div at bounding box center [653, 156] width 224 height 22
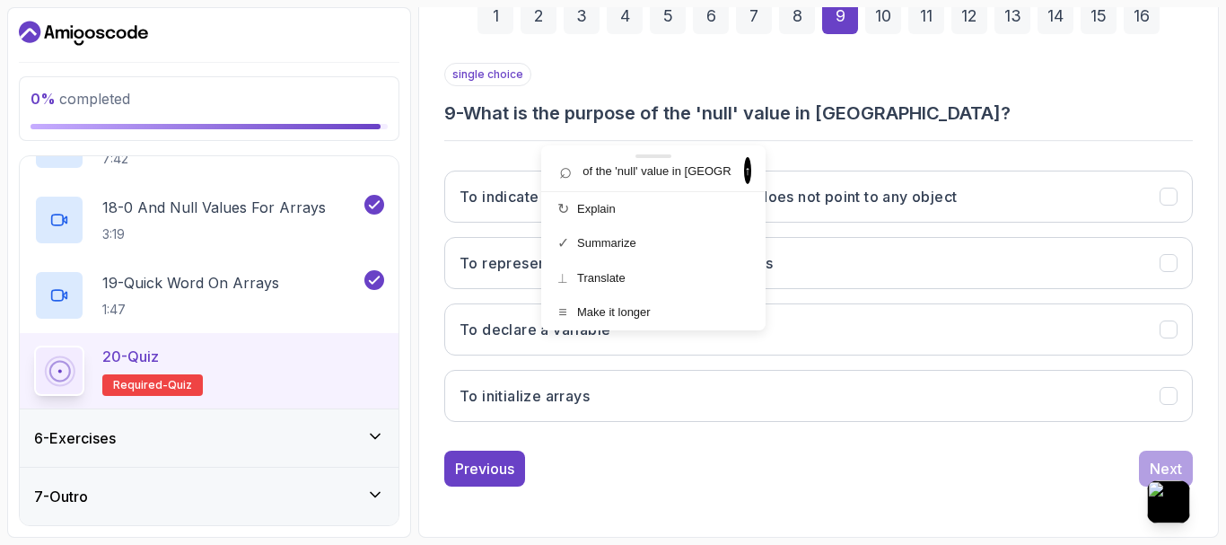
scroll to position [0, 0]
click at [744, 174] on span "↑" at bounding box center [747, 170] width 7 height 27
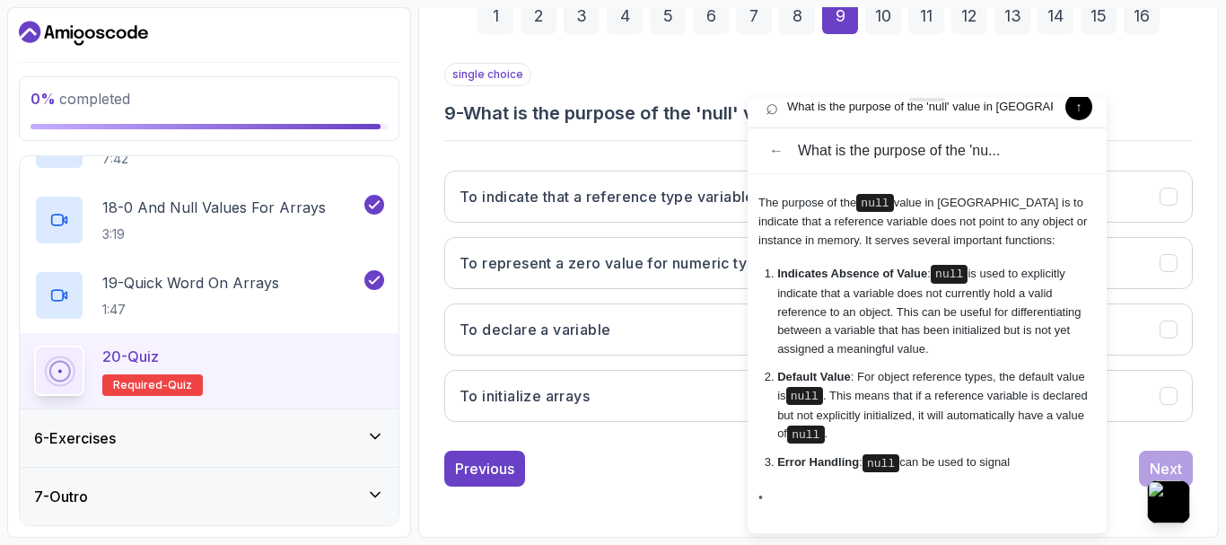
drag, startPoint x: 723, startPoint y: 156, endPoint x: 930, endPoint y: 108, distance: 212.0
click at [930, 108] on div "⌕ What is the purpose of the 'null' value in Java? ↑ ← What is the purpose of t…" at bounding box center [926, 315] width 359 height 436
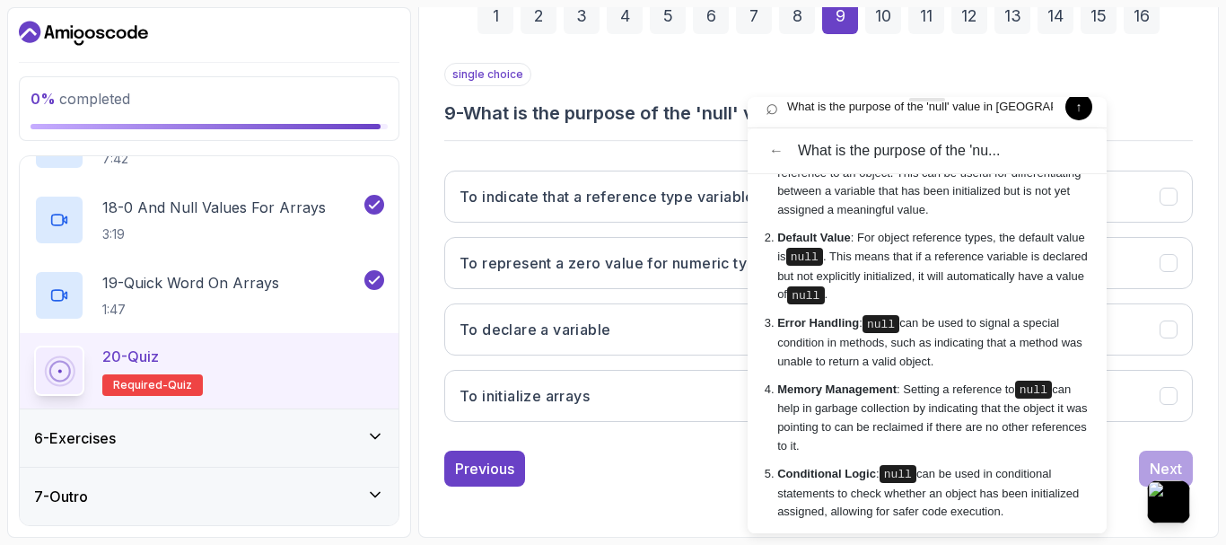
scroll to position [255, 0]
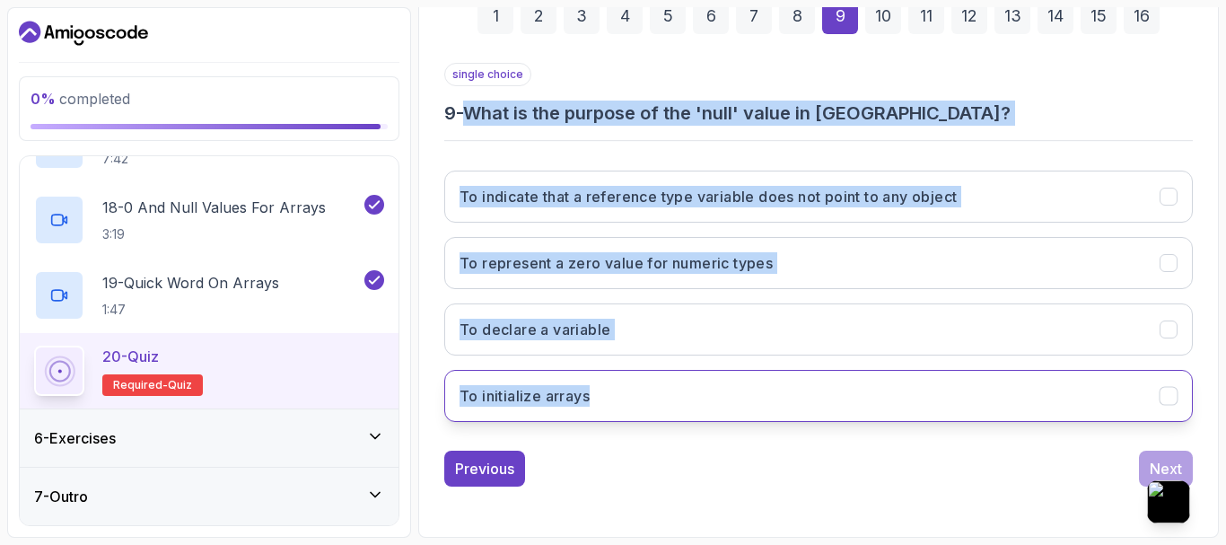
drag, startPoint x: 474, startPoint y: 117, endPoint x: 614, endPoint y: 408, distance: 323.5
click at [614, 408] on div "single choice 9 - What is the purpose of the 'null' value in Java? To indicate …" at bounding box center [818, 249] width 748 height 373
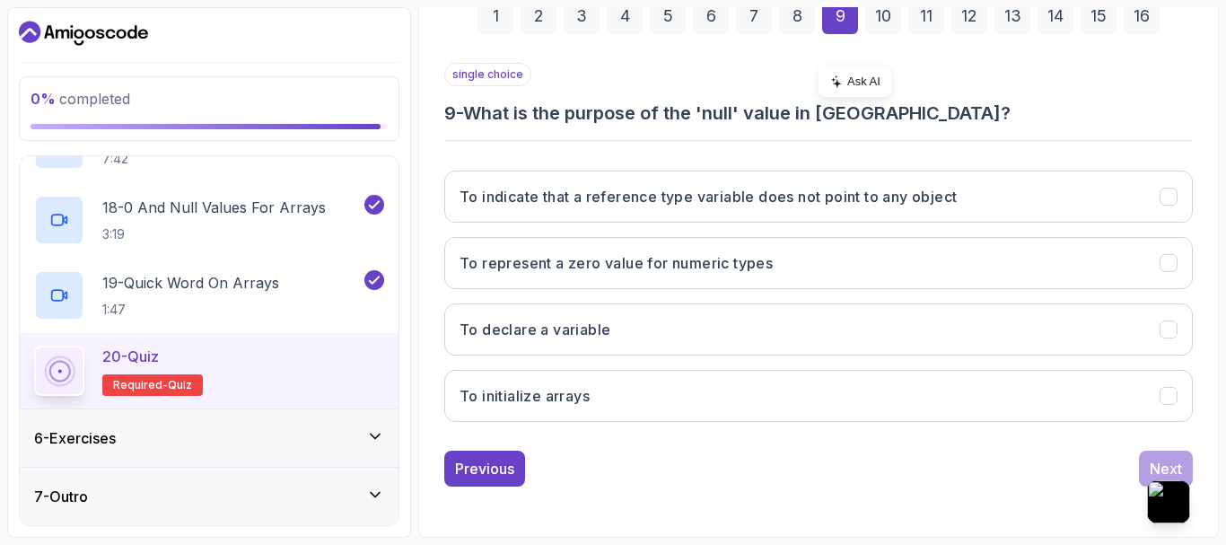
click at [865, 75] on div "Ask AI" at bounding box center [854, 81] width 73 height 31
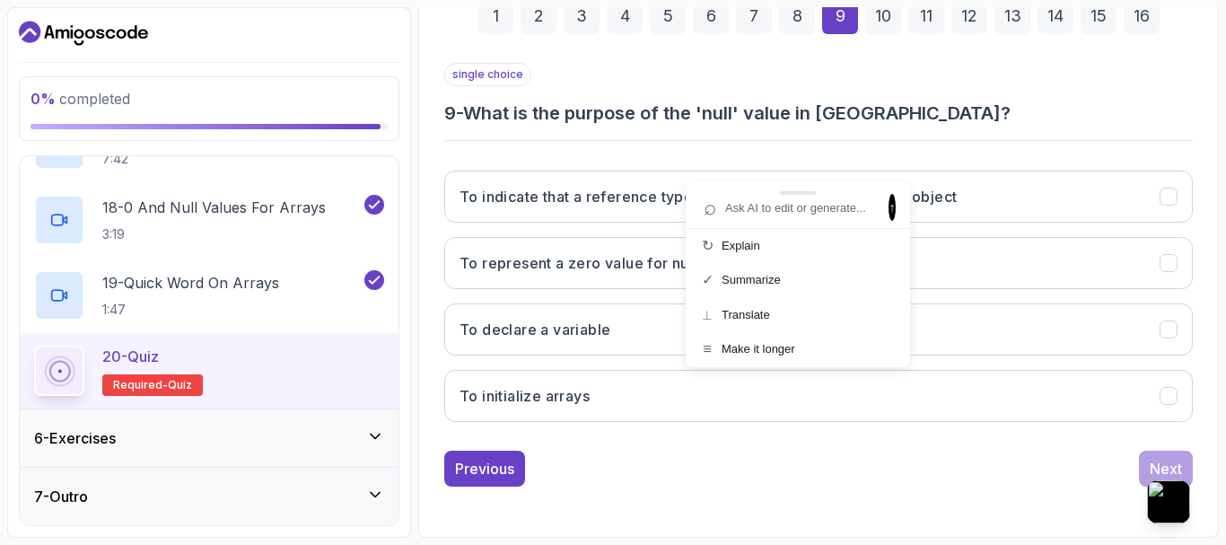
click at [759, 214] on input "text" at bounding box center [788, 208] width 185 height 24
type input "What is the purpose of the 'null' value in Java? To indicate that a reference t…"
click at [892, 216] on span "↑" at bounding box center [891, 207] width 7 height 27
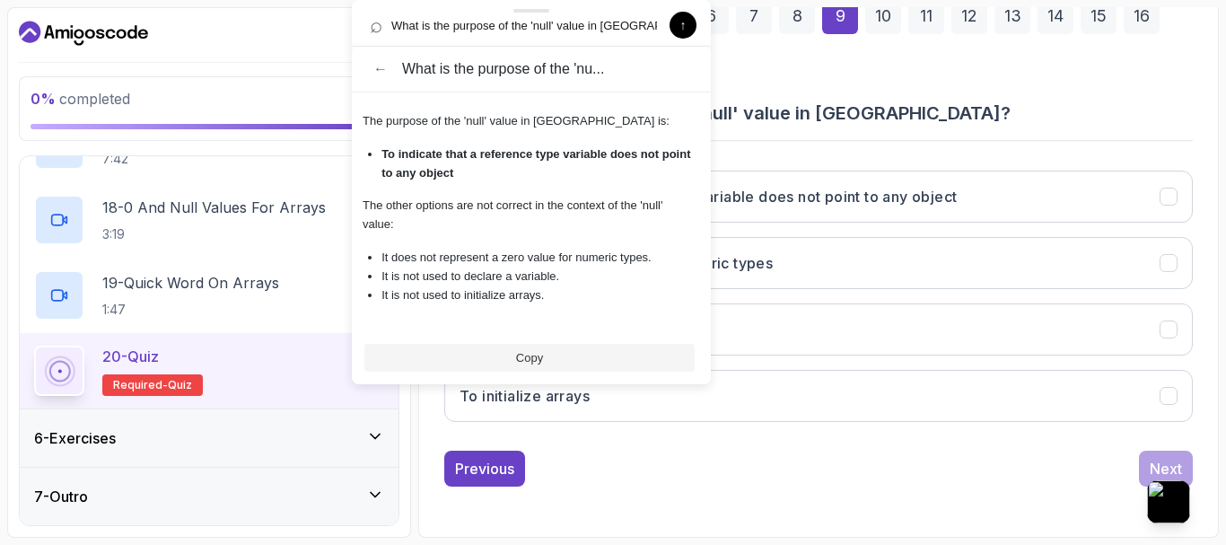
drag, startPoint x: 854, startPoint y: 11, endPoint x: 520, endPoint y: -4, distance: 334.2
click at [520, 0] on html "0 % completed 1 - Intro 2 - Understanding Java 3 - Environment Setup 4 - Up And…" at bounding box center [613, 272] width 1226 height 545
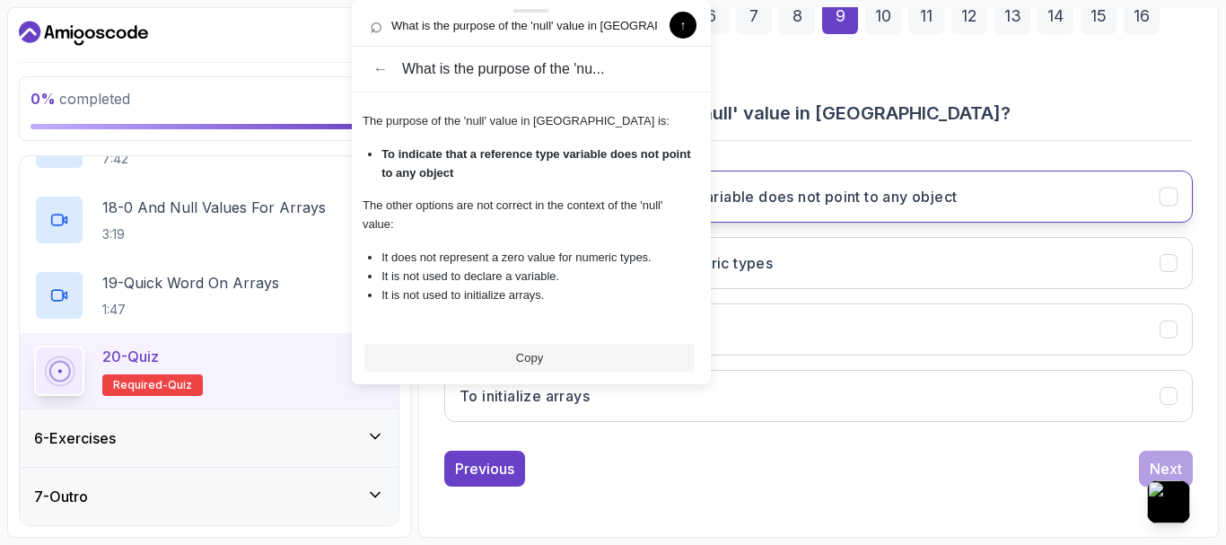
click at [890, 178] on button "To indicate that a reference type variable does not point to any object" at bounding box center [818, 196] width 748 height 52
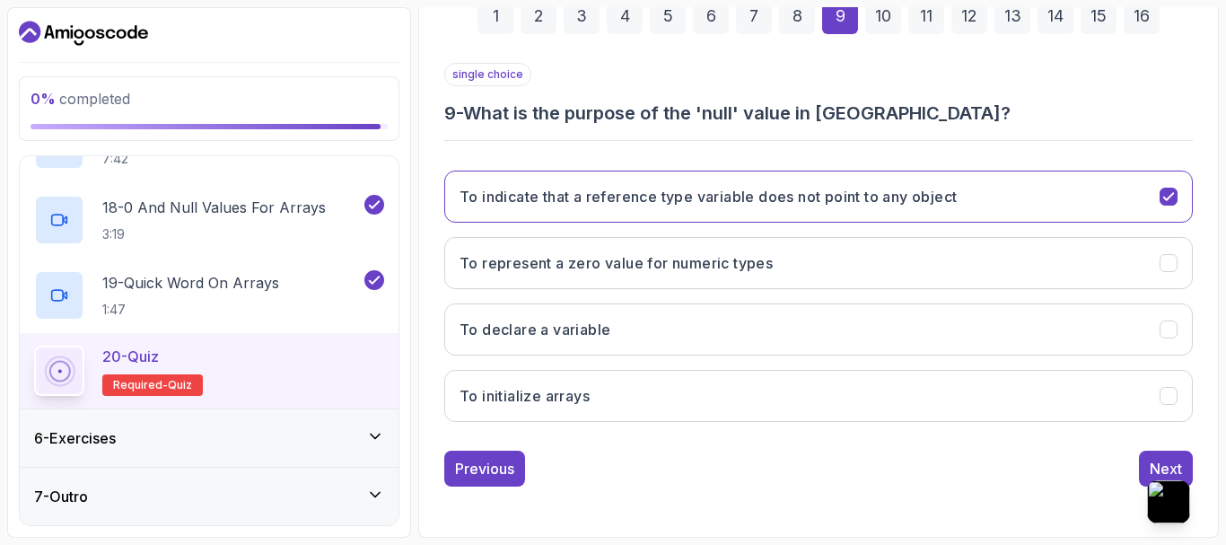
drag, startPoint x: 1122, startPoint y: 267, endPoint x: 1126, endPoint y: 223, distance: 45.1
click at [1123, 262] on button "To represent a zero value for numeric types" at bounding box center [818, 263] width 748 height 52
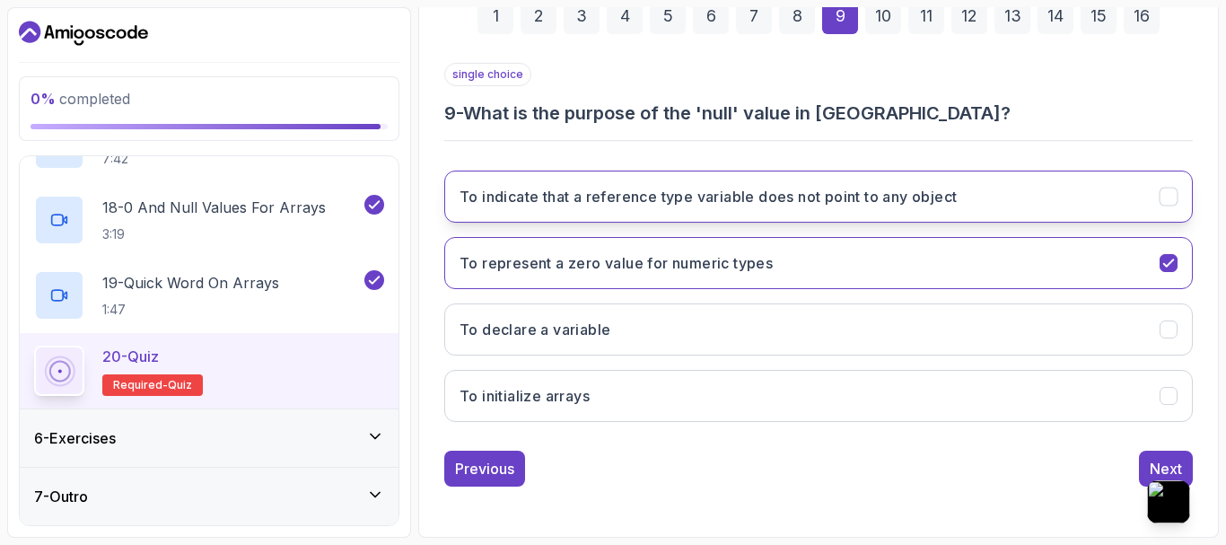
click at [1123, 188] on button "To indicate that a reference type variable does not point to any object" at bounding box center [818, 196] width 748 height 52
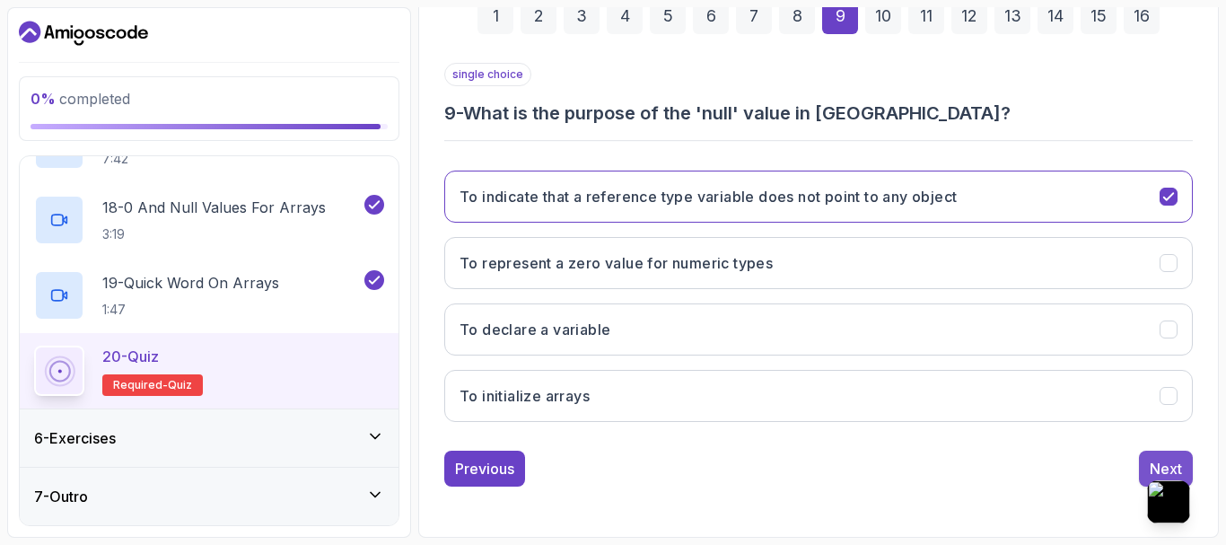
click at [1150, 460] on div "Next" at bounding box center [1166, 469] width 32 height 22
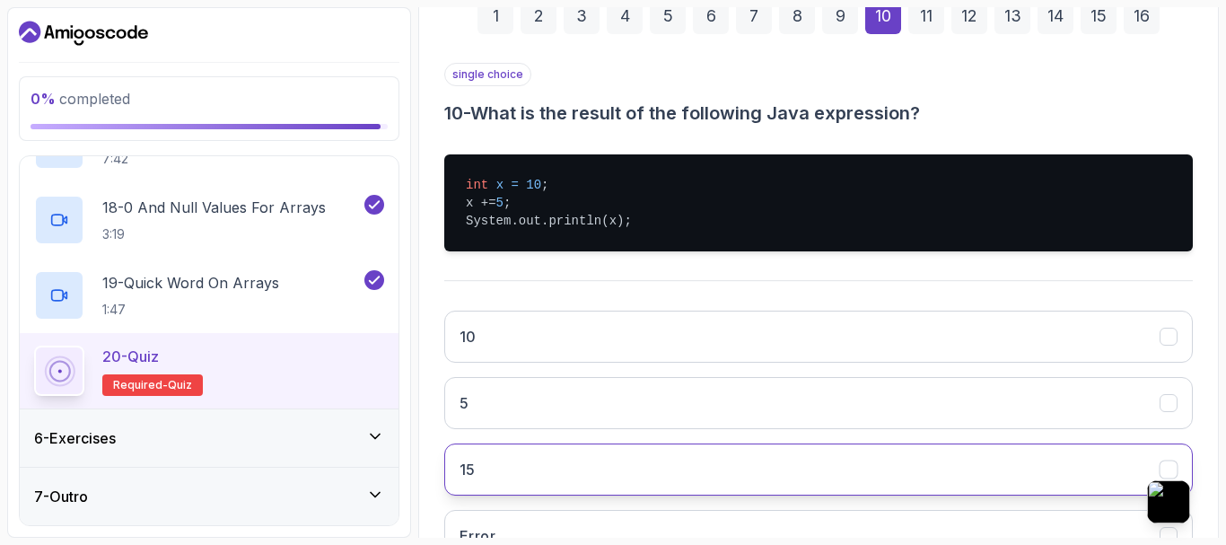
click at [521, 467] on button "15" at bounding box center [818, 469] width 748 height 52
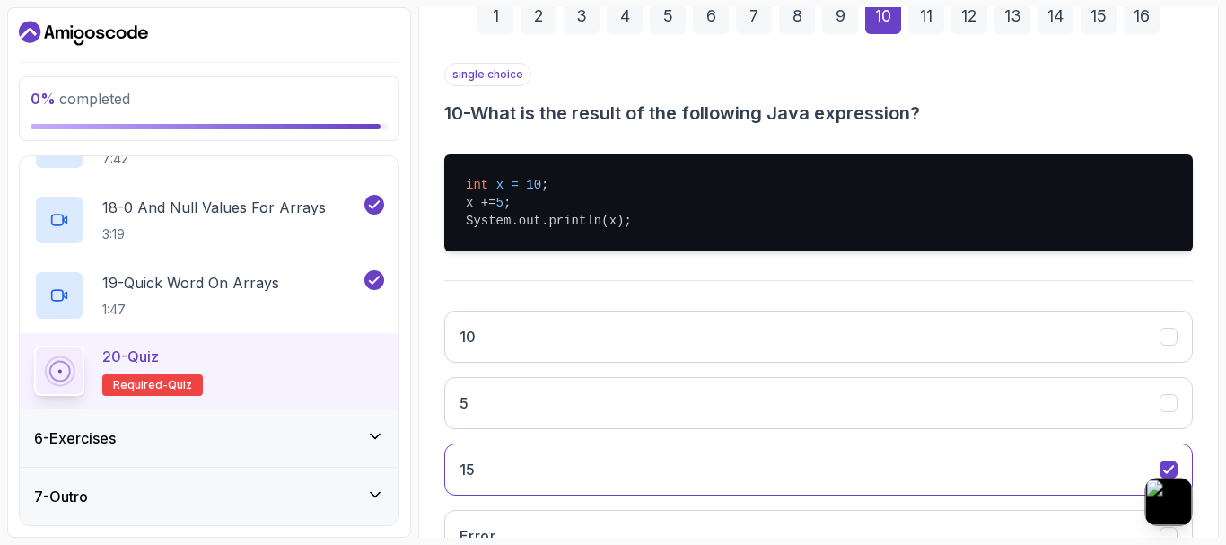
scroll to position [425, 0]
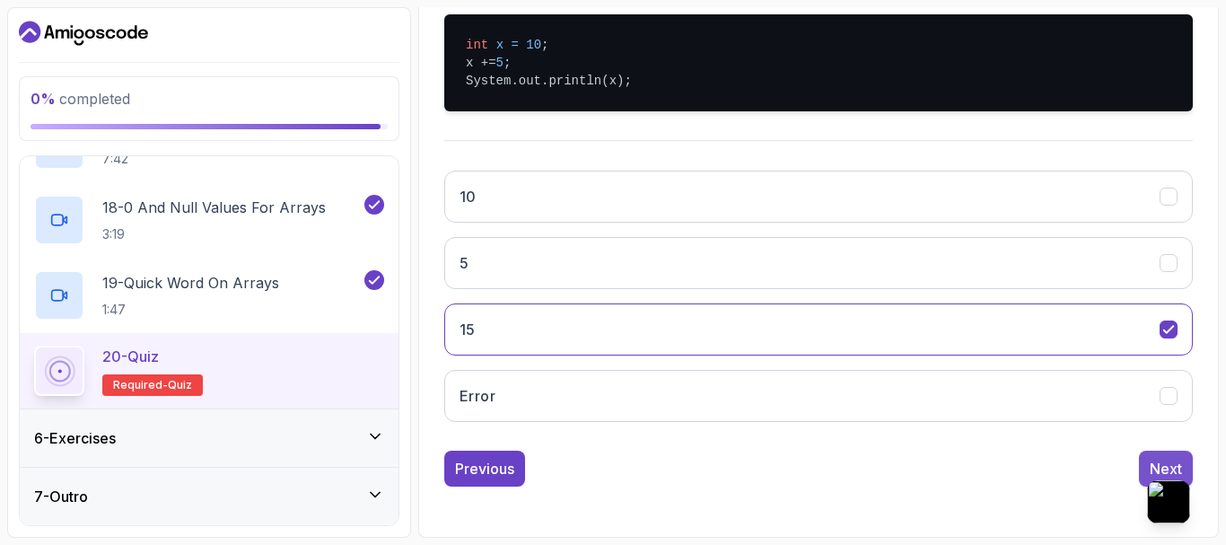
click at [1158, 459] on div "Next" at bounding box center [1166, 469] width 32 height 22
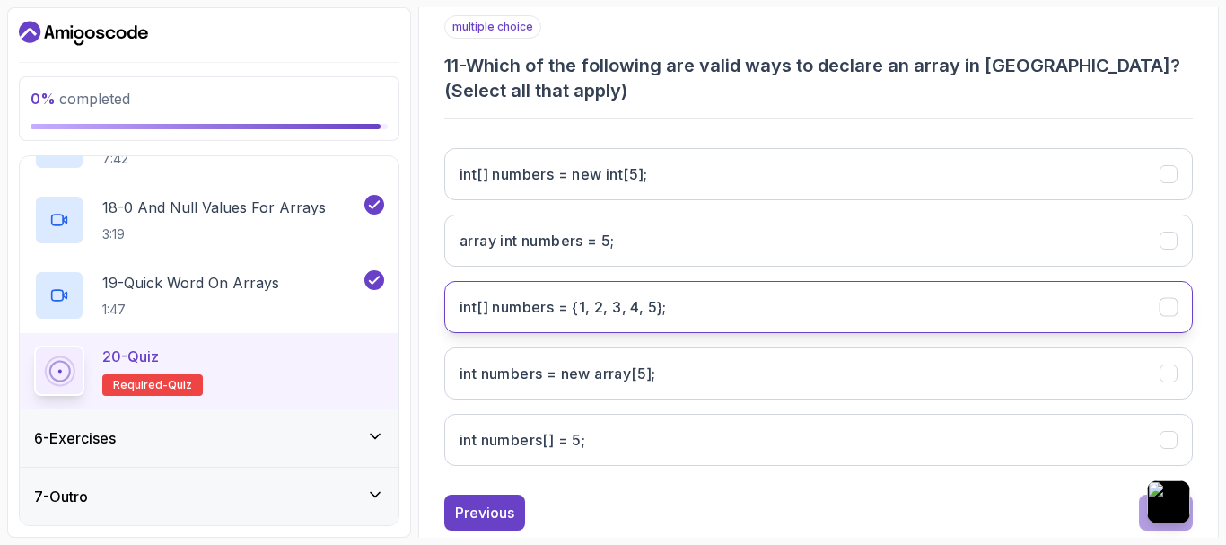
scroll to position [377, 0]
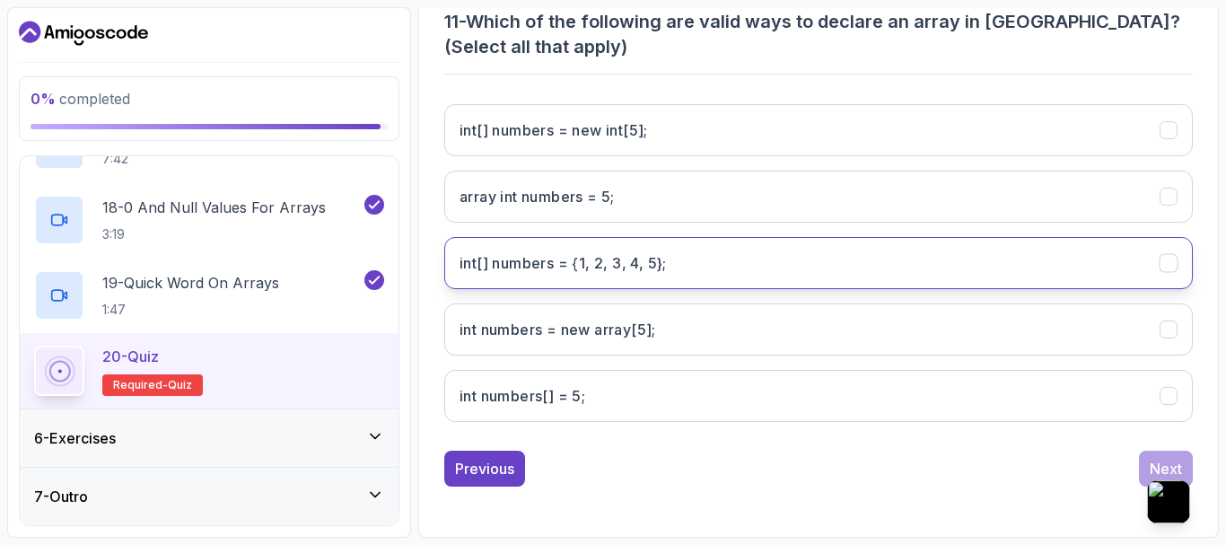
click at [704, 274] on 5};"] "int[] numbers = {1, 2, 3, 4, 5};" at bounding box center [818, 263] width 748 height 52
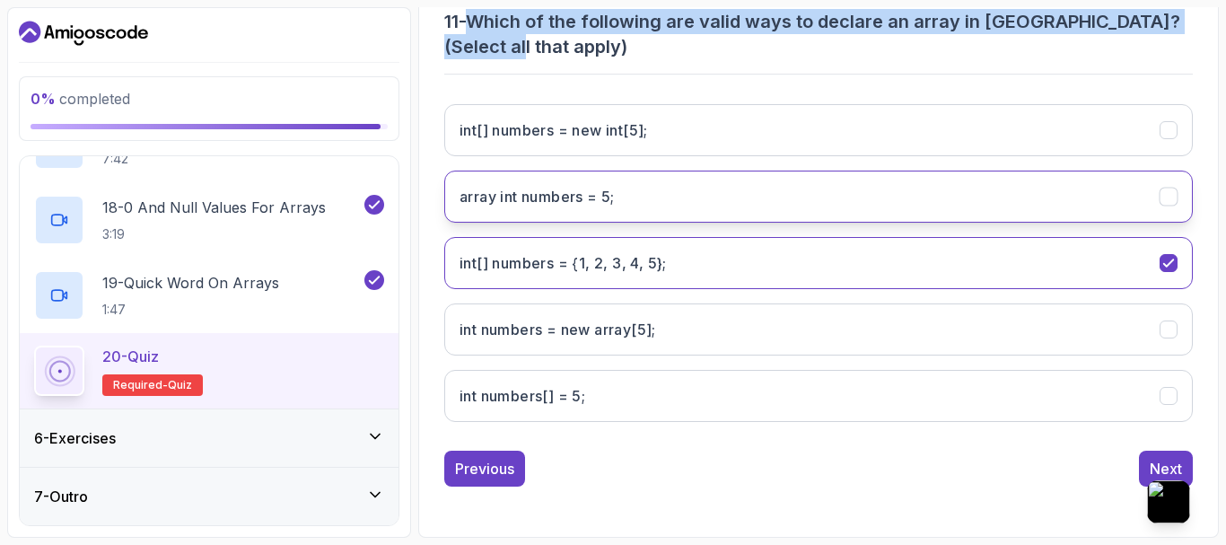
scroll to position [372, 0]
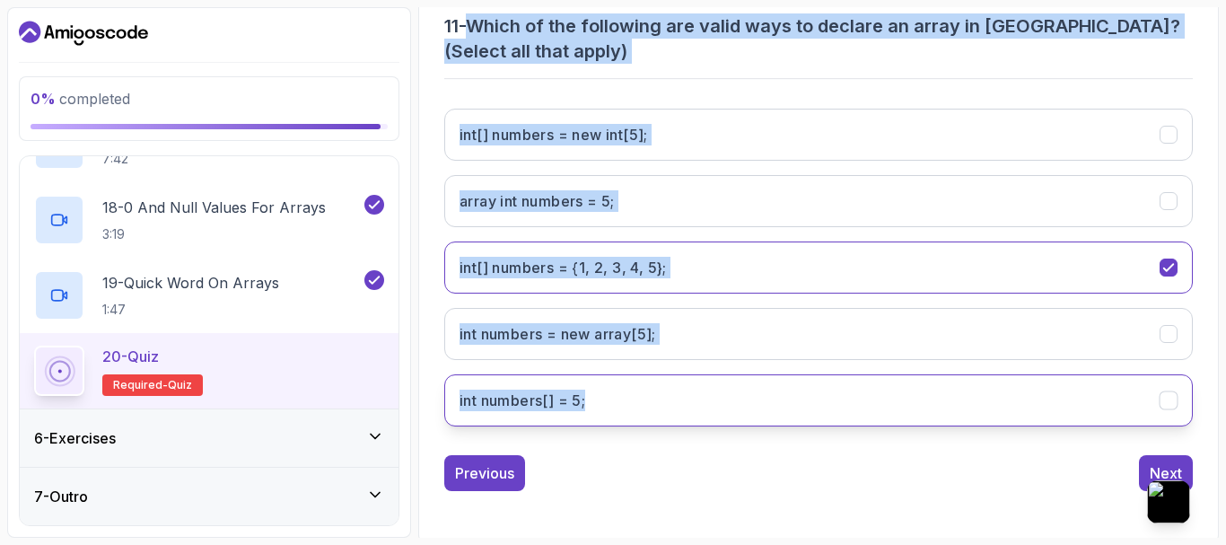
drag, startPoint x: 478, startPoint y: 13, endPoint x: 705, endPoint y: 400, distance: 448.5
click at [705, 400] on div "multiple choice 11 - Which of the following are valid ways to declare an array …" at bounding box center [818, 208] width 748 height 465
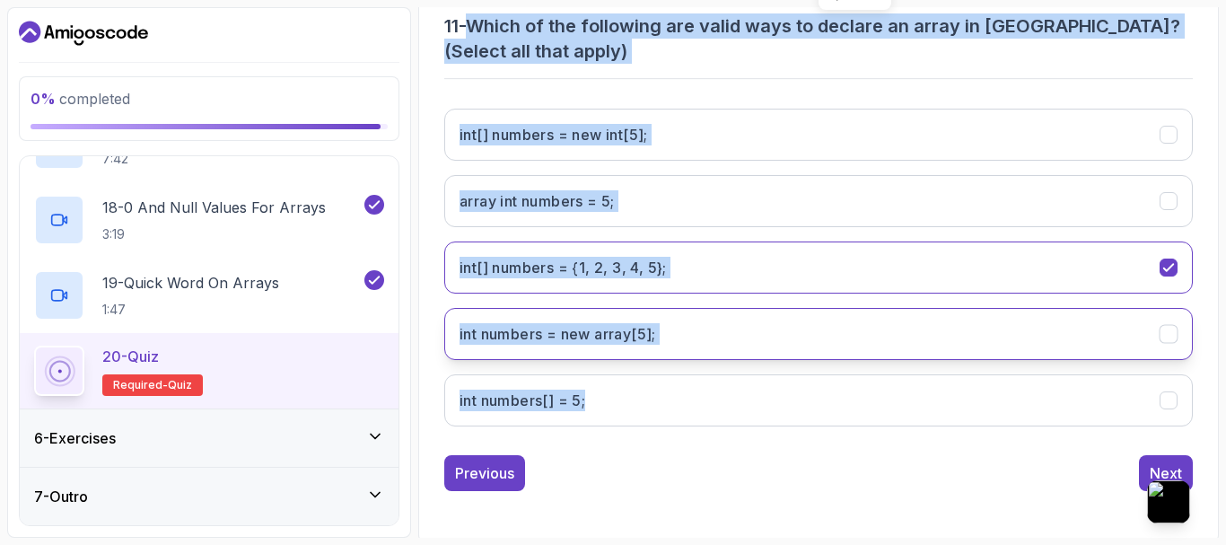
click at [643, 342] on h3 "int numbers = new array[5];" at bounding box center [557, 334] width 197 height 22
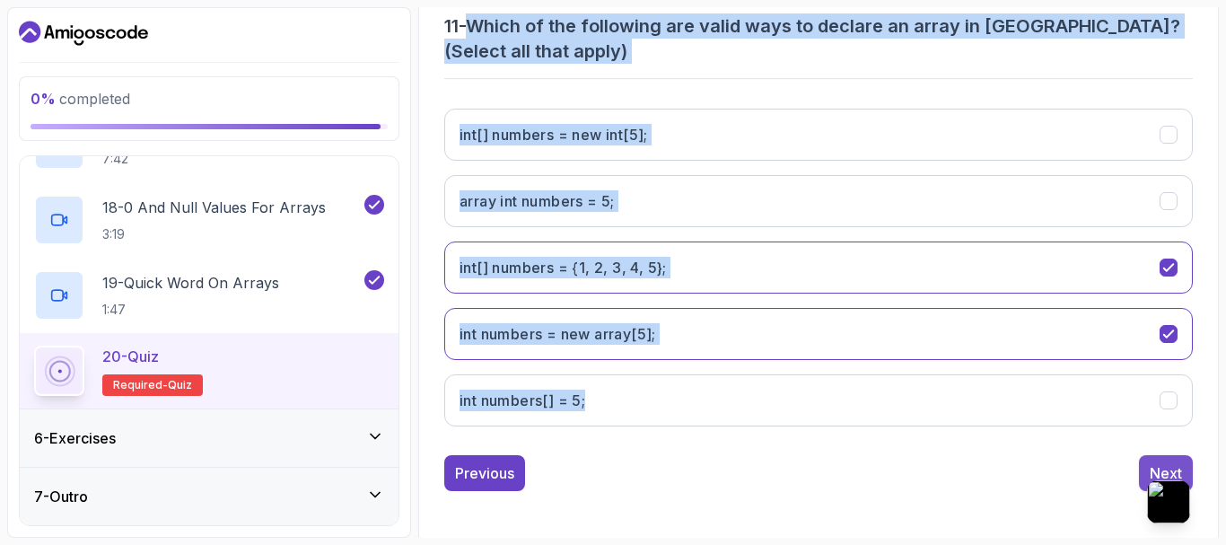
click at [1182, 462] on button "Next" at bounding box center [1166, 473] width 54 height 36
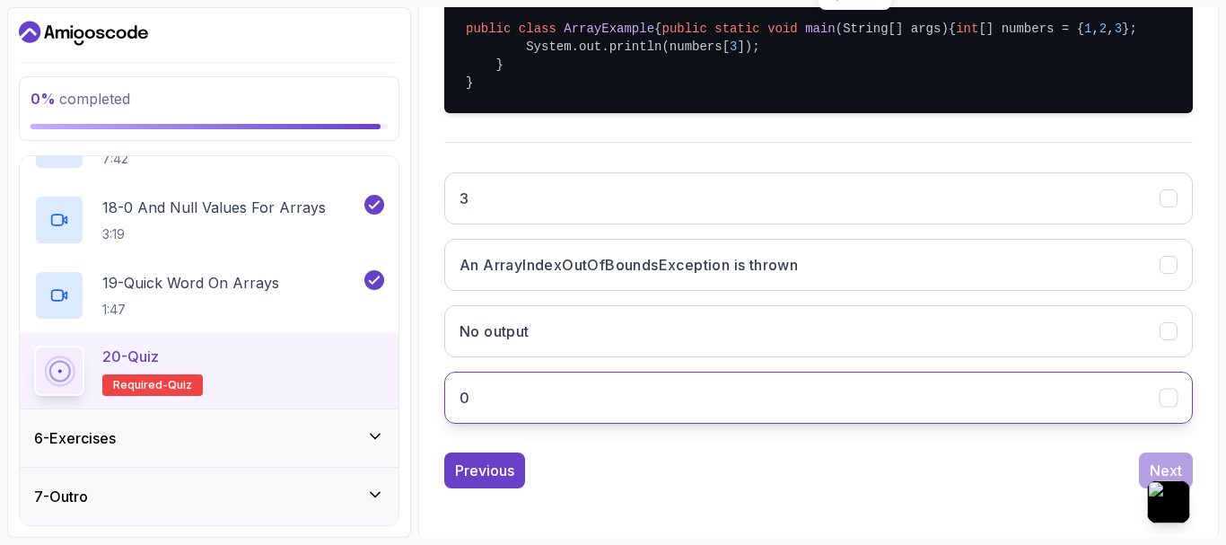
scroll to position [479, 0]
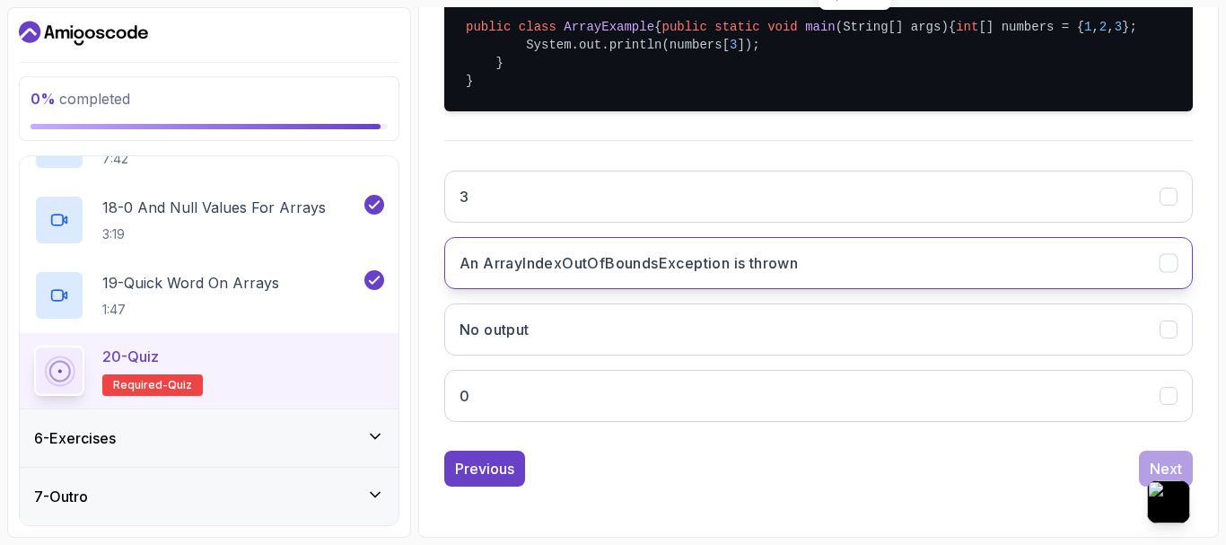
click at [692, 258] on h3 "An ArrayIndexOutOfBoundsException is thrown" at bounding box center [628, 263] width 338 height 22
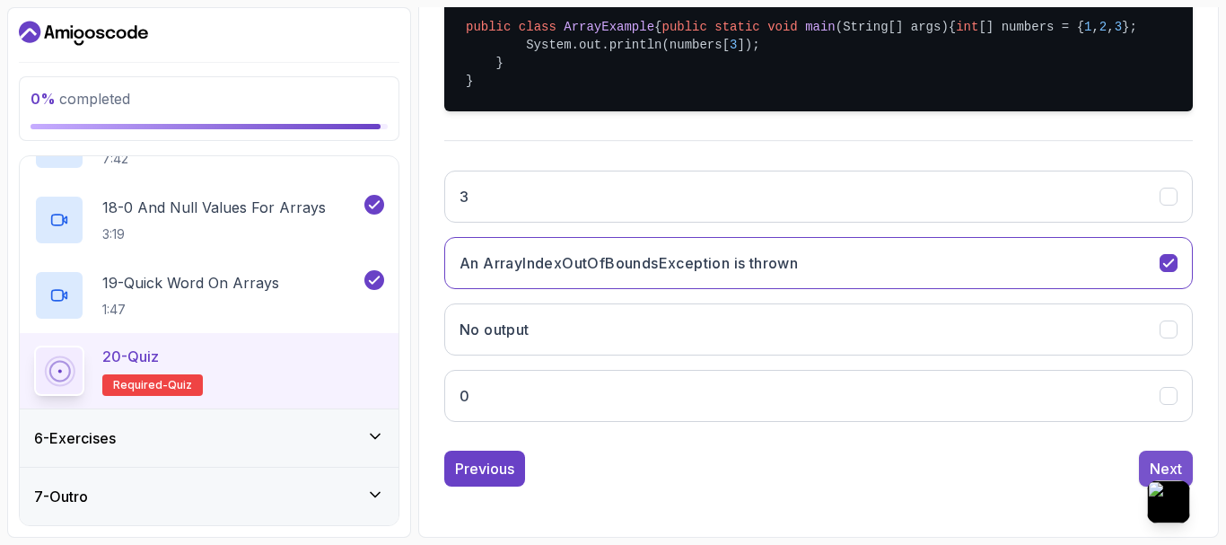
click at [1147, 458] on button "Next" at bounding box center [1166, 468] width 54 height 36
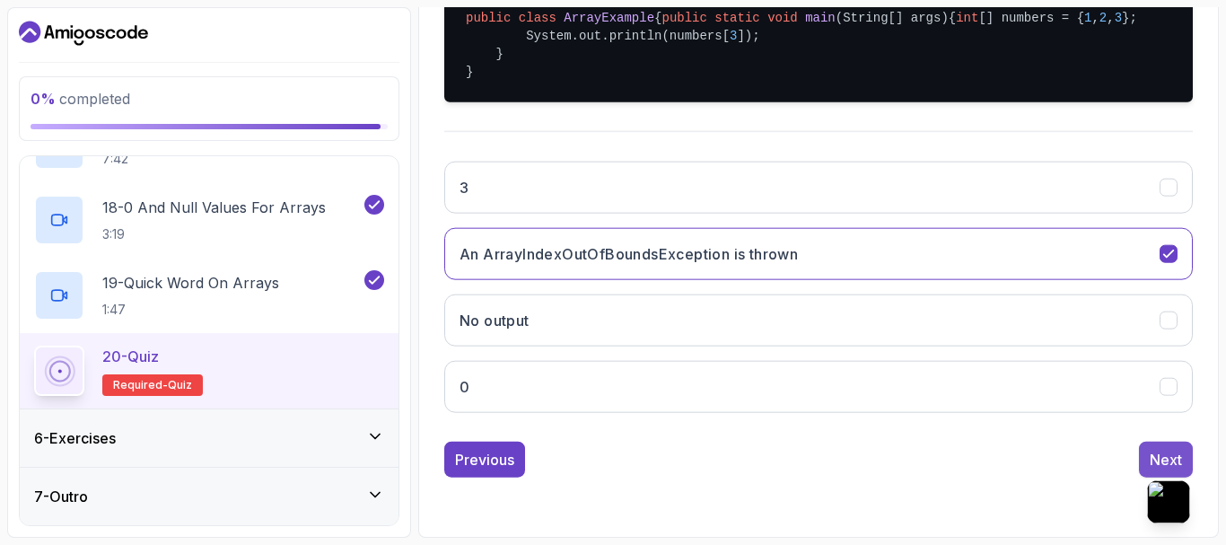
scroll to position [285, 0]
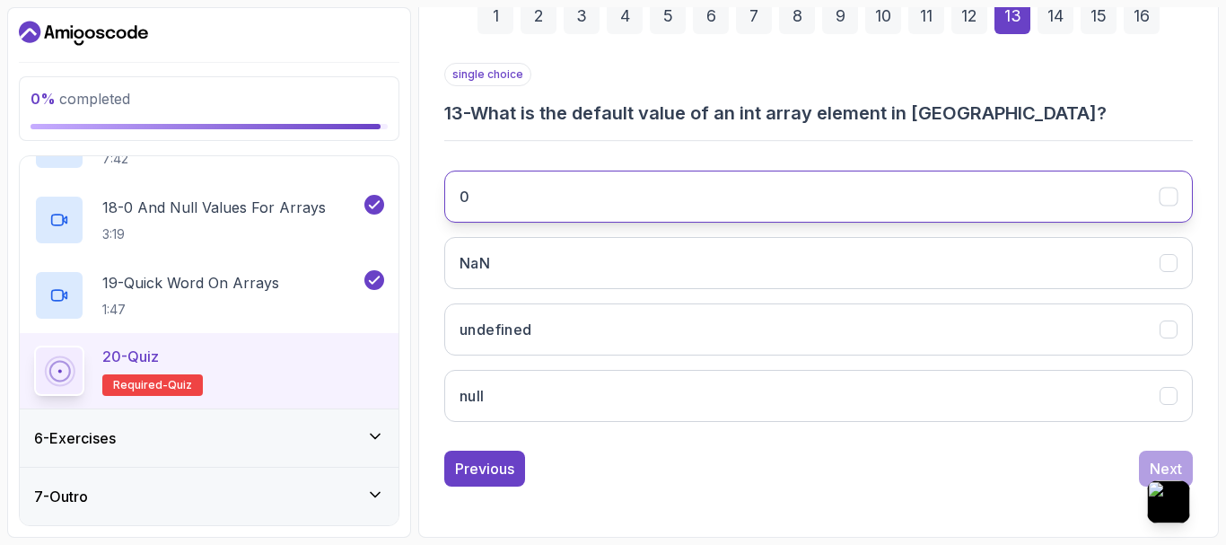
click at [624, 207] on button "0" at bounding box center [818, 196] width 748 height 52
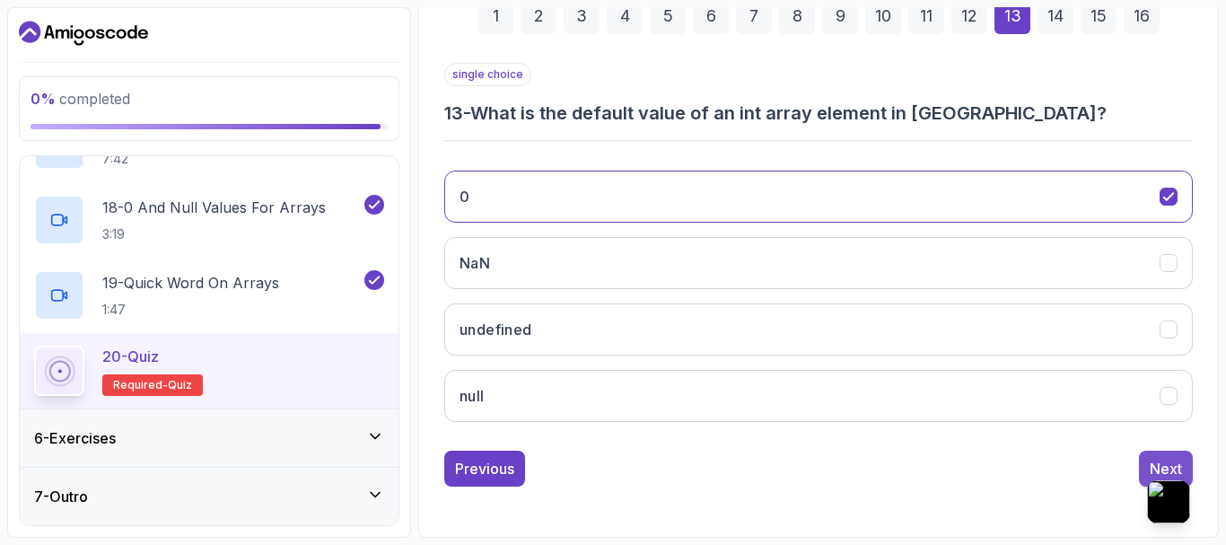
click at [1167, 453] on button "Next" at bounding box center [1166, 468] width 54 height 36
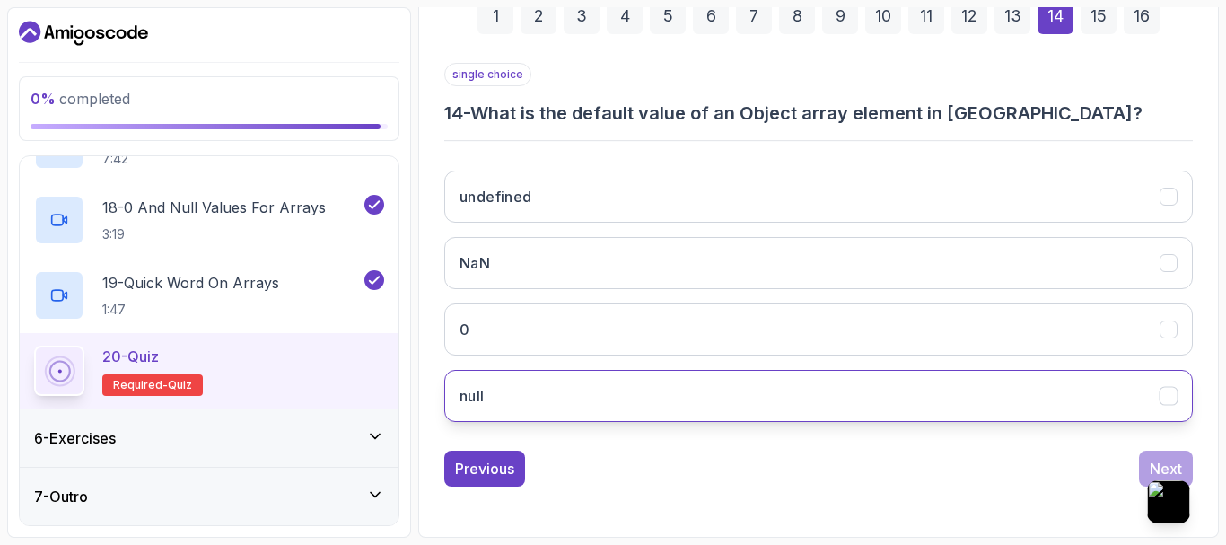
click at [558, 378] on button "null" at bounding box center [818, 396] width 748 height 52
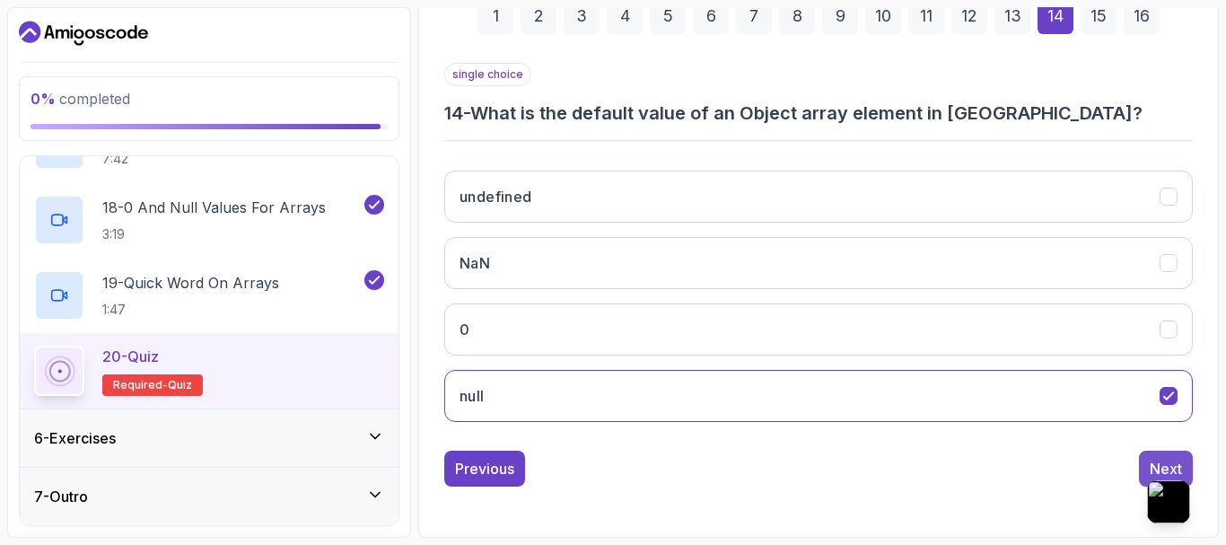
click at [1158, 456] on button "Next" at bounding box center [1166, 468] width 54 height 36
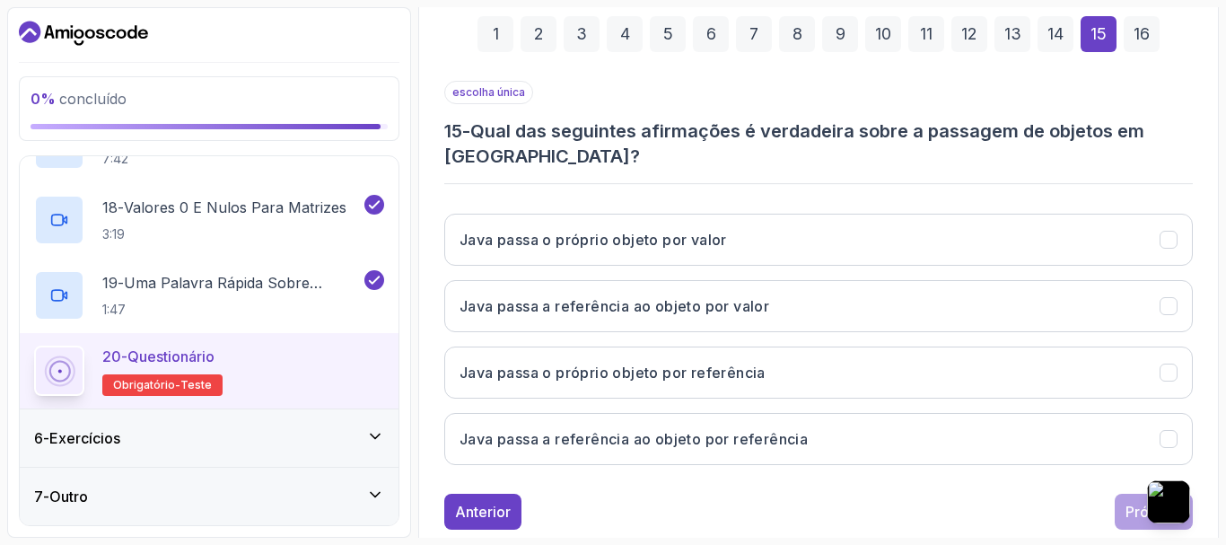
scroll to position [303, 0]
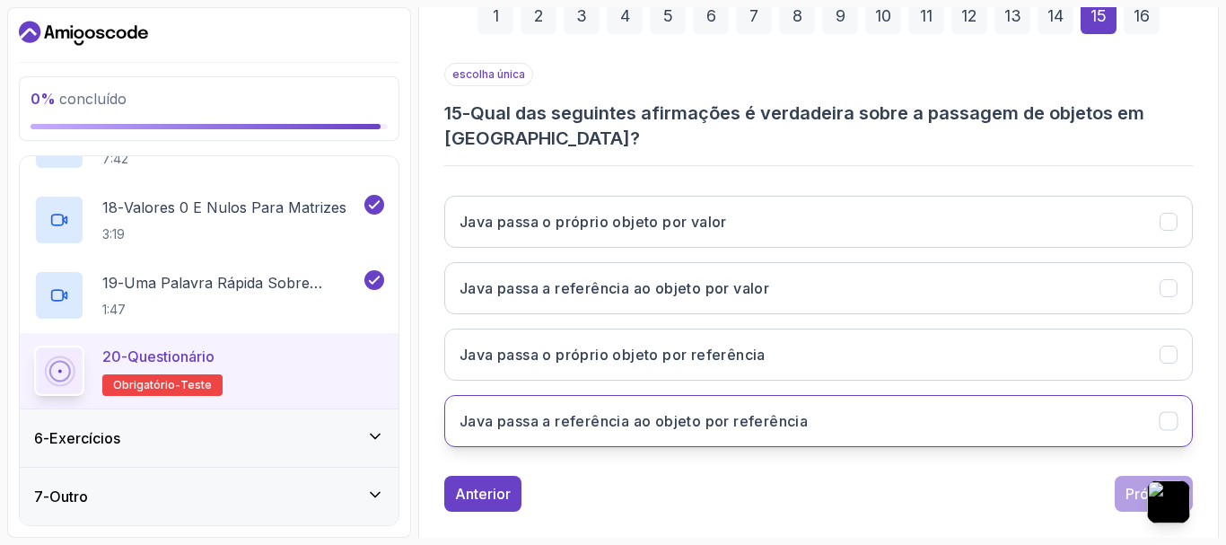
click at [764, 423] on font "Java passa a referência ao objeto por referência" at bounding box center [633, 421] width 348 height 18
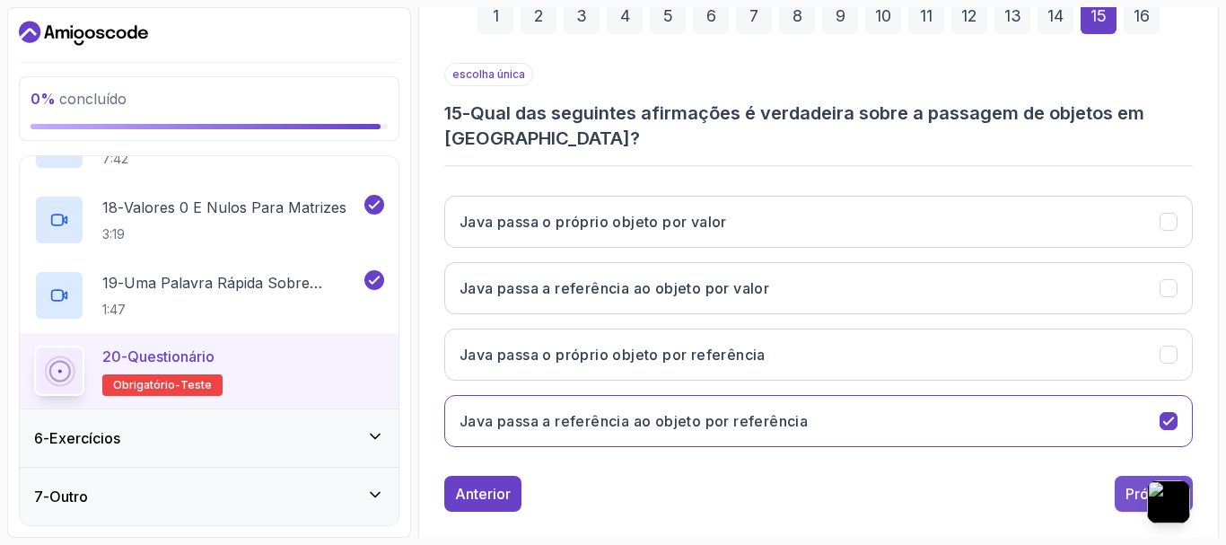
click at [1119, 487] on button "Próximo" at bounding box center [1154, 494] width 78 height 36
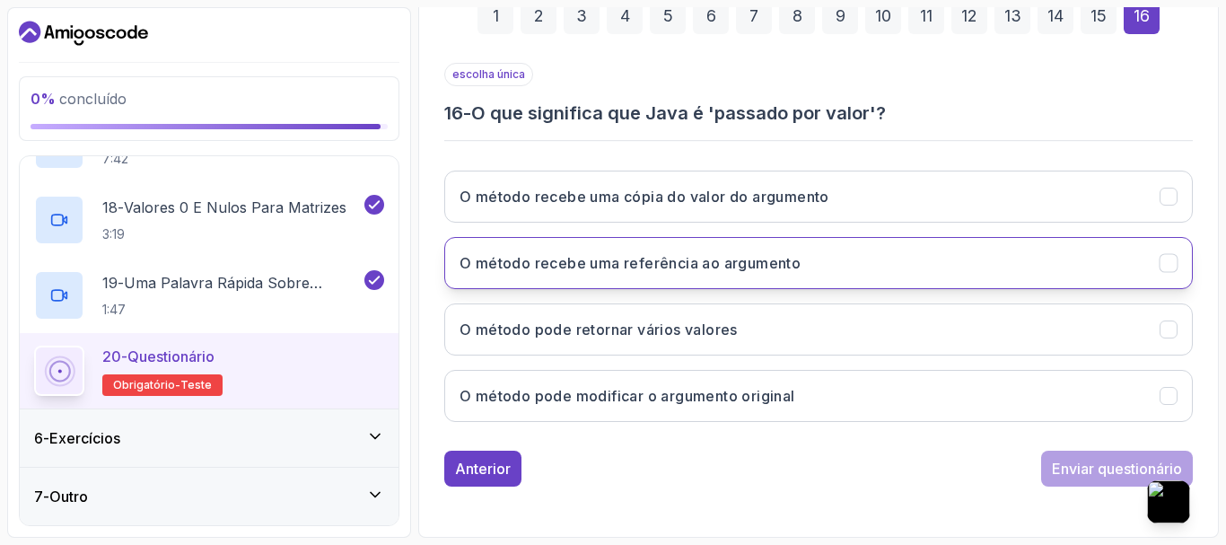
click at [644, 269] on font "O método recebe uma referência ao argumento" at bounding box center [629, 263] width 341 height 18
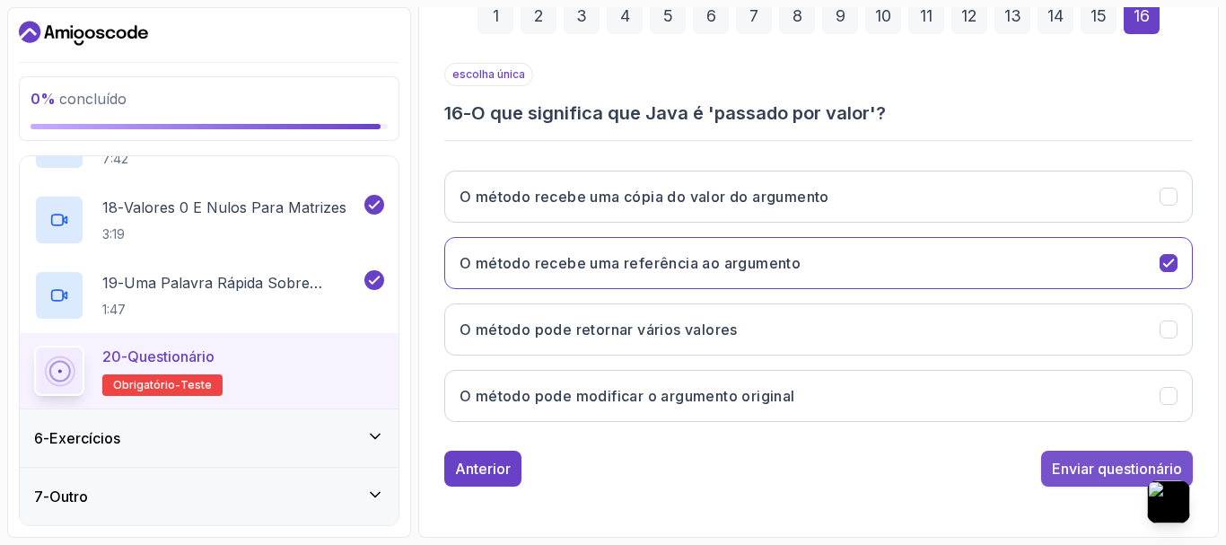
click at [1067, 466] on font "Enviar questionário" at bounding box center [1117, 468] width 130 height 18
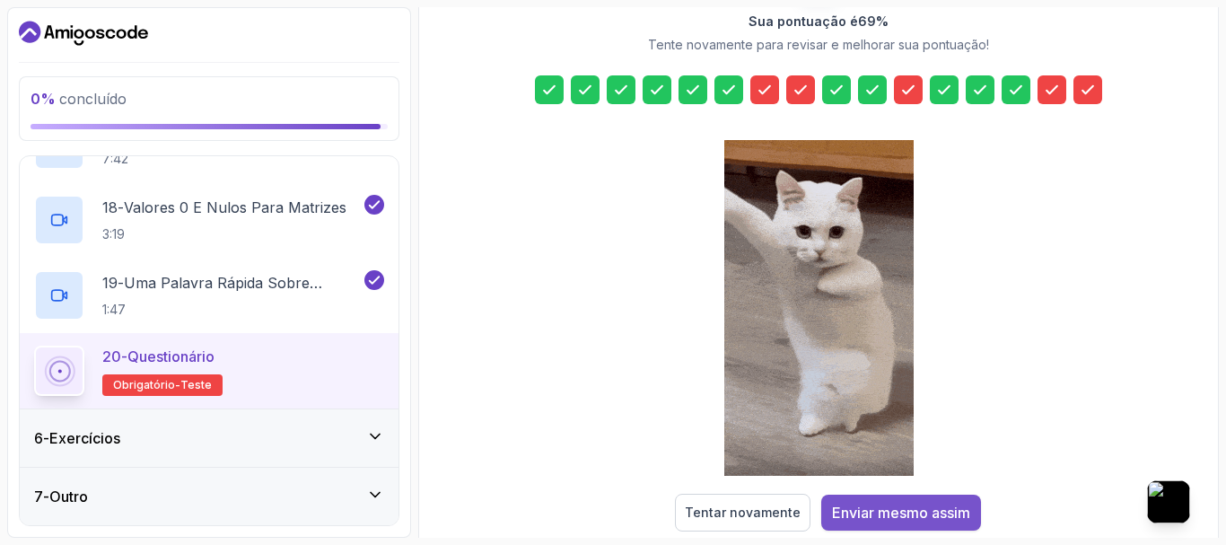
click at [908, 510] on font "Enviar mesmo assim" at bounding box center [901, 512] width 138 height 18
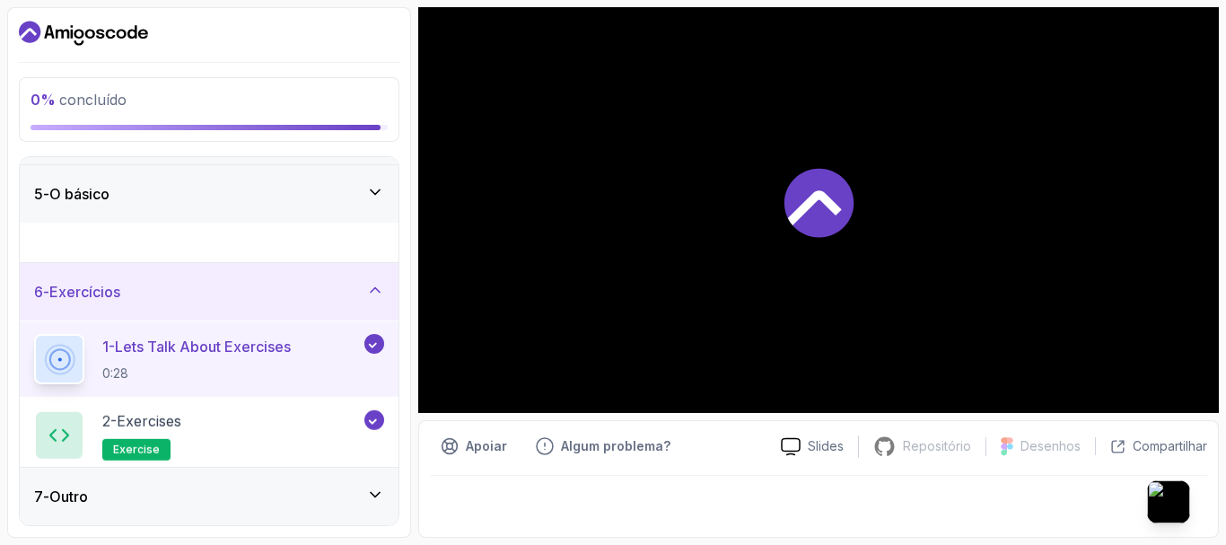
scroll to position [39, 0]
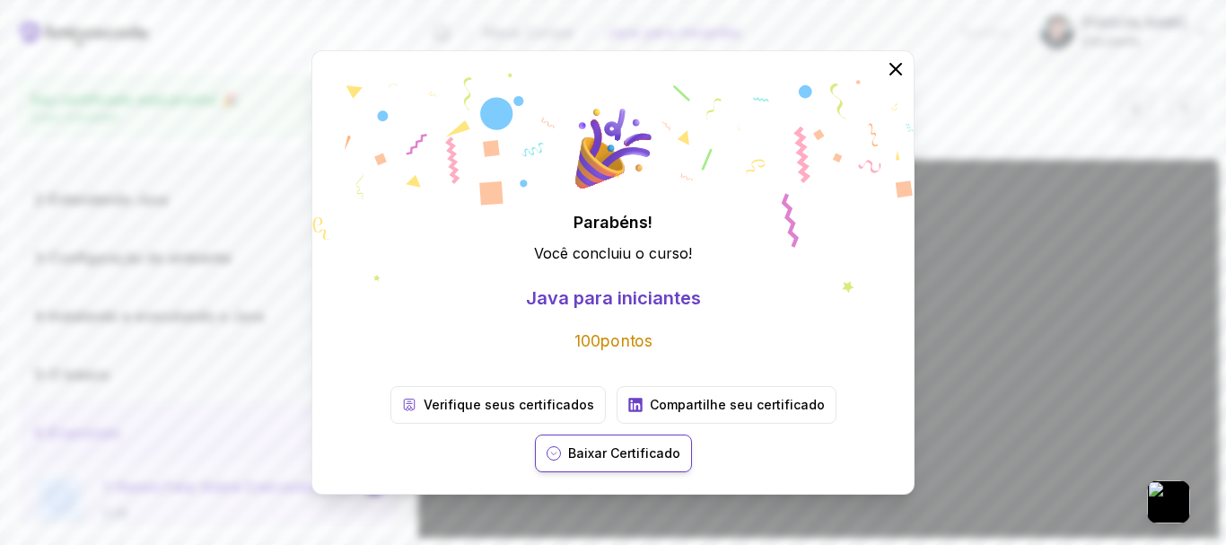
click at [600, 454] on font "Baixar Certificado" at bounding box center [624, 452] width 112 height 15
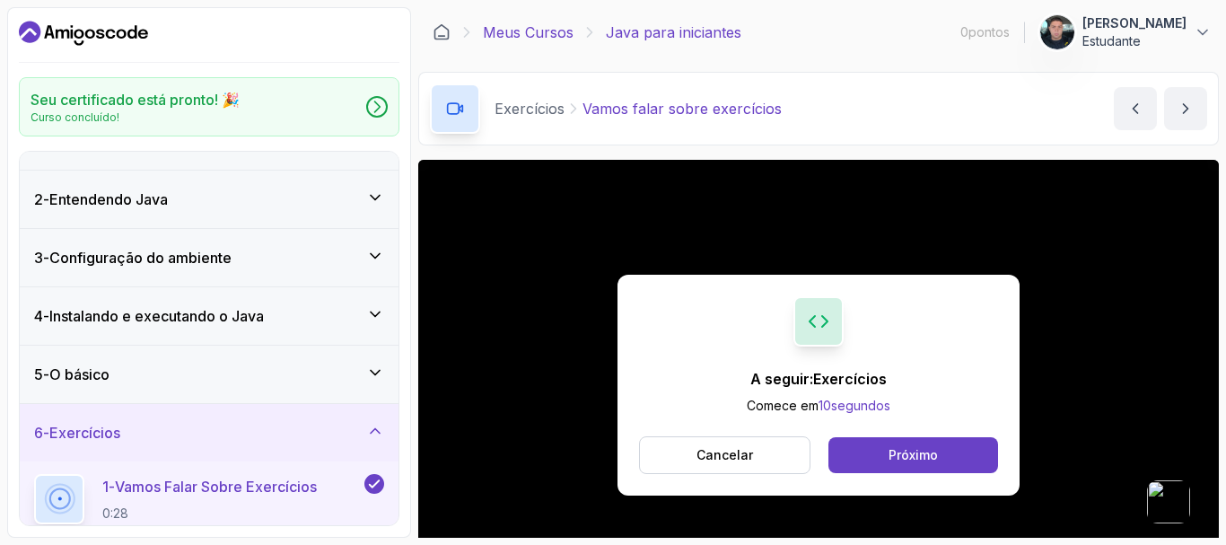
click at [547, 29] on font "Meus Cursos" at bounding box center [528, 32] width 91 height 18
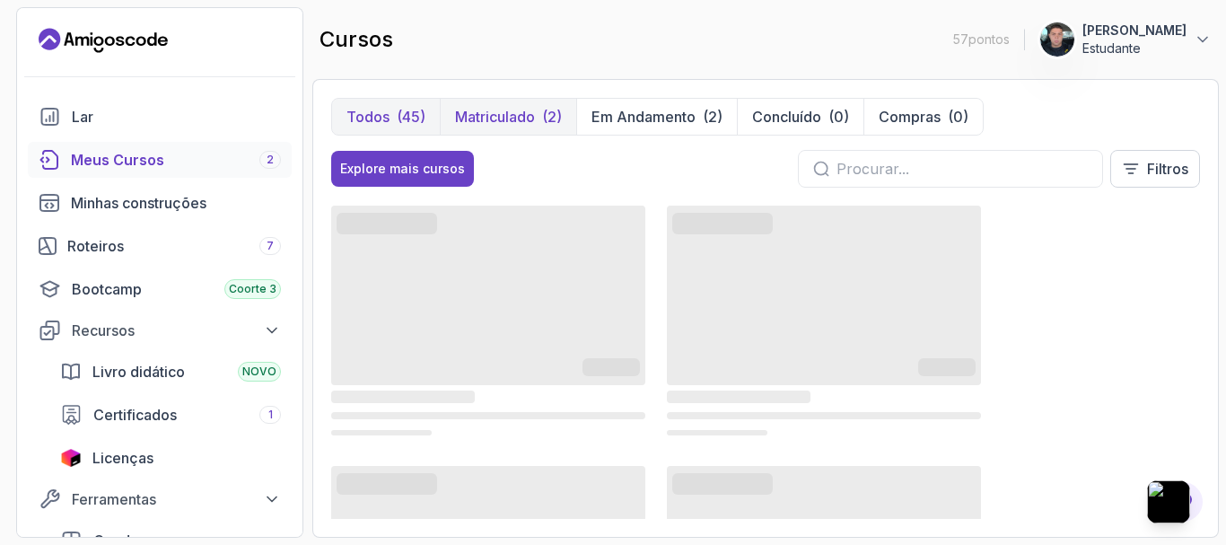
click at [528, 118] on font "Matriculado" at bounding box center [495, 117] width 80 height 18
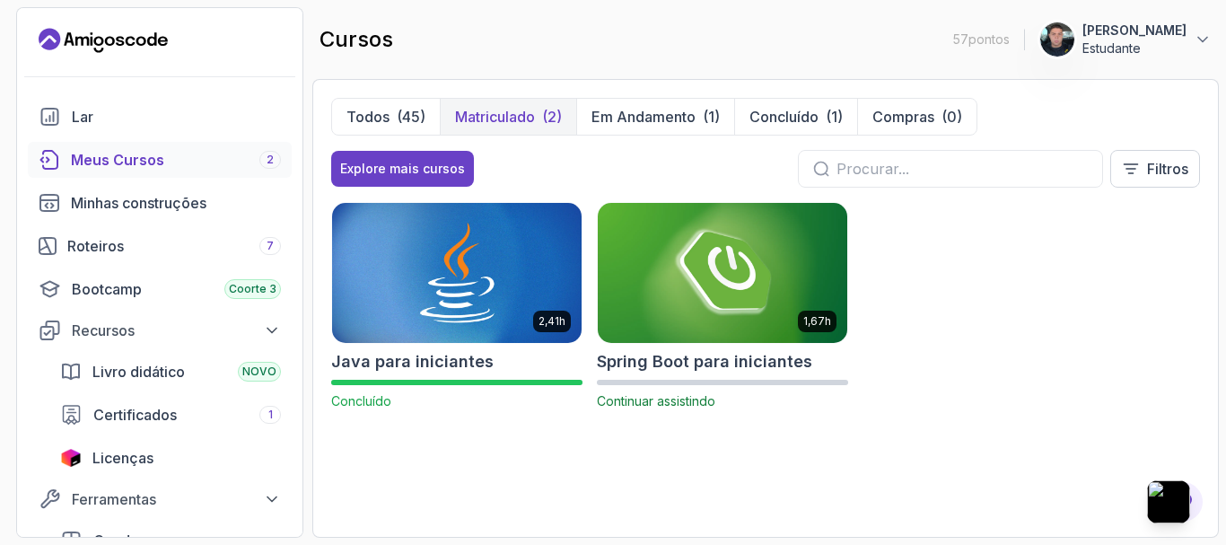
click at [723, 324] on img at bounding box center [722, 272] width 262 height 146
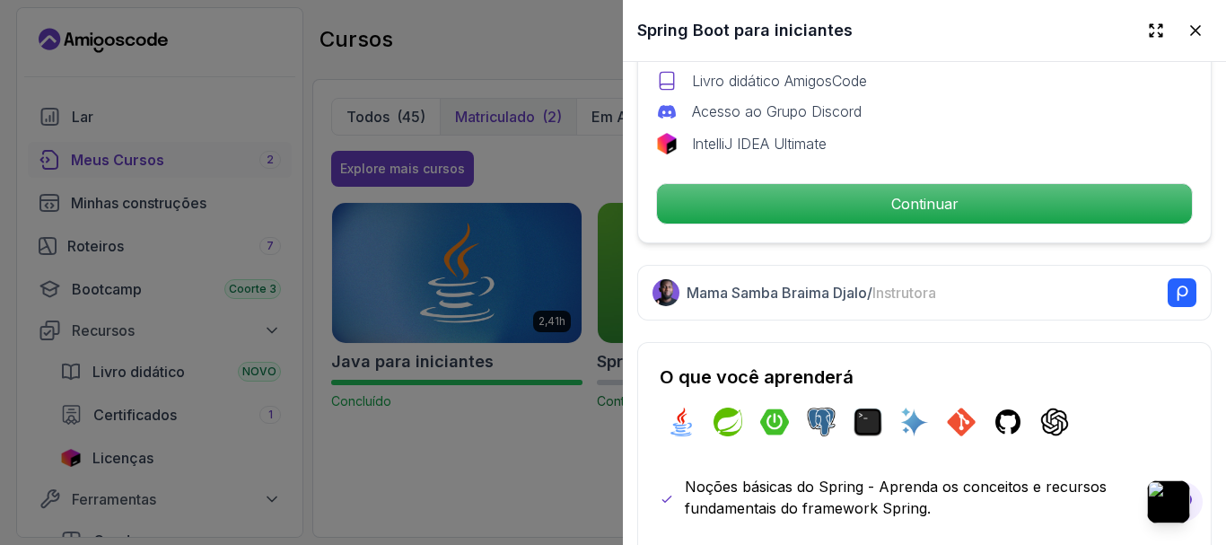
scroll to position [718, 0]
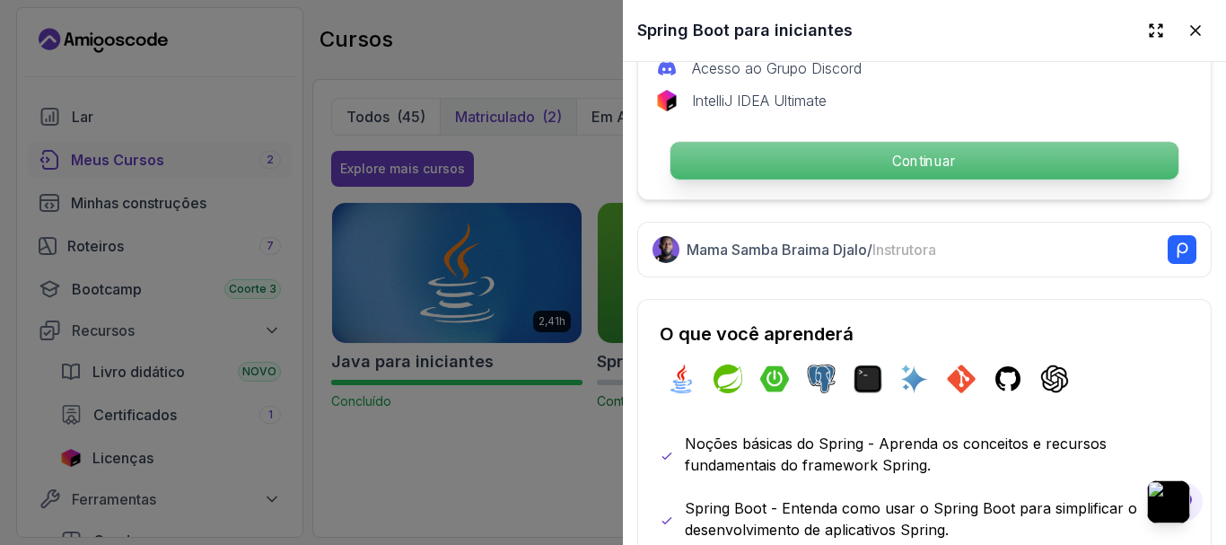
click at [883, 153] on p "Continuar" at bounding box center [924, 161] width 508 height 38
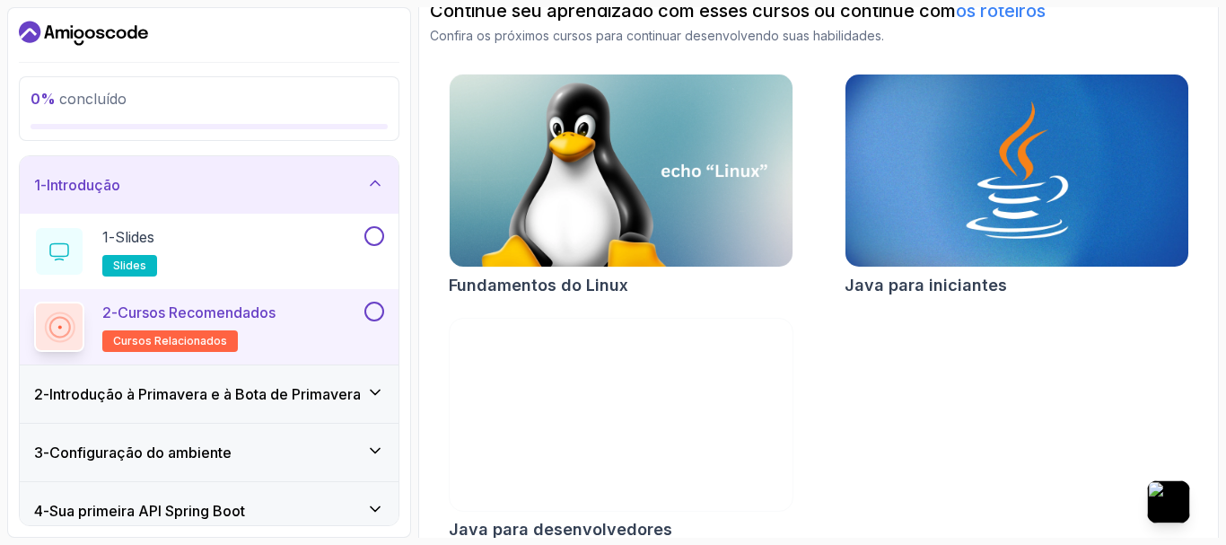
scroll to position [223, 0]
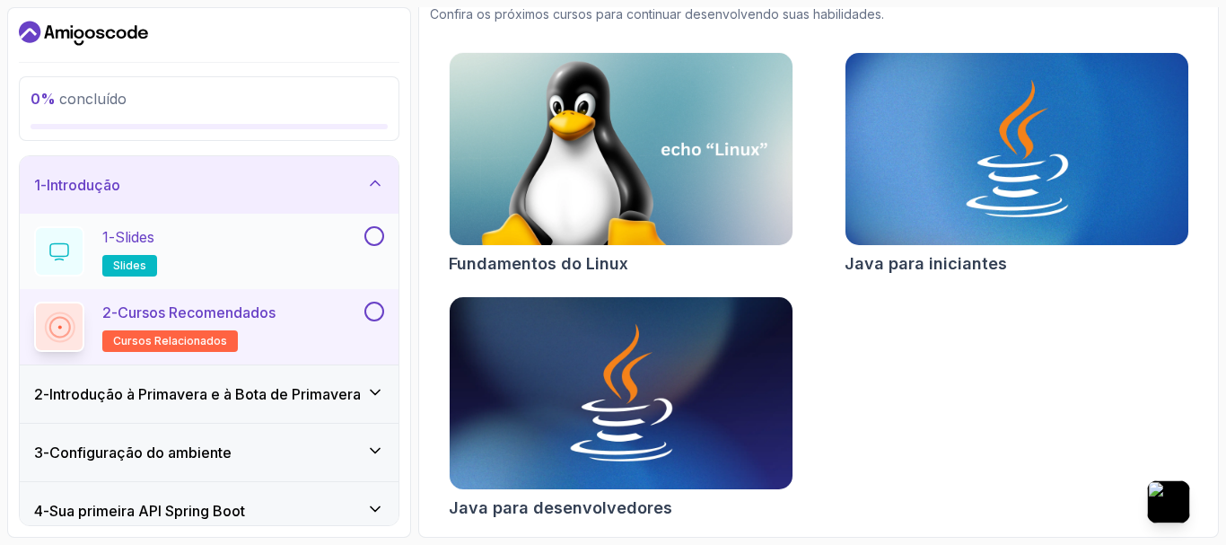
click at [374, 233] on button at bounding box center [374, 236] width 20 height 20
click at [372, 314] on button at bounding box center [374, 312] width 20 height 20
click at [370, 391] on icon at bounding box center [375, 392] width 18 height 18
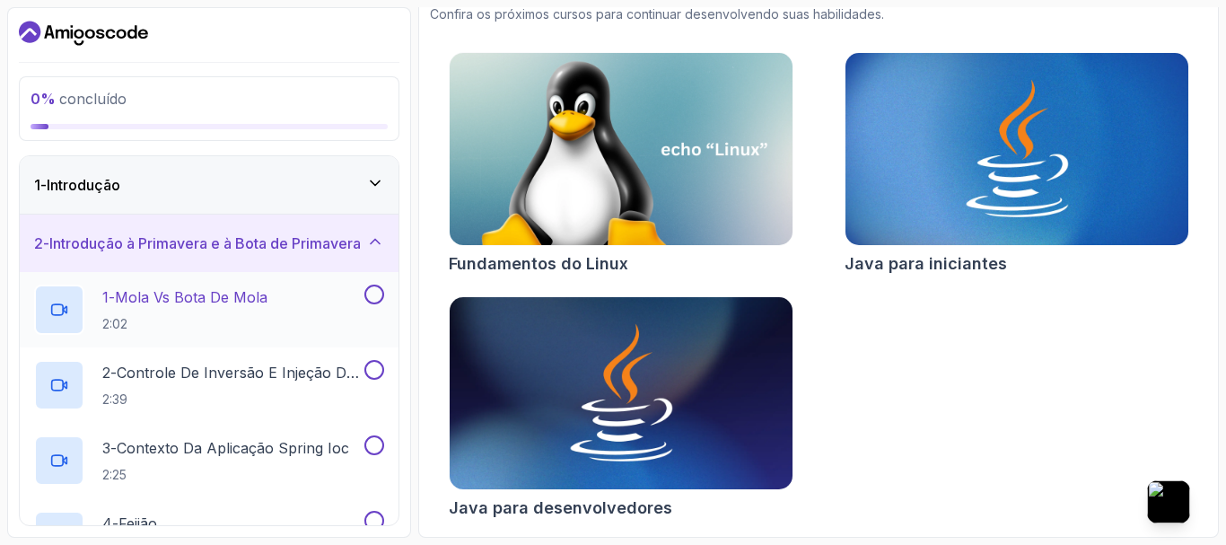
click at [374, 295] on button at bounding box center [374, 294] width 20 height 20
click at [371, 370] on button at bounding box center [374, 370] width 20 height 20
click at [378, 435] on div "3 - Contexto da Aplicação Spring Ioc 2:25" at bounding box center [209, 460] width 379 height 75
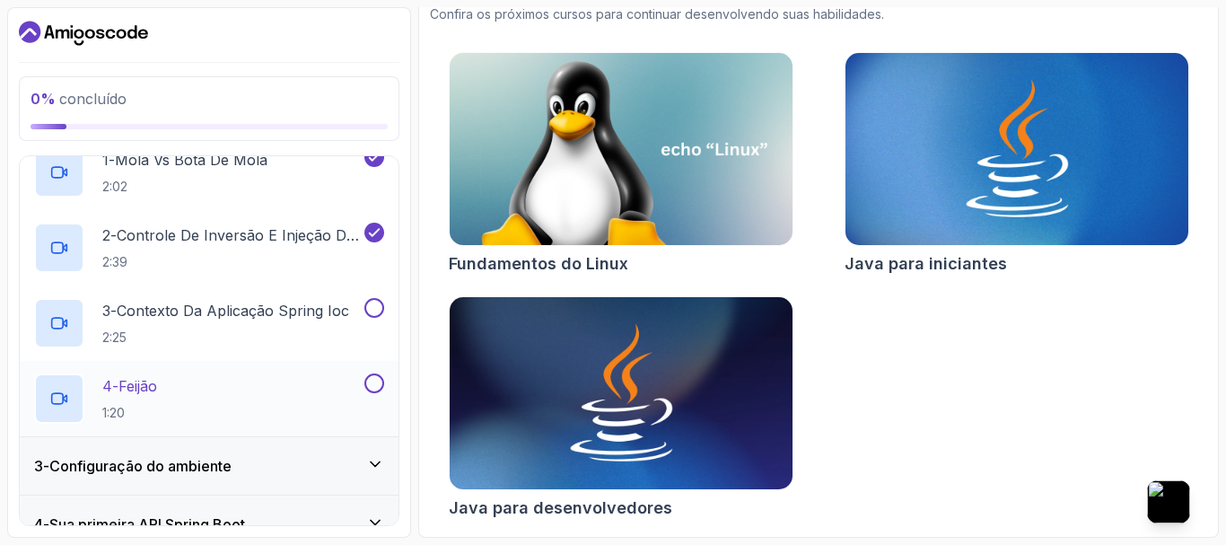
scroll to position [179, 0]
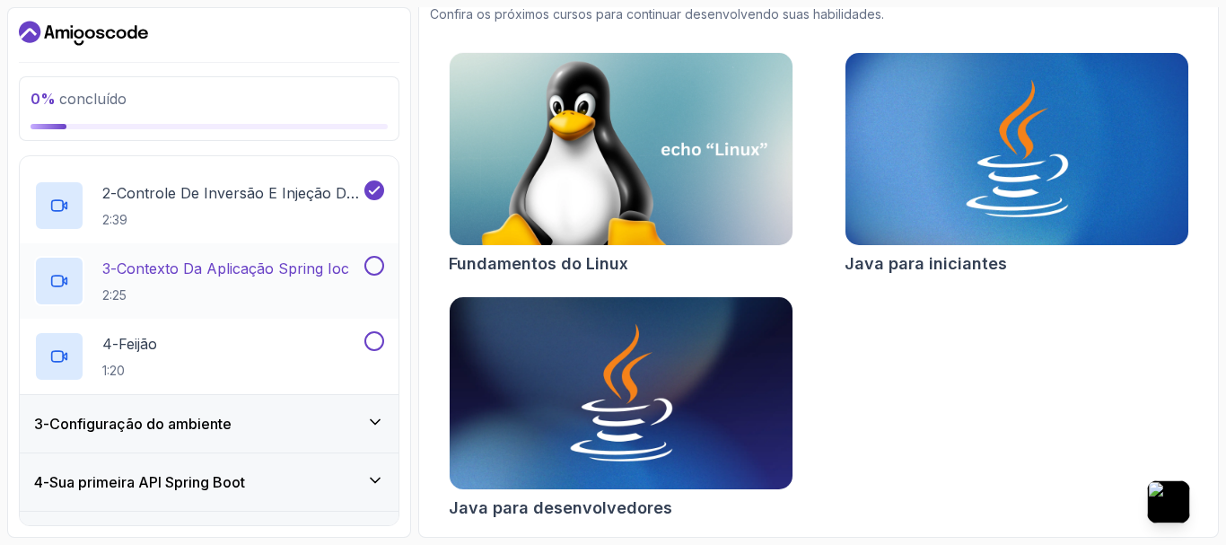
drag, startPoint x: 376, startPoint y: 257, endPoint x: 368, endPoint y: 285, distance: 29.8
click at [375, 257] on button at bounding box center [374, 266] width 20 height 20
click at [375, 337] on button at bounding box center [374, 341] width 20 height 20
click at [352, 415] on div "3 - Configuração do ambiente" at bounding box center [209, 423] width 379 height 57
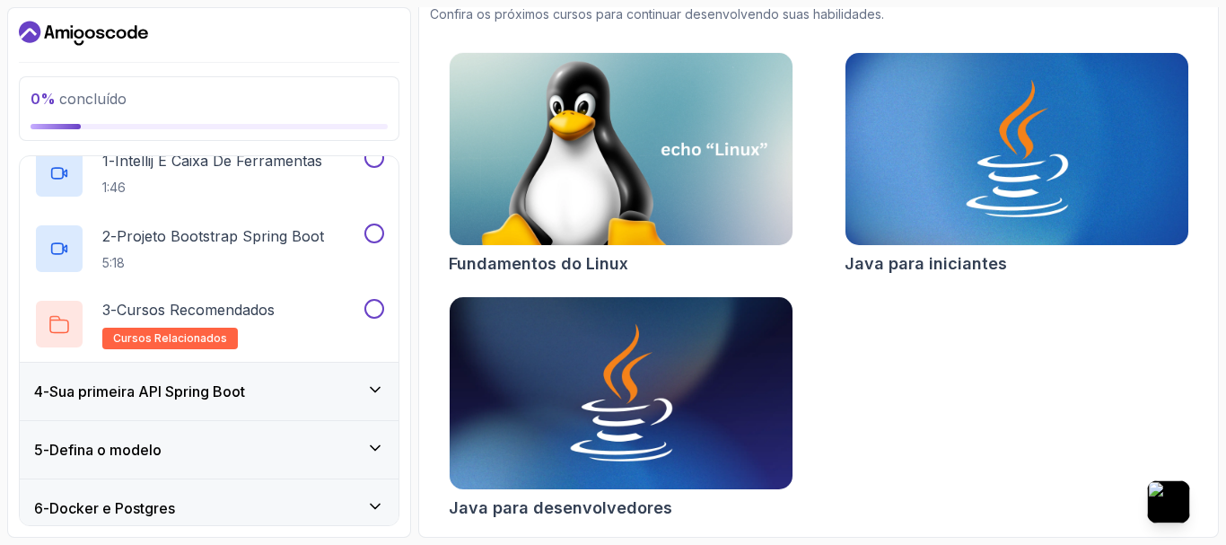
scroll to position [153, 0]
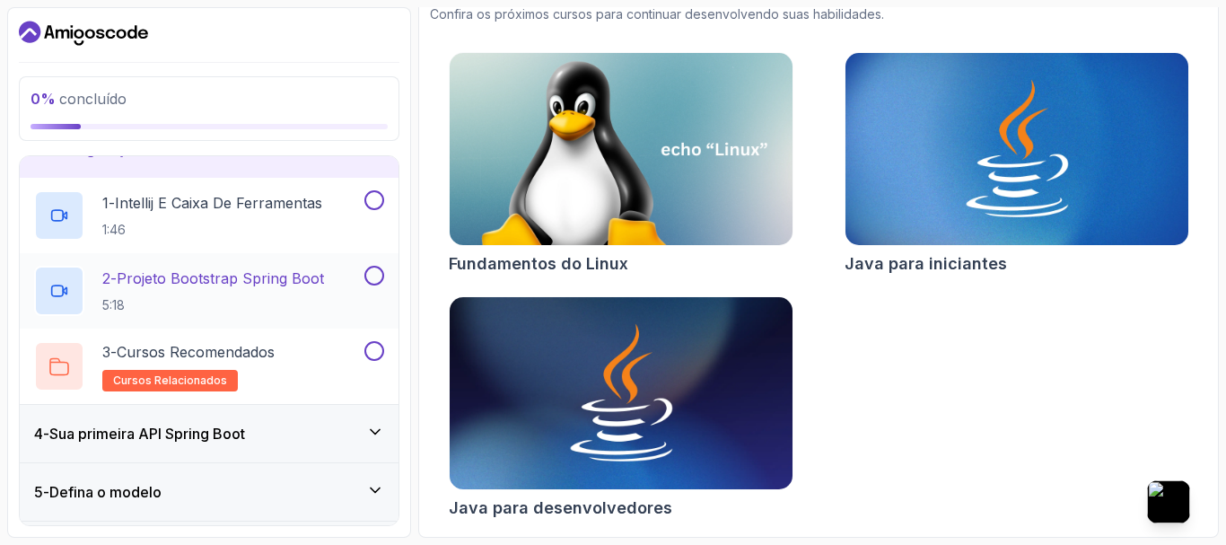
click at [380, 274] on button at bounding box center [374, 276] width 20 height 20
drag, startPoint x: 371, startPoint y: 199, endPoint x: 363, endPoint y: 302, distance: 103.5
click at [370, 199] on button at bounding box center [374, 200] width 20 height 20
click at [372, 356] on button at bounding box center [374, 351] width 20 height 20
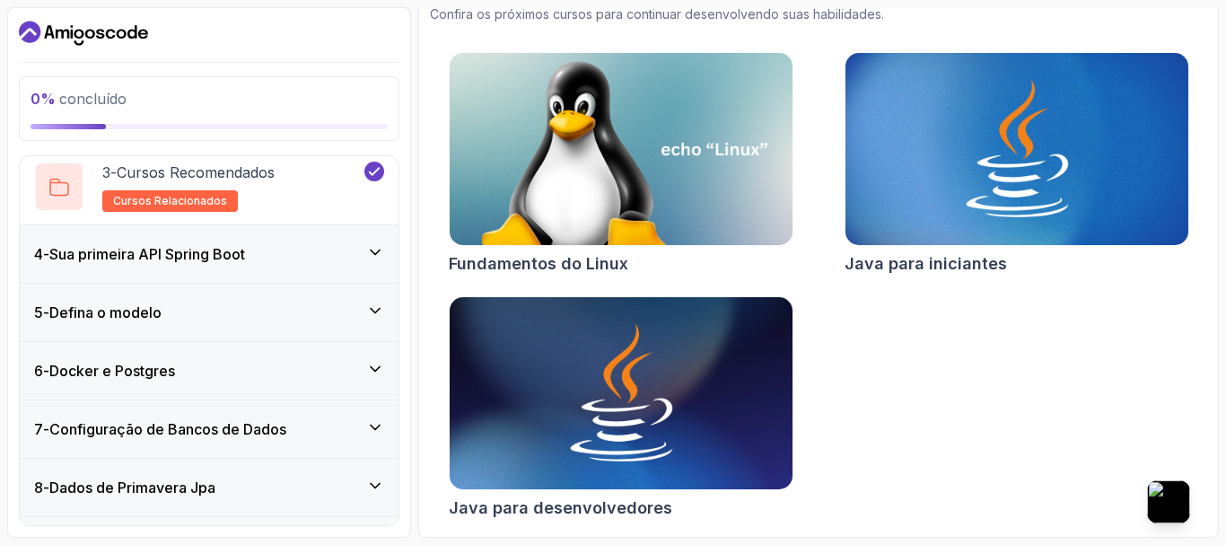
click at [377, 249] on icon at bounding box center [375, 252] width 18 height 18
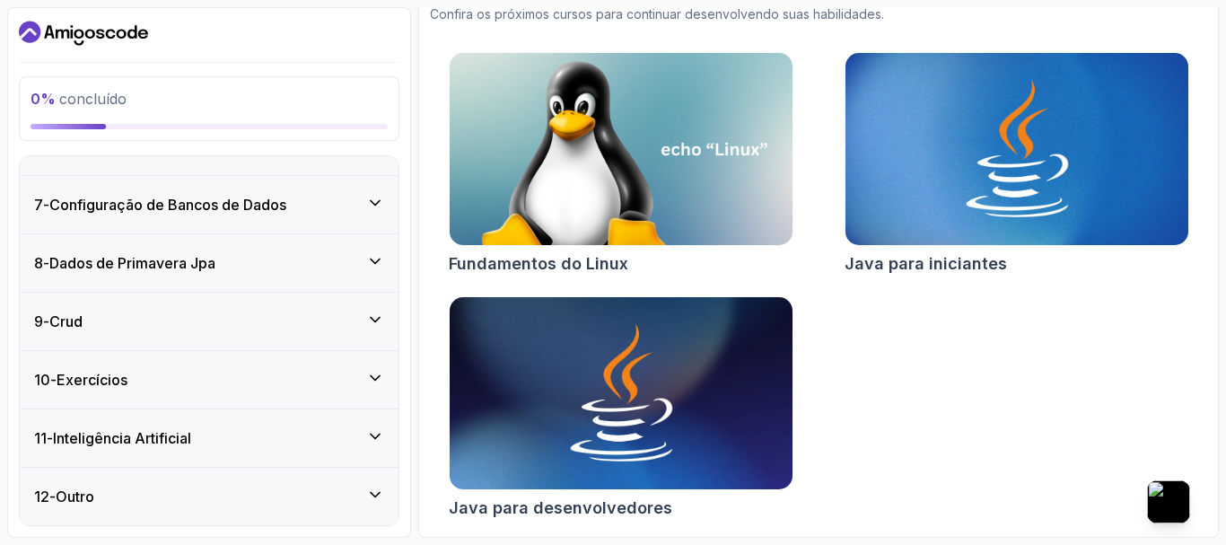
click at [376, 220] on div "7 - Configuração de Bancos de Dados" at bounding box center [209, 204] width 379 height 57
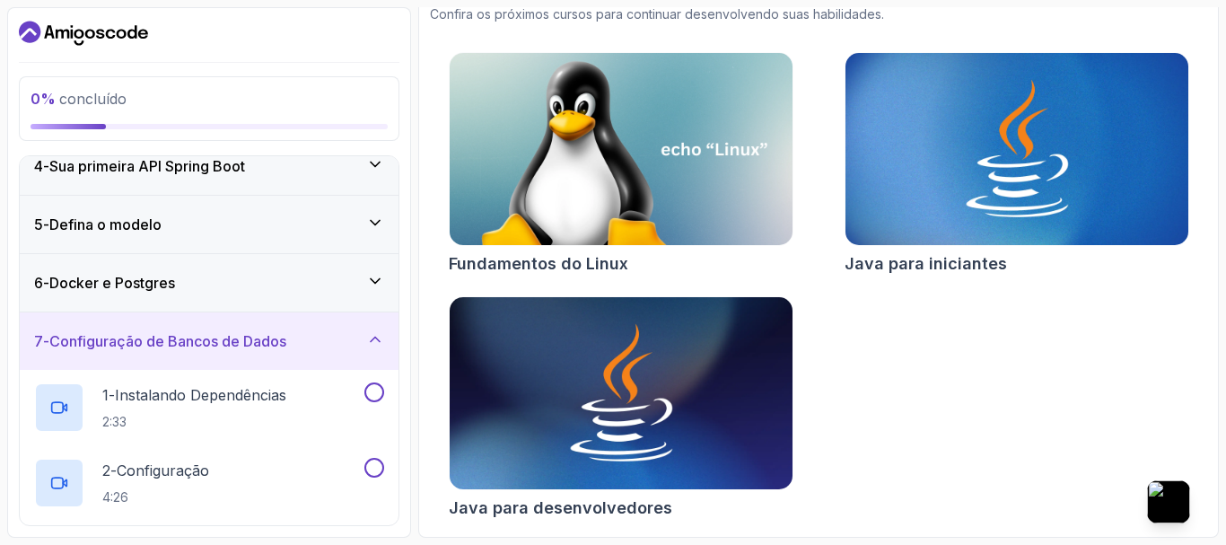
scroll to position [151, 0]
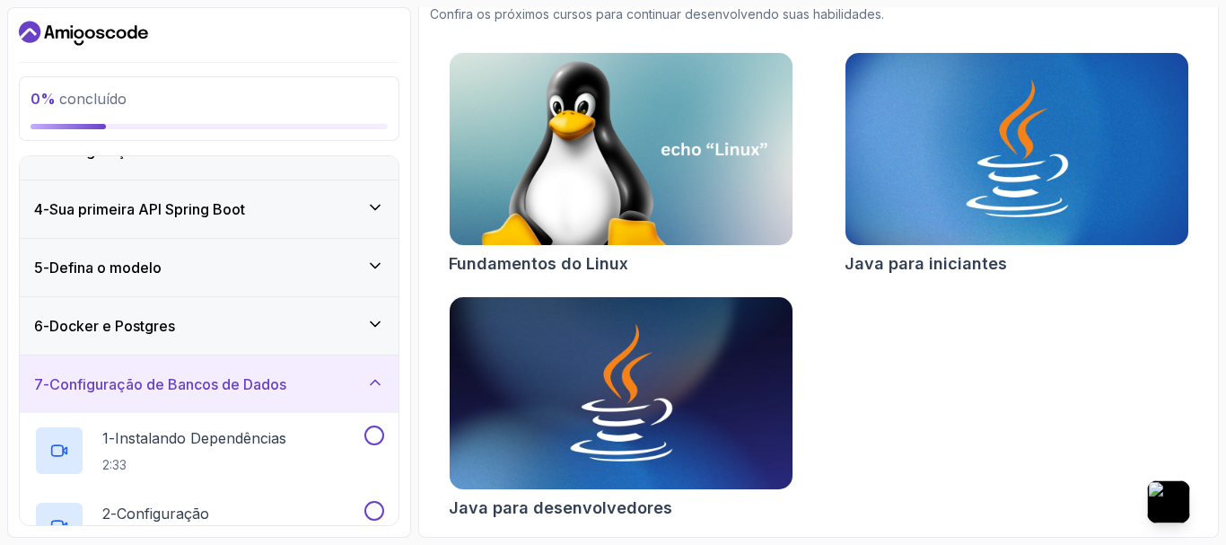
click at [363, 379] on div "7 - Configuração de Bancos de Dados" at bounding box center [209, 384] width 350 height 22
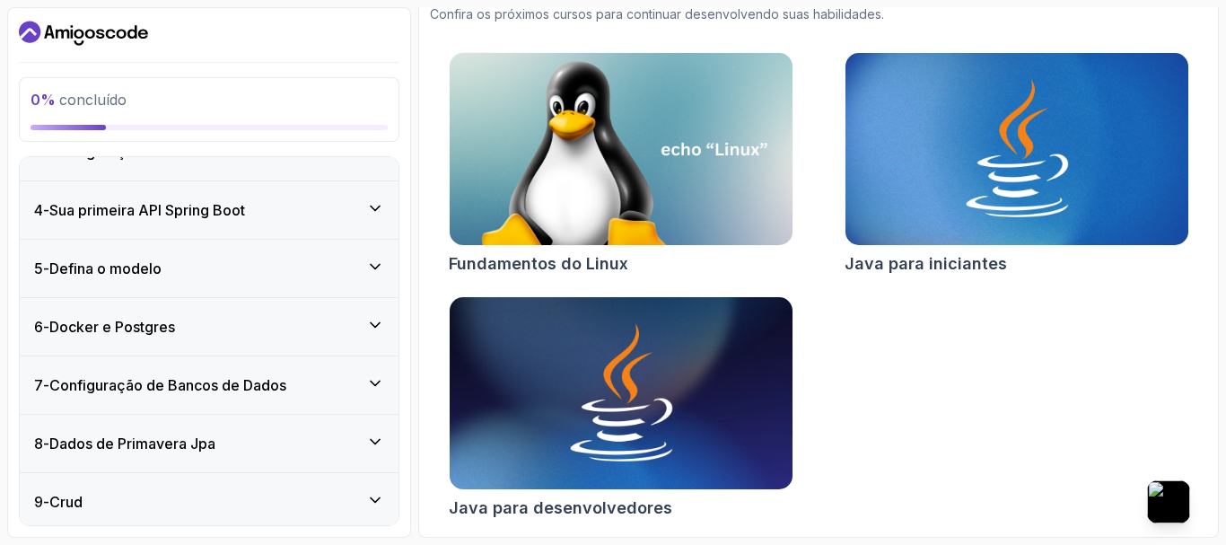
scroll to position [0, 0]
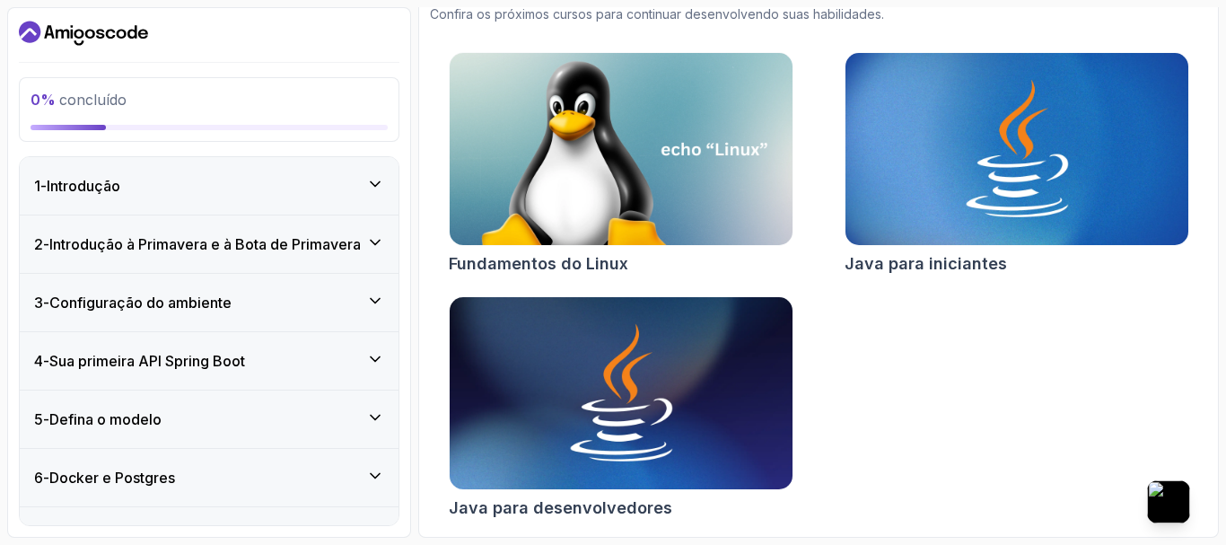
click at [370, 302] on icon at bounding box center [375, 301] width 18 height 18
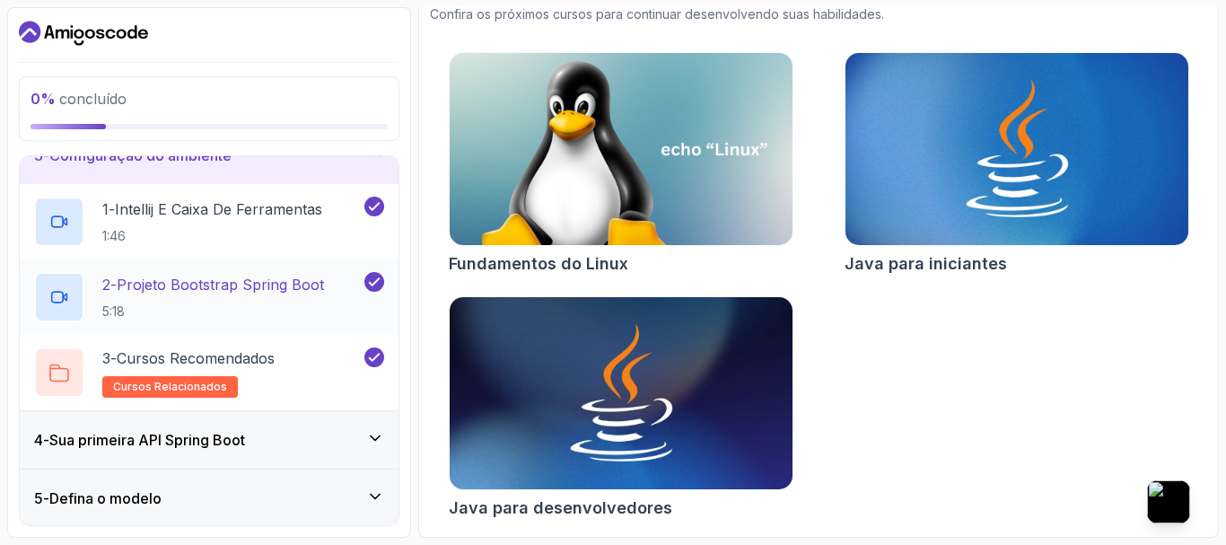
scroll to position [179, 0]
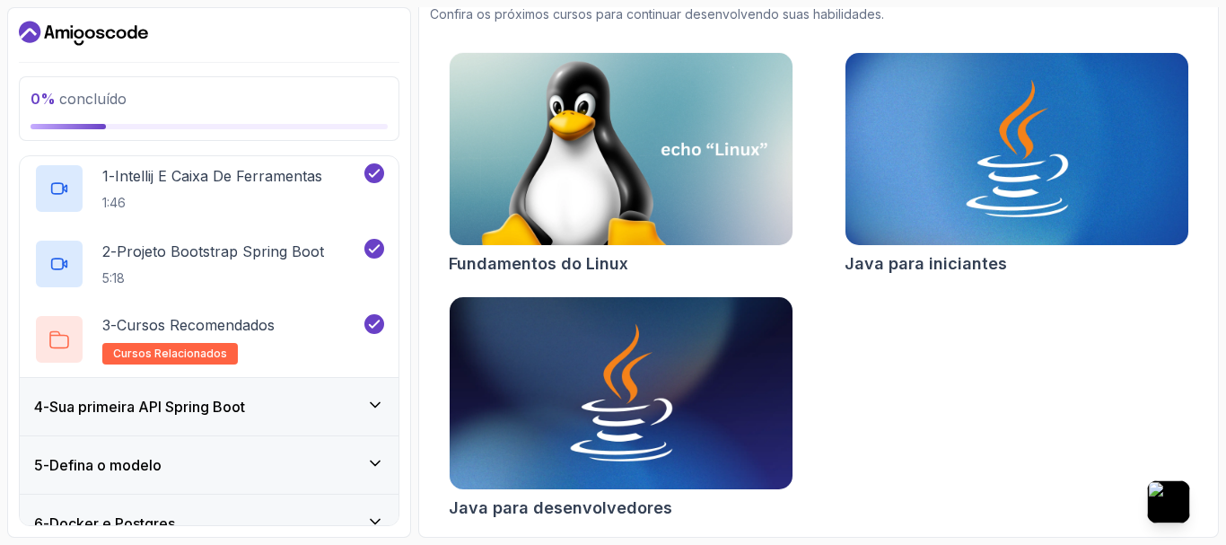
click at [384, 403] on div "4 - Sua primeira API Spring Boot" at bounding box center [209, 406] width 379 height 57
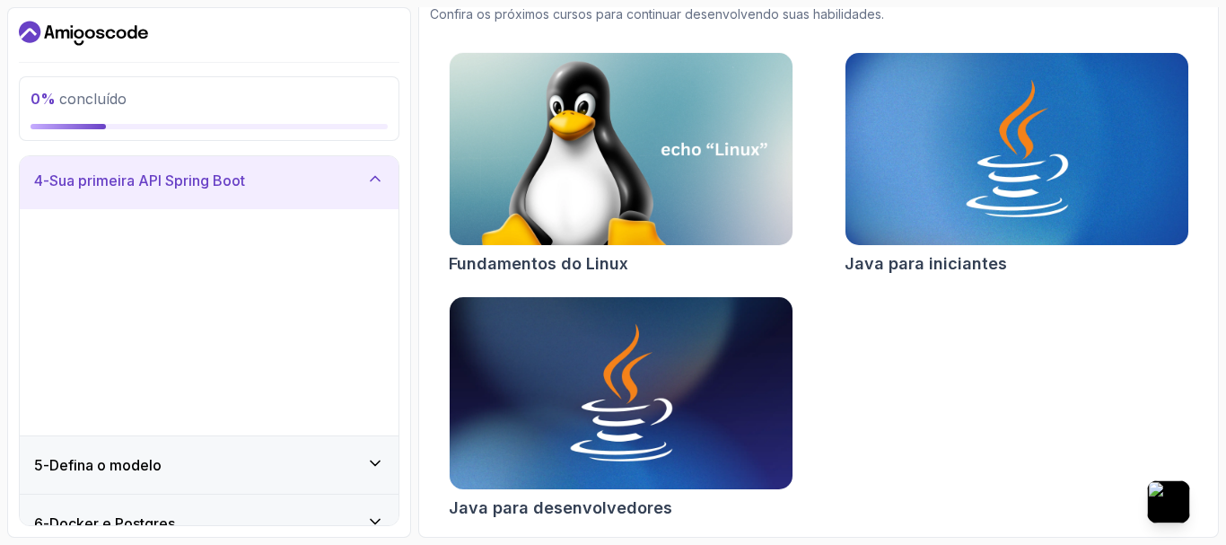
scroll to position [178, 0]
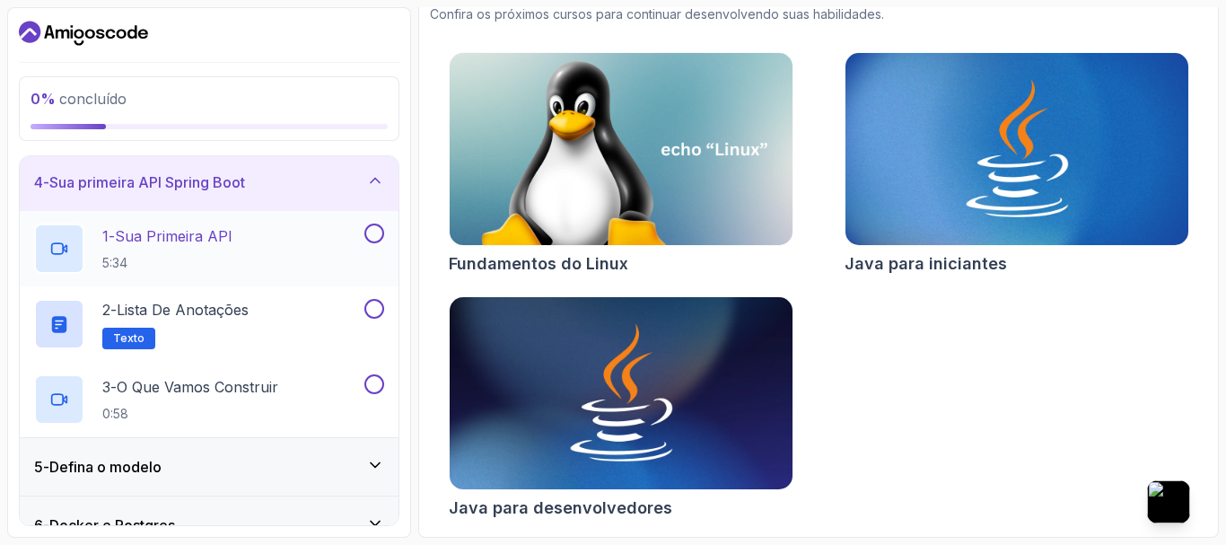
click at [380, 228] on button at bounding box center [374, 233] width 20 height 20
click at [362, 311] on div at bounding box center [372, 309] width 23 height 20
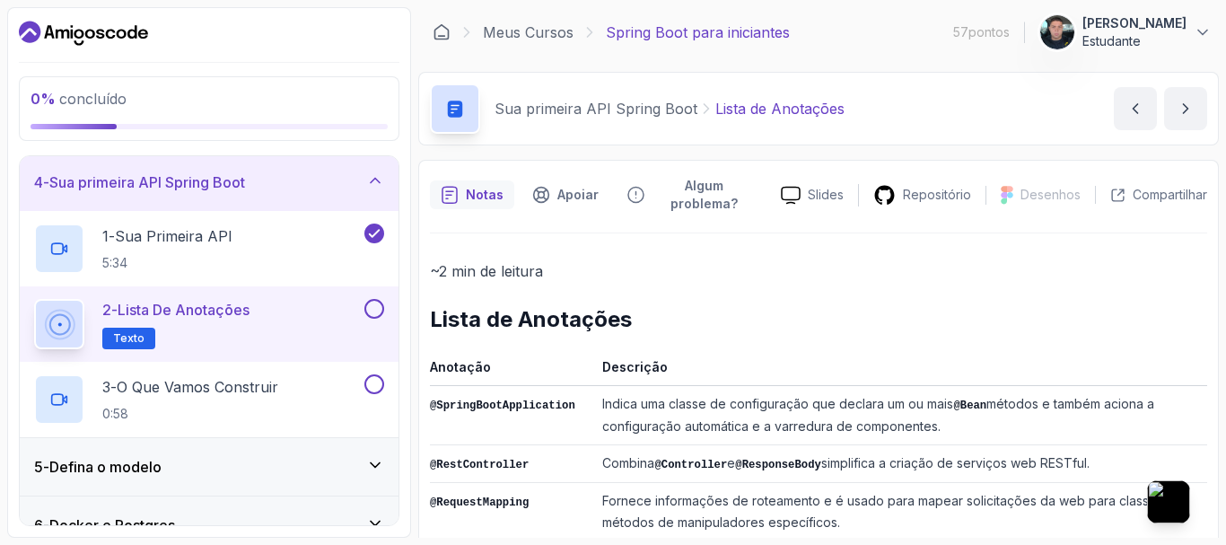
click at [372, 311] on button at bounding box center [374, 309] width 20 height 20
click at [372, 385] on button at bounding box center [374, 384] width 20 height 20
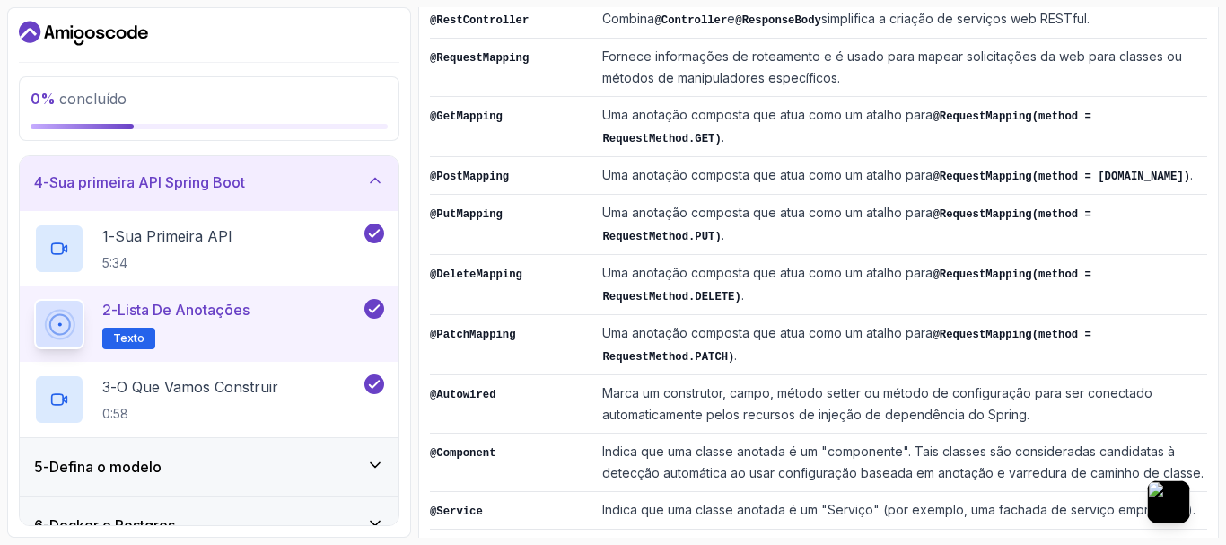
scroll to position [660, 0]
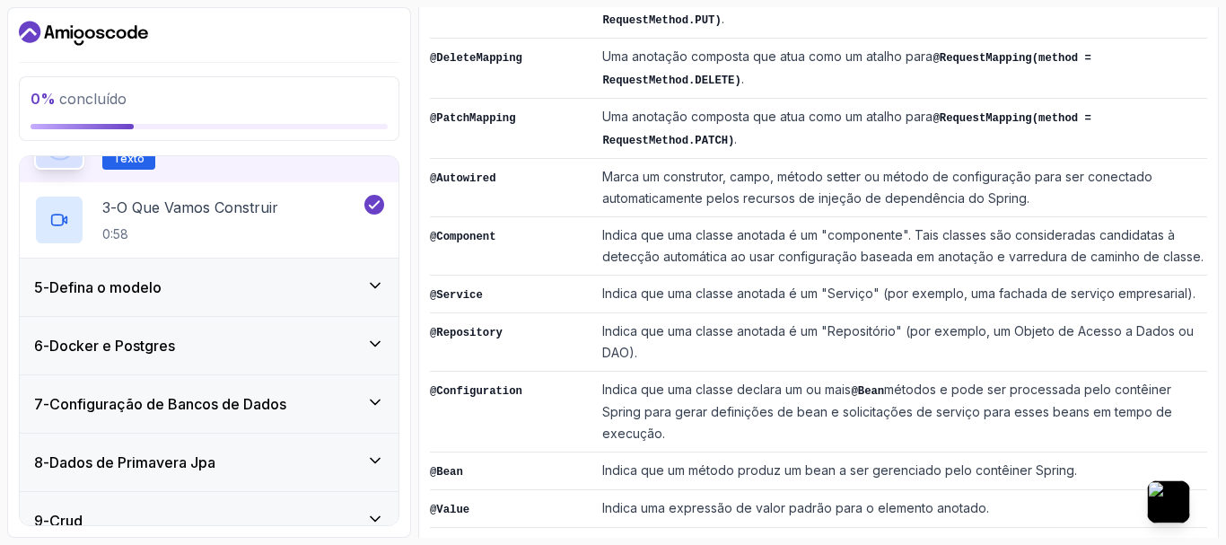
click at [377, 292] on icon at bounding box center [375, 285] width 18 height 18
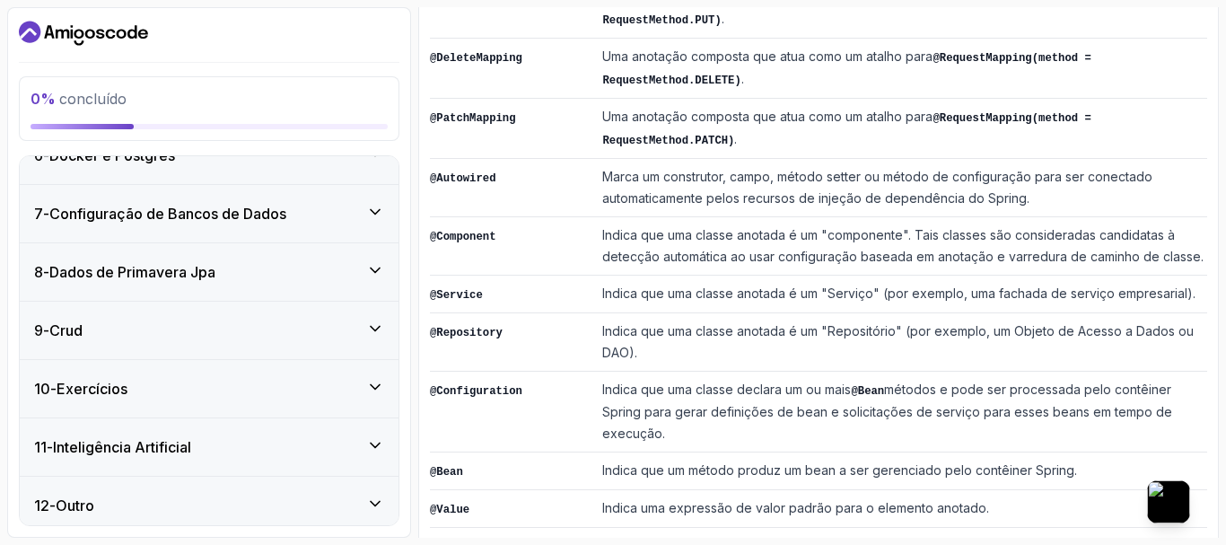
scroll to position [481, 0]
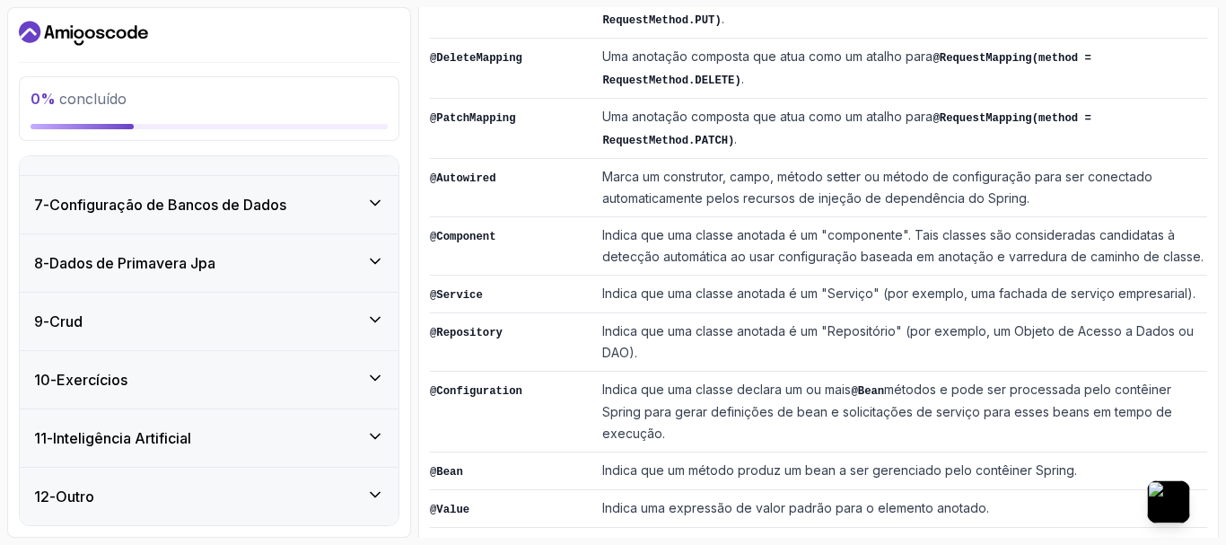
click at [374, 195] on icon at bounding box center [375, 203] width 18 height 18
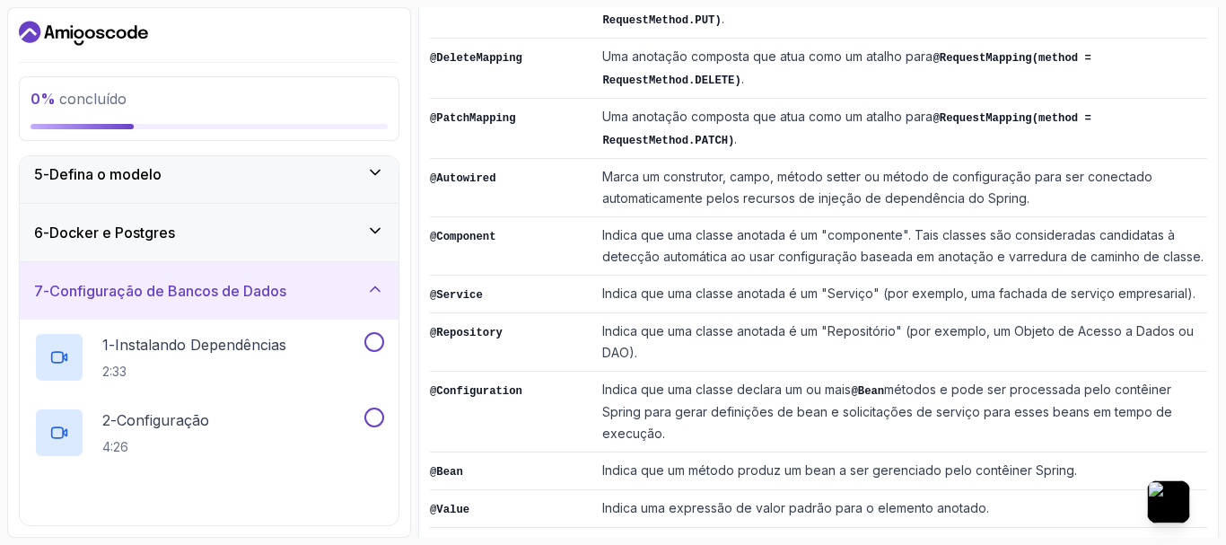
scroll to position [151, 0]
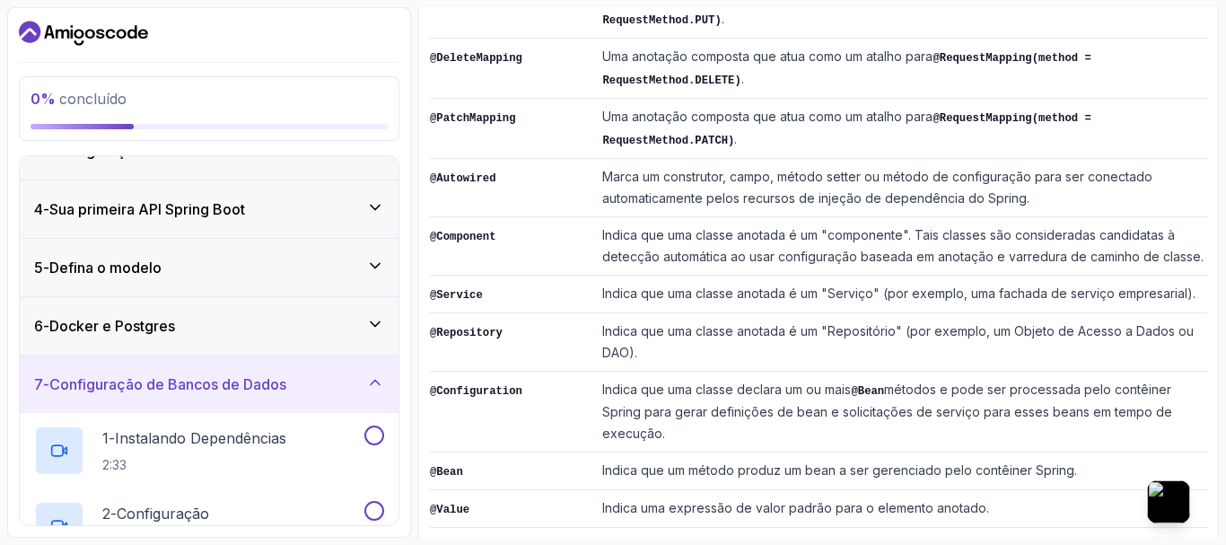
click at [369, 330] on icon at bounding box center [375, 324] width 18 height 18
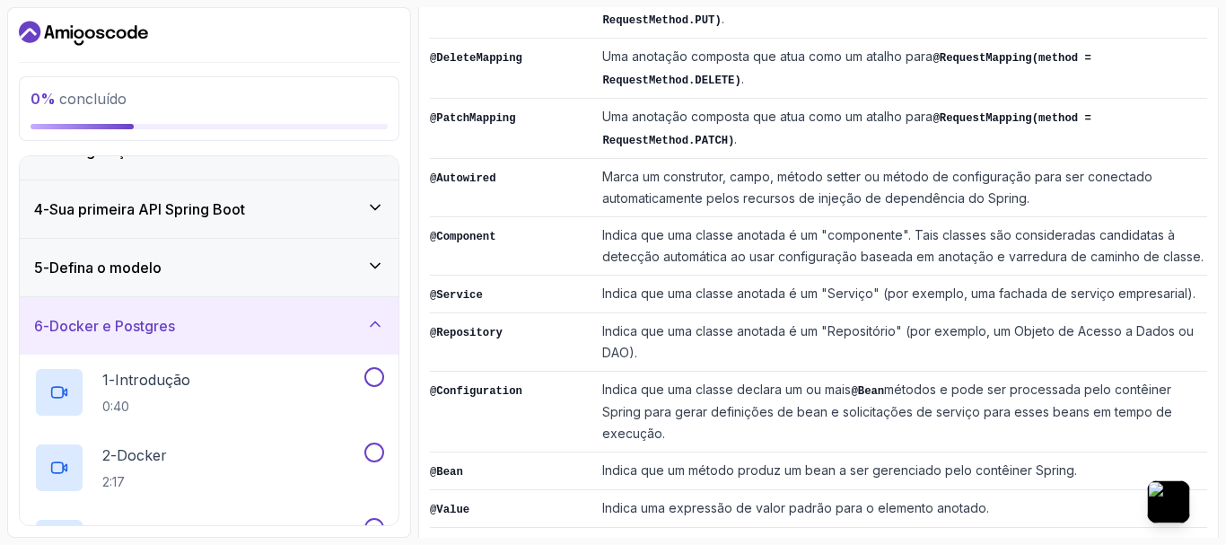
click at [375, 271] on icon at bounding box center [375, 266] width 18 height 18
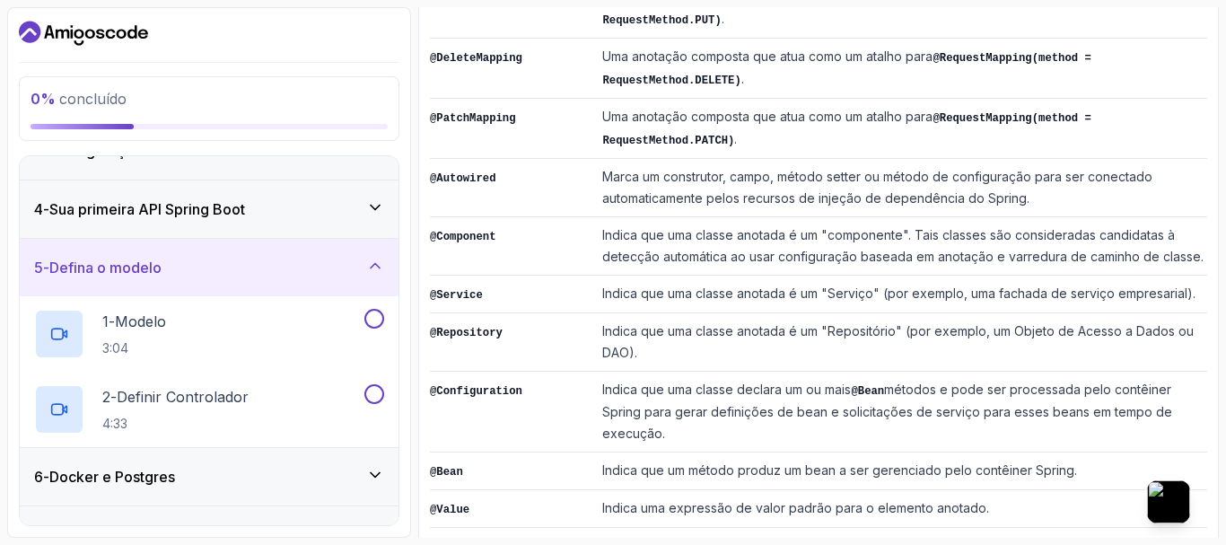
click at [379, 215] on icon at bounding box center [375, 207] width 18 height 18
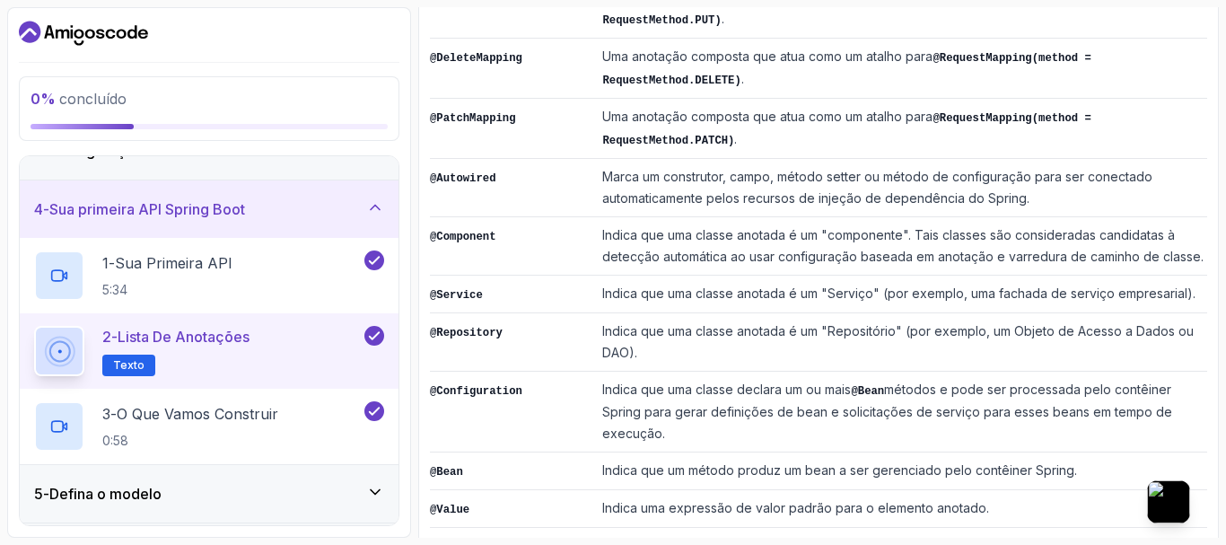
click at [368, 488] on icon at bounding box center [375, 492] width 18 height 18
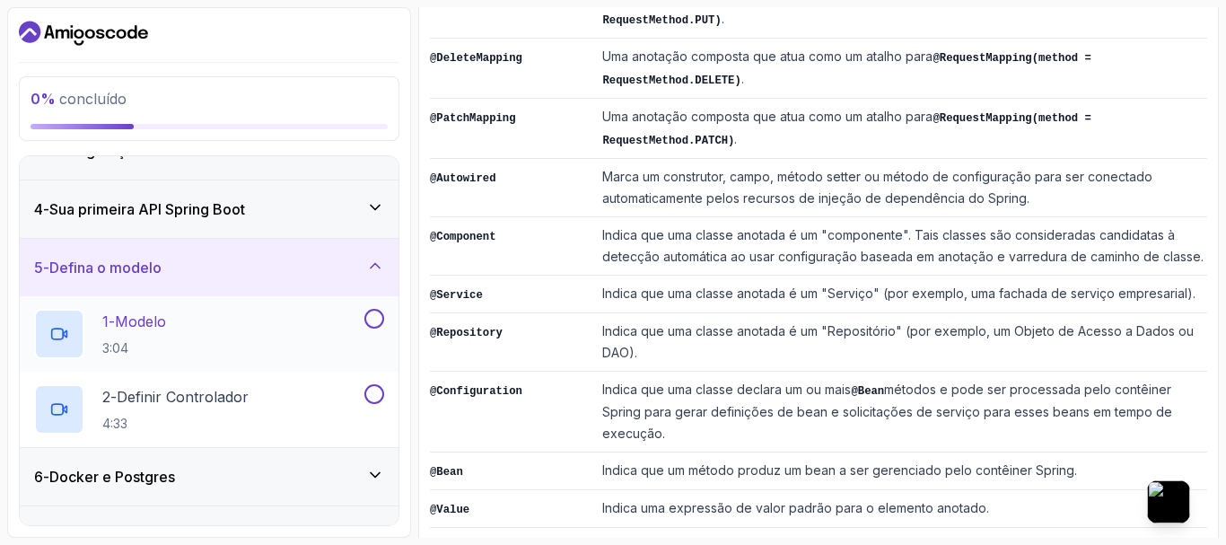
click at [368, 314] on button at bounding box center [374, 319] width 20 height 20
click at [373, 396] on button at bounding box center [374, 394] width 20 height 20
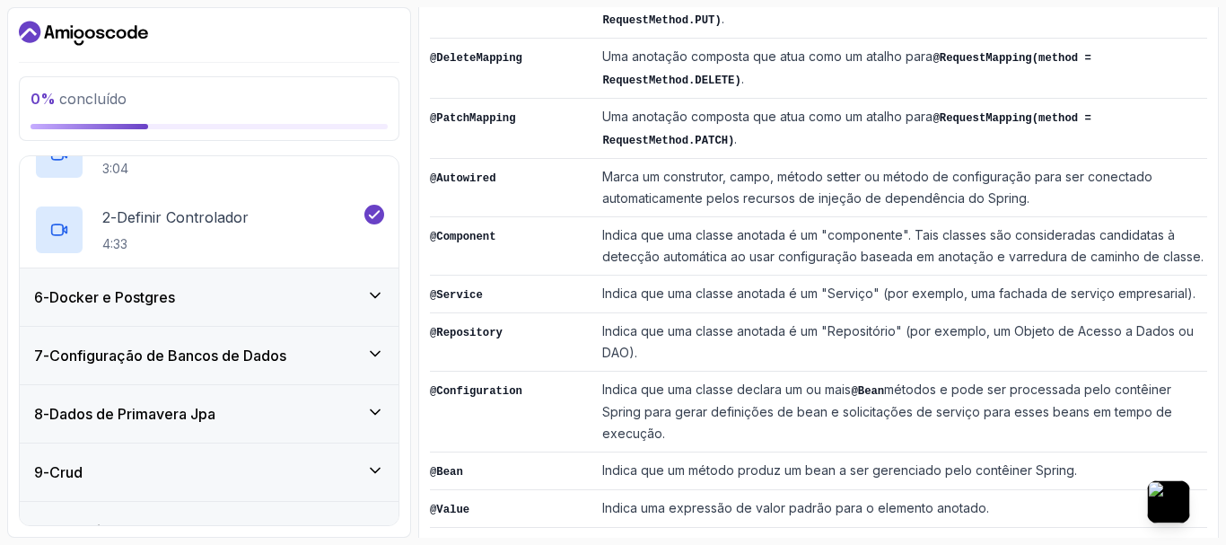
click at [375, 294] on icon at bounding box center [375, 295] width 18 height 18
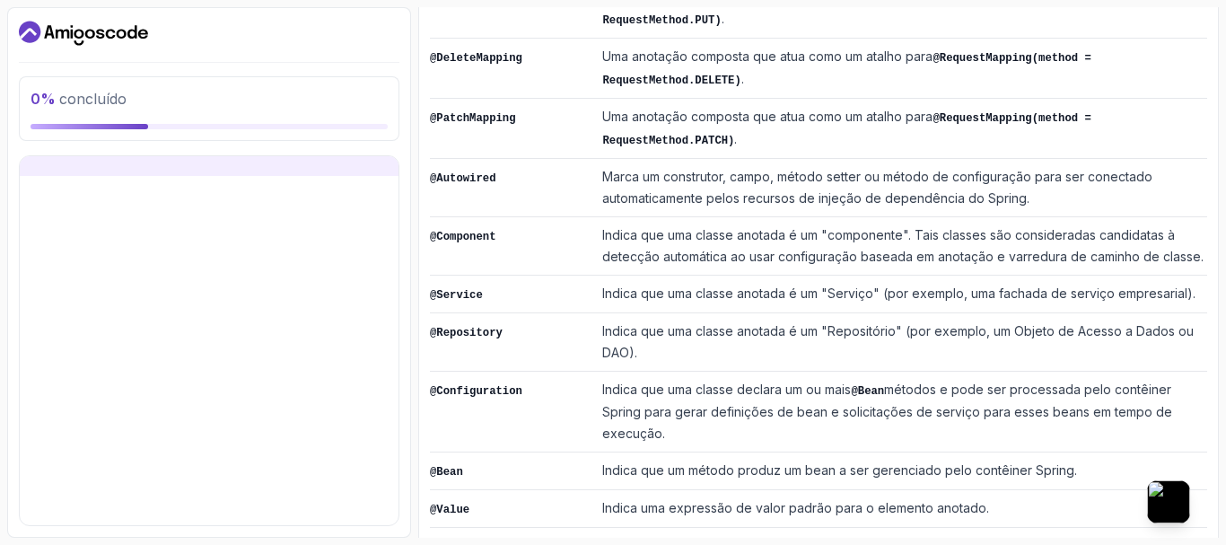
scroll to position [311, 0]
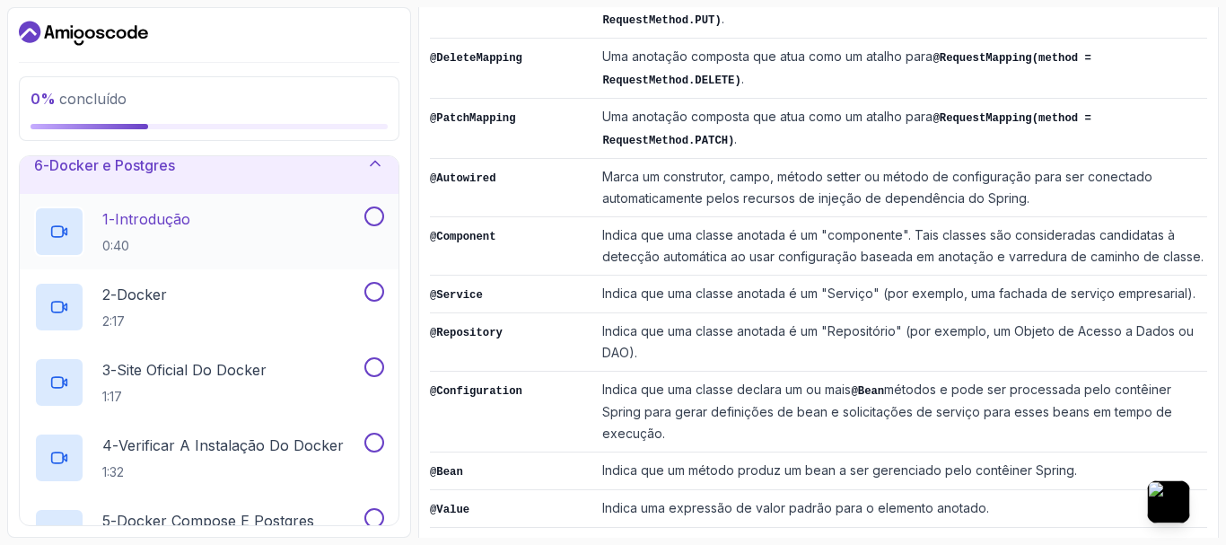
click at [377, 217] on button at bounding box center [374, 216] width 20 height 20
click at [369, 293] on button at bounding box center [374, 292] width 20 height 20
click at [380, 372] on button at bounding box center [374, 367] width 20 height 20
click at [373, 441] on button at bounding box center [374, 443] width 20 height 20
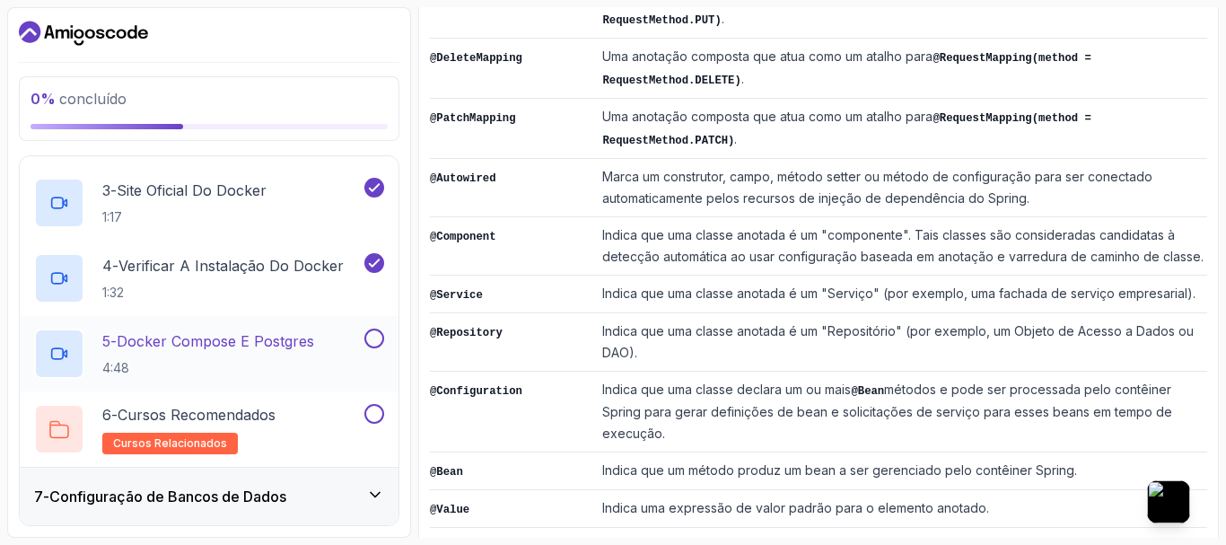
click at [372, 328] on button at bounding box center [374, 338] width 20 height 20
click at [374, 419] on button at bounding box center [374, 414] width 20 height 20
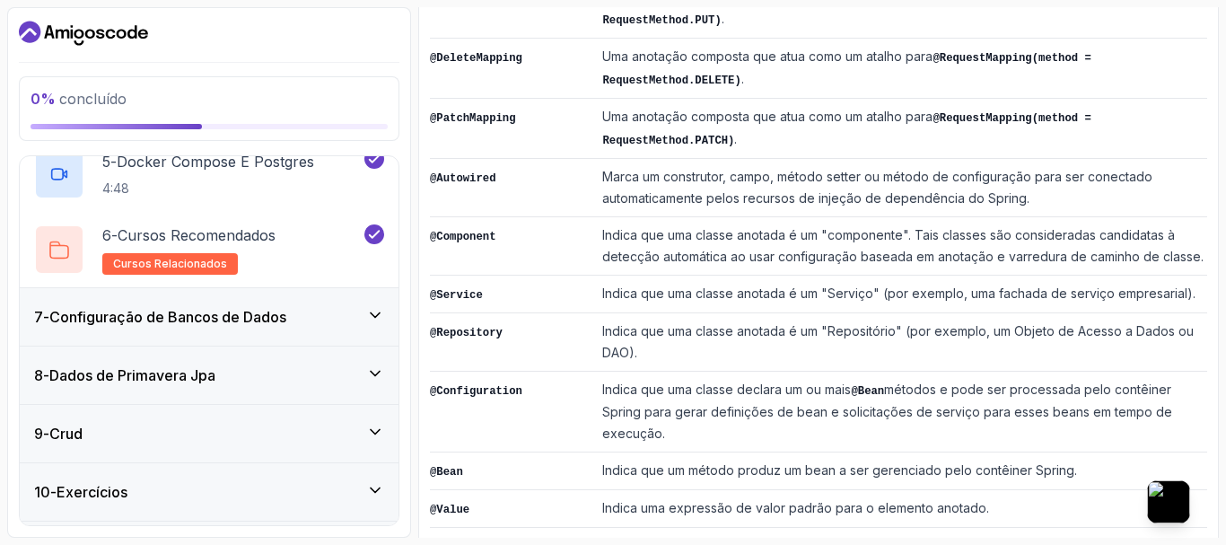
click at [370, 305] on div "7 - Configuração de Bancos de Dados" at bounding box center [209, 316] width 379 height 57
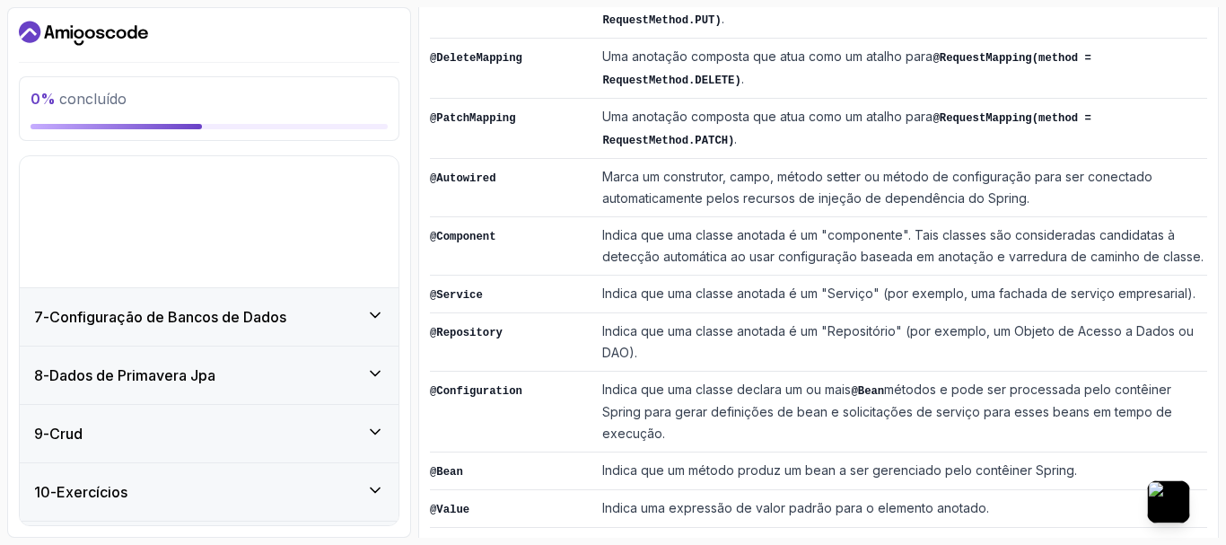
scroll to position [331, 0]
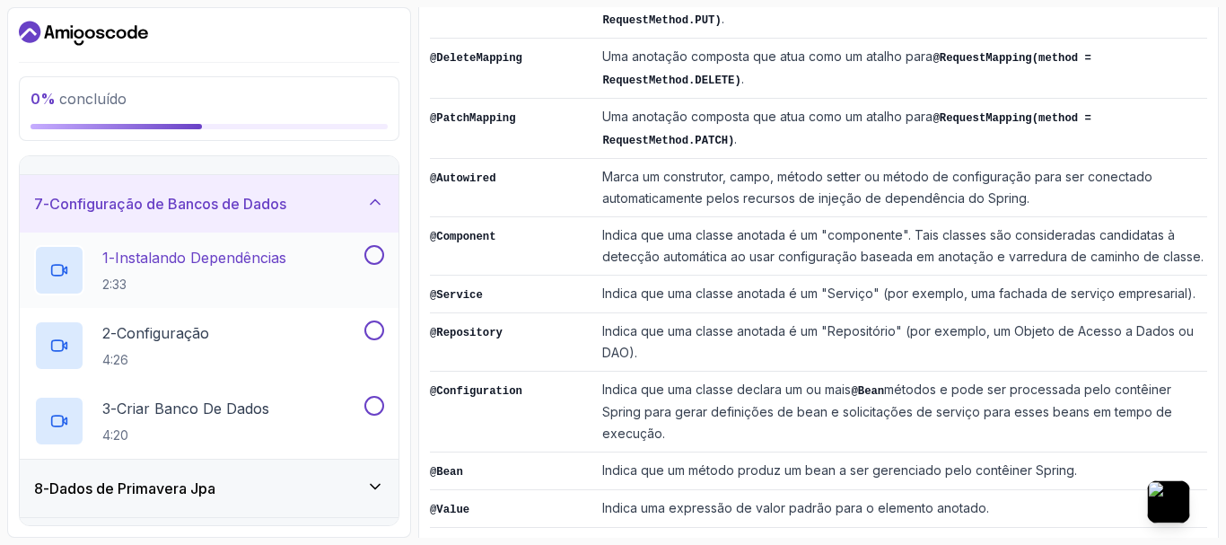
click at [380, 258] on button at bounding box center [374, 255] width 20 height 20
click at [366, 335] on button at bounding box center [374, 330] width 20 height 20
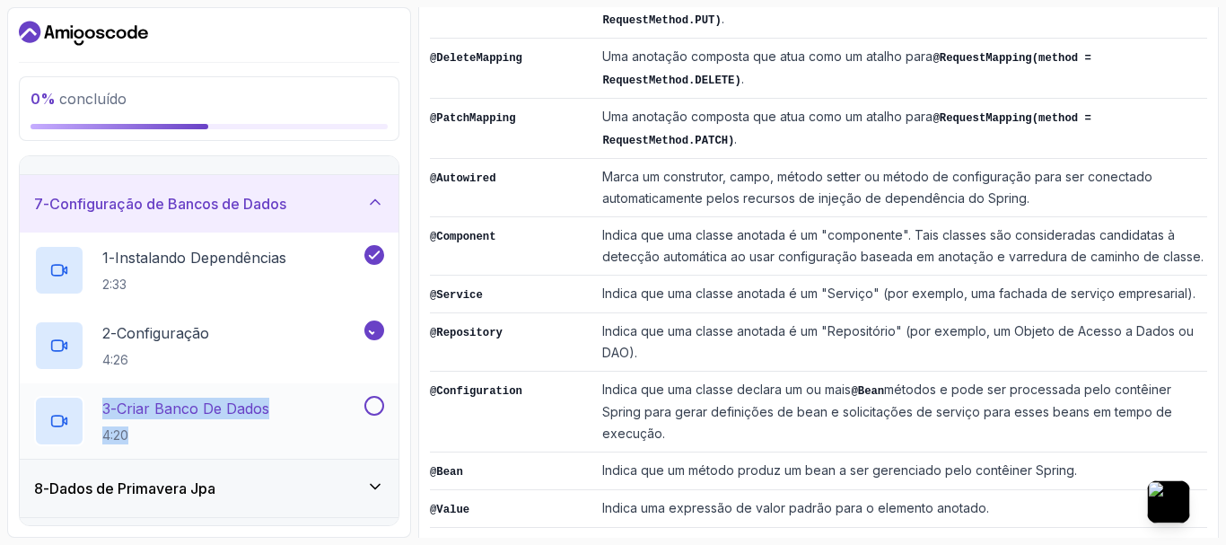
click at [379, 386] on div "1 - Instalando Dependências 2:33 2 - Configuração 4:26 3 - Criar Banco de Dados…" at bounding box center [209, 345] width 379 height 226
click at [379, 402] on button at bounding box center [374, 406] width 20 height 20
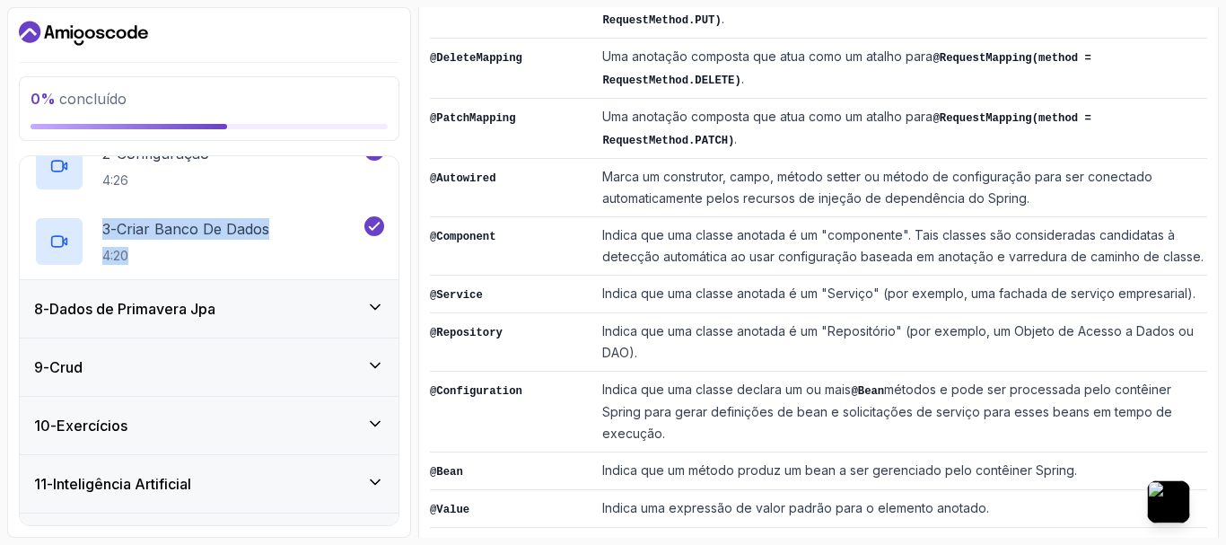
click at [372, 310] on icon at bounding box center [375, 307] width 18 height 18
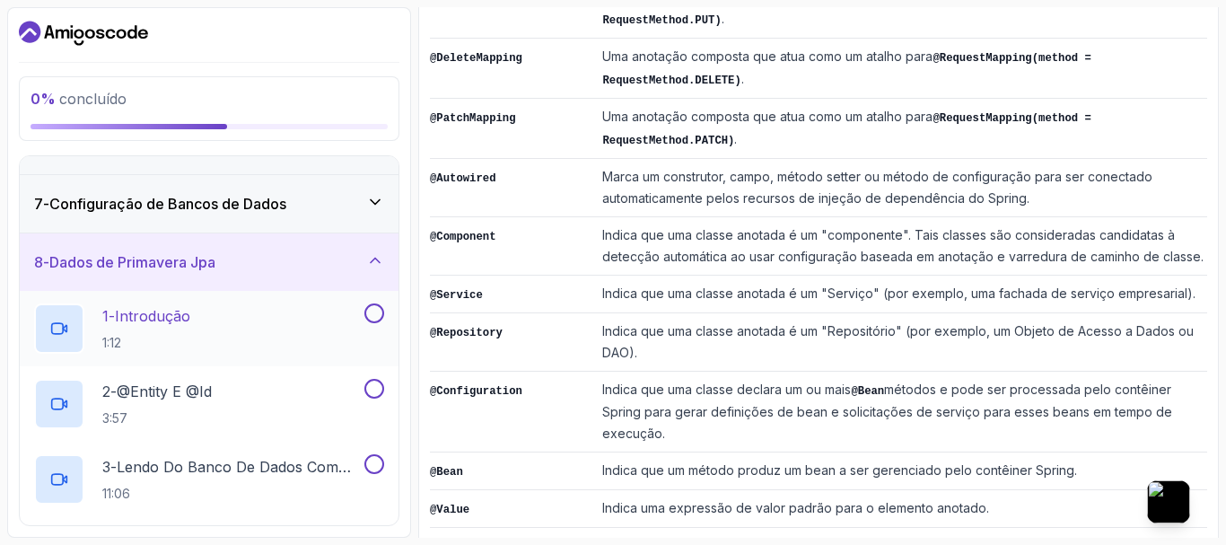
click at [345, 322] on div "1 - Introdução 1:12" at bounding box center [197, 328] width 327 height 50
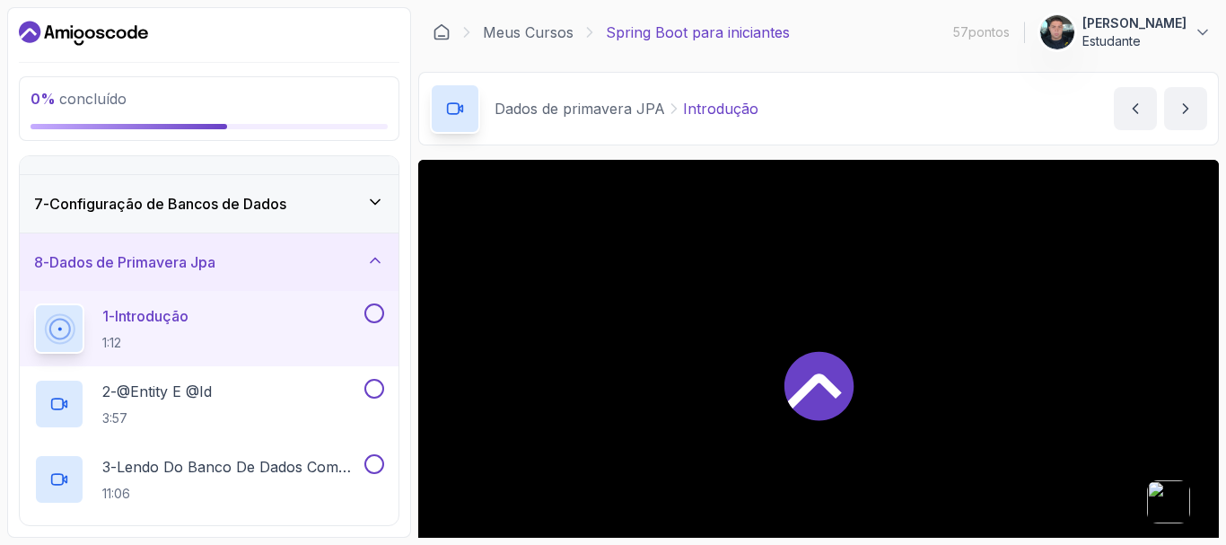
click at [378, 315] on button at bounding box center [374, 313] width 20 height 20
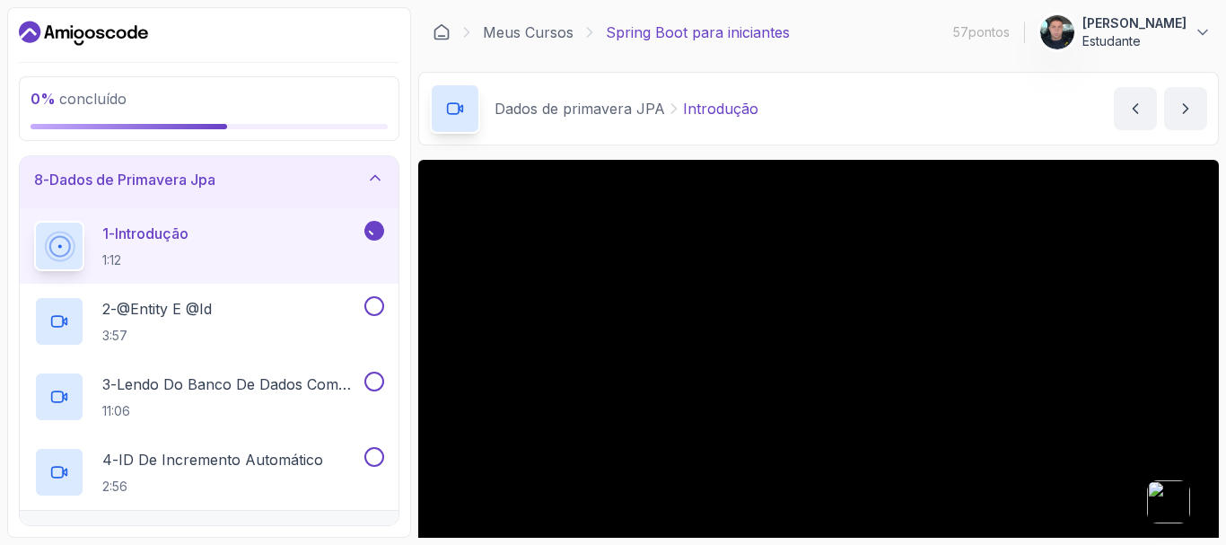
scroll to position [511, 0]
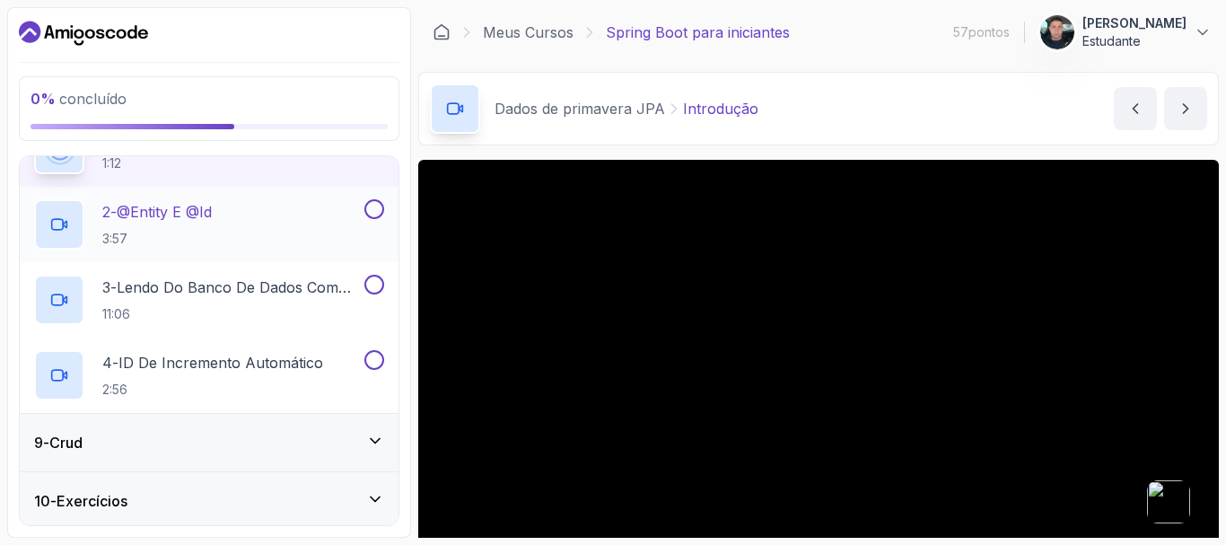
click at [370, 205] on button at bounding box center [374, 209] width 20 height 20
click at [368, 285] on button at bounding box center [374, 285] width 20 height 20
click at [371, 354] on button at bounding box center [374, 360] width 20 height 20
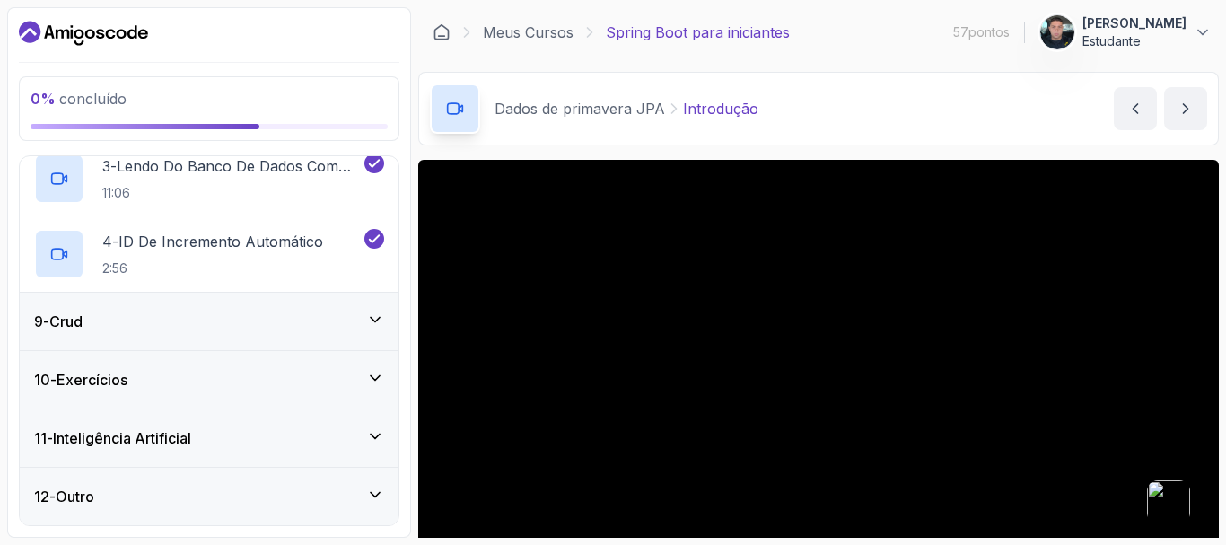
click at [373, 311] on icon at bounding box center [375, 319] width 18 height 18
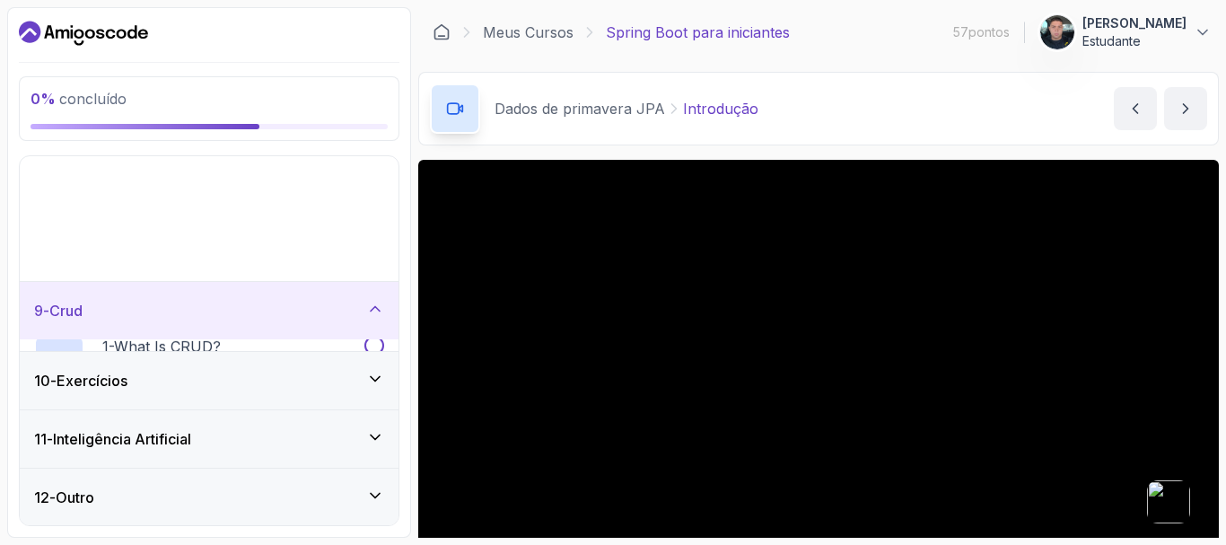
scroll to position [331, 0]
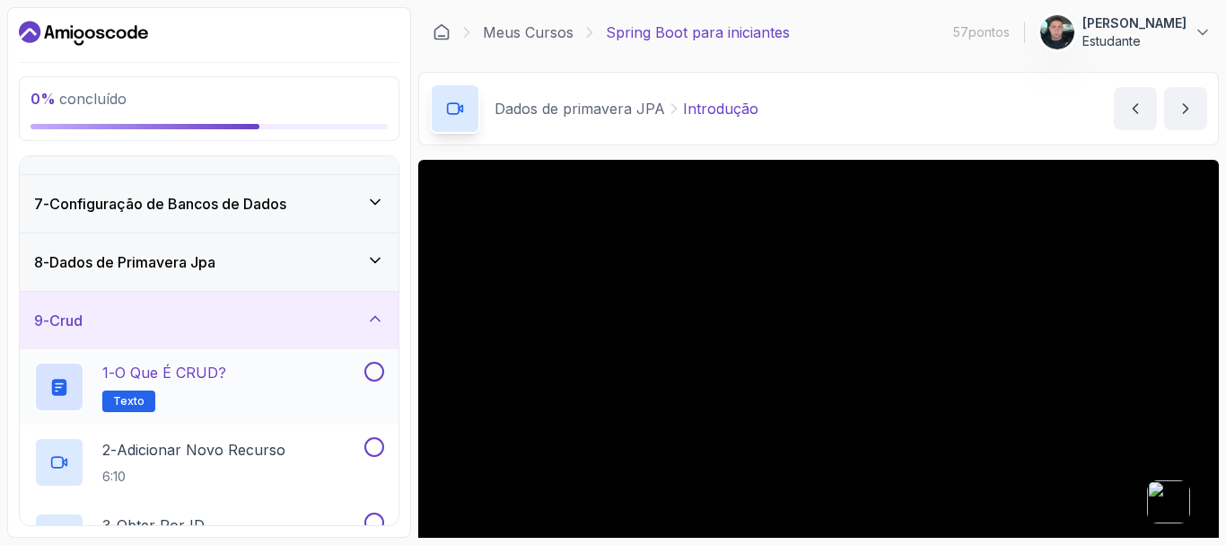
click at [365, 372] on button at bounding box center [374, 372] width 20 height 20
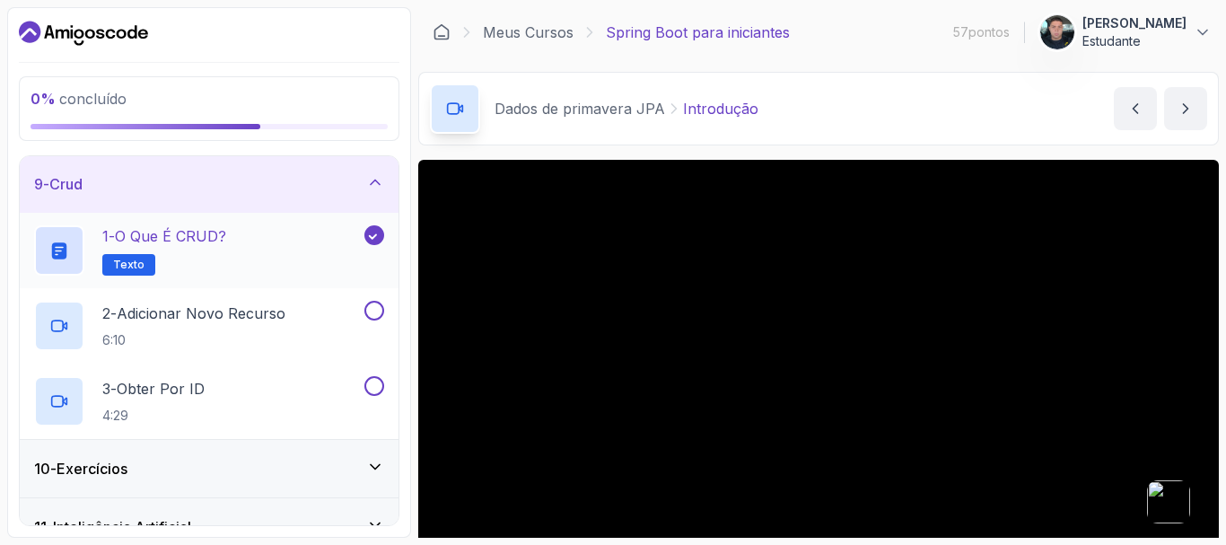
scroll to position [511, 0]
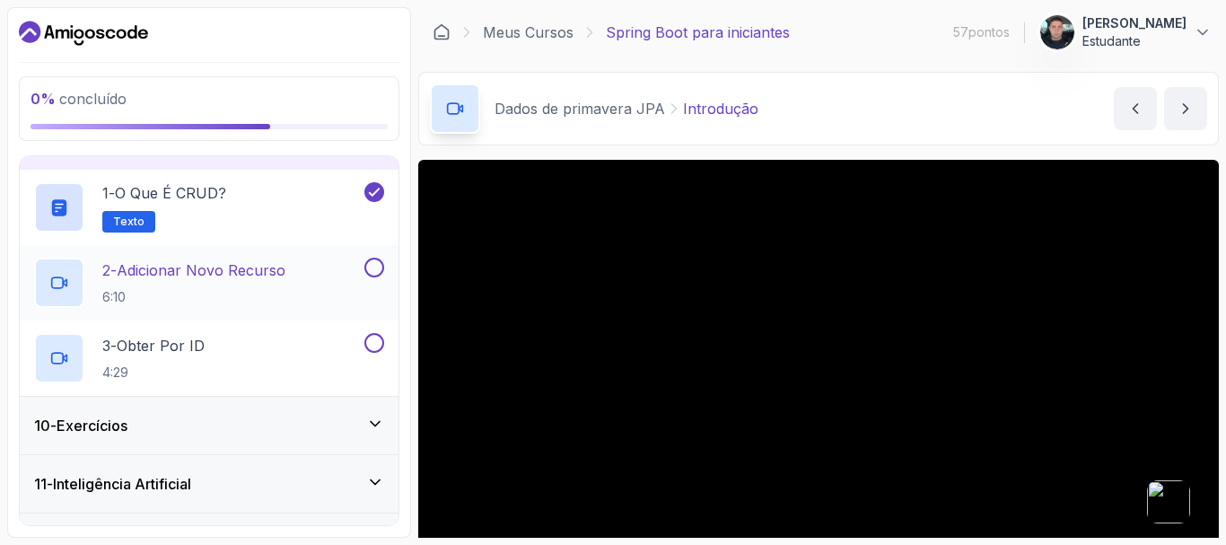
click at [380, 275] on button at bounding box center [374, 268] width 20 height 20
click at [378, 341] on button at bounding box center [374, 343] width 20 height 20
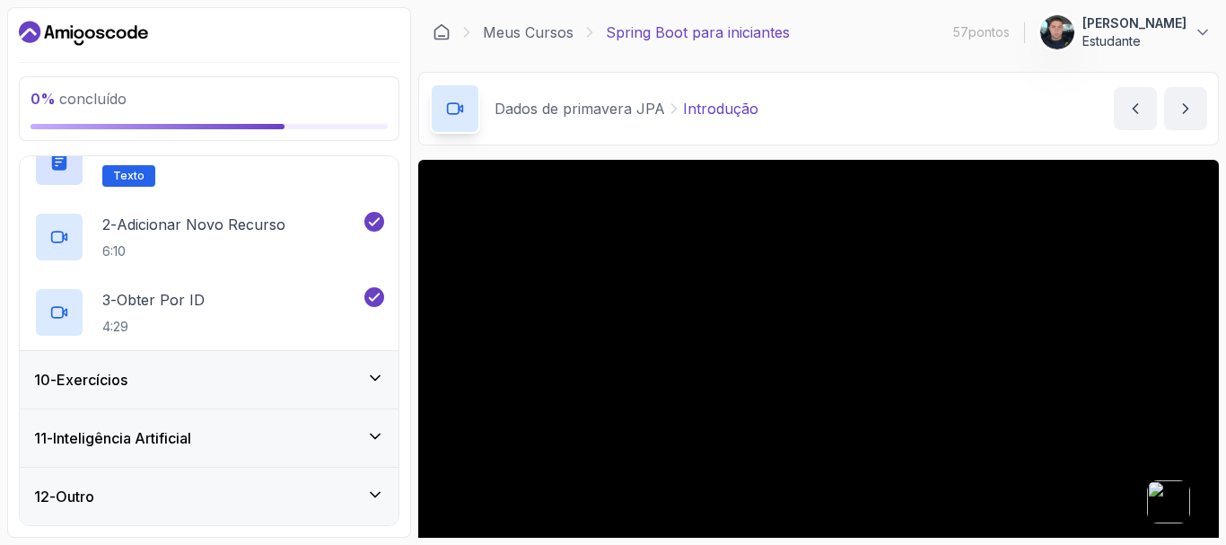
click at [364, 375] on div "10 - Exercícios" at bounding box center [209, 380] width 350 height 22
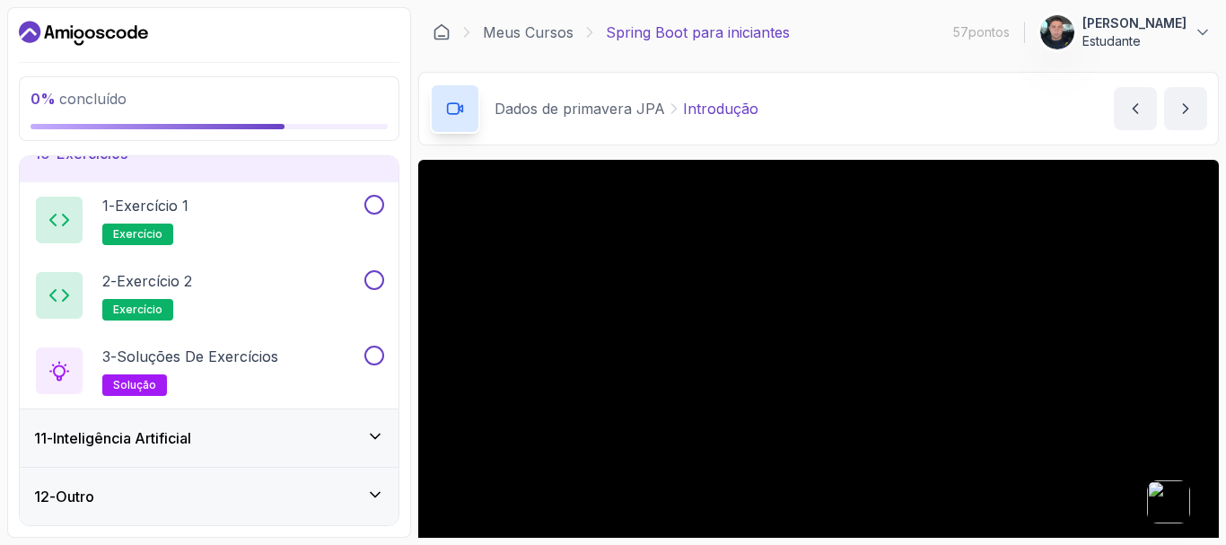
click at [377, 427] on icon at bounding box center [375, 436] width 18 height 18
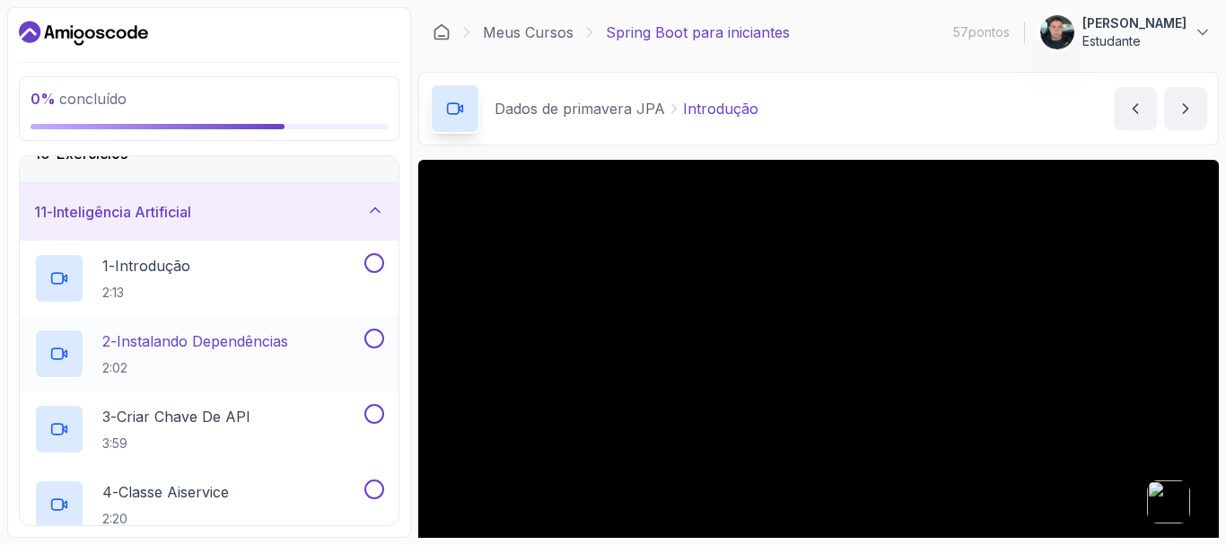
scroll to position [736, 0]
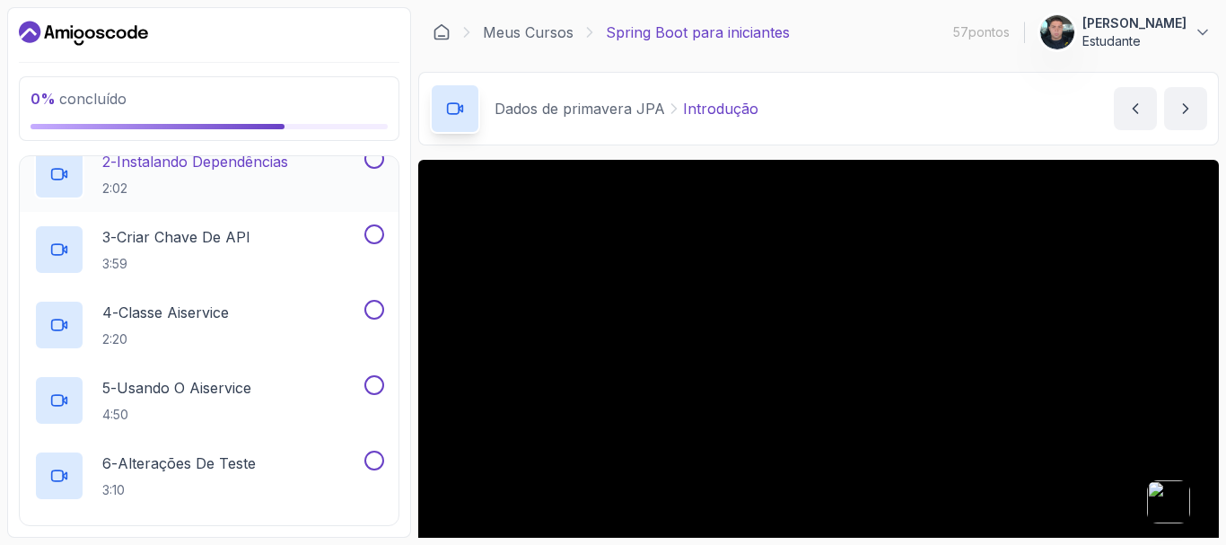
click at [381, 166] on div at bounding box center [372, 159] width 23 height 20
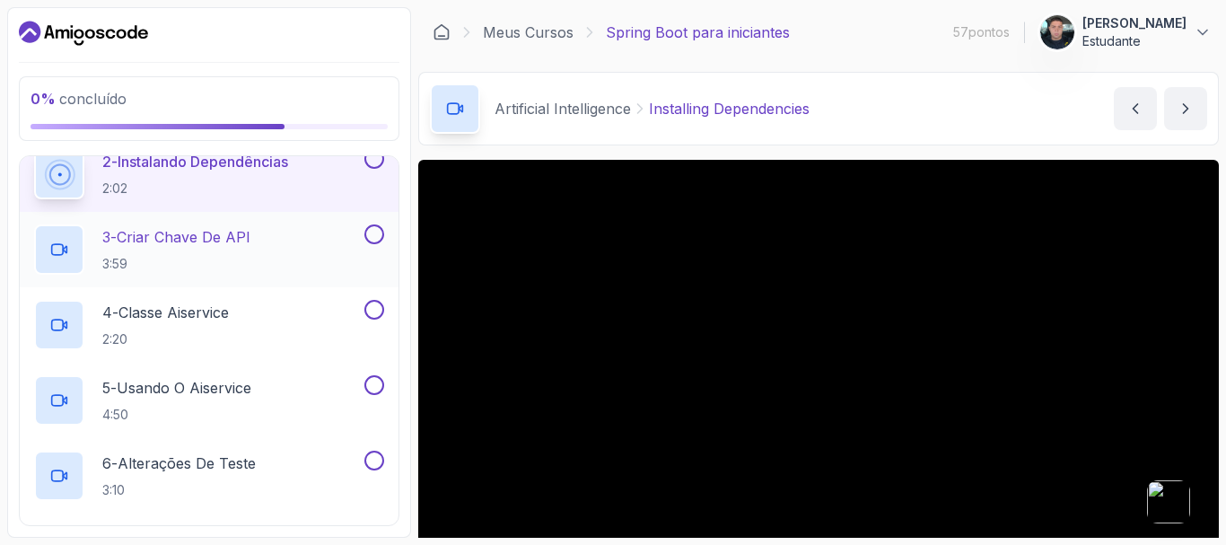
scroll to position [724, 0]
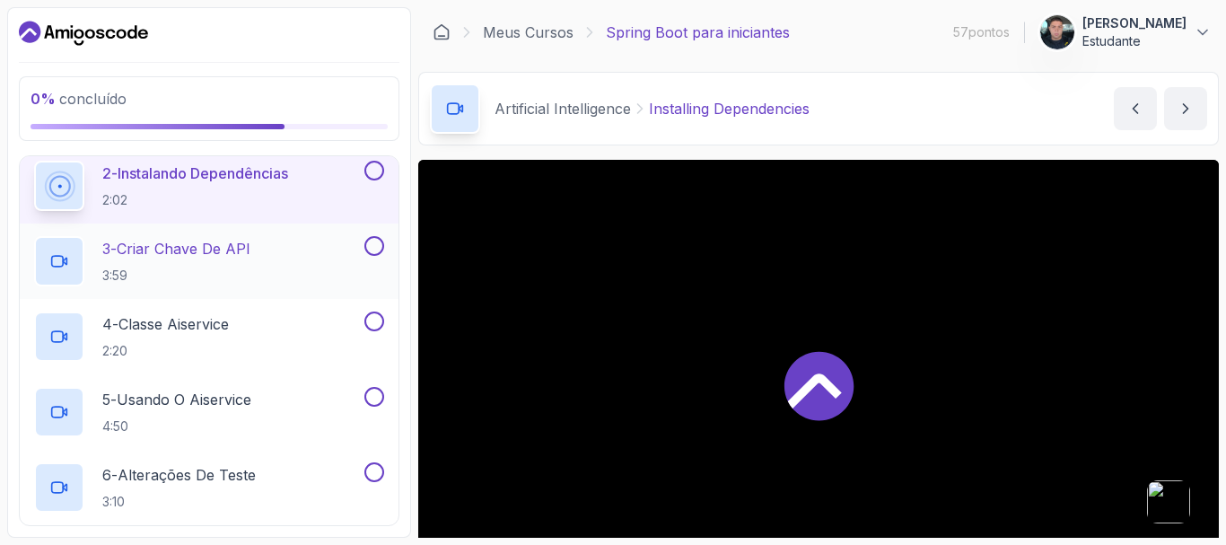
click at [372, 246] on button at bounding box center [374, 246] width 20 height 20
click at [378, 172] on button at bounding box center [374, 171] width 20 height 20
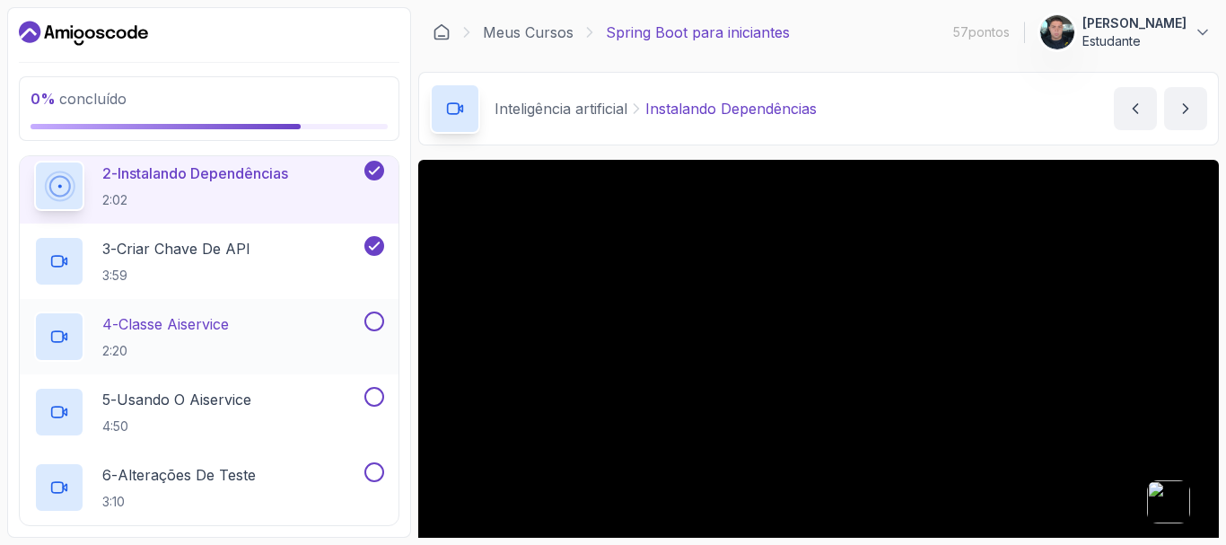
drag, startPoint x: 368, startPoint y: 319, endPoint x: 376, endPoint y: 353, distance: 34.2
click at [369, 321] on button at bounding box center [374, 321] width 20 height 20
click at [379, 397] on button at bounding box center [374, 397] width 20 height 20
click at [372, 472] on button at bounding box center [374, 472] width 20 height 20
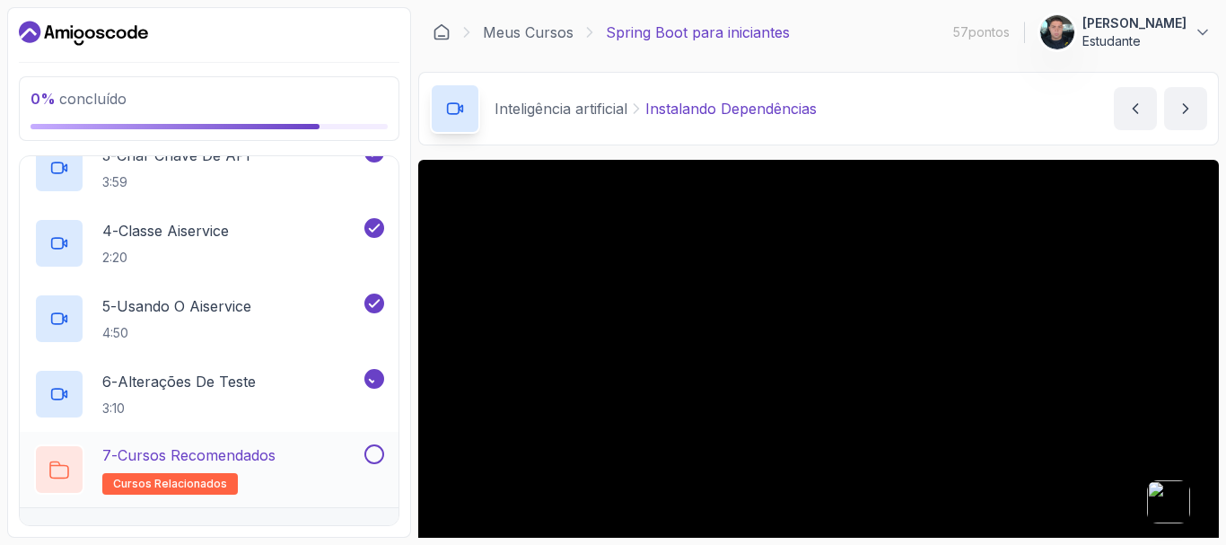
scroll to position [858, 0]
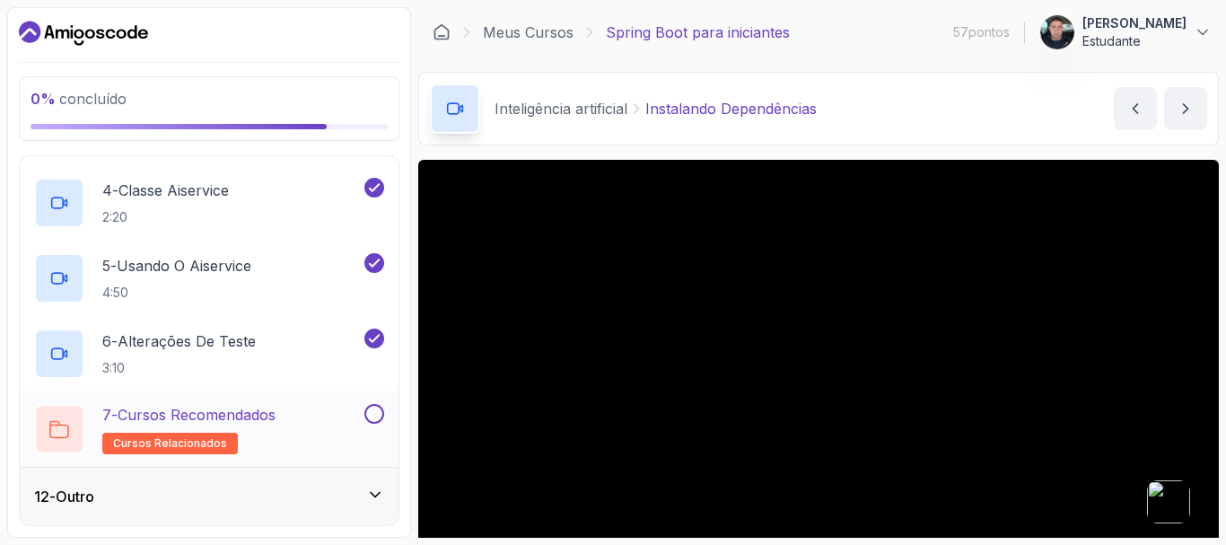
click at [384, 411] on div "7 - Cursos Recomendados cursos relacionados" at bounding box center [209, 428] width 379 height 75
click at [378, 505] on div "12 - Outro" at bounding box center [209, 496] width 350 height 22
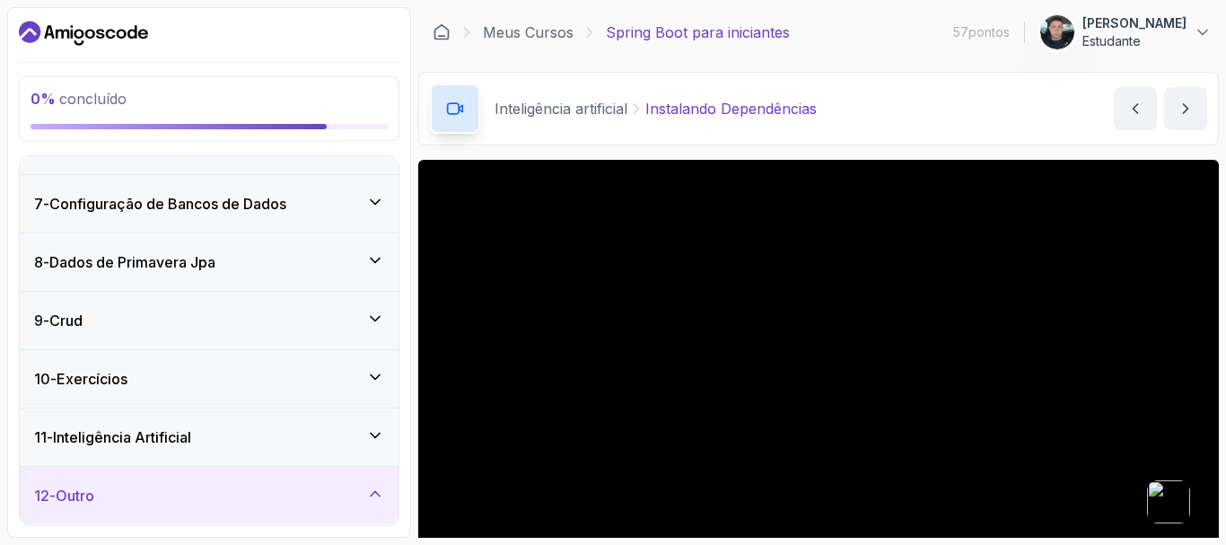
scroll to position [481, 0]
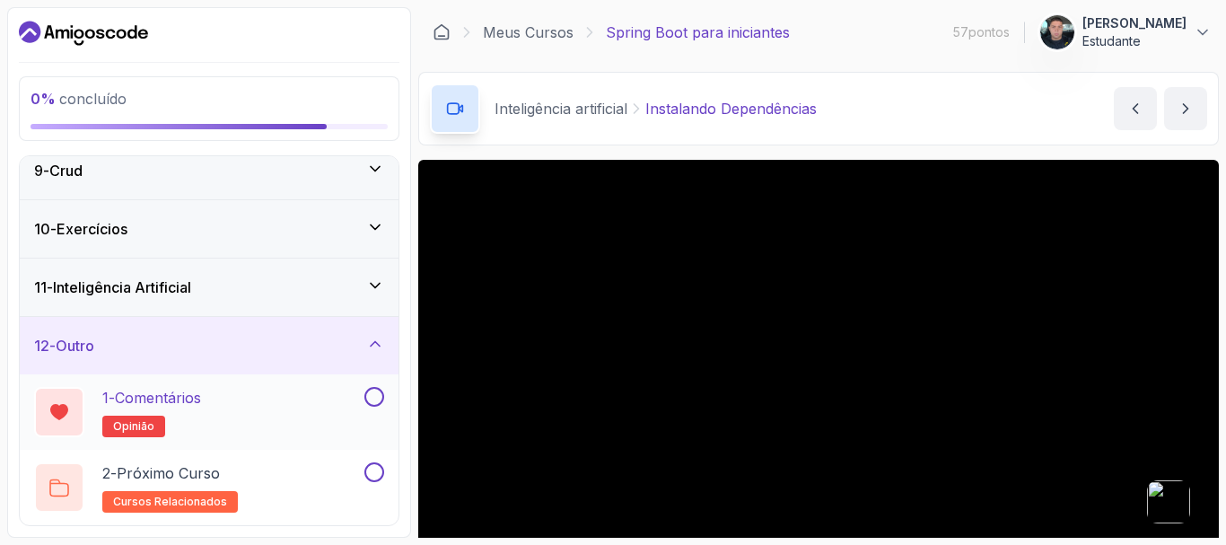
click at [378, 397] on button at bounding box center [374, 397] width 20 height 20
click at [375, 476] on button at bounding box center [374, 472] width 20 height 20
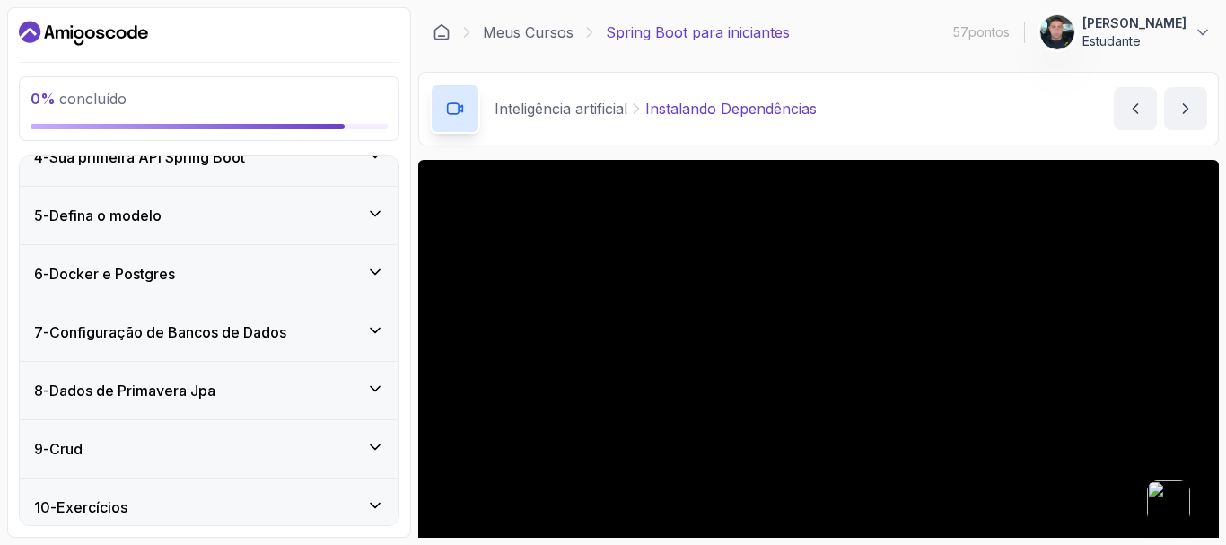
scroll to position [302, 0]
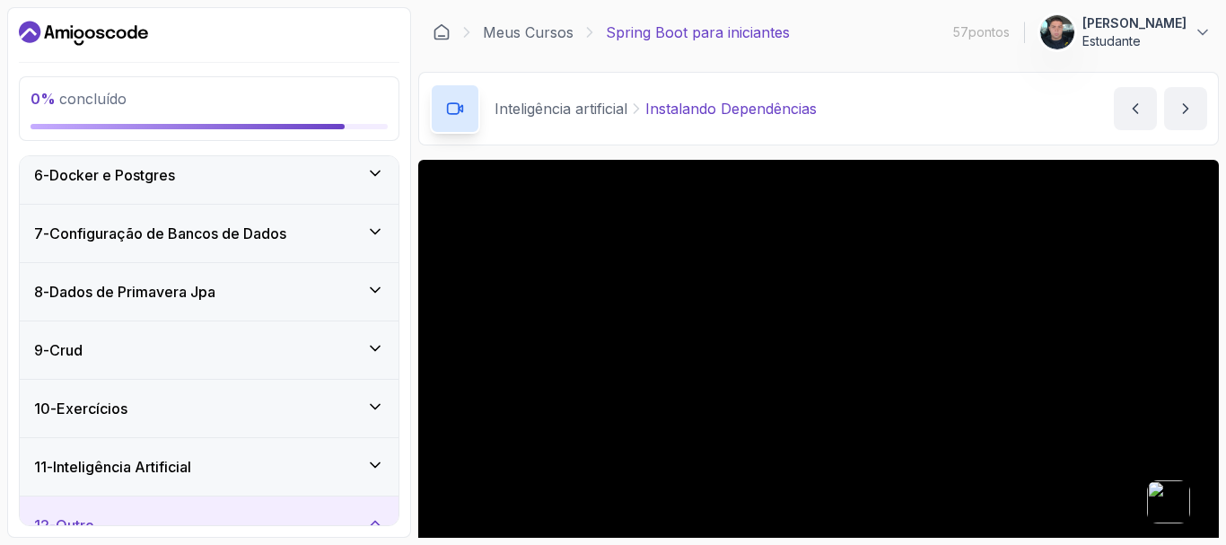
click at [370, 395] on div "10 - Exercícios" at bounding box center [209, 408] width 379 height 57
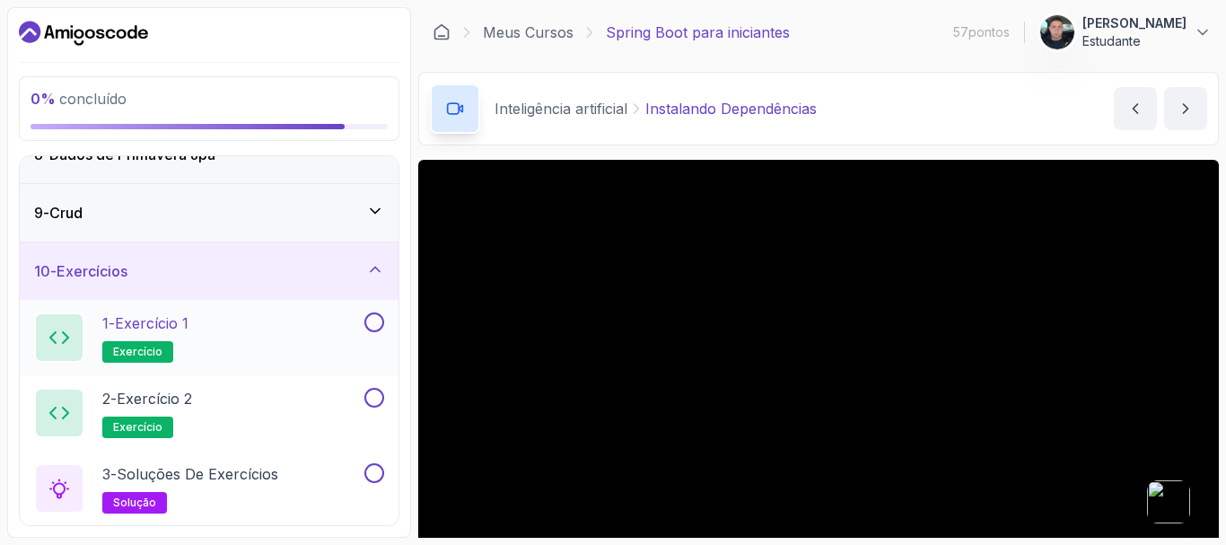
scroll to position [481, 0]
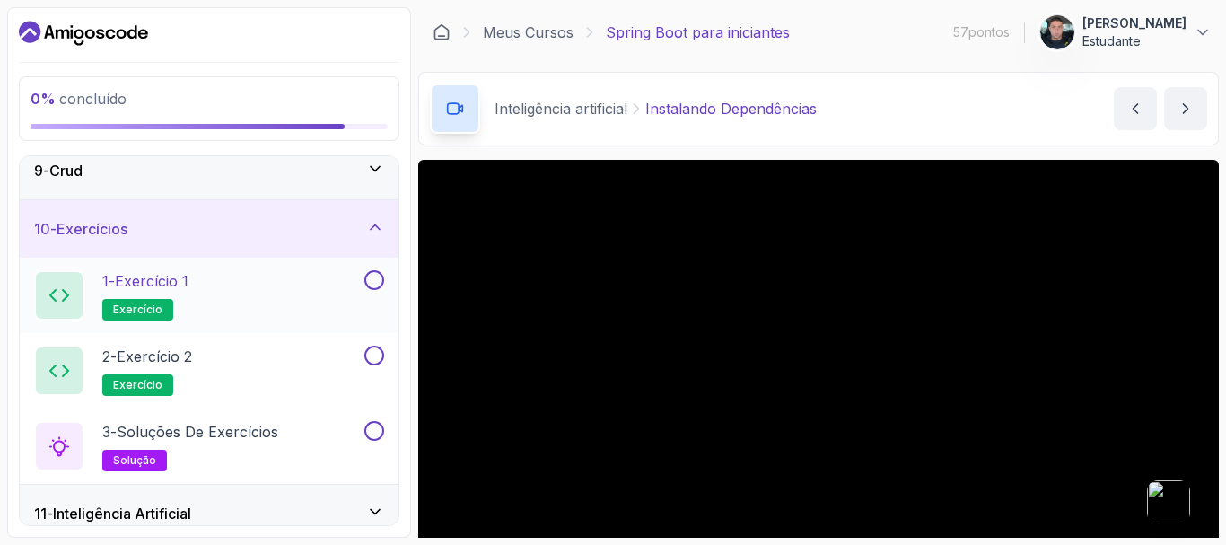
click at [341, 277] on div "1 - Exercício 1 exercício" at bounding box center [197, 295] width 327 height 50
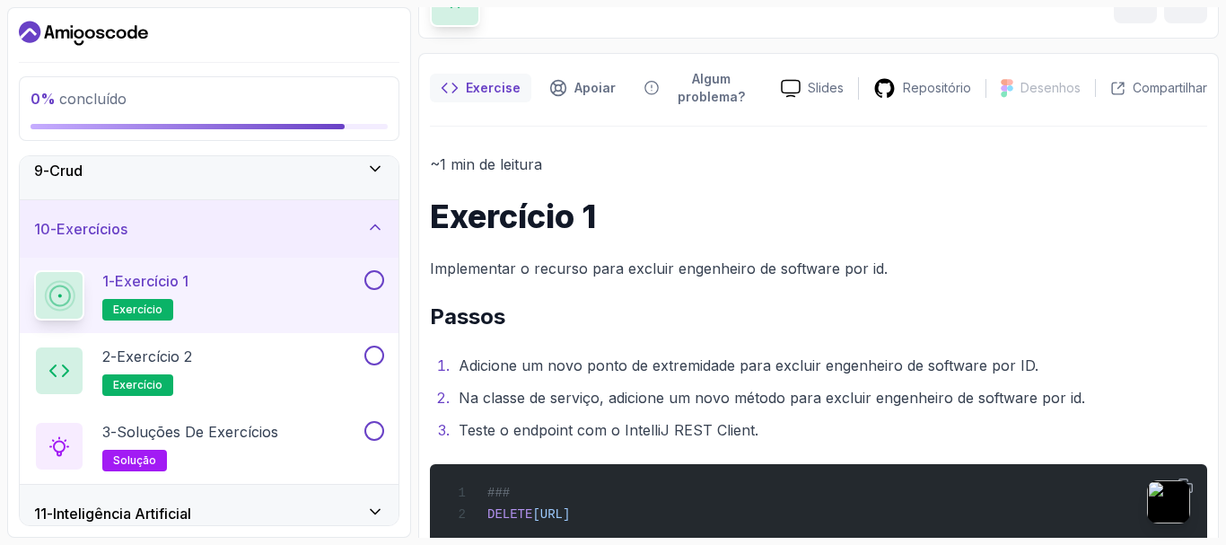
scroll to position [151, 0]
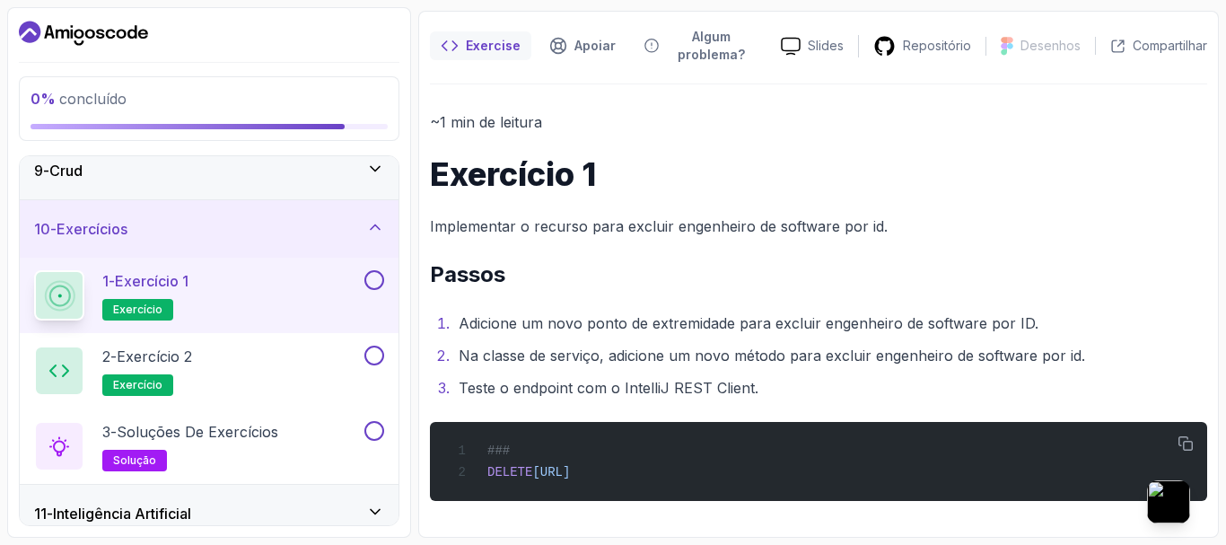
click at [365, 280] on div at bounding box center [372, 280] width 23 height 20
click at [382, 278] on button at bounding box center [374, 280] width 20 height 20
click at [377, 350] on button at bounding box center [374, 355] width 20 height 20
click at [373, 433] on button at bounding box center [374, 431] width 20 height 20
click at [313, 302] on div "1 - Exercício 1 exercício" at bounding box center [197, 295] width 327 height 50
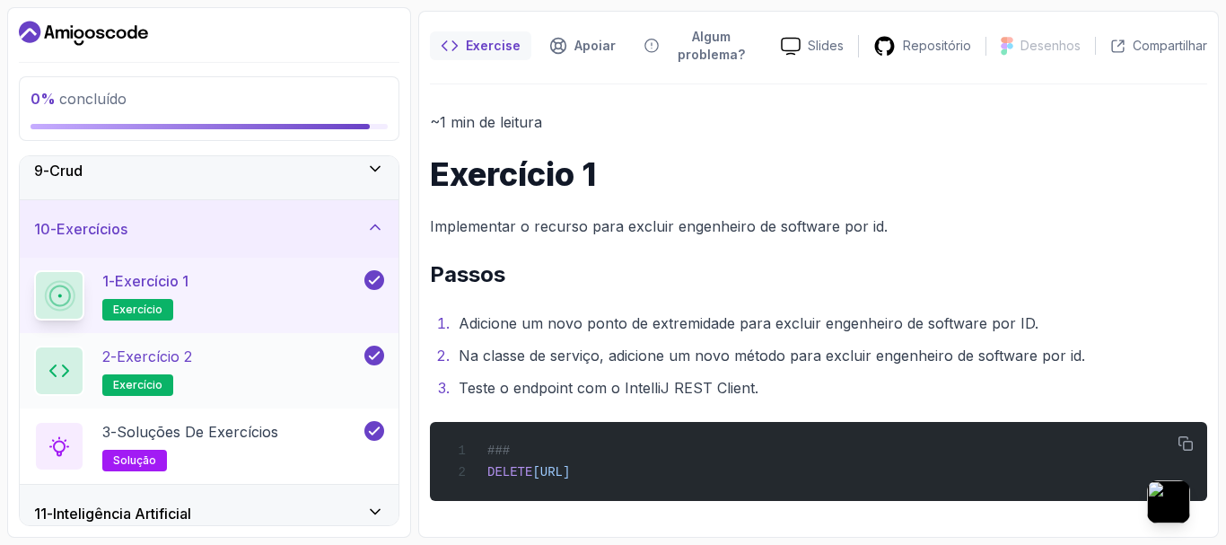
click at [289, 350] on div "2 - Exercício 2 exercício" at bounding box center [197, 370] width 327 height 50
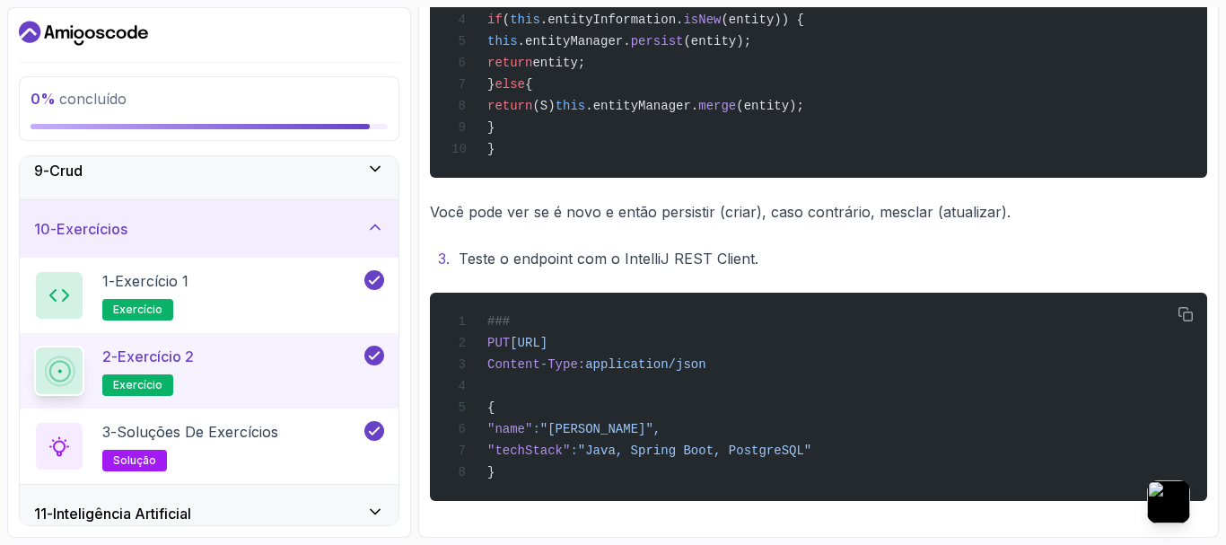
scroll to position [781, 0]
click at [272, 432] on font "Soluções de Exercícios" at bounding box center [198, 432] width 162 height 18
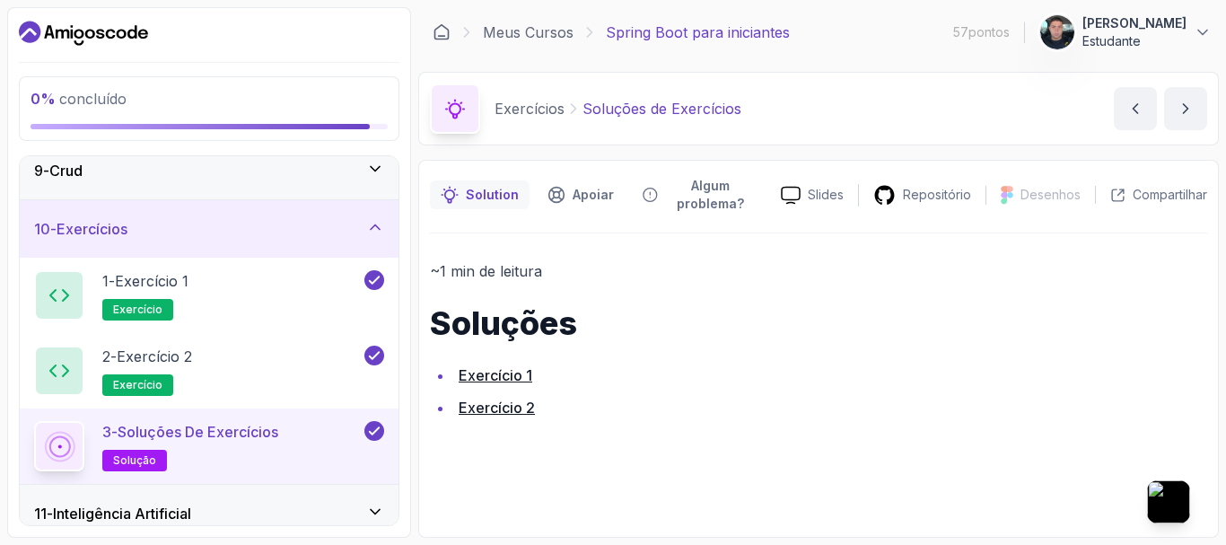
click at [483, 380] on font "Exercício 1" at bounding box center [496, 375] width 74 height 18
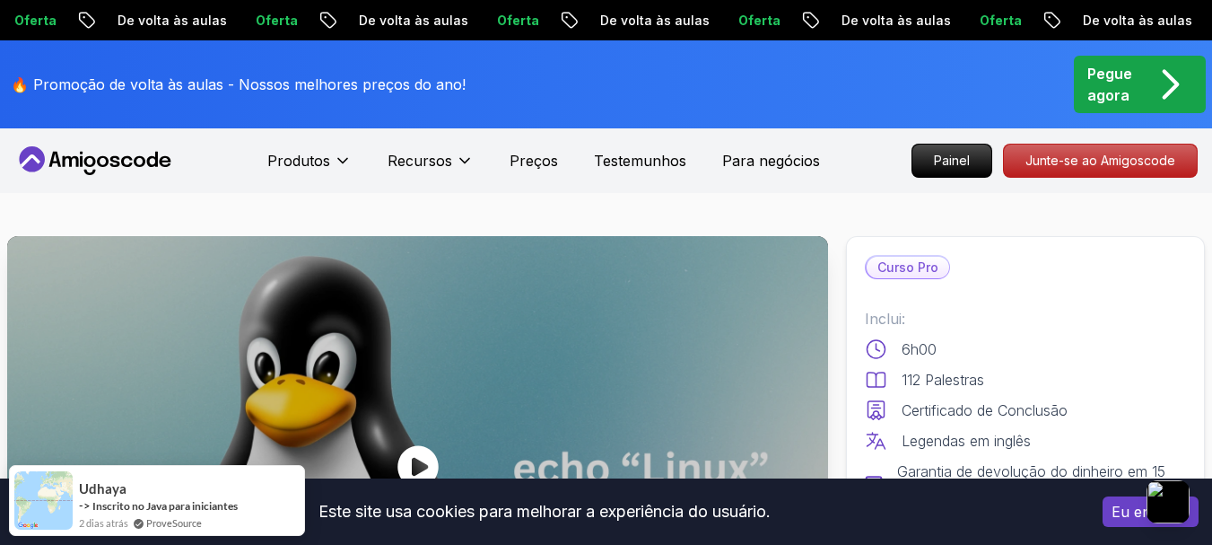
click at [1115, 513] on font "Eu entendo" at bounding box center [1151, 512] width 78 height 18
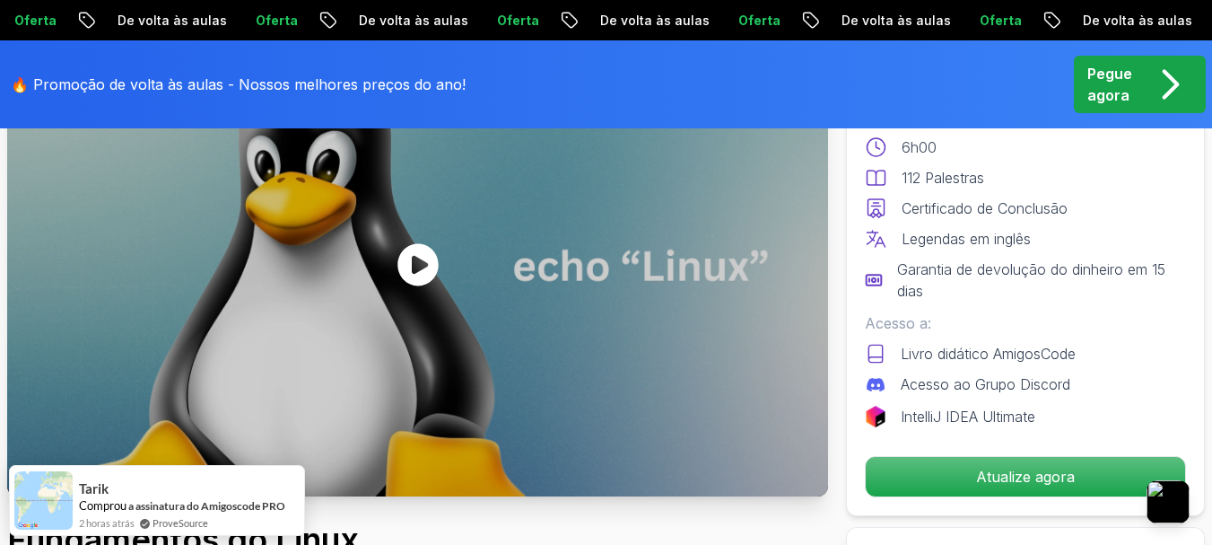
scroll to position [179, 0]
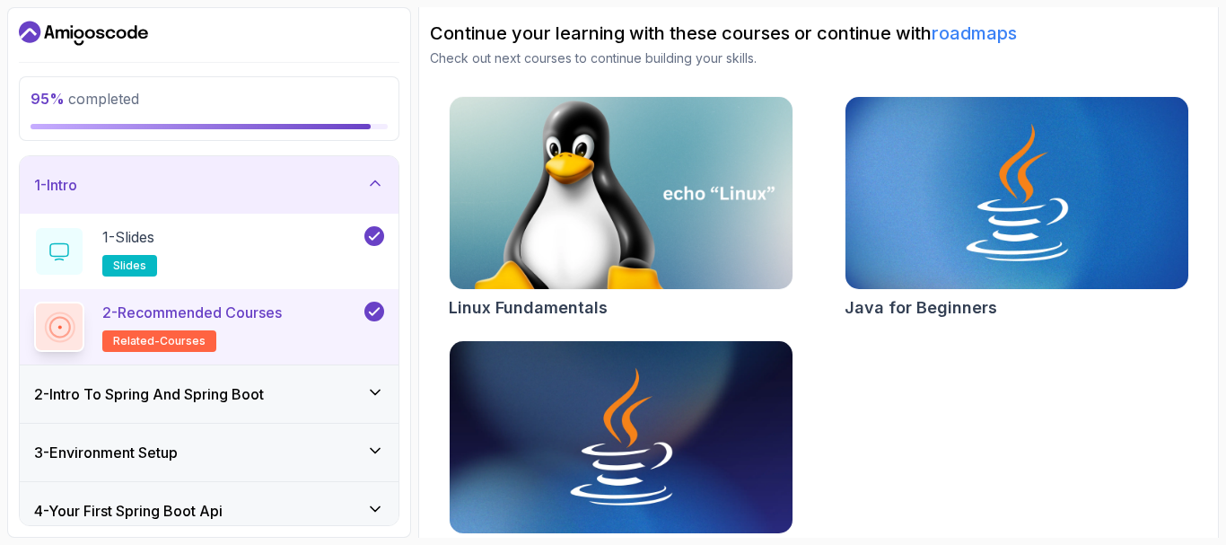
scroll to position [223, 0]
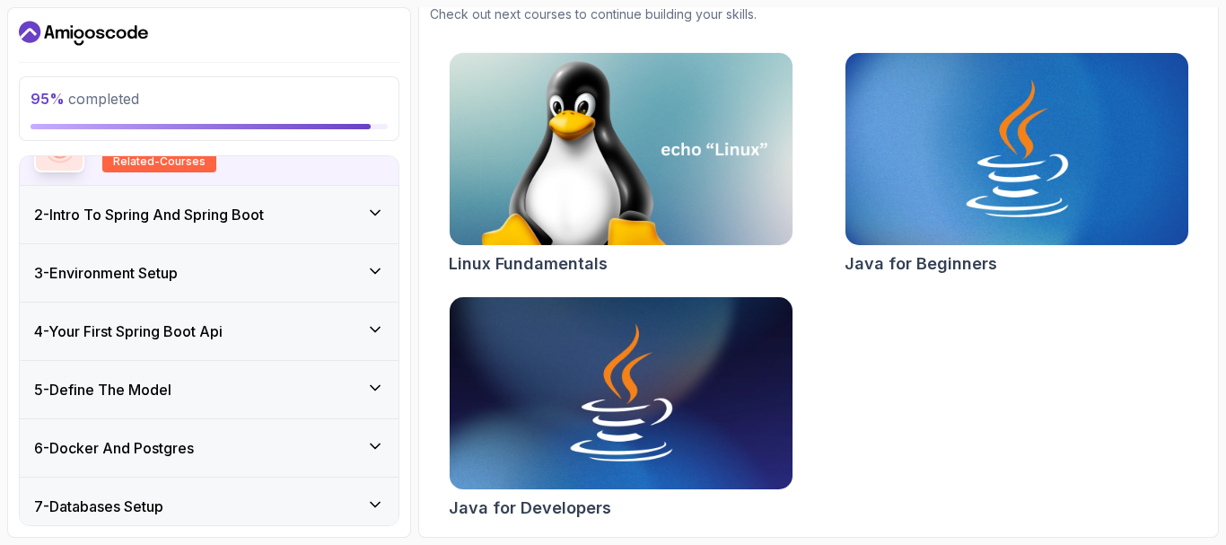
click at [355, 255] on div "3 - Environment Setup" at bounding box center [209, 272] width 379 height 57
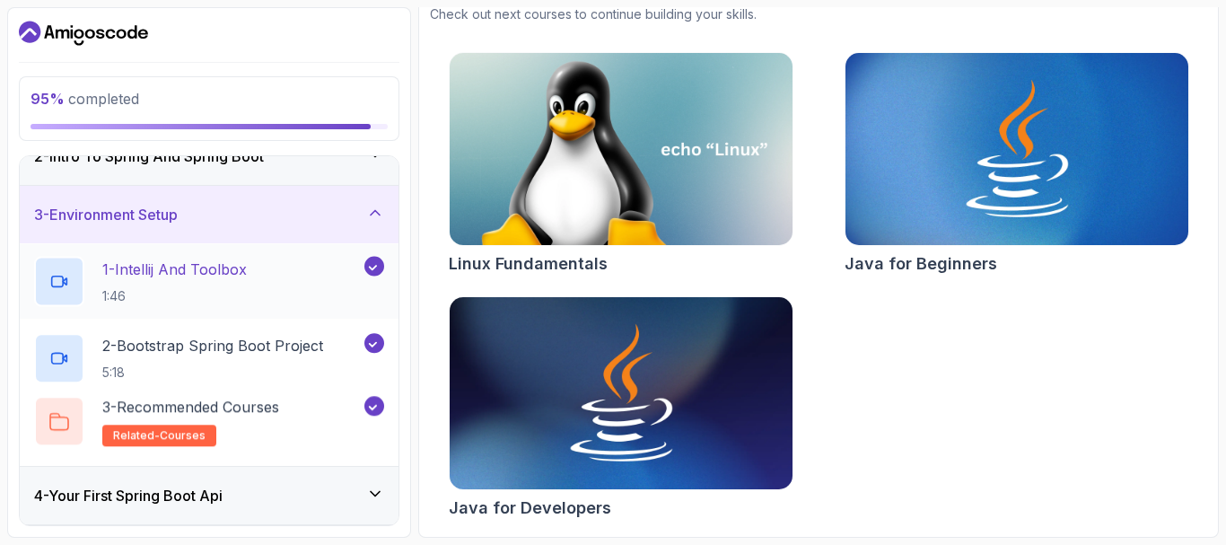
scroll to position [78, 0]
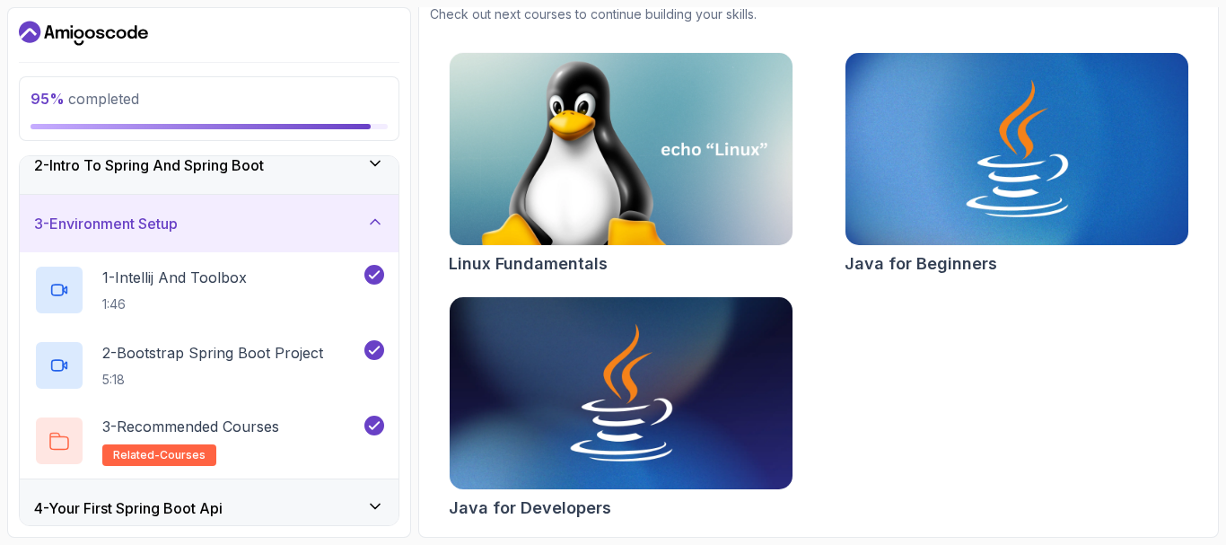
click at [378, 224] on icon at bounding box center [375, 222] width 18 height 18
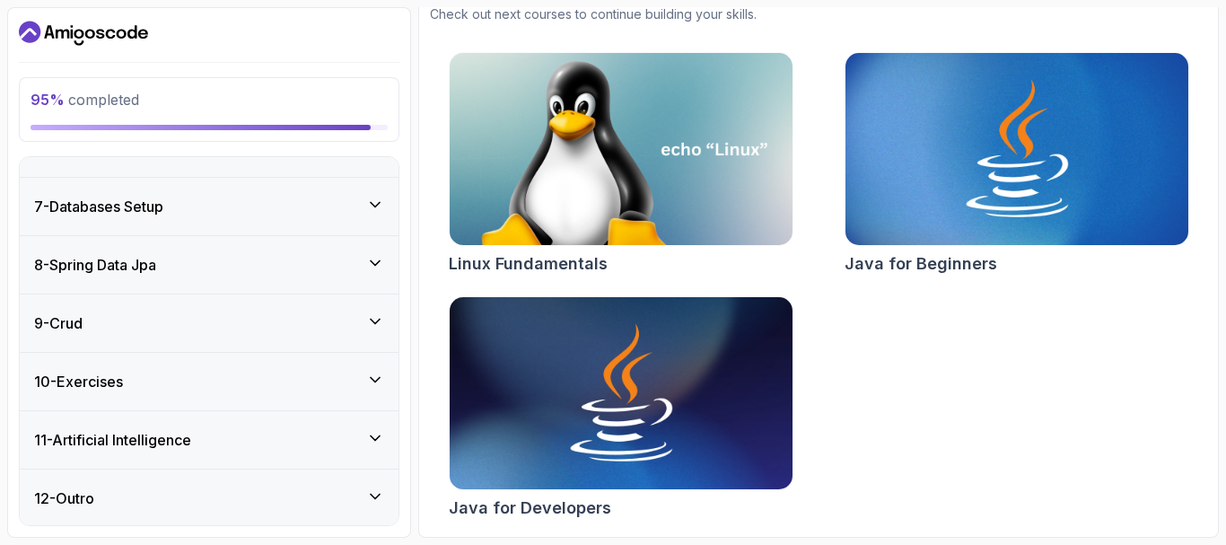
scroll to position [331, 0]
click at [368, 485] on div "12 - Outro" at bounding box center [209, 496] width 379 height 57
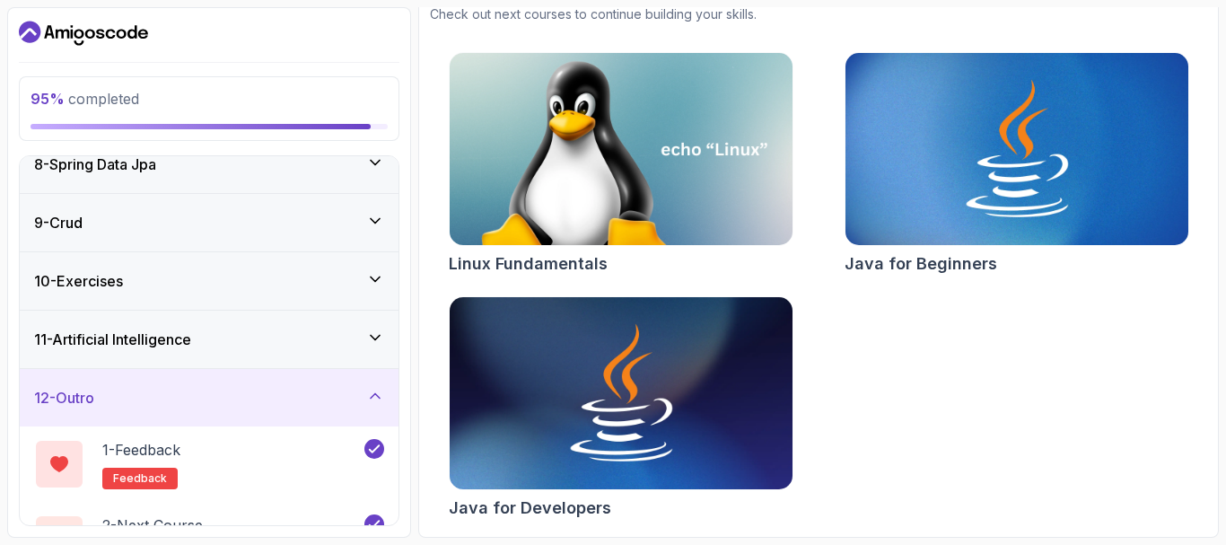
scroll to position [481, 0]
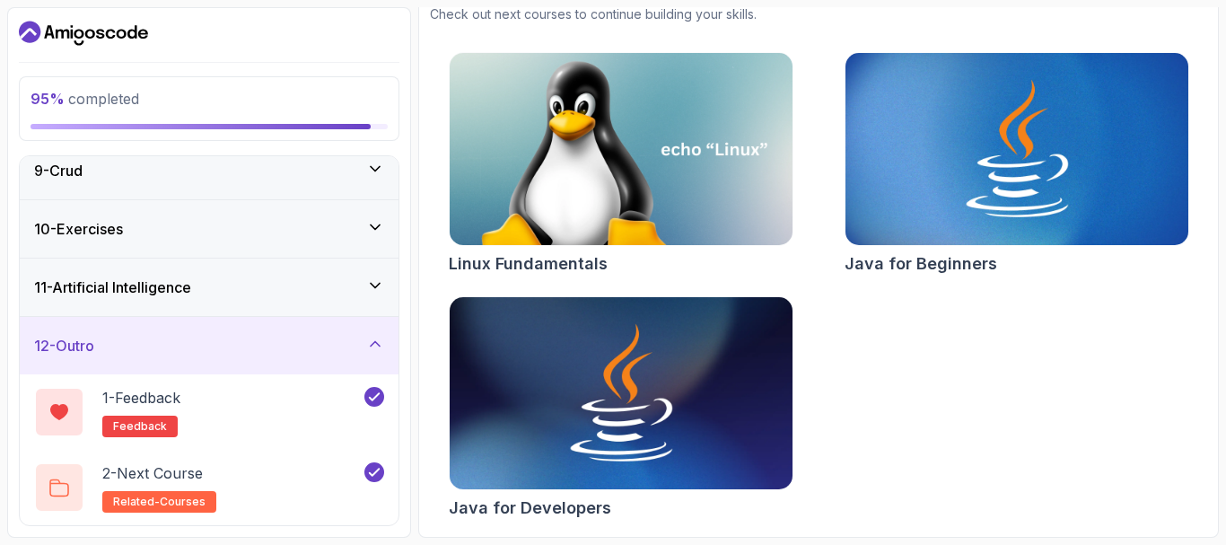
click at [372, 343] on icon at bounding box center [375, 344] width 18 height 18
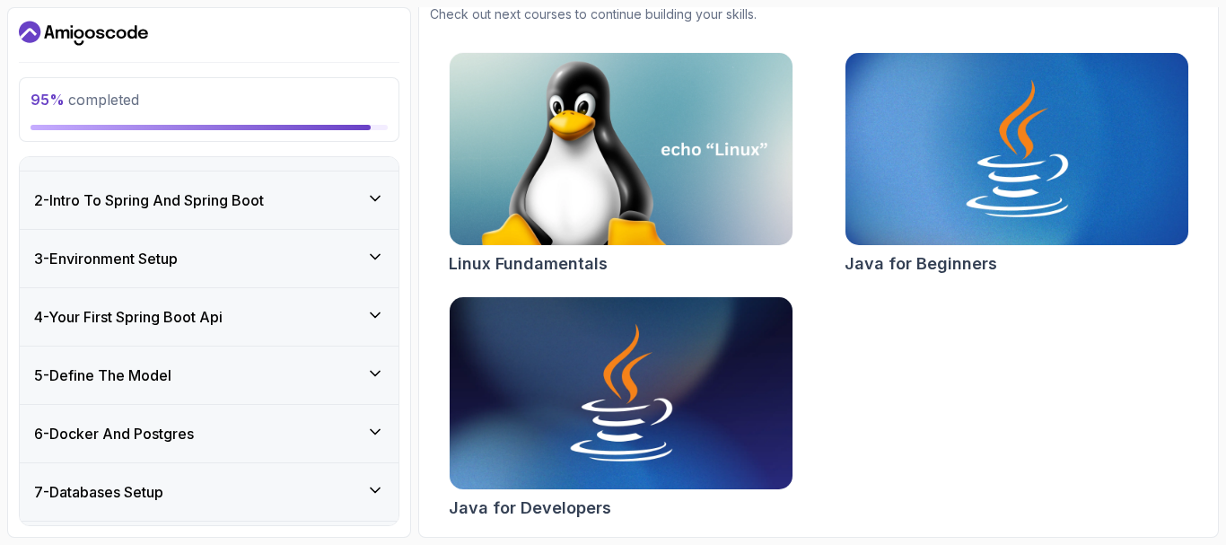
scroll to position [0, 0]
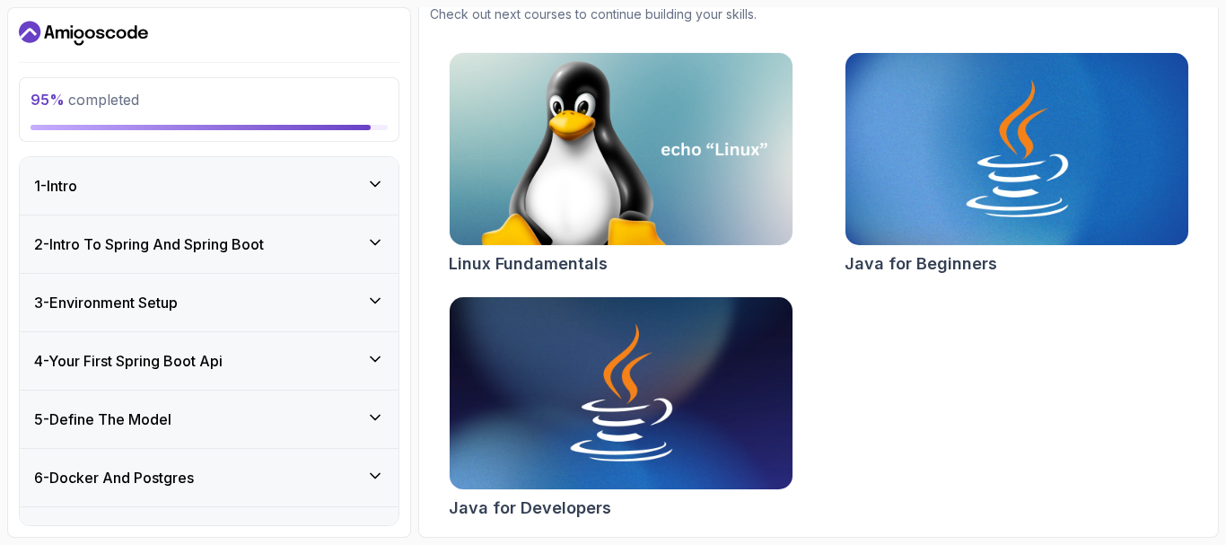
click at [362, 176] on div "1 - Intro" at bounding box center [209, 185] width 379 height 57
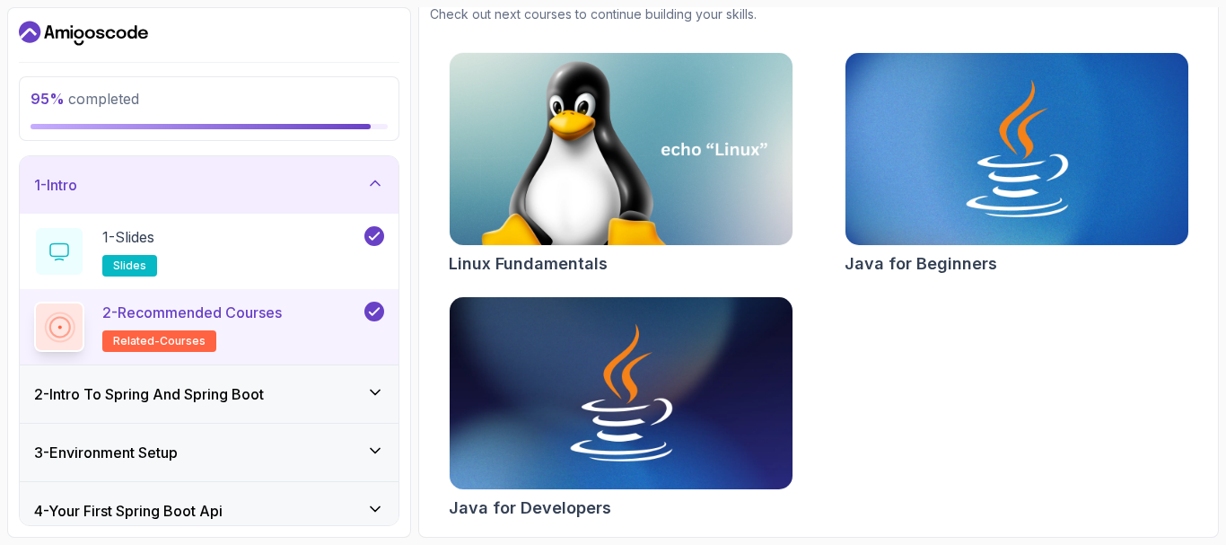
click at [361, 388] on div "2 - Intro To Spring And Spring Boot" at bounding box center [209, 394] width 350 height 22
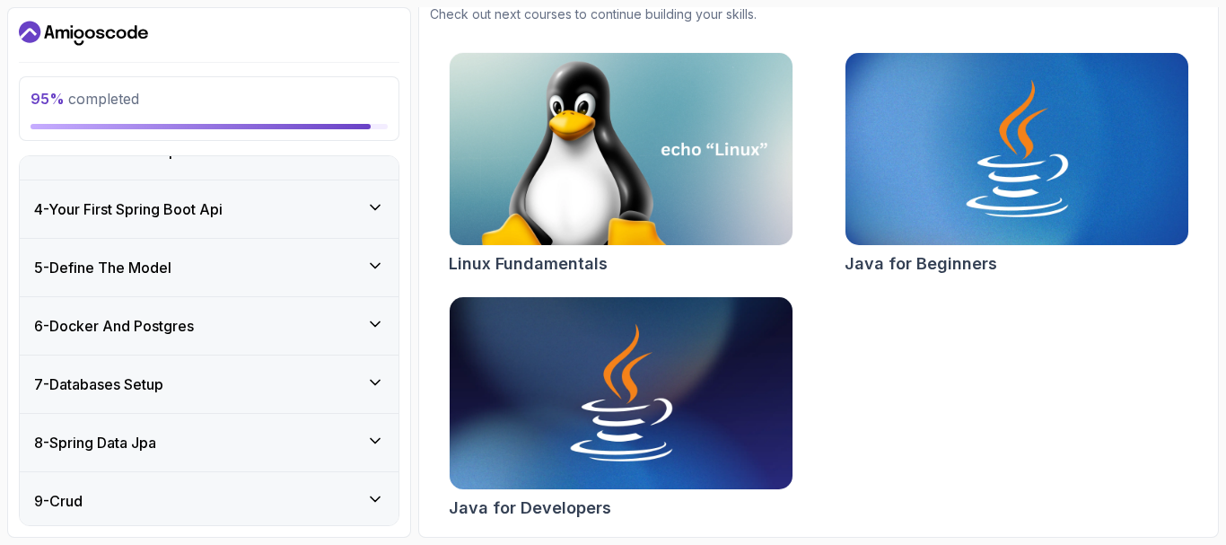
scroll to position [273, 0]
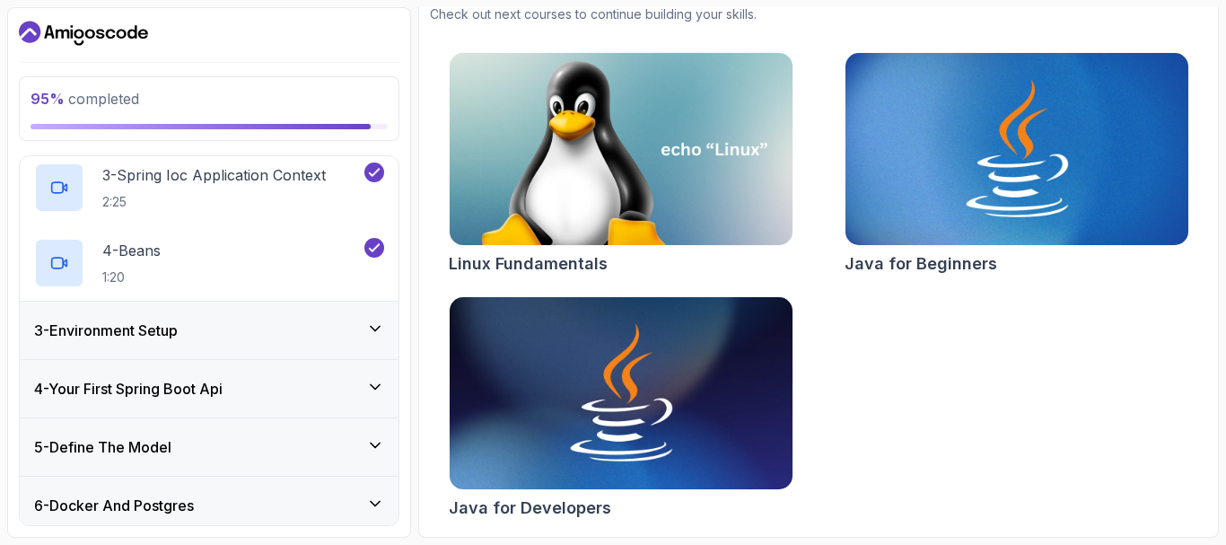
click at [366, 328] on icon at bounding box center [375, 328] width 18 height 18
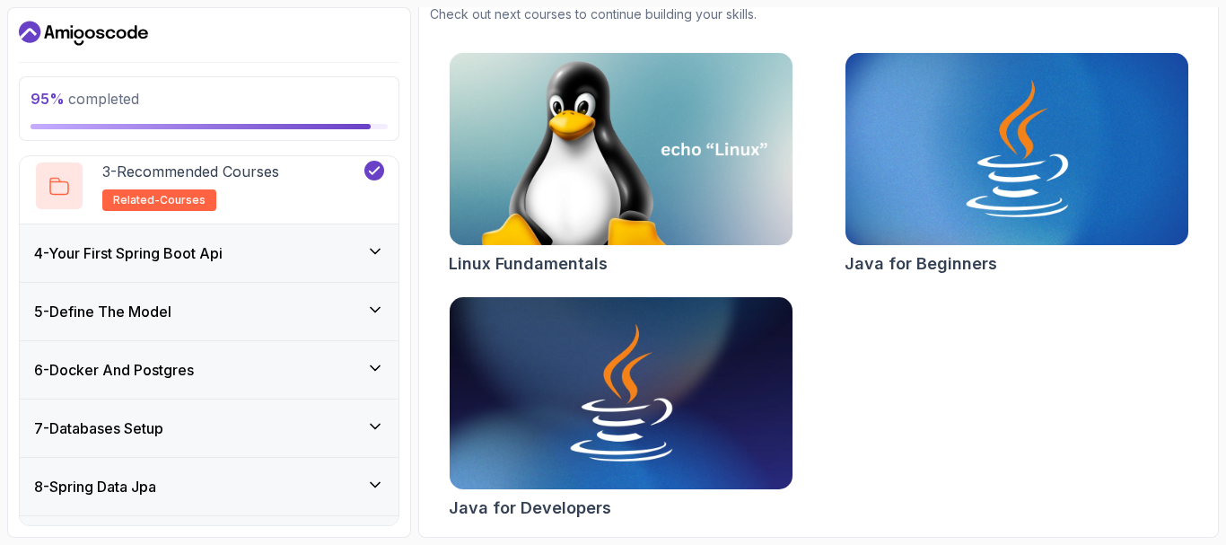
click at [370, 240] on div "4 - Your First Spring Boot Api" at bounding box center [209, 252] width 379 height 57
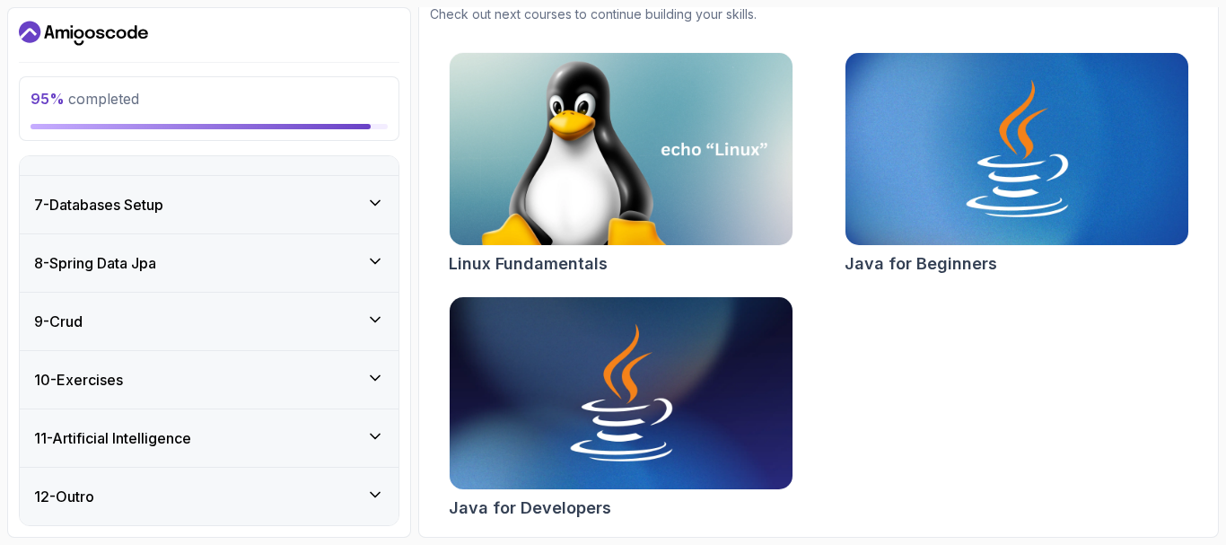
click at [364, 204] on div "7 - Databases Setup" at bounding box center [209, 205] width 350 height 22
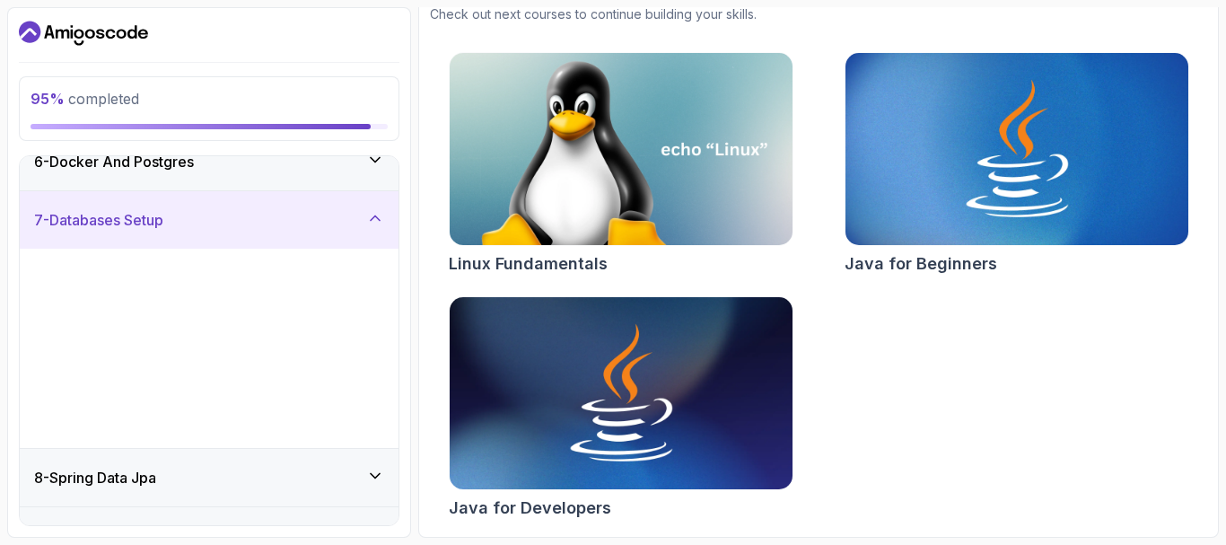
scroll to position [330, 0]
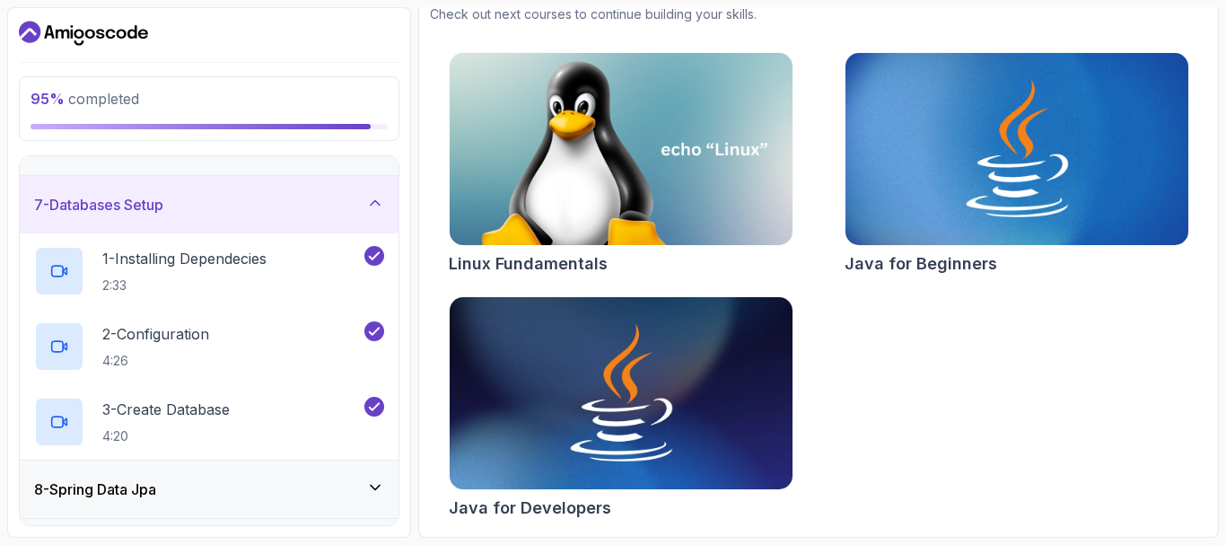
click at [368, 200] on icon at bounding box center [375, 203] width 18 height 18
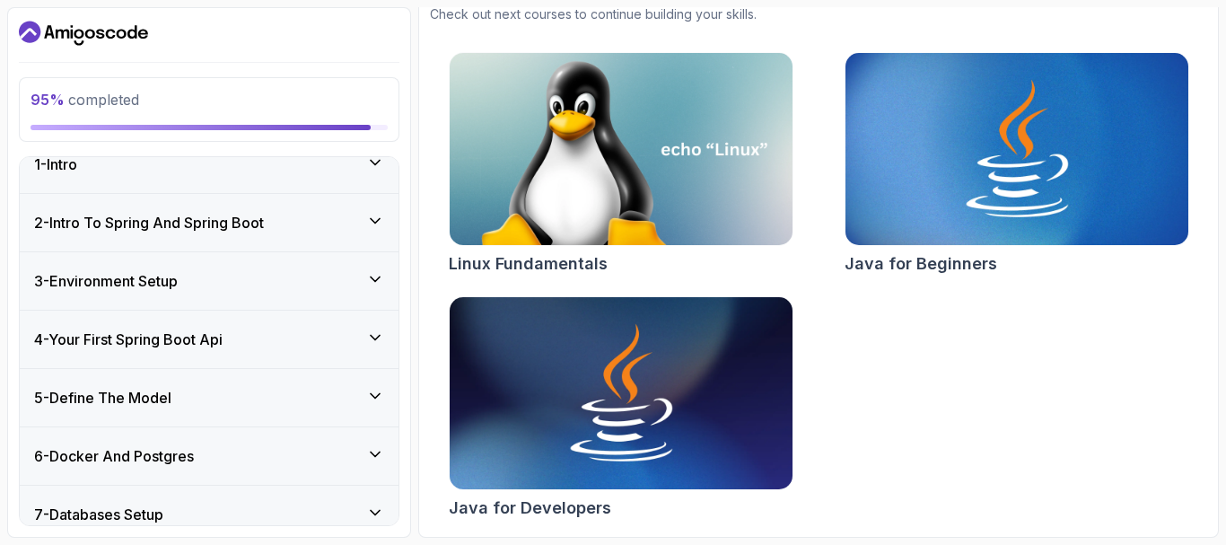
scroll to position [0, 0]
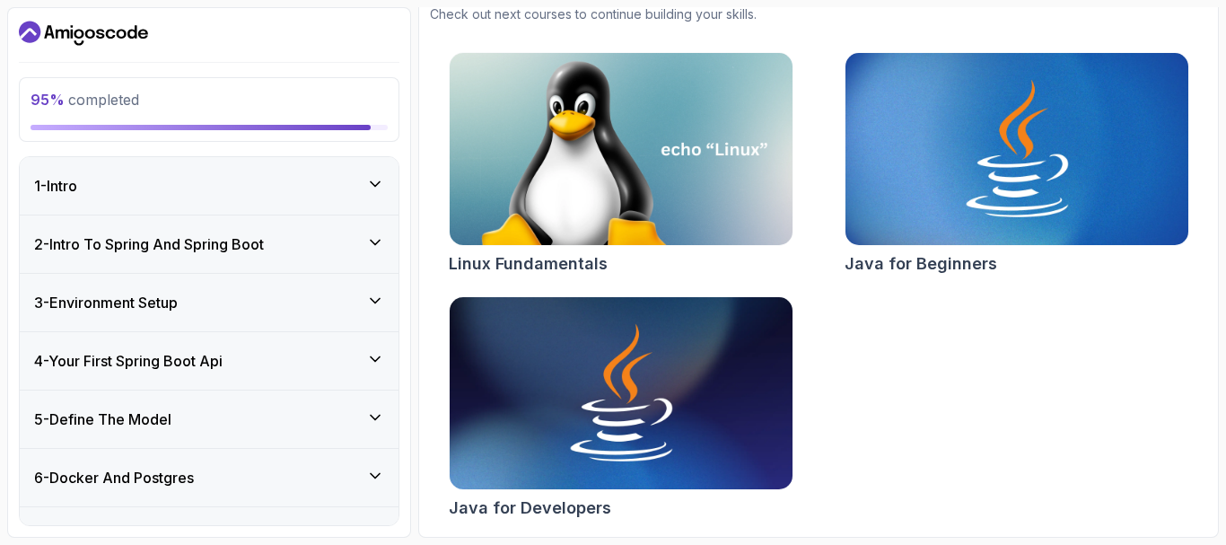
click at [386, 294] on div "3 - Environment Setup" at bounding box center [209, 302] width 379 height 57
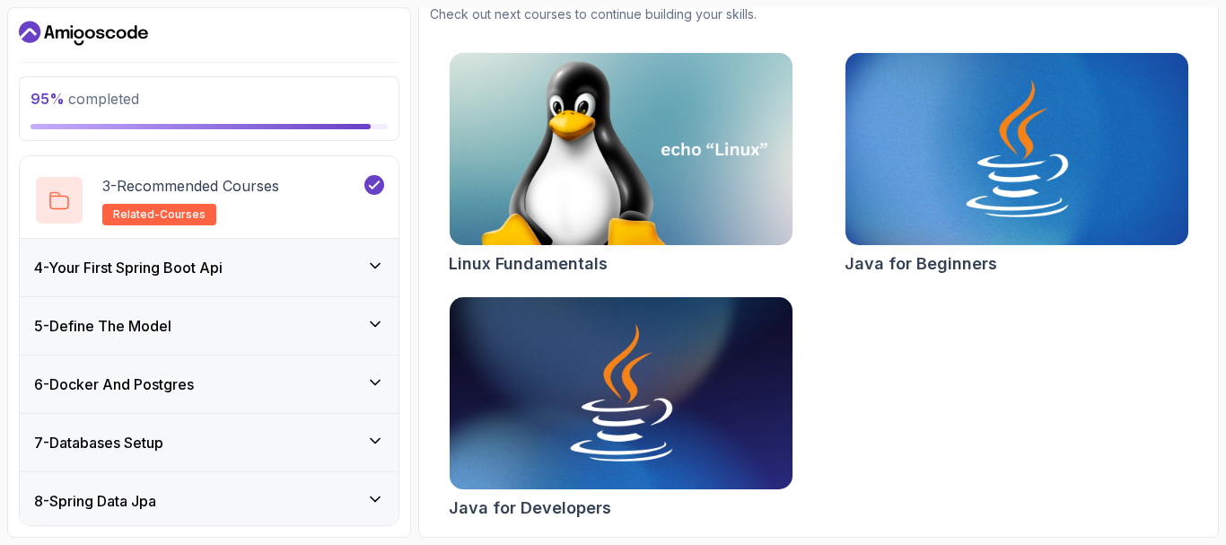
scroll to position [359, 0]
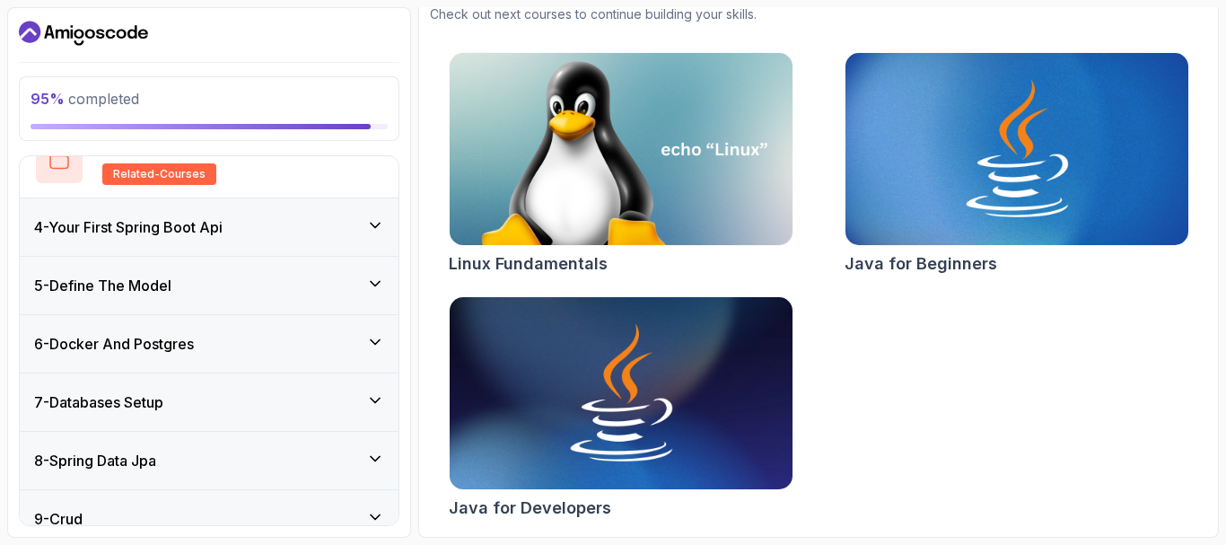
click at [374, 223] on icon at bounding box center [375, 225] width 18 height 18
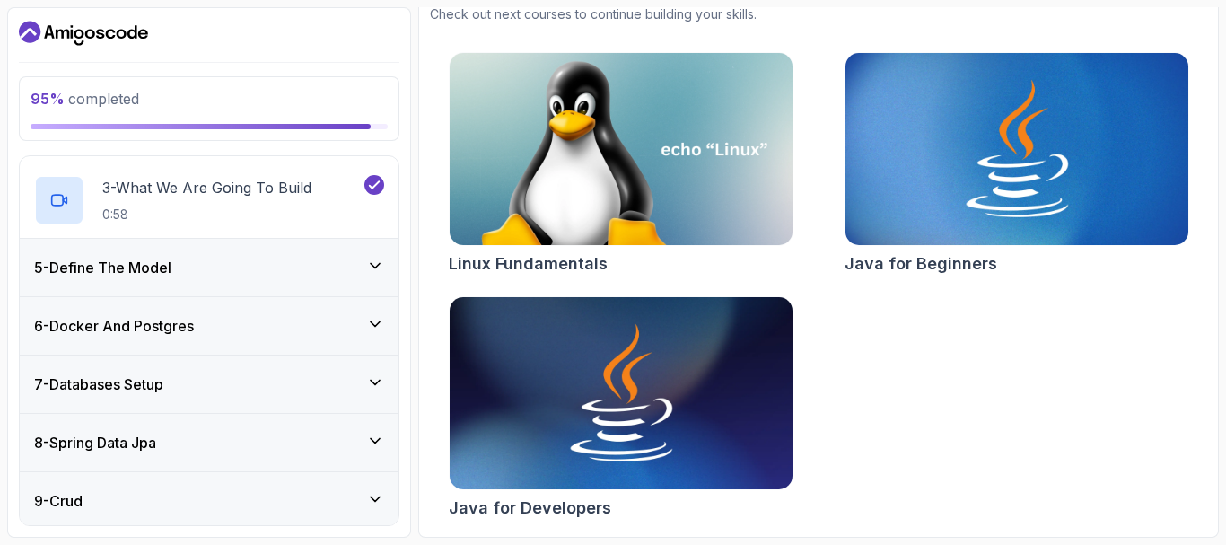
click at [366, 264] on icon at bounding box center [375, 266] width 18 height 18
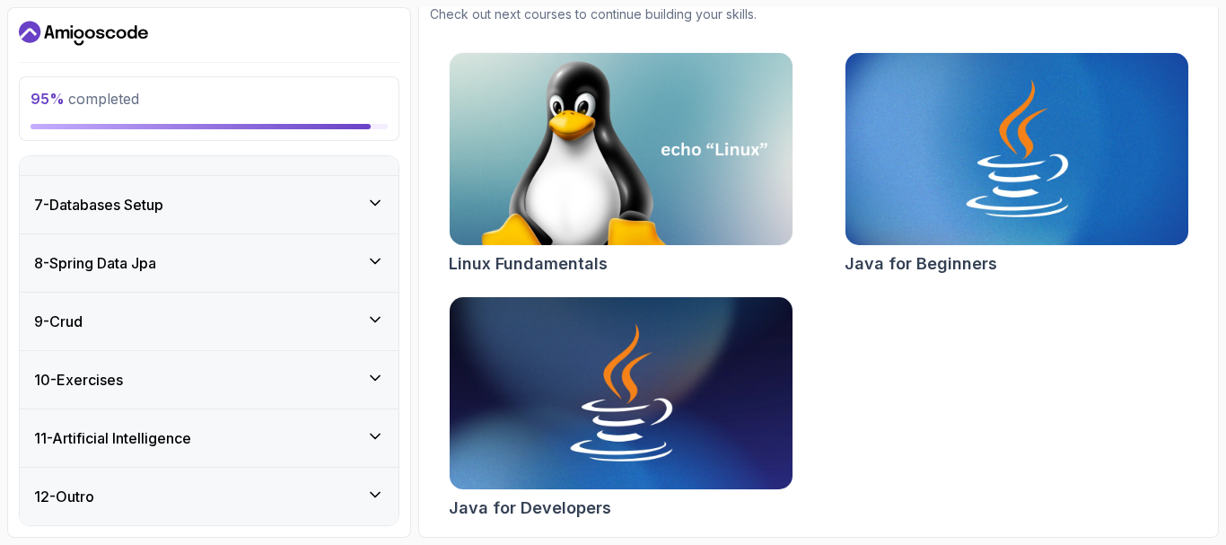
click at [373, 205] on icon at bounding box center [375, 203] width 18 height 18
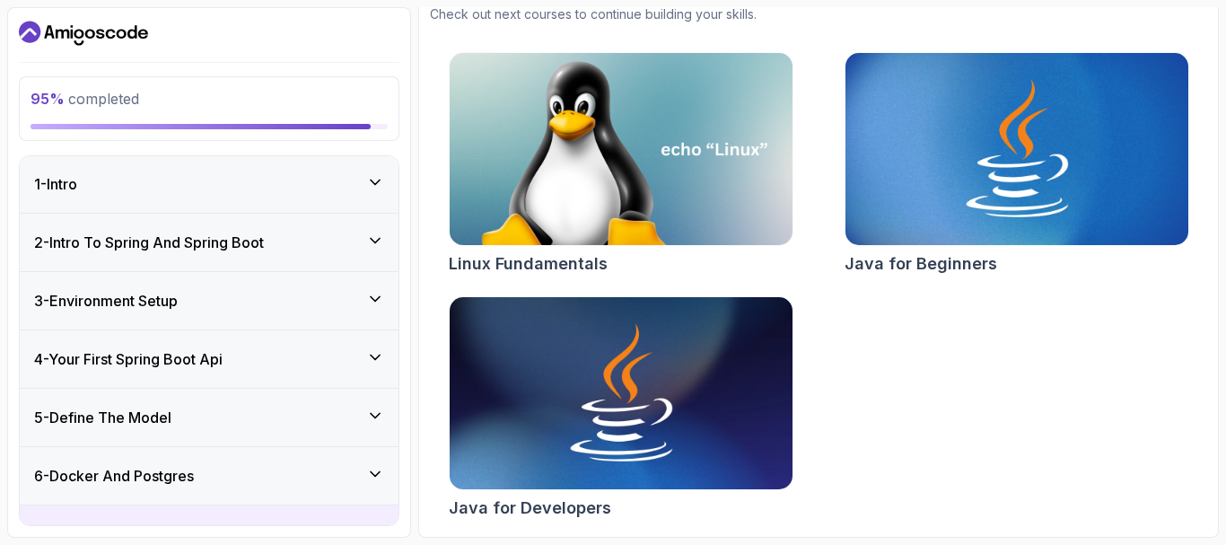
scroll to position [0, 0]
click at [387, 476] on div "6 - Docker And Postgres" at bounding box center [209, 476] width 379 height 57
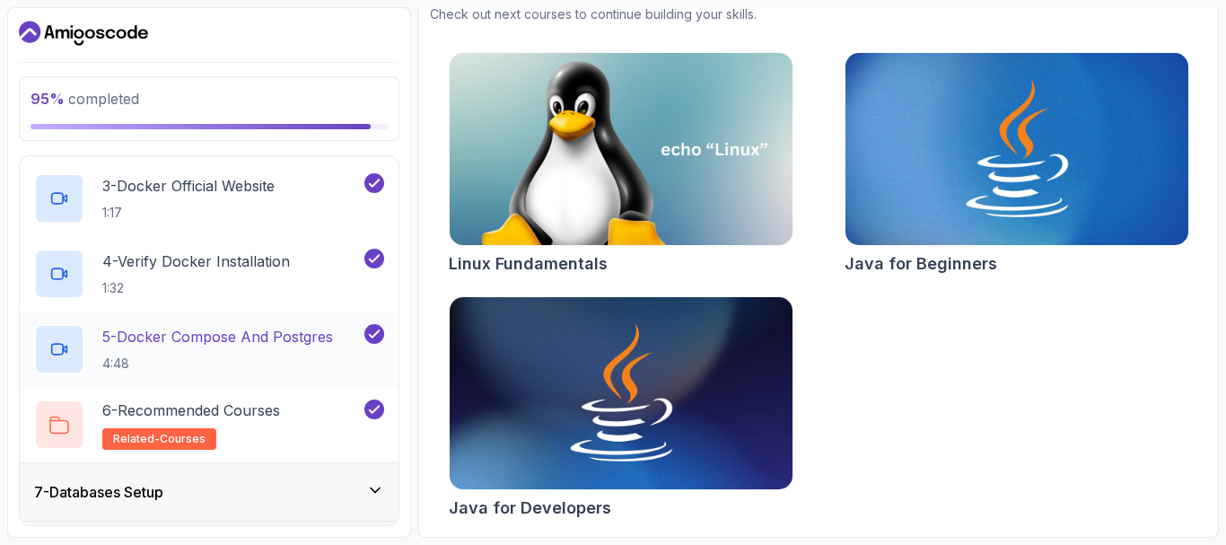
scroll to position [538, 0]
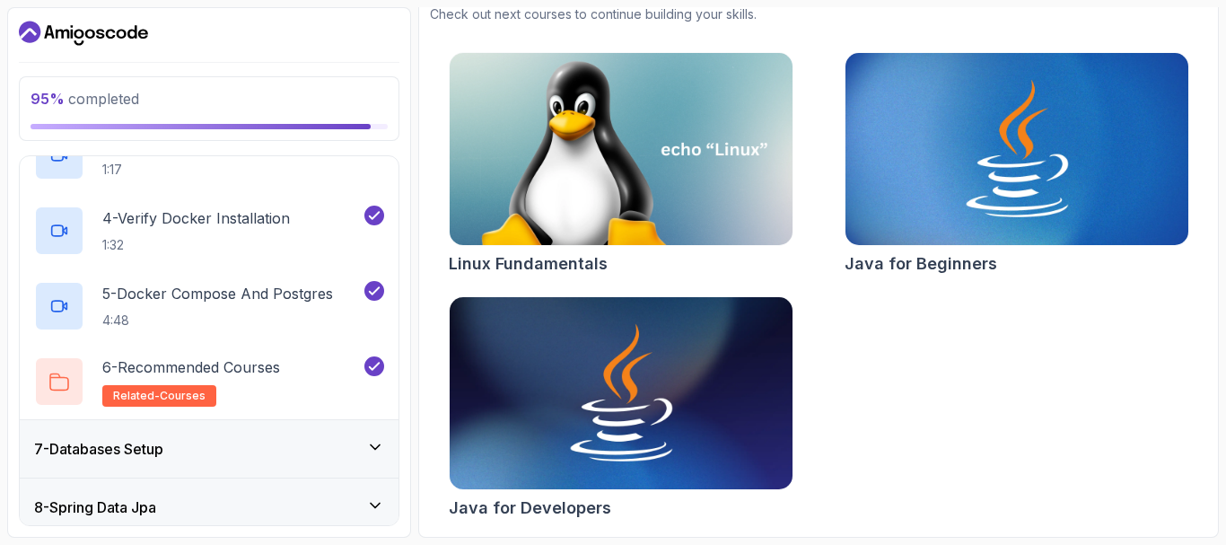
click at [372, 441] on icon at bounding box center [375, 447] width 18 height 18
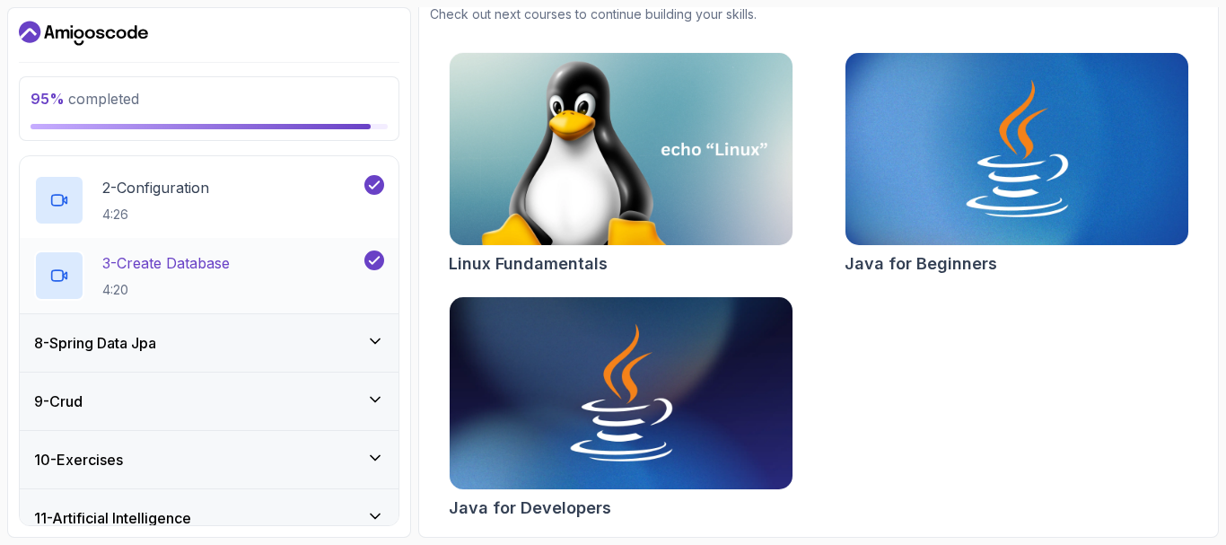
scroll to position [511, 0]
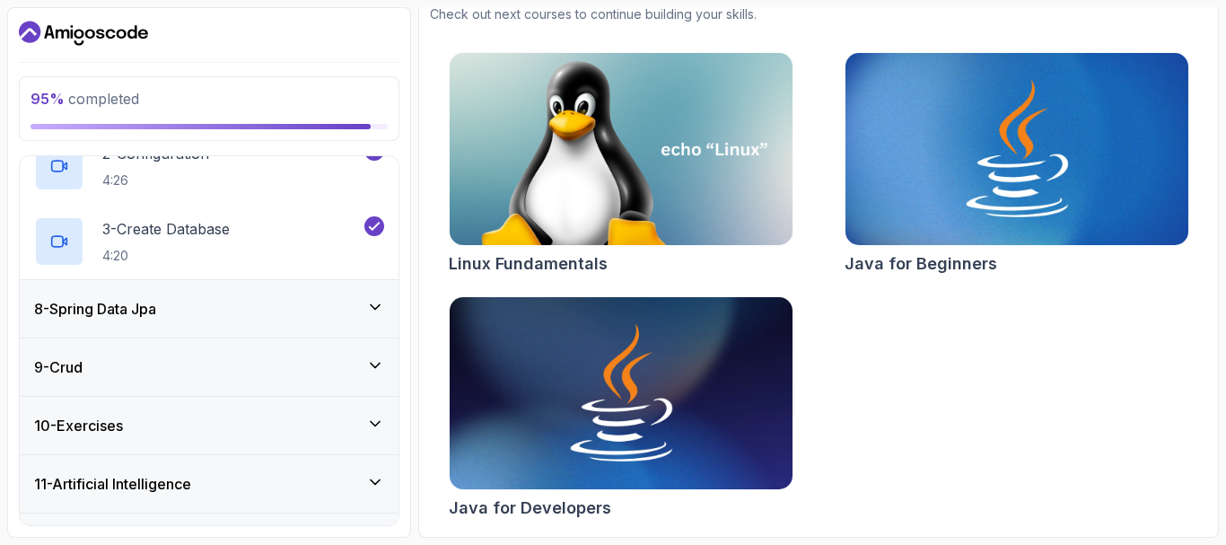
click at [375, 308] on icon at bounding box center [375, 307] width 18 height 18
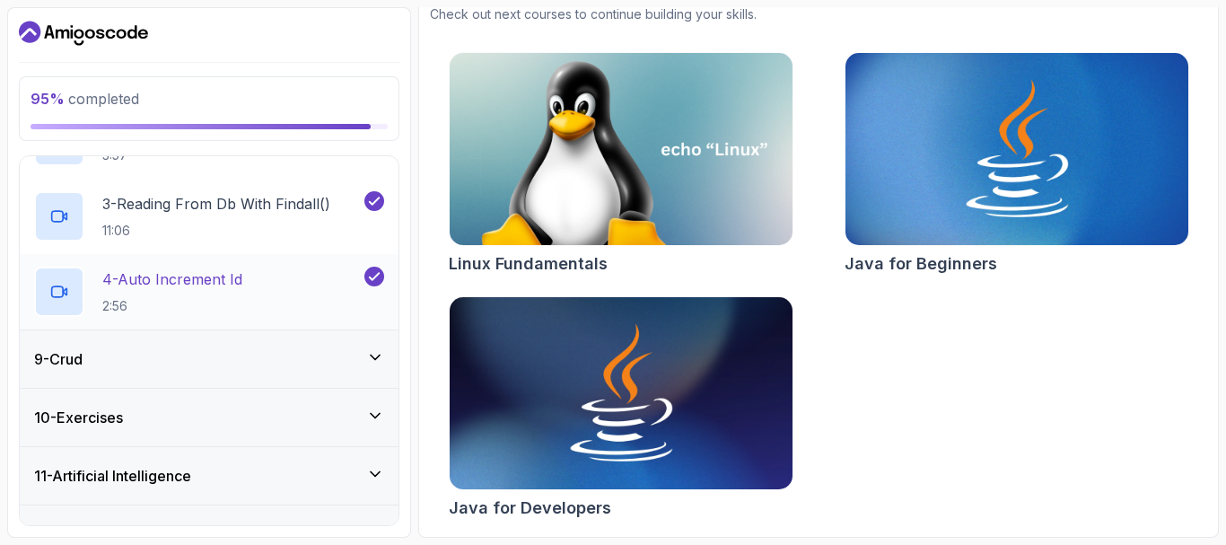
scroll to position [632, 0]
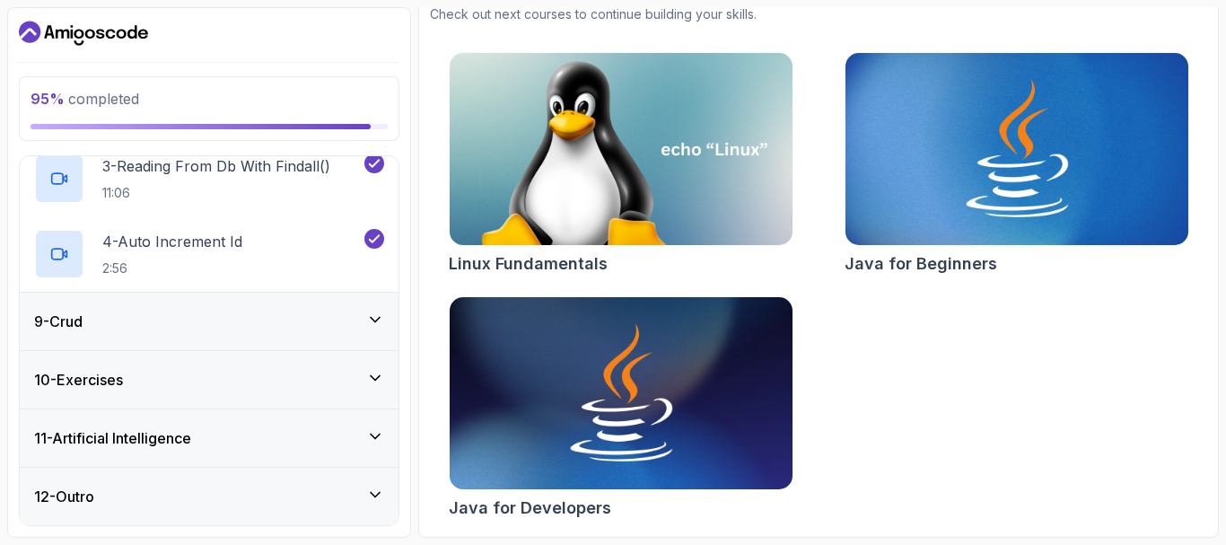
click at [377, 320] on icon at bounding box center [375, 320] width 9 height 4
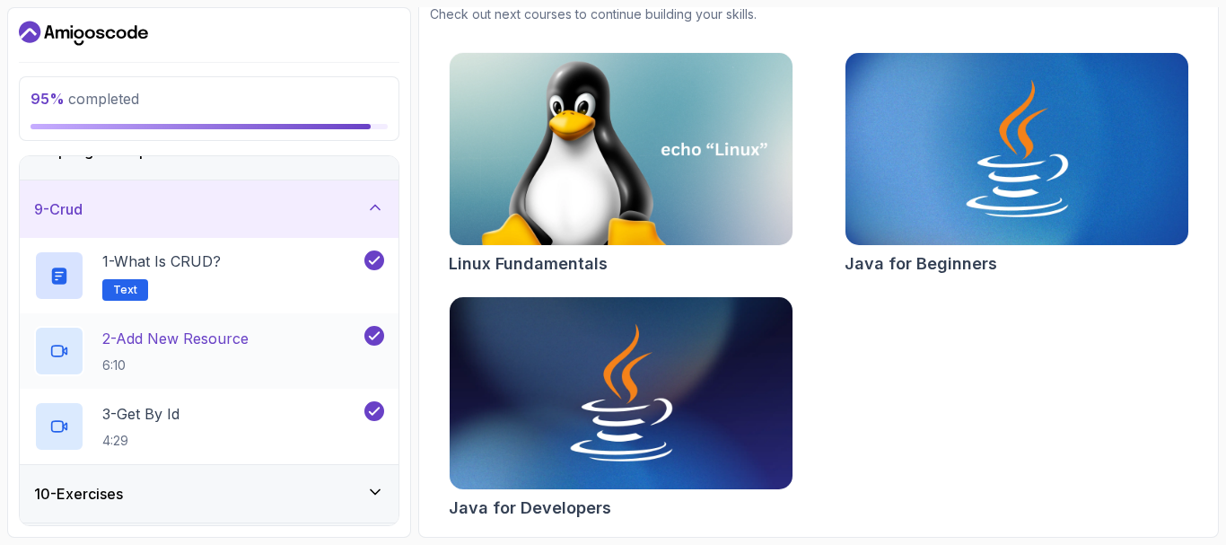
scroll to position [556, 0]
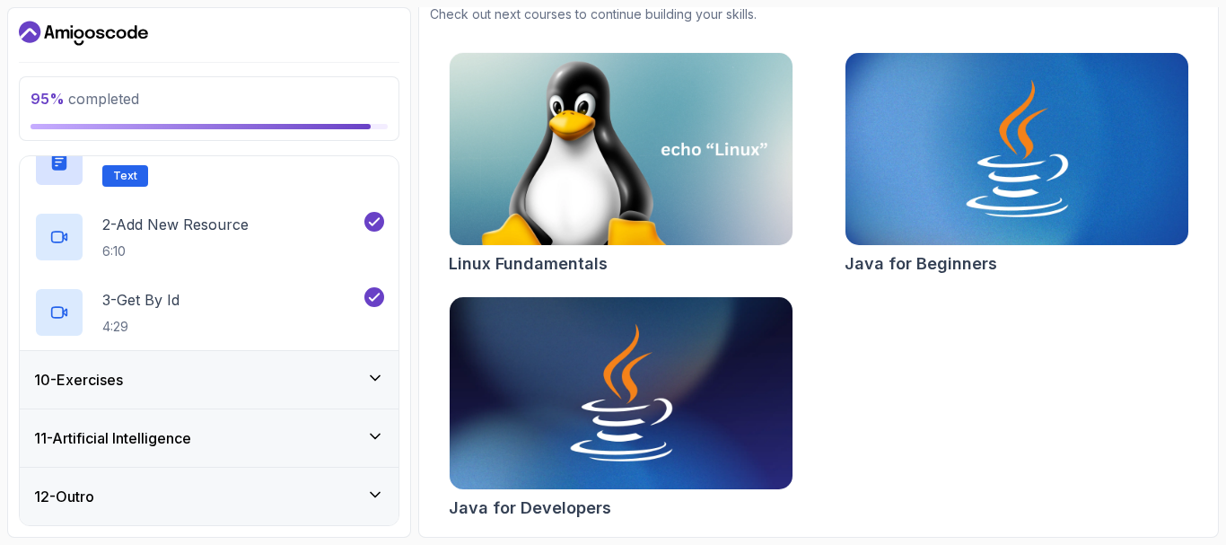
click at [373, 375] on icon at bounding box center [375, 378] width 18 height 18
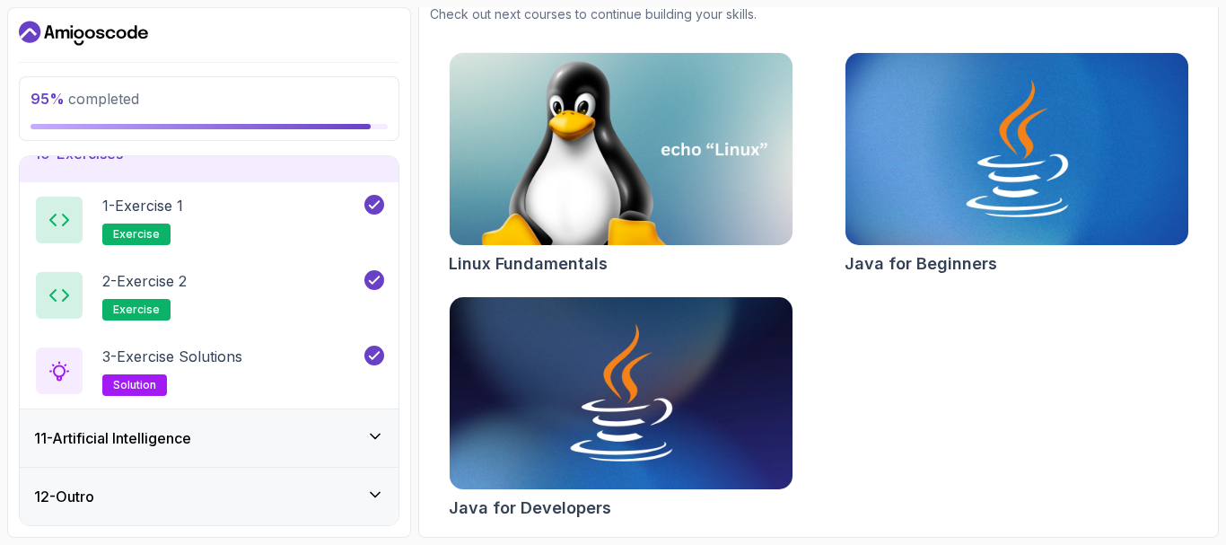
click at [372, 434] on icon at bounding box center [375, 436] width 9 height 4
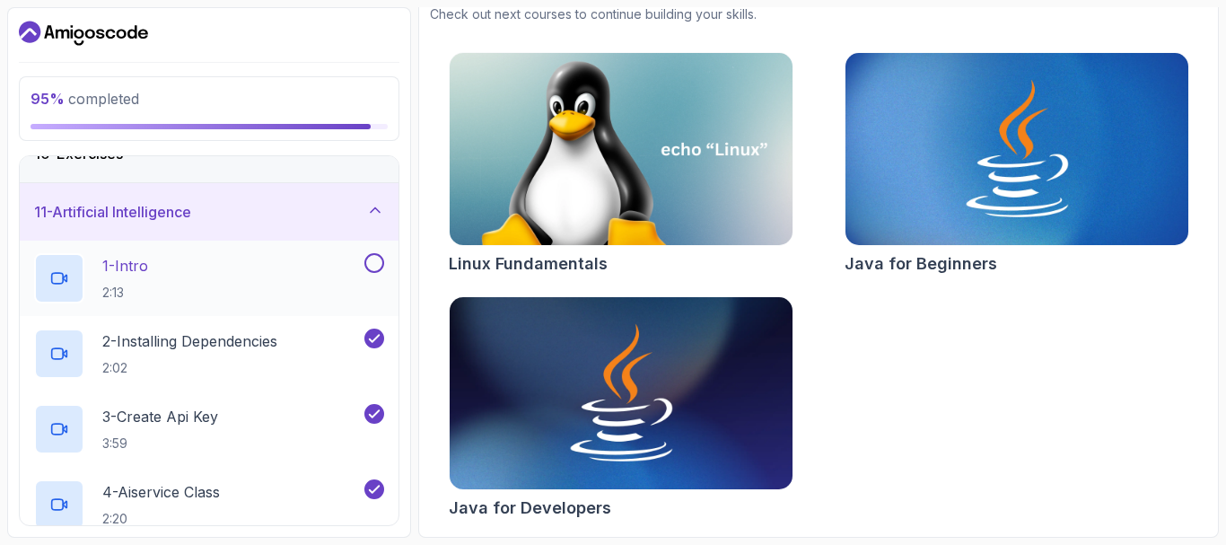
click at [372, 261] on button at bounding box center [374, 263] width 20 height 20
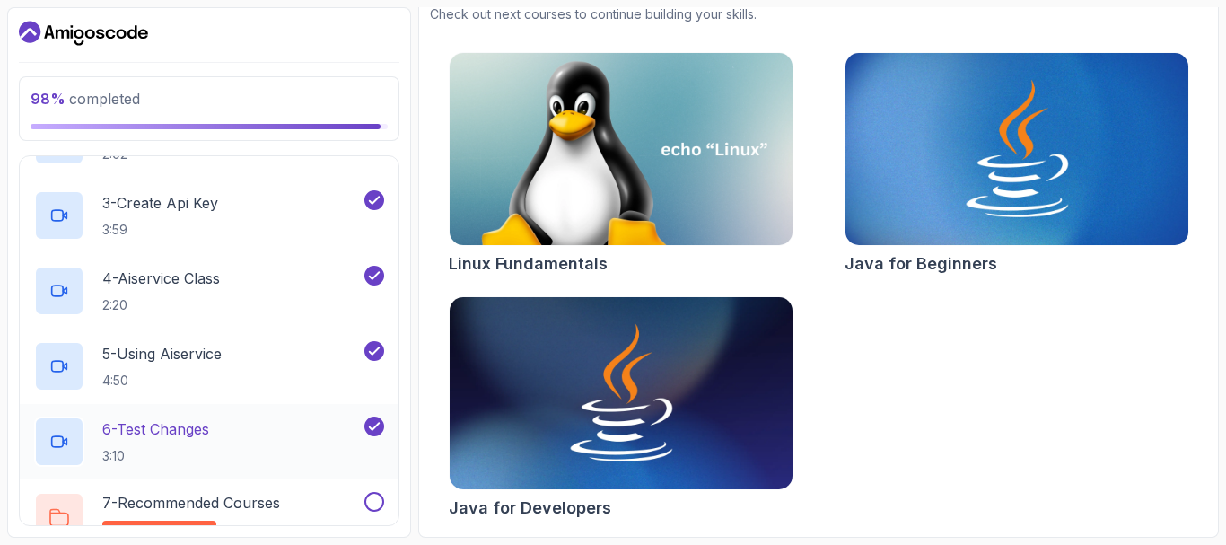
scroll to position [858, 0]
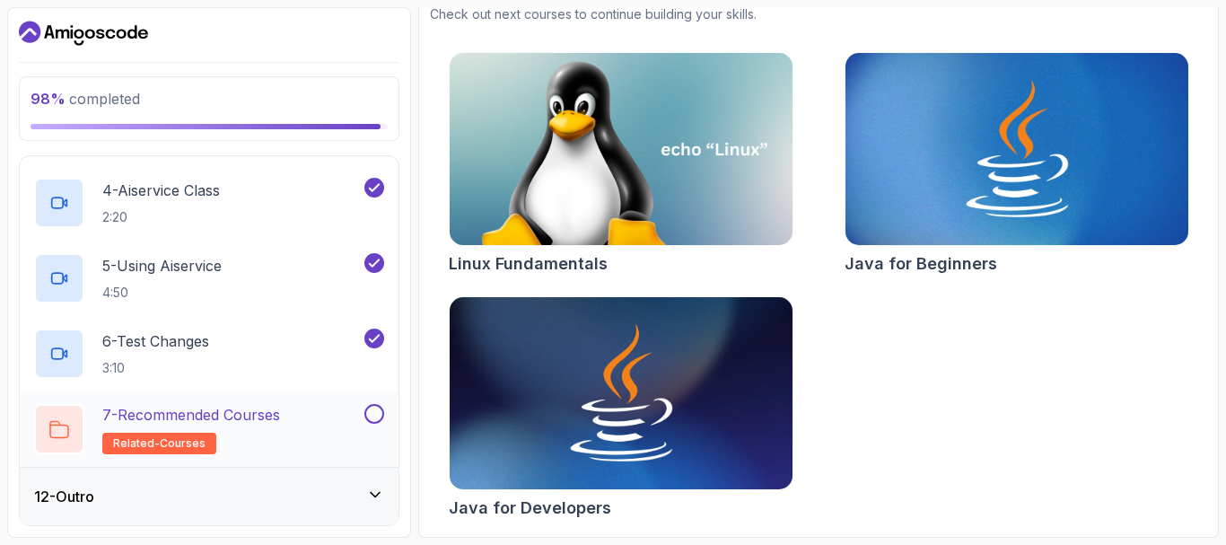
click at [378, 409] on button at bounding box center [374, 414] width 20 height 20
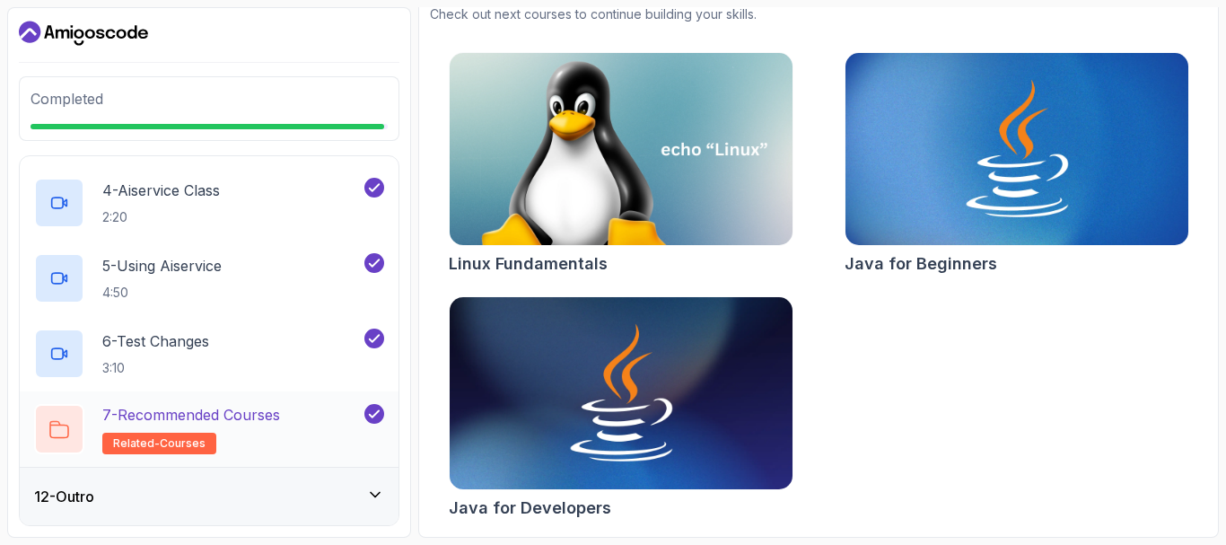
scroll to position [852, 0]
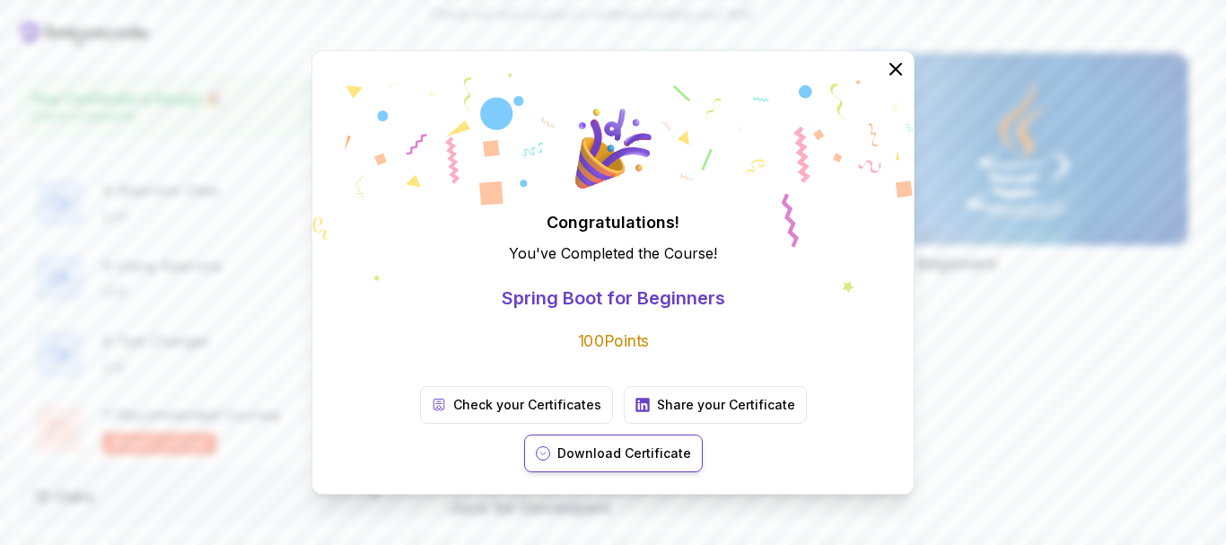
click at [691, 444] on p "Download Certificate" at bounding box center [624, 453] width 134 height 18
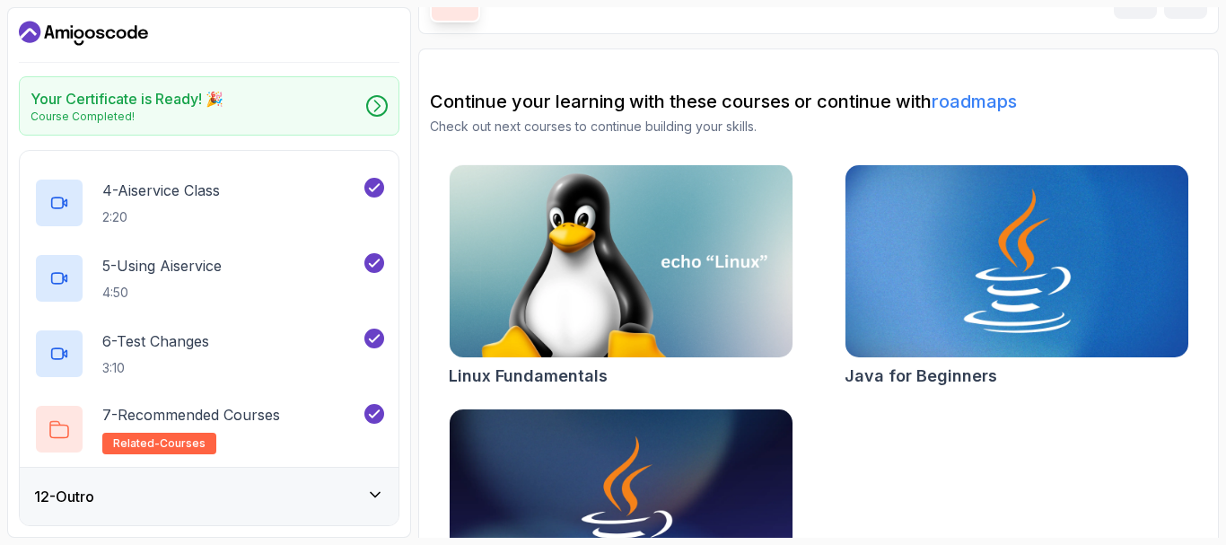
scroll to position [0, 0]
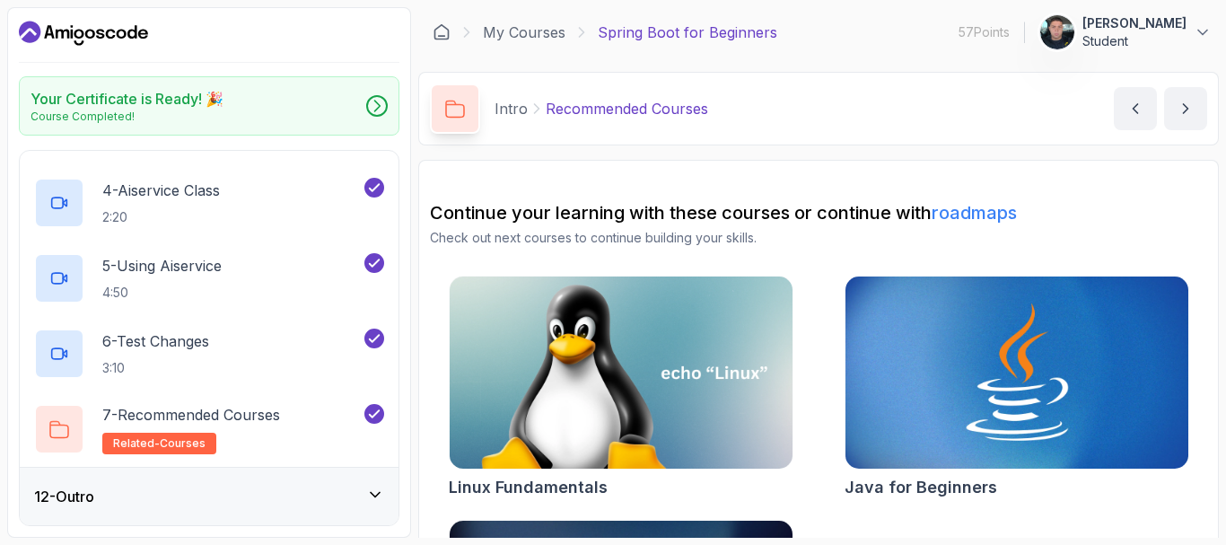
click at [1145, 29] on p "[PERSON_NAME]" at bounding box center [1134, 23] width 104 height 18
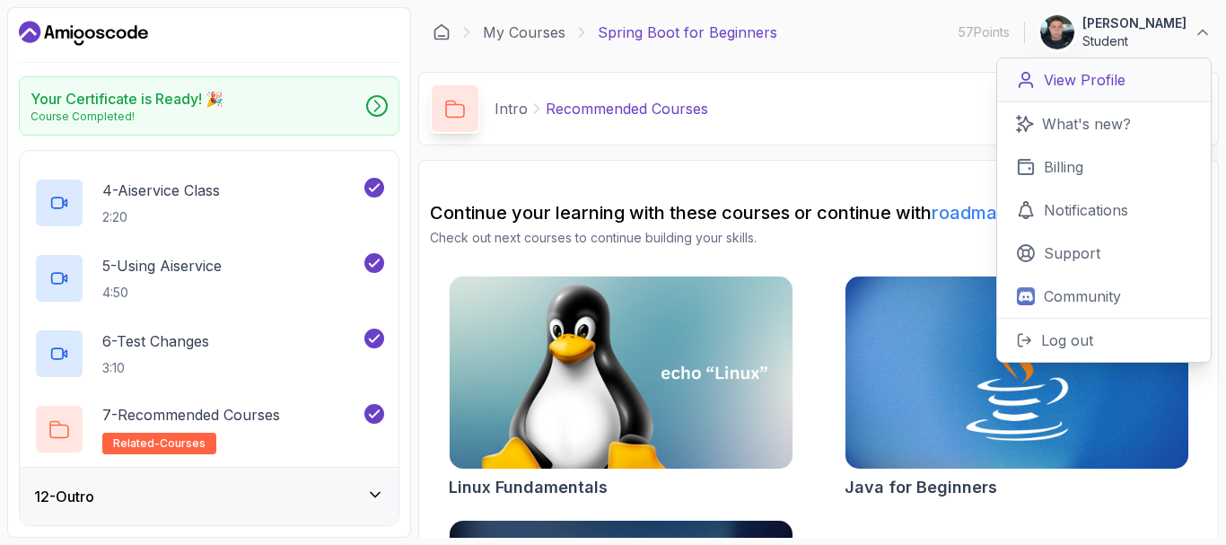
click at [1086, 75] on p "View Profile" at bounding box center [1085, 80] width 82 height 22
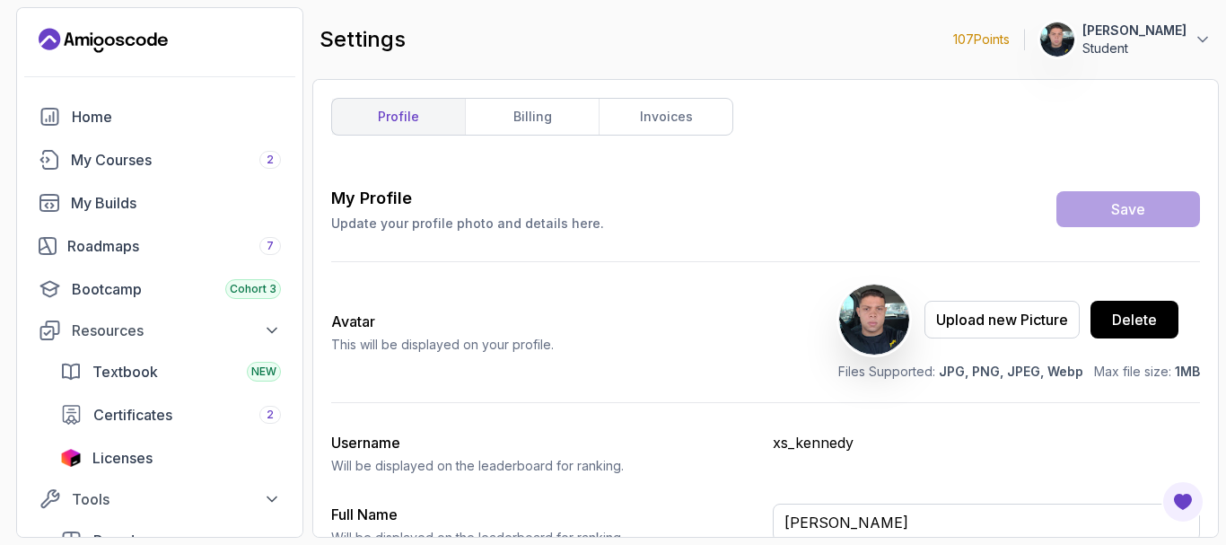
scroll to position [179, 0]
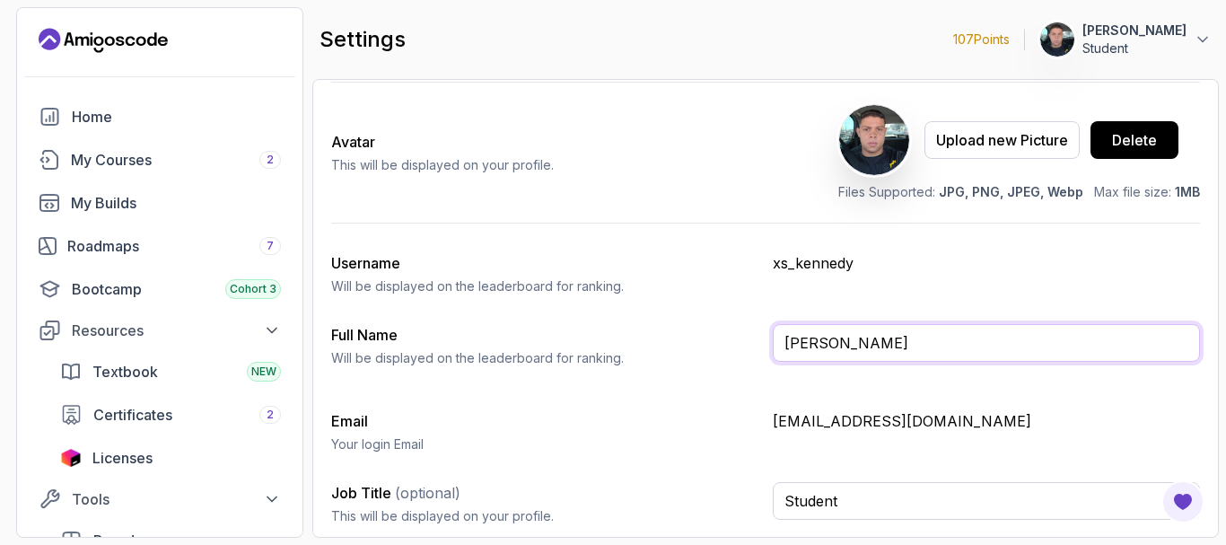
click at [880, 346] on input "[PERSON_NAME]" at bounding box center [986, 343] width 427 height 38
click at [791, 341] on input "[PERSON_NAME] [PERSON_NAME] coimbra" at bounding box center [986, 343] width 427 height 38
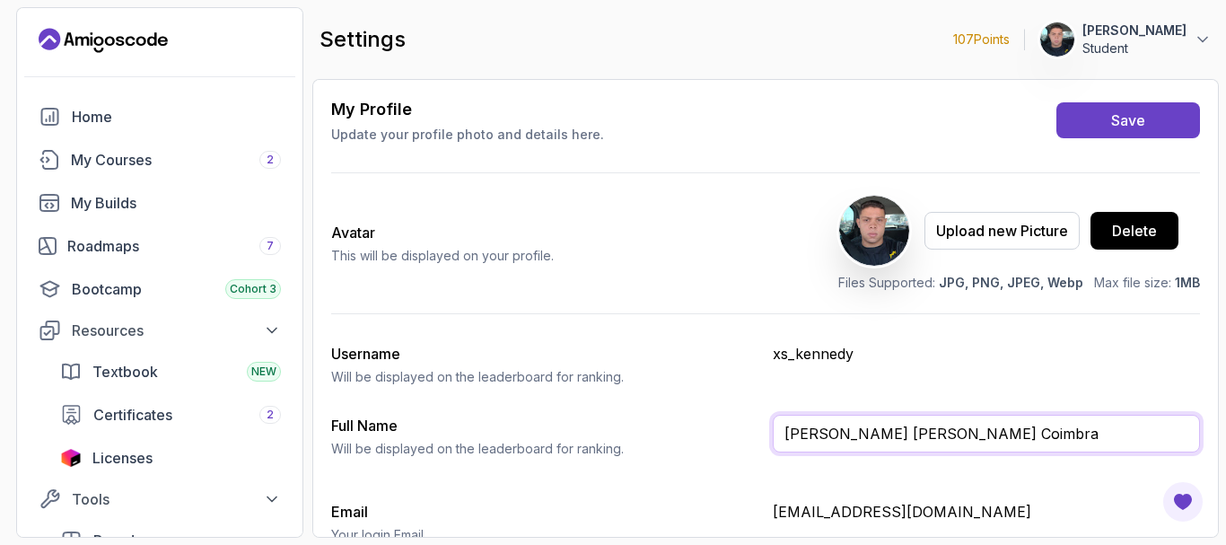
scroll to position [0, 0]
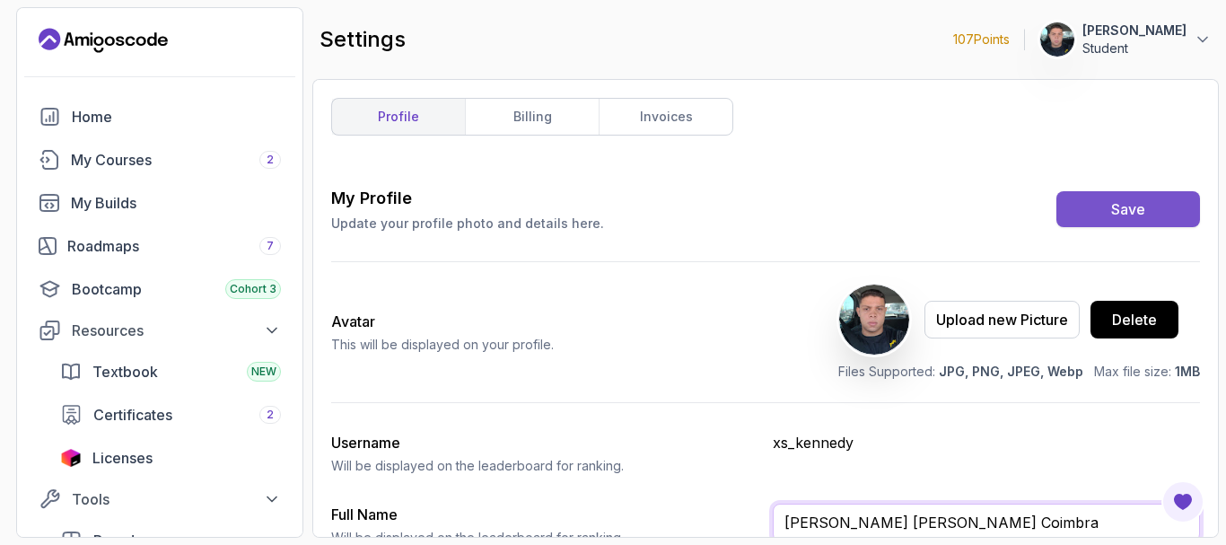
type input "[PERSON_NAME] [PERSON_NAME] Coimbra"
click at [1114, 205] on div "Save" at bounding box center [1128, 209] width 34 height 22
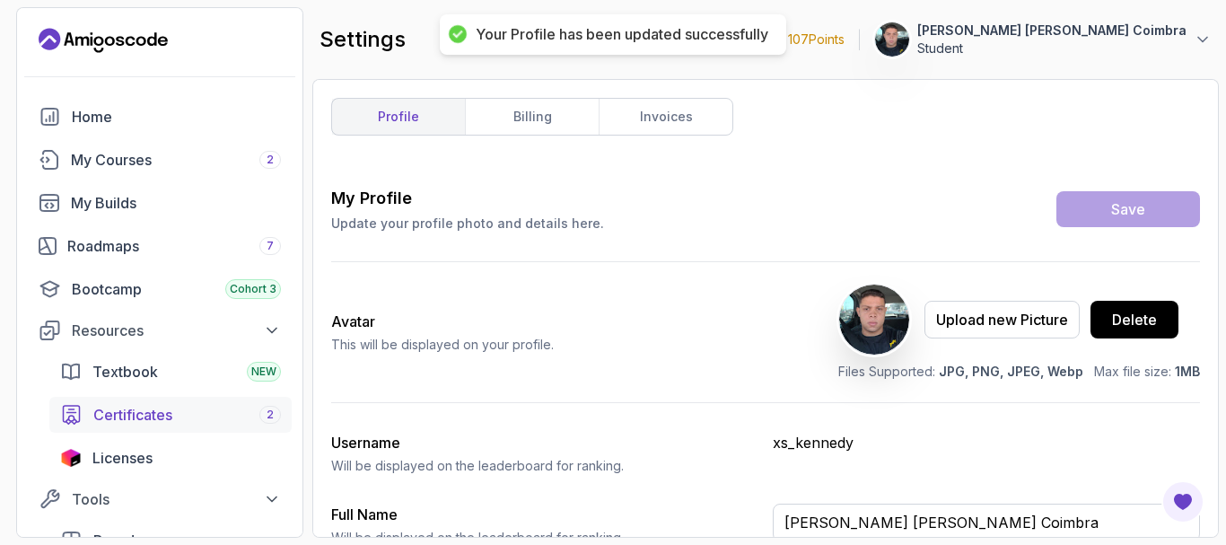
click at [170, 413] on span "Certificates" at bounding box center [132, 415] width 79 height 22
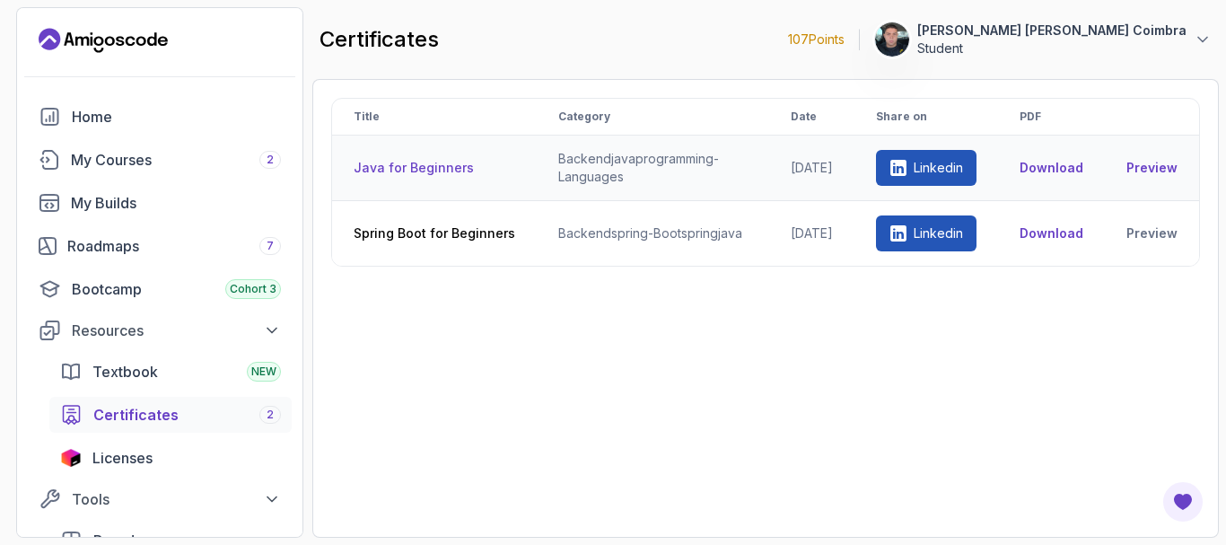
click at [1157, 169] on link "Preview" at bounding box center [1151, 168] width 51 height 18
click at [261, 315] on button "Resources" at bounding box center [160, 330] width 264 height 32
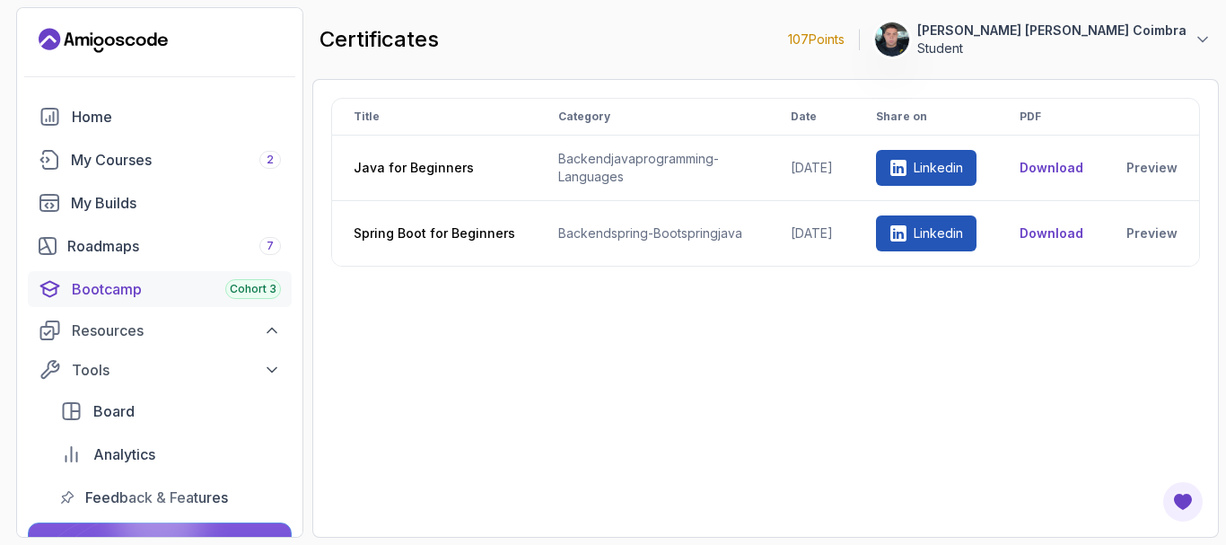
click at [178, 285] on div "Bootcamp Cohort 3" at bounding box center [176, 289] width 209 height 22
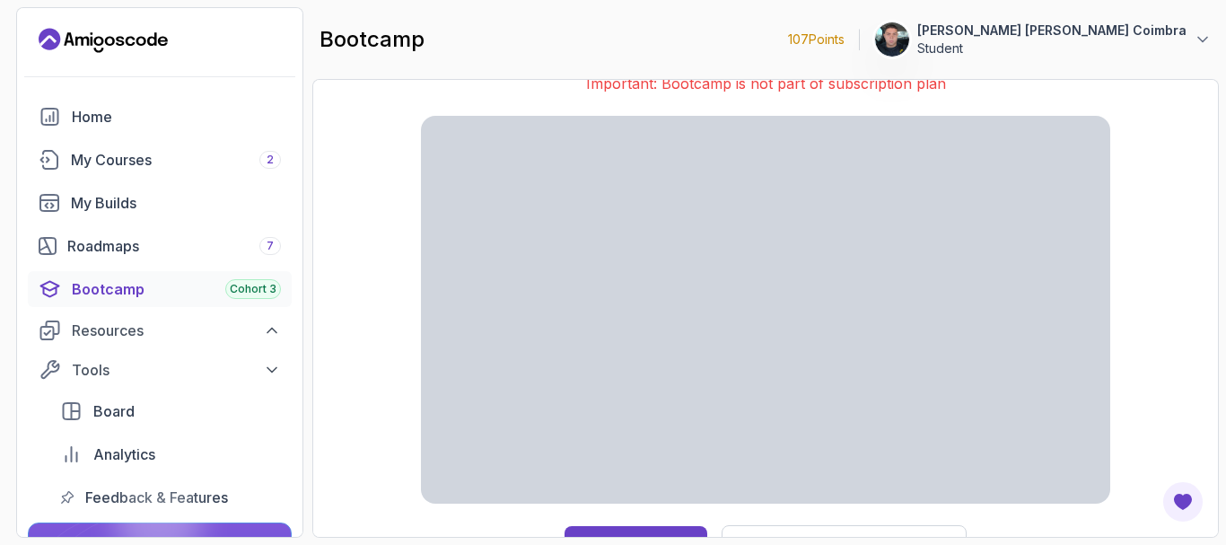
scroll to position [57, 0]
